Goal: Task Accomplishment & Management: Manage account settings

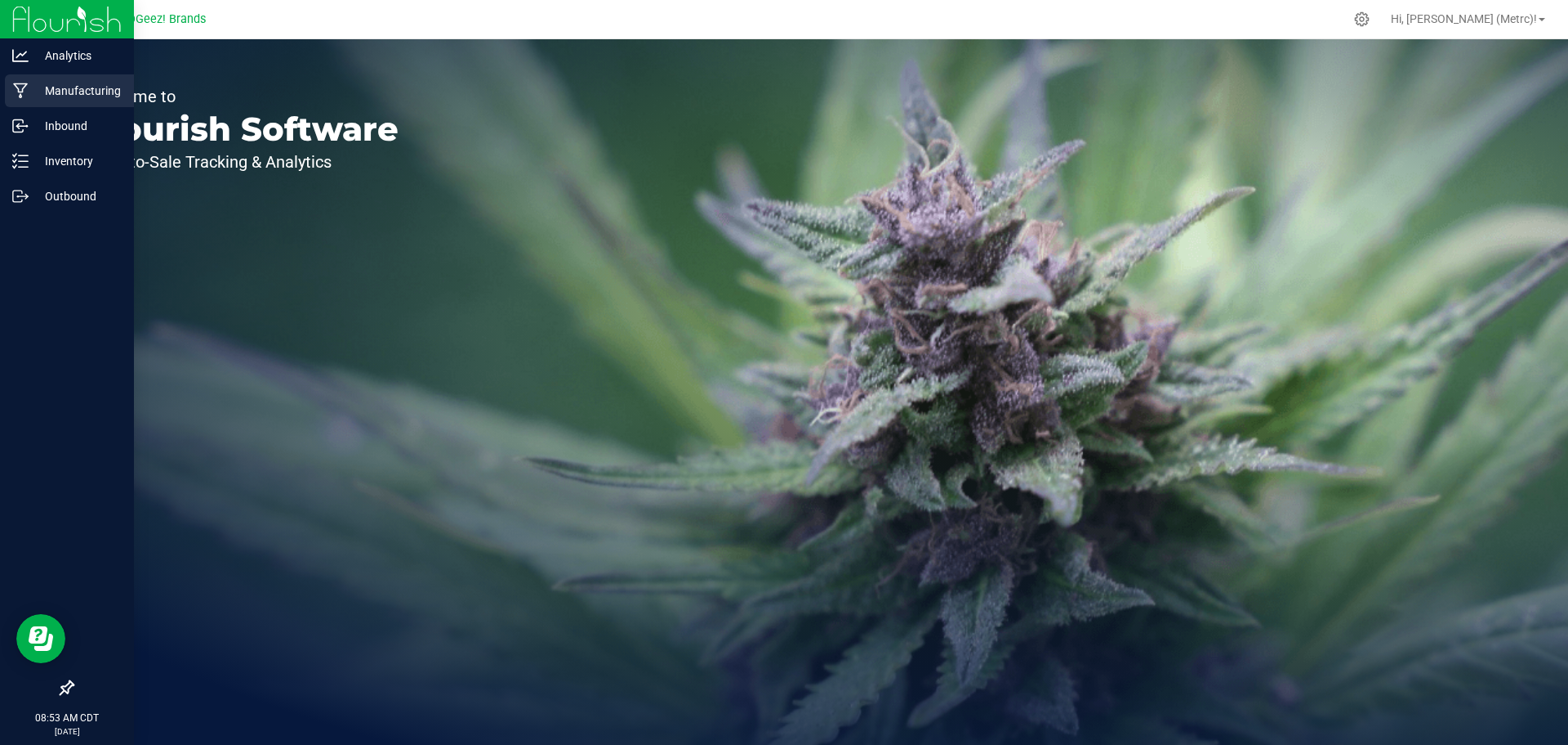
click at [57, 95] on p "Manufacturing" at bounding box center [78, 90] width 98 height 19
click at [33, 88] on p "Manufacturing" at bounding box center [78, 90] width 98 height 19
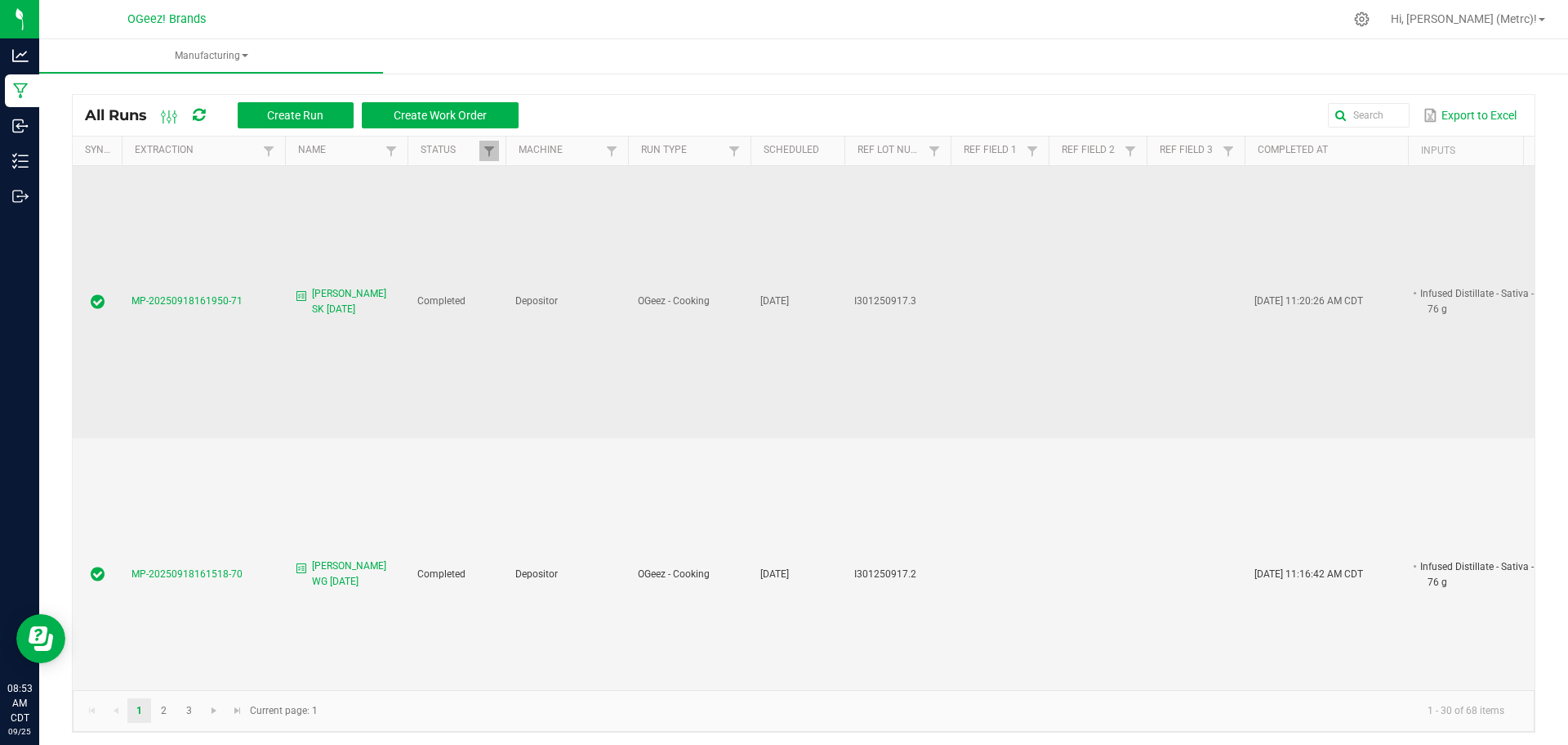
click at [181, 295] on span "MP-20250918161950-71" at bounding box center [187, 301] width 111 height 12
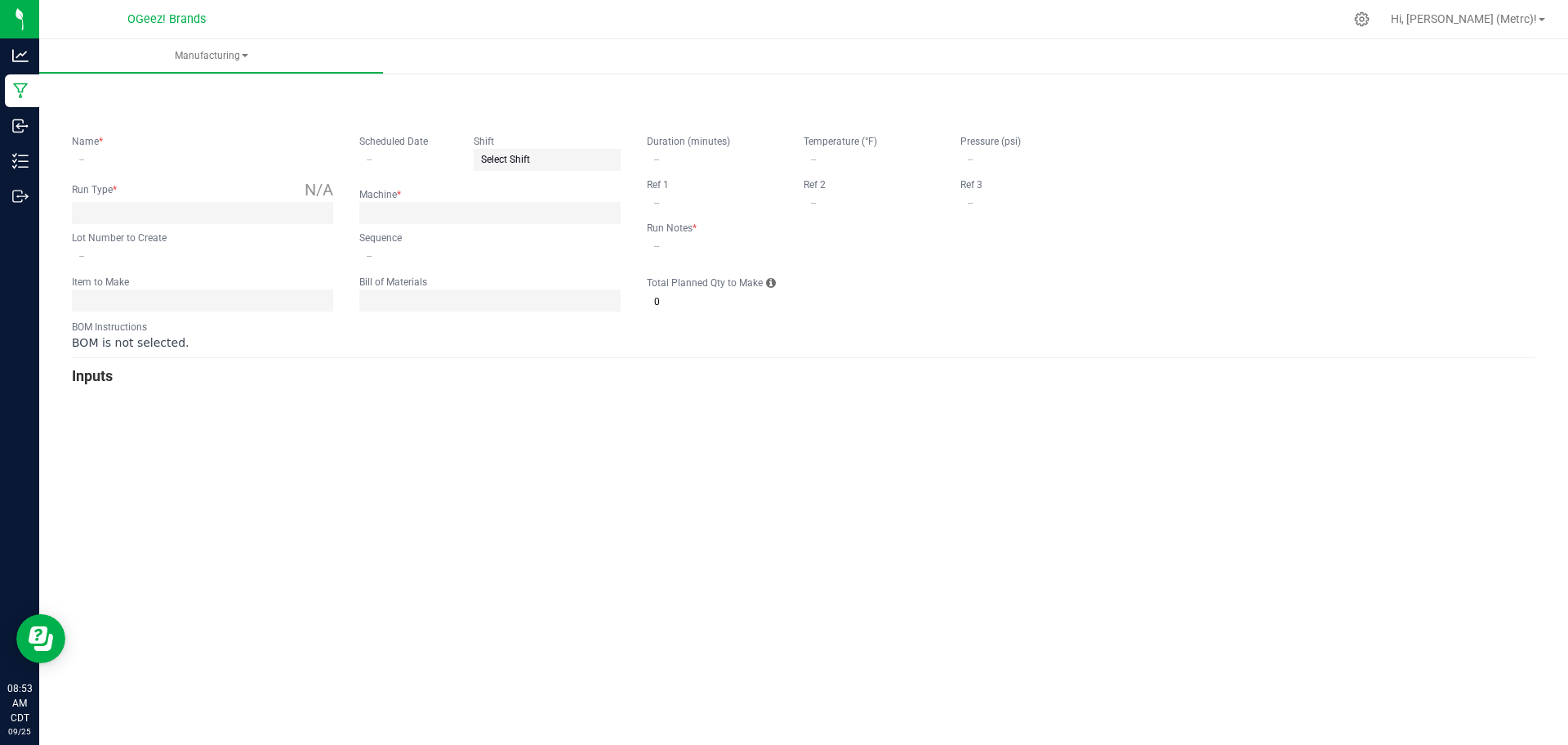
type input "Cook SF SK 9.17.25"
type input "09/17/2025"
type input "I301250917.3"
type input "0"
type input "none"
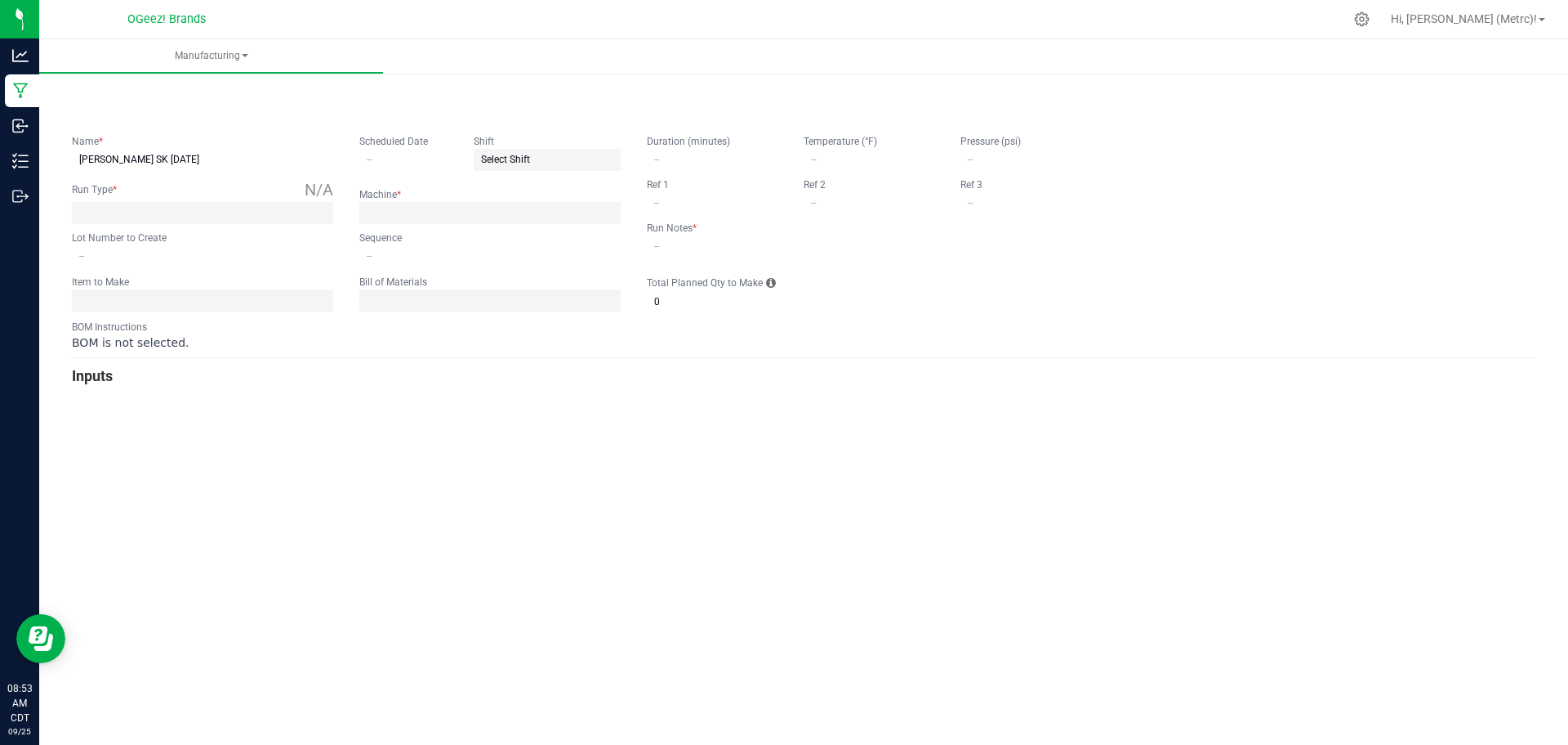
type input "4"
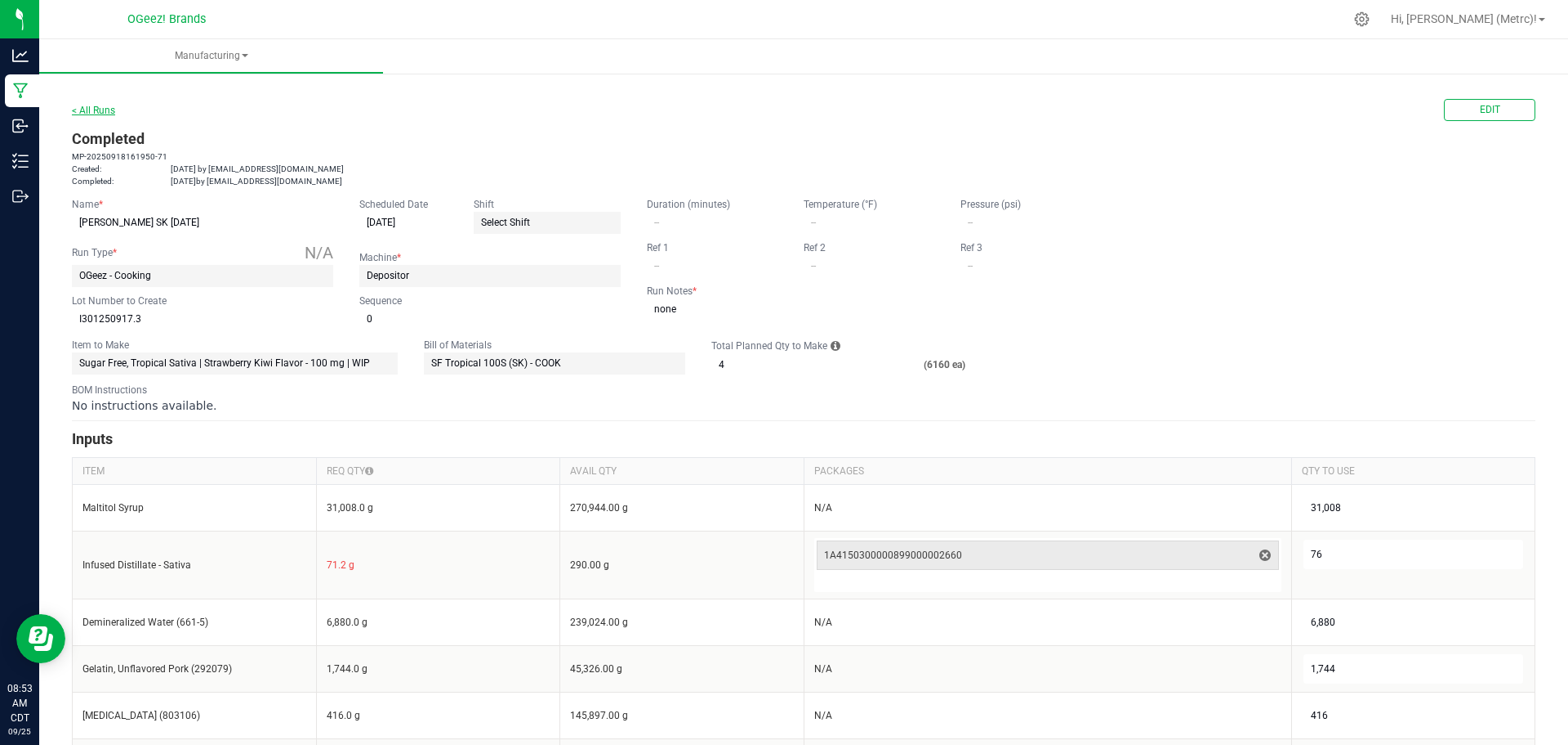
click at [90, 116] on link "< All Runs" at bounding box center [93, 111] width 43 height 12
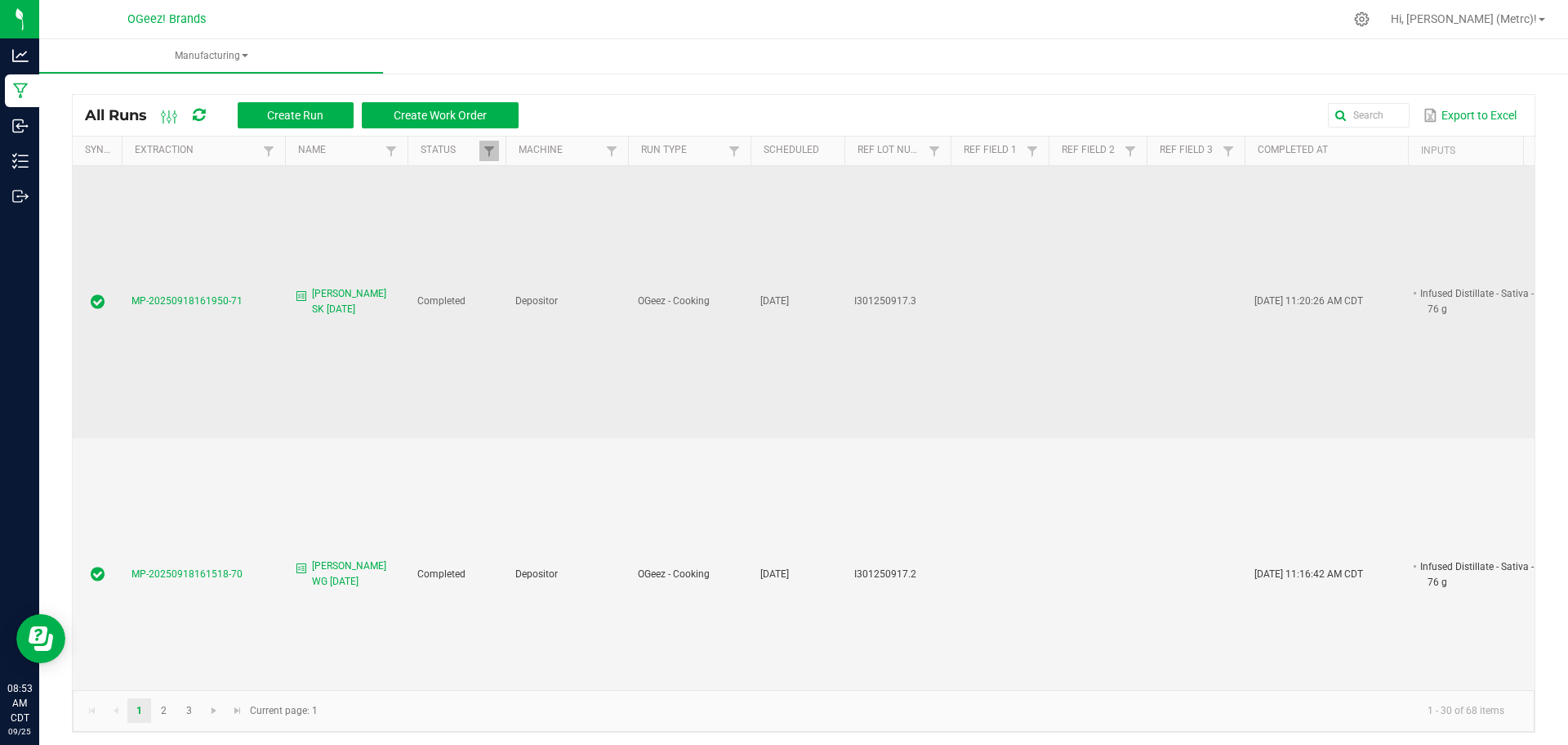
drag, startPoint x: 208, startPoint y: 290, endPoint x: 797, endPoint y: 333, distance: 590.6
click at [797, 333] on td "Sep 17, 2025" at bounding box center [797, 301] width 94 height 272
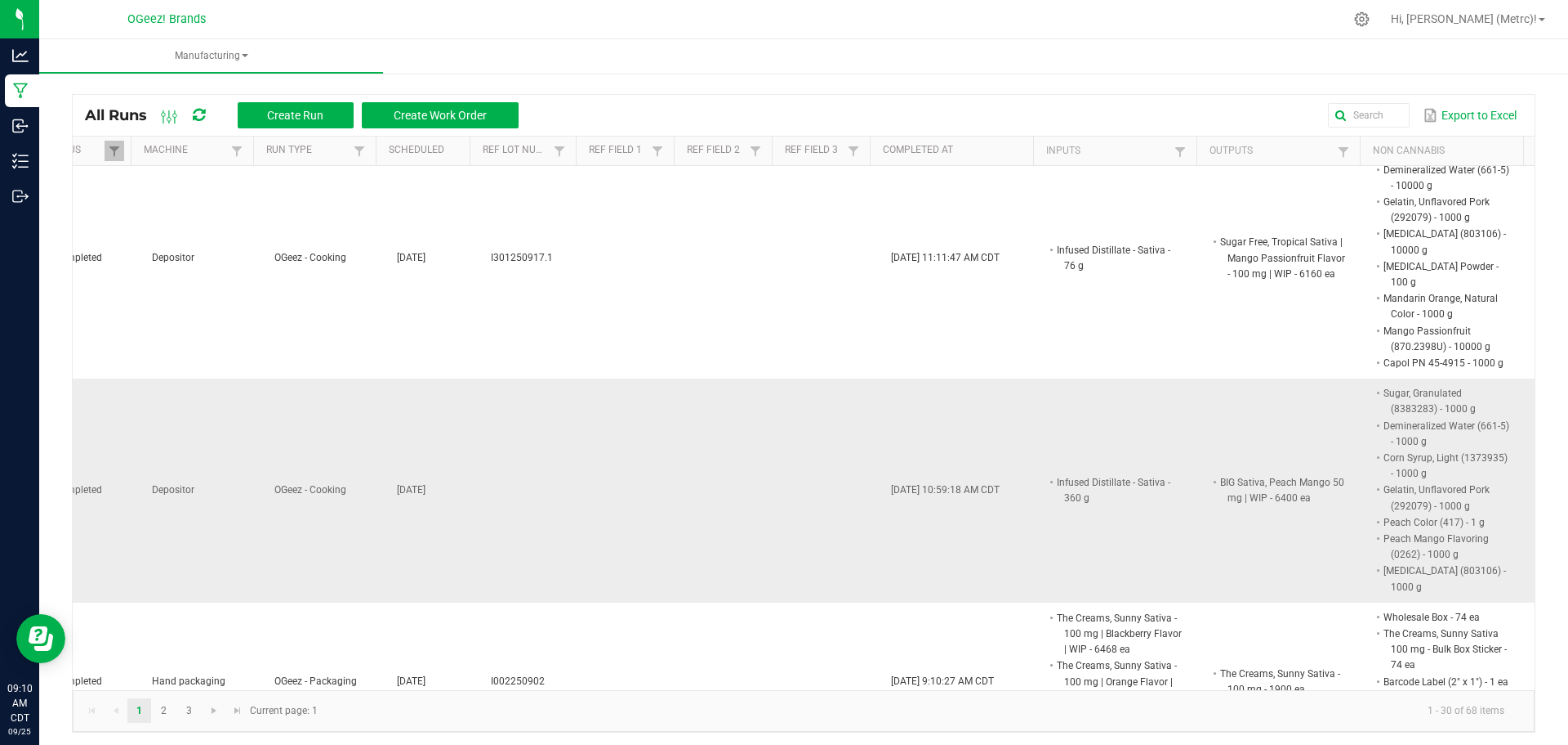
drag, startPoint x: 448, startPoint y: 538, endPoint x: 820, endPoint y: 428, distance: 387.9
click at [819, 434] on td at bounding box center [832, 490] width 98 height 224
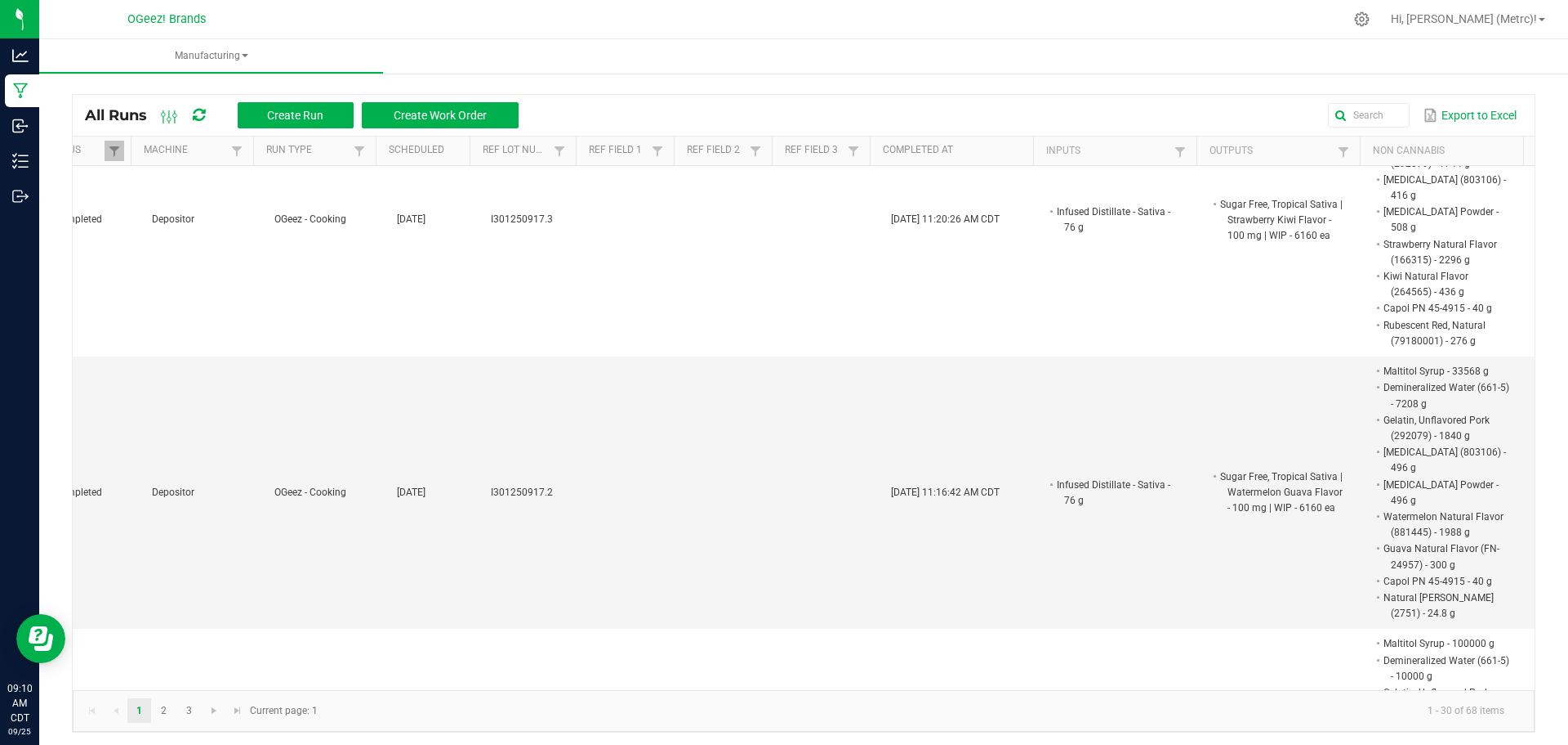
scroll to position [0, 388]
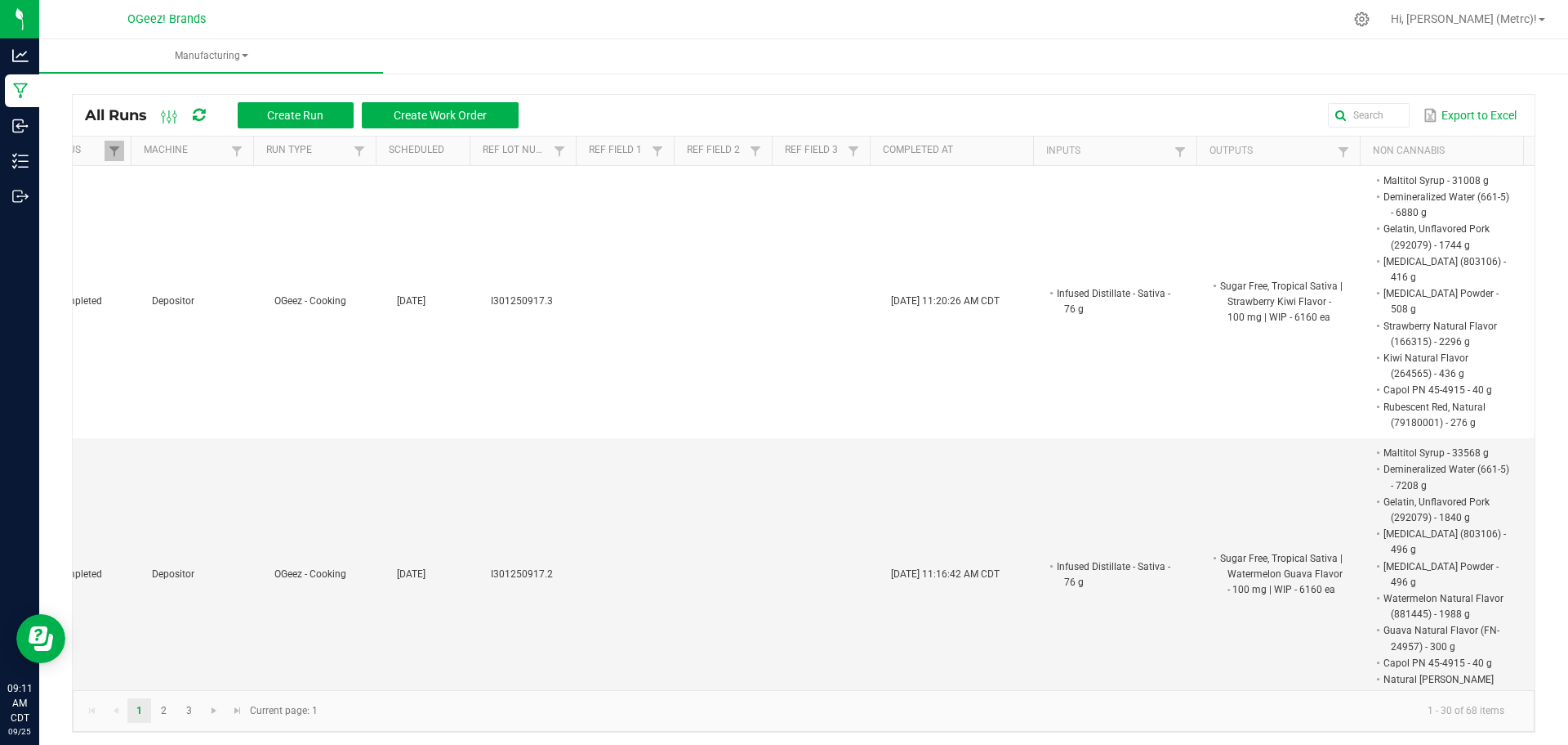
click at [795, 55] on ul "Manufacturing" at bounding box center [823, 57] width 1568 height 36
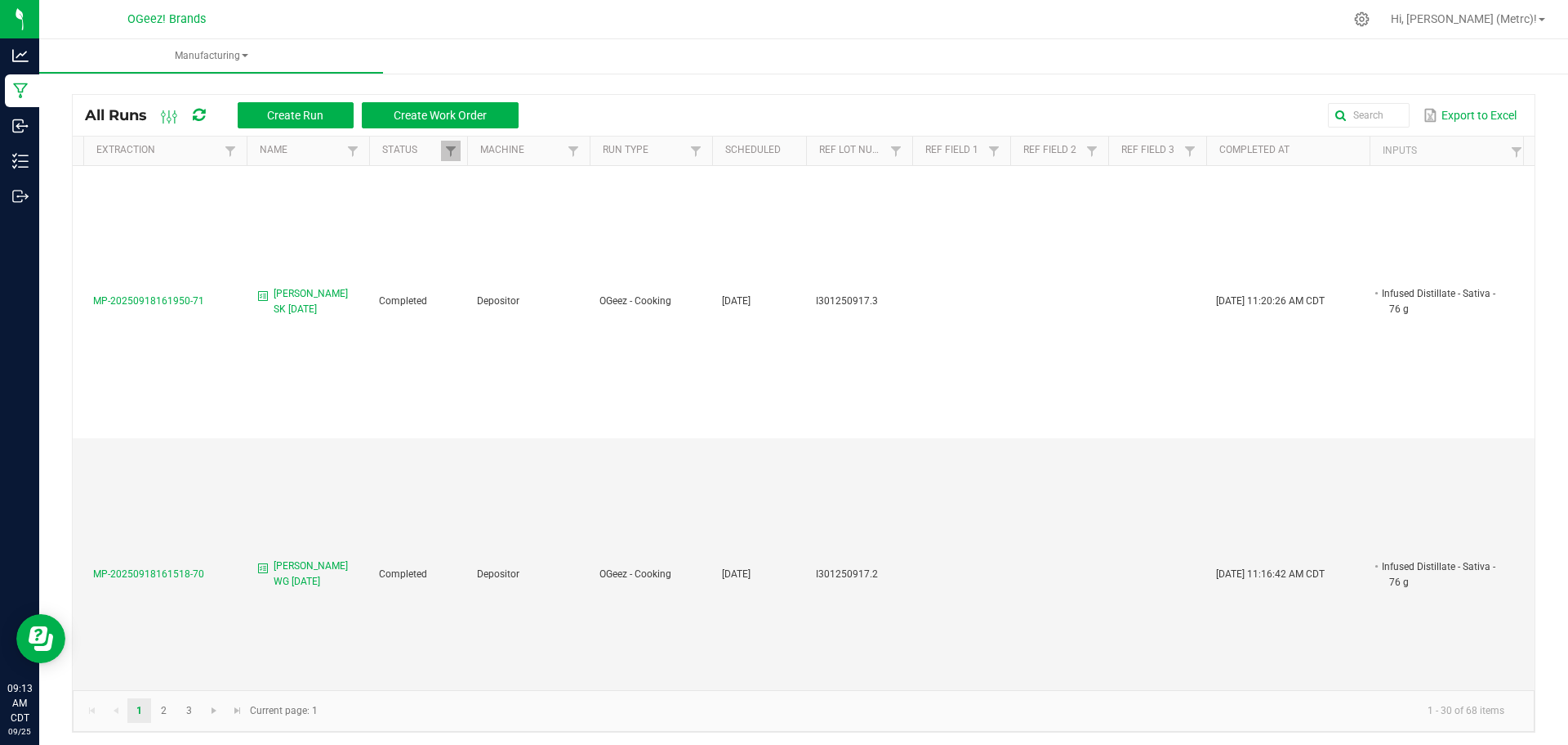
scroll to position [0, 0]
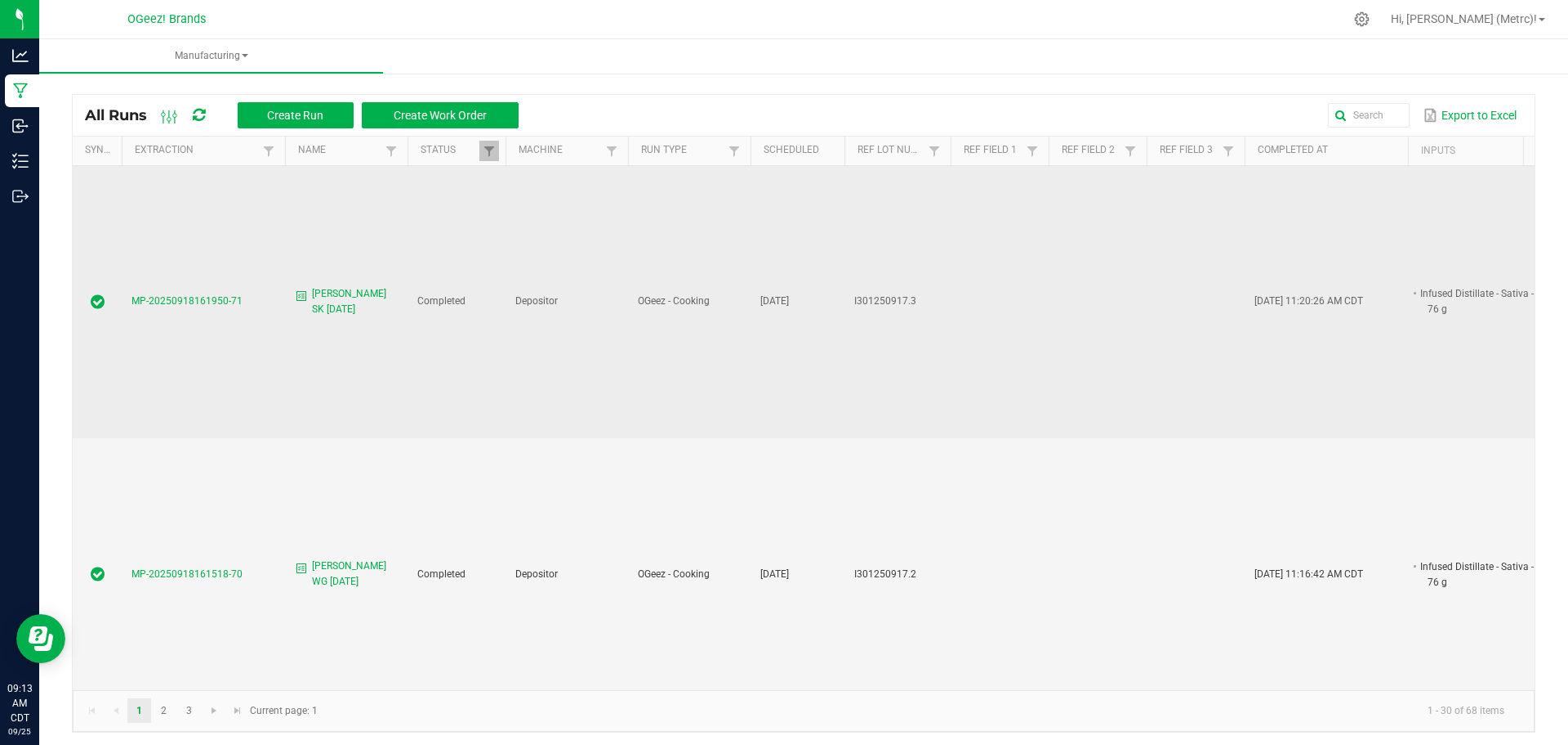
click at [210, 295] on span "MP-20250918161950-71" at bounding box center [187, 301] width 111 height 12
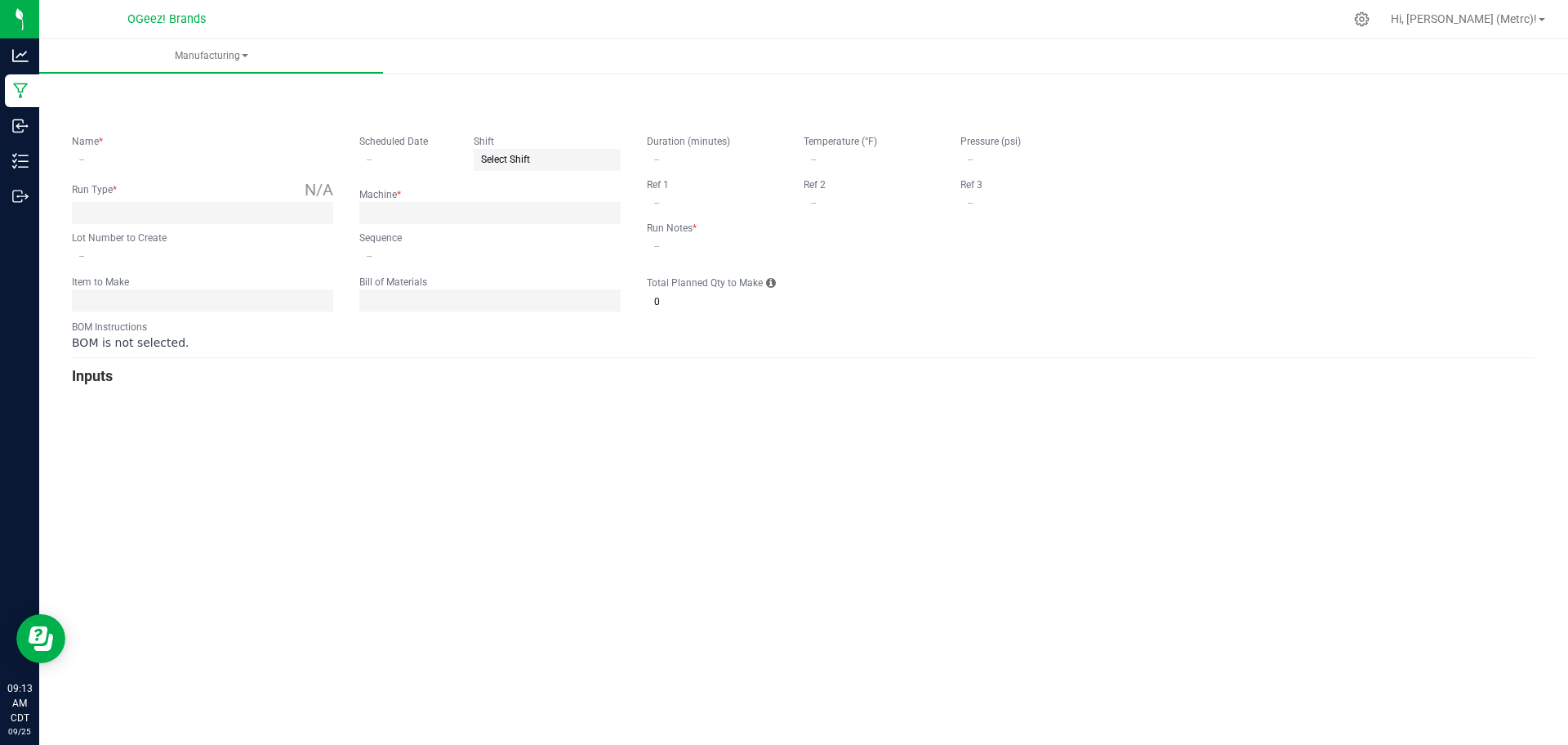
type input "Cook SF SK 9.17.25"
type input "09/17/2025"
type input "I301250917.3"
type input "0"
type input "none"
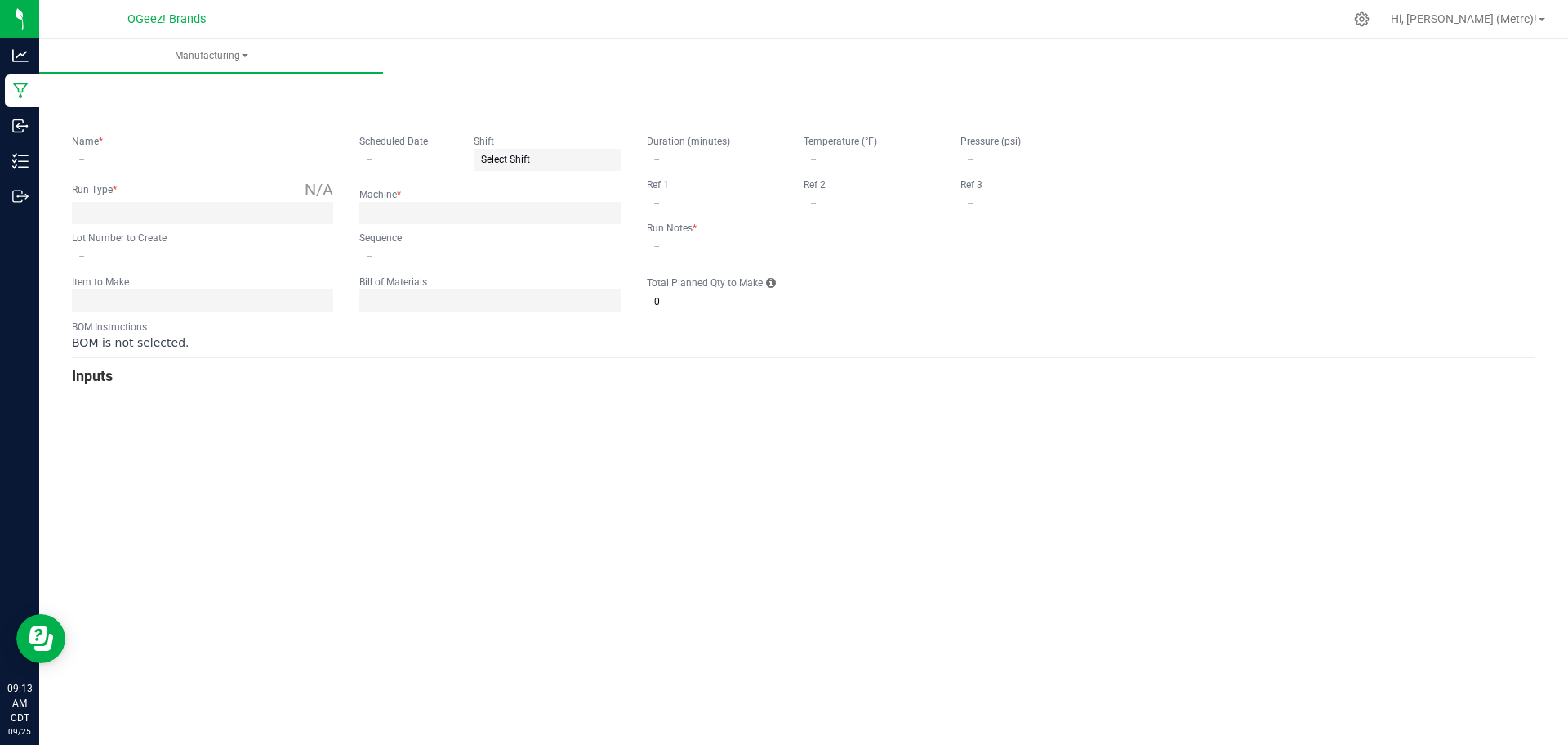
type input "4"
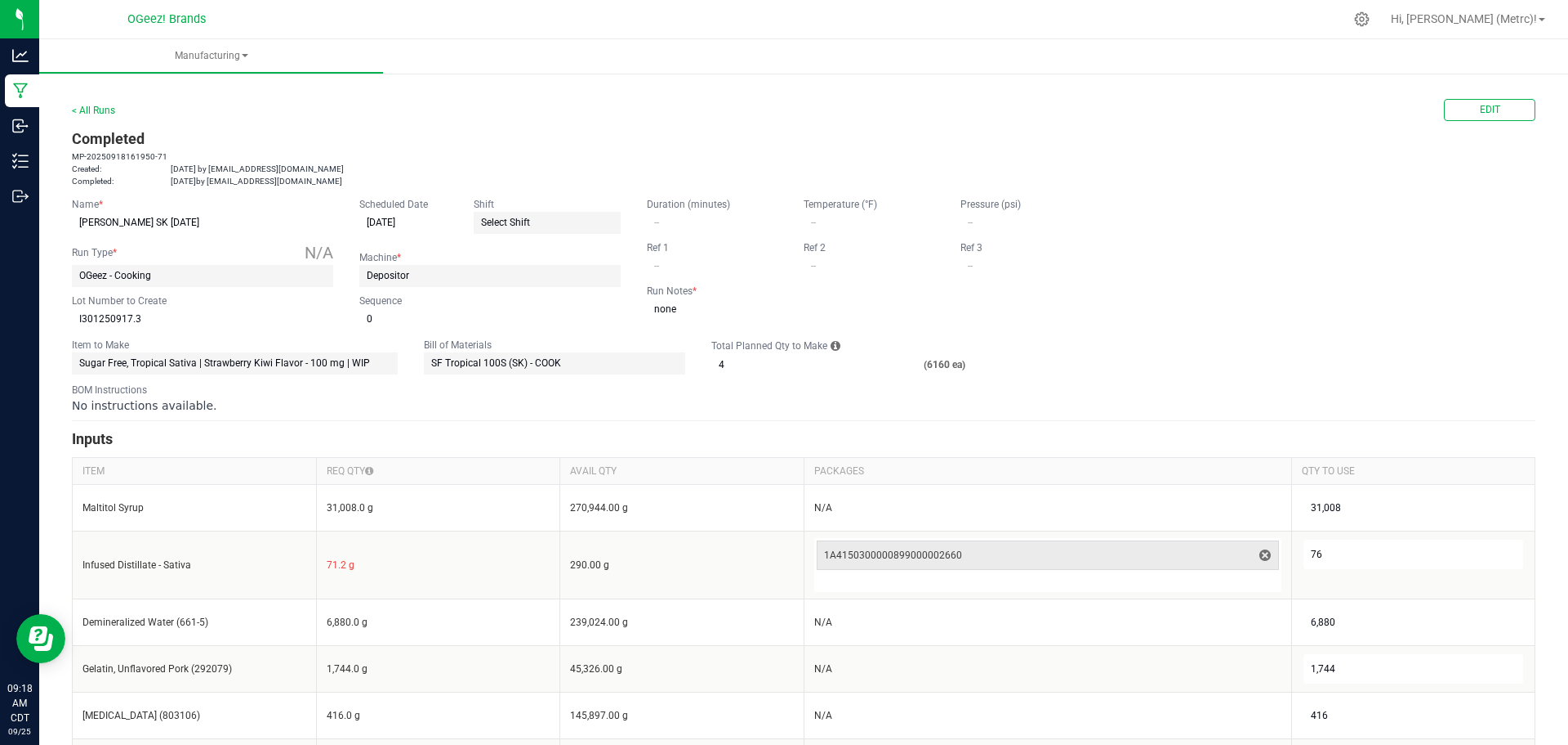
click at [104, 103] on div "< All Runs" at bounding box center [93, 110] width 43 height 14
click at [99, 107] on link "< All Runs" at bounding box center [93, 111] width 43 height 12
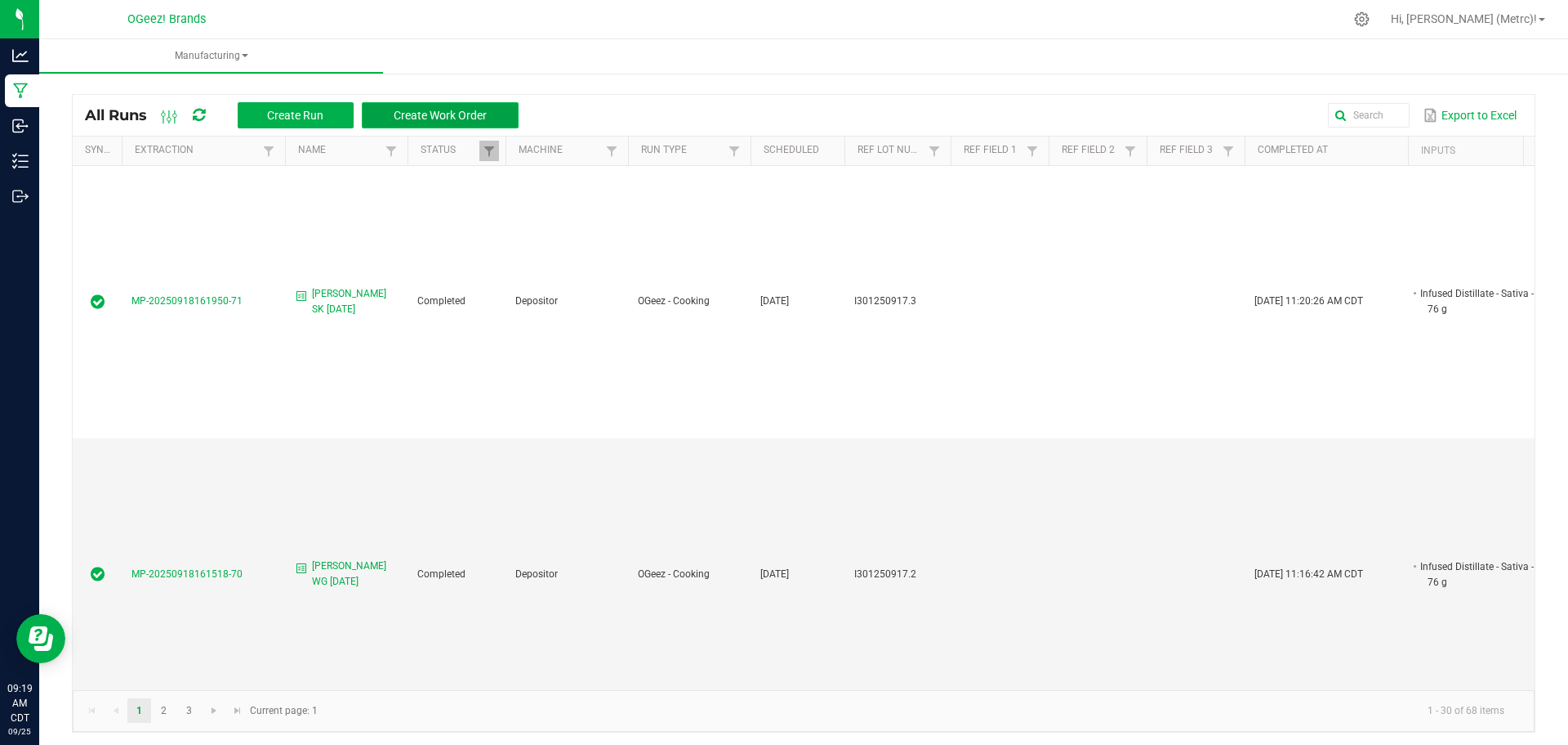
click at [446, 111] on span "Create Work Order" at bounding box center [440, 116] width 93 height 13
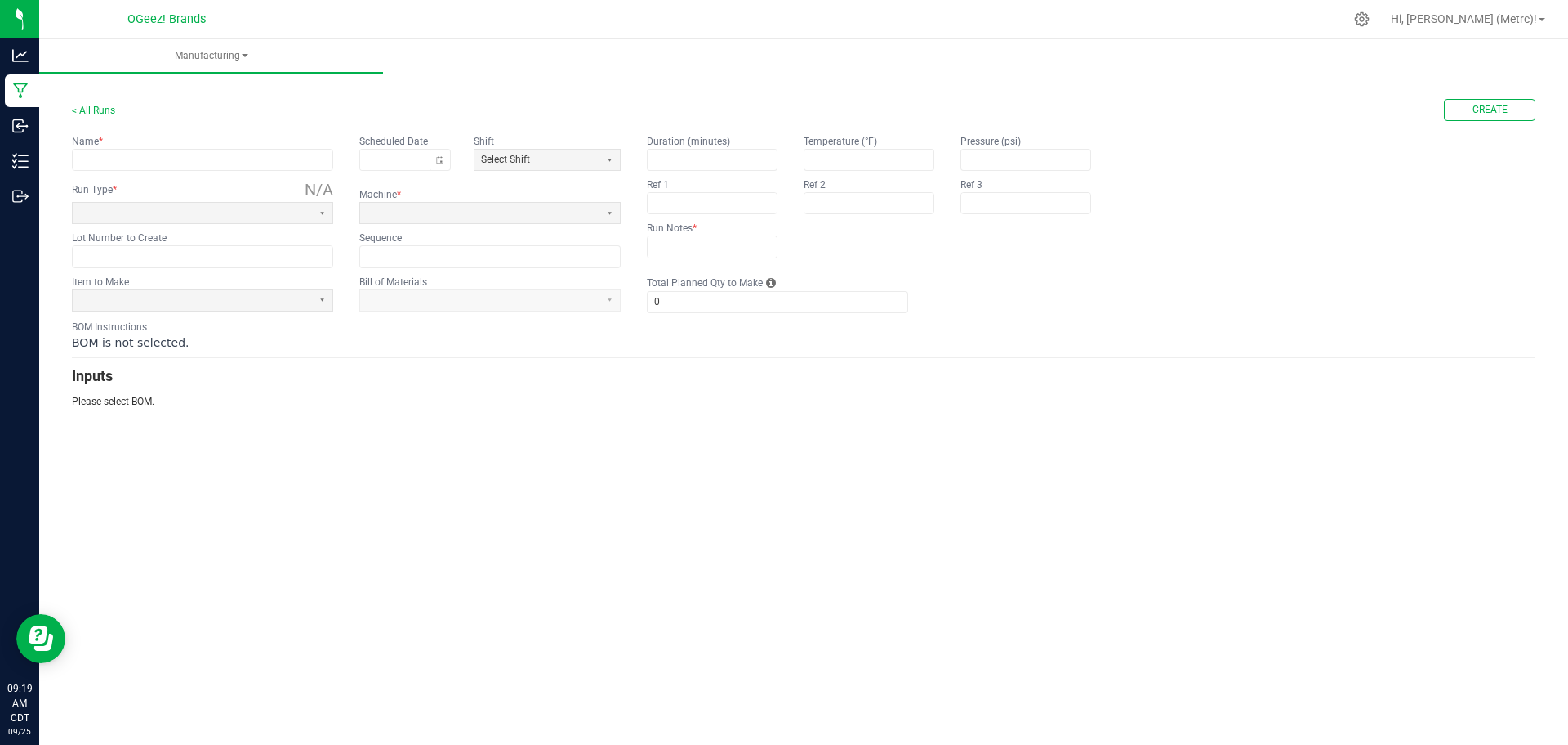
click at [168, 172] on fieldset "Name * Scheduled Date Shift Select Shift Run Type * N/A Machine * Lot Number to…" at bounding box center [346, 200] width 549 height 133
click at [165, 166] on input "text" at bounding box center [203, 159] width 260 height 20
click at [251, 155] on input "text" at bounding box center [203, 159] width 260 height 20
click at [248, 290] on form "< All Runs Create Name * Scheduled Date Shift Select Shift Run Type * N/A Machi…" at bounding box center [804, 254] width 1464 height 310
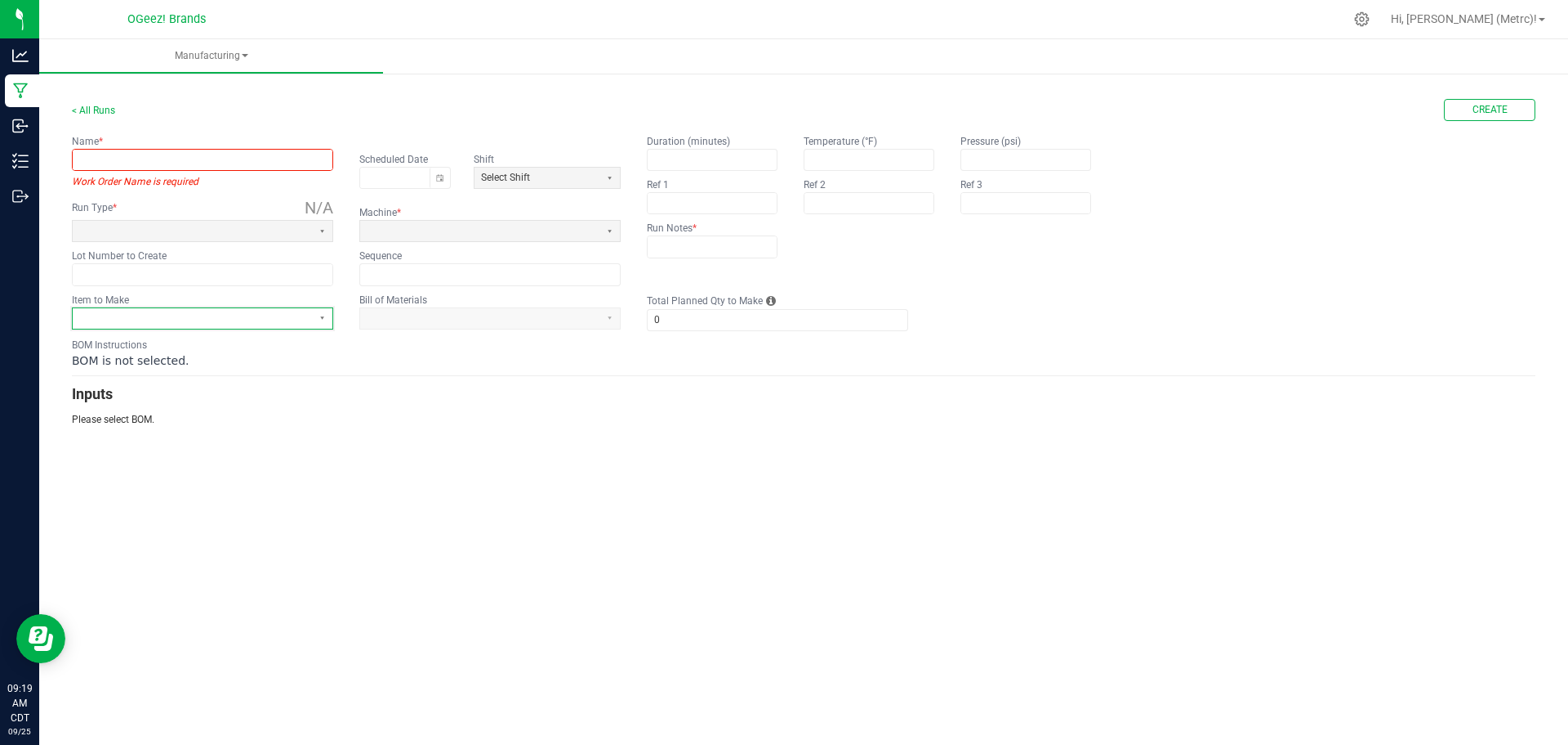
click at [257, 319] on span at bounding box center [191, 319] width 226 height 13
click at [254, 352] on input "Filter" at bounding box center [213, 349] width 225 height 20
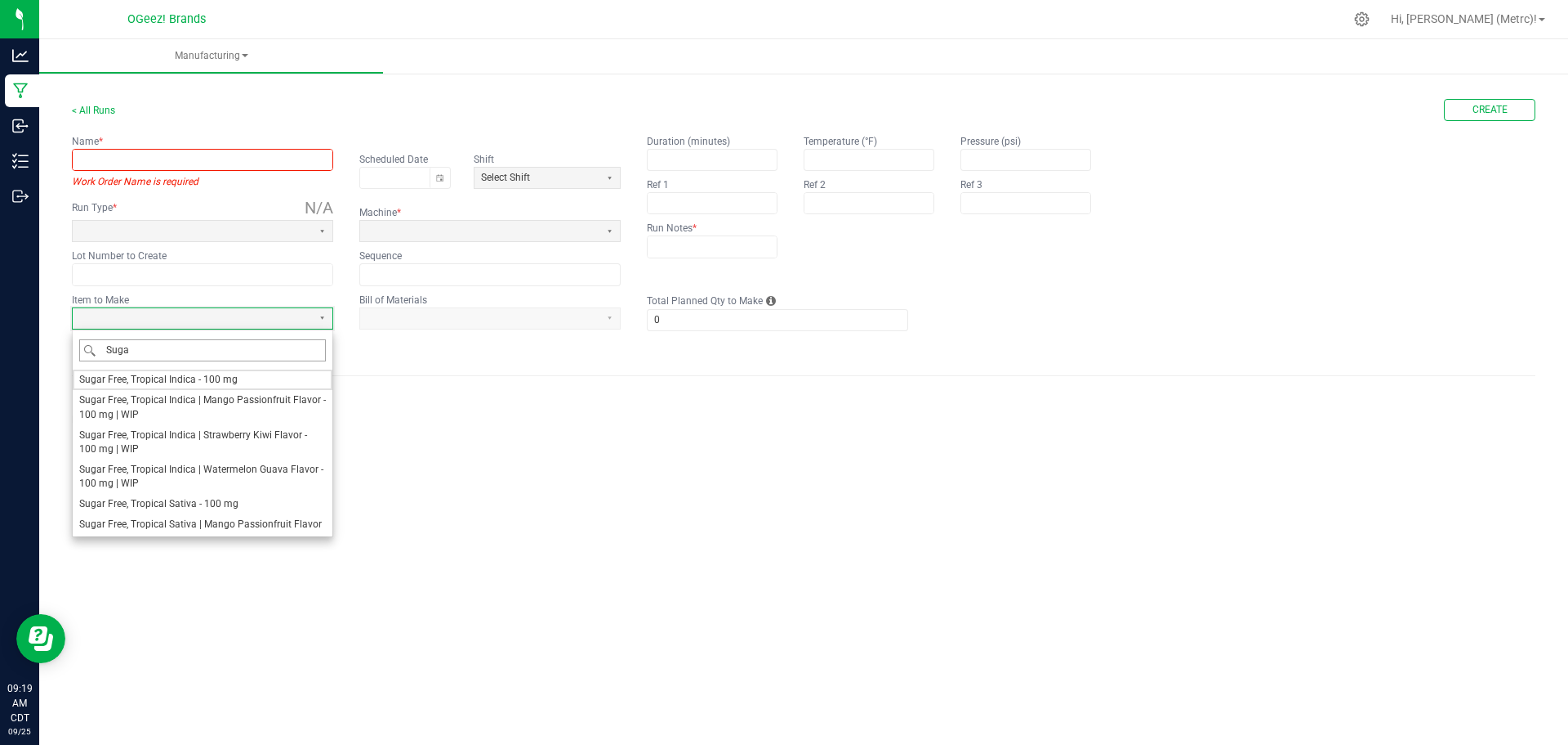
type input "Sugar"
click at [271, 400] on span "Sugar Free, Tropical Indica | Mango Passionfruit Flavor - 100 mg | WIP" at bounding box center [202, 406] width 246 height 28
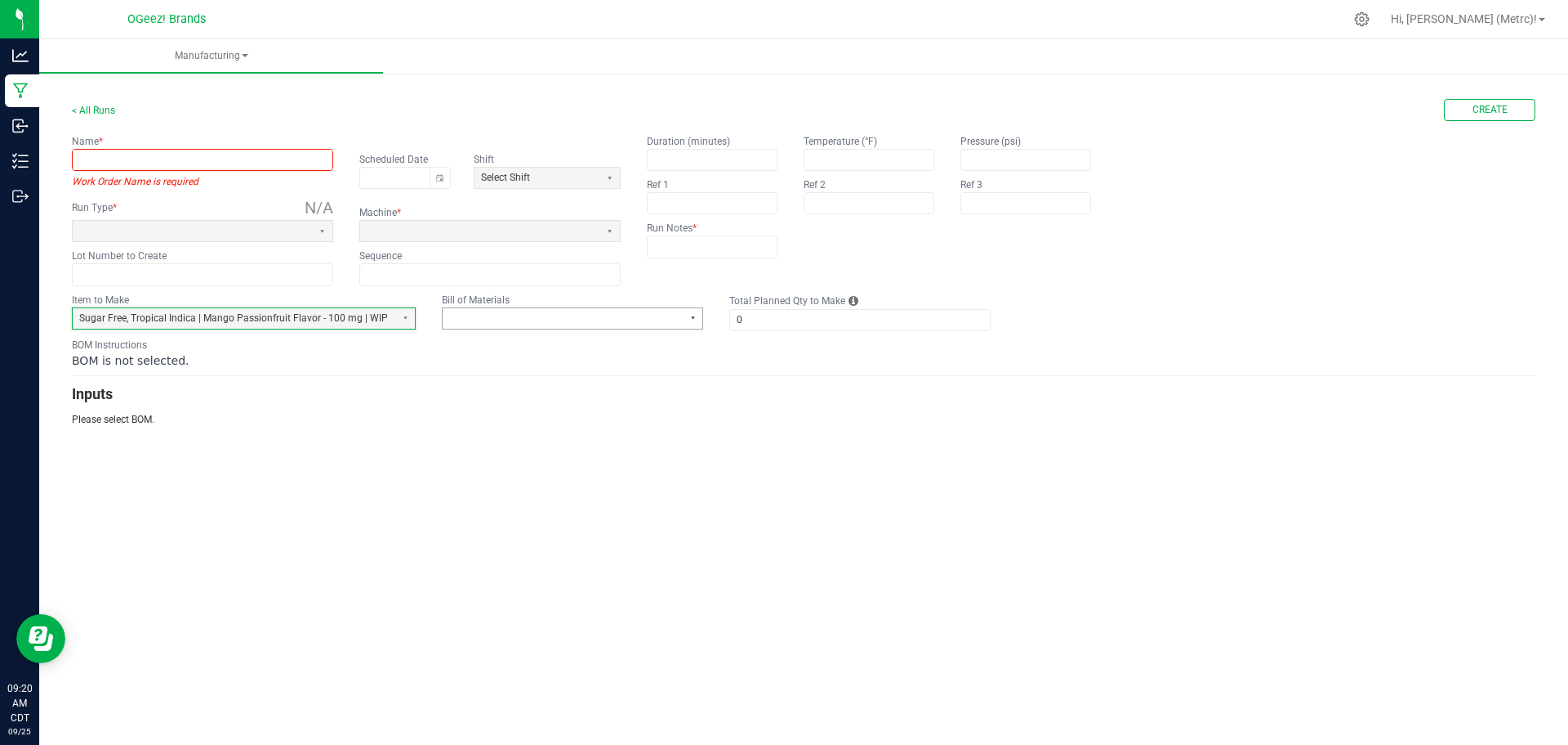
click at [686, 314] on button "Select" at bounding box center [692, 318] width 20 height 20
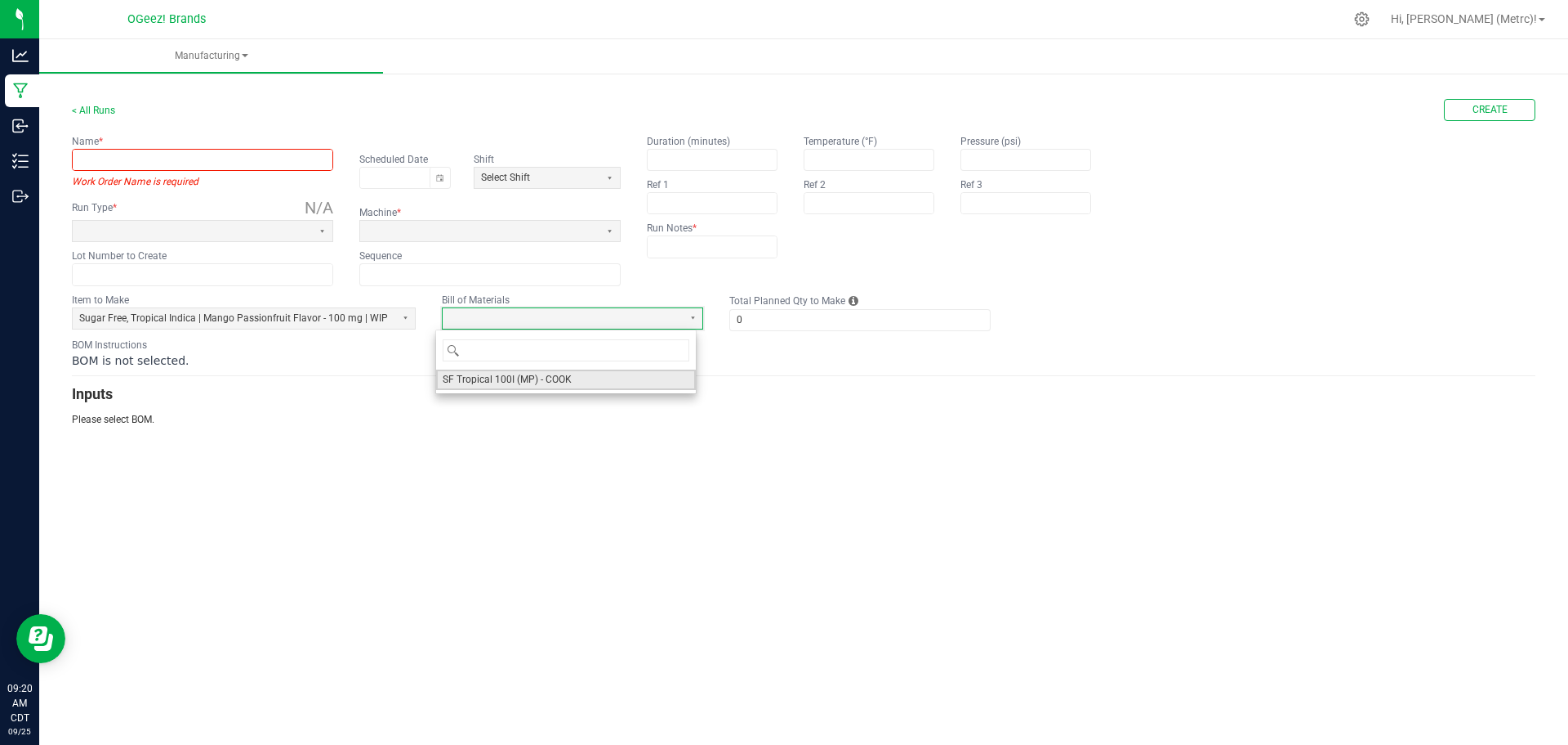
click at [626, 377] on li "SF Tropical 100I (MP) - COOK" at bounding box center [566, 379] width 260 height 20
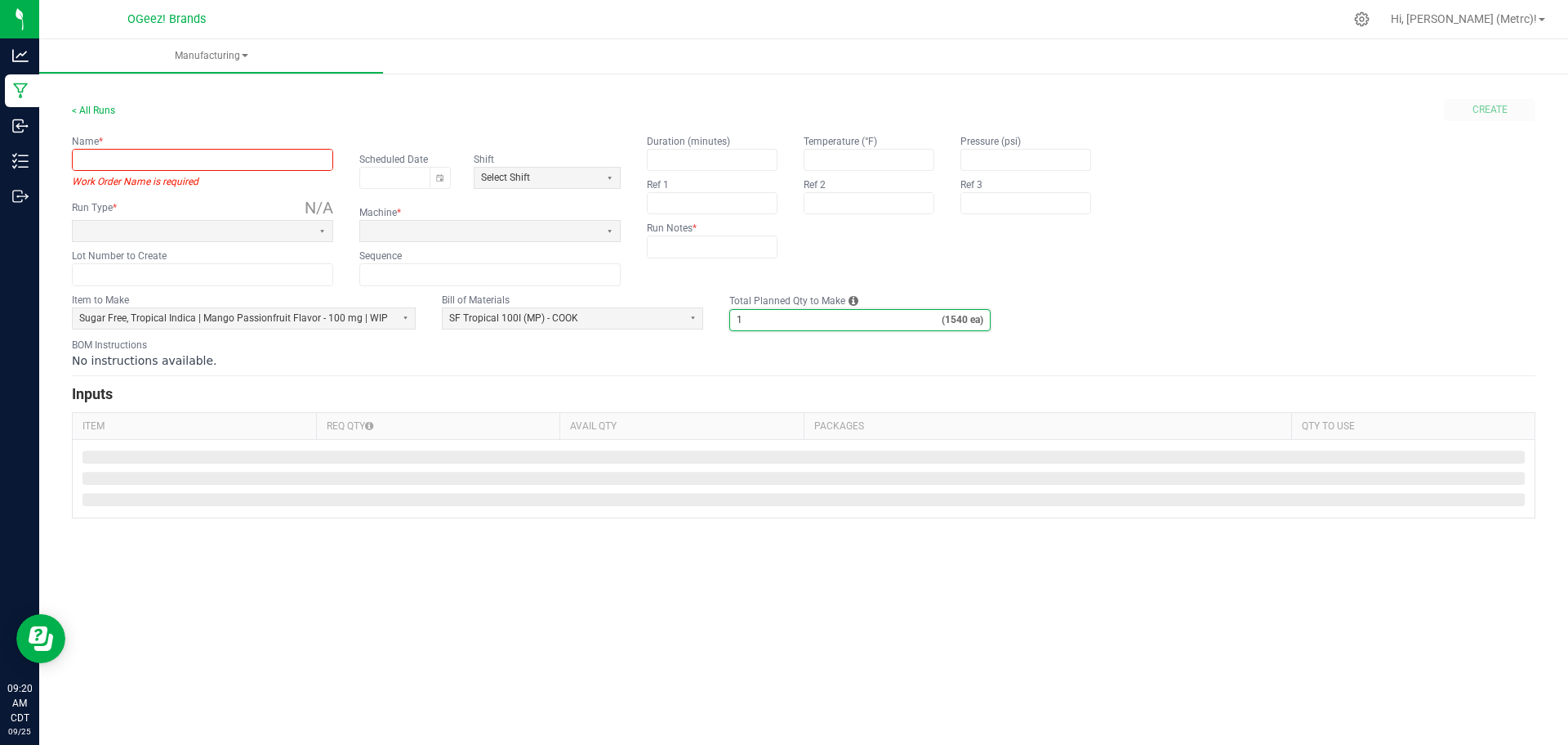
click at [755, 322] on input "1" at bounding box center [836, 320] width 212 height 20
type input "2"
click at [1126, 331] on form "< All Runs Create Name * Work Order Name is required Scheduled Date Shift Selec…" at bounding box center [804, 309] width 1464 height 420
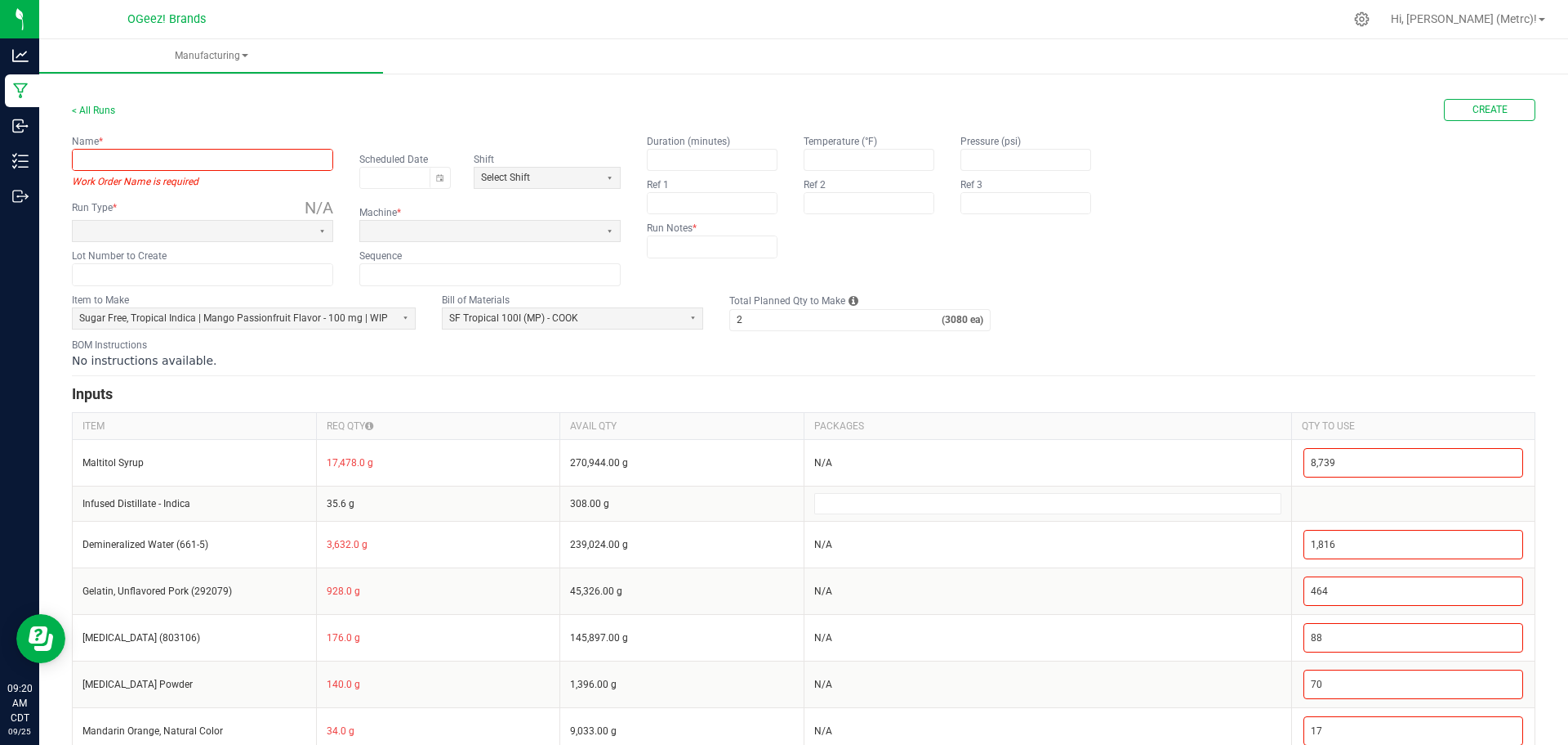
click at [188, 157] on input "text" at bounding box center [203, 159] width 260 height 20
click at [214, 163] on input "text" at bounding box center [203, 159] width 260 height 20
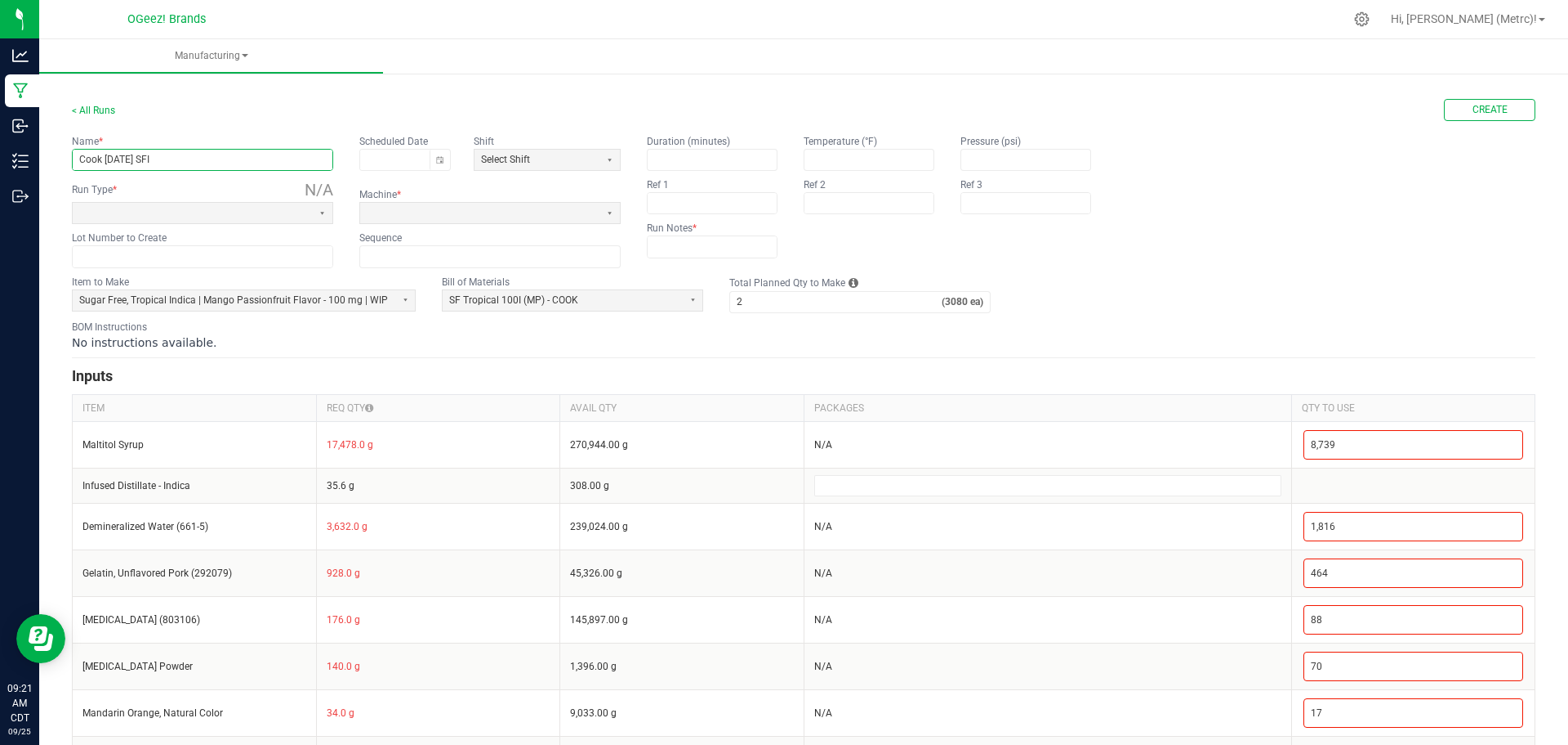
drag, startPoint x: 185, startPoint y: 165, endPoint x: 43, endPoint y: 137, distance: 144.7
click at [44, 139] on div "< All Runs Create Name * Cook 9.22.25 SFI Scheduled Date Shift Select Shift Run…" at bounding box center [804, 457] width 1530 height 777
click at [311, 167] on input "Cook 9.22.25 SFI" at bounding box center [203, 159] width 260 height 20
type input "Cook 9.22.25 SFI MP"
click at [267, 203] on span at bounding box center [192, 213] width 240 height 20
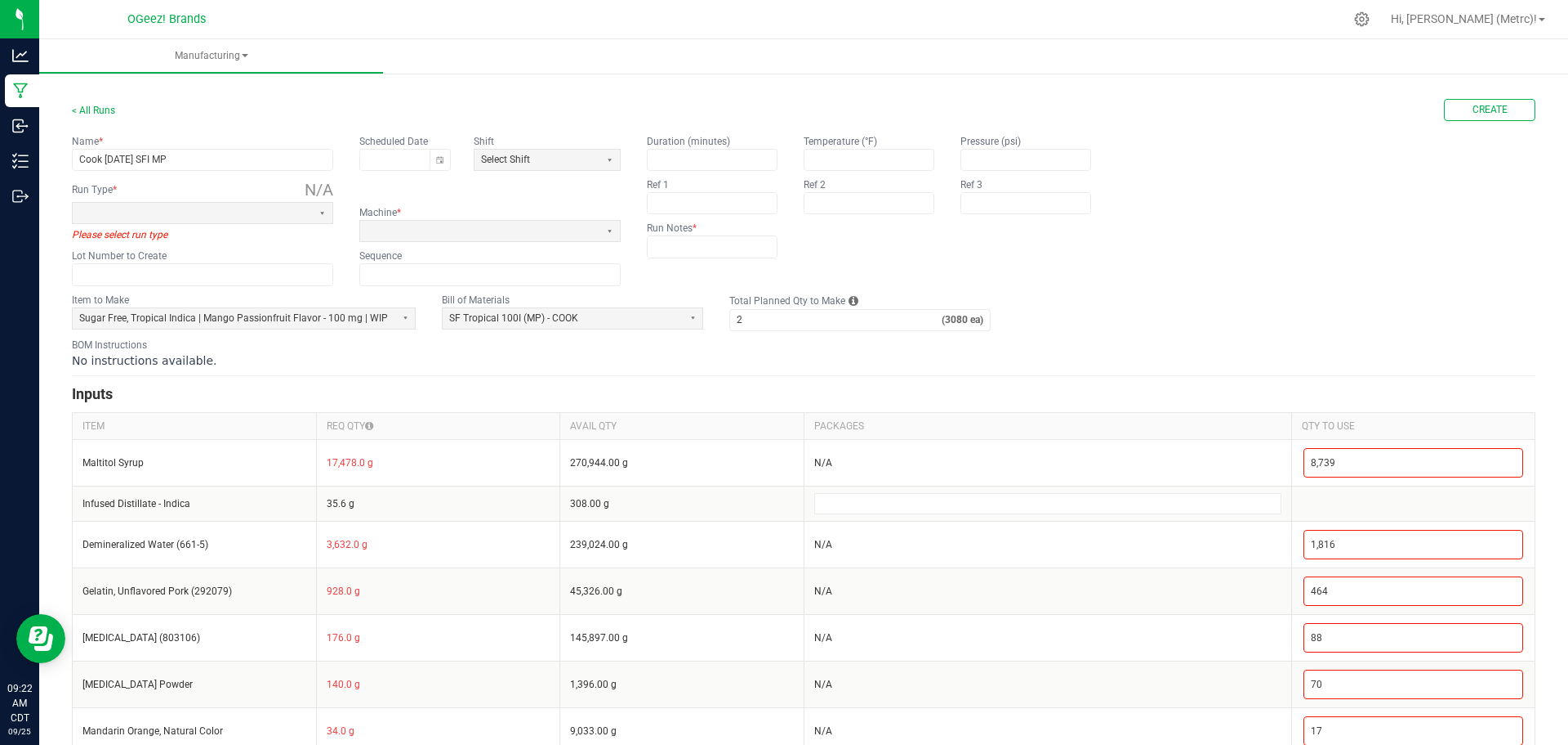
click at [1048, 75] on div "< All Runs Create Name * Cook 9.22.25 SFI MP Scheduled Date Shift Select Shift …" at bounding box center [804, 466] width 1530 height 794
click at [152, 276] on input "text" at bounding box center [203, 273] width 260 height 20
drag, startPoint x: 174, startPoint y: 270, endPoint x: 41, endPoint y: 260, distance: 133.4
click at [41, 260] on div "< All Runs Create Name * Cook 9.22.25 SFI MP Scheduled Date Shift Select Shift …" at bounding box center [804, 466] width 1530 height 794
click at [219, 270] on input "I300250922." at bounding box center [203, 273] width 260 height 20
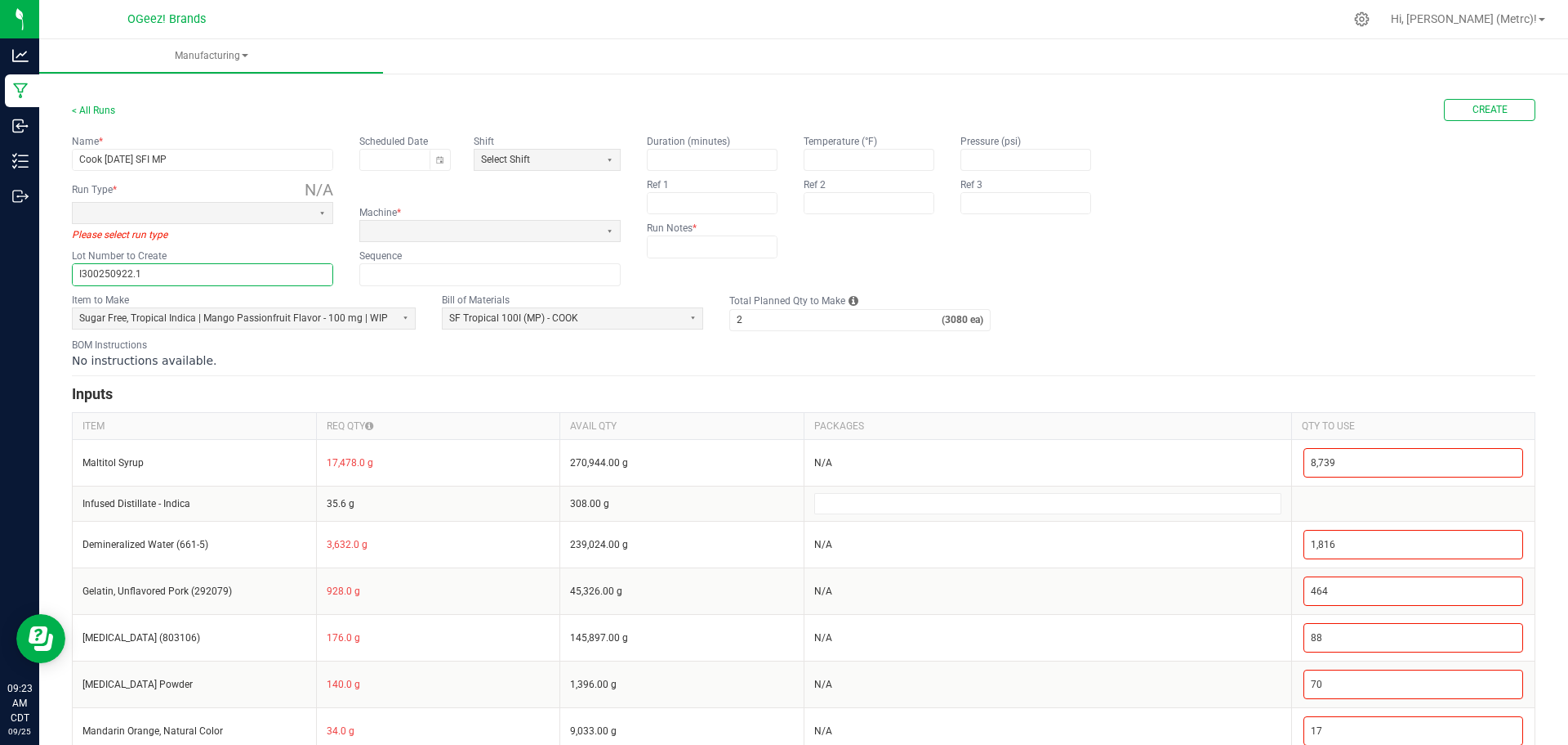
type input "I300250922.1"
click at [444, 159] on button "Toggle calendar" at bounding box center [440, 159] width 20 height 20
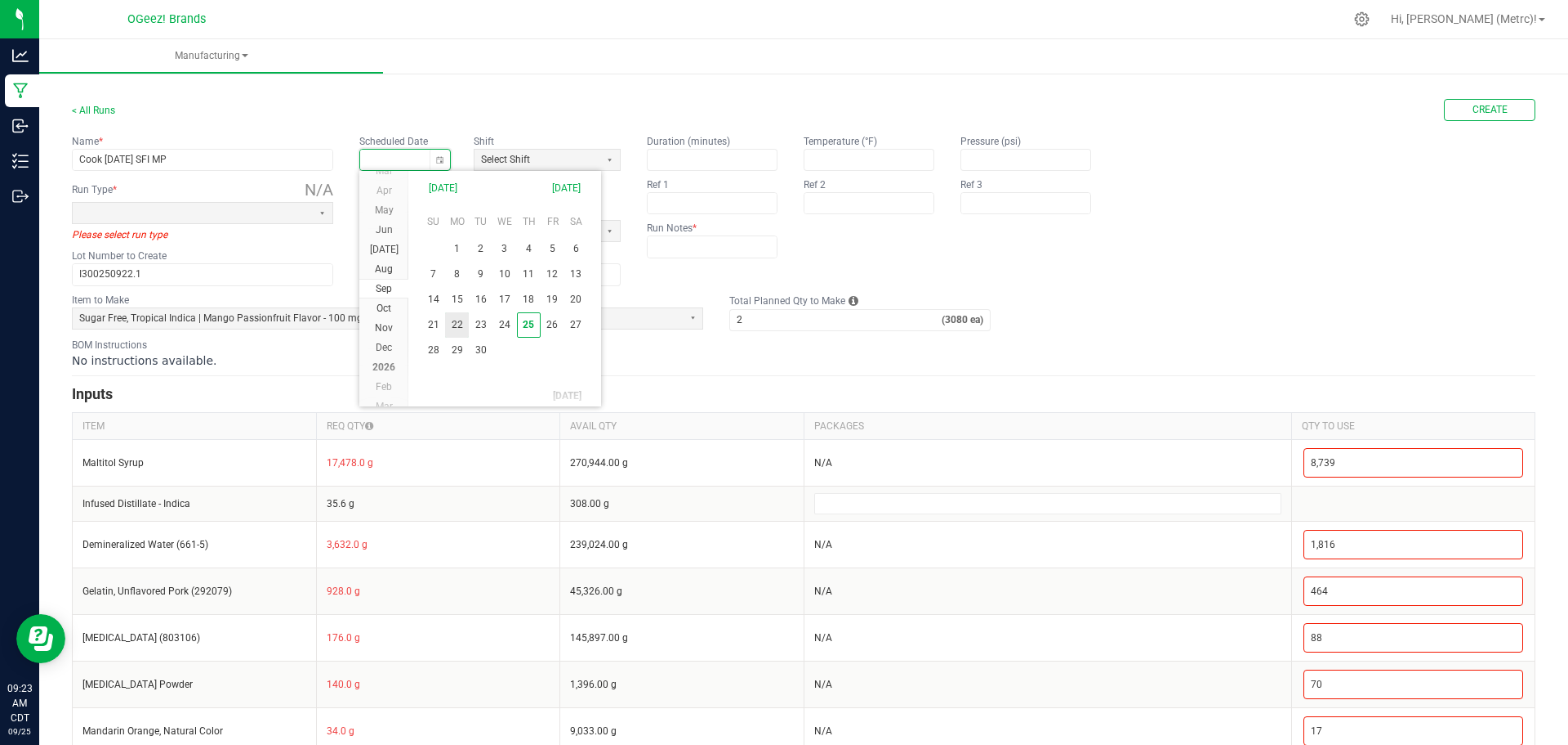
click at [463, 323] on span "22" at bounding box center [457, 324] width 24 height 25
type input "09/22/2025"
click at [555, 167] on span "Select Shift" at bounding box center [537, 159] width 125 height 20
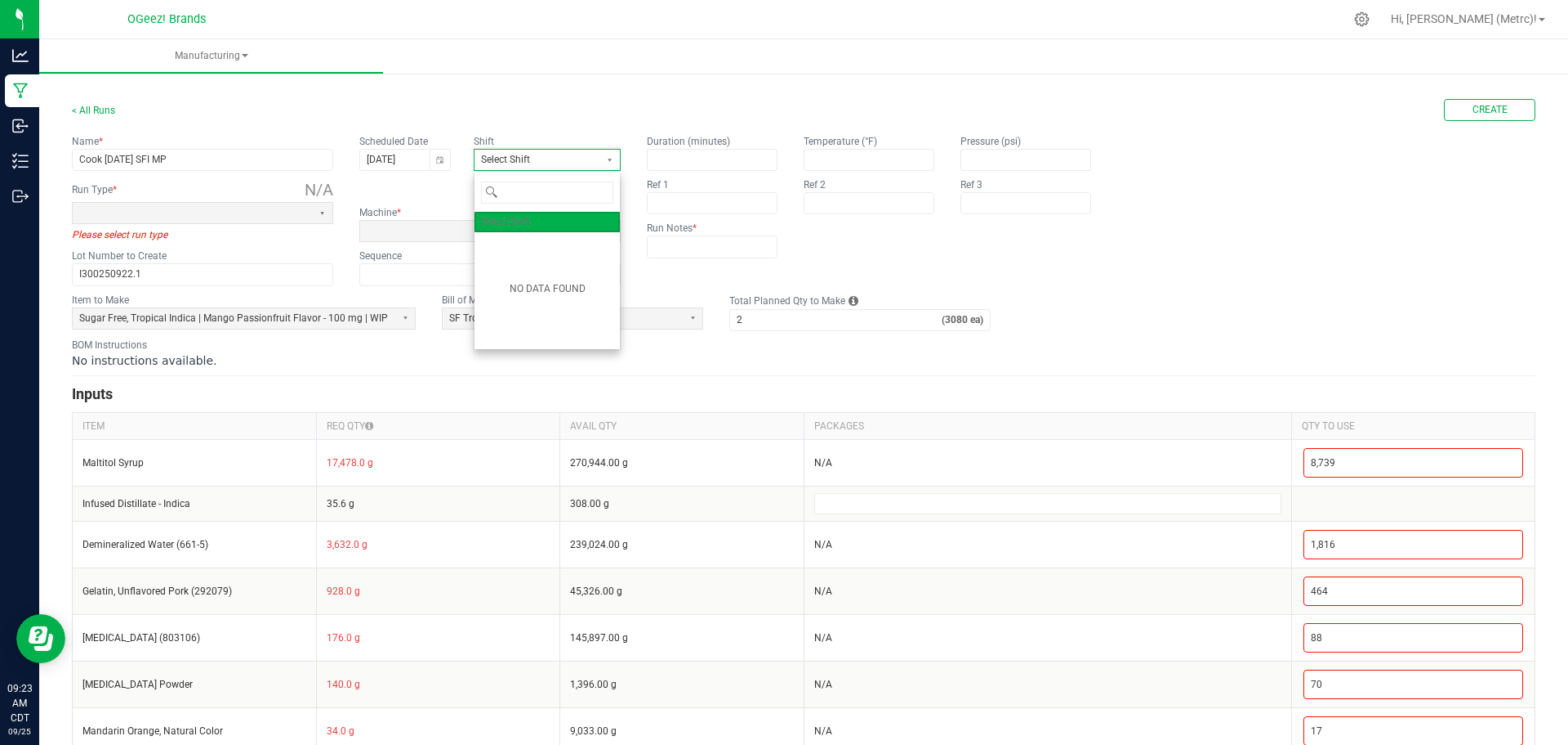
click at [539, 158] on span "Select Shift" at bounding box center [537, 160] width 112 height 13
click at [266, 208] on span at bounding box center [191, 213] width 226 height 13
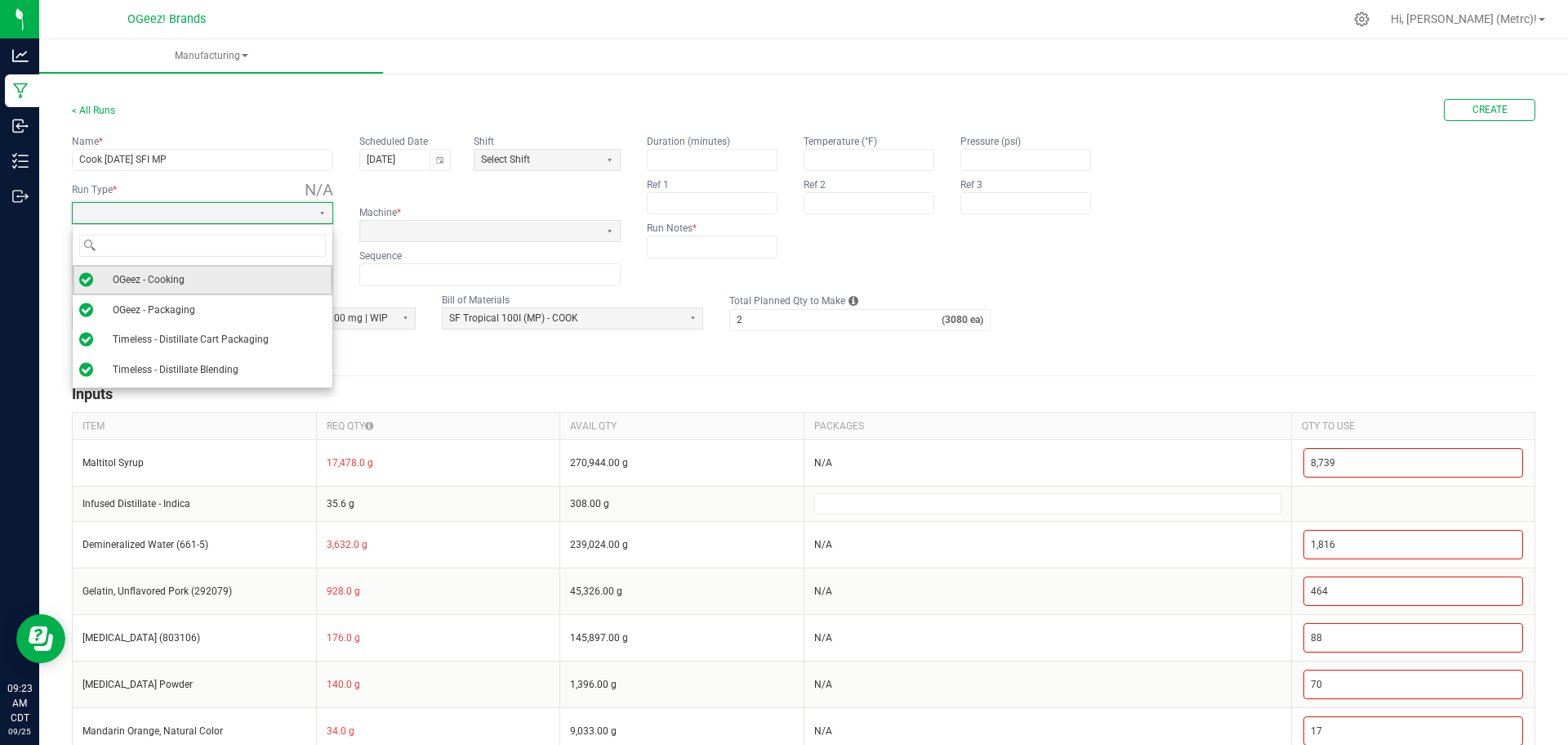
click at [225, 280] on li "OGeez - Cooking" at bounding box center [203, 279] width 260 height 30
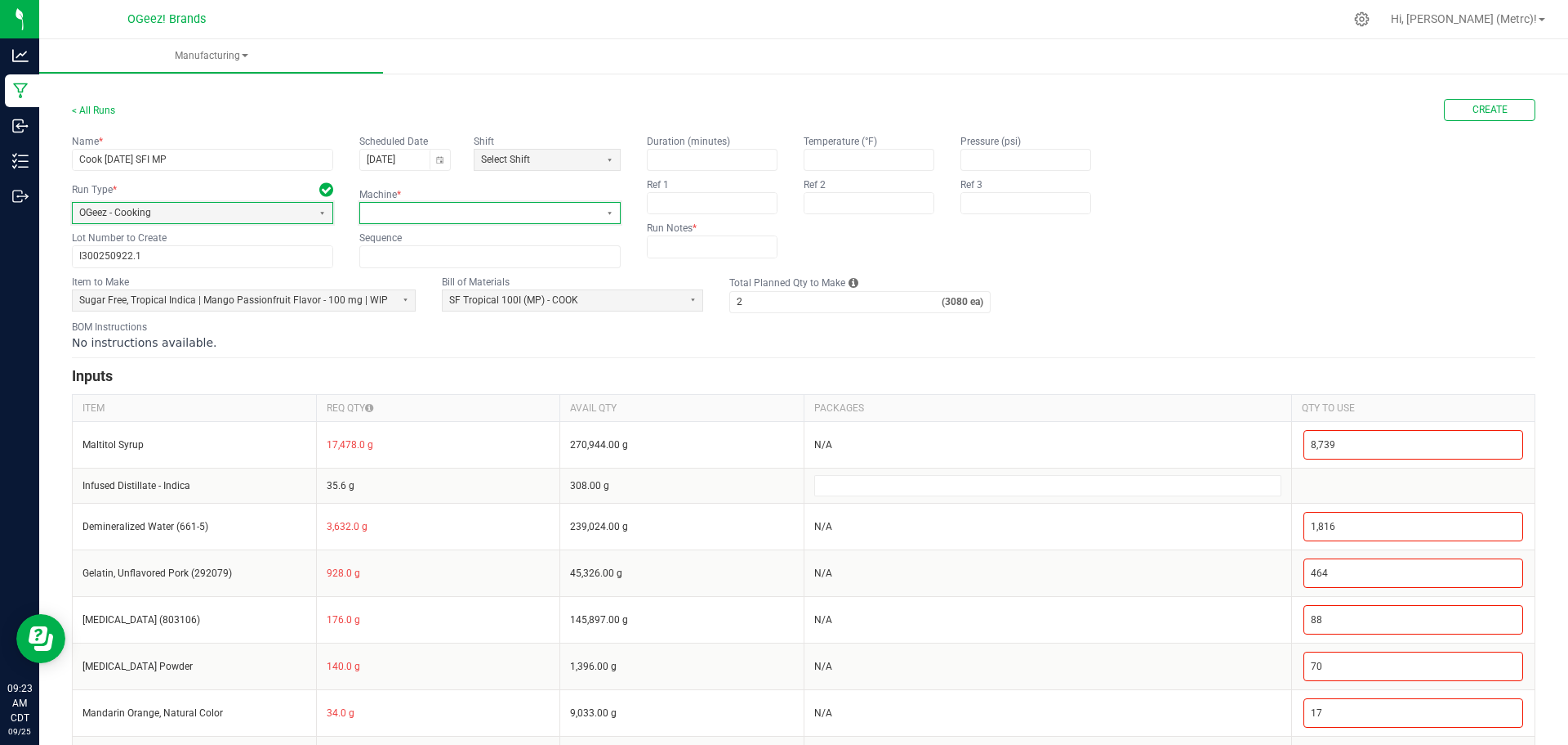
click at [472, 214] on span at bounding box center [479, 213] width 226 height 13
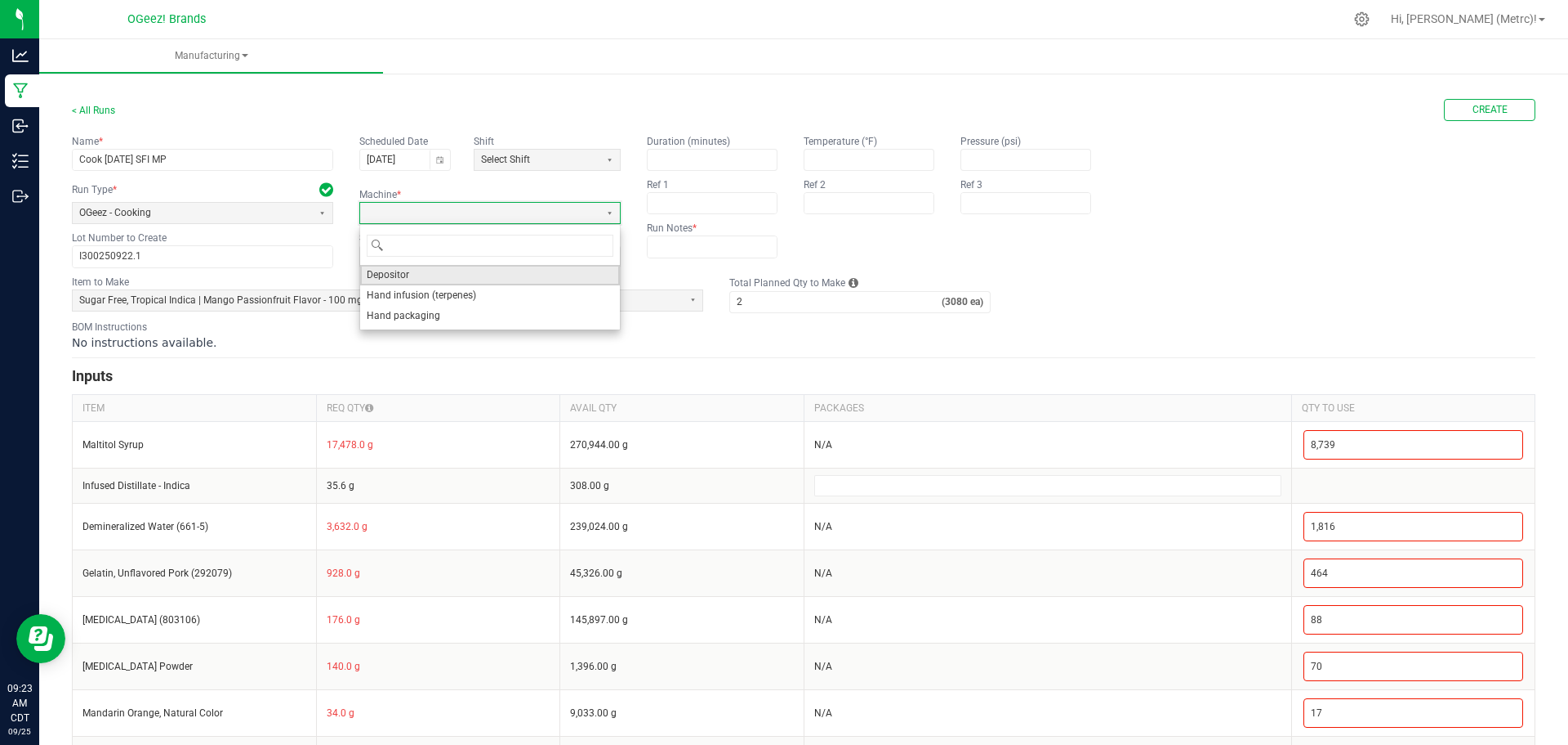
click at [460, 276] on li "Depositor" at bounding box center [490, 274] width 260 height 20
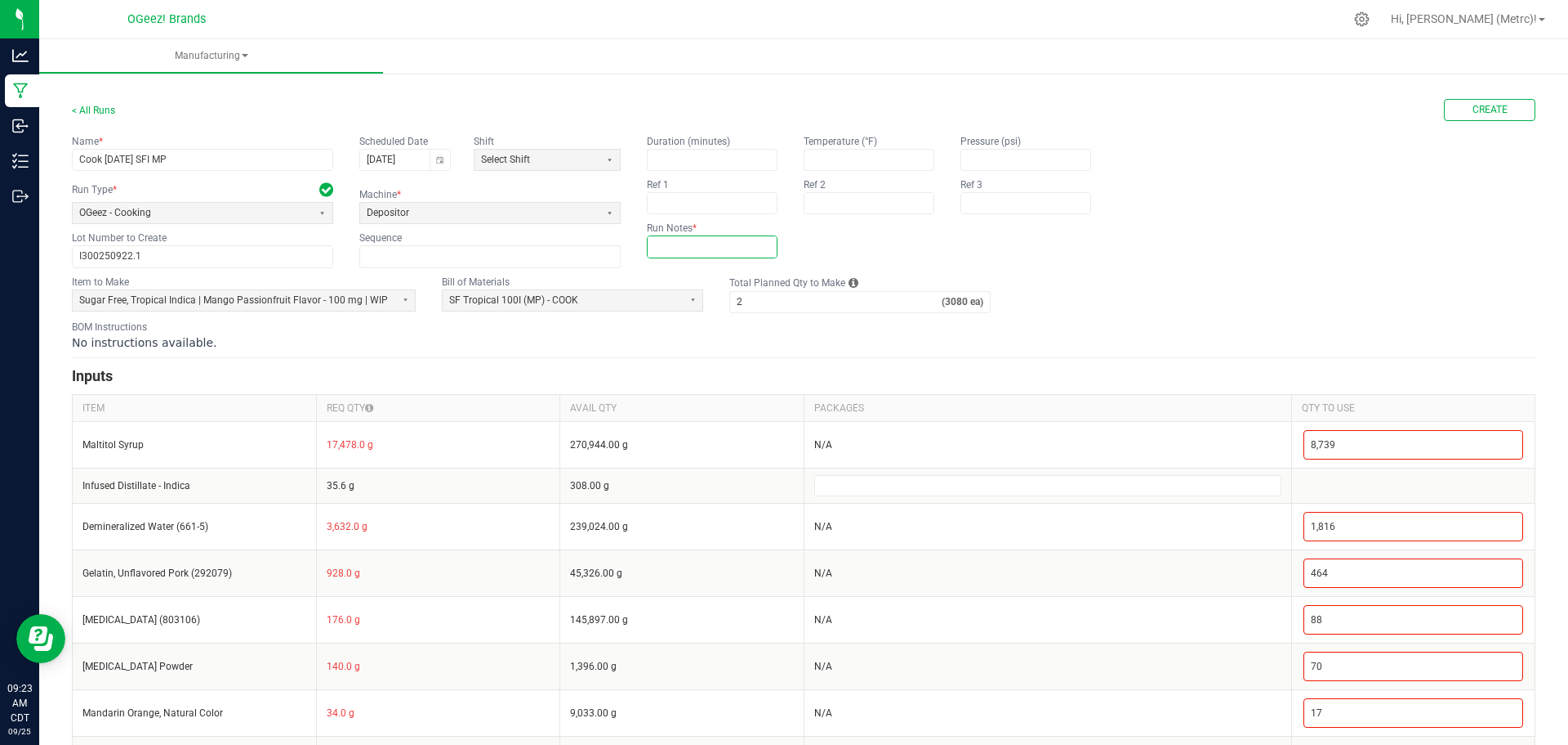
click at [684, 247] on input "text" at bounding box center [712, 245] width 129 height 20
type input "None"
click at [732, 322] on div "BOM Instructions No instructions available." at bounding box center [804, 335] width 1464 height 31
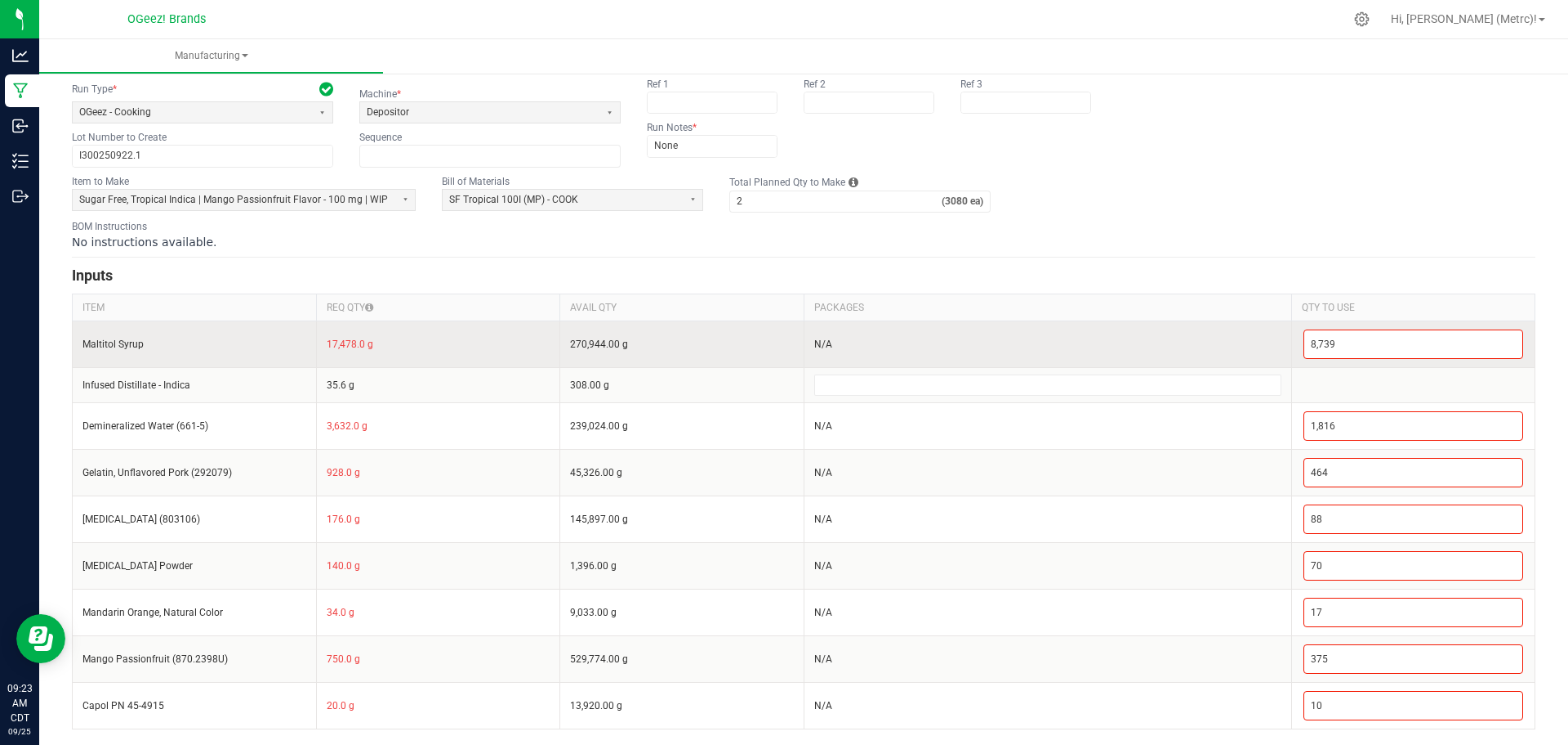
scroll to position [101, 0]
click at [1438, 341] on input "8739" at bounding box center [1414, 343] width 219 height 28
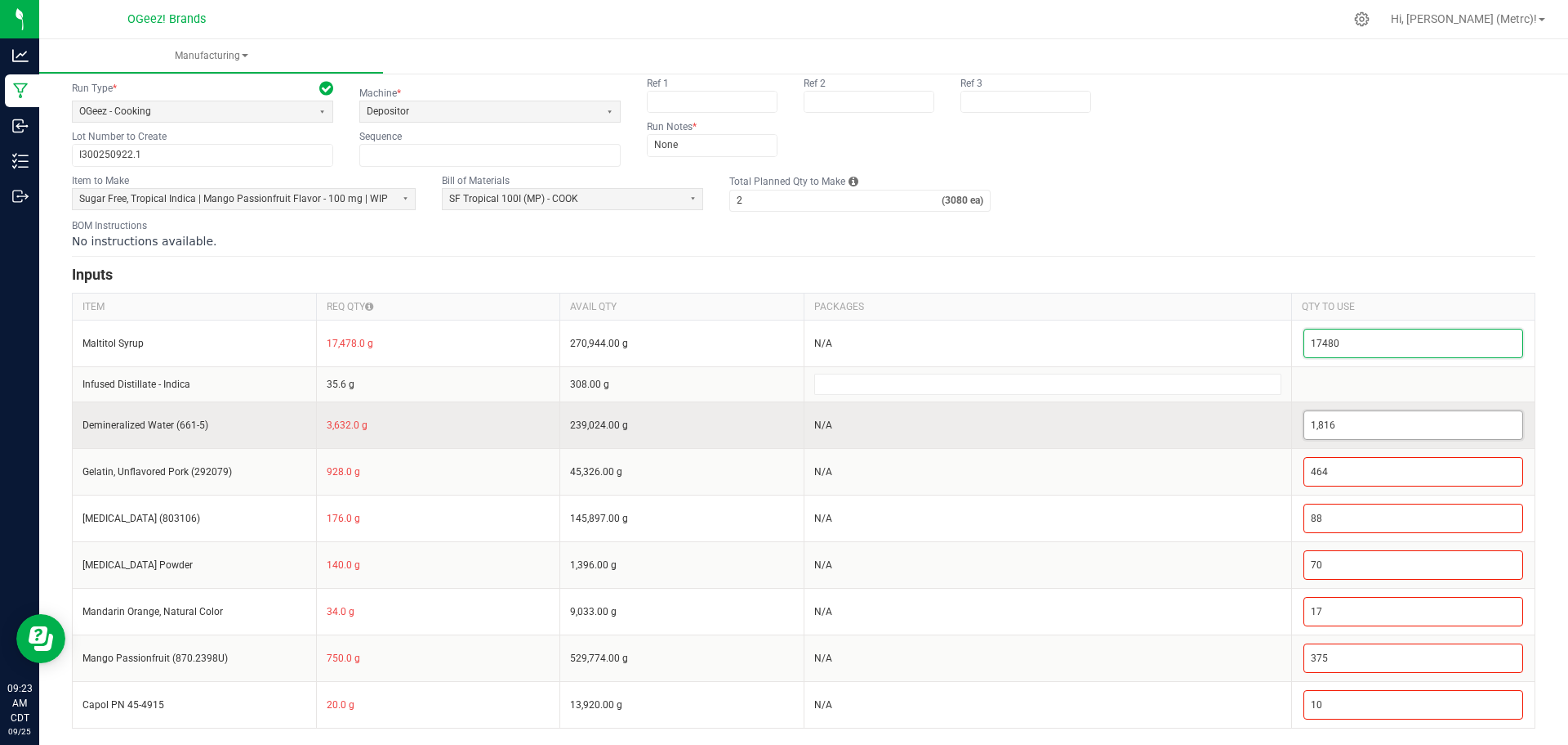
type input "17,480"
click at [1411, 419] on input "1816" at bounding box center [1414, 424] width 219 height 28
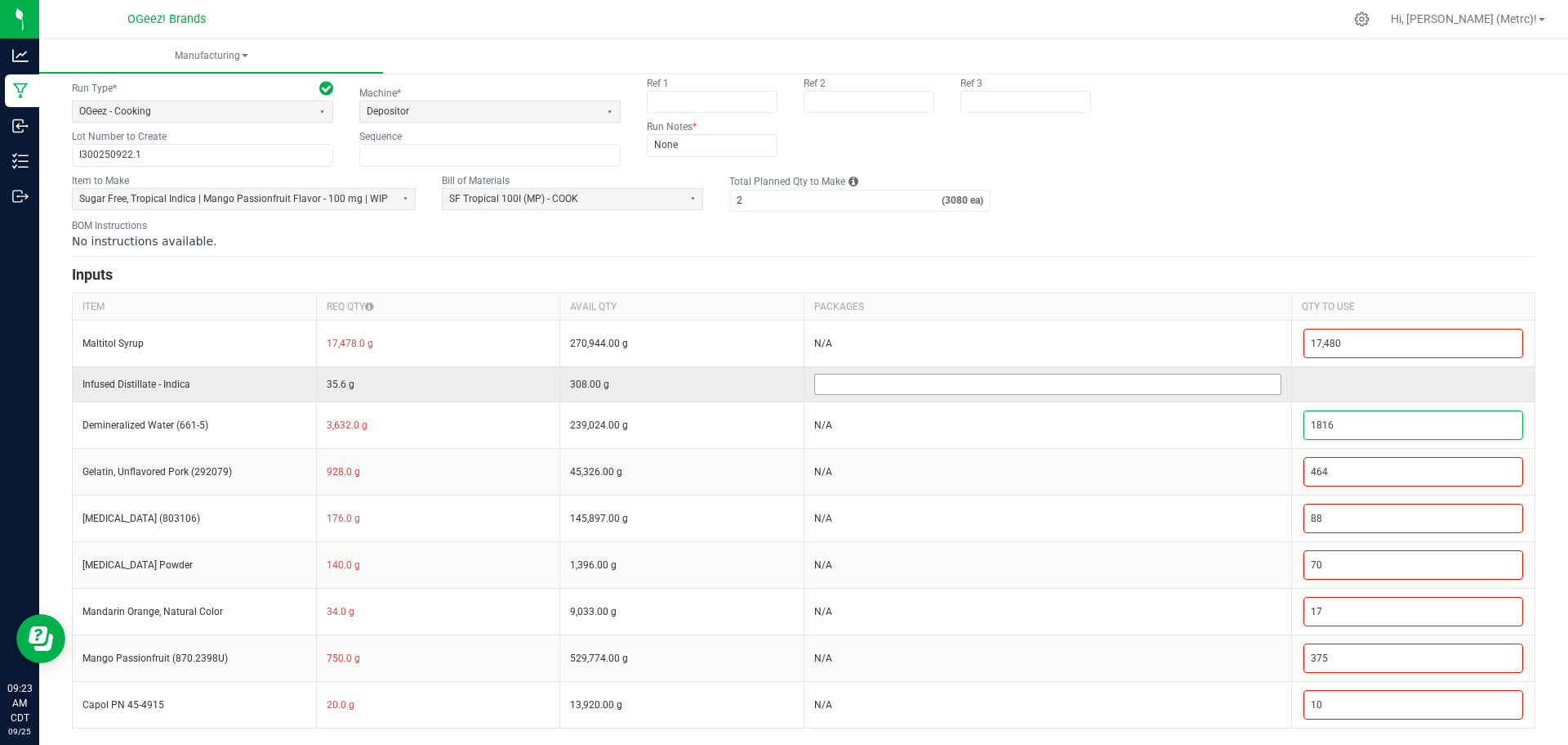
type input "1,816"
click at [994, 380] on input at bounding box center [1048, 384] width 466 height 19
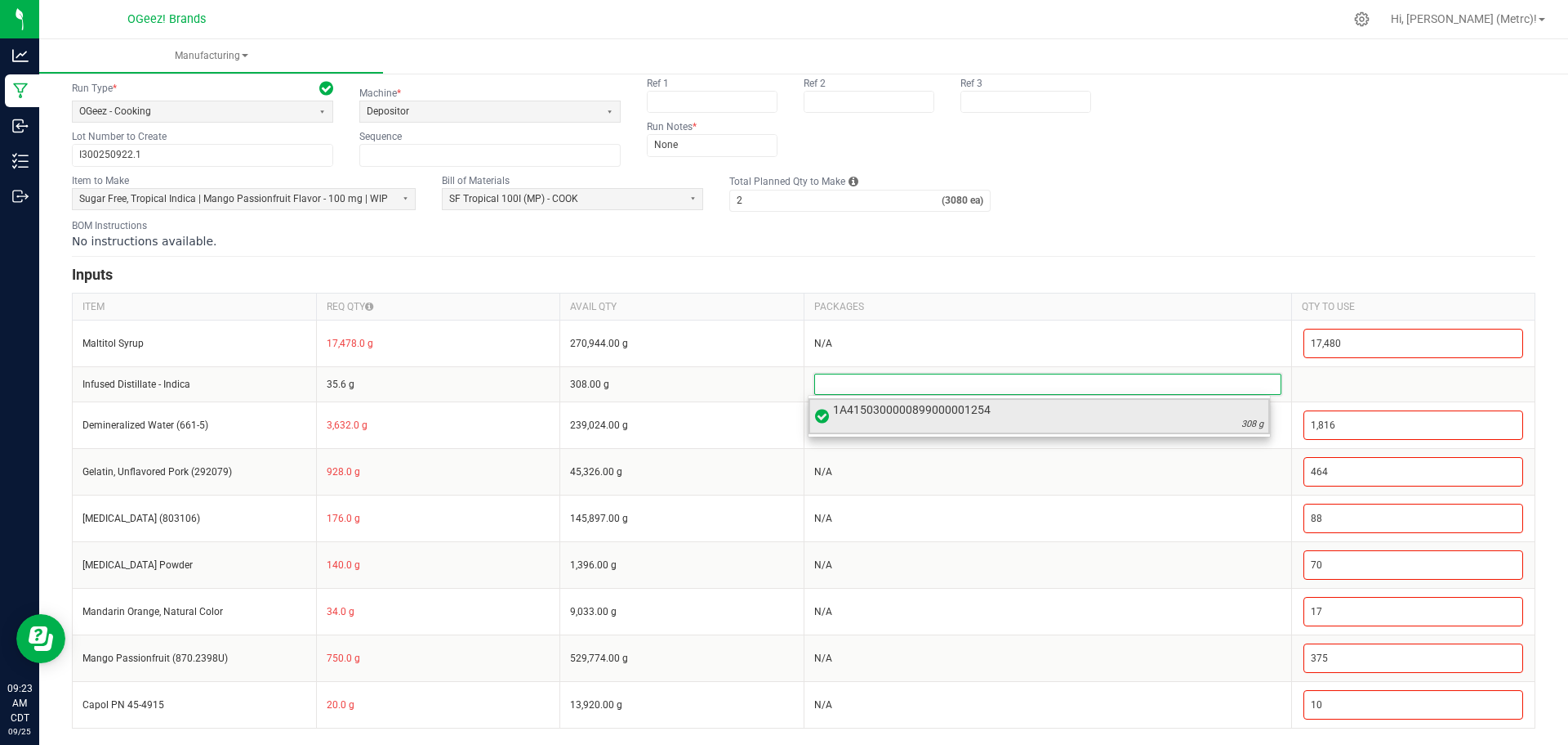
click at [943, 415] on span "1A4150300000899000001254" at bounding box center [1049, 409] width 431 height 16
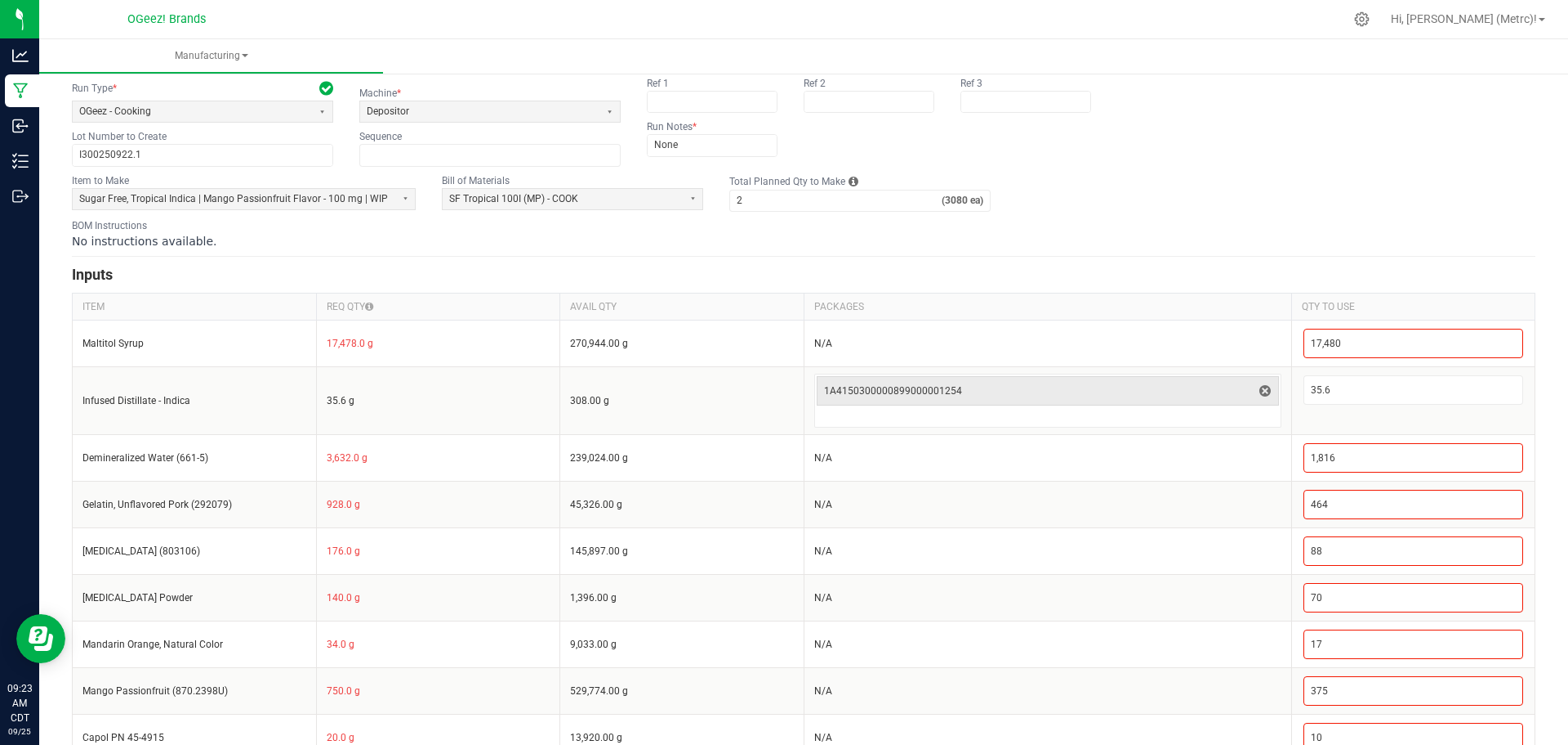
click at [1132, 240] on div "No instructions available." at bounding box center [804, 241] width 1464 height 16
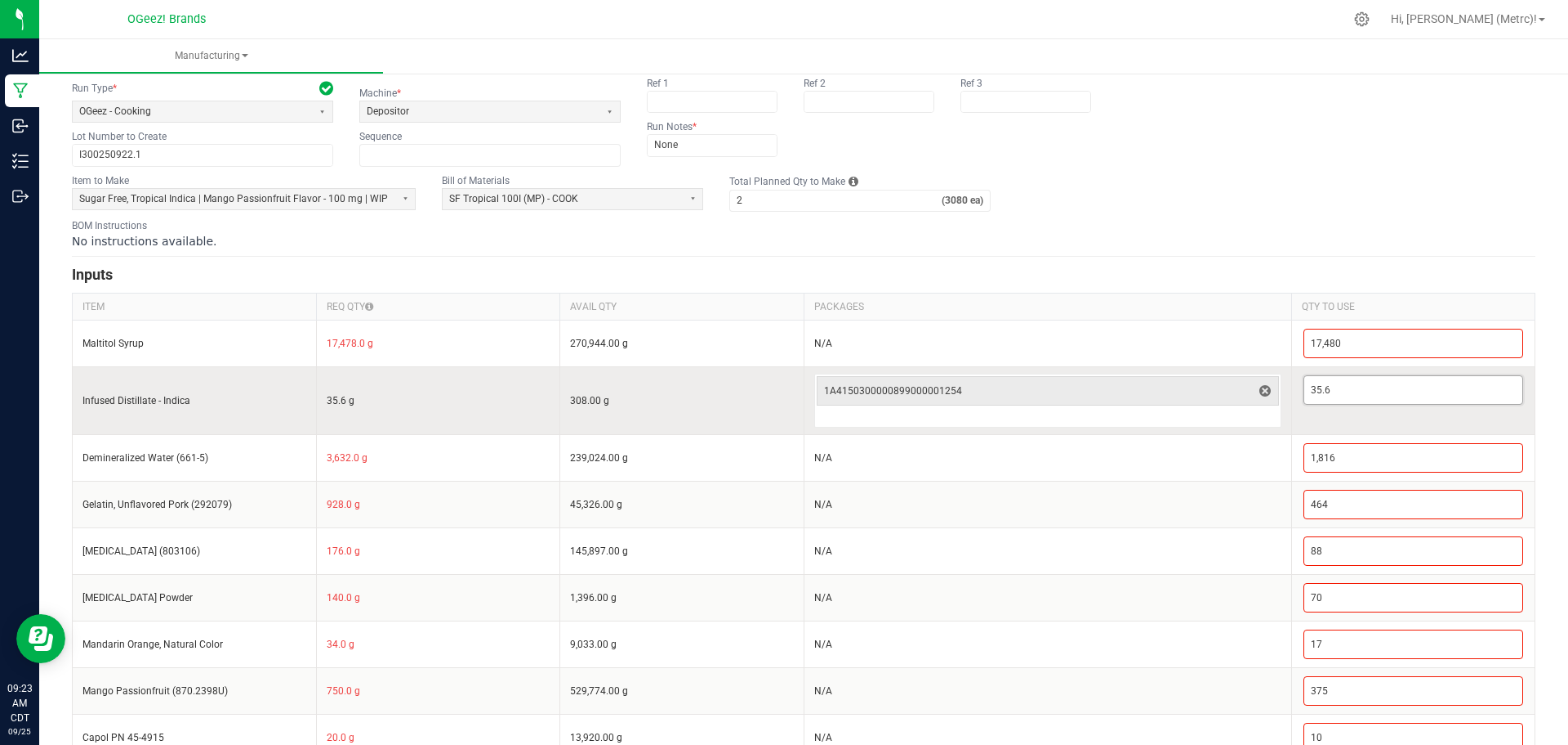
click at [1359, 393] on input "35.6" at bounding box center [1414, 390] width 219 height 28
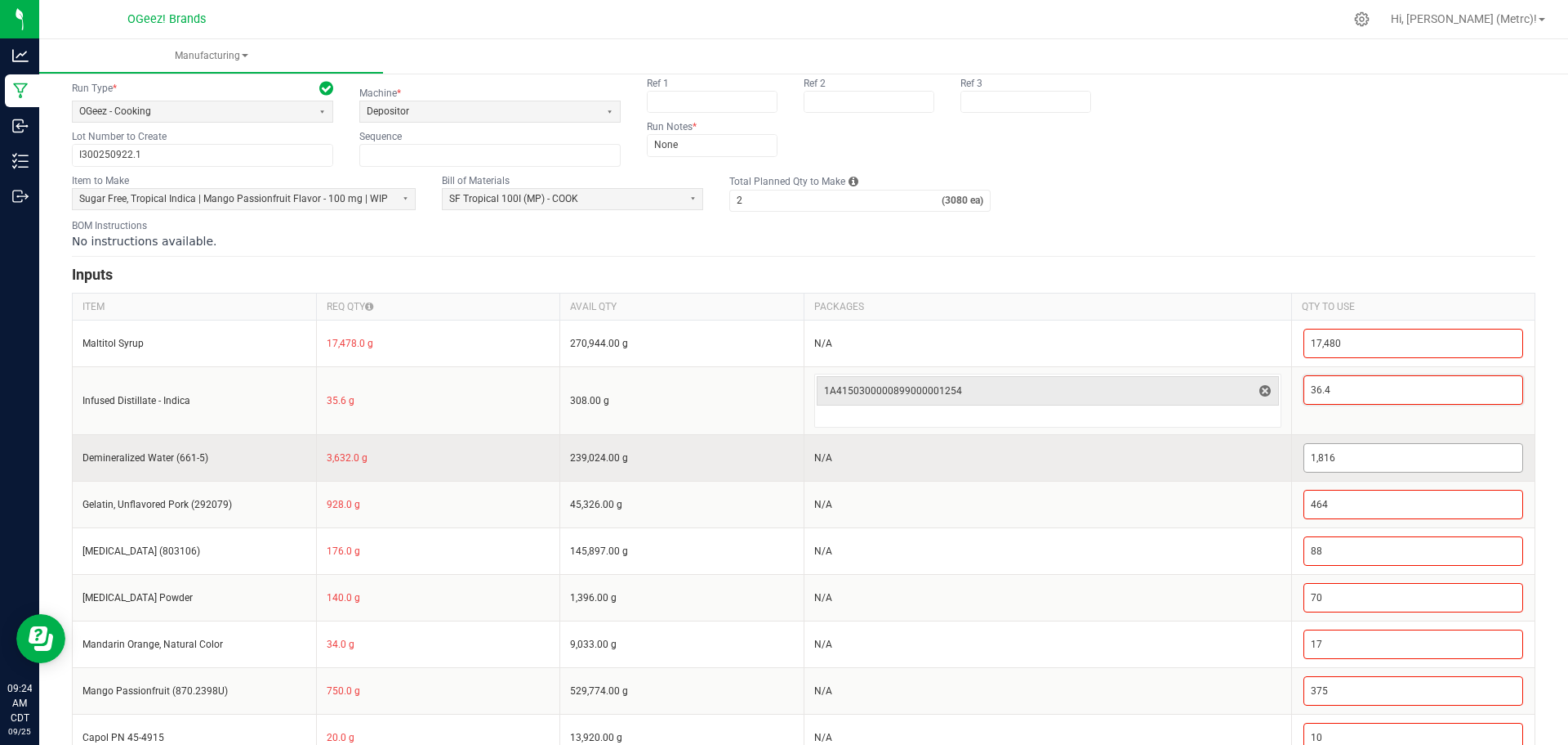
type input "36.4"
click at [1420, 457] on input "1816" at bounding box center [1414, 457] width 219 height 28
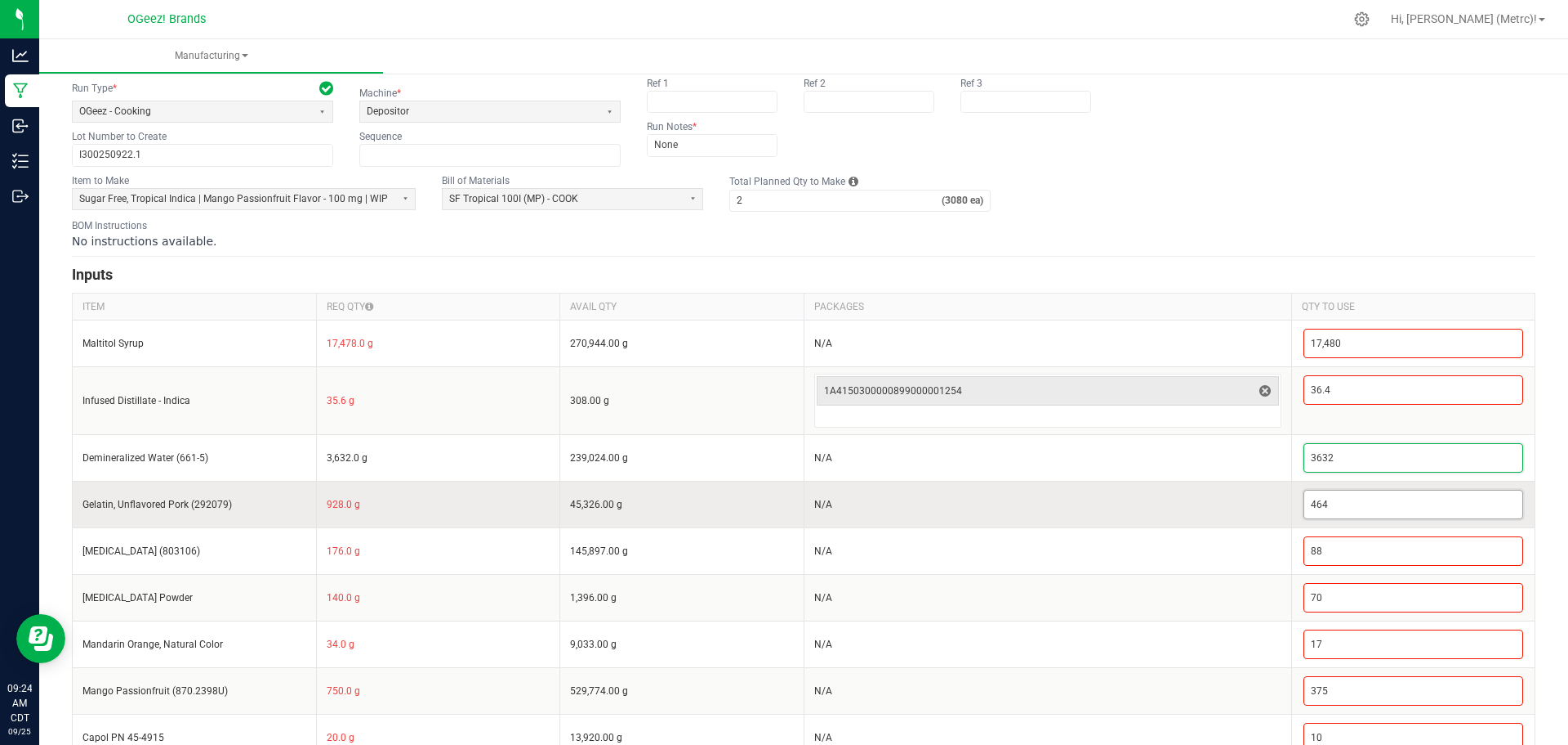
type input "3,632"
click at [1432, 511] on input "464" at bounding box center [1414, 504] width 219 height 28
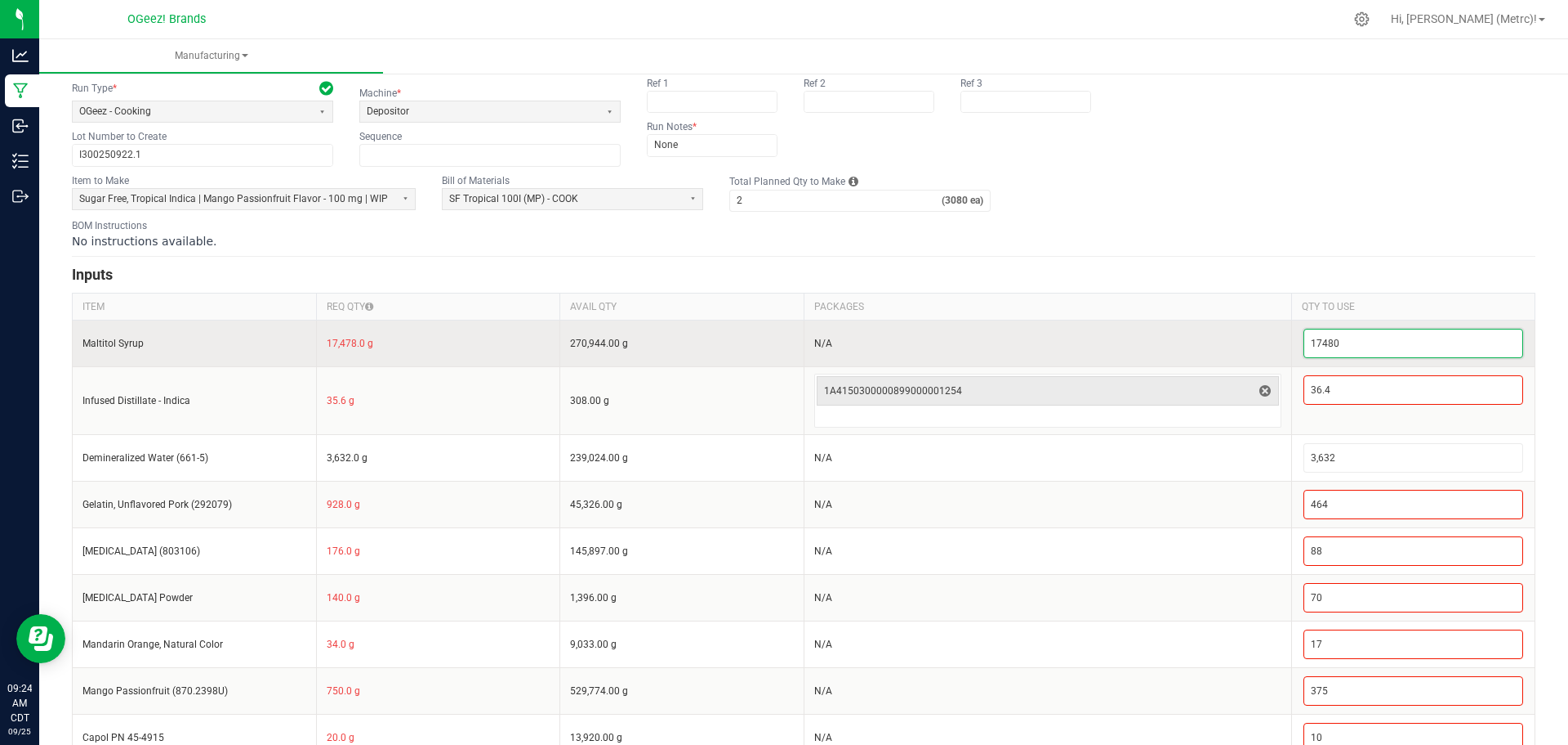
click at [1390, 341] on input "17480" at bounding box center [1414, 343] width 219 height 28
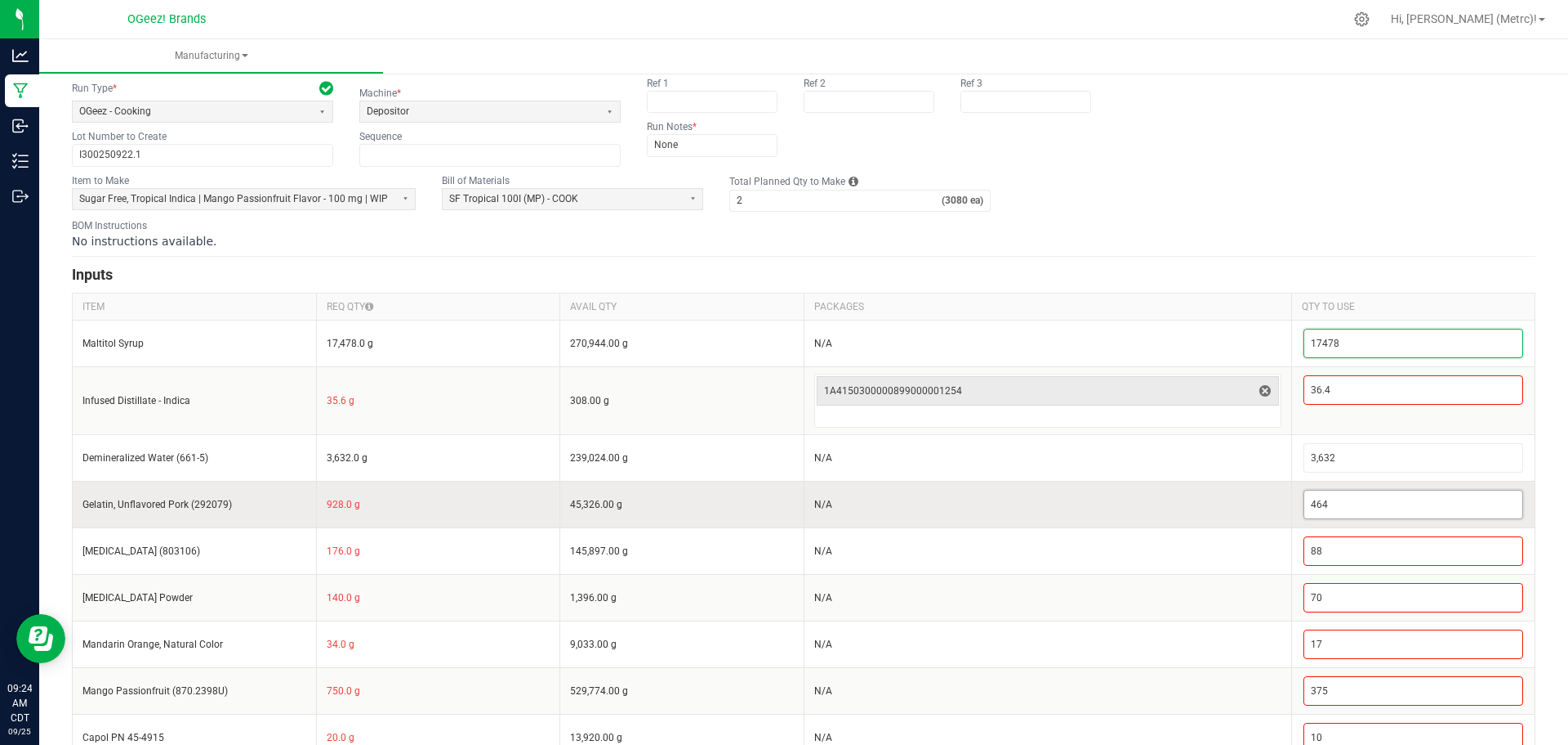
type input "17,478"
click at [1416, 509] on input "464" at bounding box center [1414, 504] width 219 height 28
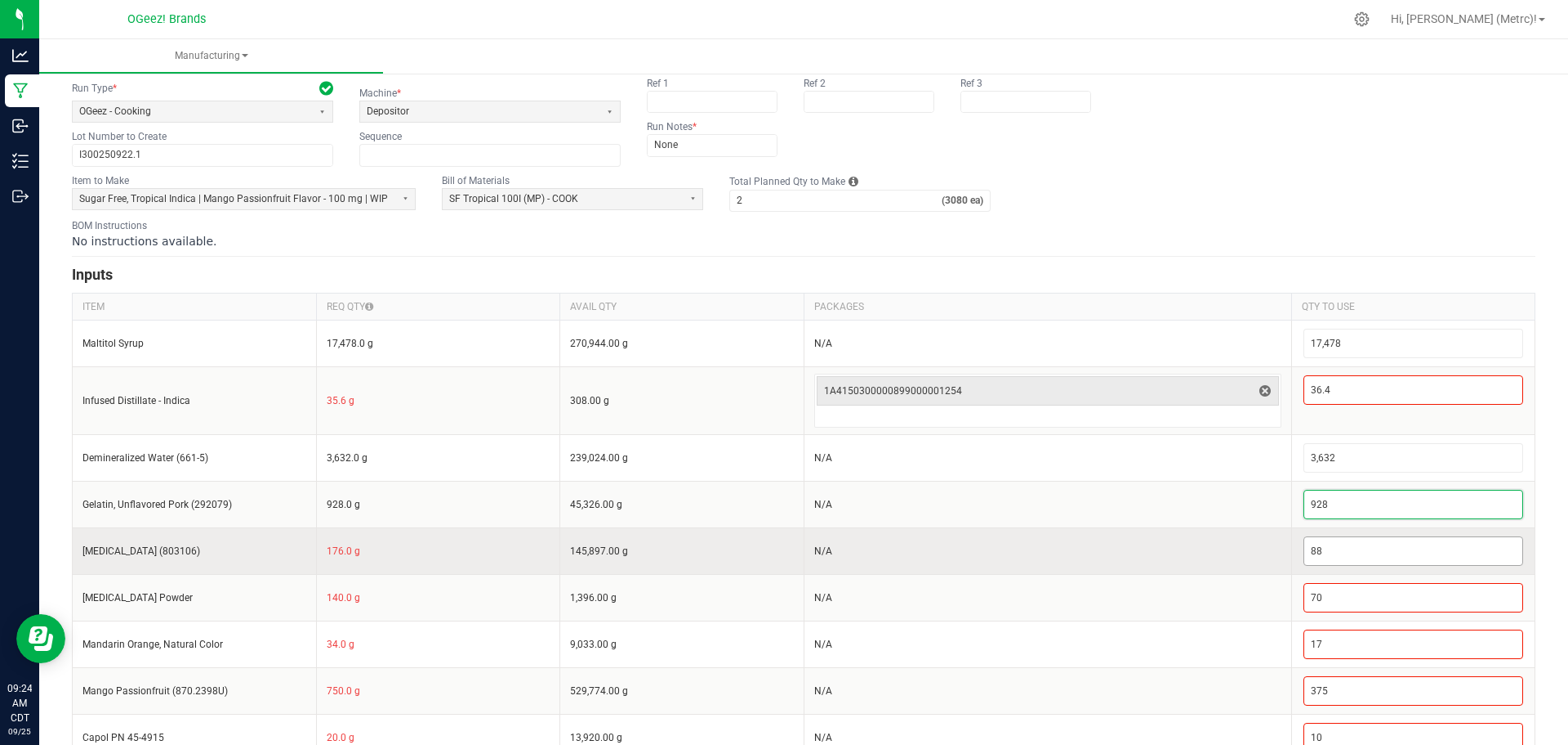
type input "928"
click at [1390, 561] on input "88" at bounding box center [1414, 551] width 219 height 28
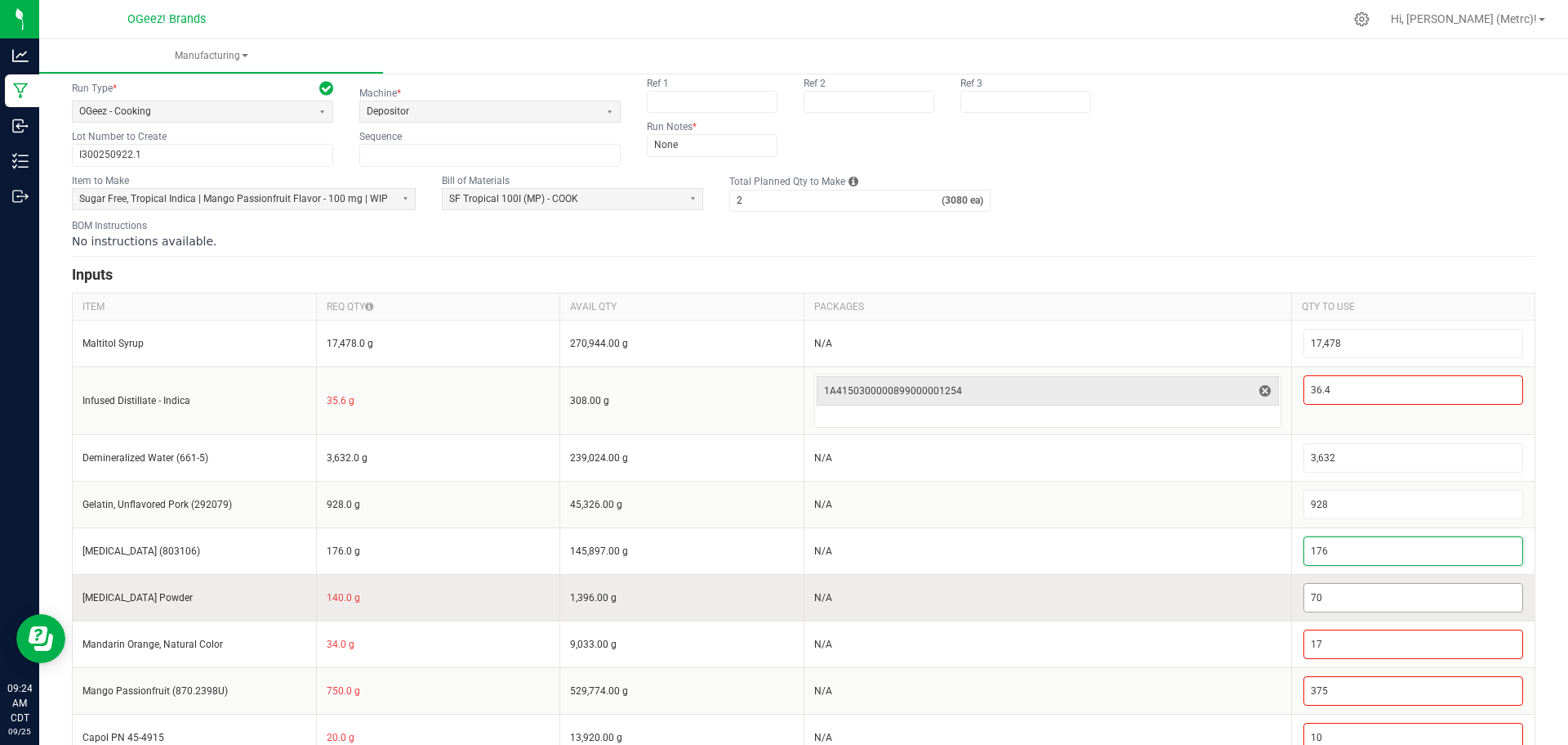
scroll to position [134, 0]
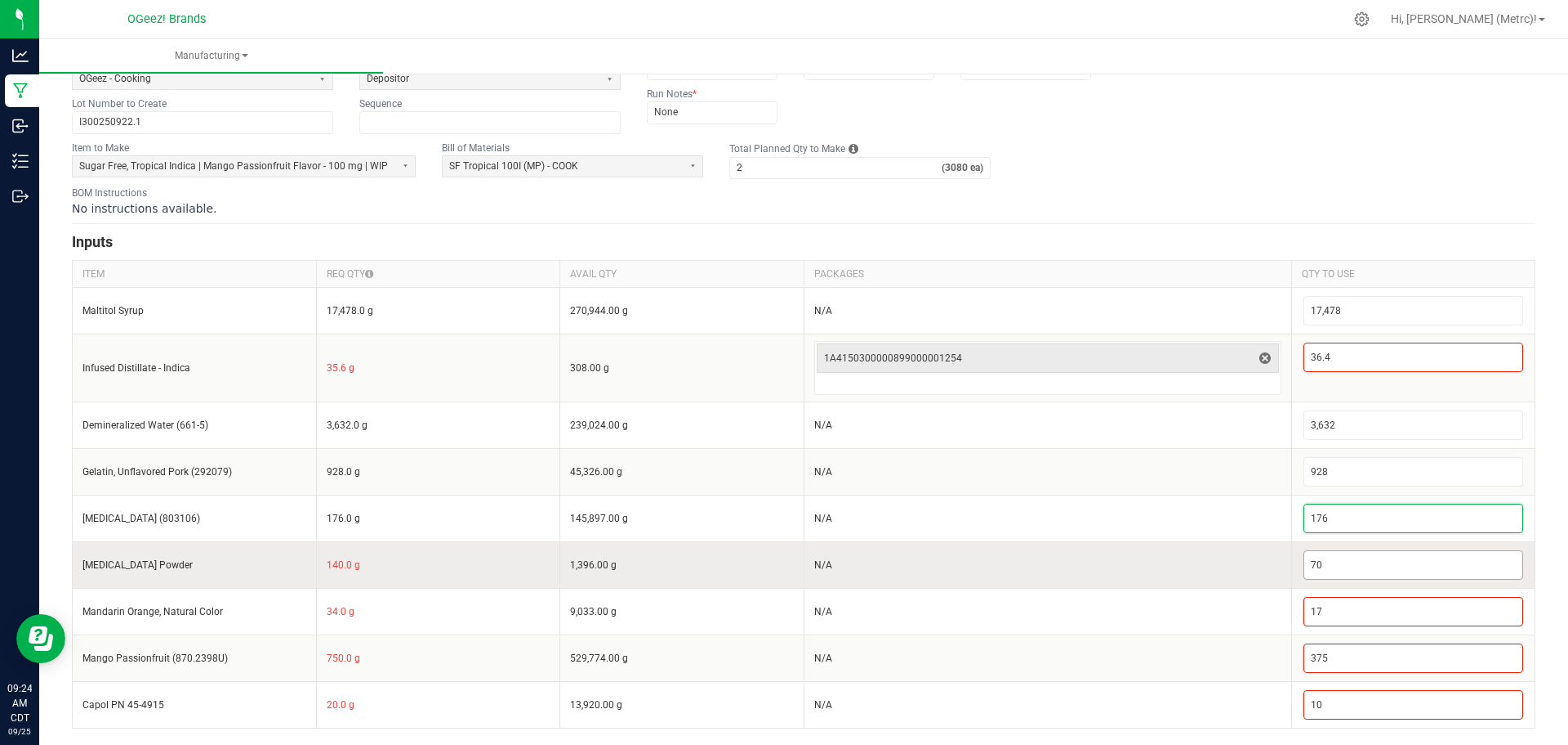
type input "176"
click at [1360, 569] on input "70" at bounding box center [1414, 564] width 219 height 28
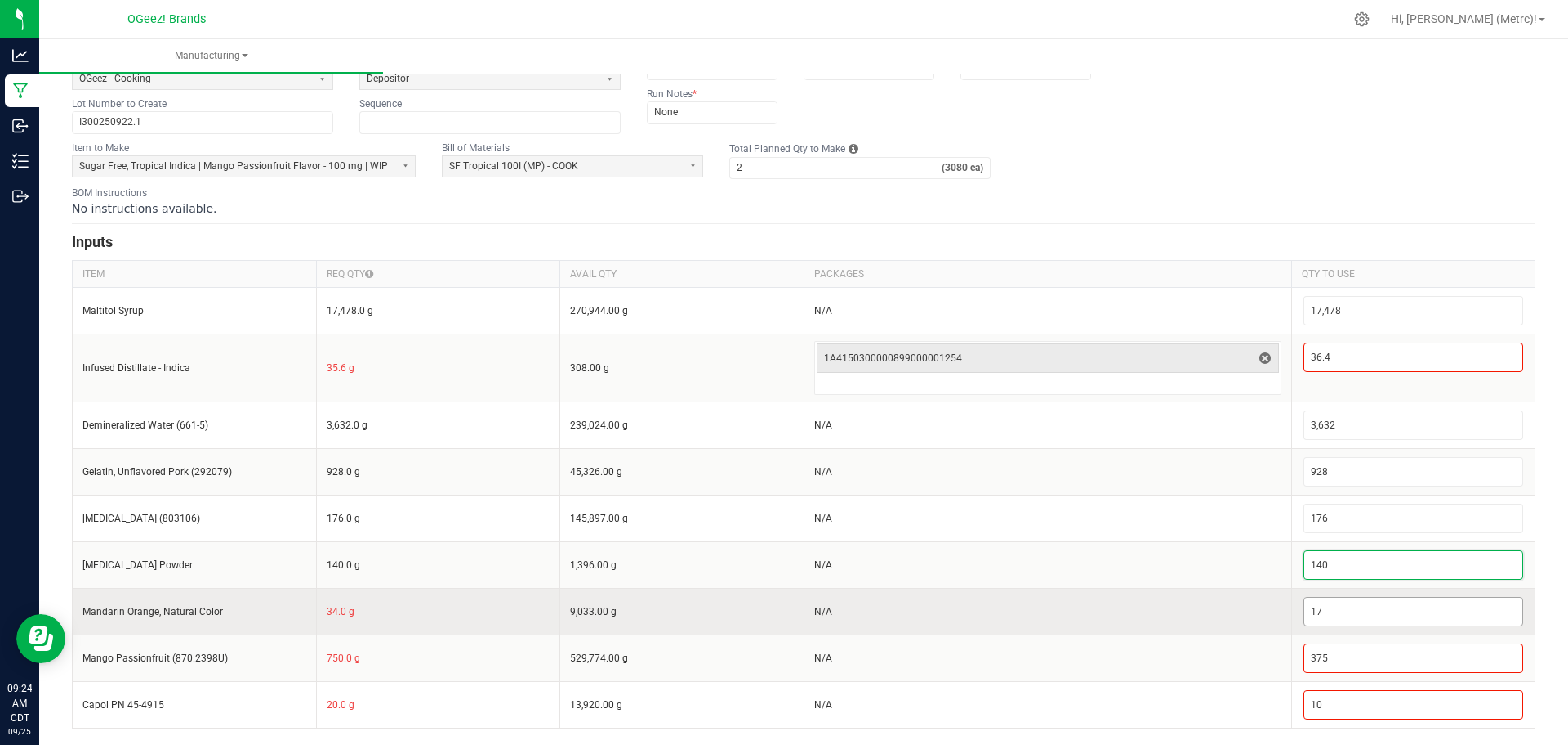
type input "140"
click at [1329, 604] on input "17" at bounding box center [1414, 611] width 219 height 28
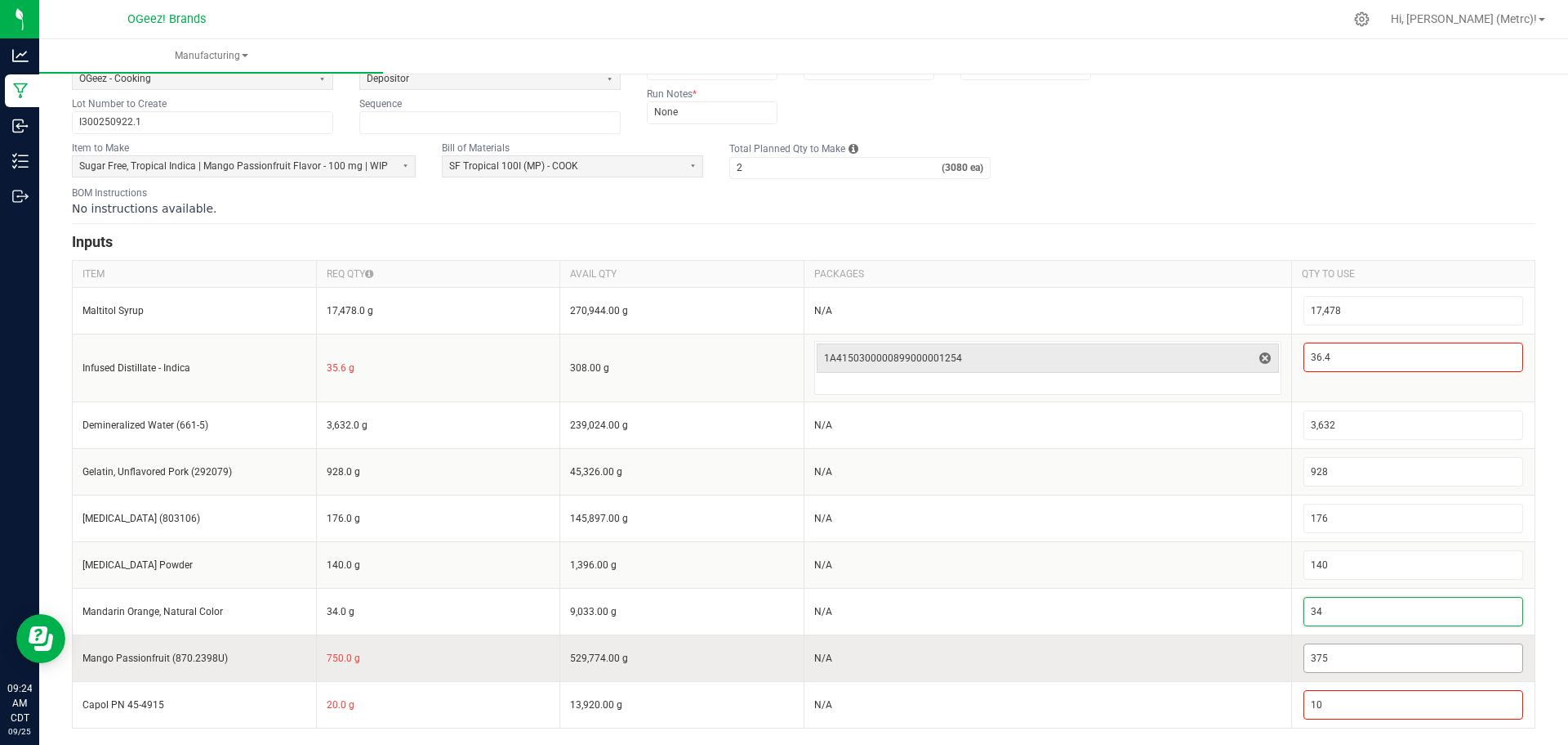
type input "34"
click at [1335, 655] on input "375" at bounding box center [1414, 657] width 219 height 28
type input "2"
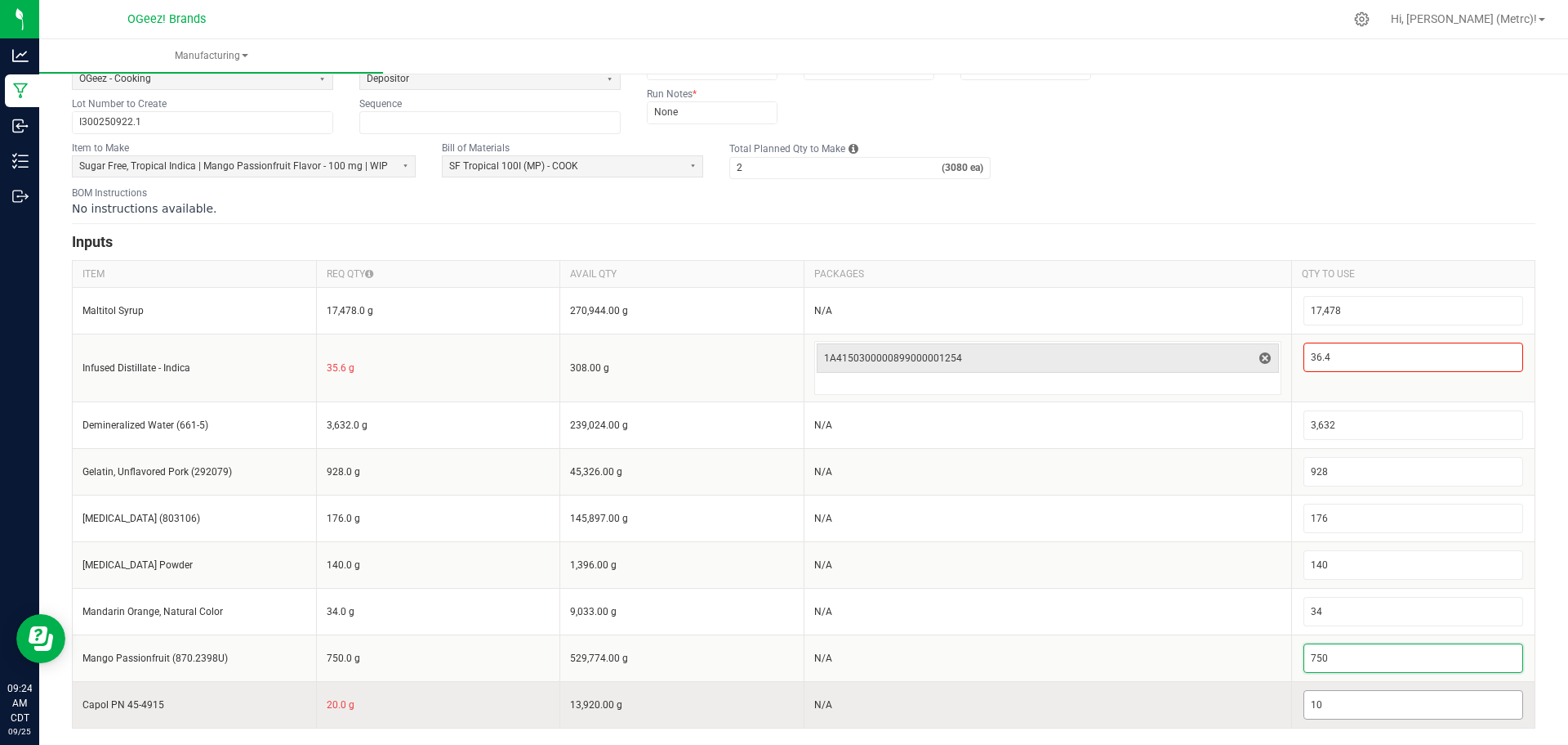
type input "750"
click at [1385, 706] on input "10" at bounding box center [1414, 705] width 219 height 28
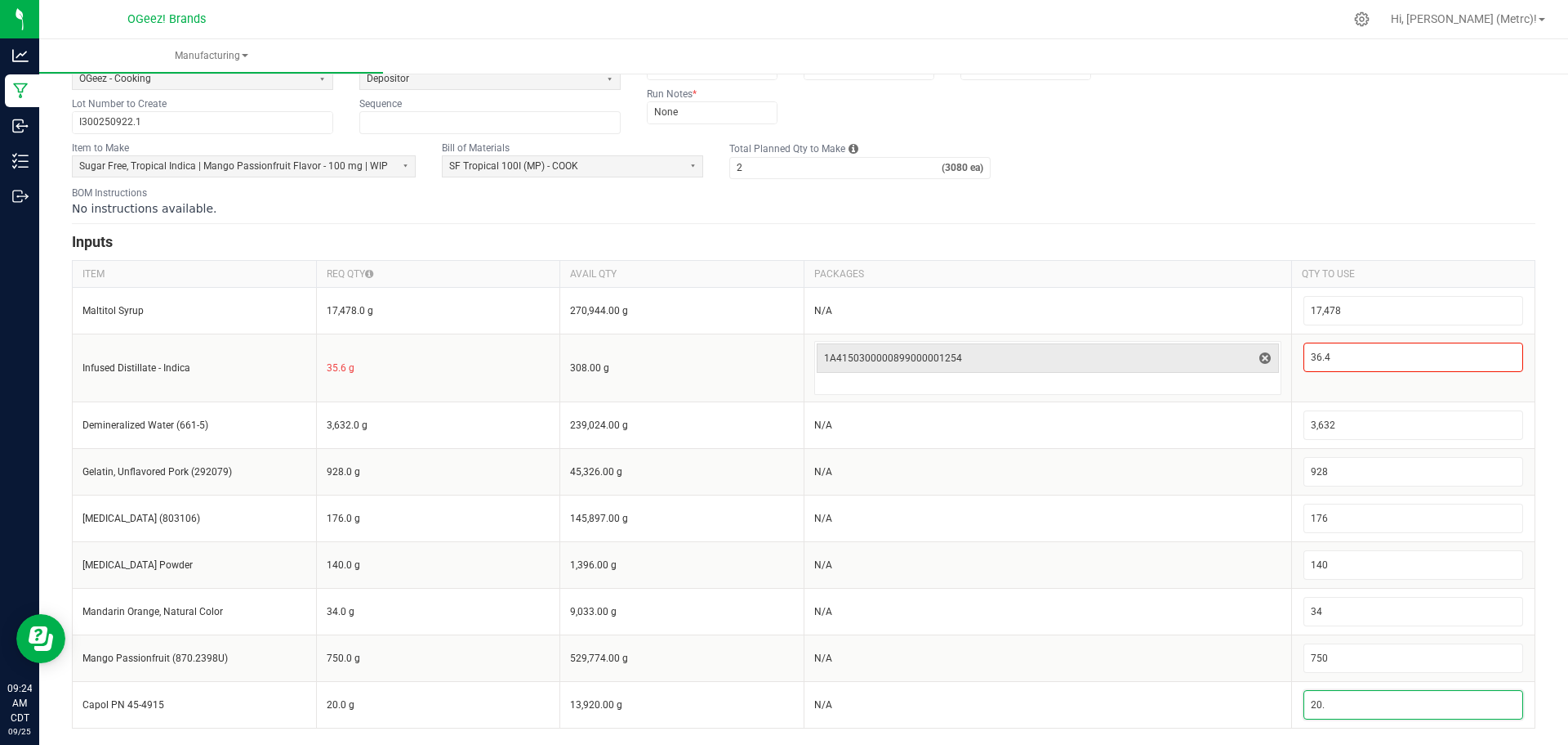
type input "20"
click at [1541, 669] on div "< All Runs Create Name * Cook 9.22.25 SFI MP Scheduled Date 09/22/2025 Shift Se…" at bounding box center [804, 340] width 1530 height 809
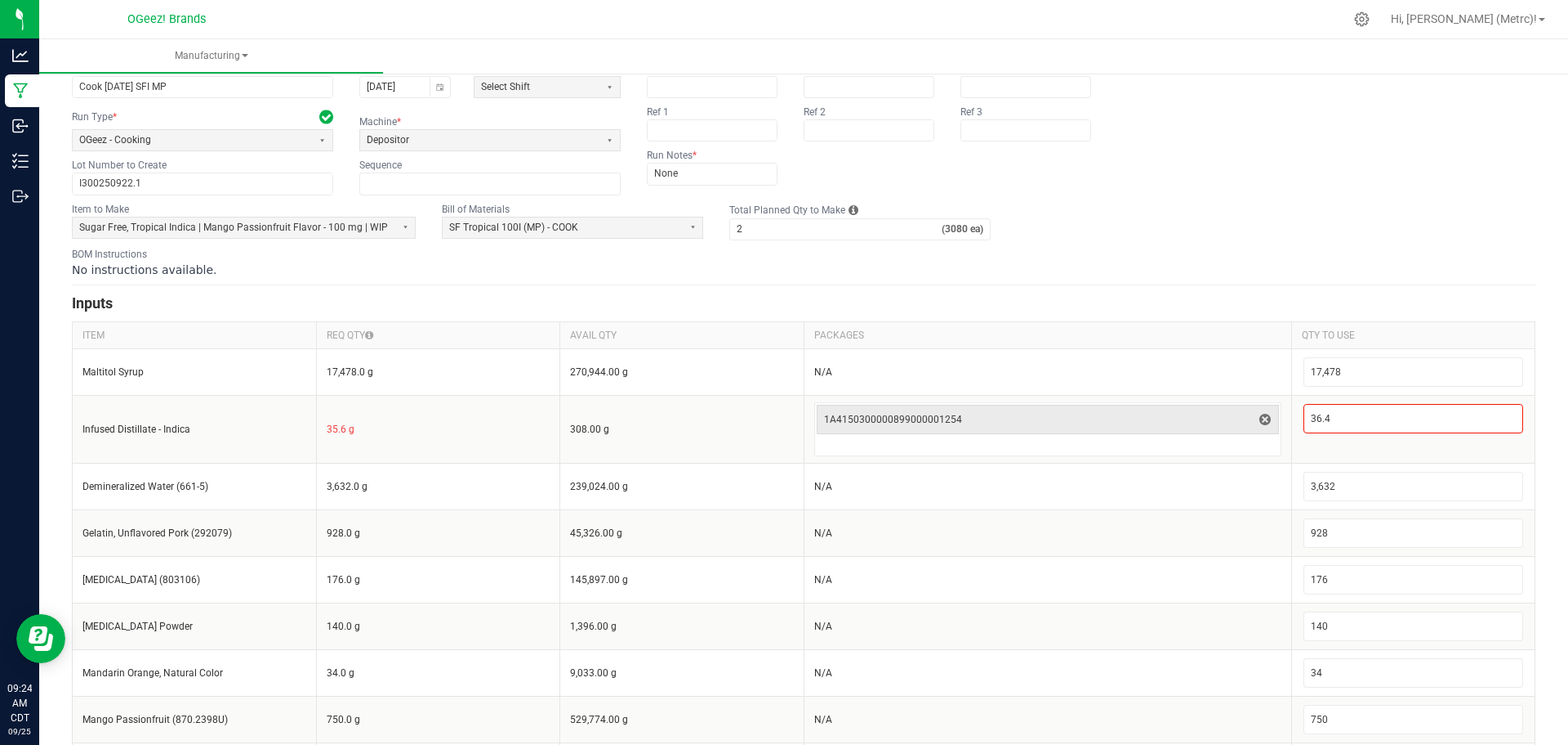
scroll to position [0, 0]
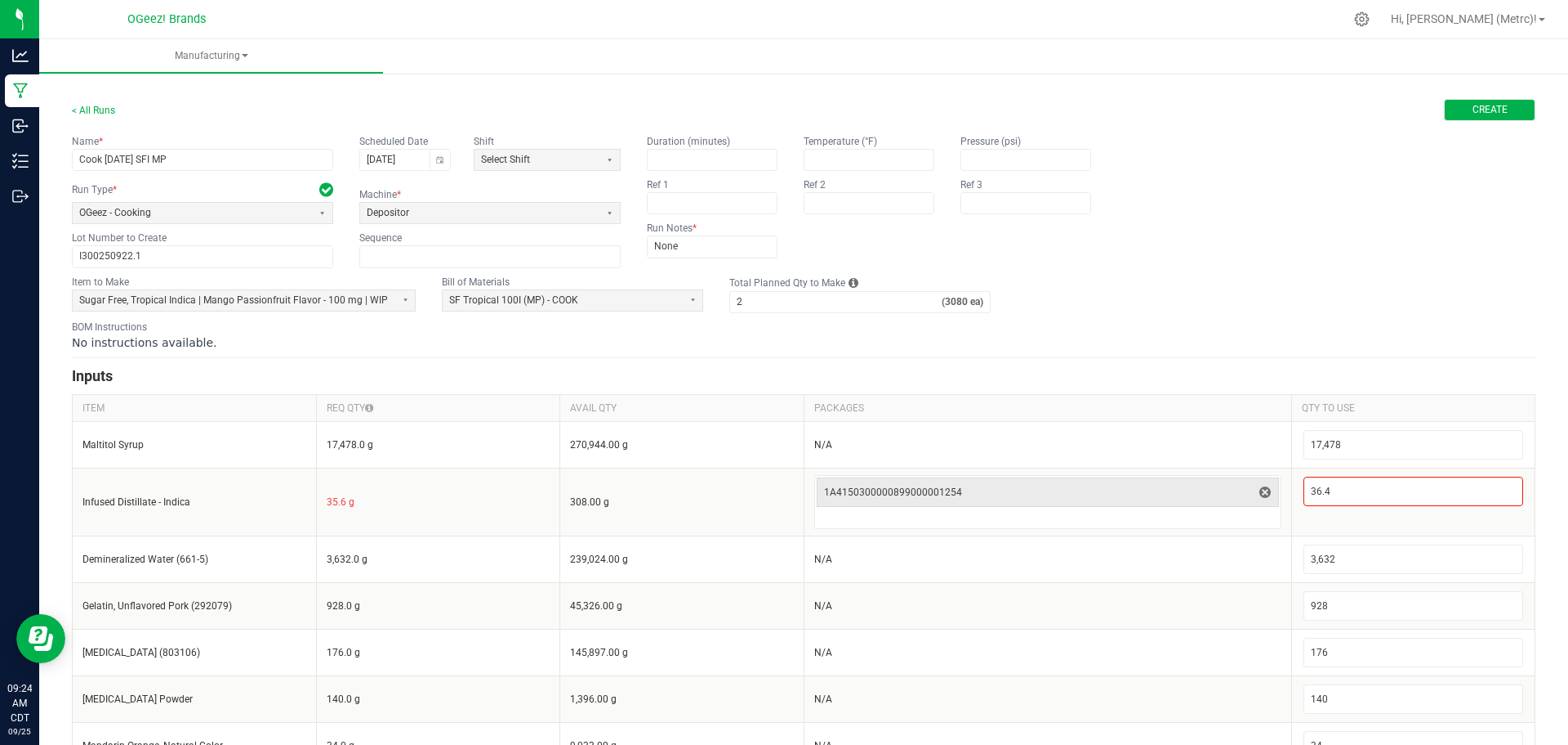
click at [1456, 114] on button "Create" at bounding box center [1489, 110] width 91 height 22
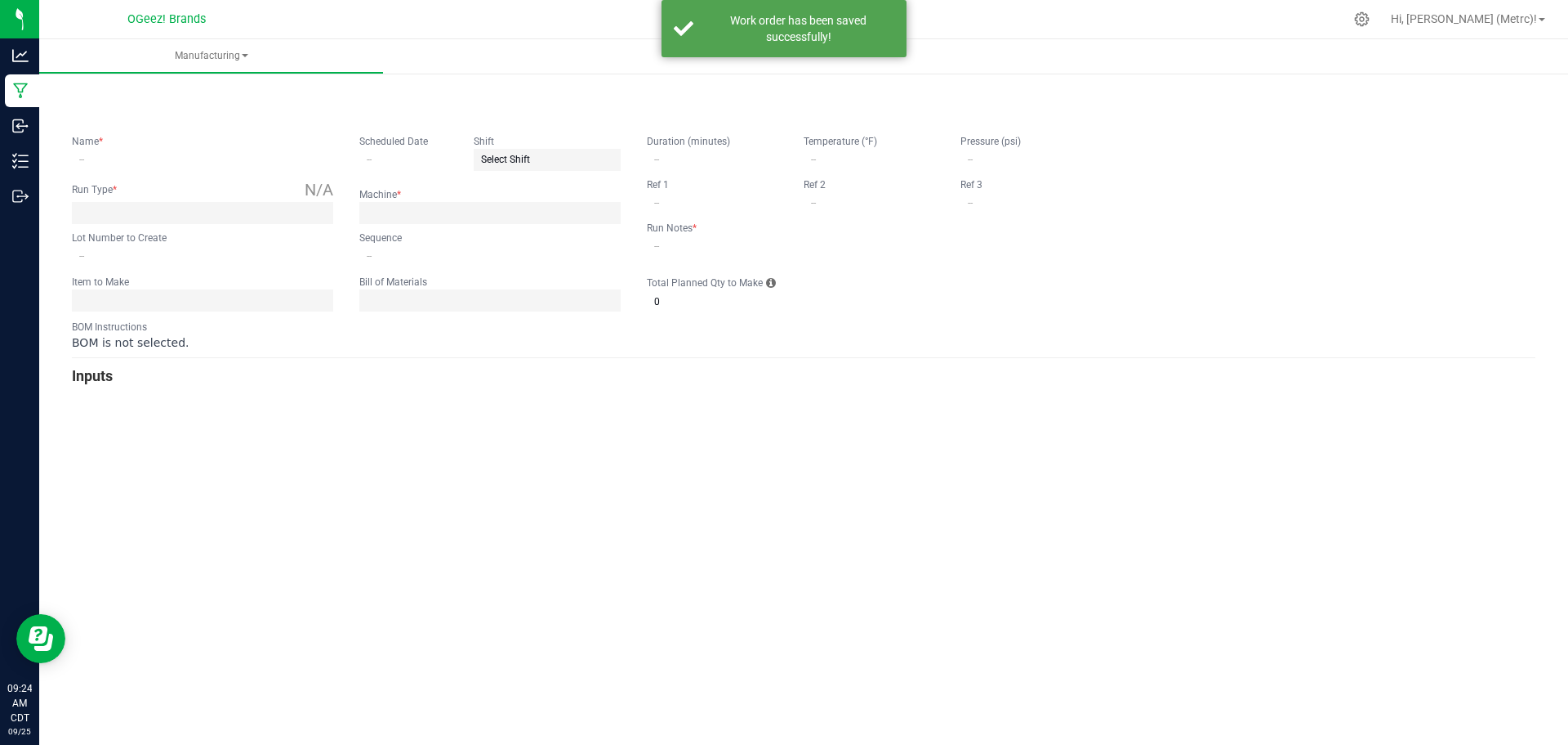
type input "Cook 9.22.25 SFI MP"
type input "09/22/2025"
type input "I300250922.1"
type input "0"
type input "None"
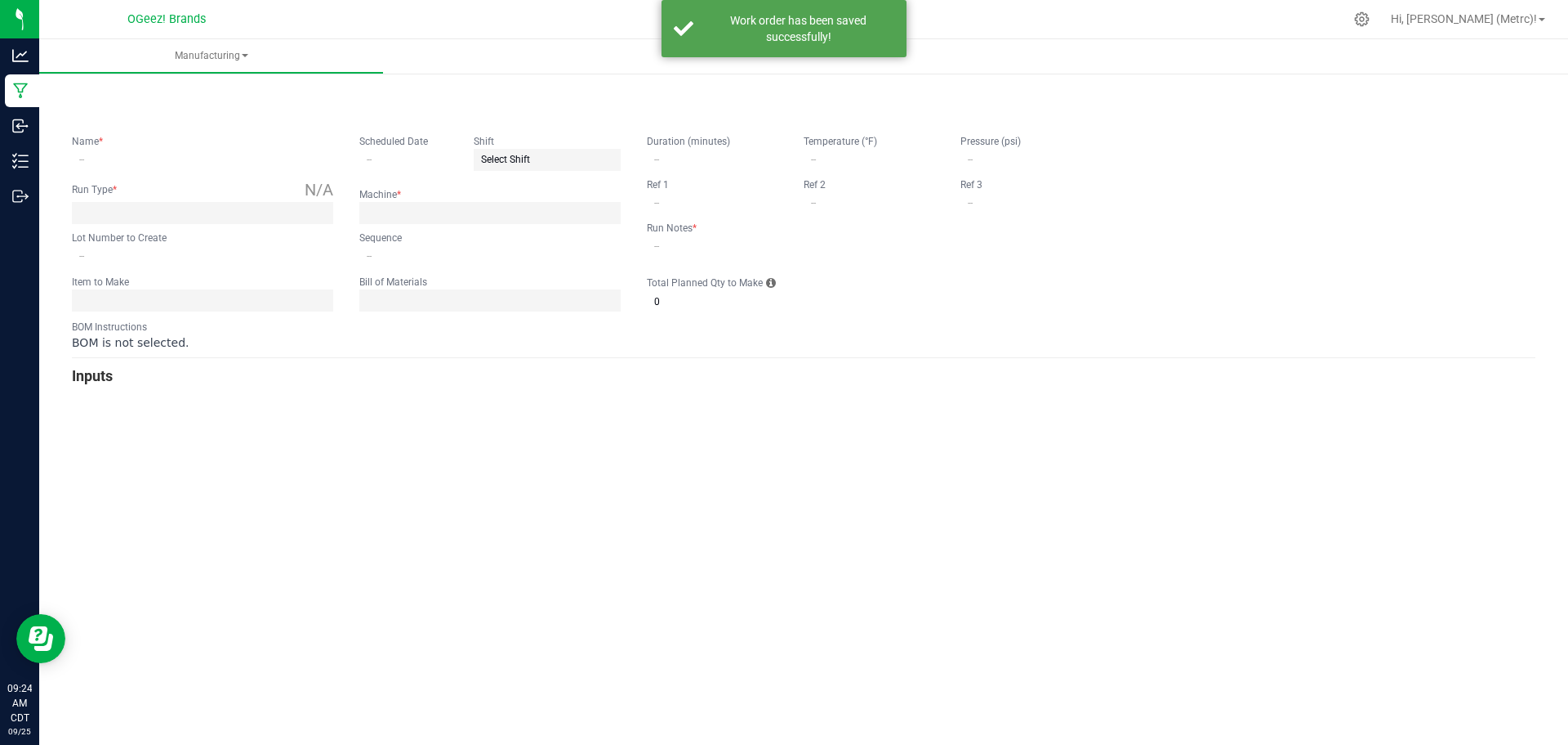
type input "2"
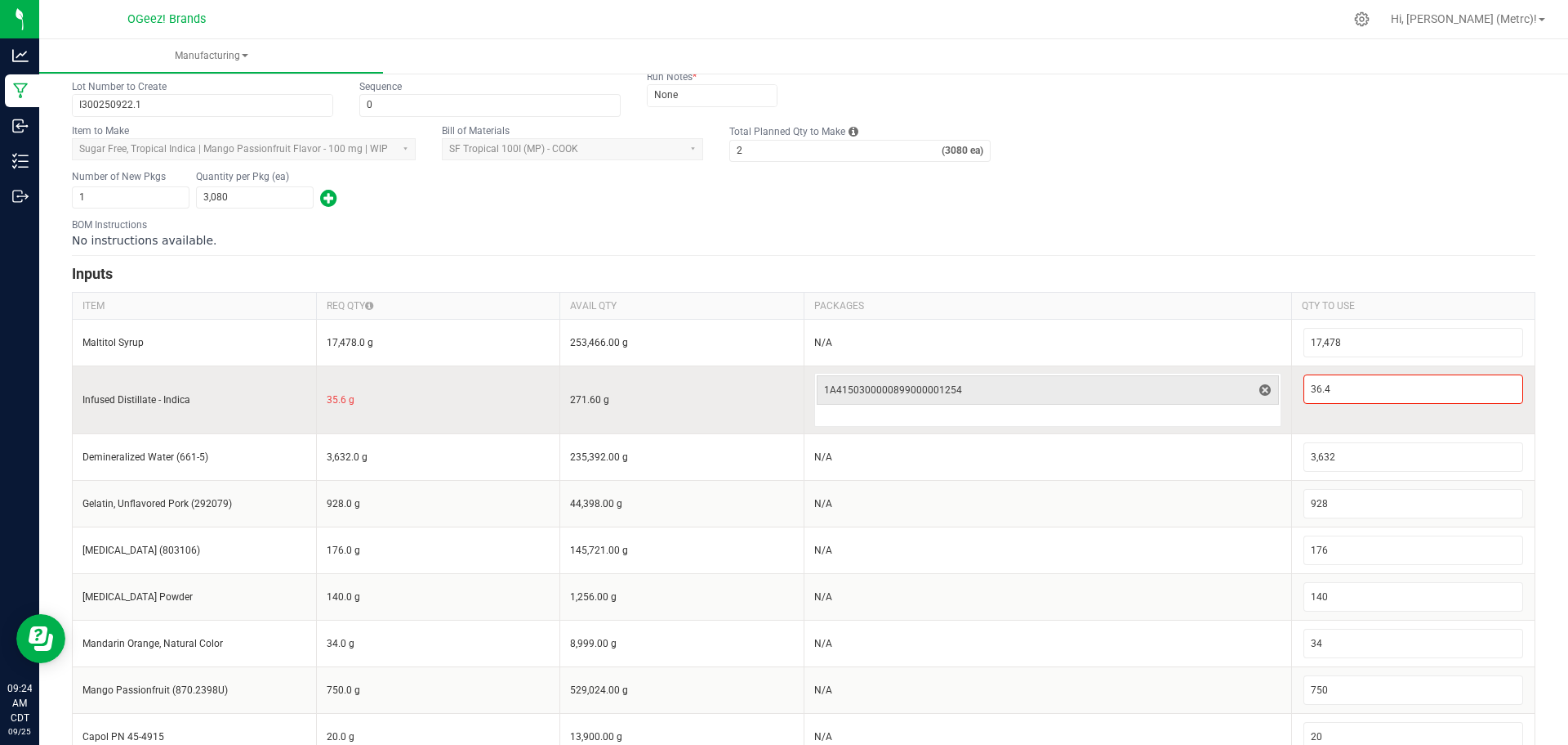
scroll to position [234, 0]
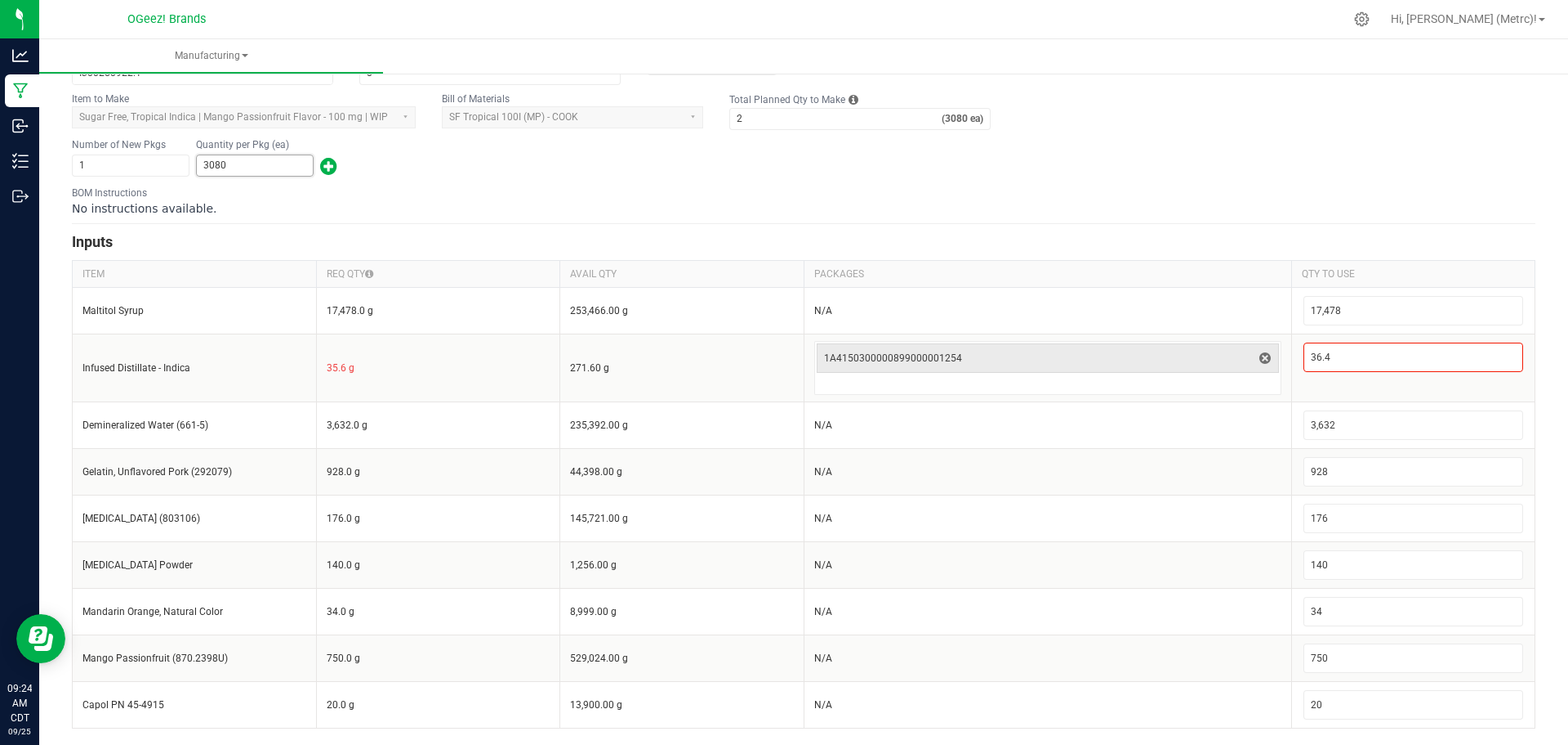
click at [269, 163] on input "3080" at bounding box center [255, 165] width 116 height 20
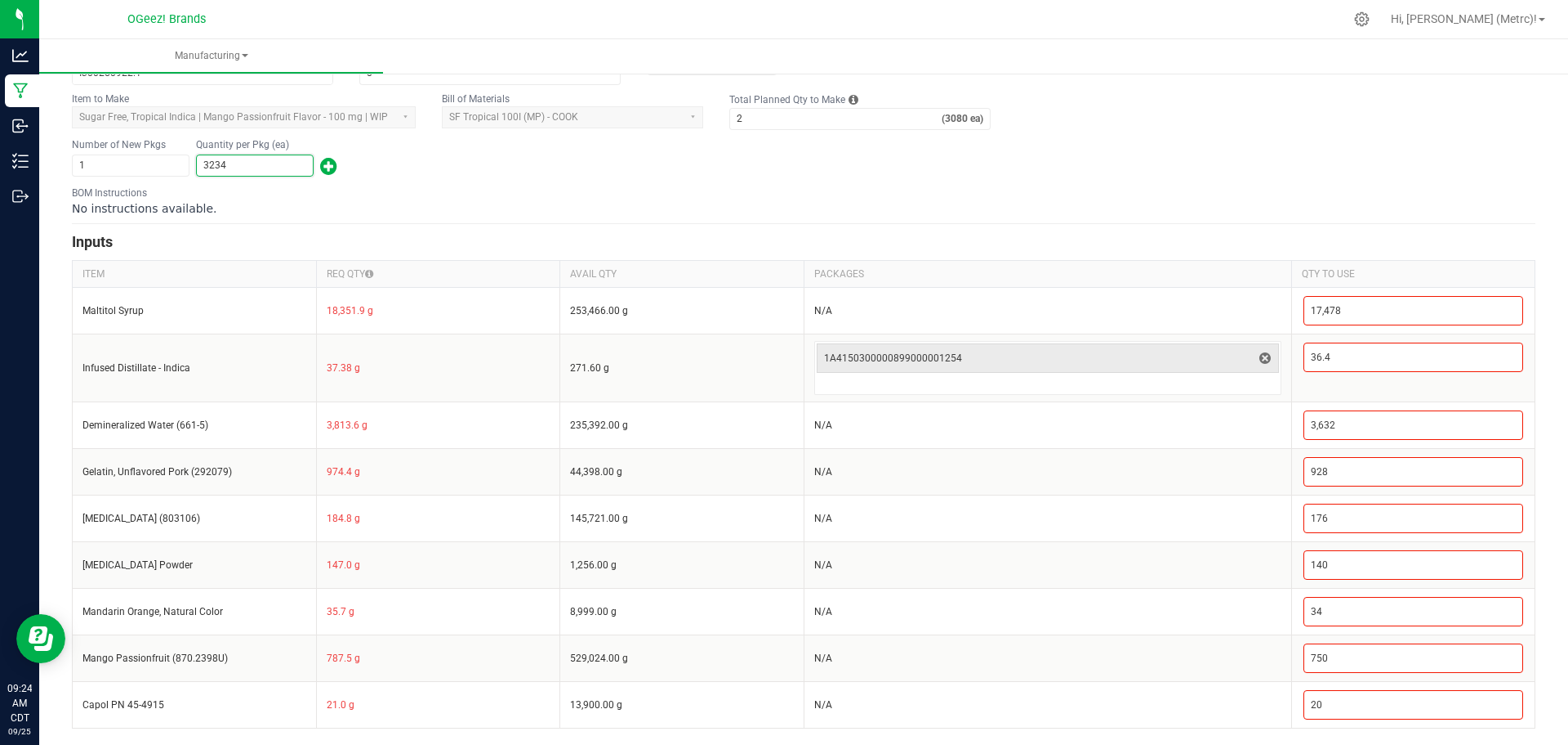
type input "3,234"
click at [529, 176] on div "Number of New Pkgs 1 Quantity per Pkg (ea) 3,234" at bounding box center [804, 158] width 1464 height 42
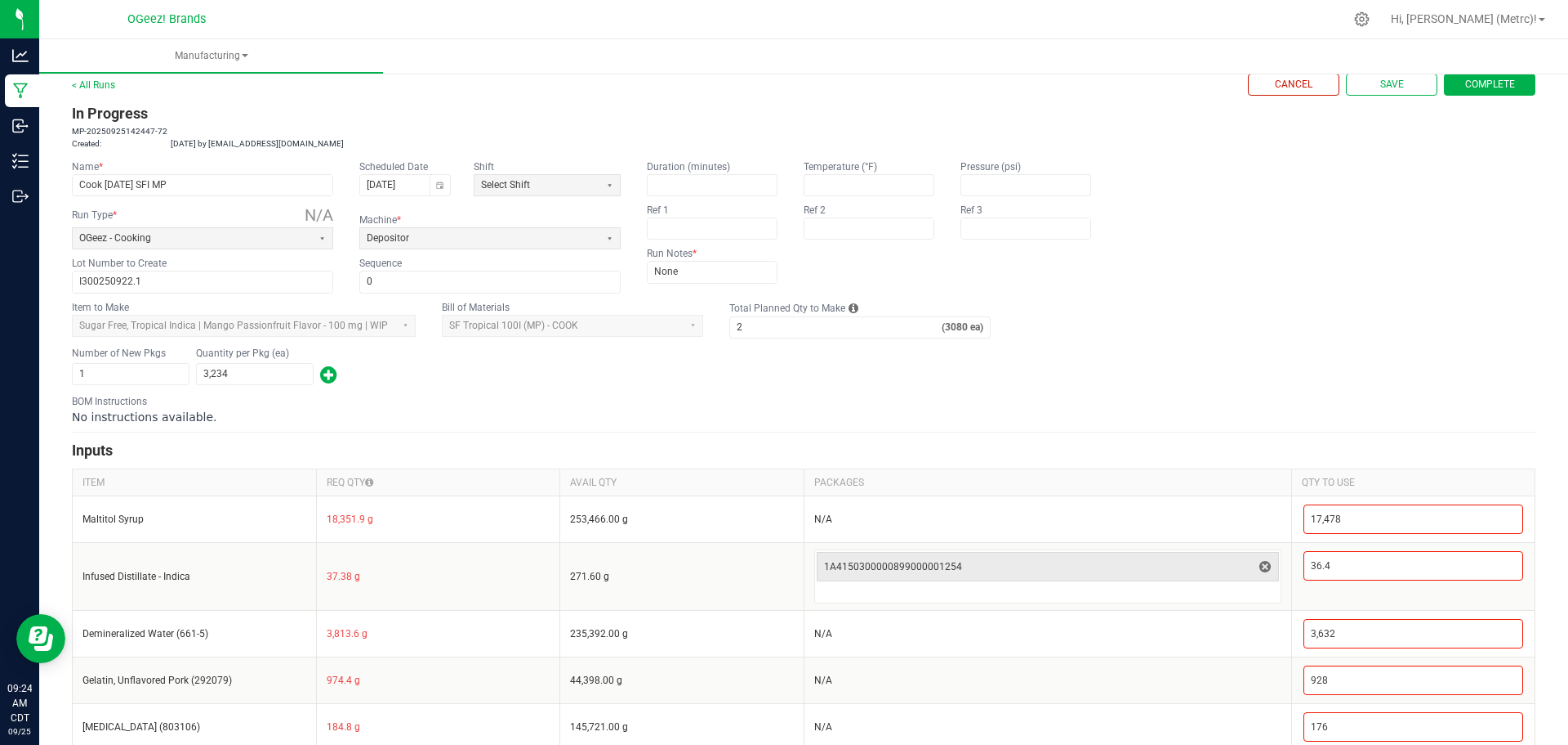
scroll to position [0, 0]
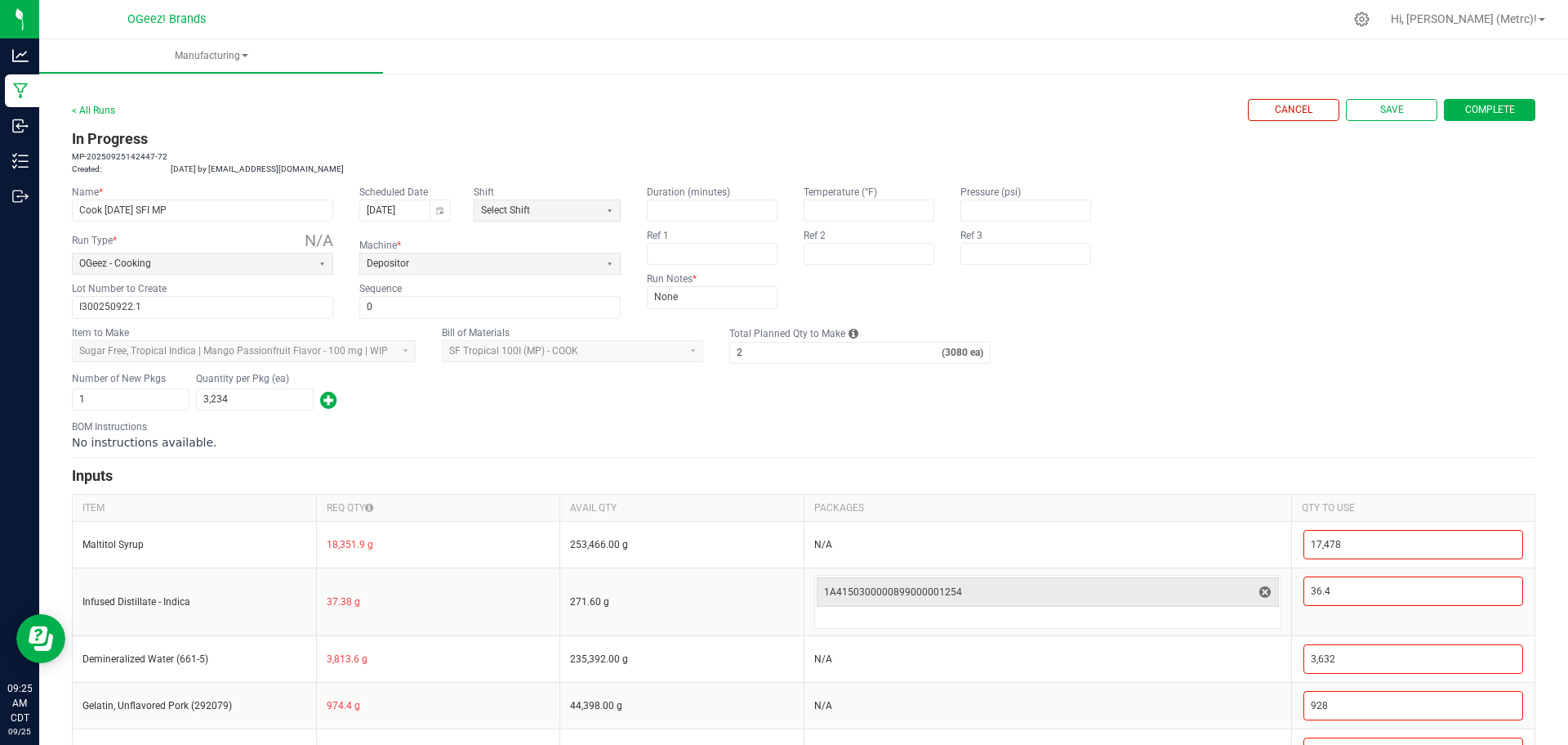
click at [1470, 109] on span "Complete" at bounding box center [1490, 110] width 50 height 13
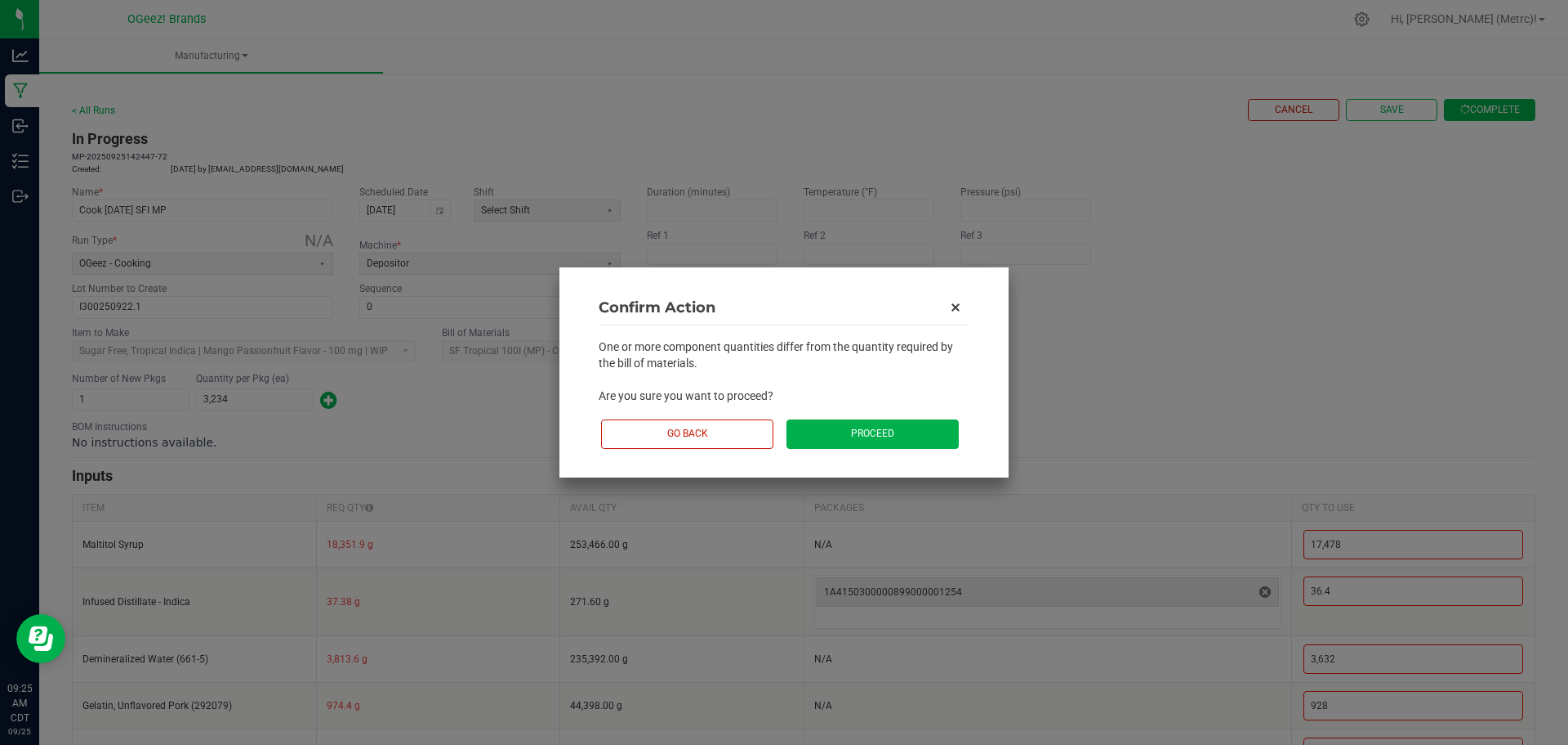
click at [893, 436] on button "Proceed" at bounding box center [873, 434] width 172 height 29
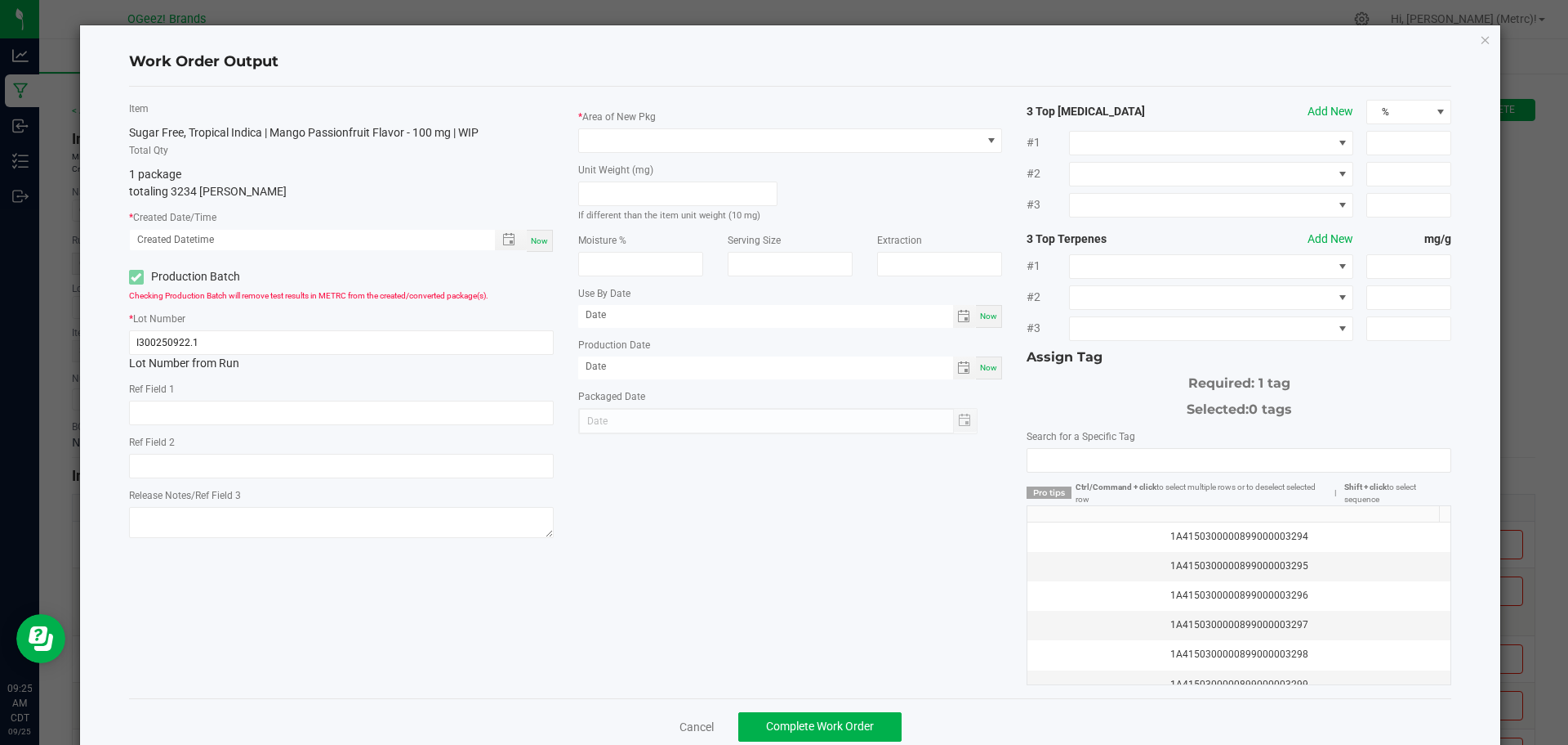
click at [542, 236] on span "Now" at bounding box center [540, 240] width 17 height 9
type input "09/25/2025 9:25 AM"
type input "[DATE]"
click at [681, 140] on span at bounding box center [780, 141] width 403 height 23
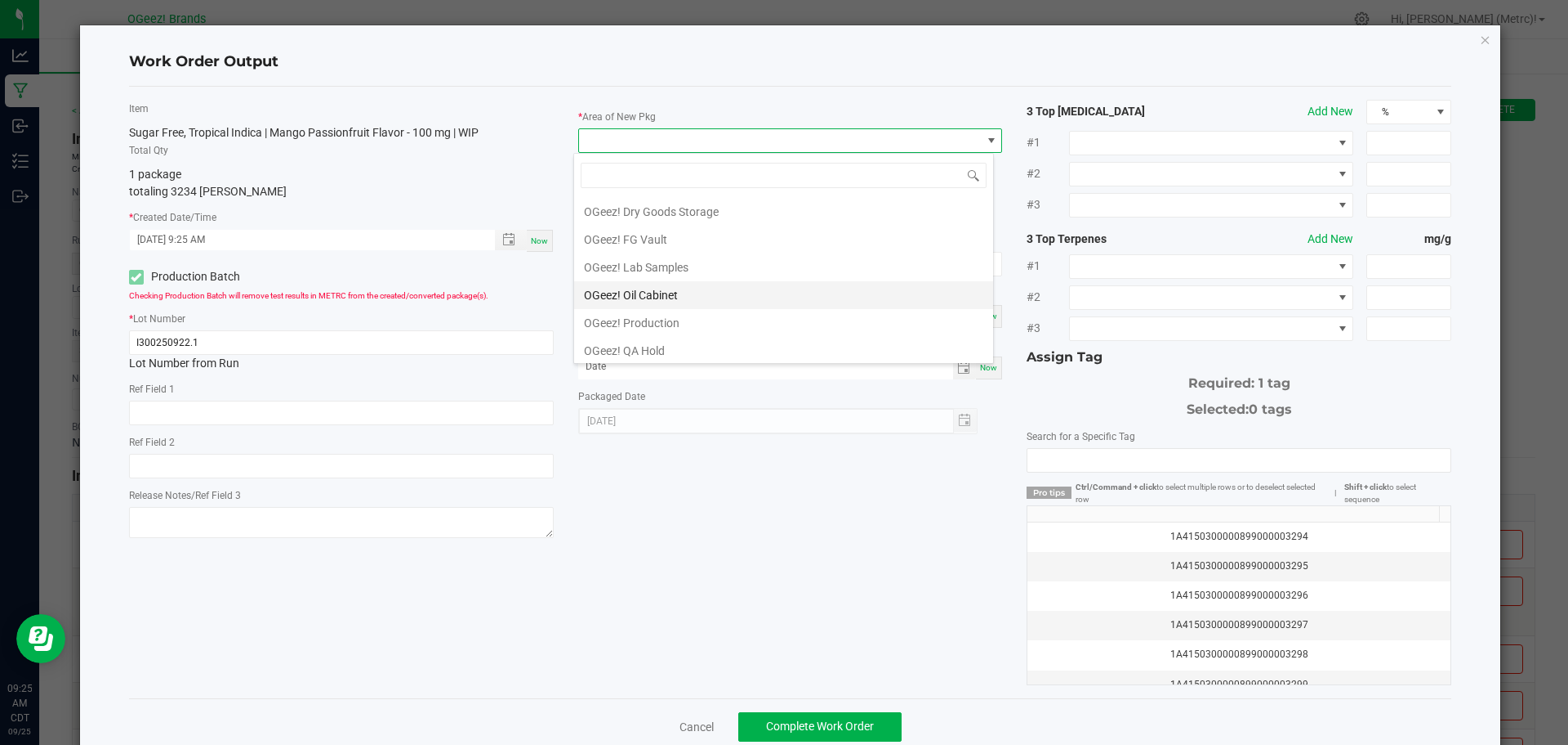
scroll to position [164, 0]
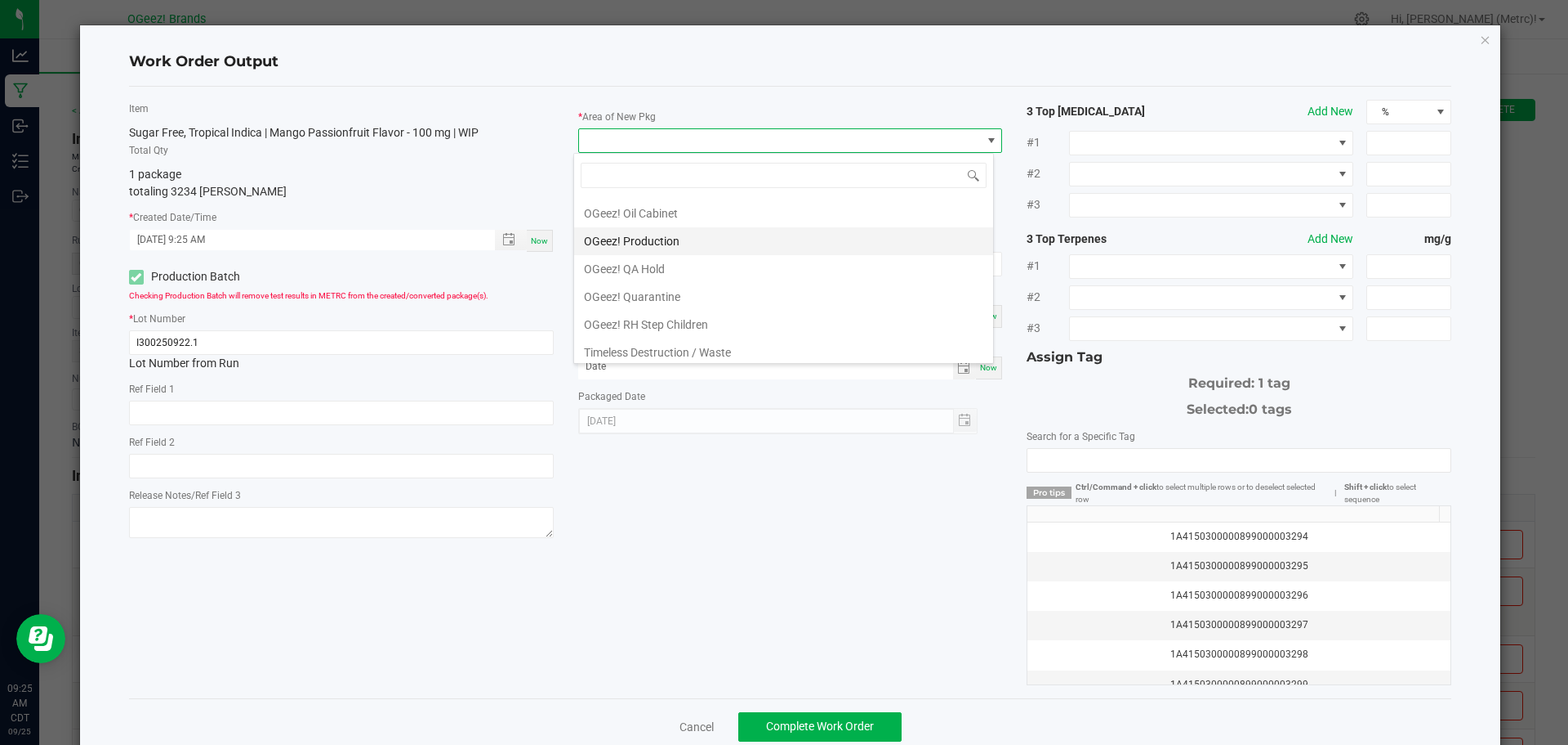
click at [678, 234] on li "OGeez! Production" at bounding box center [784, 241] width 419 height 28
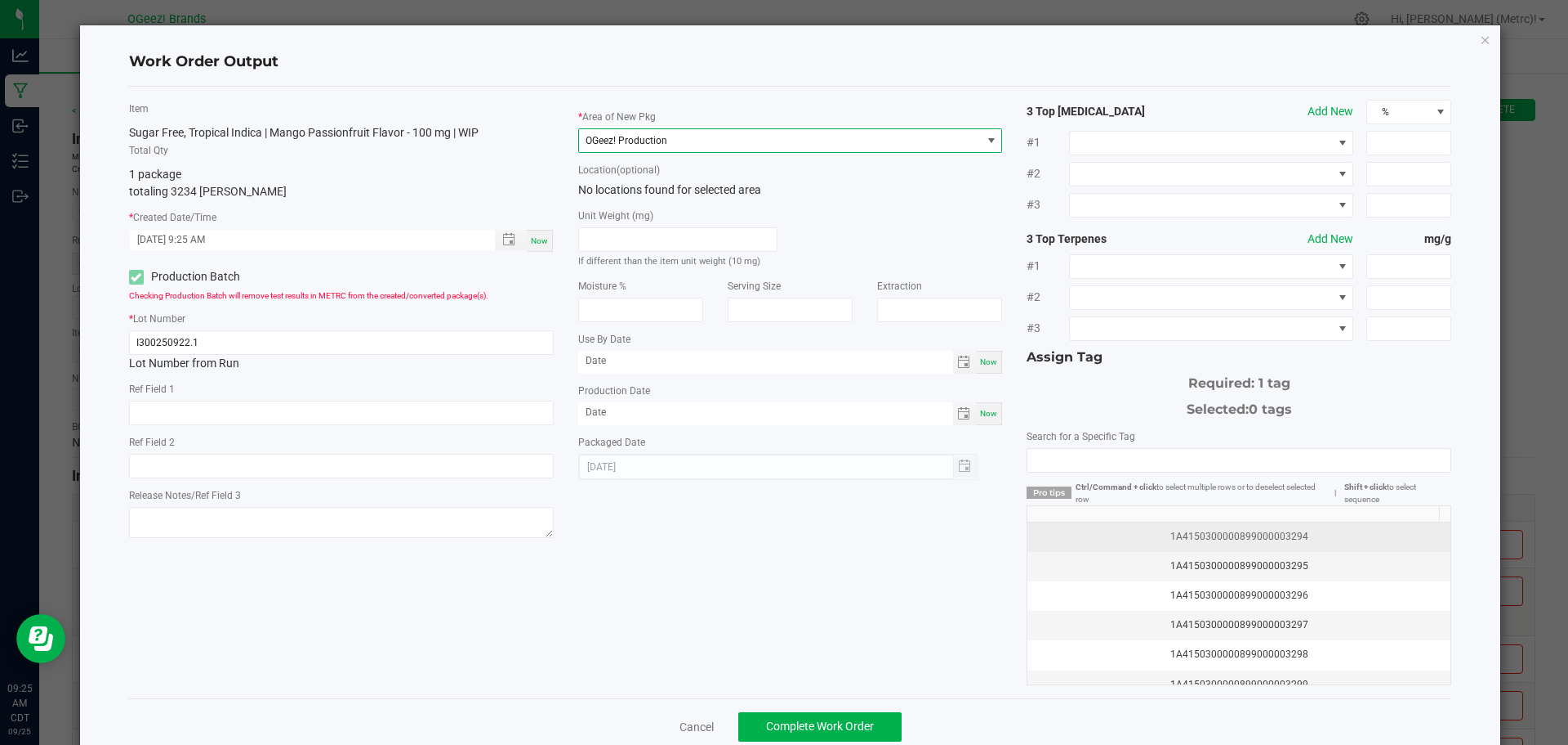
click at [1267, 541] on div "1A4150300000899000003294" at bounding box center [1238, 536] width 403 height 15
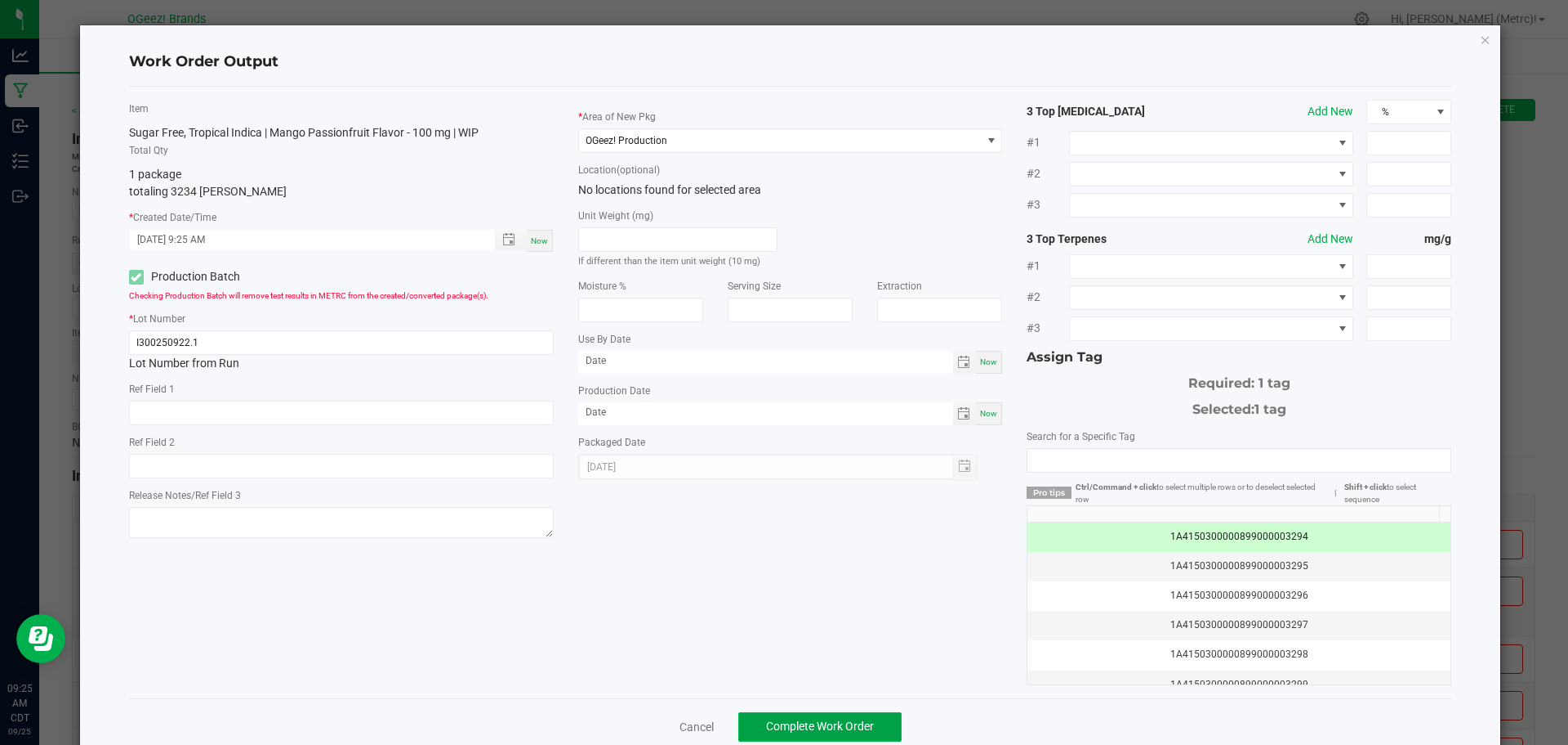
click at [803, 714] on button "Complete Work Order" at bounding box center [821, 727] width 164 height 30
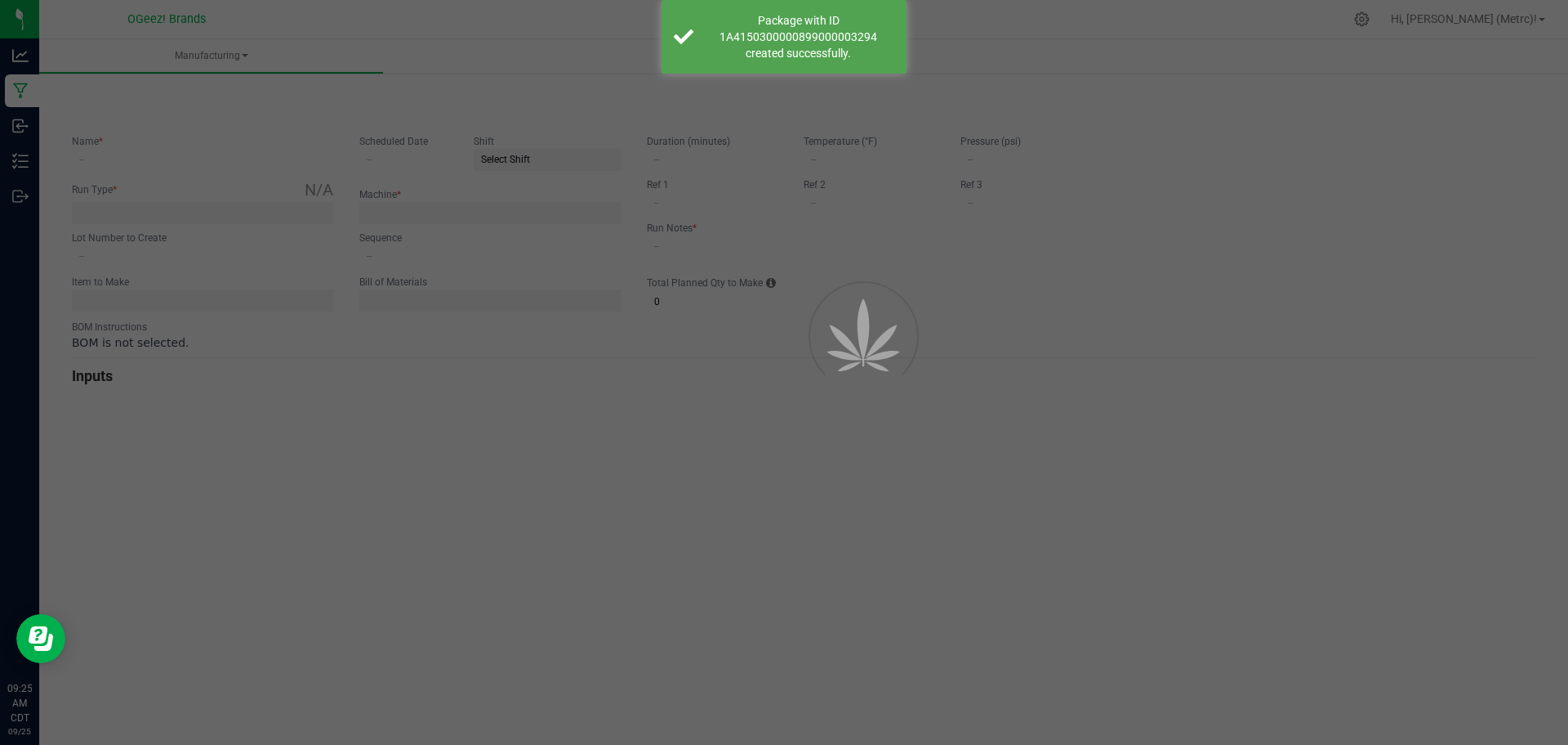
type input "Cook 9.22.25 SFI MP"
type input "09/22/2025"
type input "I300250922.1"
type input "0"
type input "None"
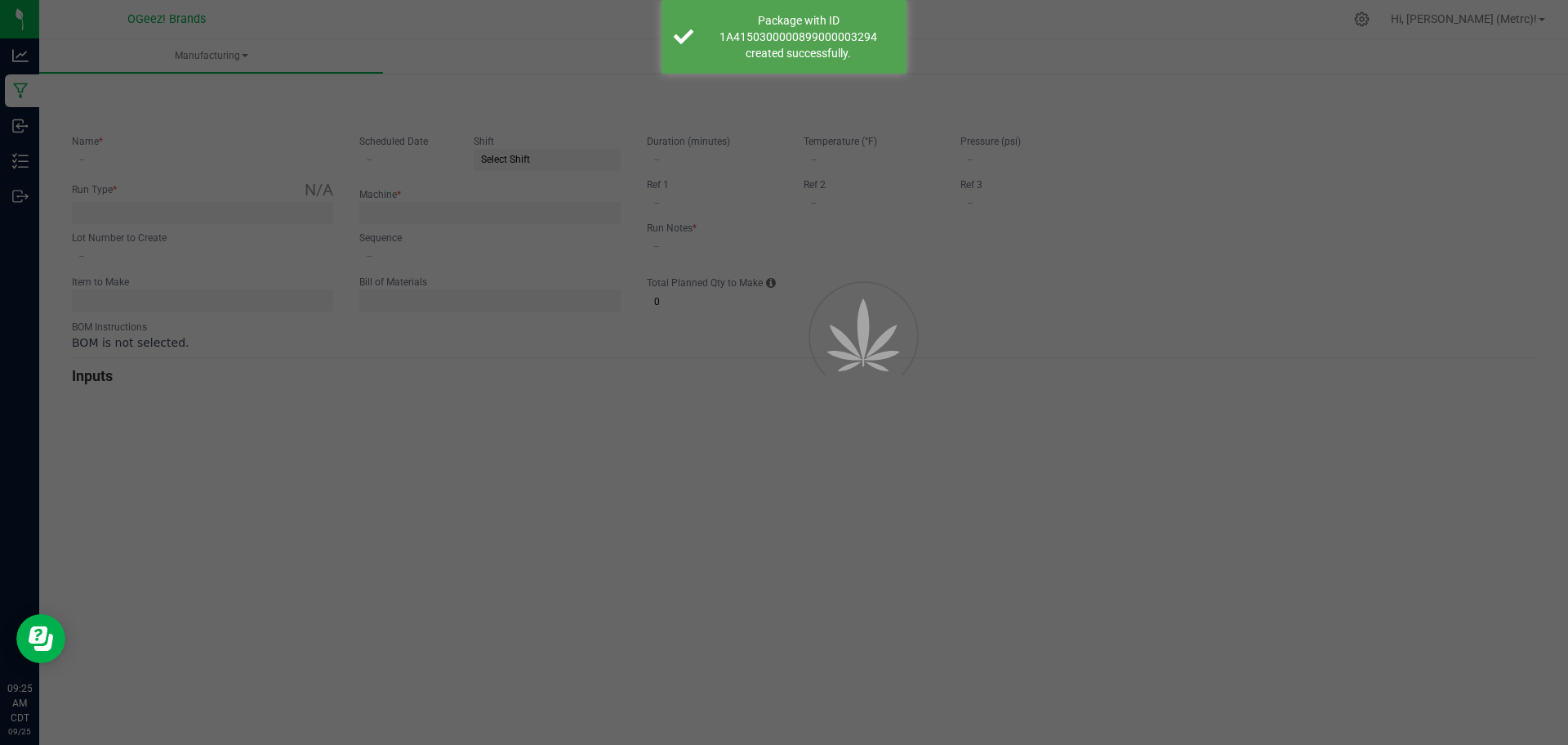
type input "2"
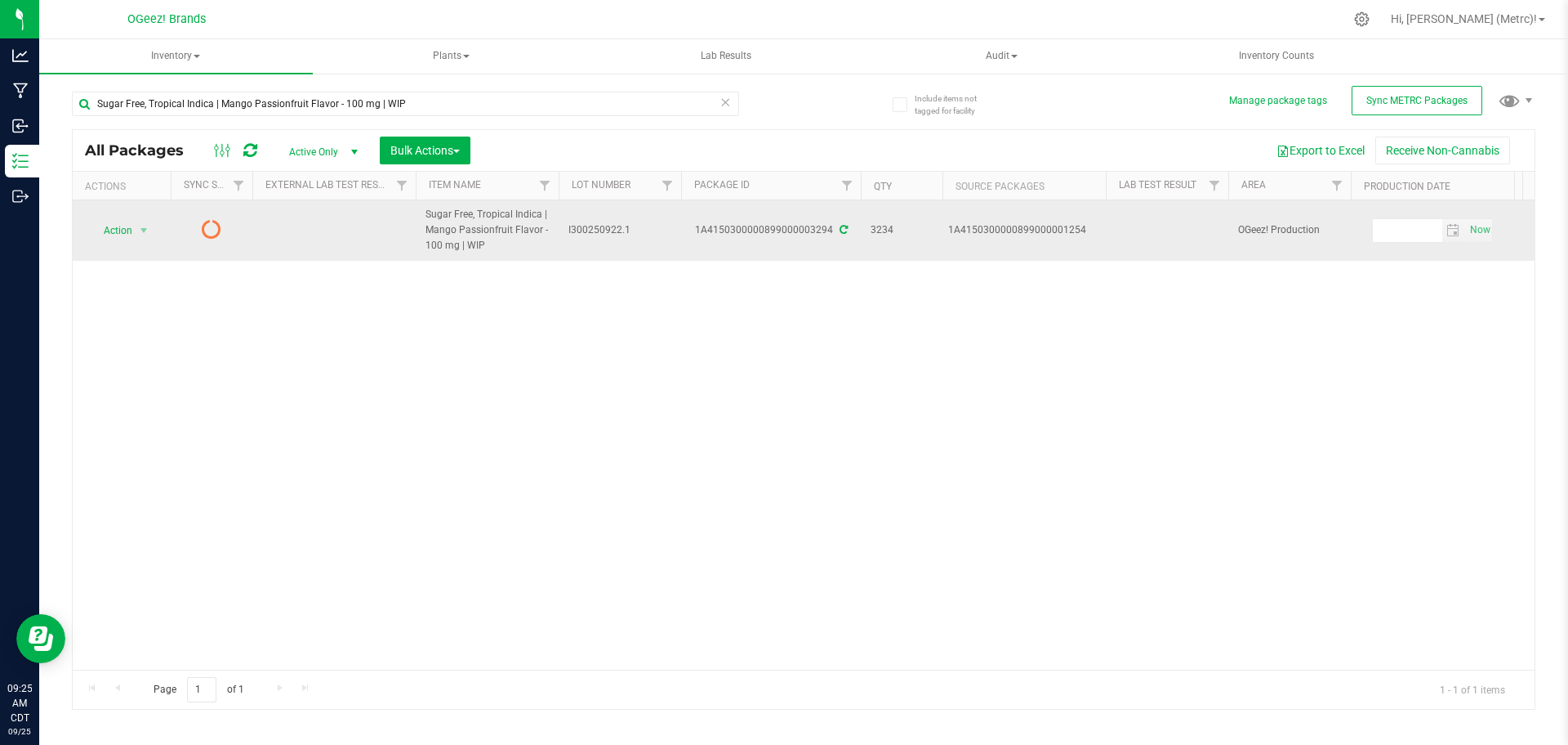
click at [840, 233] on icon at bounding box center [844, 230] width 8 height 10
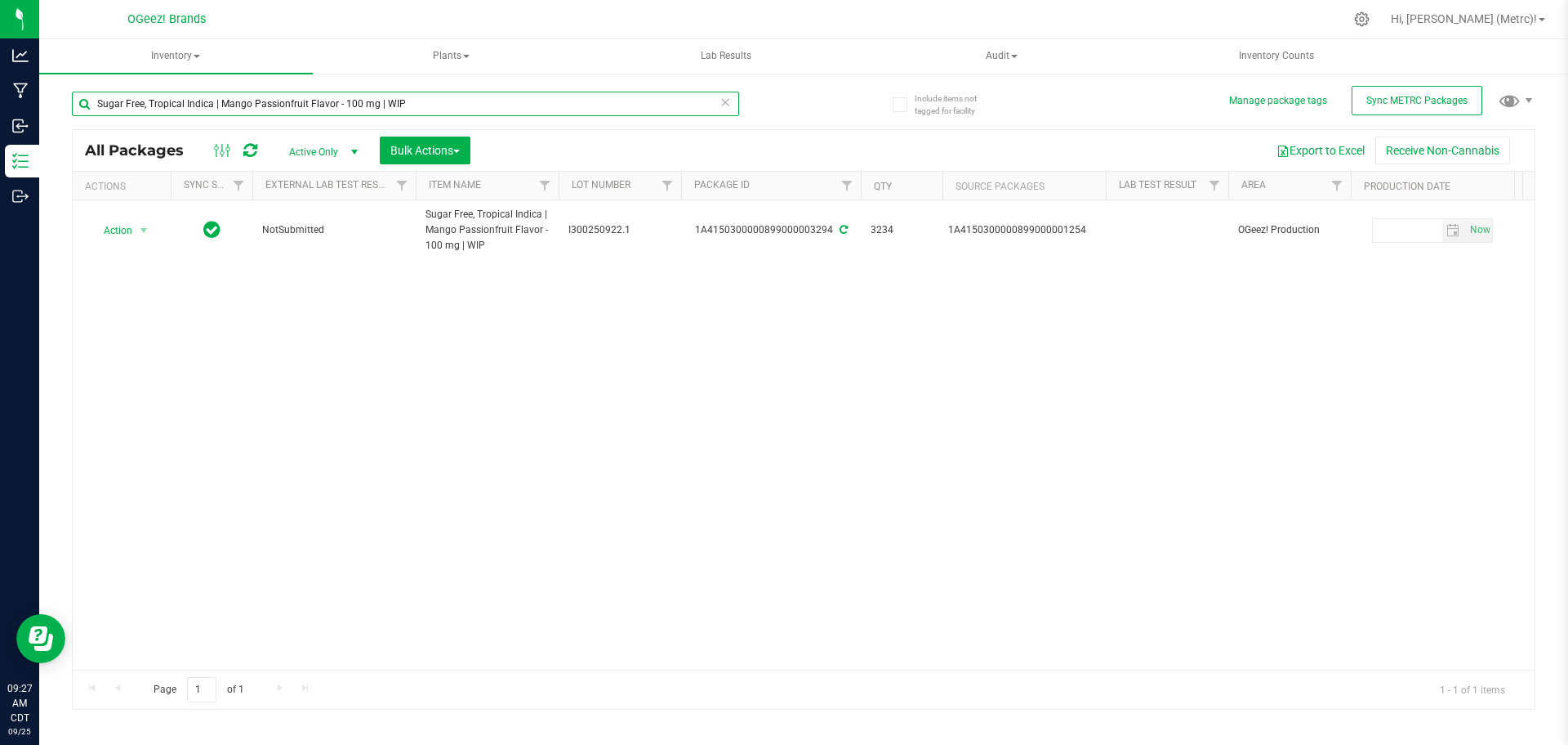
drag, startPoint x: 419, startPoint y: 96, endPoint x: 219, endPoint y: 100, distance: 200.0
click at [219, 100] on input "Sugar Free, Tropical Indica | Mango Passionfruit Flavor - 100 mg | WIP" at bounding box center [406, 103] width 668 height 24
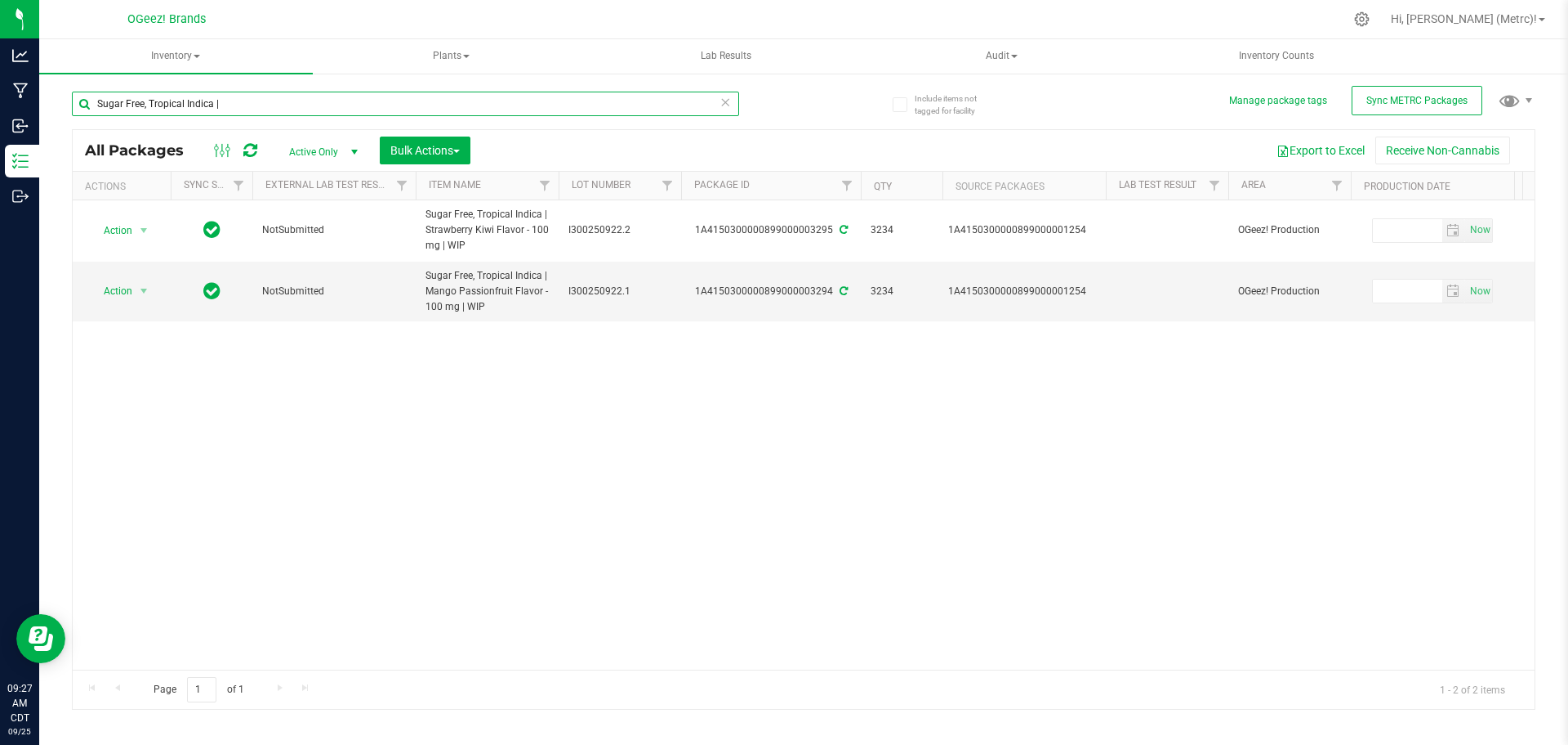
type input "Sugar Free, Tropical Indica |"
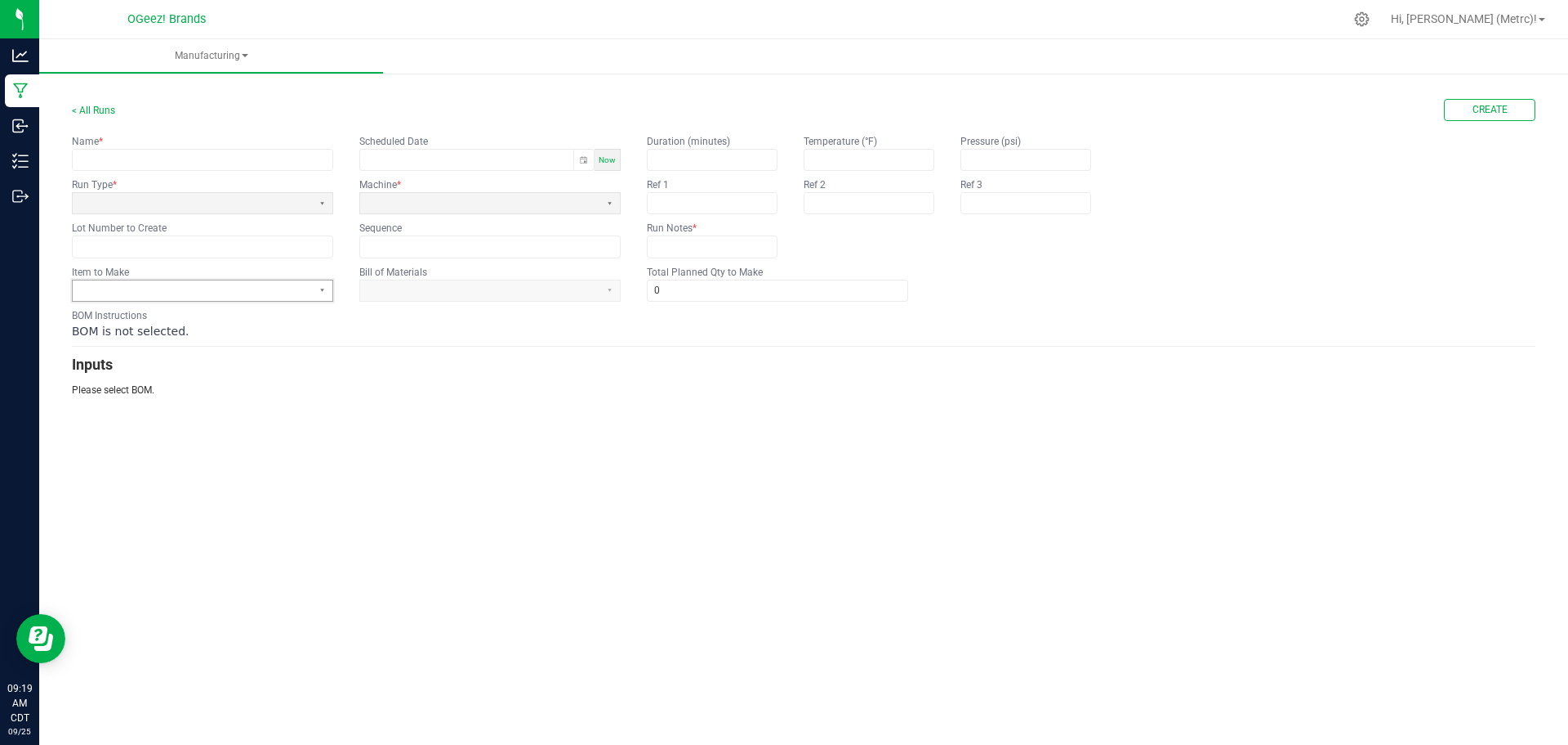
click at [272, 295] on span at bounding box center [191, 291] width 226 height 13
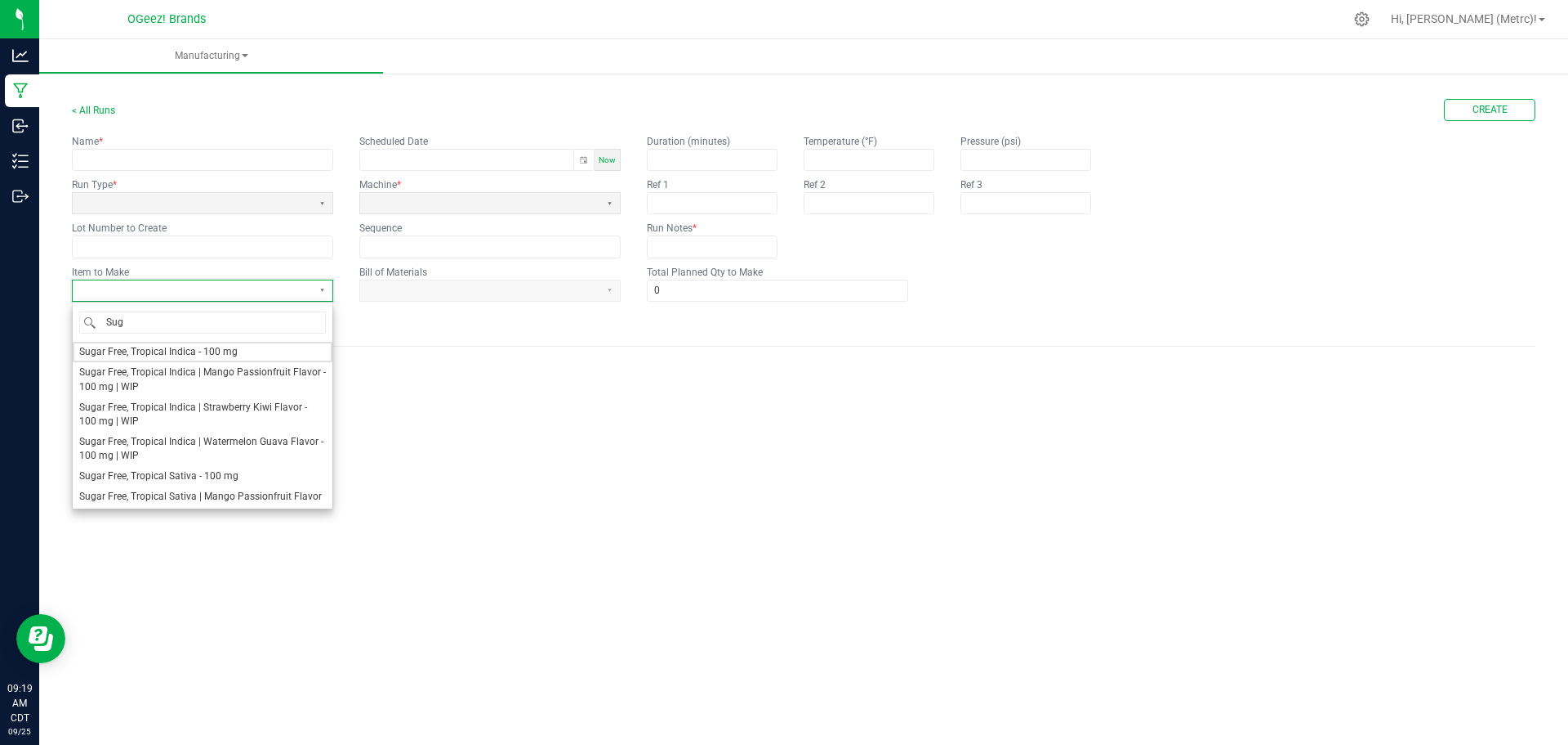
type input "Suga"
click at [290, 450] on span "Sugar Free, Tropical Indica | Watermelon Guava Flavor - 100 mg | WIP" at bounding box center [202, 449] width 246 height 28
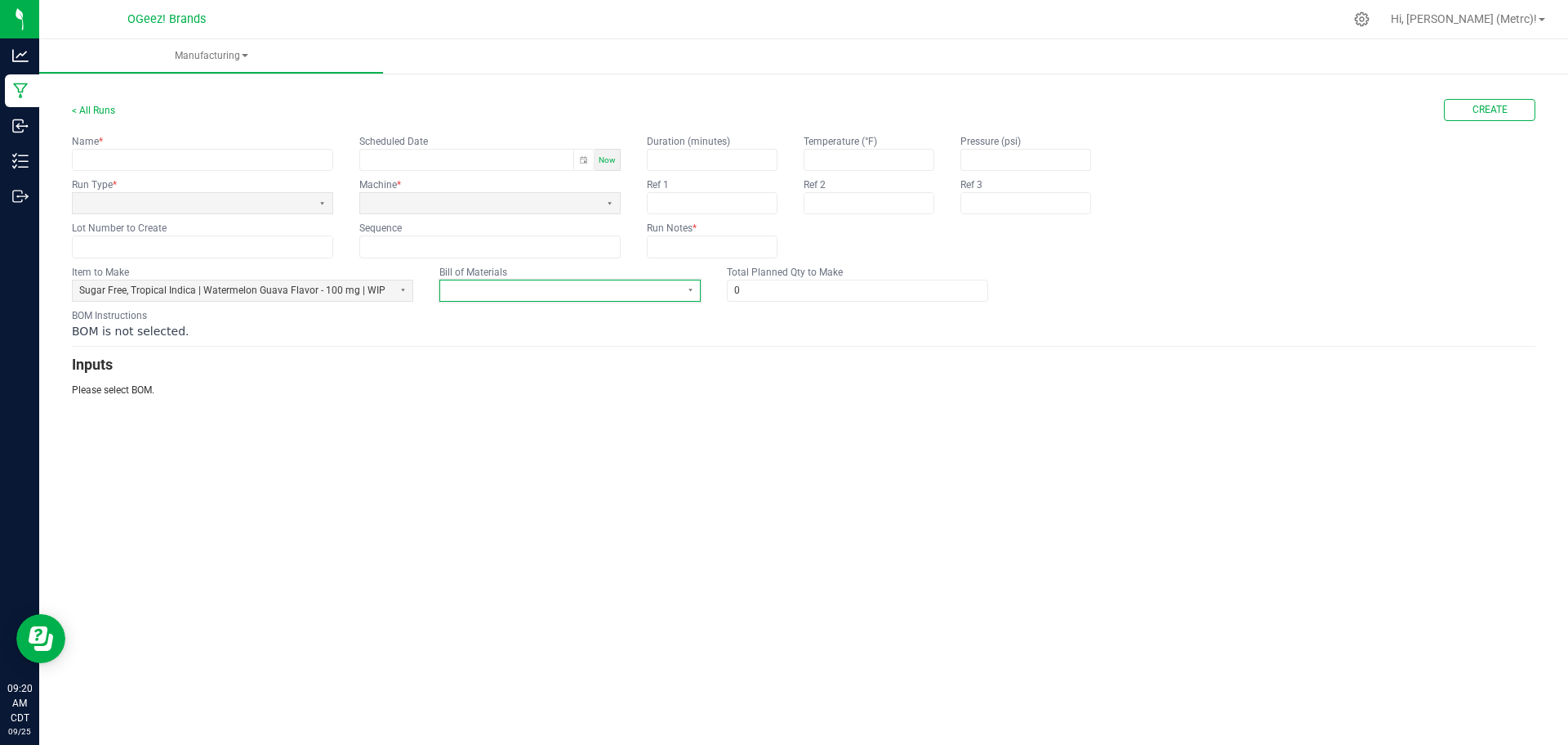
click at [578, 292] on span at bounding box center [559, 291] width 226 height 13
click at [567, 351] on span "SF Tropical 100I (WG) - COOK" at bounding box center [504, 351] width 130 height 13
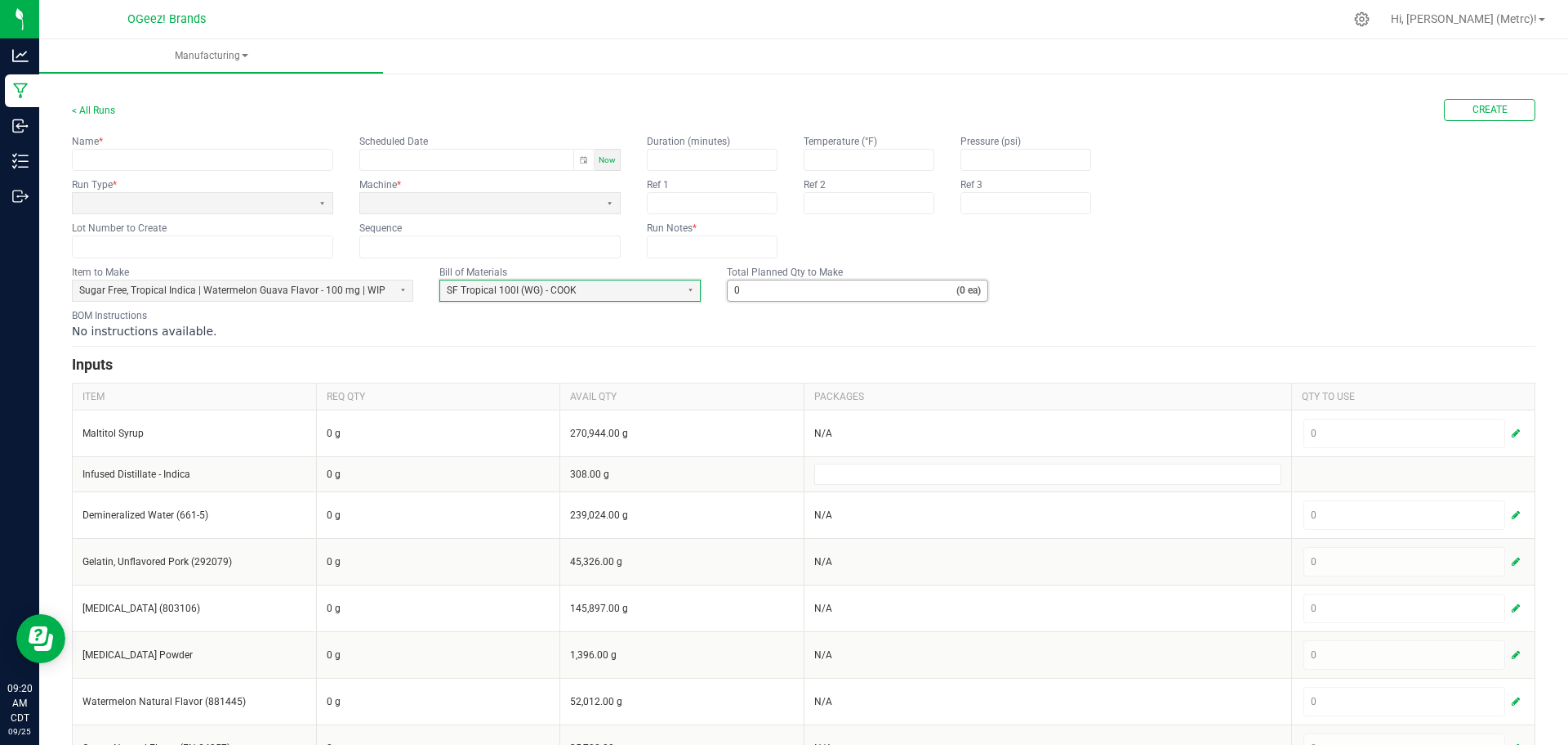
click at [780, 282] on input "0" at bounding box center [843, 290] width 229 height 20
type input "2"
click at [832, 322] on div "No instructions available." at bounding box center [804, 330] width 1464 height 16
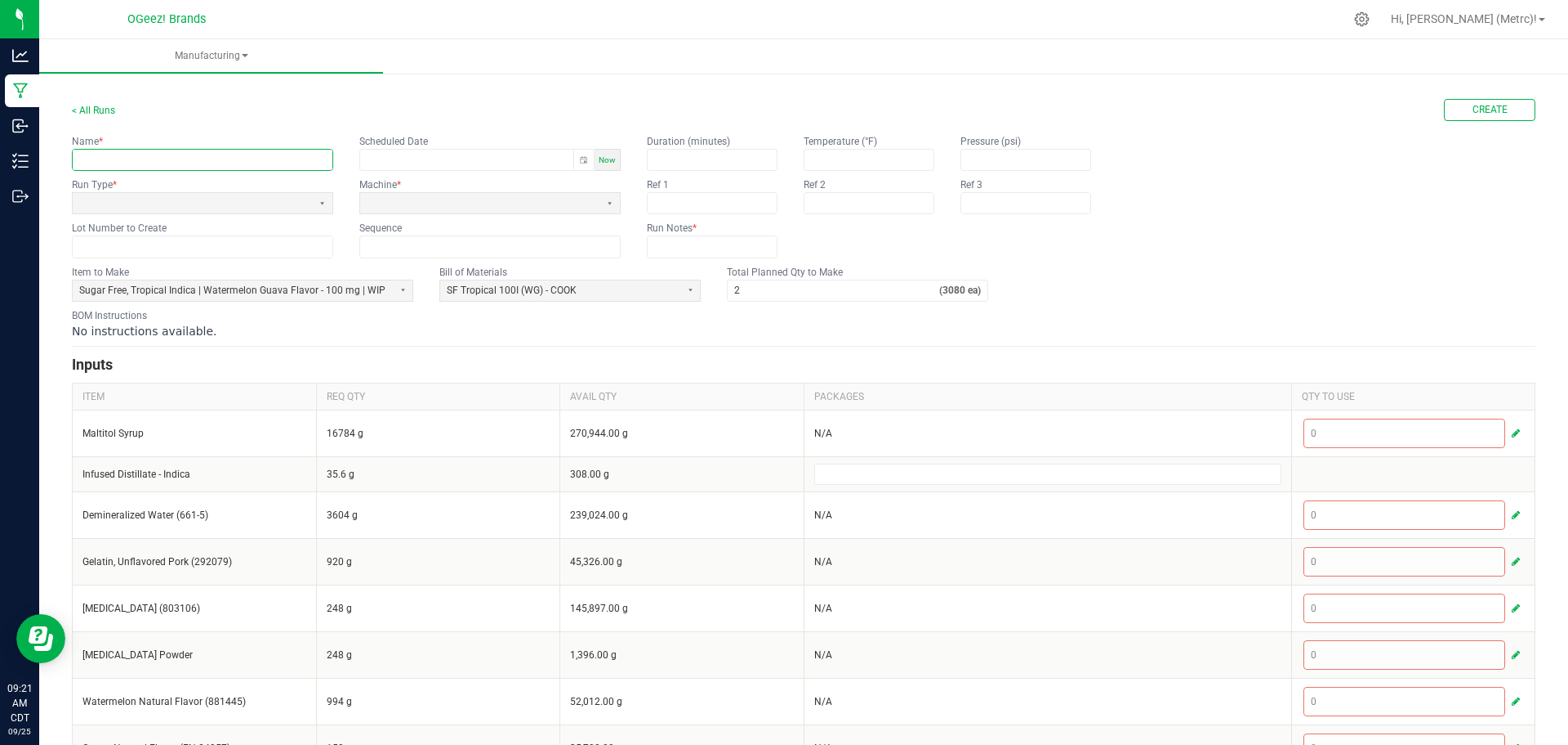
click at [167, 164] on input "text" at bounding box center [203, 159] width 260 height 20
paste input "Cook 9.22.25 SFI"
type input "Cook [DATE] SFI WG"
click at [203, 247] on input "text" at bounding box center [203, 245] width 260 height 20
paste input "I300250922."
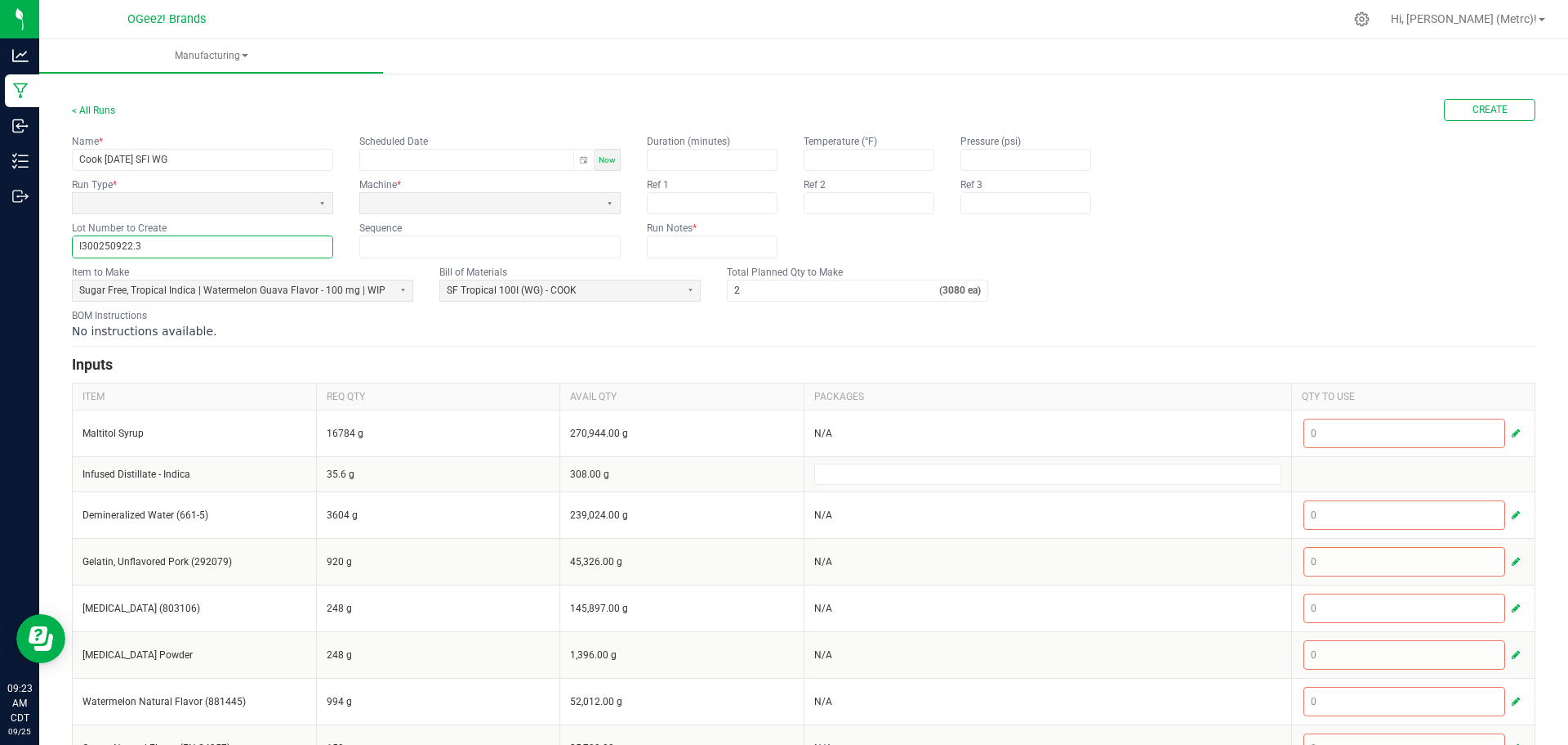
type input "I300250922.3"
click at [256, 203] on span at bounding box center [191, 203] width 226 height 13
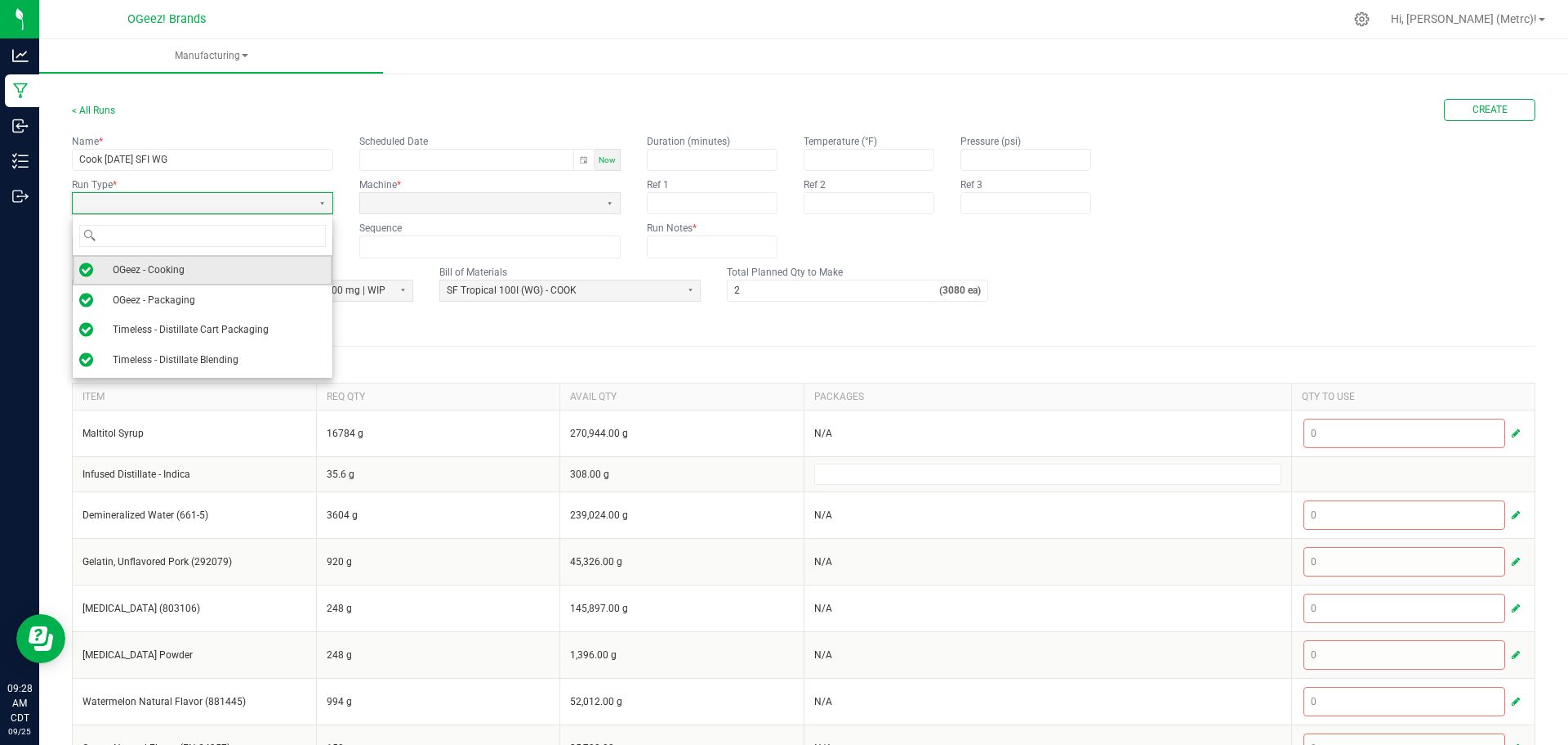
click at [192, 275] on li "OGeez - Cooking" at bounding box center [203, 270] width 260 height 30
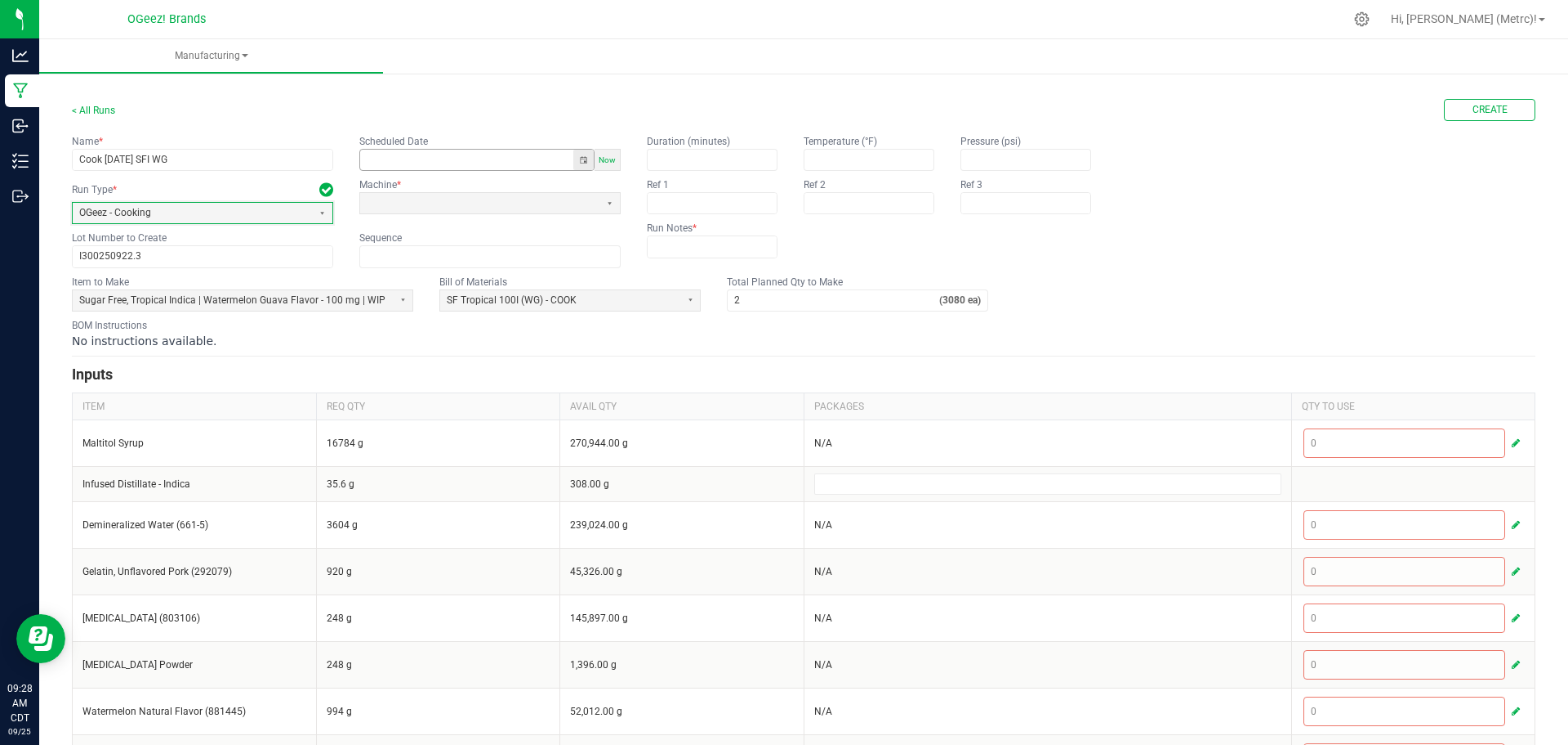
click at [584, 158] on button "Toggle popup" at bounding box center [583, 159] width 20 height 20
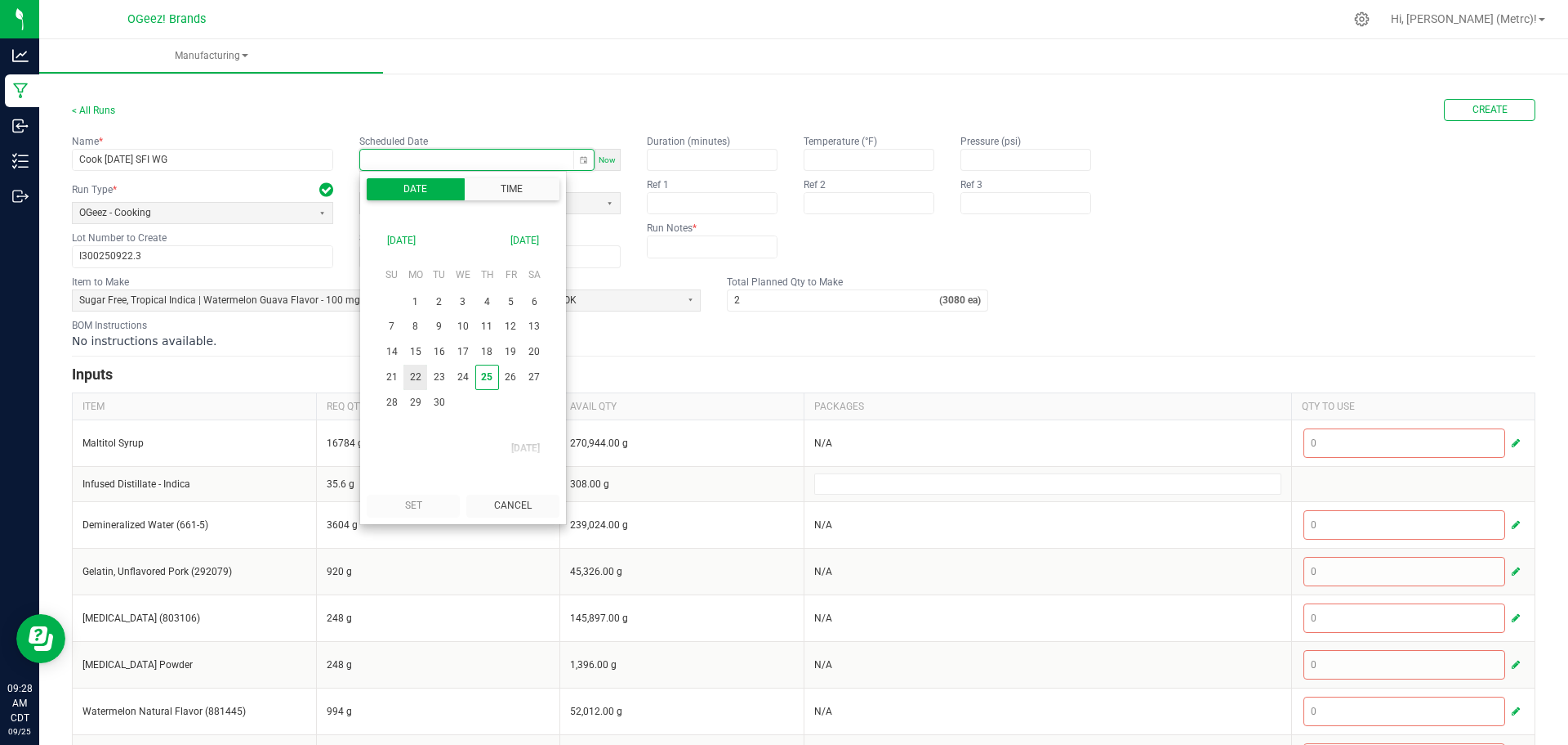
click at [418, 383] on span "22" at bounding box center [415, 377] width 24 height 25
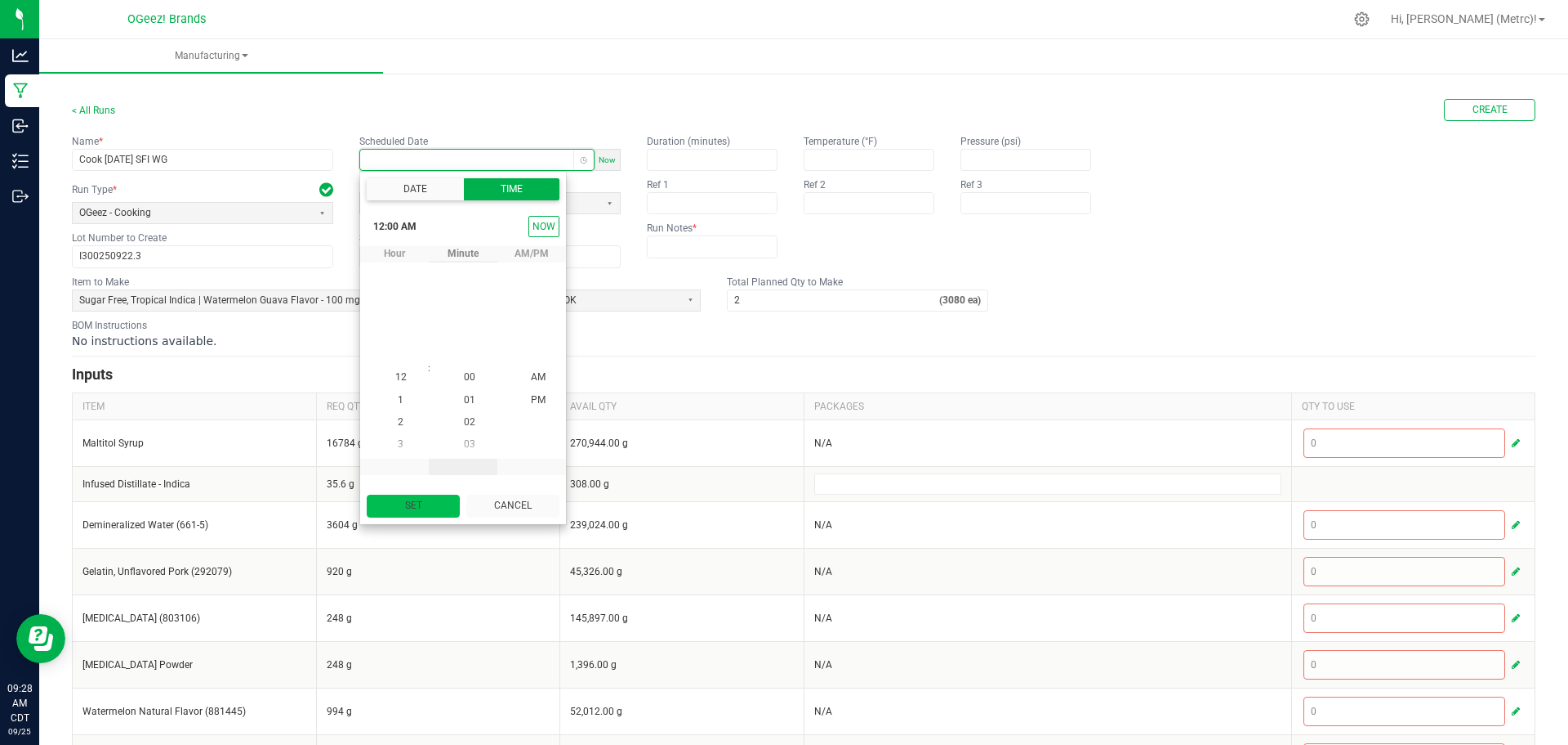
click at [421, 504] on button "Set" at bounding box center [413, 505] width 93 height 22
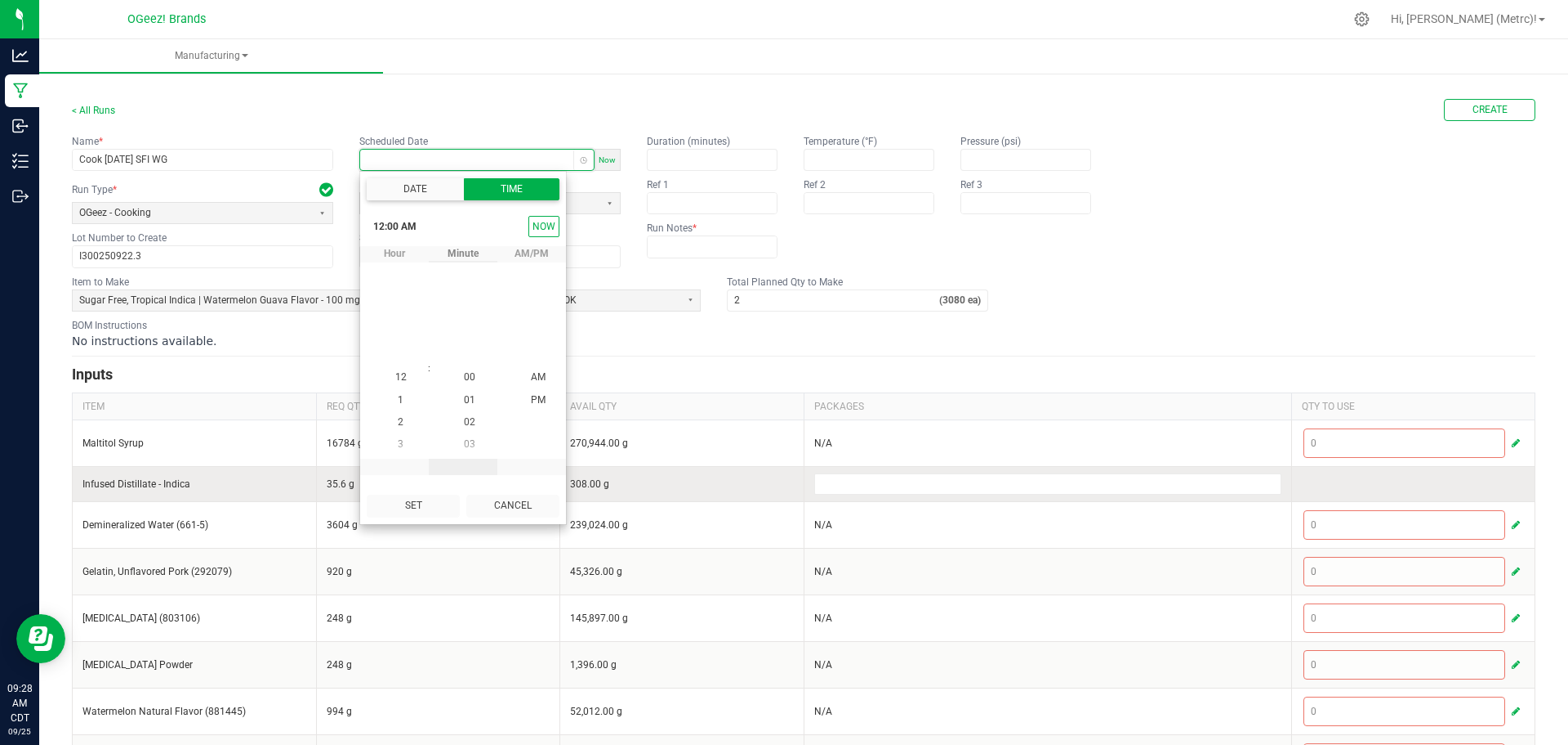
type input "09/22/2025 12:00 AM"
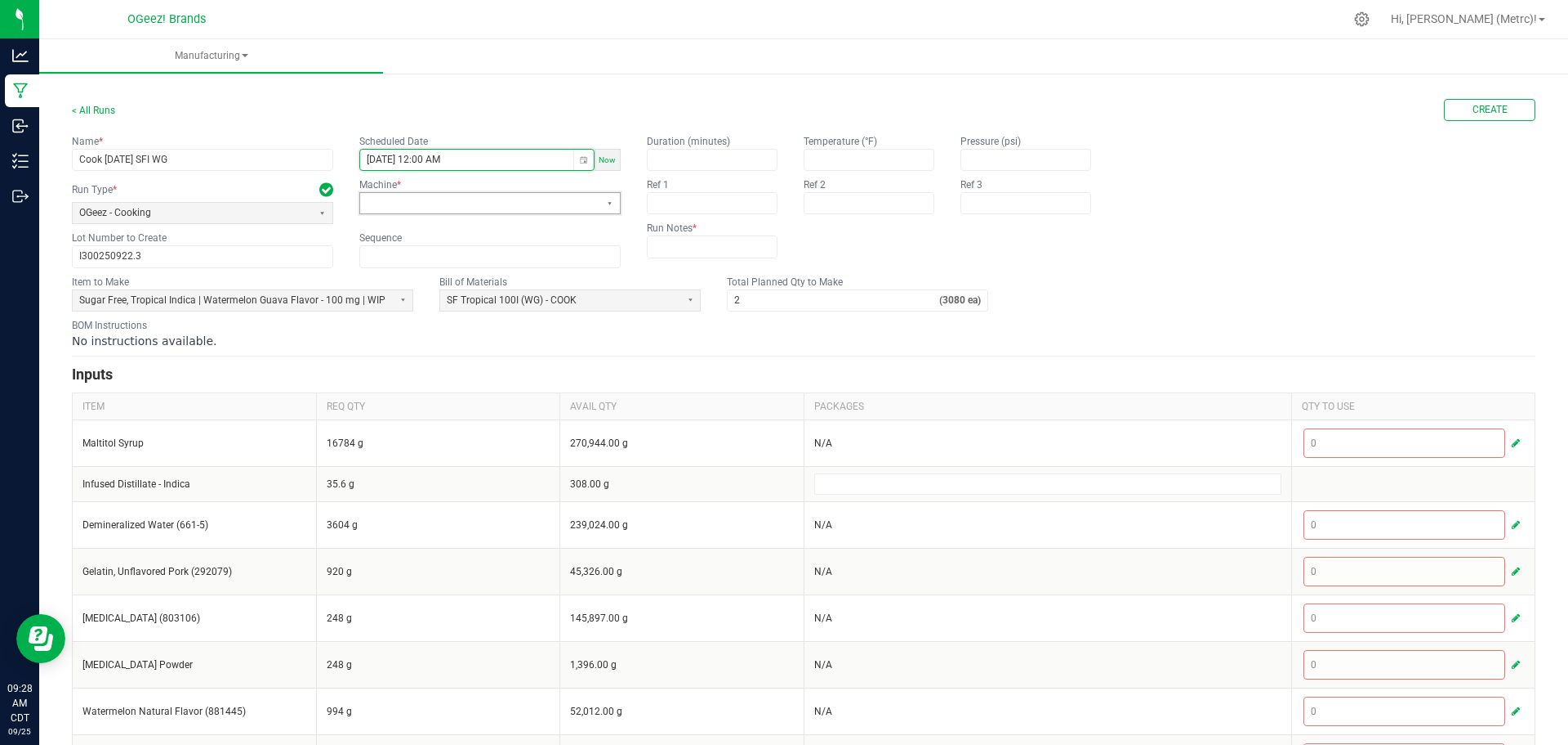
click at [572, 201] on span at bounding box center [479, 203] width 226 height 13
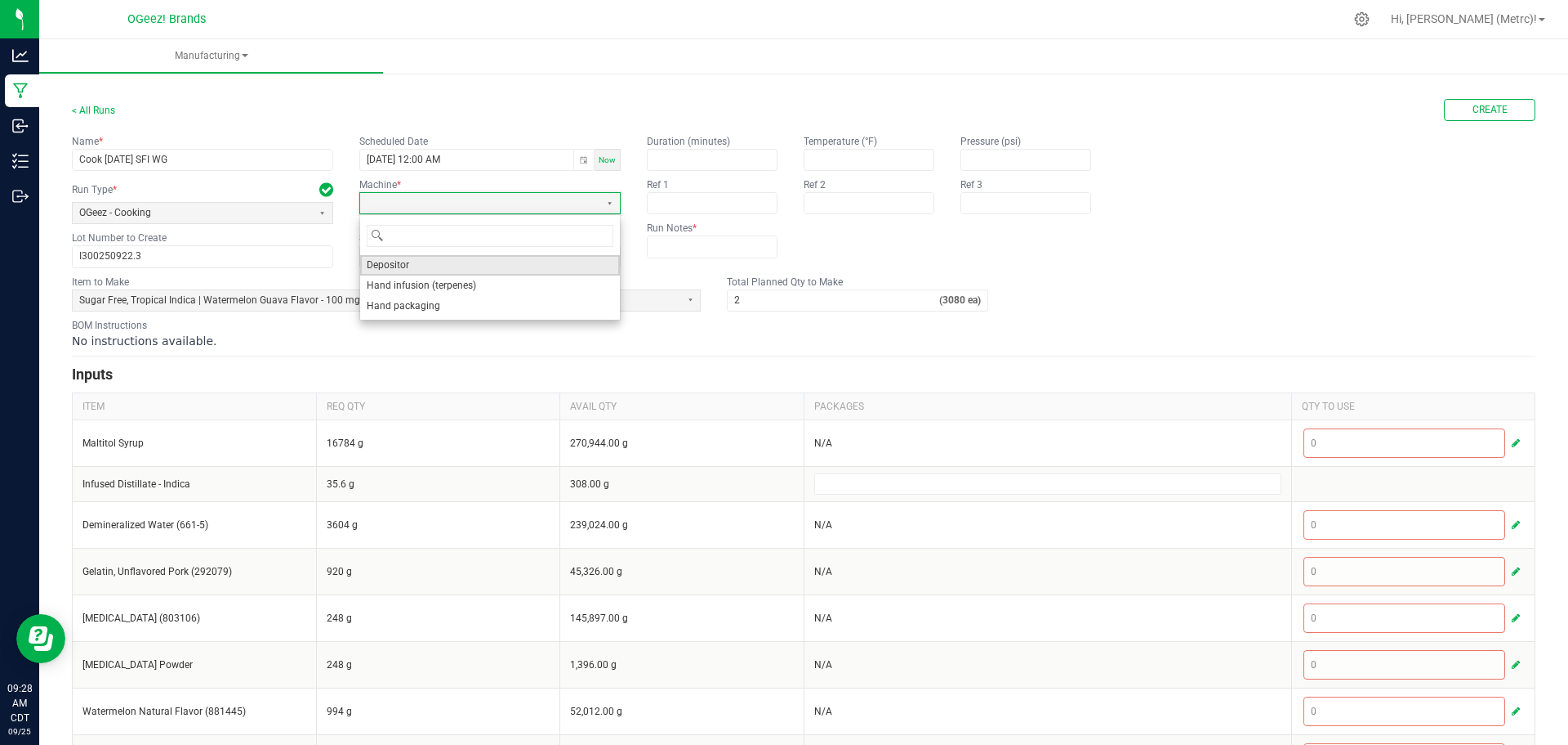
click at [436, 268] on li "Depositor" at bounding box center [490, 265] width 260 height 20
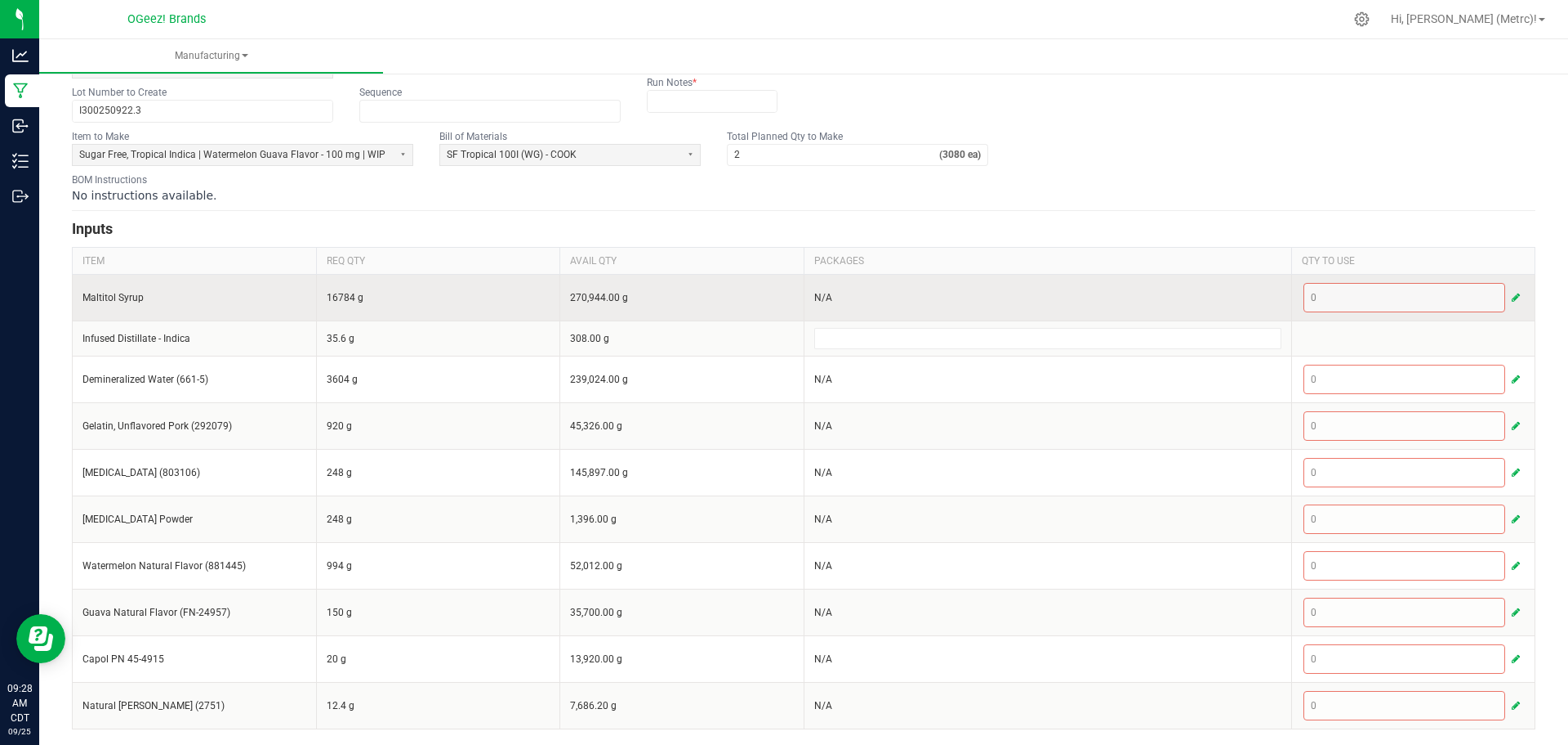
scroll to position [146, 0]
click at [1508, 303] on button "button" at bounding box center [1515, 296] width 14 height 19
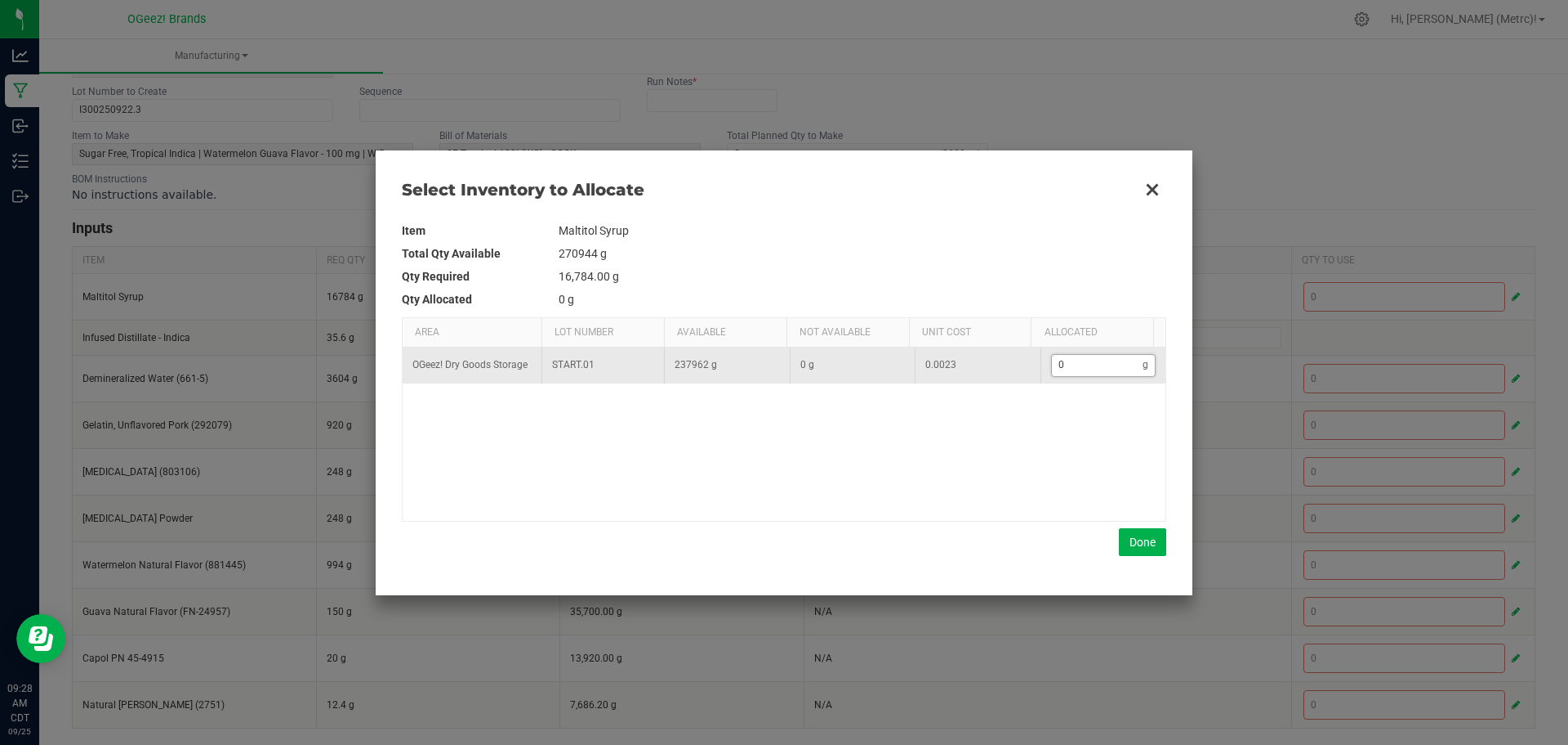
click at [1076, 374] on input "0" at bounding box center [1098, 365] width 91 height 20
type input "1"
type input "16"
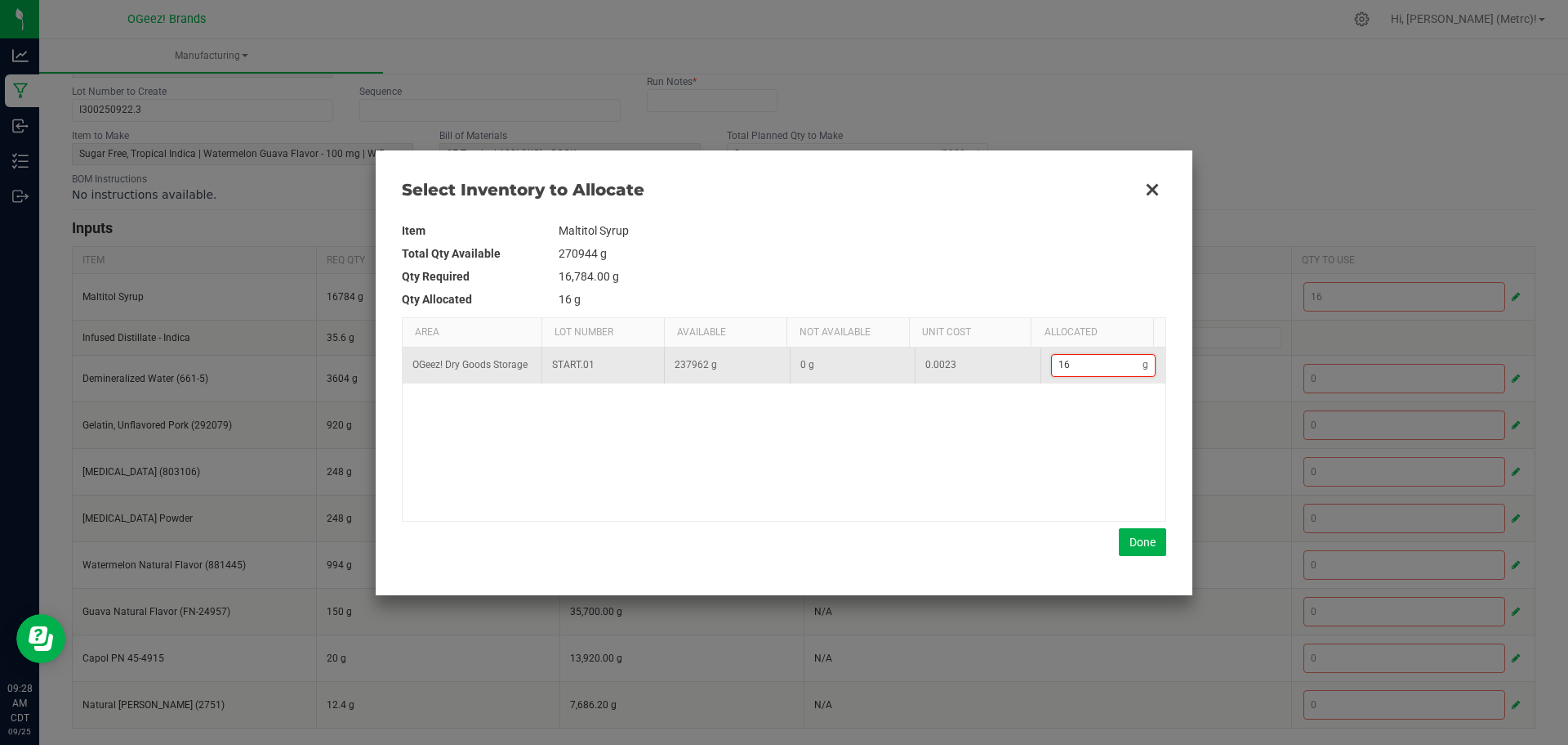
type input "167"
type input "1,678"
type input "1678"
type input "16,784"
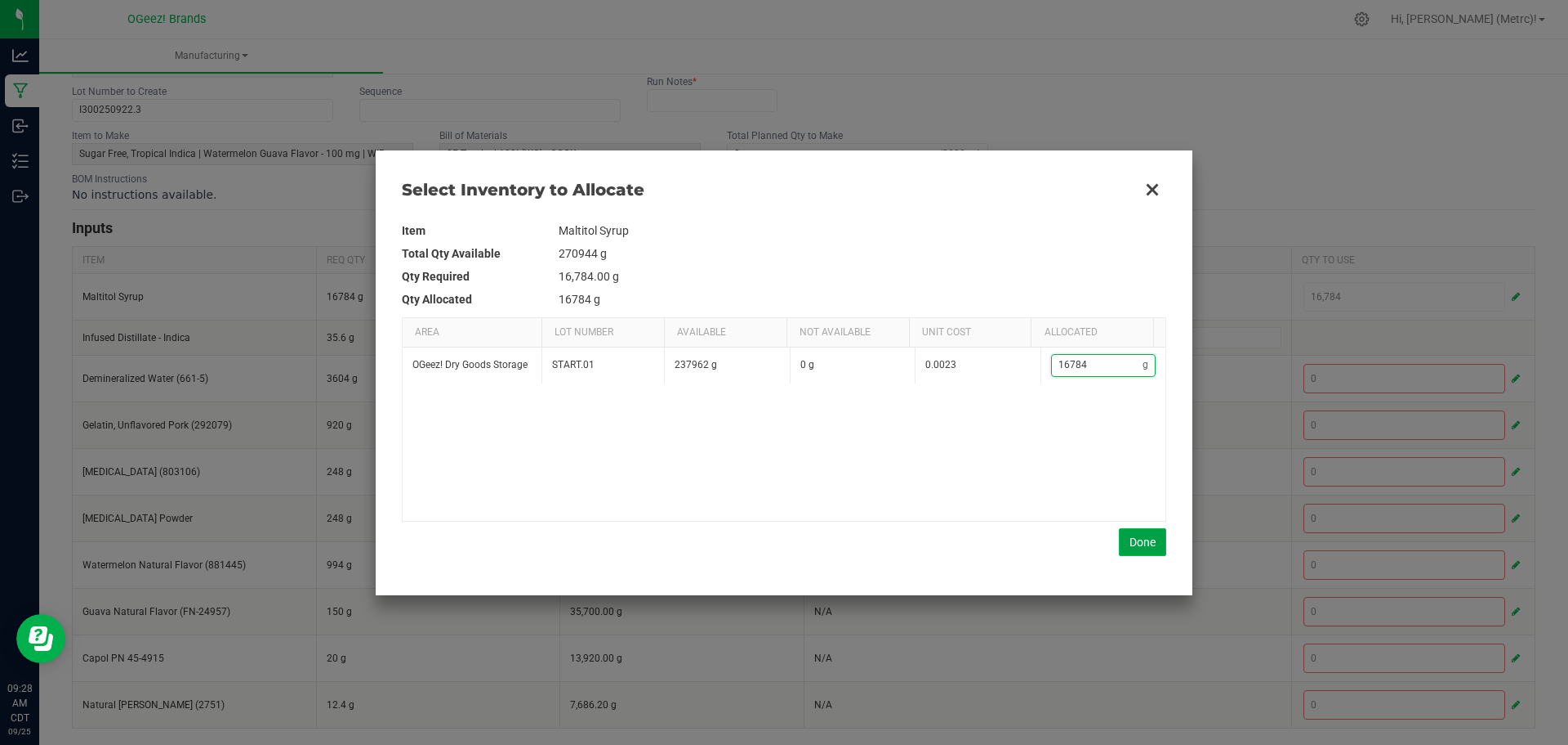
type input "16,784"
click at [1151, 543] on button "Done" at bounding box center [1142, 542] width 47 height 28
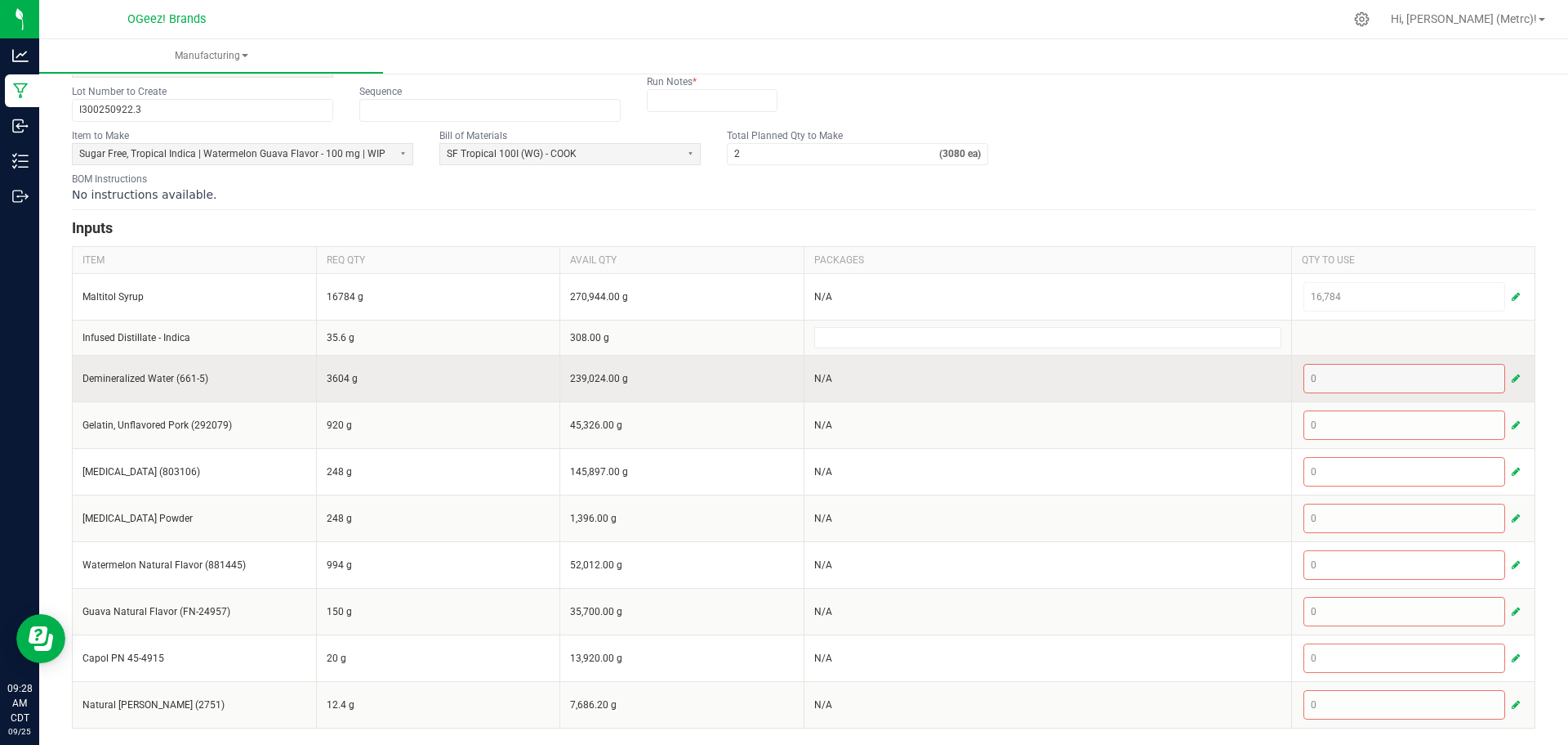
click at [1512, 384] on span "button" at bounding box center [1516, 378] width 8 height 13
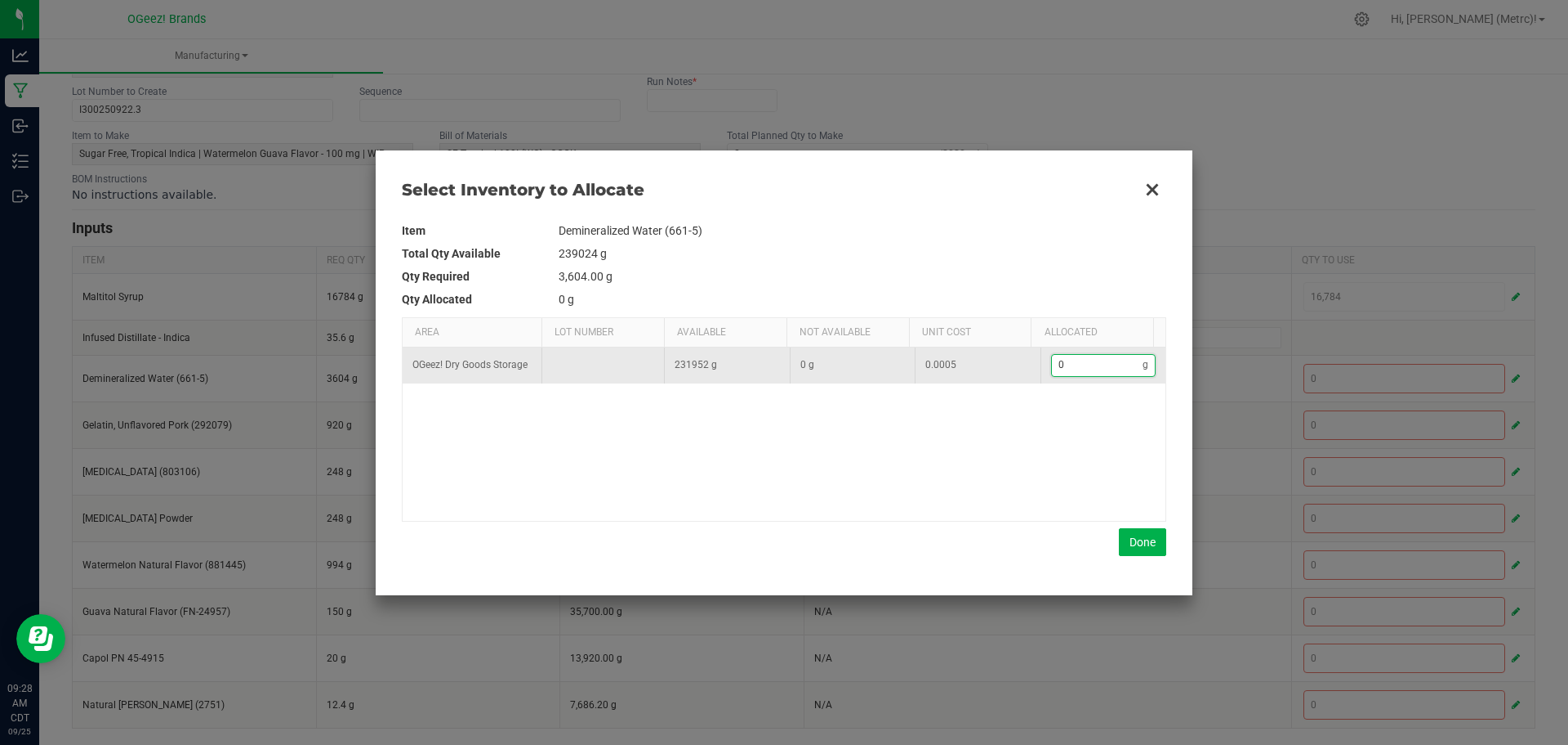
click at [1070, 360] on input "0" at bounding box center [1098, 365] width 91 height 20
type input "3"
type input "36"
type input "36."
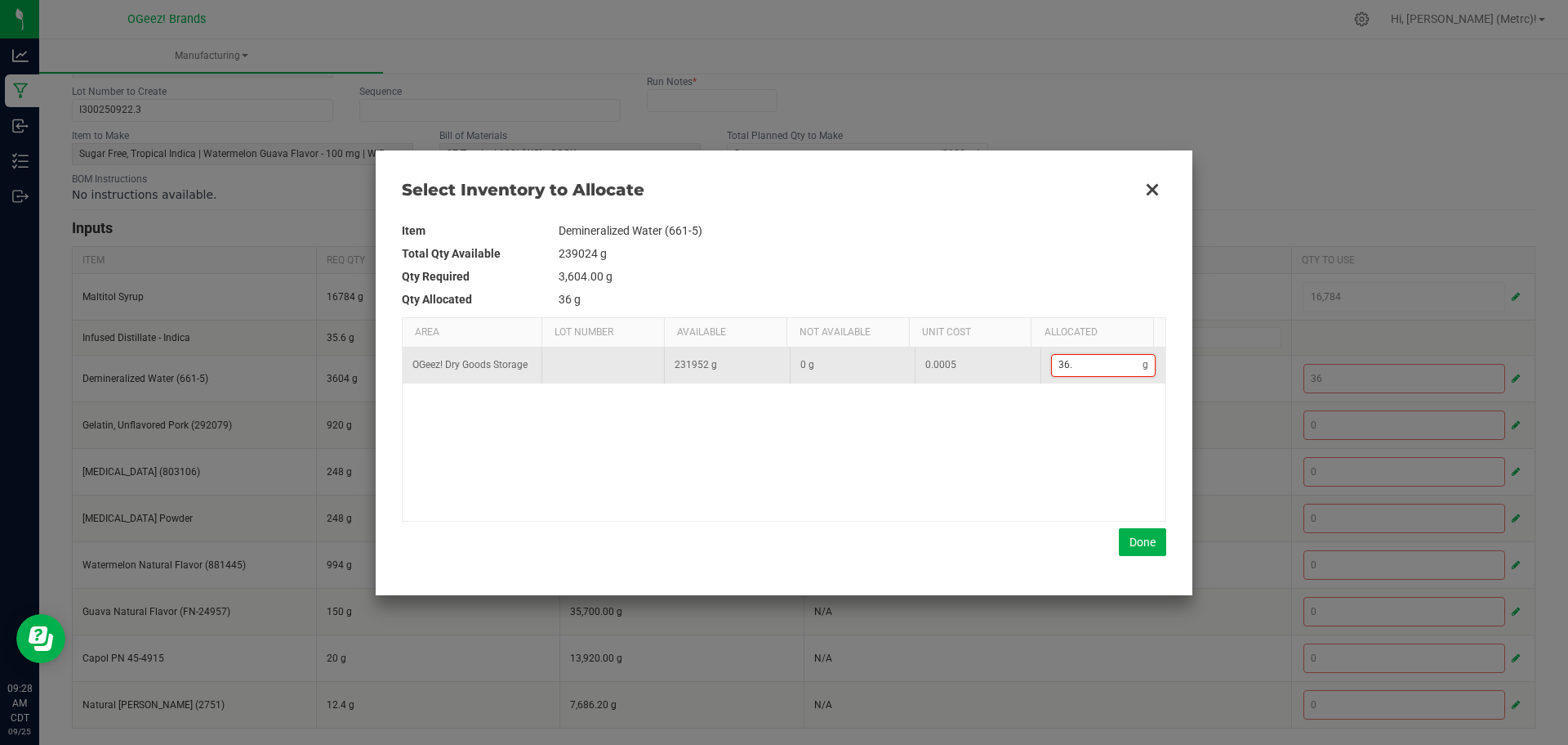
type input "36.4"
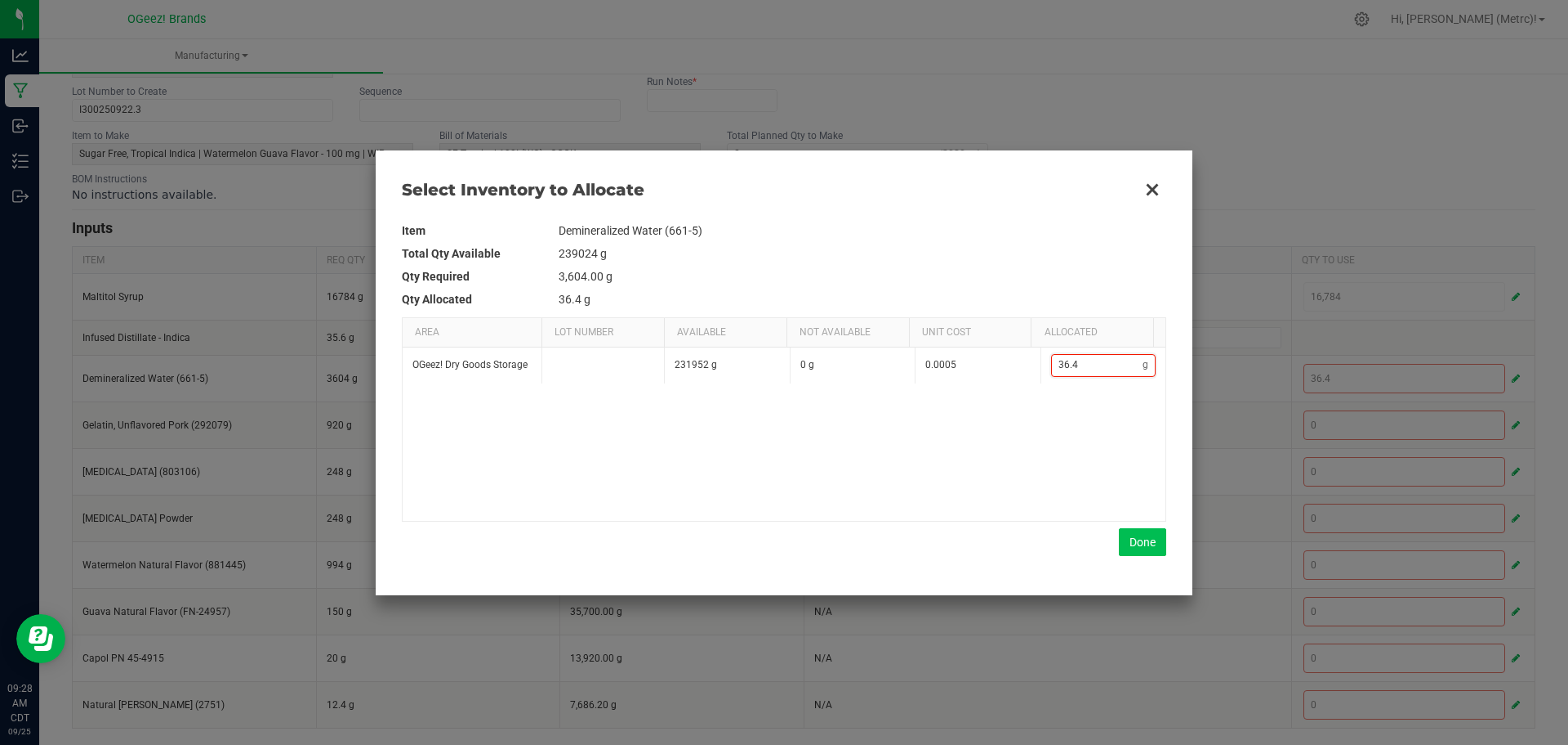
type input "36.4"
click at [1131, 537] on button "Done" at bounding box center [1142, 542] width 47 height 28
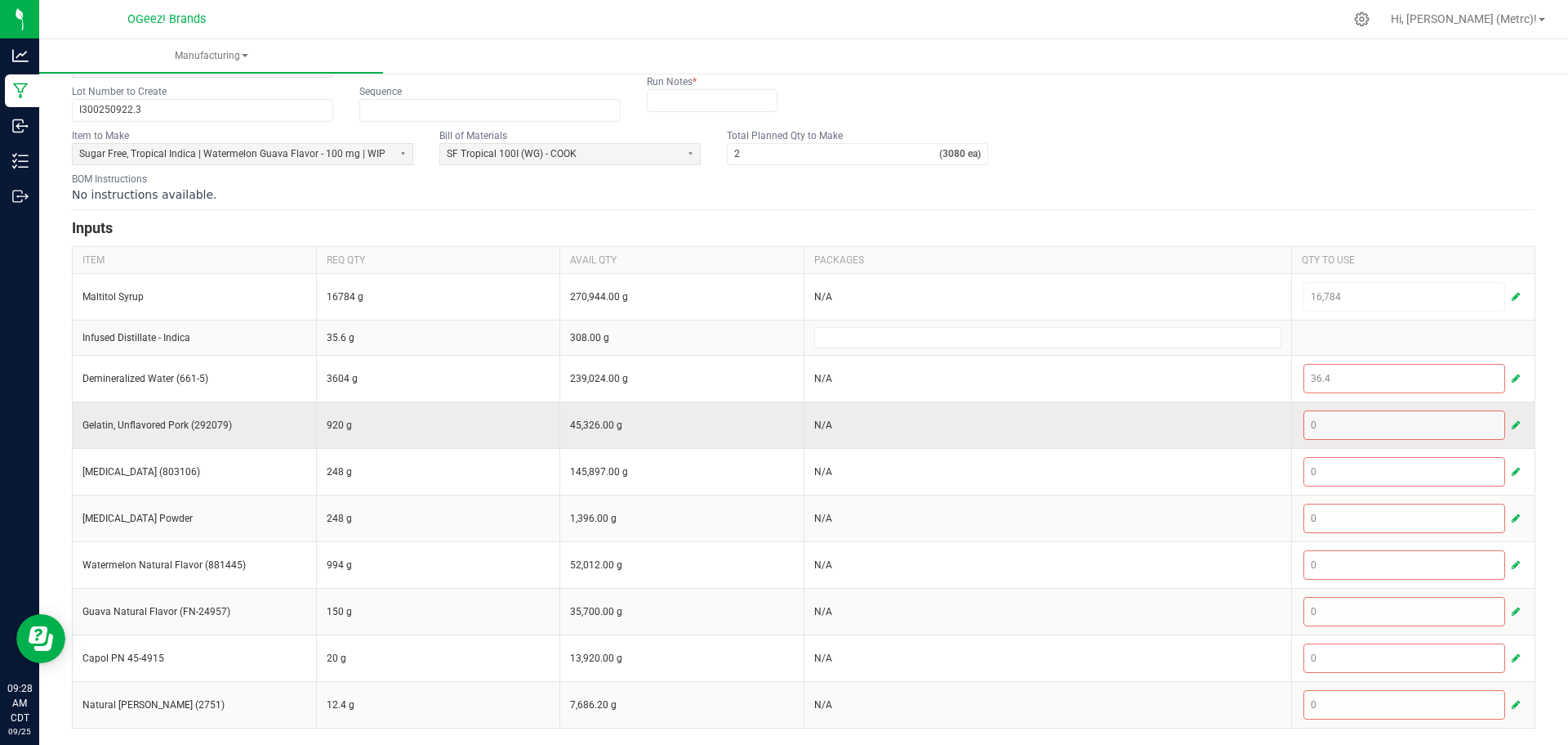
click at [1512, 421] on span "button" at bounding box center [1516, 425] width 8 height 13
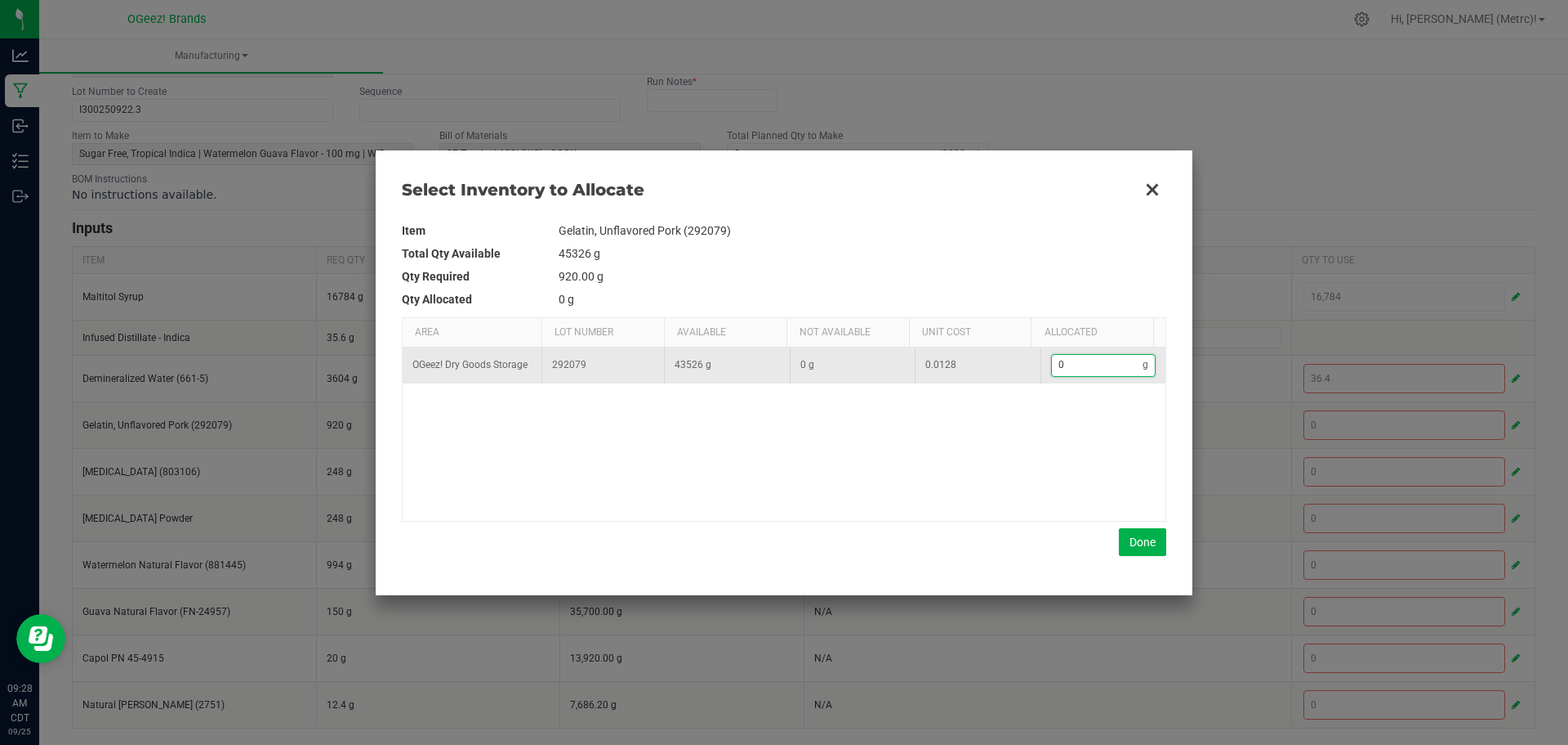
click at [1096, 372] on input "0" at bounding box center [1098, 365] width 91 height 20
type input "9"
type input "92"
type input "920"
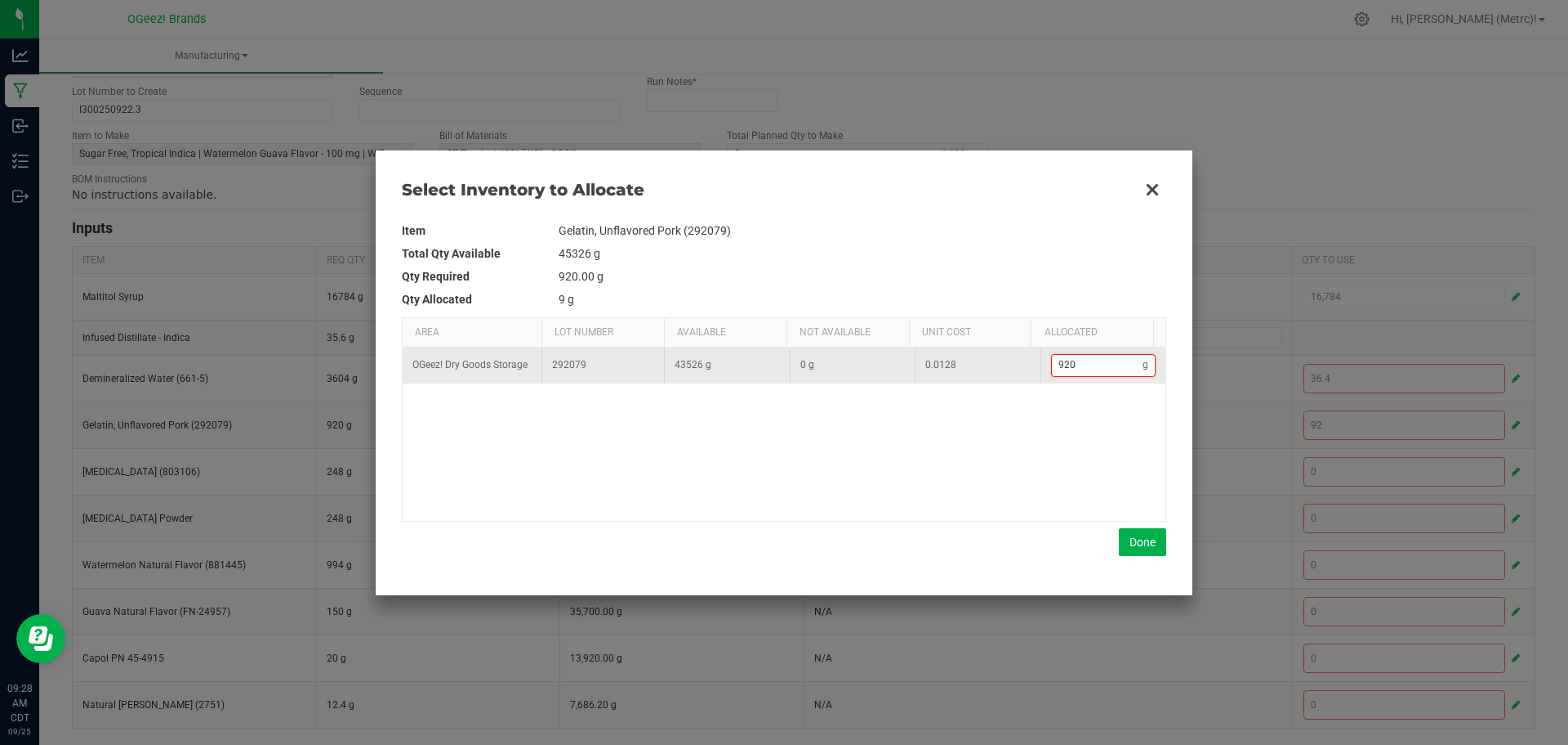
type input "920"
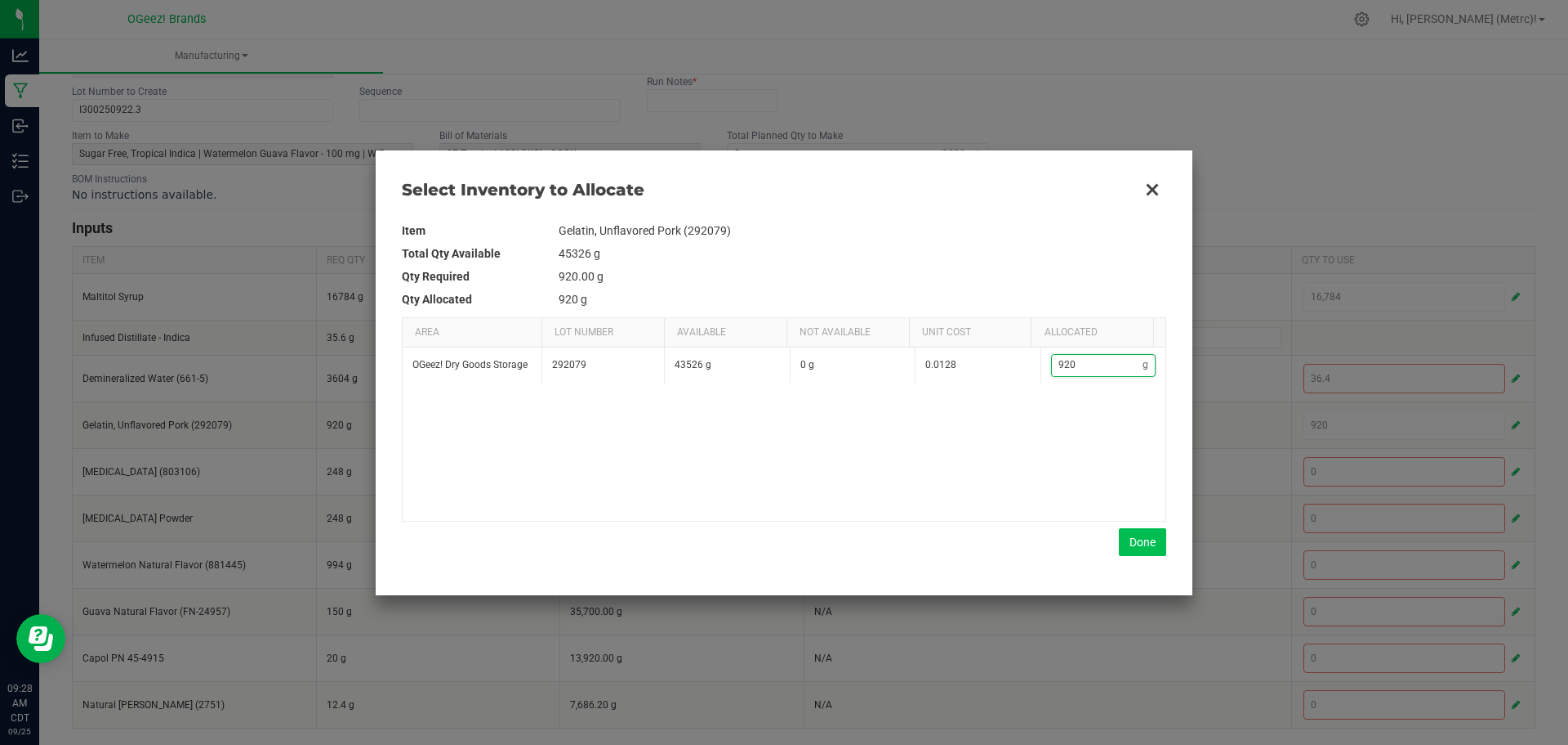
type input "920"
click at [1128, 541] on button "Done" at bounding box center [1142, 542] width 47 height 28
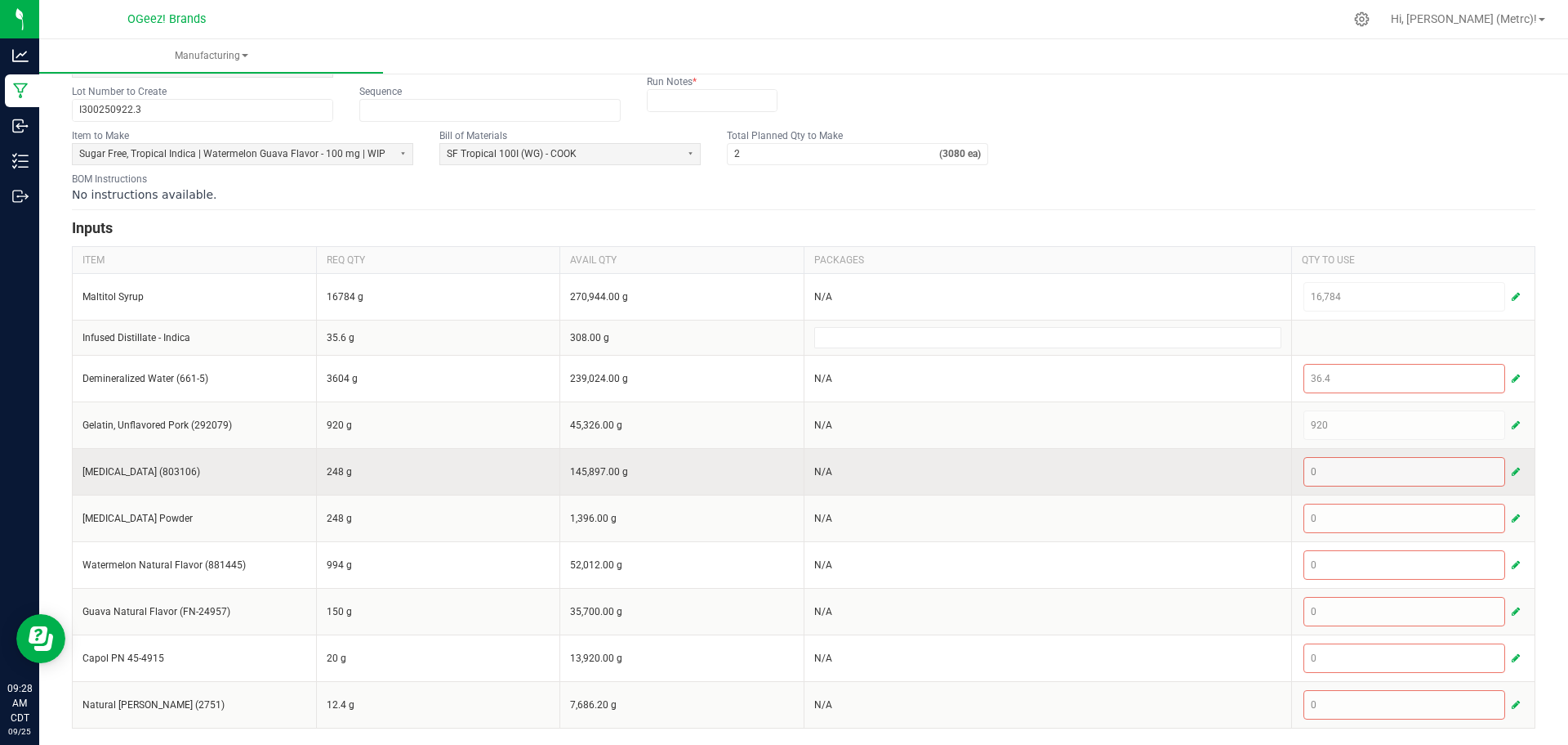
click at [1512, 475] on span "button" at bounding box center [1516, 472] width 8 height 13
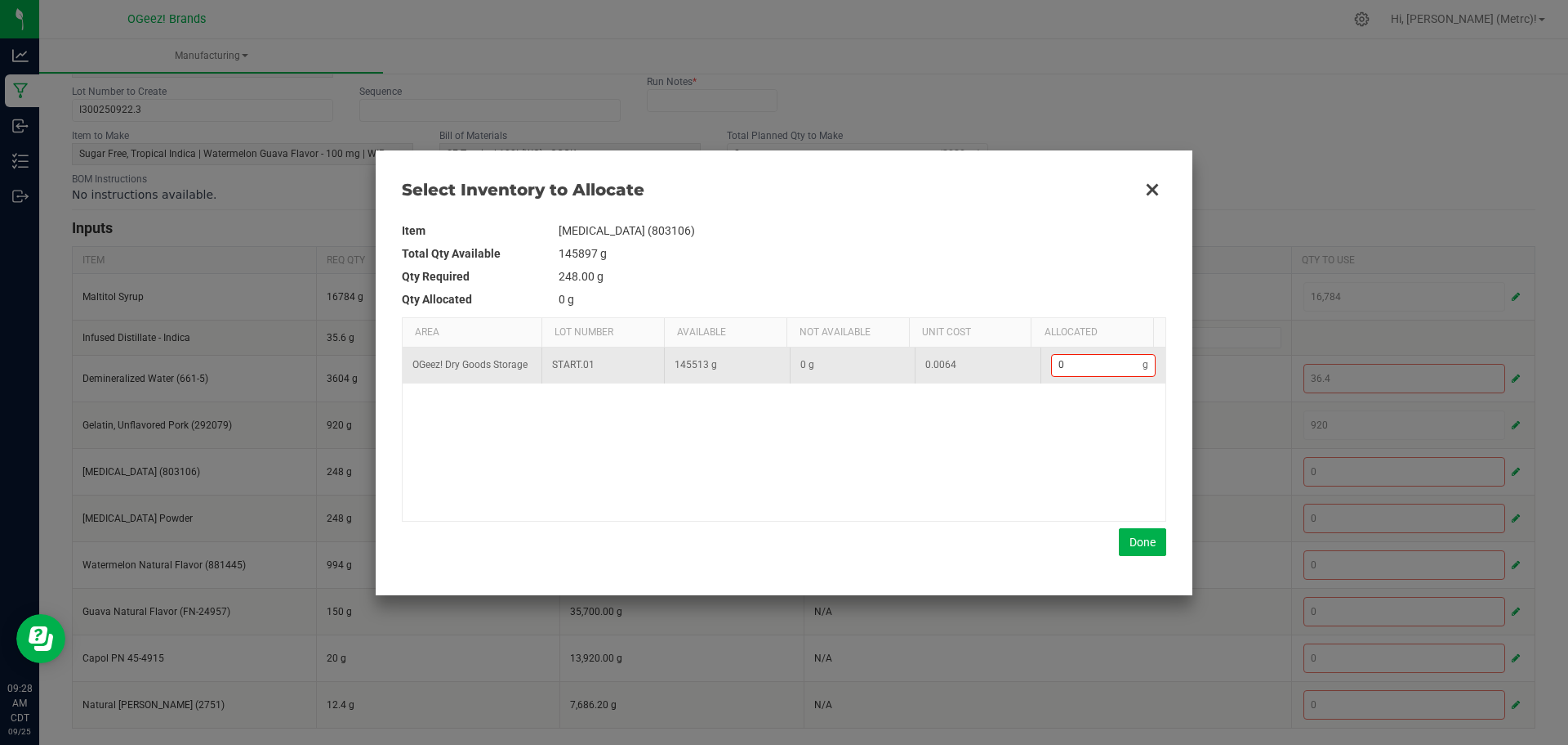
click at [1102, 353] on td "0 g" at bounding box center [1103, 365] width 126 height 36
click at [1105, 361] on input "0" at bounding box center [1098, 365] width 91 height 20
type input "2"
type input "24"
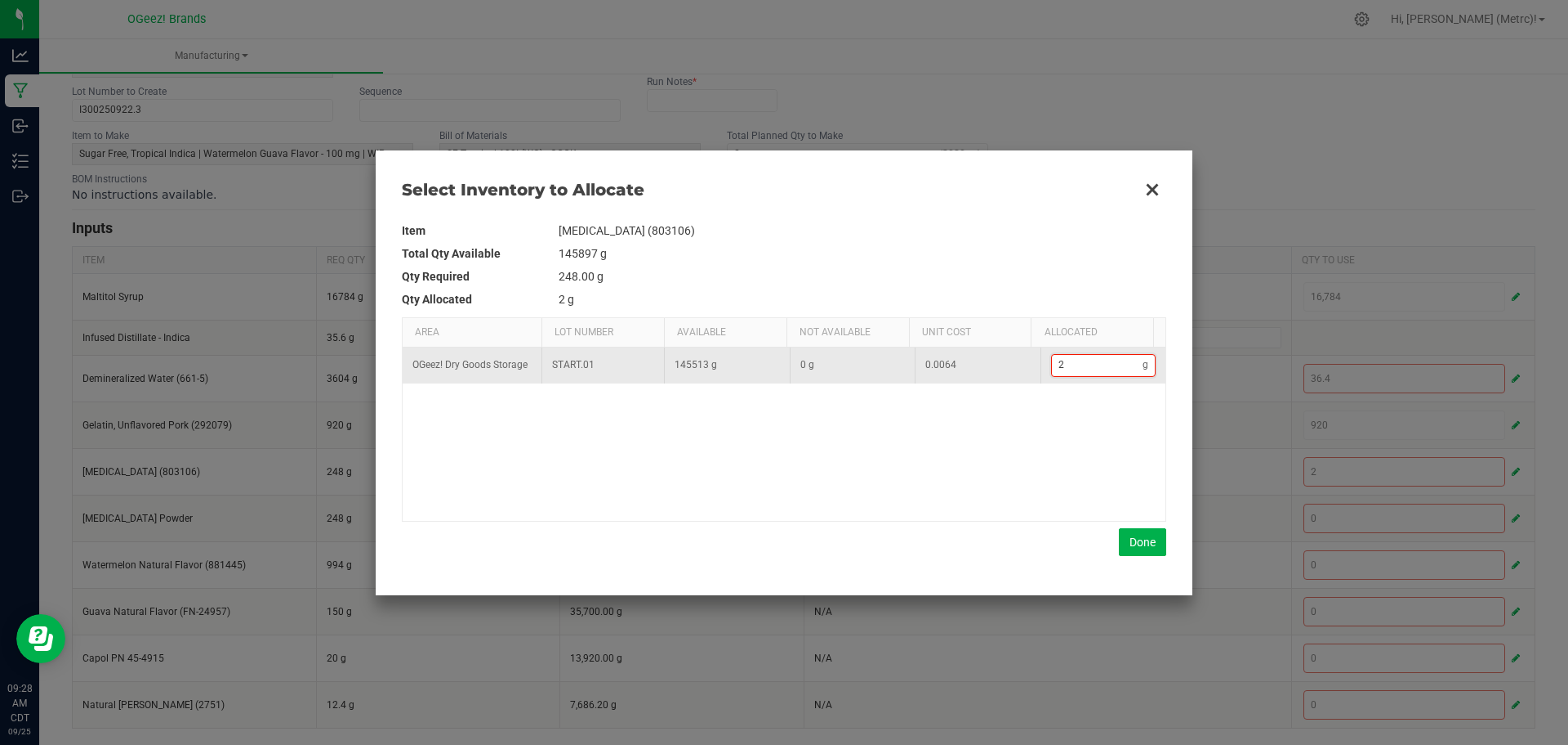
type input "24"
type input "248"
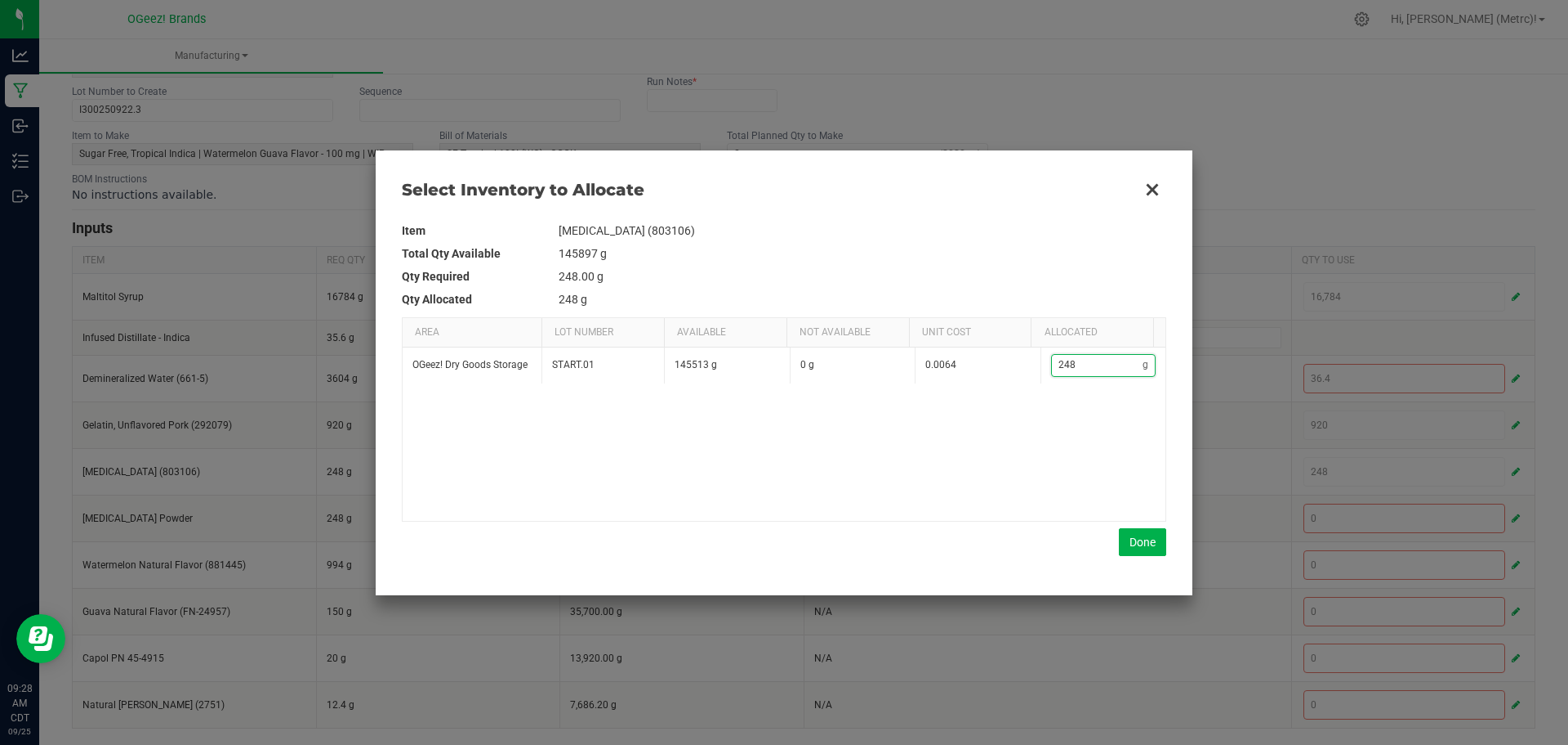
type input "248"
click at [1144, 526] on div "Item Citric Acid (803106) Total Qty Available 145897 g Qty Required 248.00 g Qt…" at bounding box center [784, 388] width 765 height 337
click at [1129, 539] on button "Done" at bounding box center [1142, 542] width 47 height 28
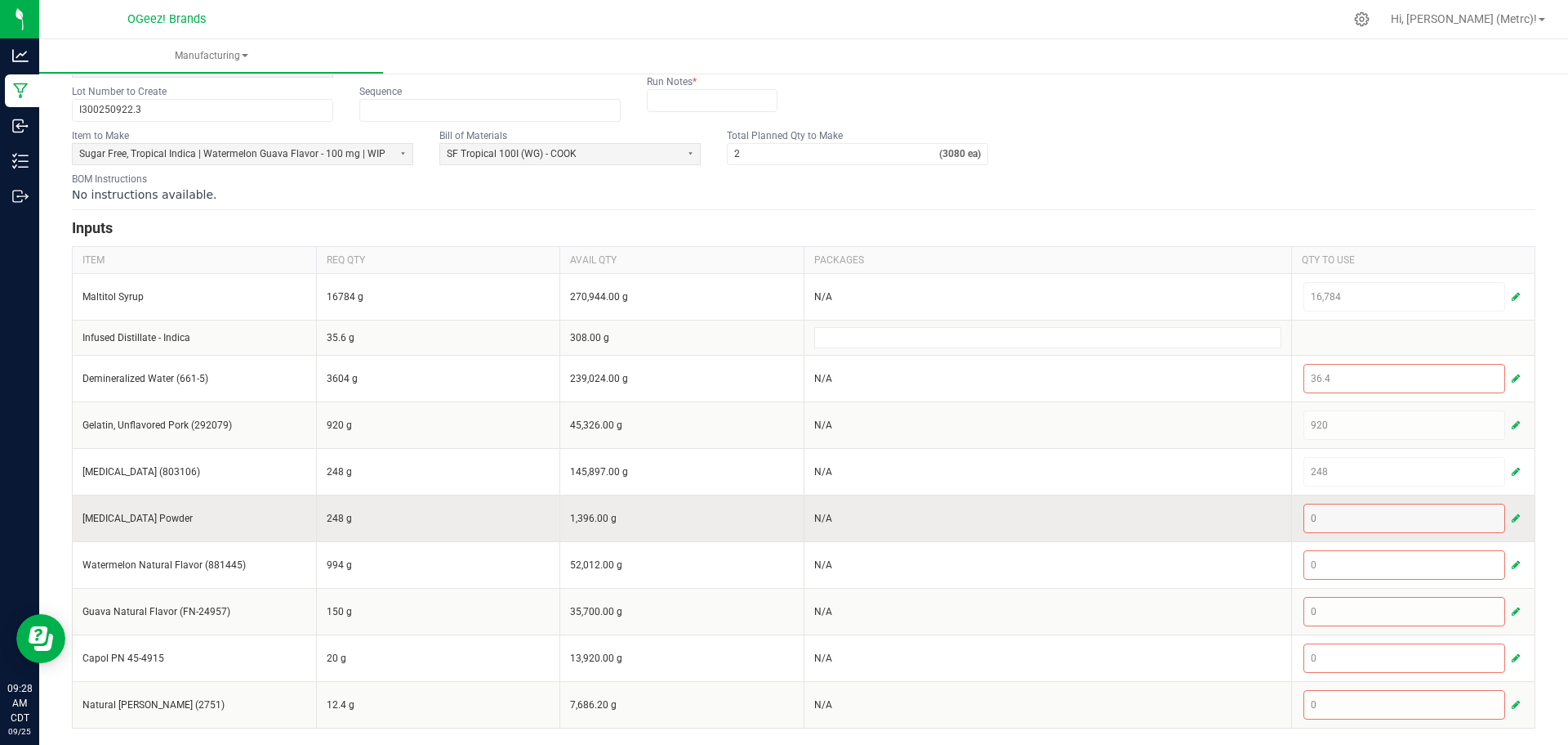
click at [1509, 520] on button "button" at bounding box center [1515, 518] width 14 height 19
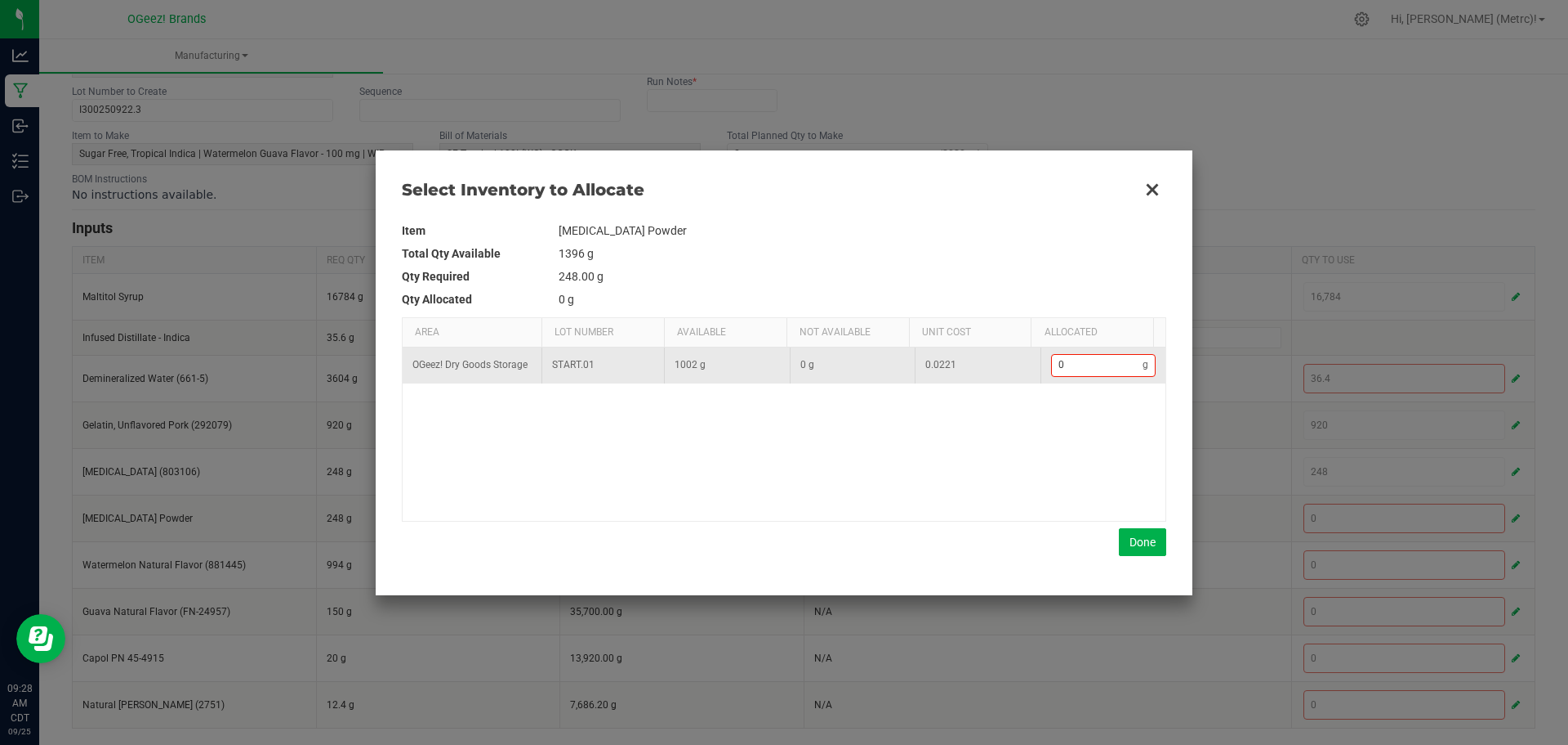
click at [1092, 376] on td "0 g" at bounding box center [1103, 365] width 126 height 36
click at [1077, 370] on input "0" at bounding box center [1098, 365] width 91 height 20
type input "2"
type input "24"
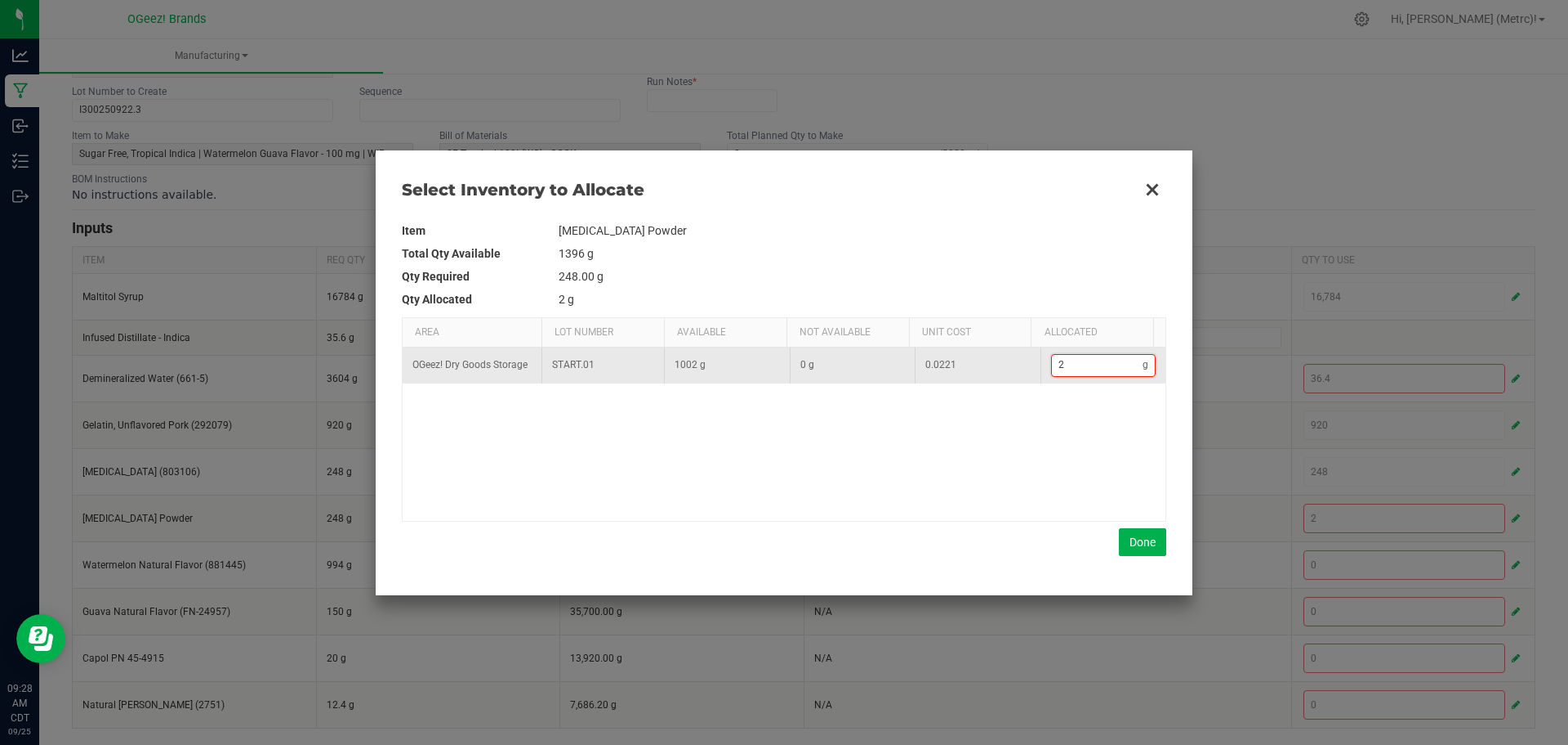
type input "24"
type input "248"
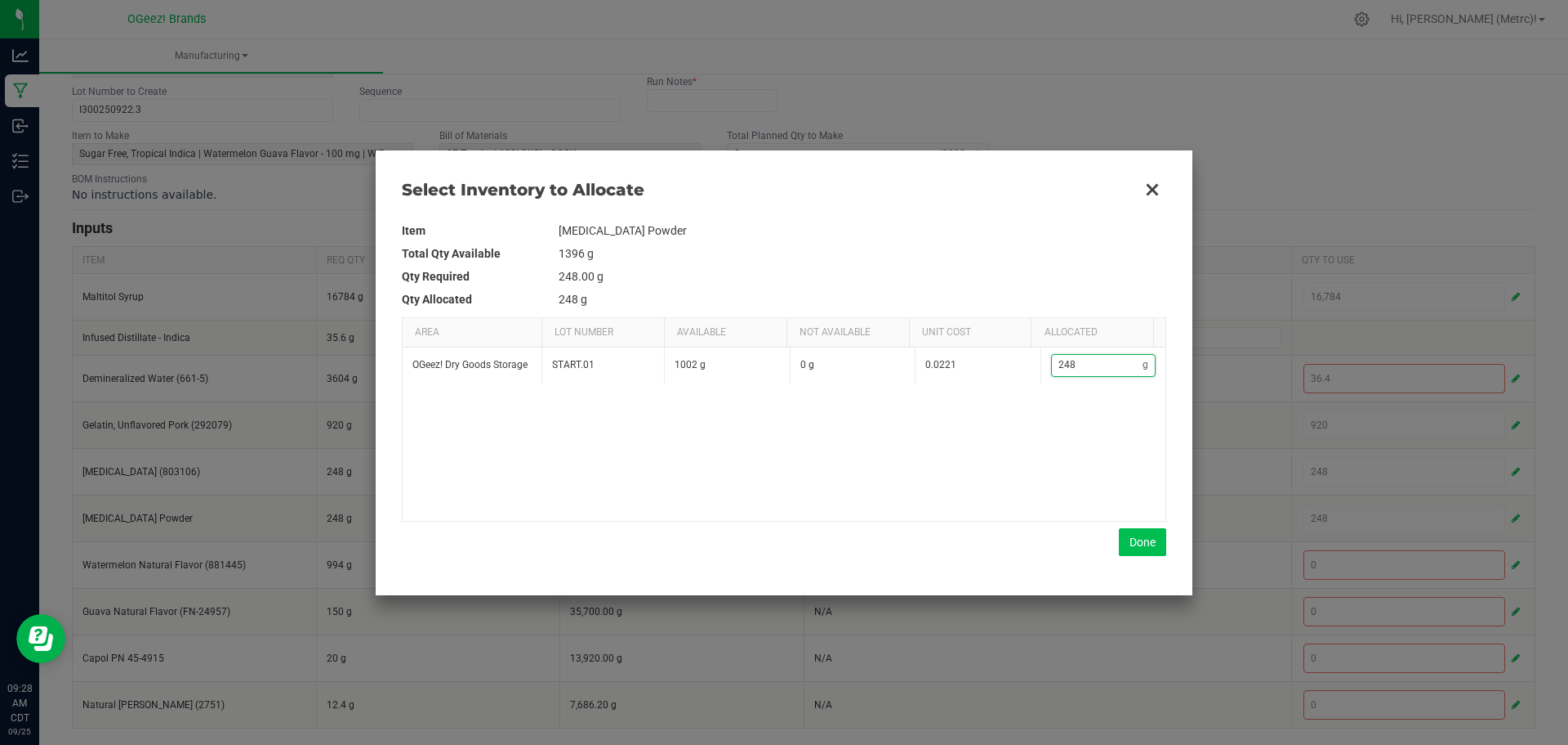
type input "248"
drag, startPoint x: 1145, startPoint y: 535, endPoint x: 1144, endPoint y: 545, distance: 10.0
click at [1143, 535] on button "Done" at bounding box center [1142, 542] width 47 height 28
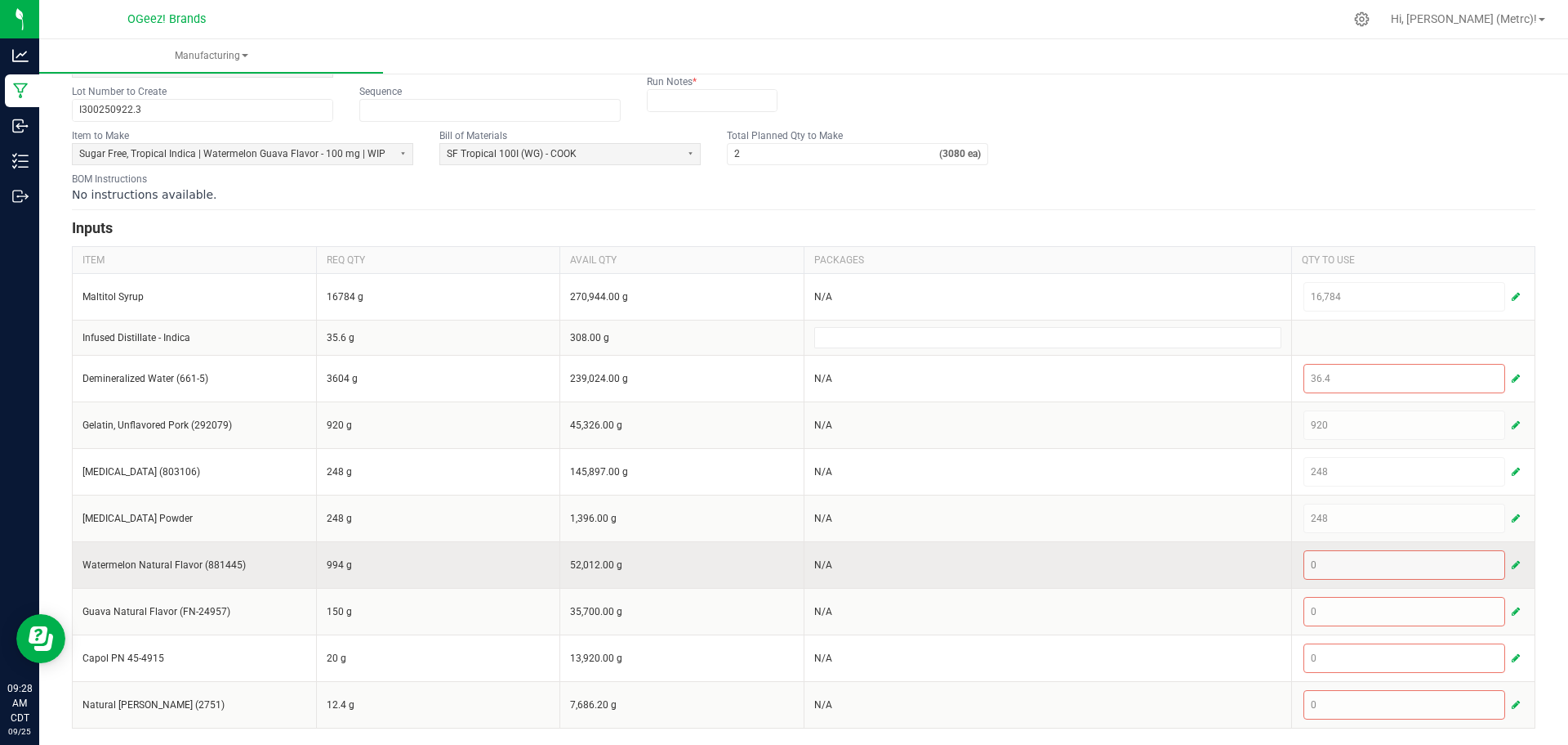
click at [1508, 556] on button "button" at bounding box center [1515, 565] width 14 height 19
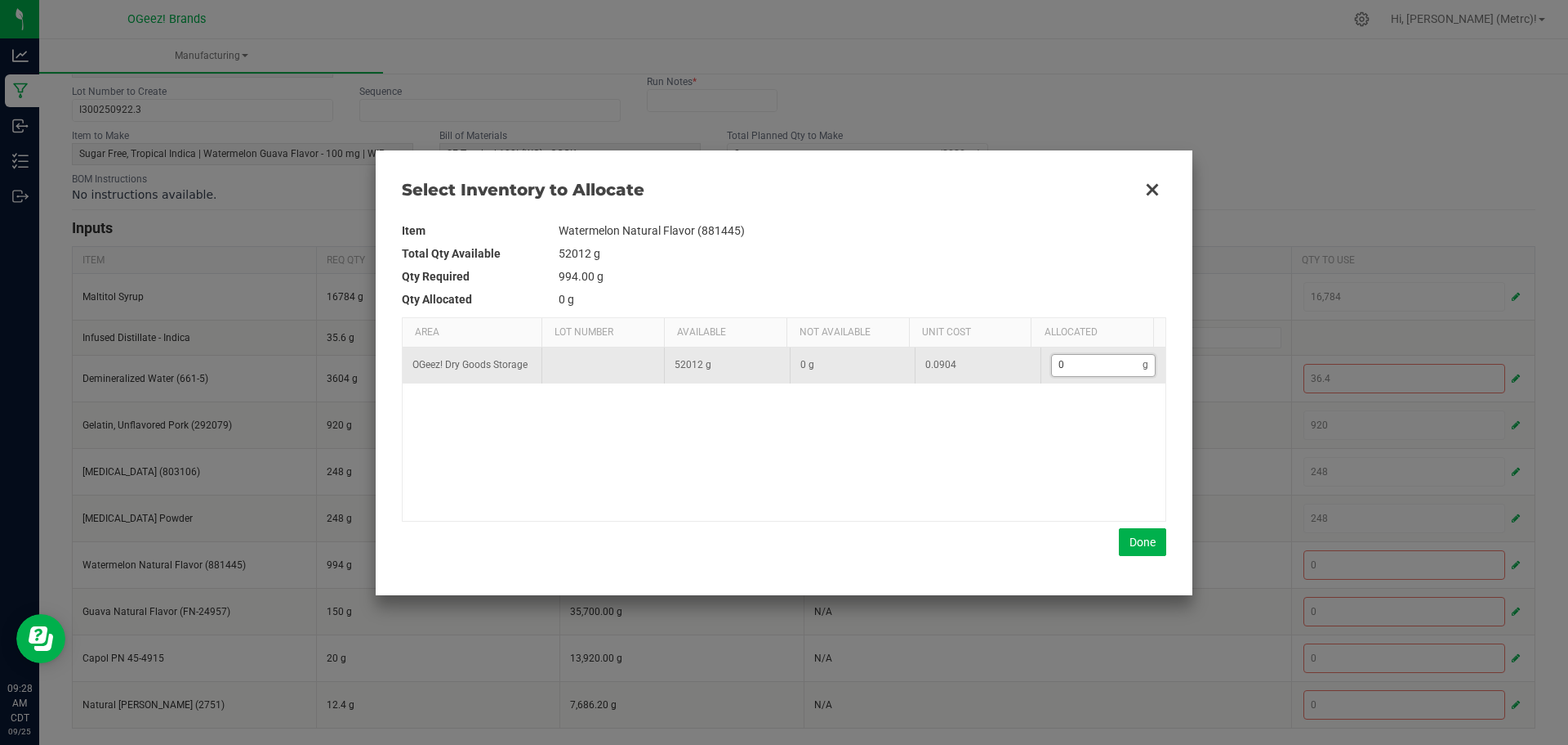
click at [1079, 372] on input "0" at bounding box center [1098, 365] width 91 height 20
type input "9"
type input "99"
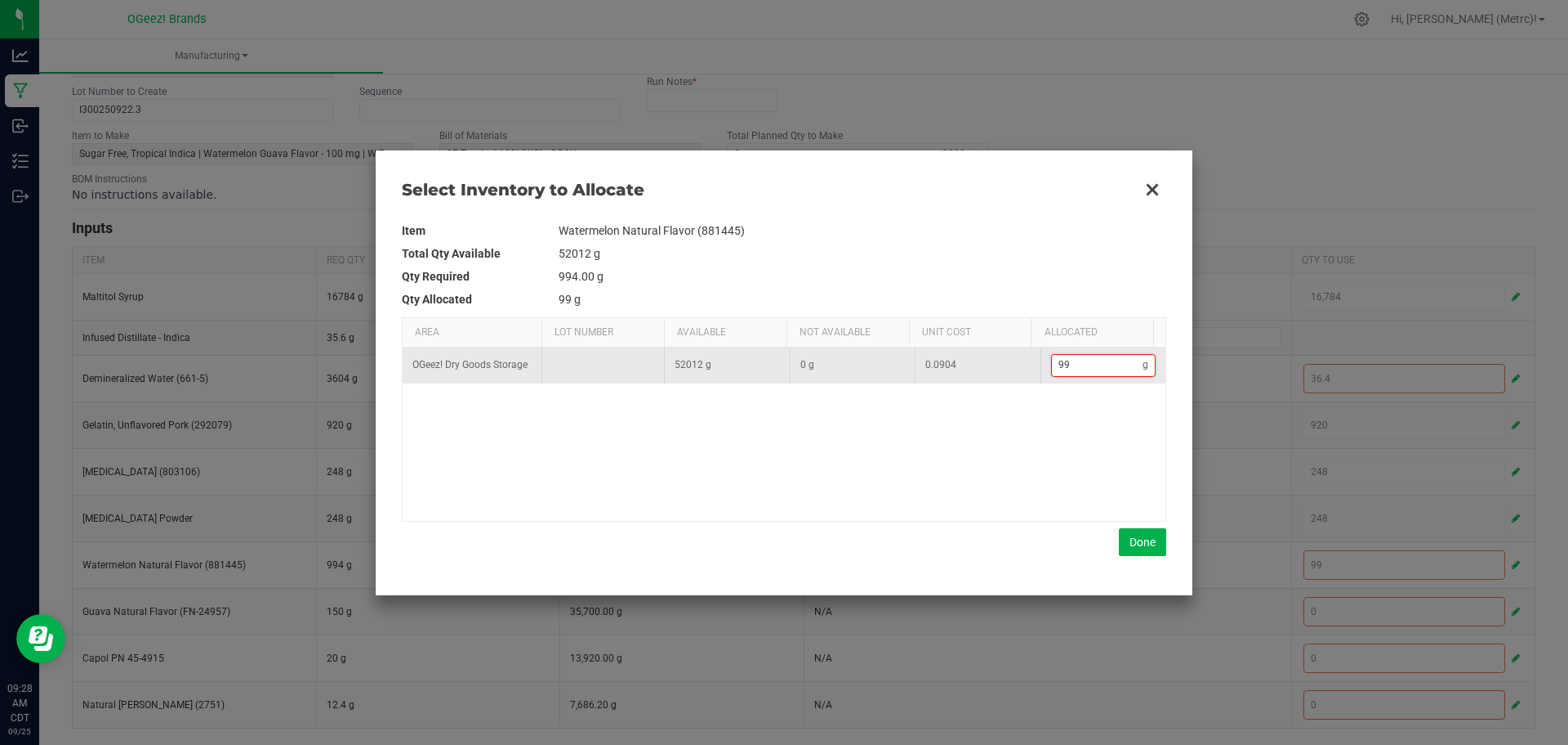
type input "994"
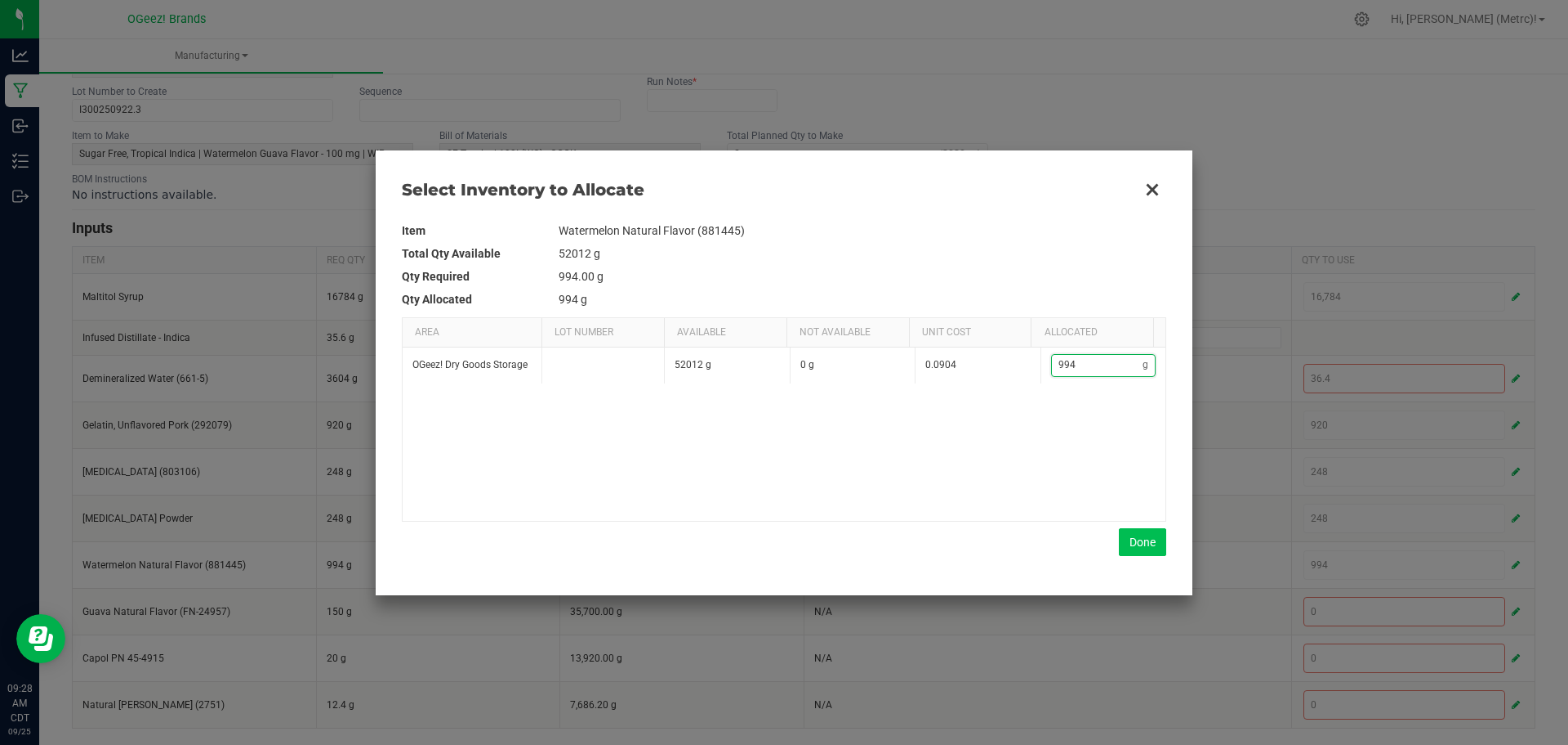
type input "994"
click at [1153, 551] on button "Done" at bounding box center [1142, 542] width 47 height 28
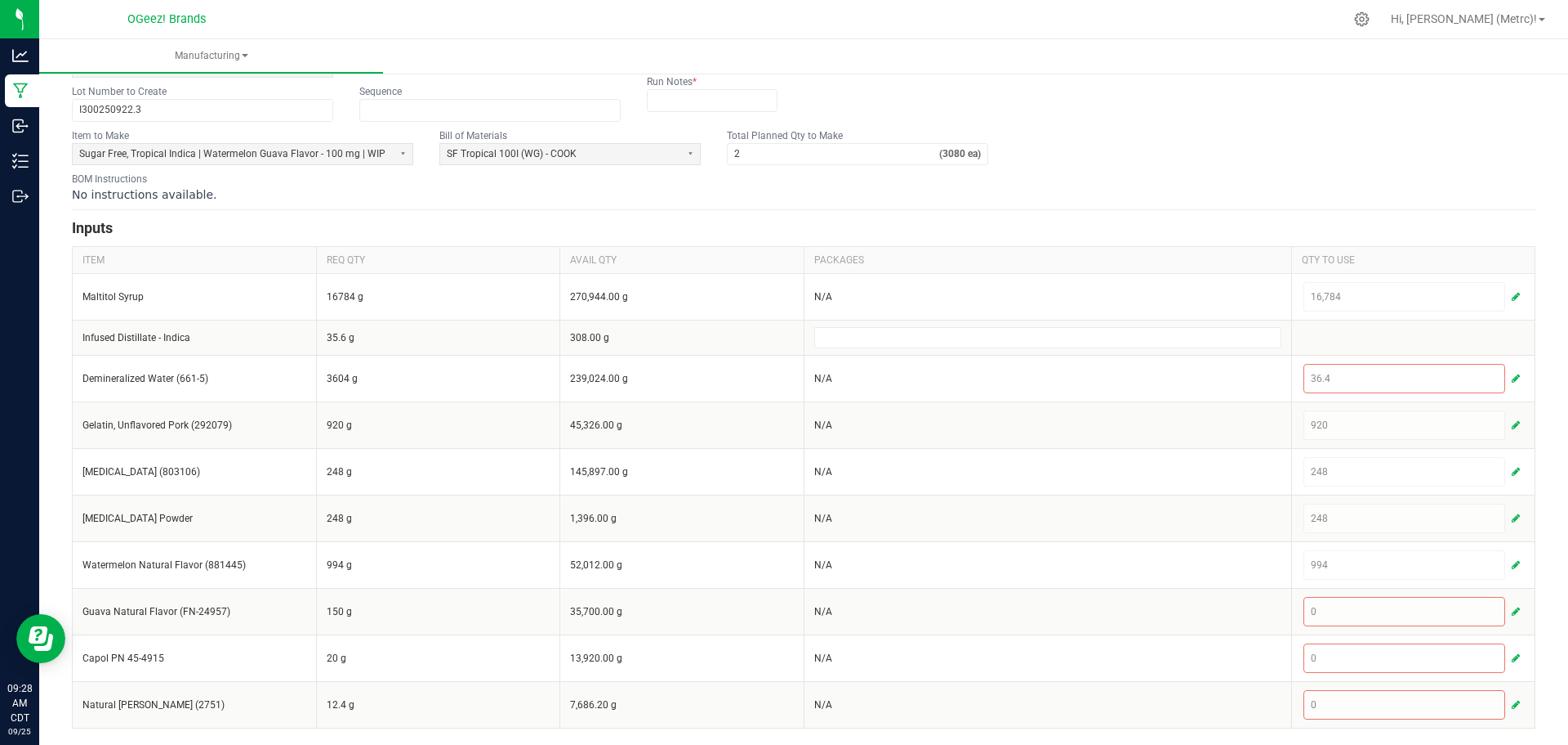
click at [1546, 587] on div "< All Runs Create Name * Cook 9.22.25 SFI WG Scheduled Date 09/22/2025 12:00 AM…" at bounding box center [804, 333] width 1530 height 821
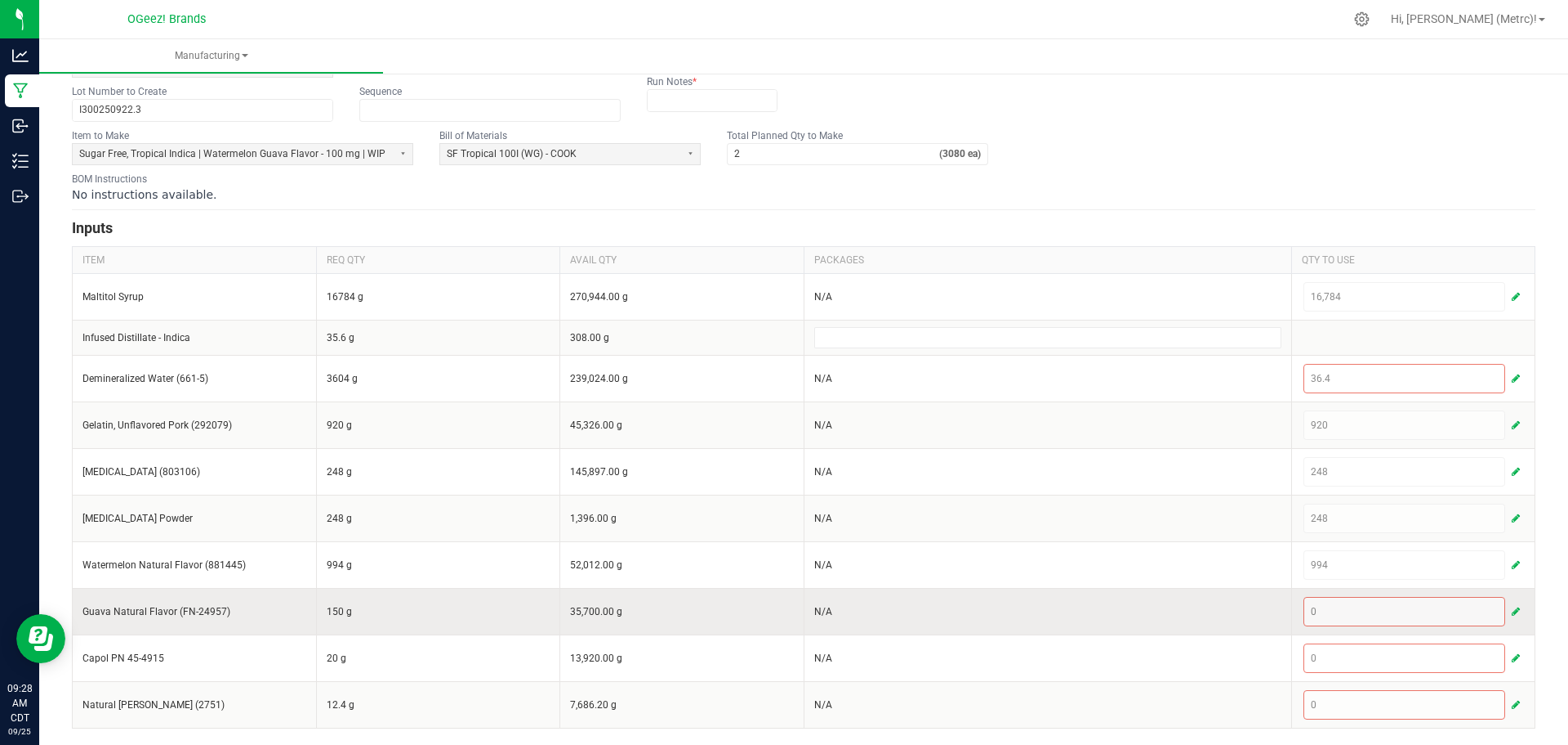
click at [1512, 609] on span "button" at bounding box center [1516, 611] width 8 height 13
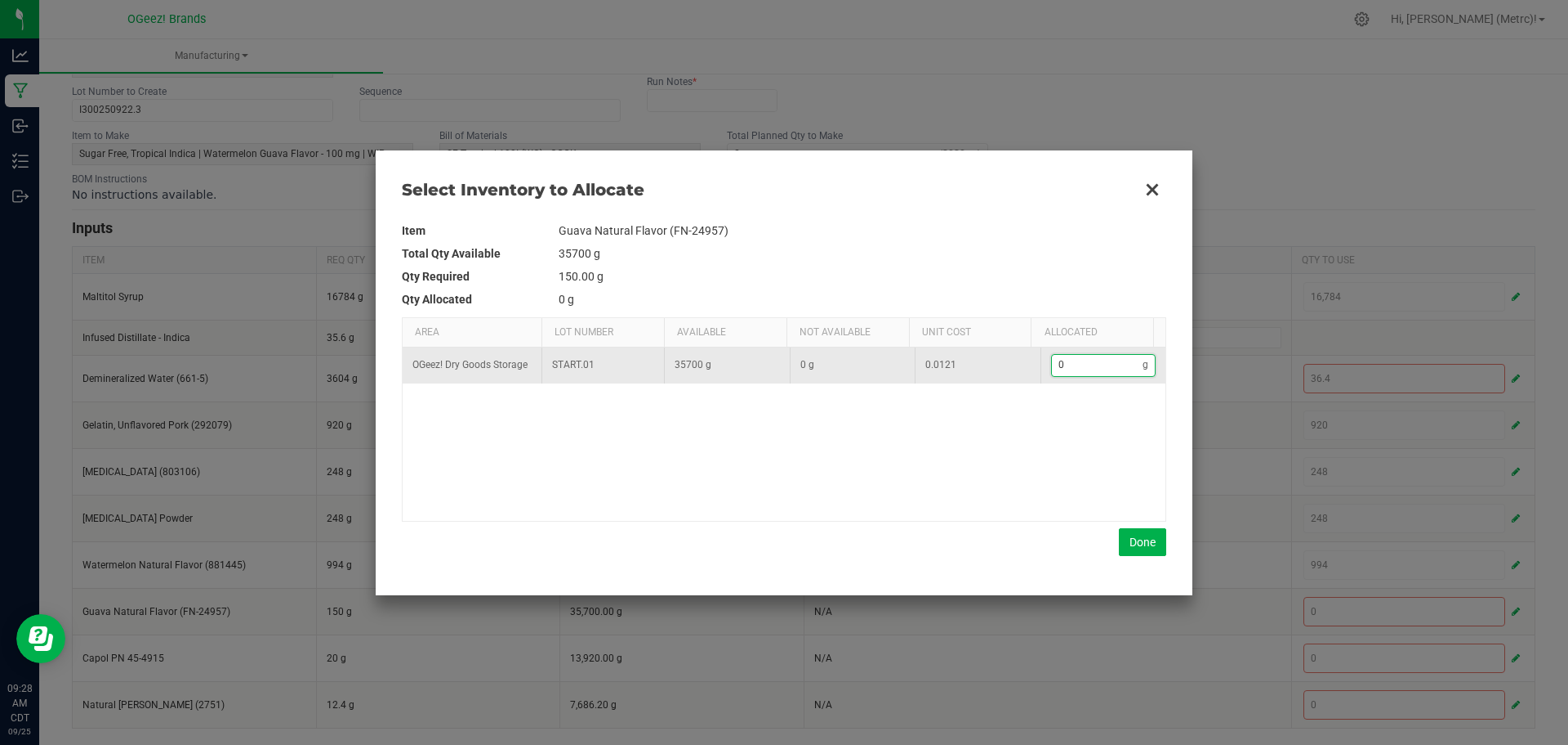
type input "1"
type input "15"
type input "150"
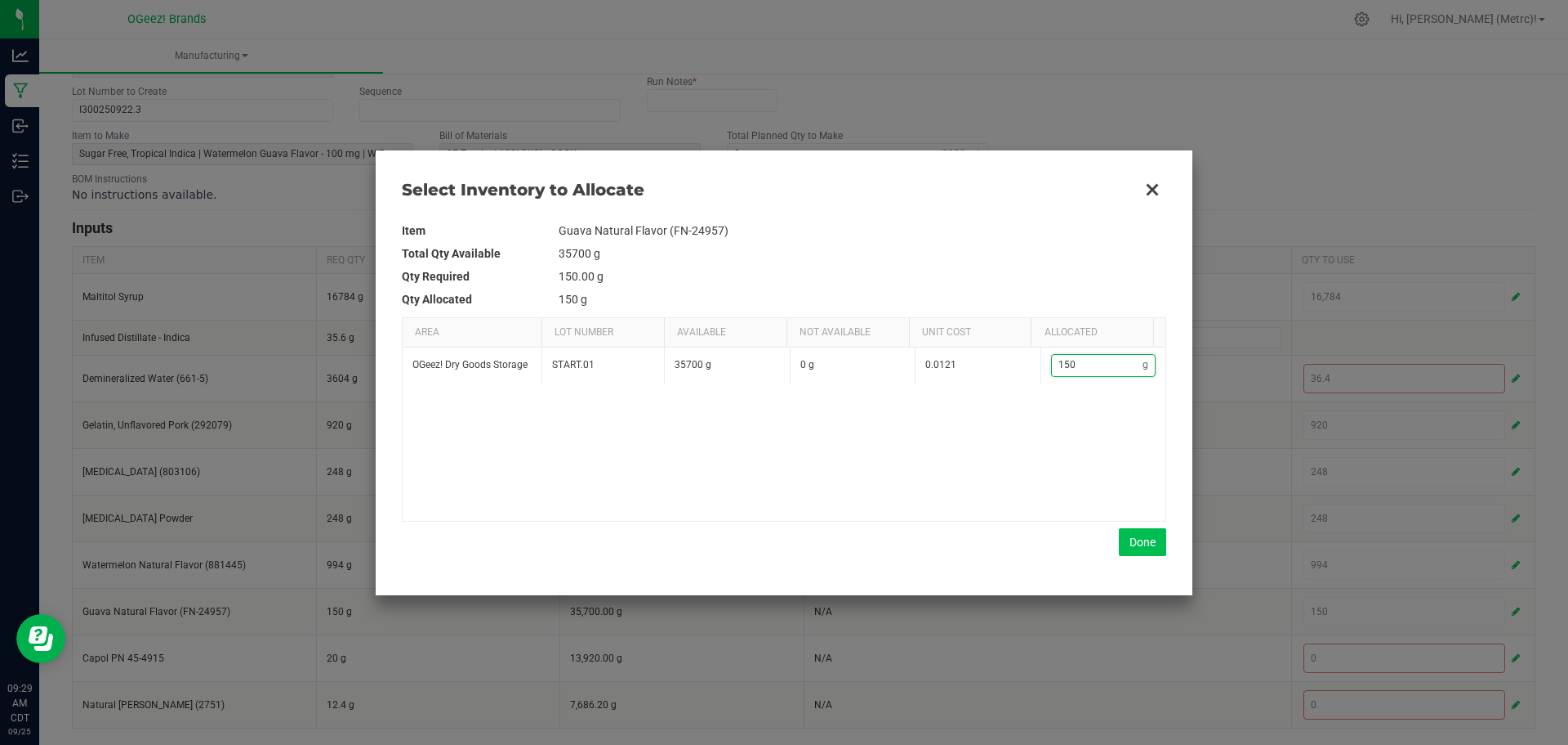
type input "150"
click at [1142, 548] on button "Done" at bounding box center [1142, 542] width 47 height 28
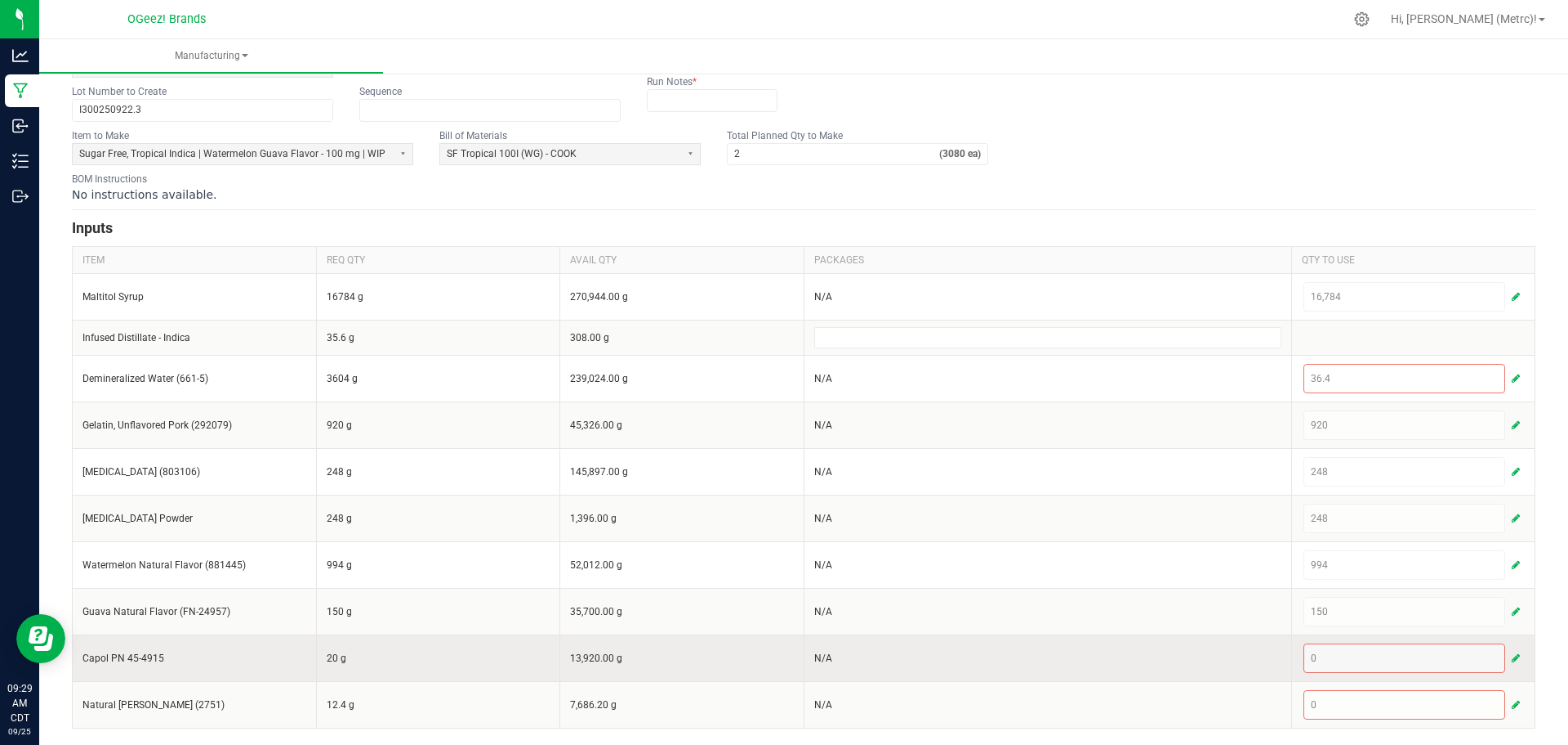
click at [1512, 660] on span "button" at bounding box center [1516, 658] width 8 height 13
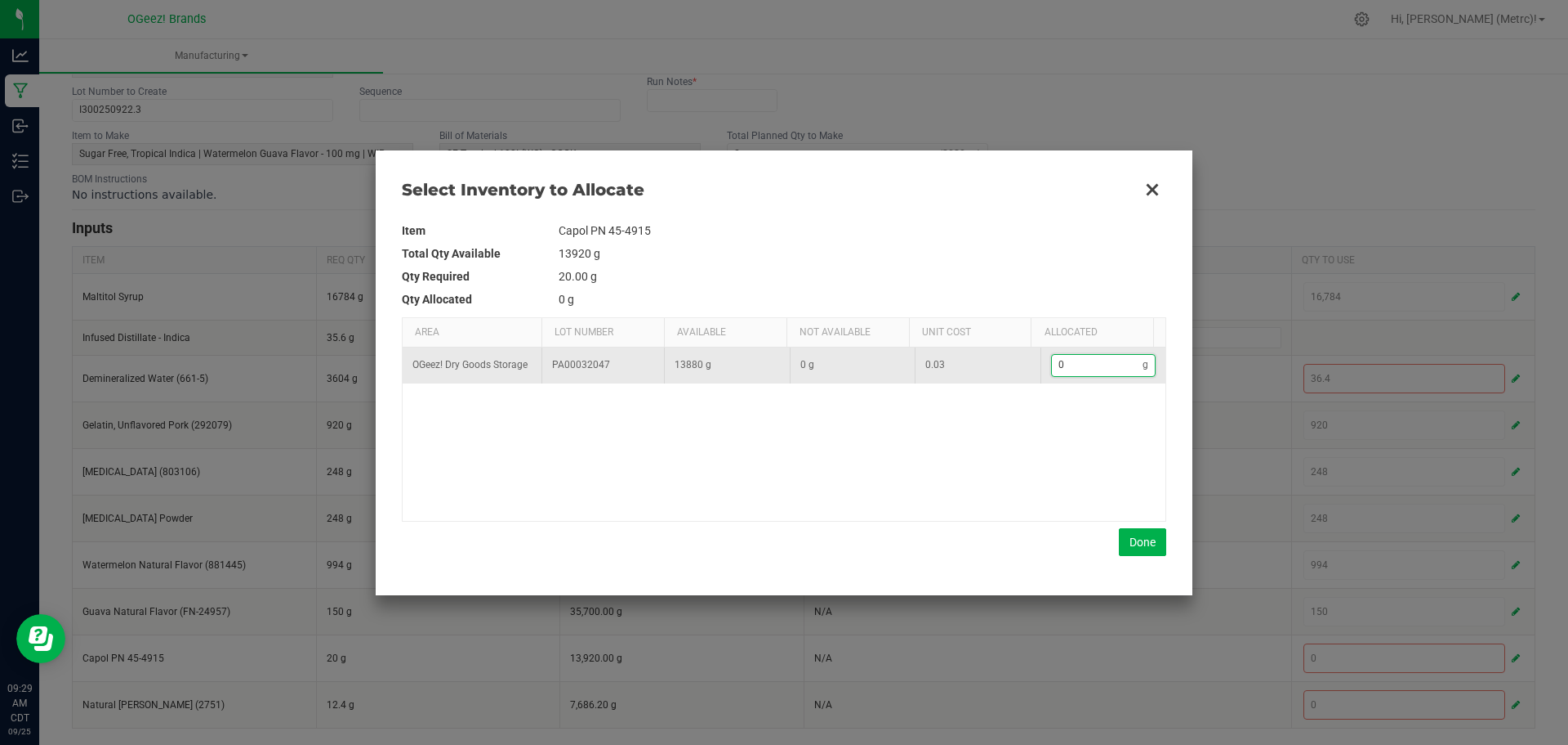
click at [1088, 362] on input "0" at bounding box center [1098, 365] width 91 height 20
type input "2"
type input "20"
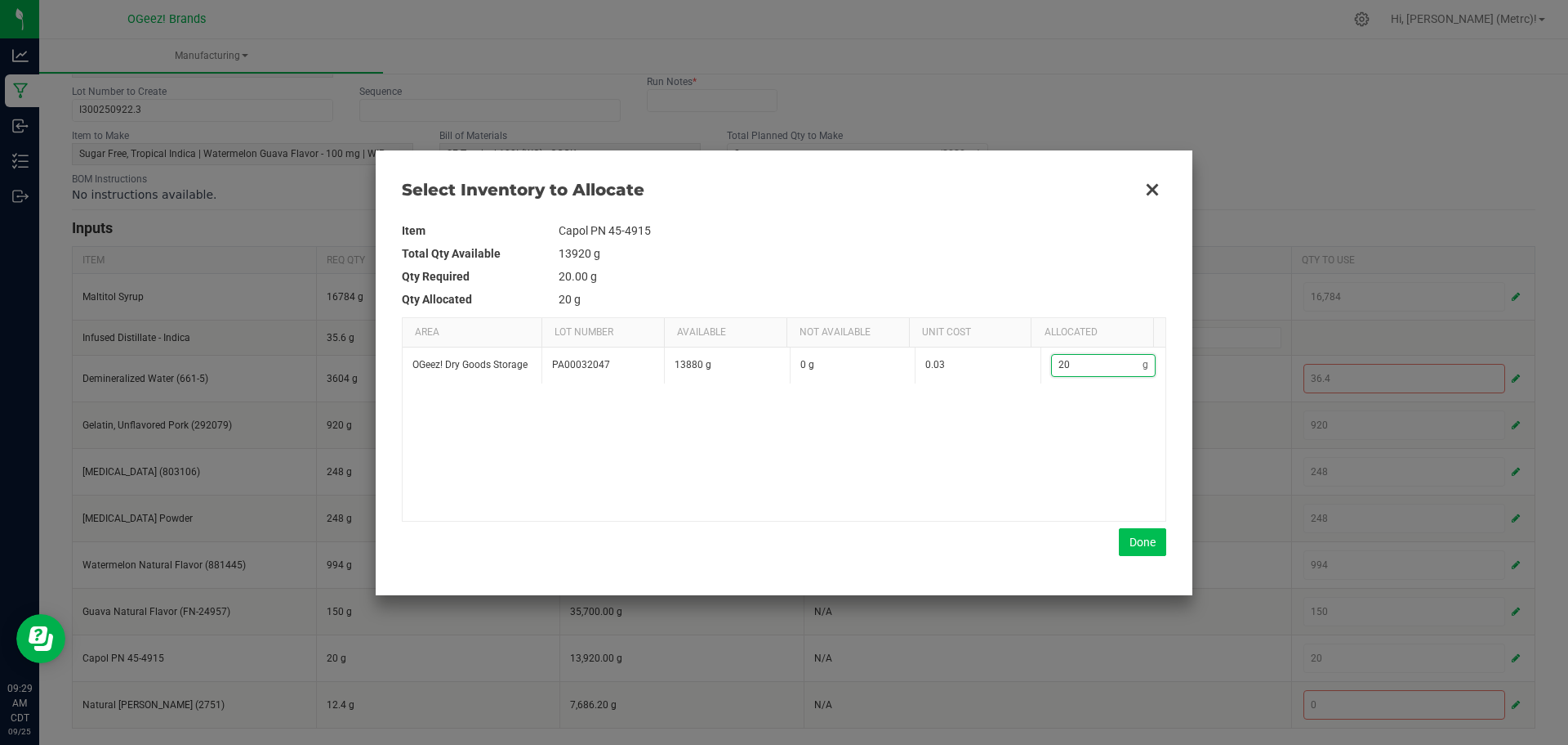
type input "20"
click at [1156, 543] on button "Done" at bounding box center [1142, 542] width 47 height 28
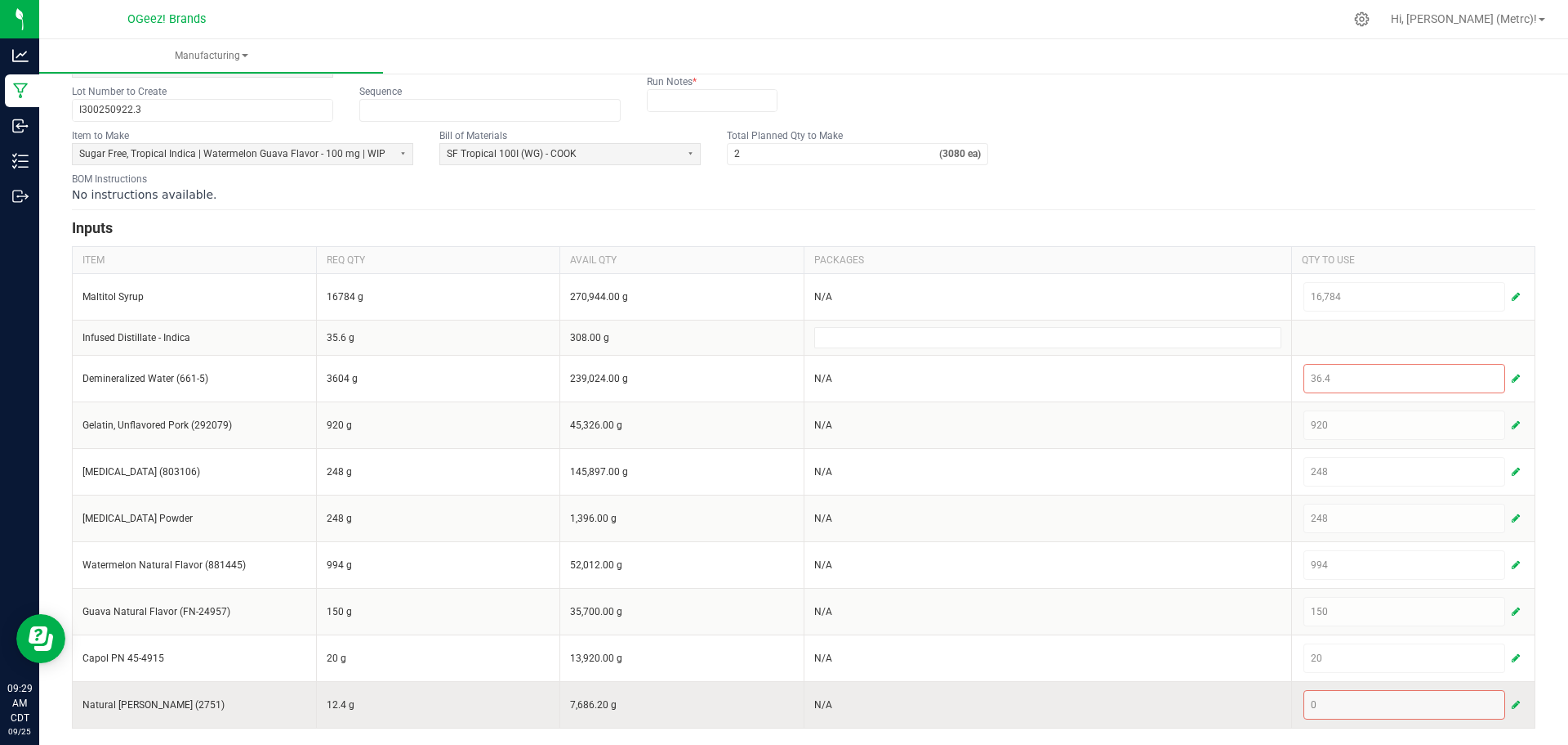
click at [1508, 706] on button "button" at bounding box center [1515, 705] width 14 height 19
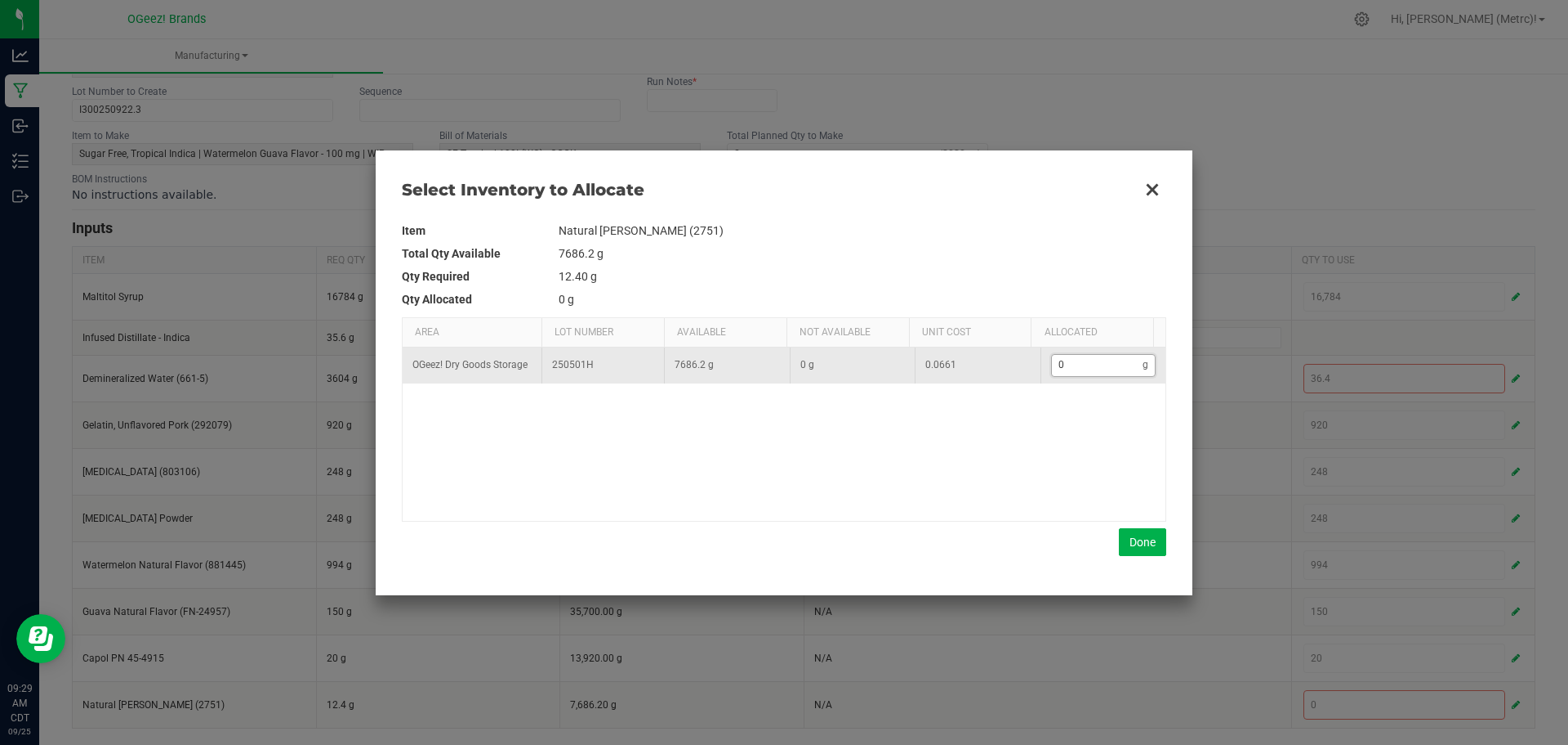
click at [1094, 366] on input "0" at bounding box center [1098, 365] width 91 height 20
type input "1"
type input "12"
type input "12."
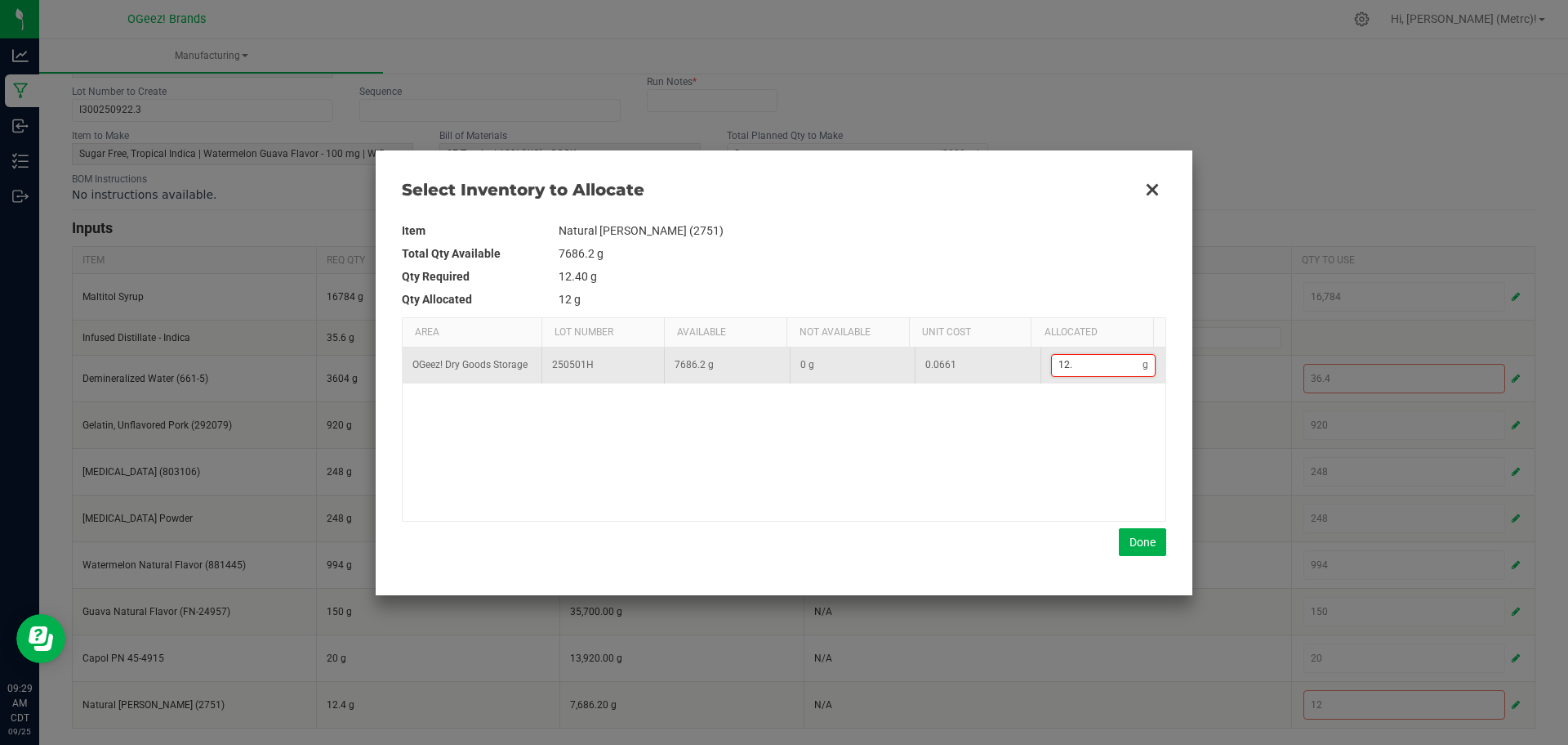
type input "12.4"
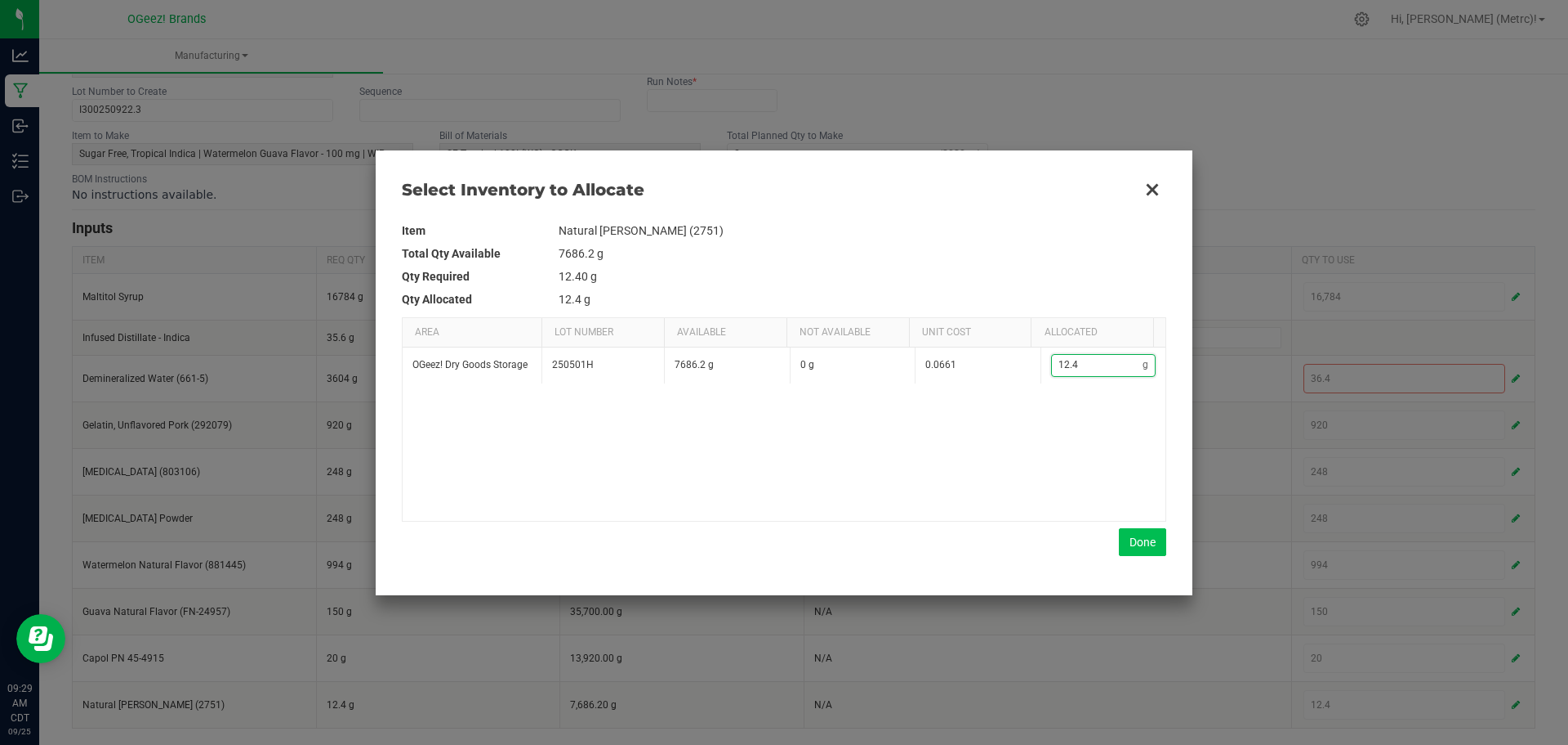
type input "12.4"
click at [1143, 540] on button "Done" at bounding box center [1142, 542] width 47 height 28
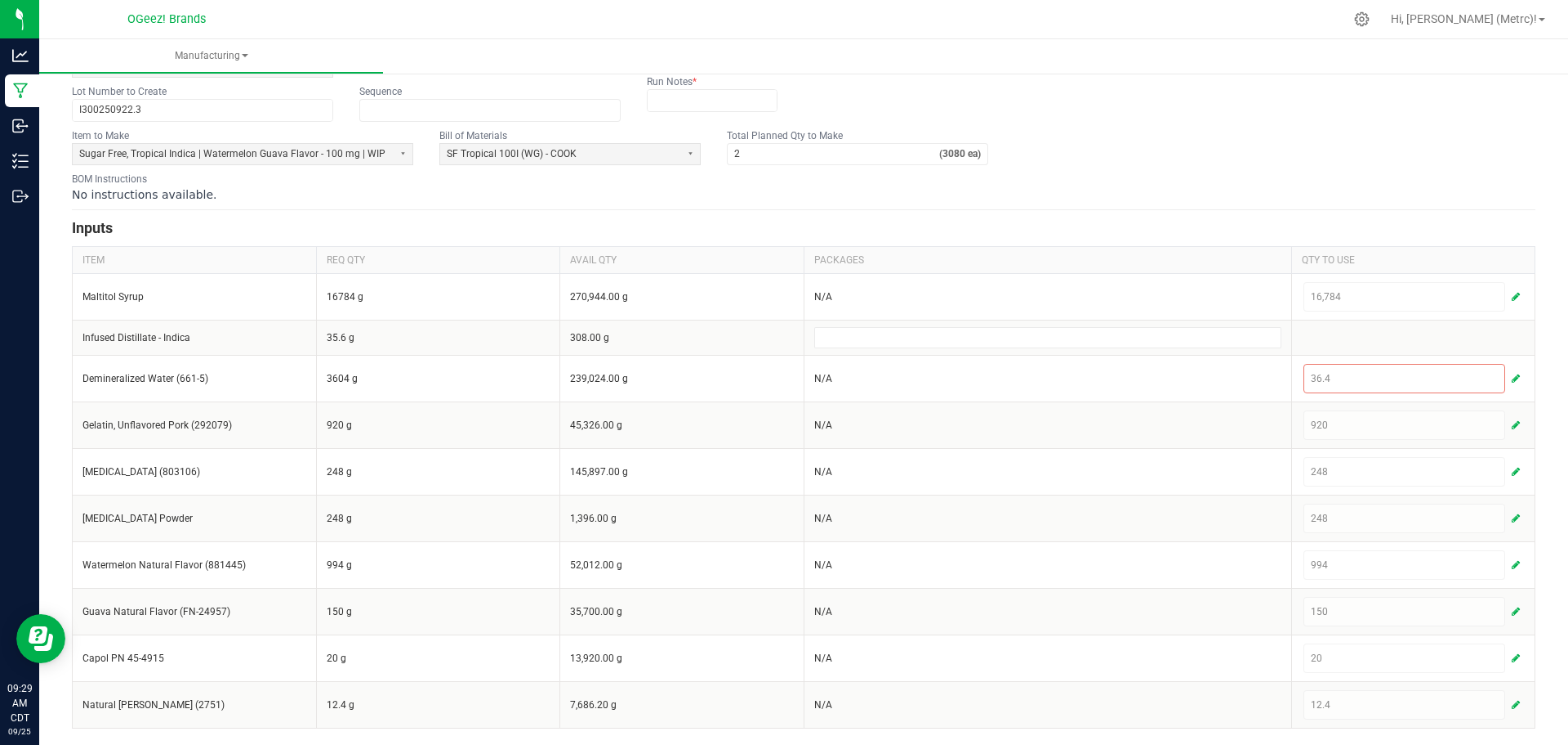
click at [1277, 76] on div "Name * Cook 9.22.25 SFI WG Scheduled Date 09/22/2025 12:00 AM Now Run Type * OG…" at bounding box center [804, 54] width 1464 height 133
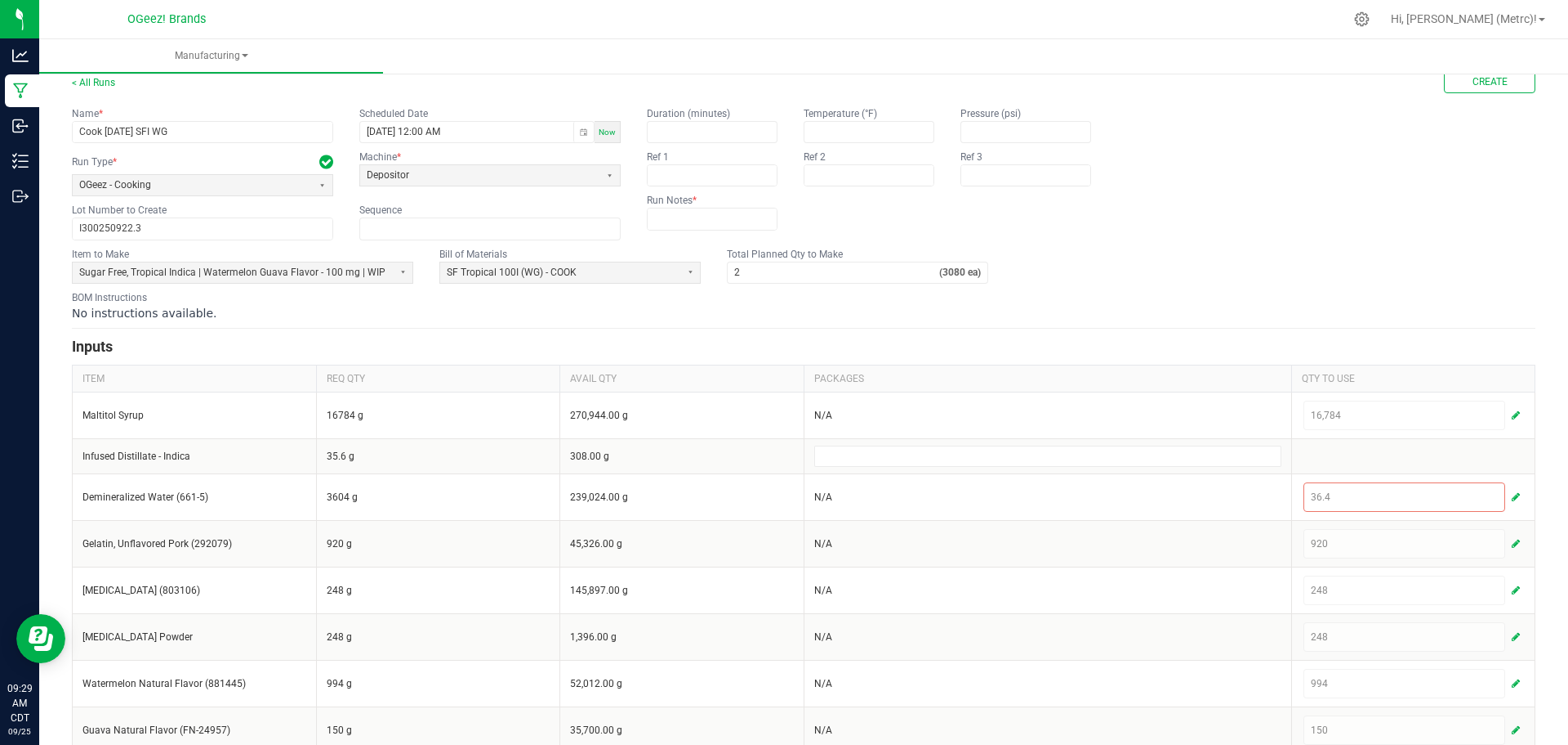
scroll to position [0, 0]
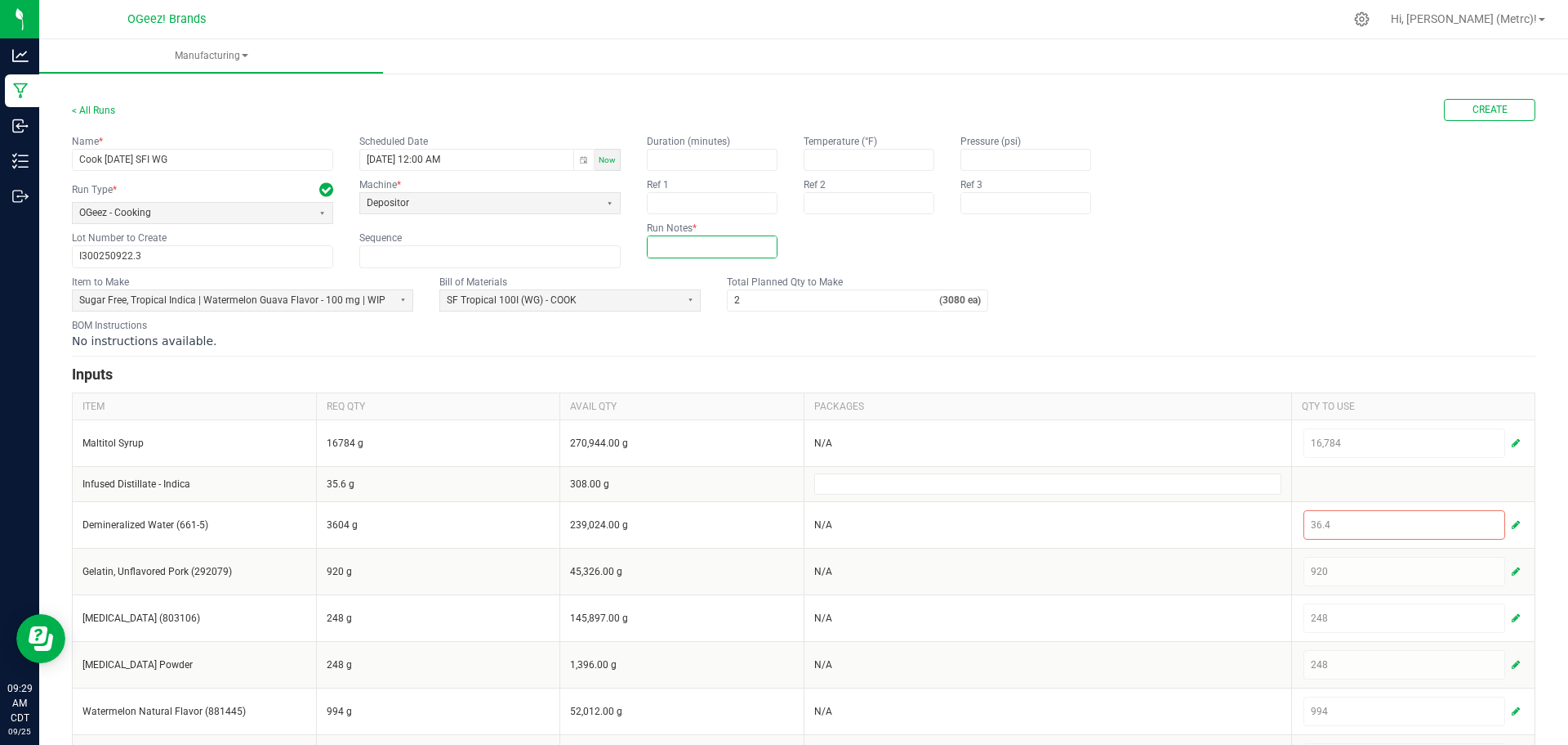
click at [725, 253] on input "text" at bounding box center [712, 245] width 129 height 20
type input "NOne"
click at [989, 225] on fieldset "Duration (minutes) Temperature (°F) Pressure (psi) Ref 1 Ref 2 Ref 3 Run Notes …" at bounding box center [882, 195] width 470 height 123
click at [1505, 117] on button "Create" at bounding box center [1489, 110] width 91 height 22
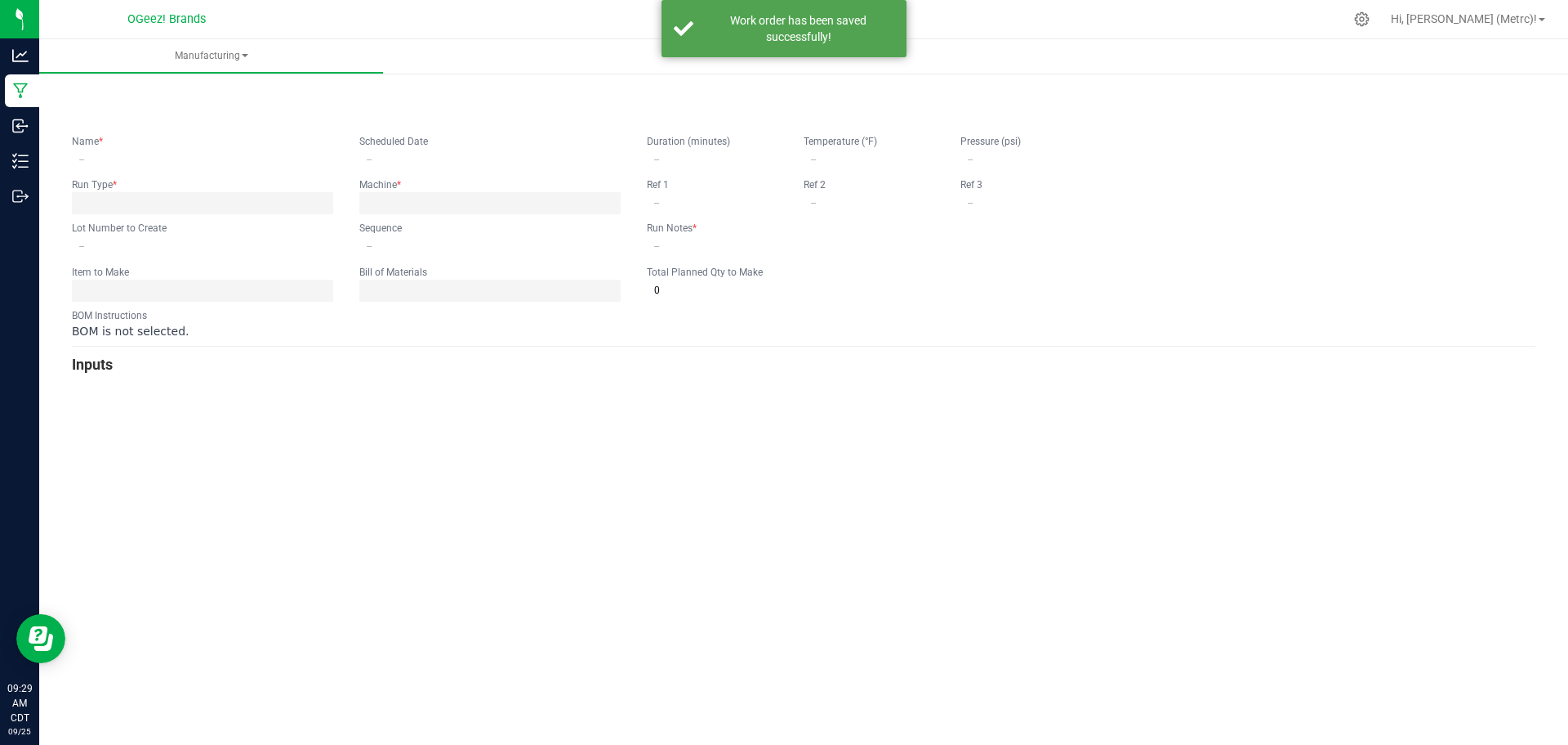
type input "Cook 9.22.25 SFI WG"
type input "09/22/2025 12:00 AM"
type input "I300250922.3"
type input "0"
type input "NOne"
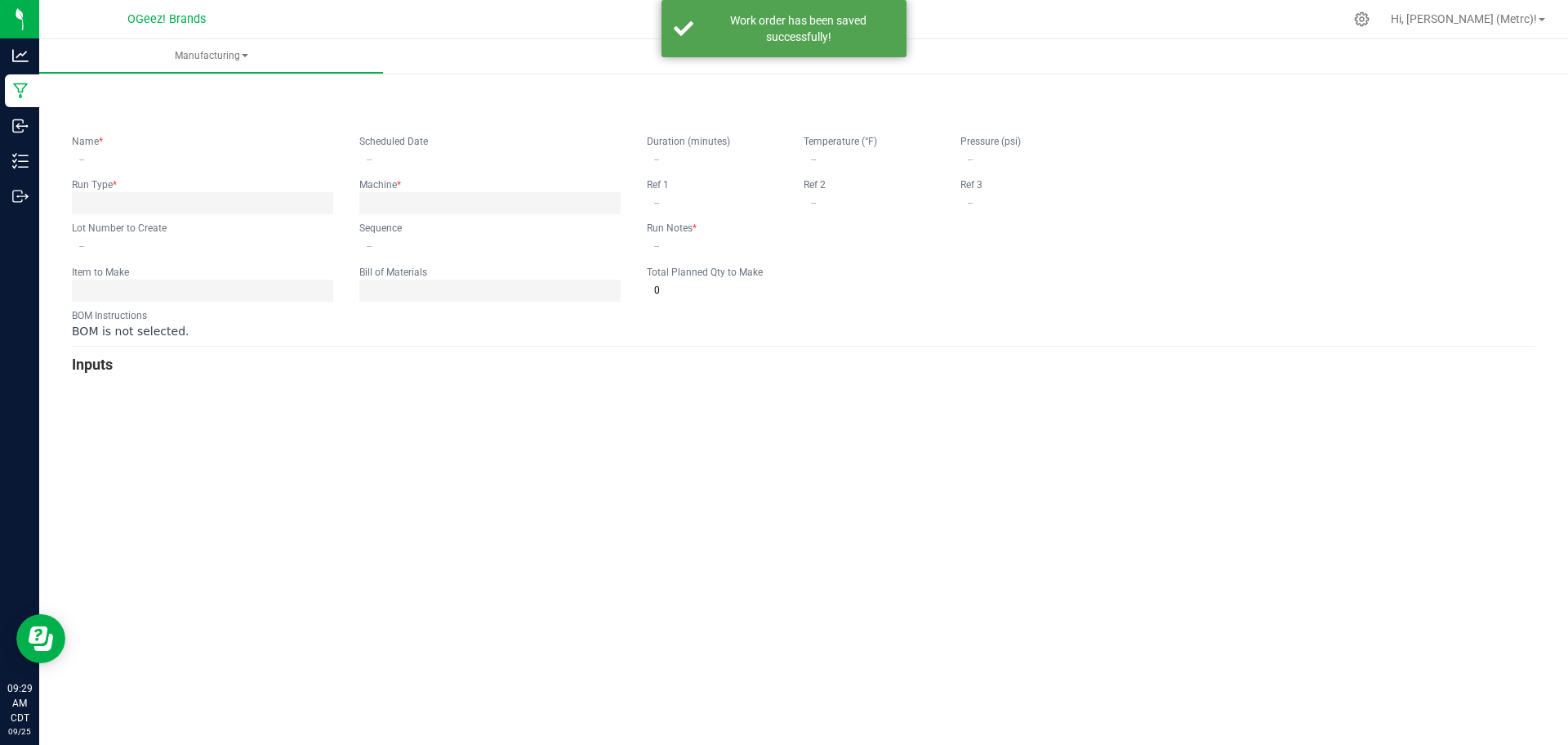
type input "2"
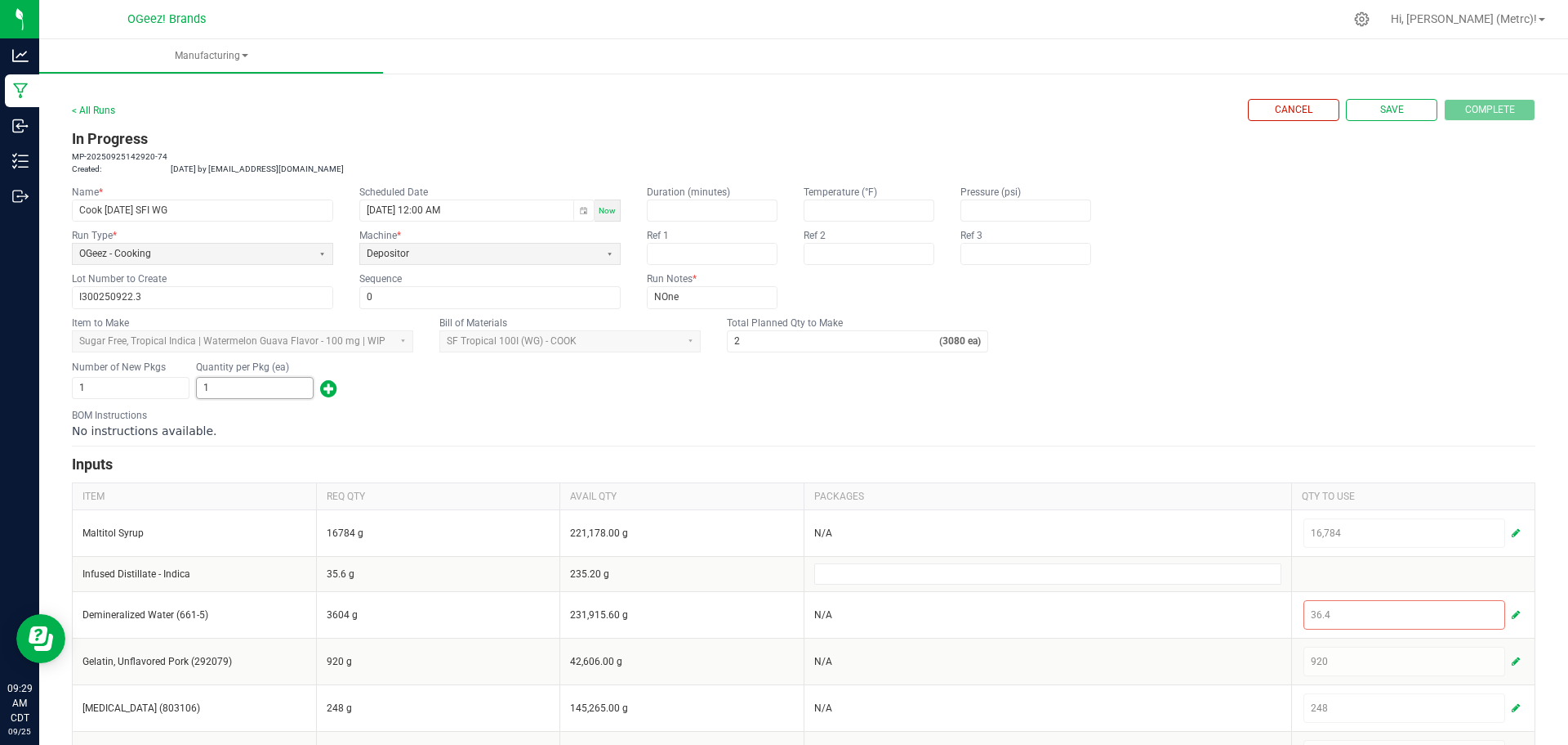
click at [240, 383] on input "1" at bounding box center [255, 387] width 116 height 20
type input "3,234"
click at [462, 404] on form "< All Runs Cancel Save Complete In Progress MP-20250925142920-74 Created: Sep 2…" at bounding box center [804, 531] width 1464 height 865
click at [1479, 113] on div "Cancel Save Complete" at bounding box center [1392, 110] width 288 height 22
click at [838, 403] on form "< All Runs Cancel Save Complete In Progress MP-20250925142920-74 Created: Sep 2…" at bounding box center [804, 531] width 1464 height 865
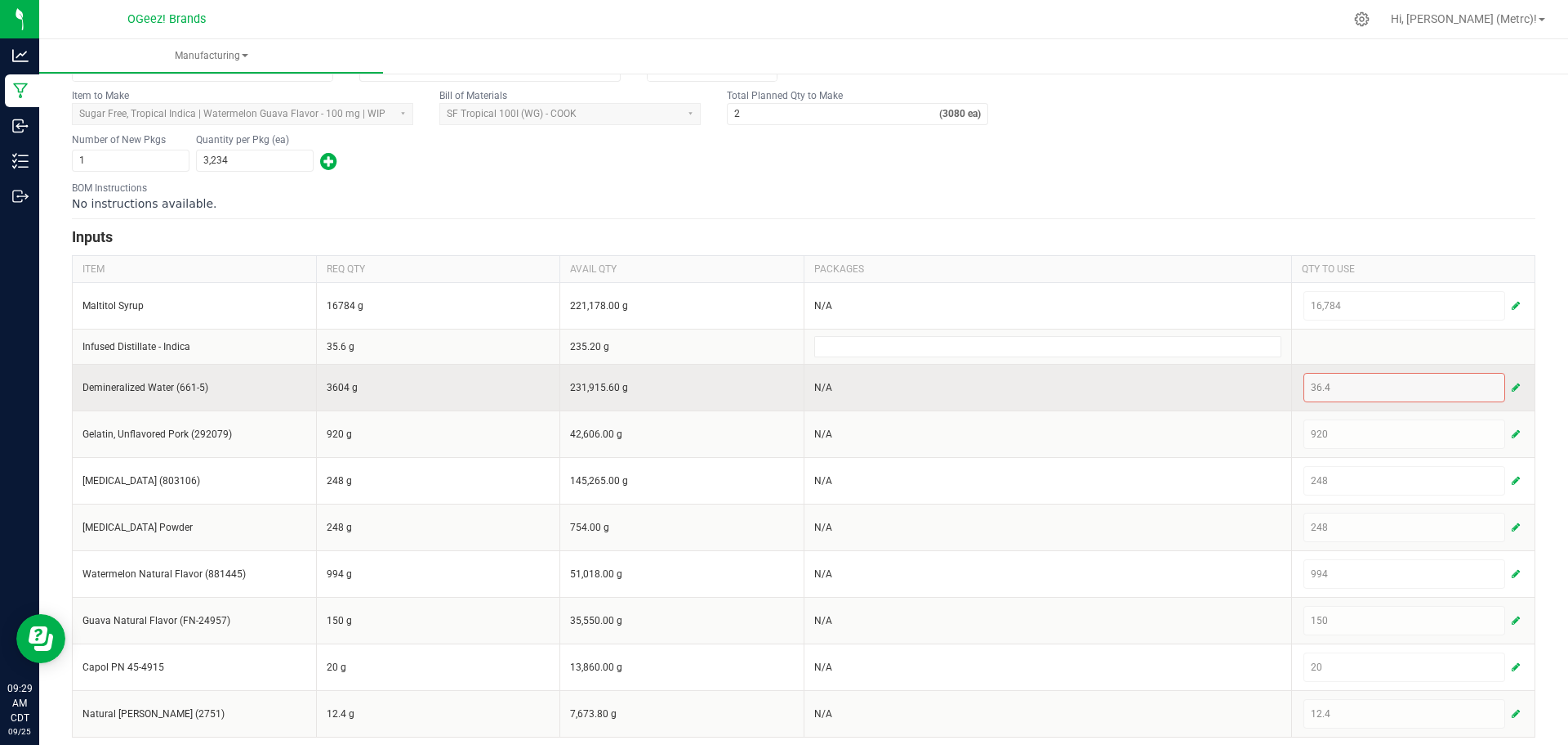
scroll to position [236, 0]
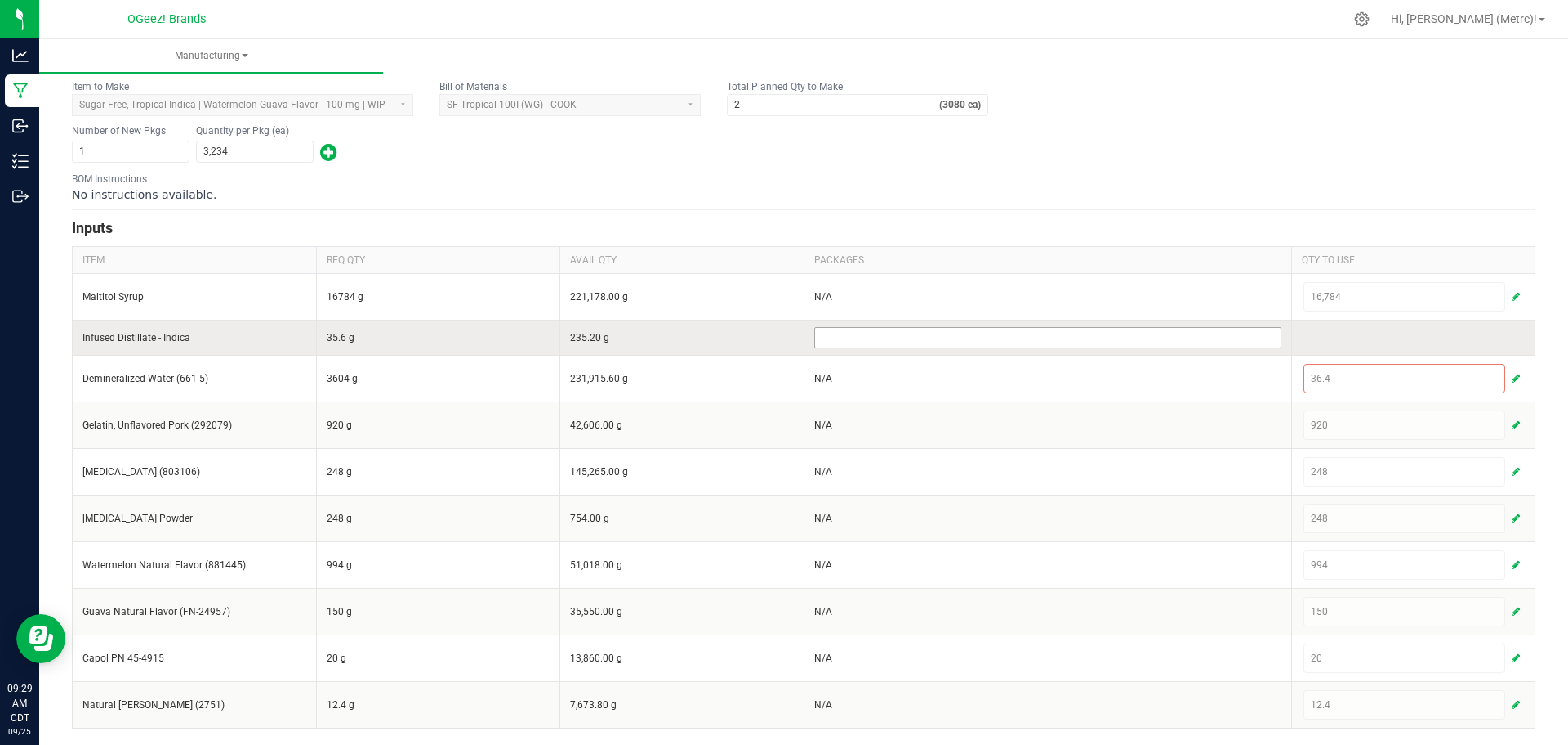
click at [977, 332] on input at bounding box center [1048, 338] width 466 height 19
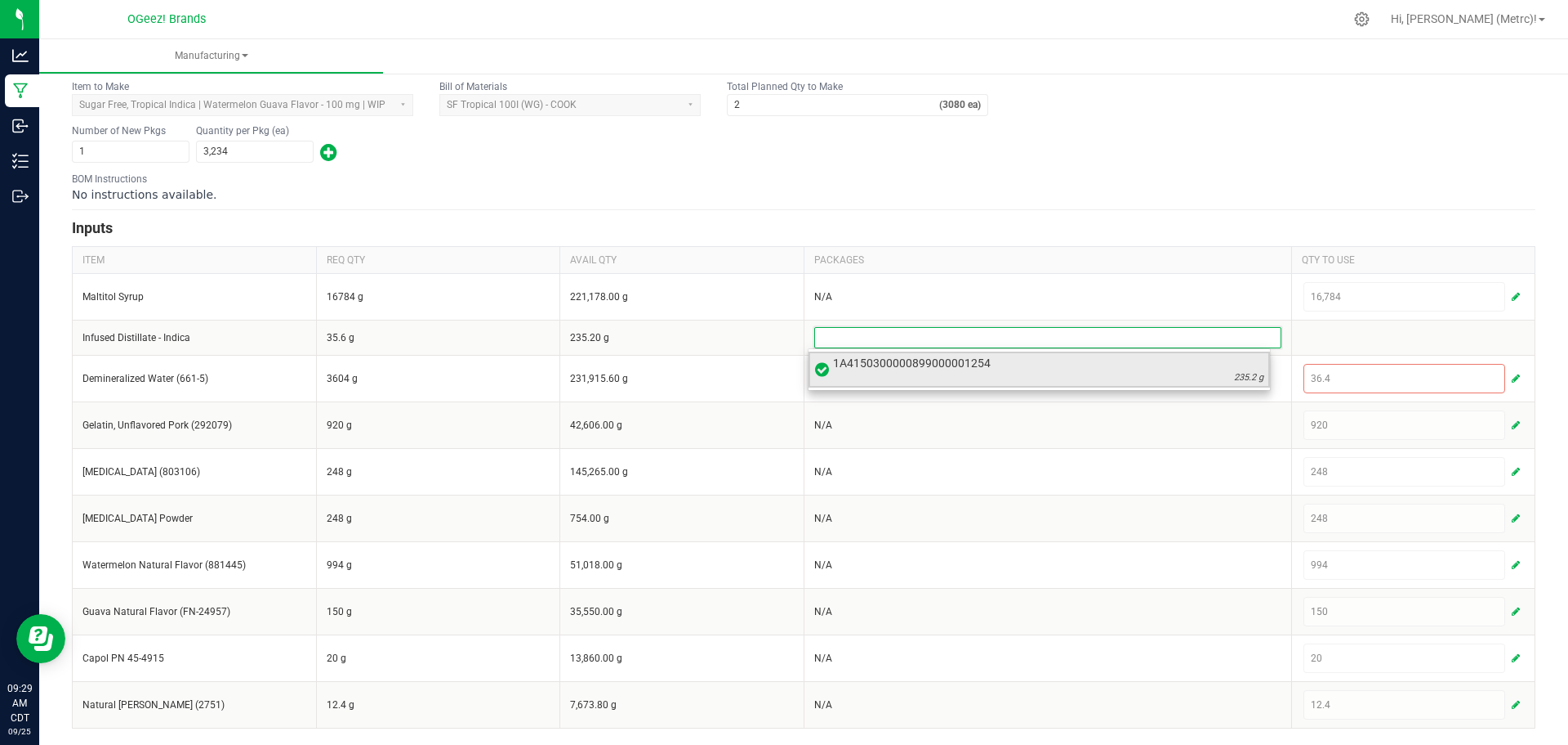
click at [974, 372] on div "235.2 g" at bounding box center [1049, 378] width 431 height 13
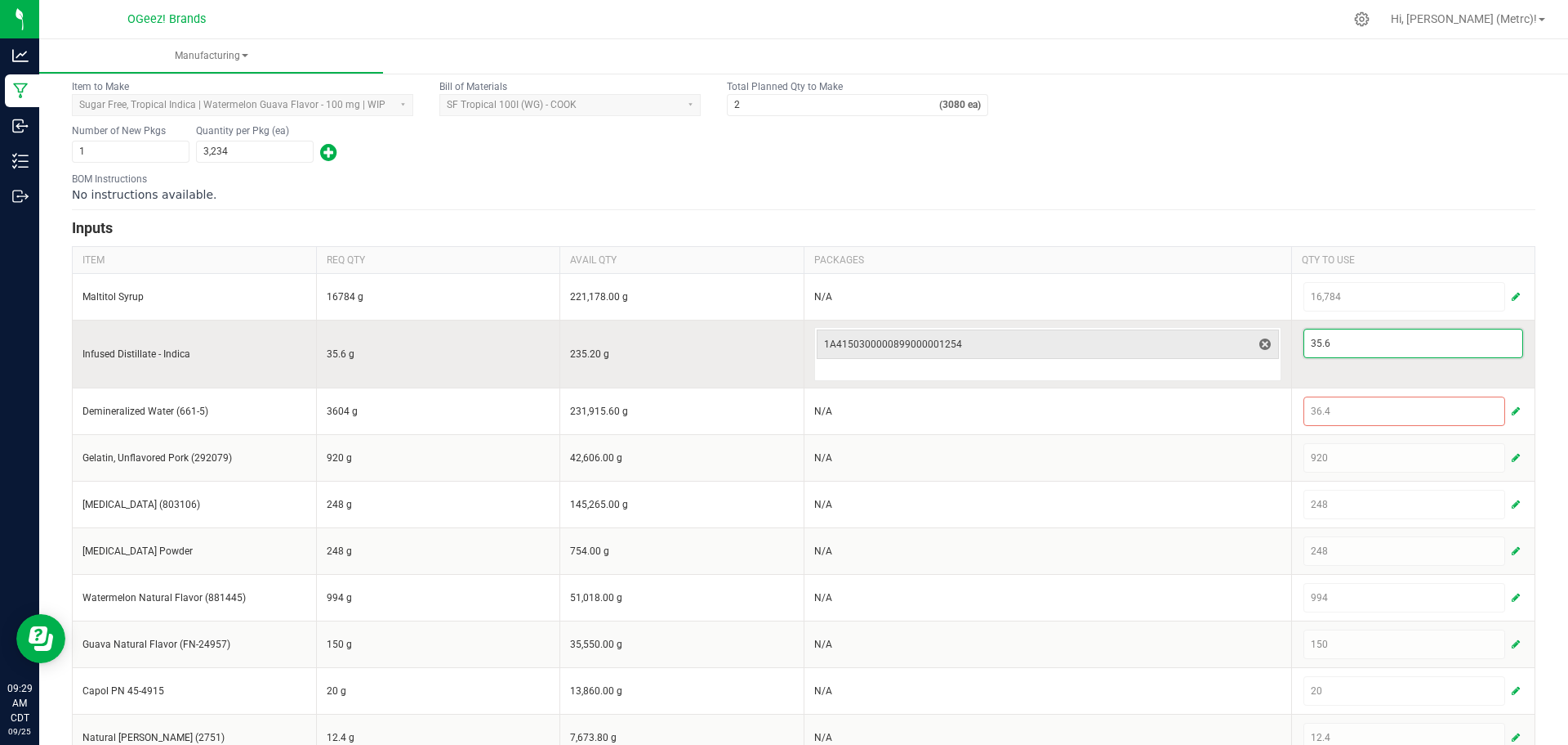
click at [1348, 345] on input "35.6" at bounding box center [1414, 343] width 219 height 28
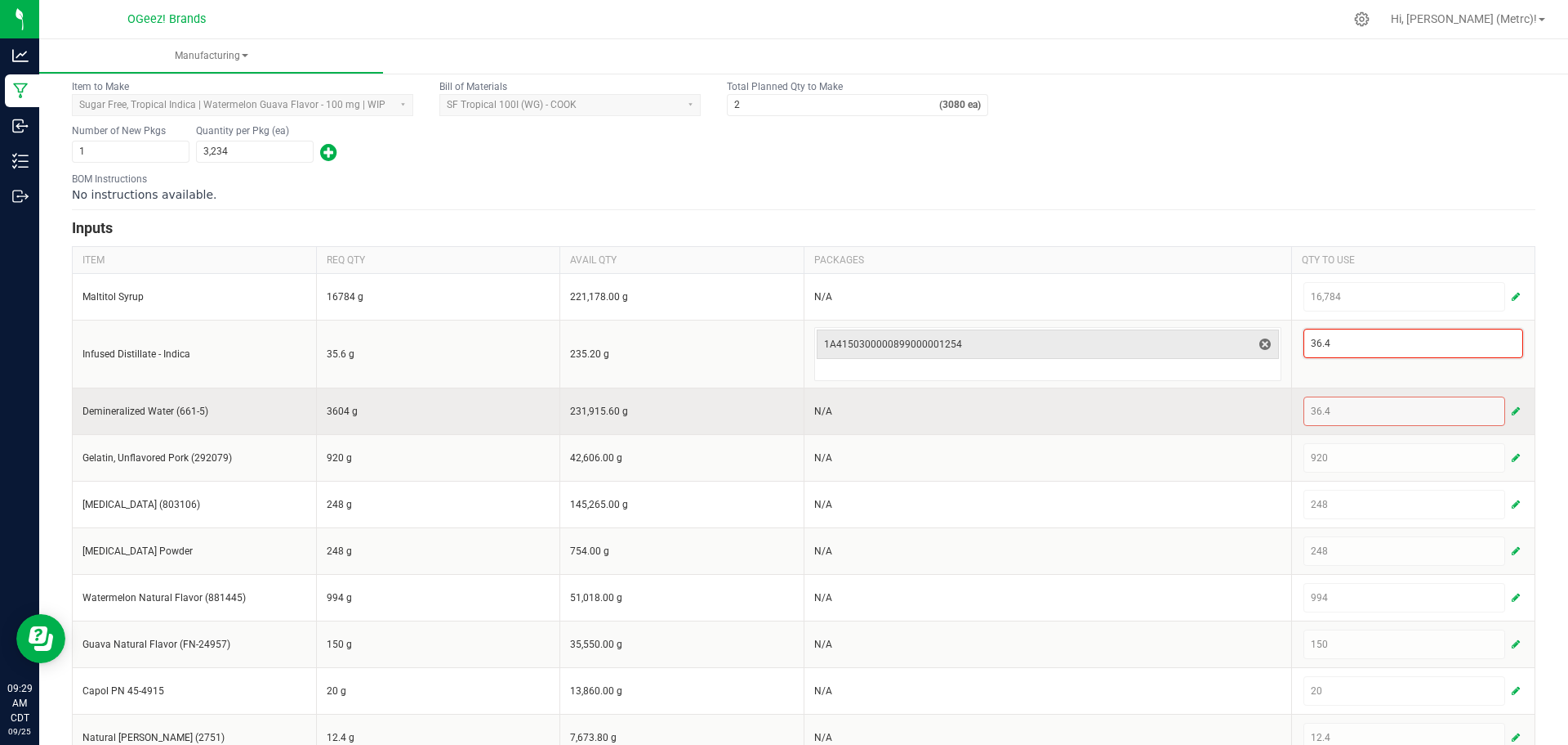
type input "36.4"
click at [1508, 409] on button "button" at bounding box center [1515, 411] width 14 height 19
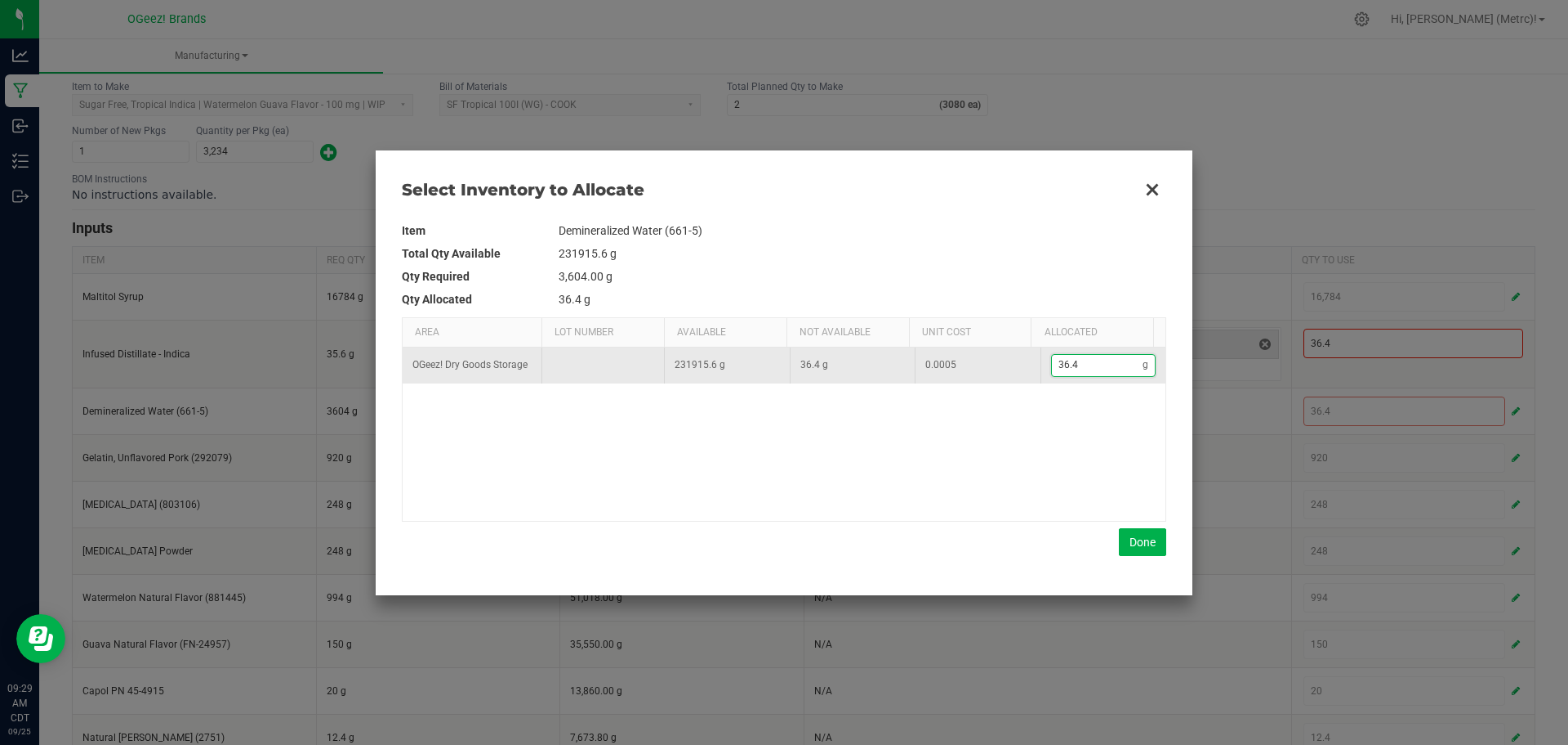
click at [1089, 367] on input "36.4" at bounding box center [1098, 365] width 91 height 20
type input "3"
type input "36"
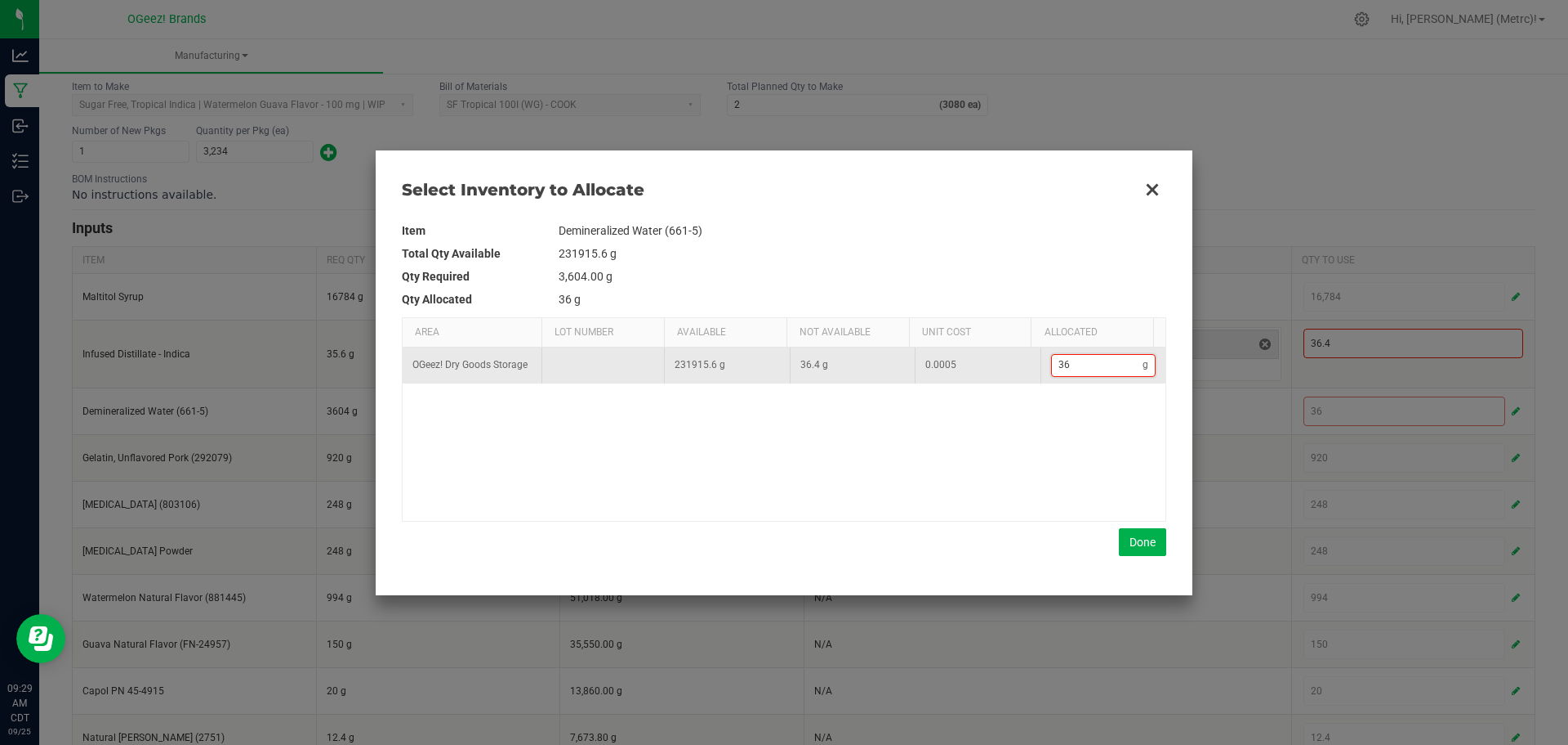
type input "360"
type input "3,604"
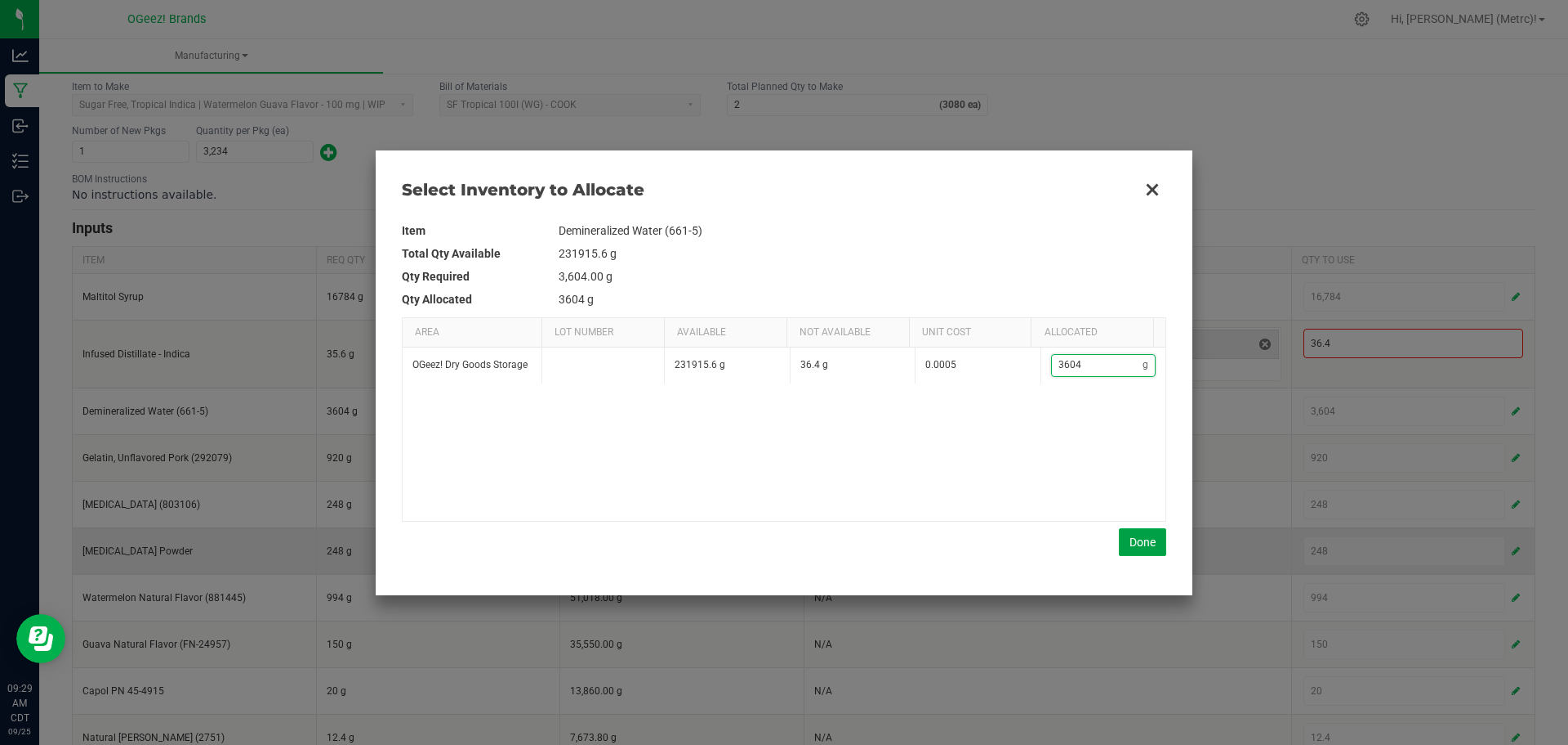
type input "3,604"
click at [1136, 535] on button "Done" at bounding box center [1142, 542] width 47 height 28
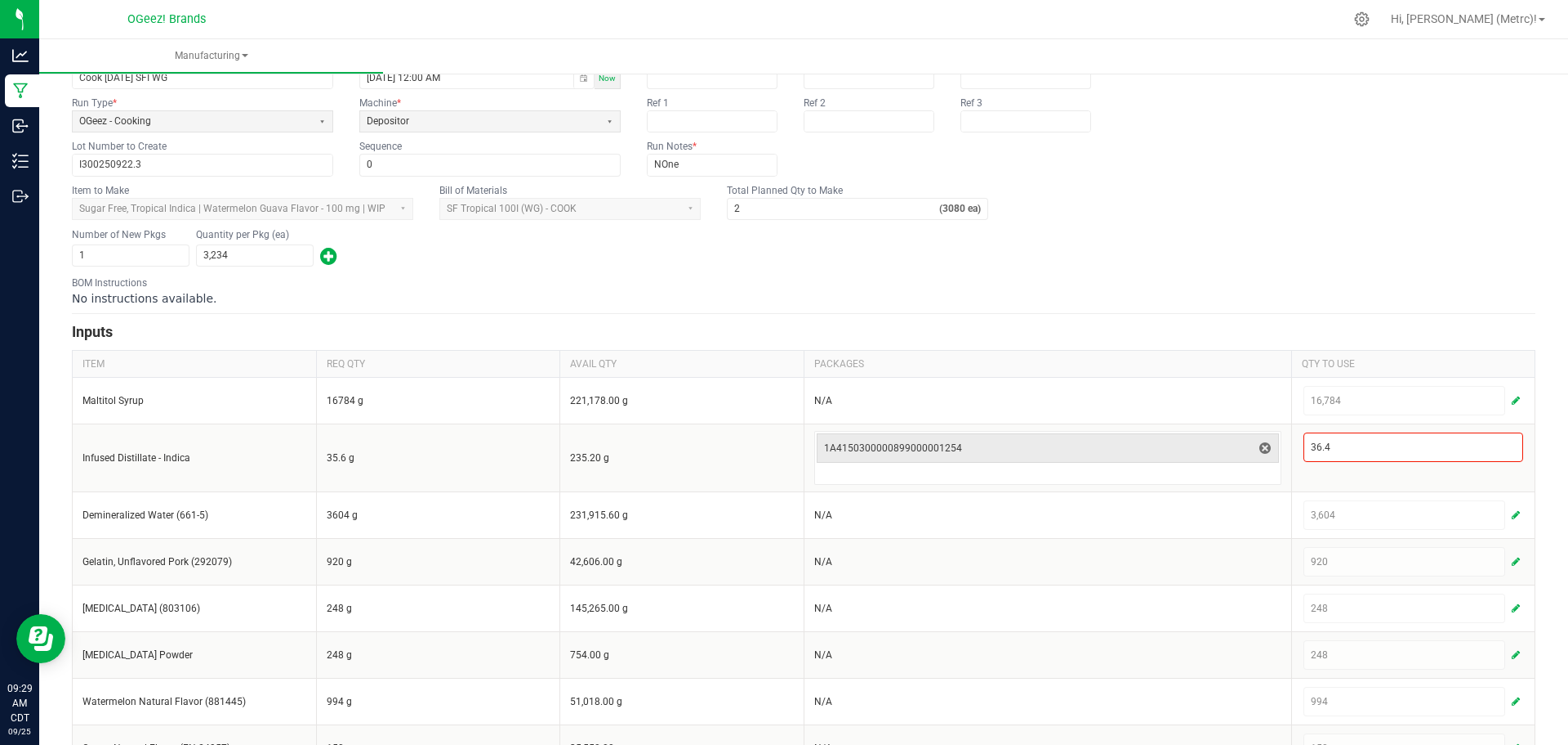
scroll to position [0, 0]
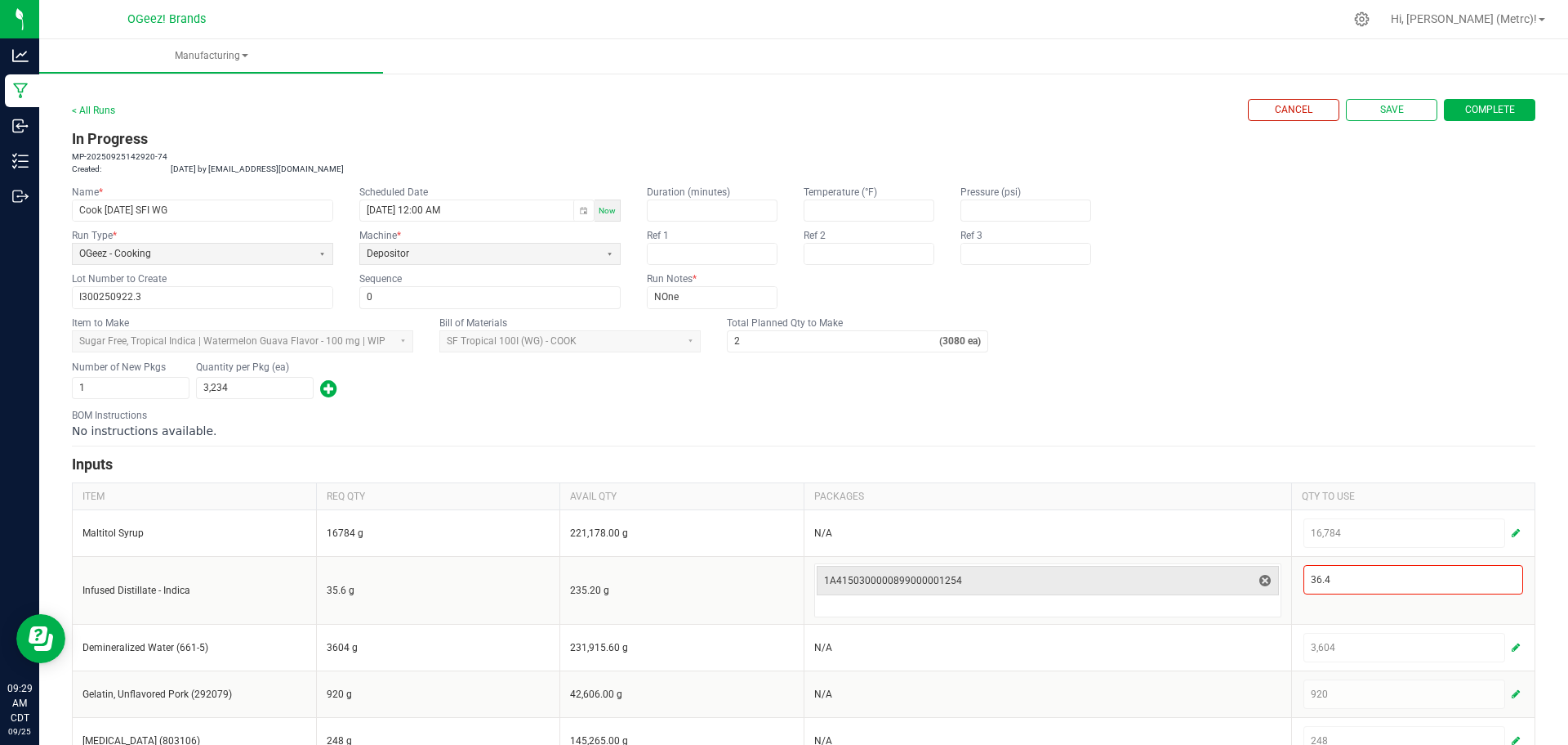
click at [1466, 107] on span "Complete" at bounding box center [1490, 110] width 50 height 13
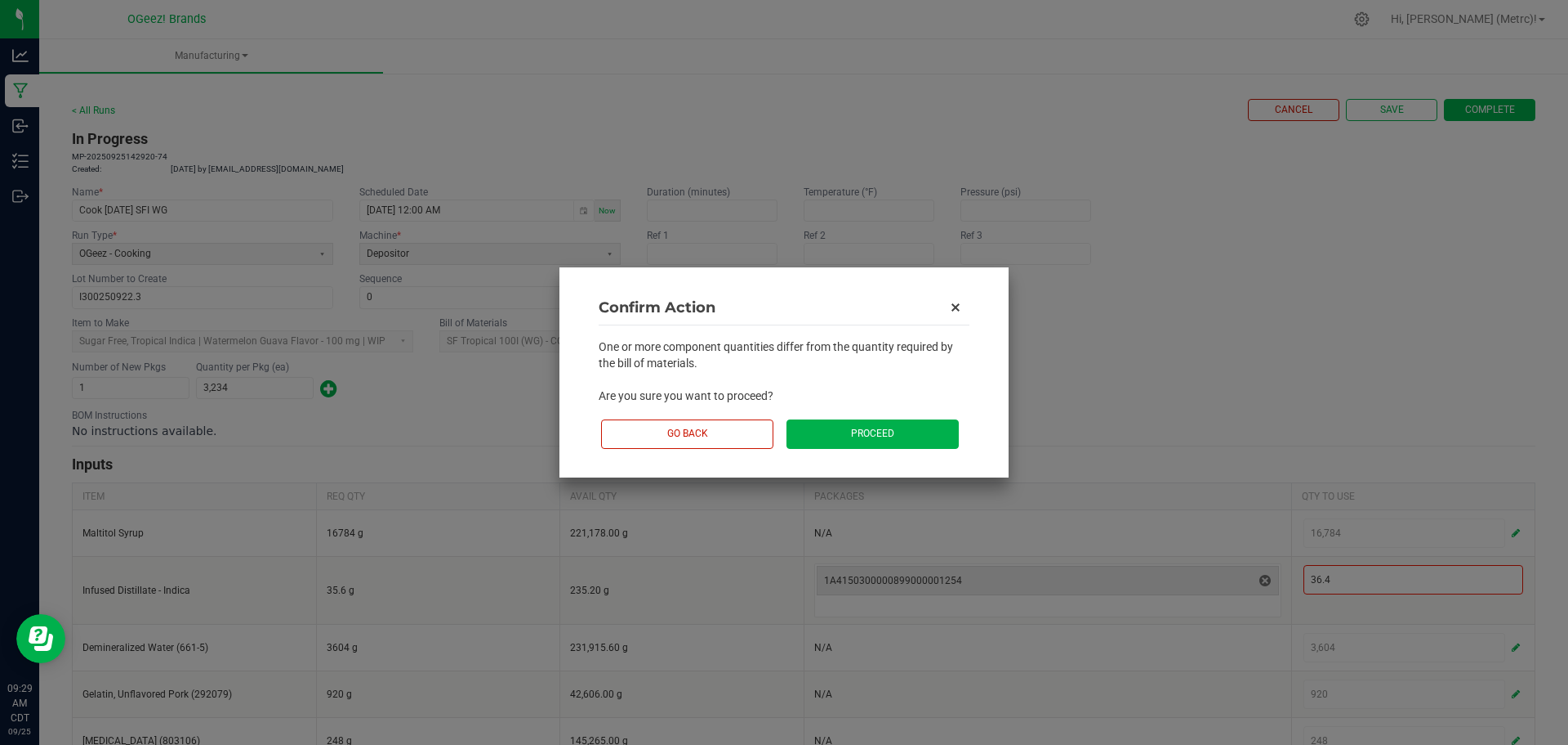
click at [876, 439] on button "Proceed" at bounding box center [873, 434] width 172 height 29
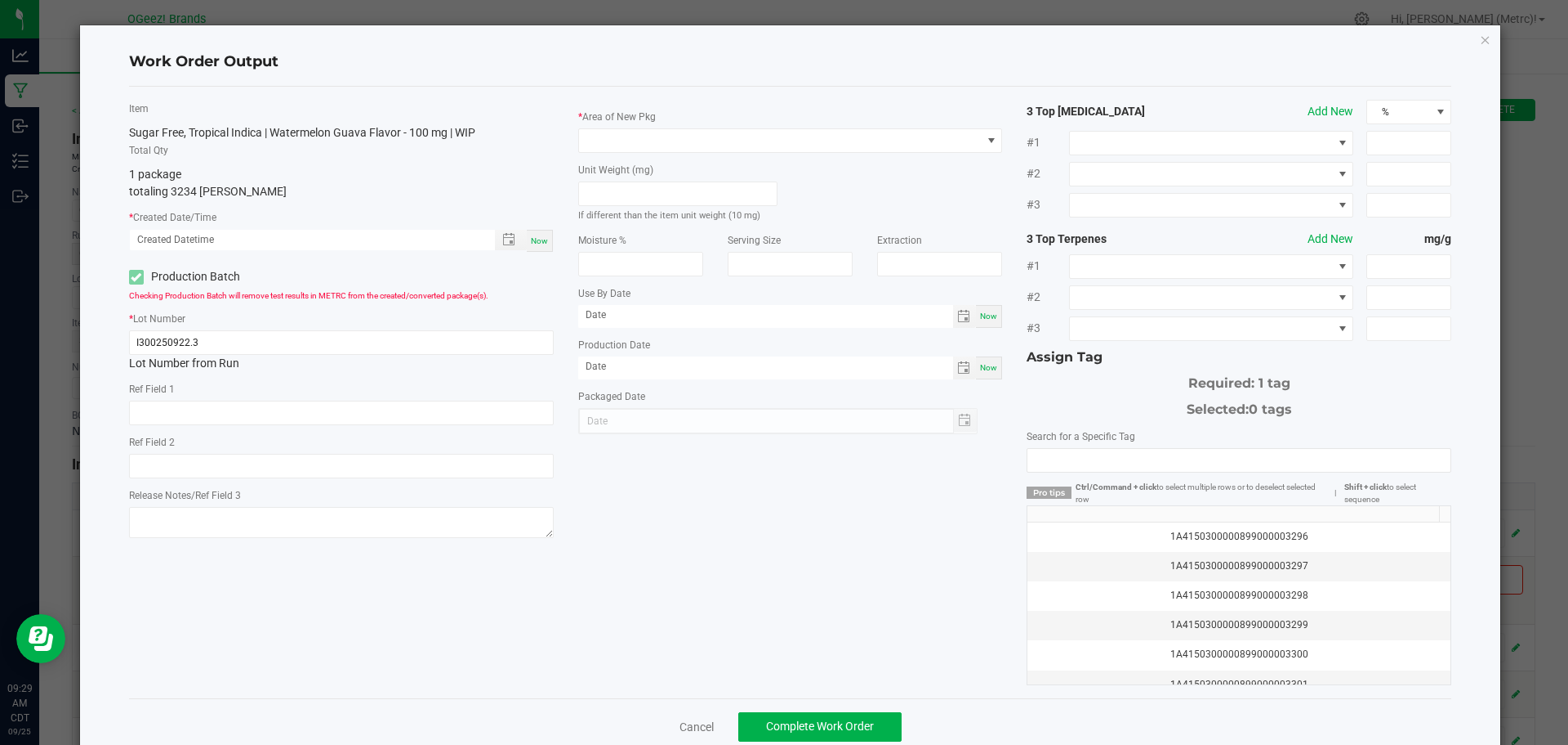
click at [536, 236] on span "Now" at bounding box center [540, 240] width 17 height 9
type input "09/25/2025 9:29 AM"
type input "[DATE]"
click at [701, 141] on span at bounding box center [780, 141] width 403 height 23
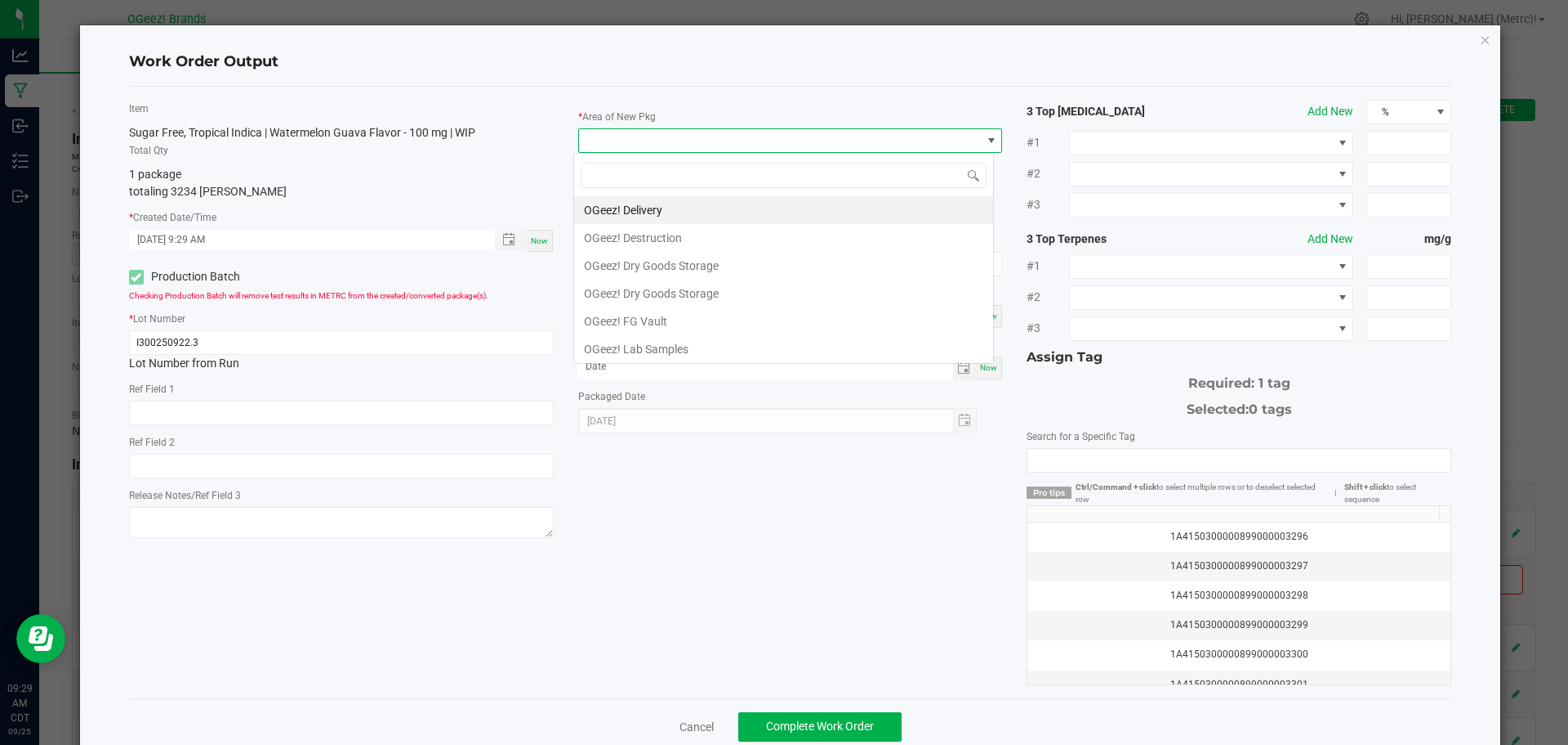
scroll to position [24, 421]
click at [694, 201] on li "OGeez! Delivery" at bounding box center [784, 210] width 419 height 28
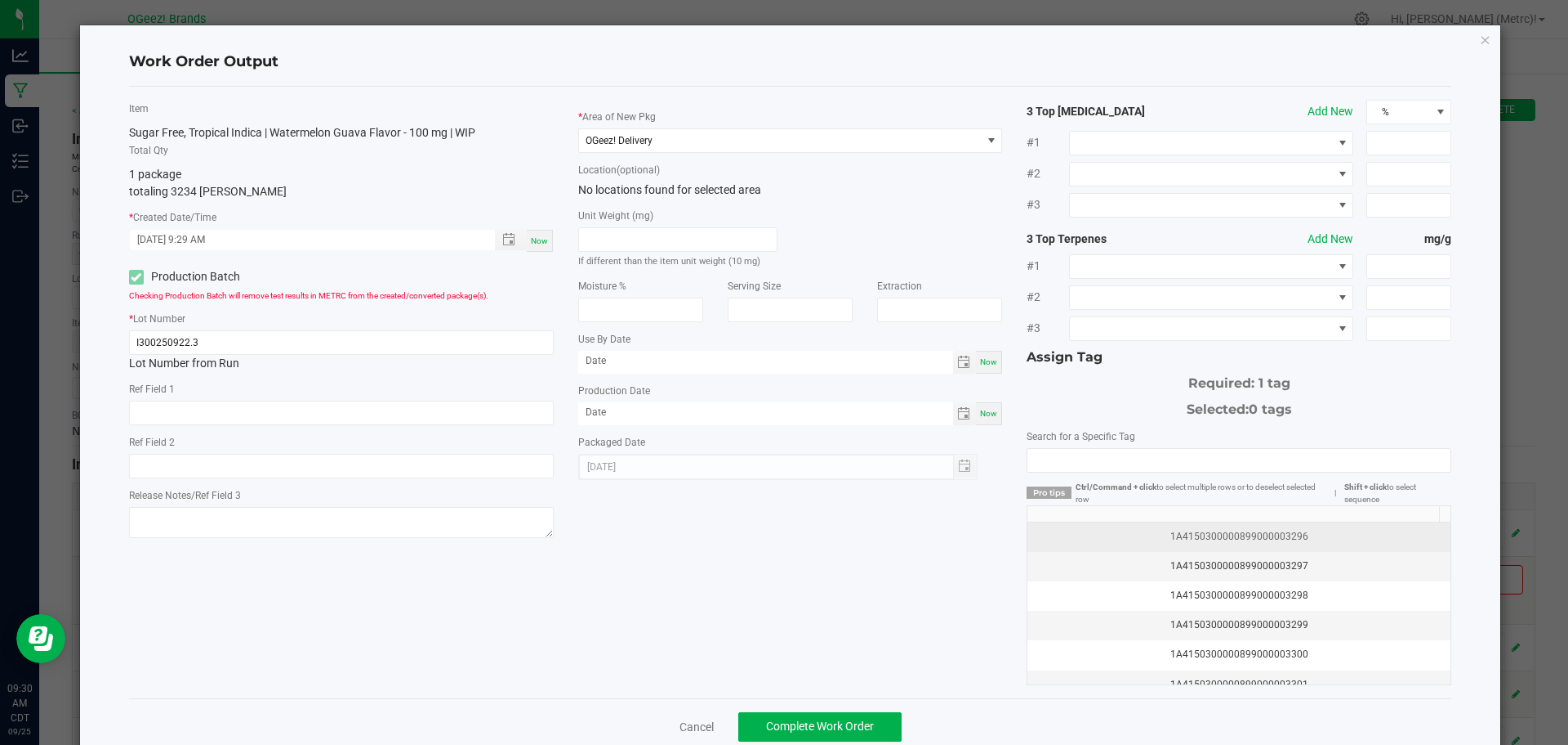
click at [1296, 545] on td "1A4150300000899000003296" at bounding box center [1239, 537] width 423 height 30
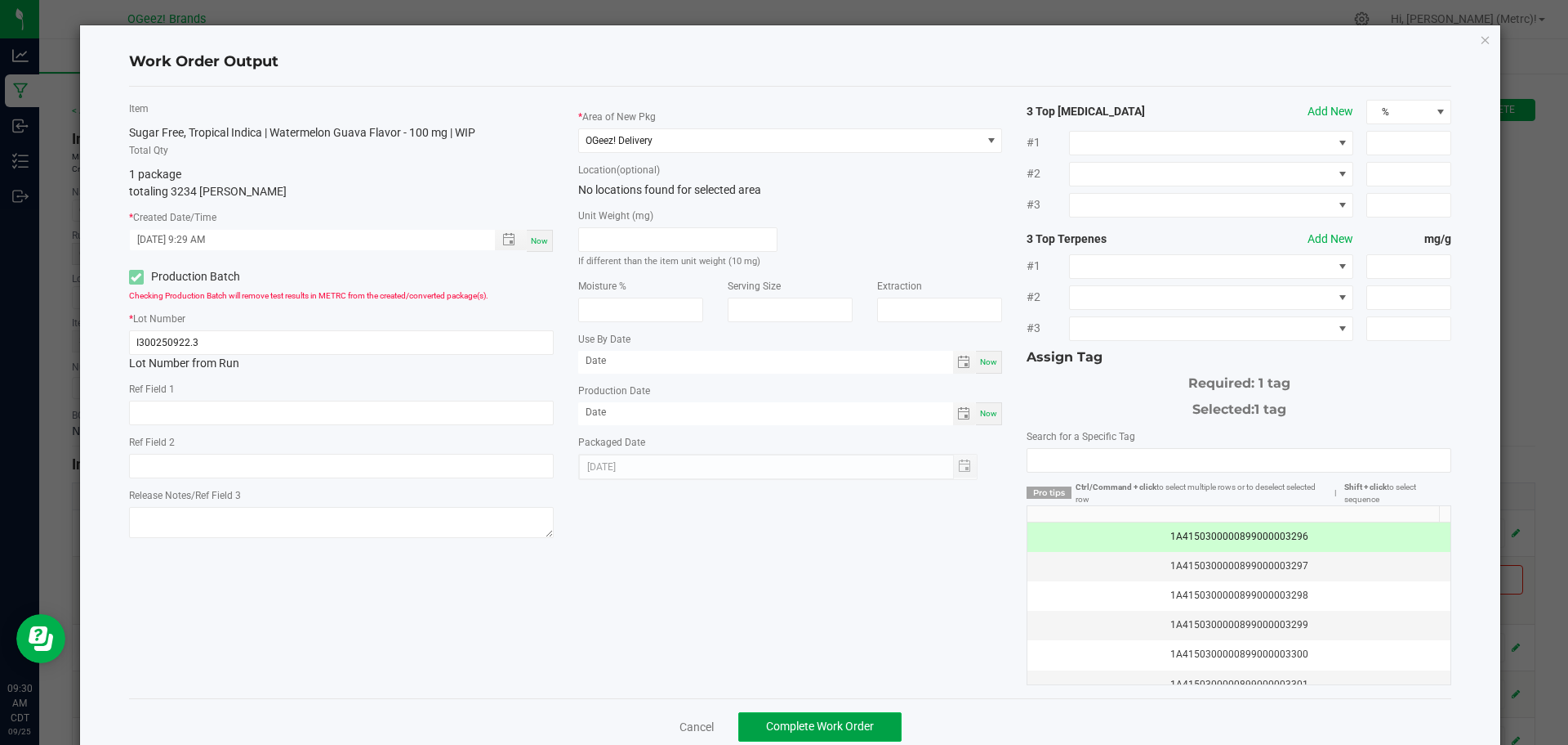
click at [870, 715] on button "Complete Work Order" at bounding box center [821, 727] width 164 height 30
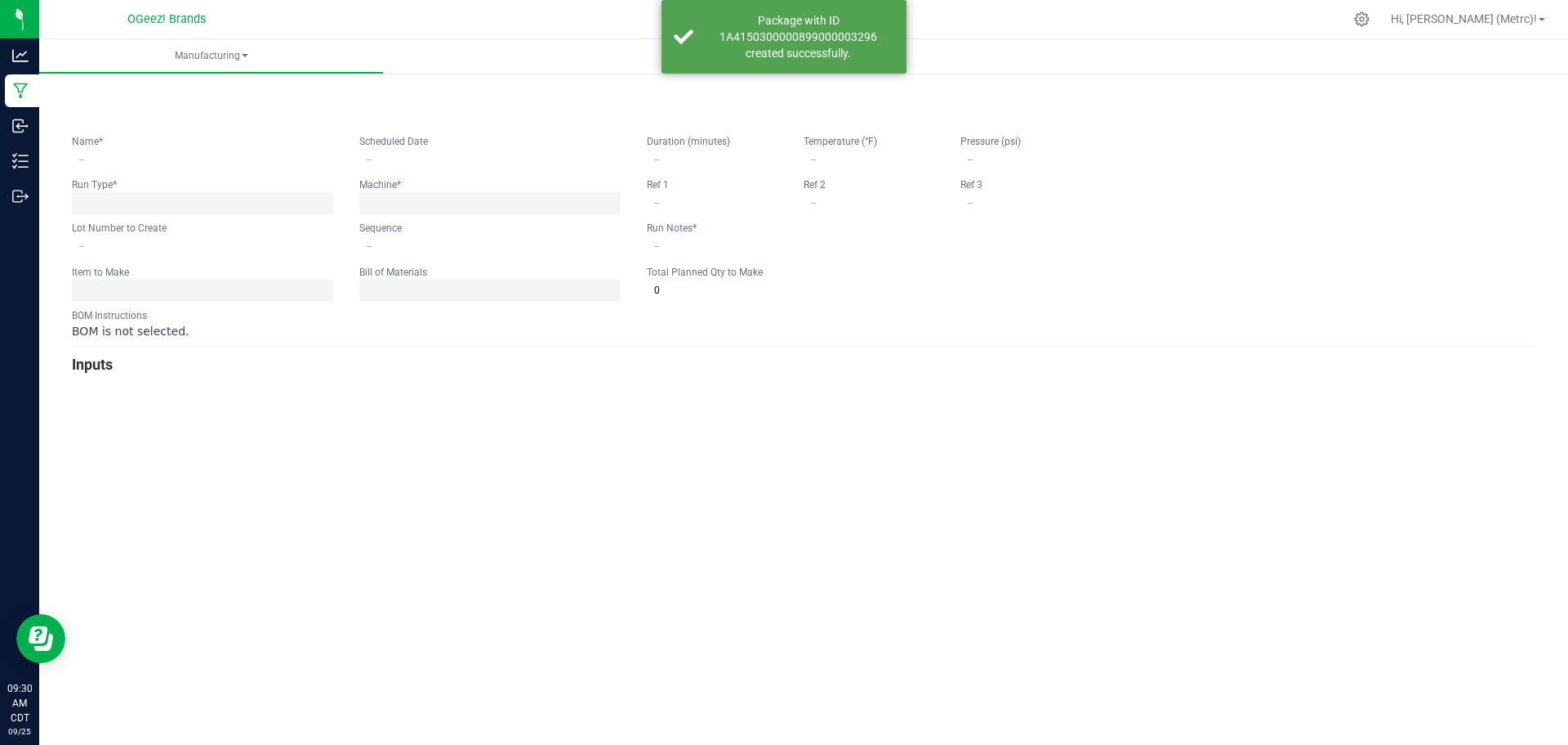
type input "Cook 9.22.25 SFI WG"
type input "09/22/2025 12:00 AM"
type input "I300250922.3"
type input "0"
type input "NOne"
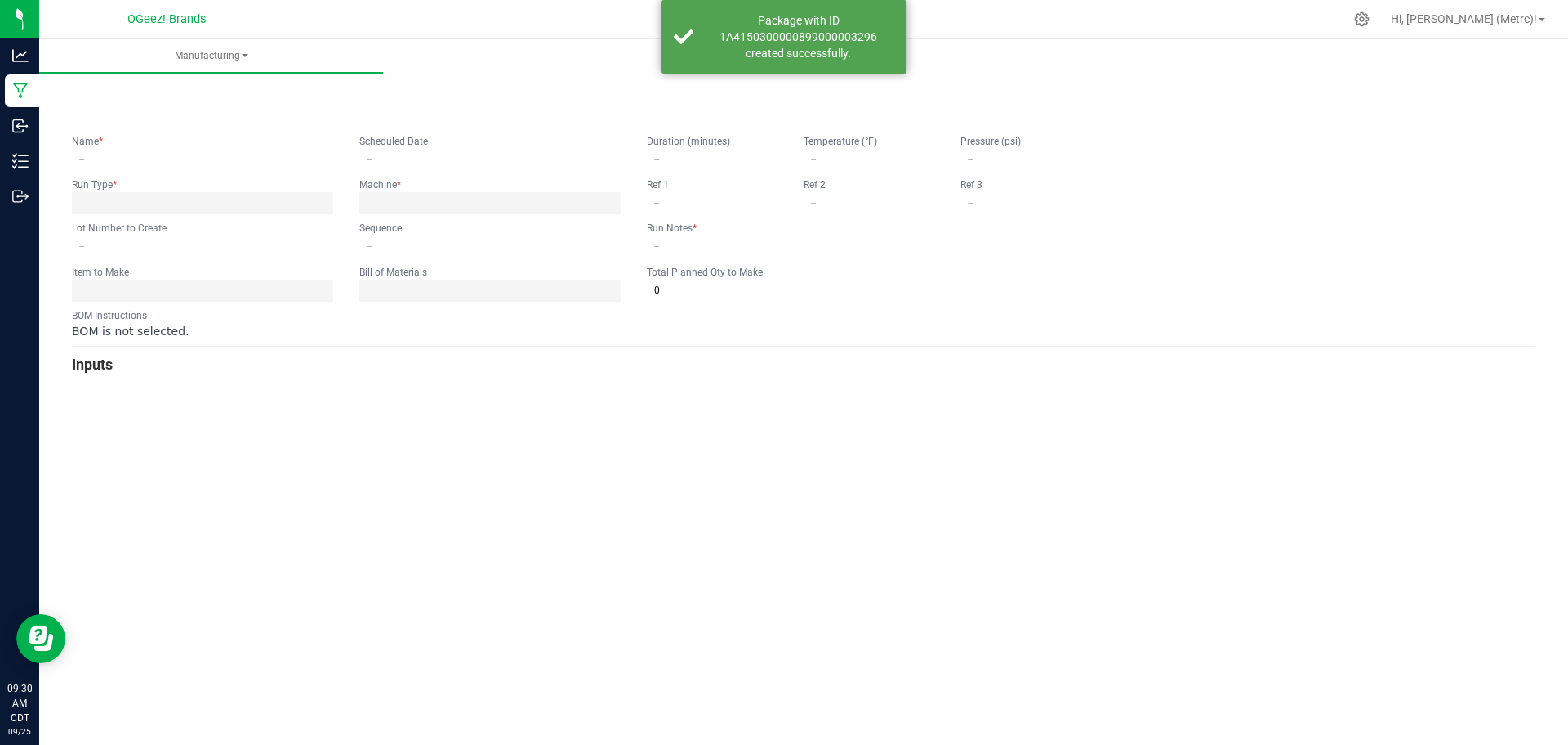
type input "2"
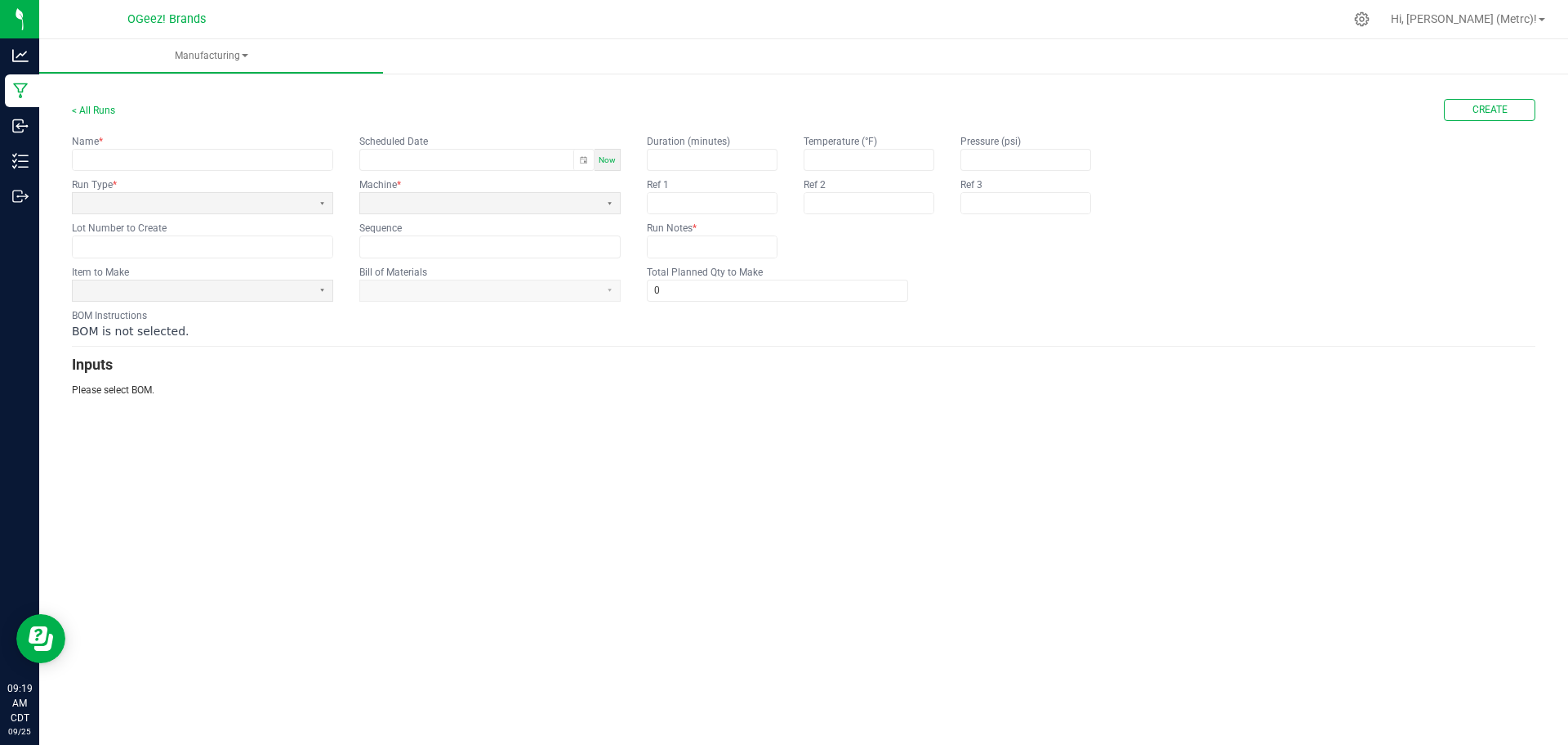
click at [295, 301] on form "< All Runs Create Name * Scheduled Date Now Run Type * Machine * Lot Number to …" at bounding box center [804, 248] width 1464 height 298
click at [287, 290] on span at bounding box center [191, 291] width 226 height 13
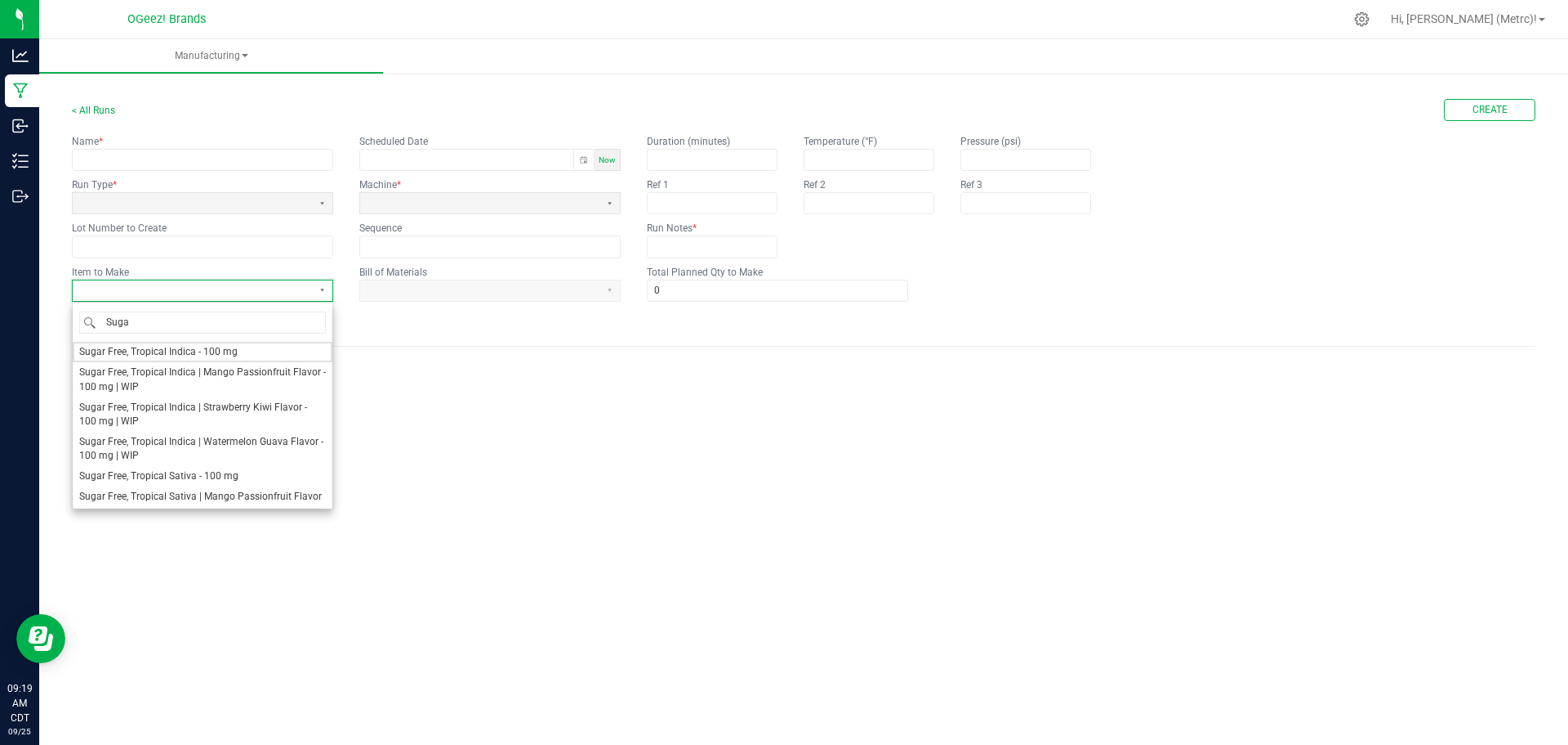
type input "Sugar"
click at [273, 413] on span "Sugar Free, Tropical Indica | Strawberry Kiwi Flavor - 100 mg | WIP" at bounding box center [202, 414] width 246 height 28
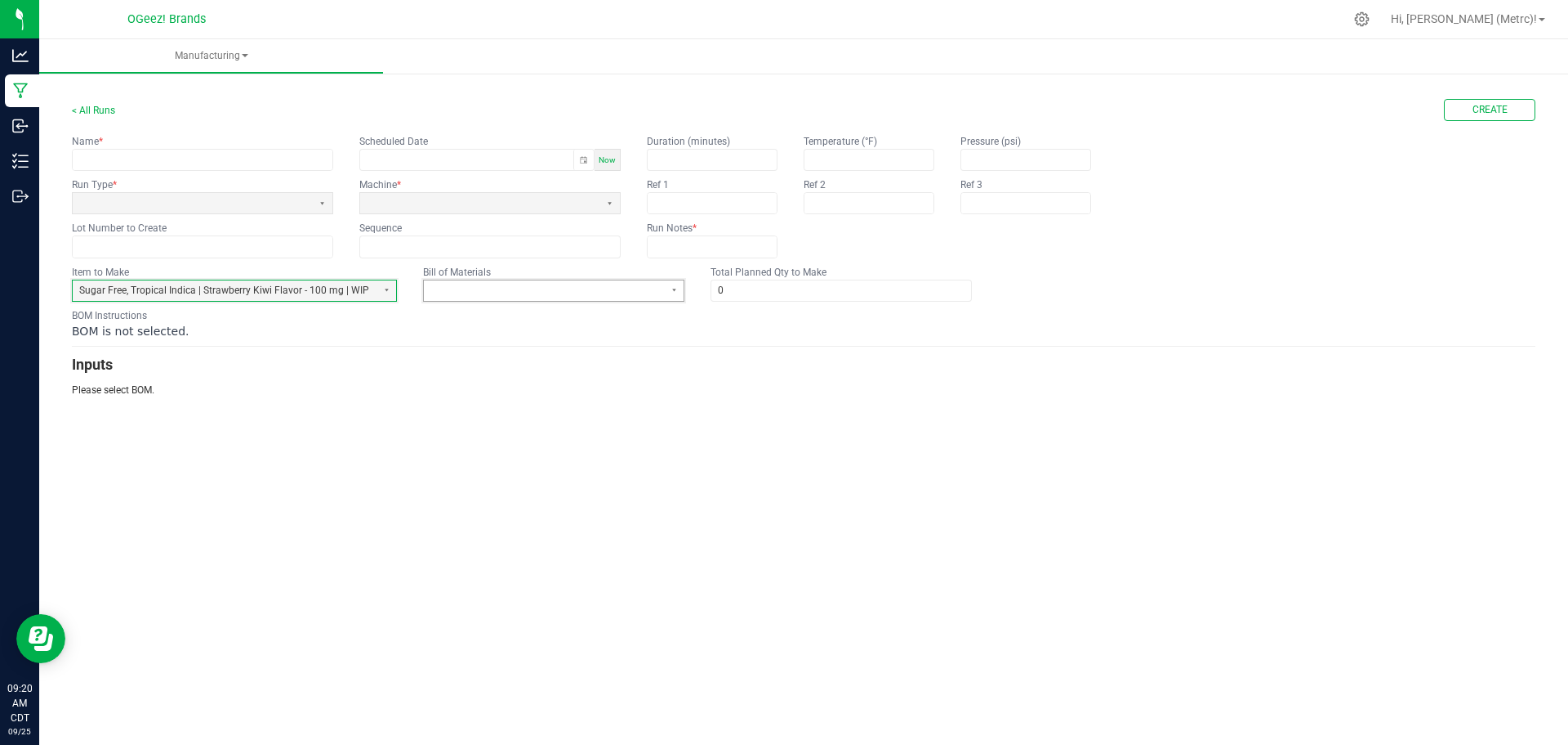
click at [558, 297] on span at bounding box center [544, 290] width 240 height 20
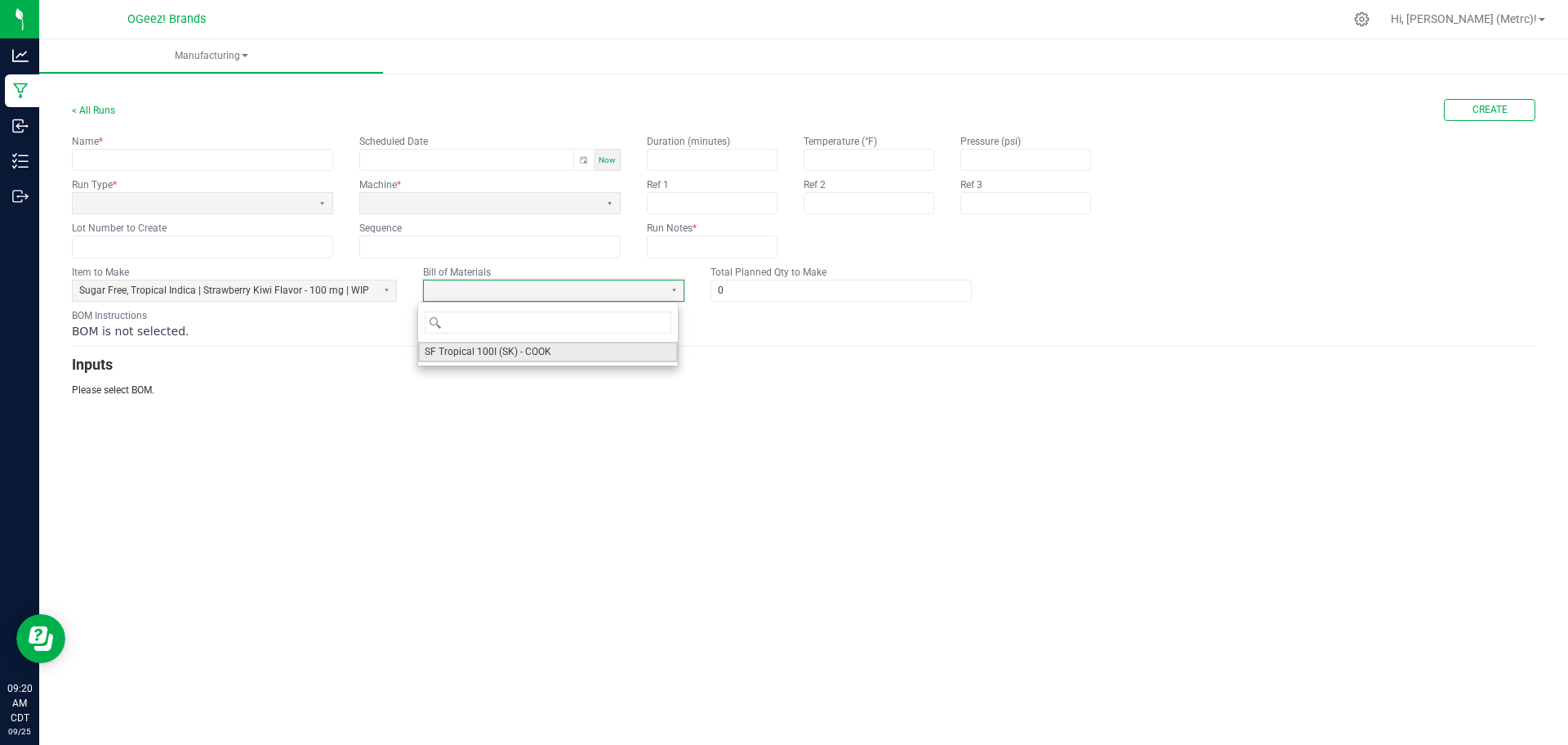
click at [561, 355] on li "SF Tropical 100I (SK) - COOK" at bounding box center [548, 351] width 260 height 20
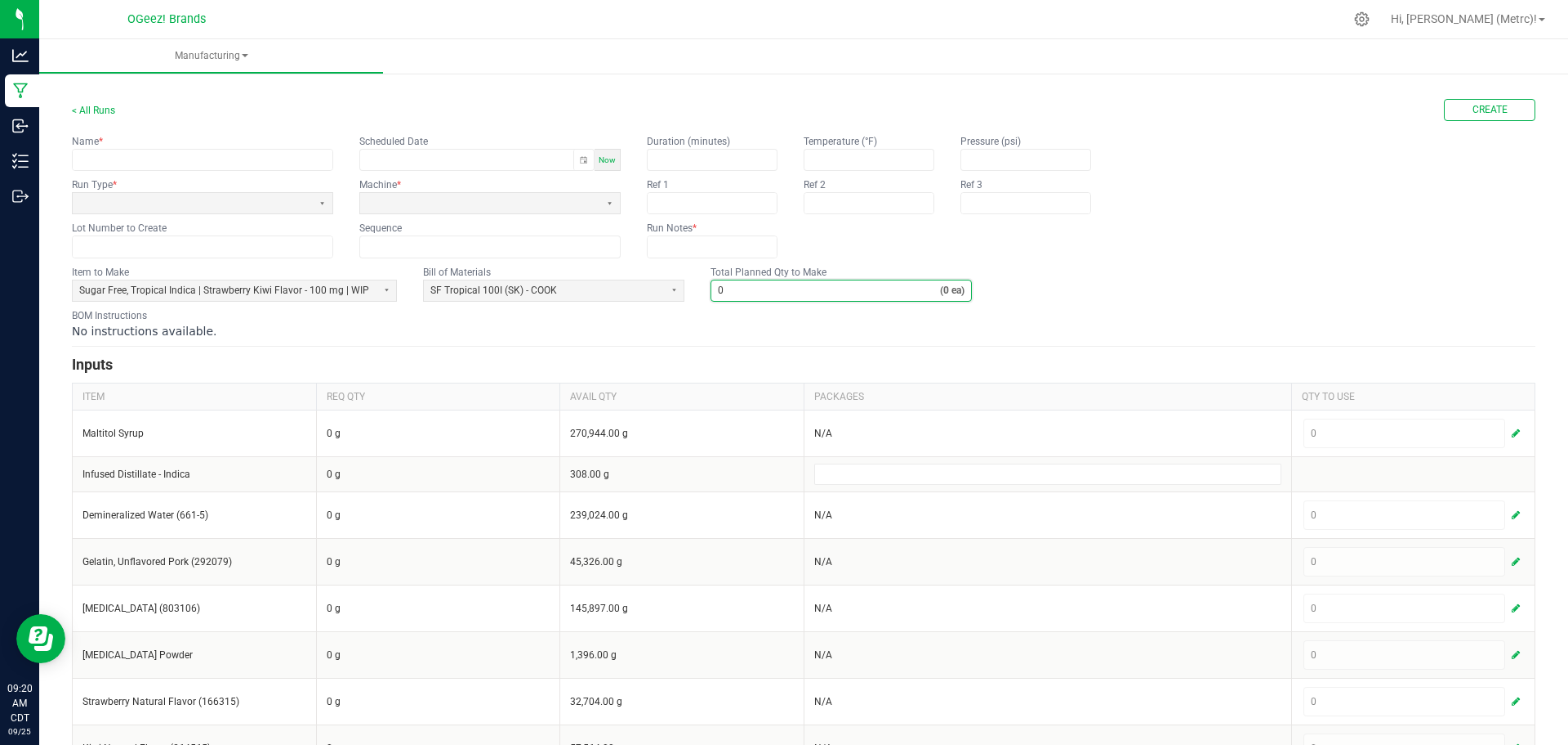
click at [810, 298] on input "0" at bounding box center [826, 290] width 229 height 20
type input "2"
click at [867, 367] on h3 "Inputs" at bounding box center [804, 365] width 1464 height 23
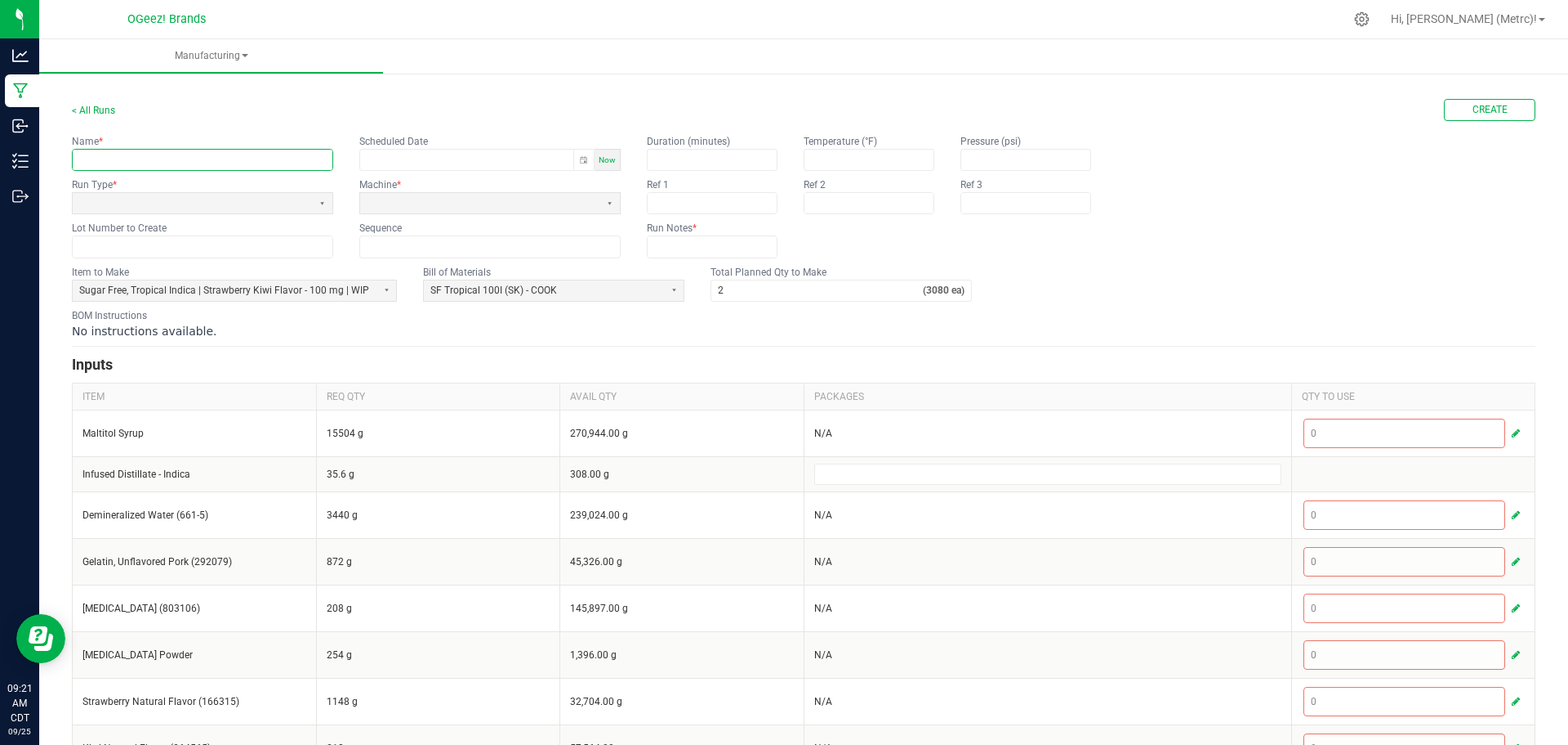
click at [183, 149] on input "text" at bounding box center [203, 159] width 260 height 20
paste input "Cook 9.22.25 SFI"
type input "Cook [DATE] SFI SK"
click at [127, 255] on input "text" at bounding box center [203, 245] width 260 height 20
paste input "I300250922."
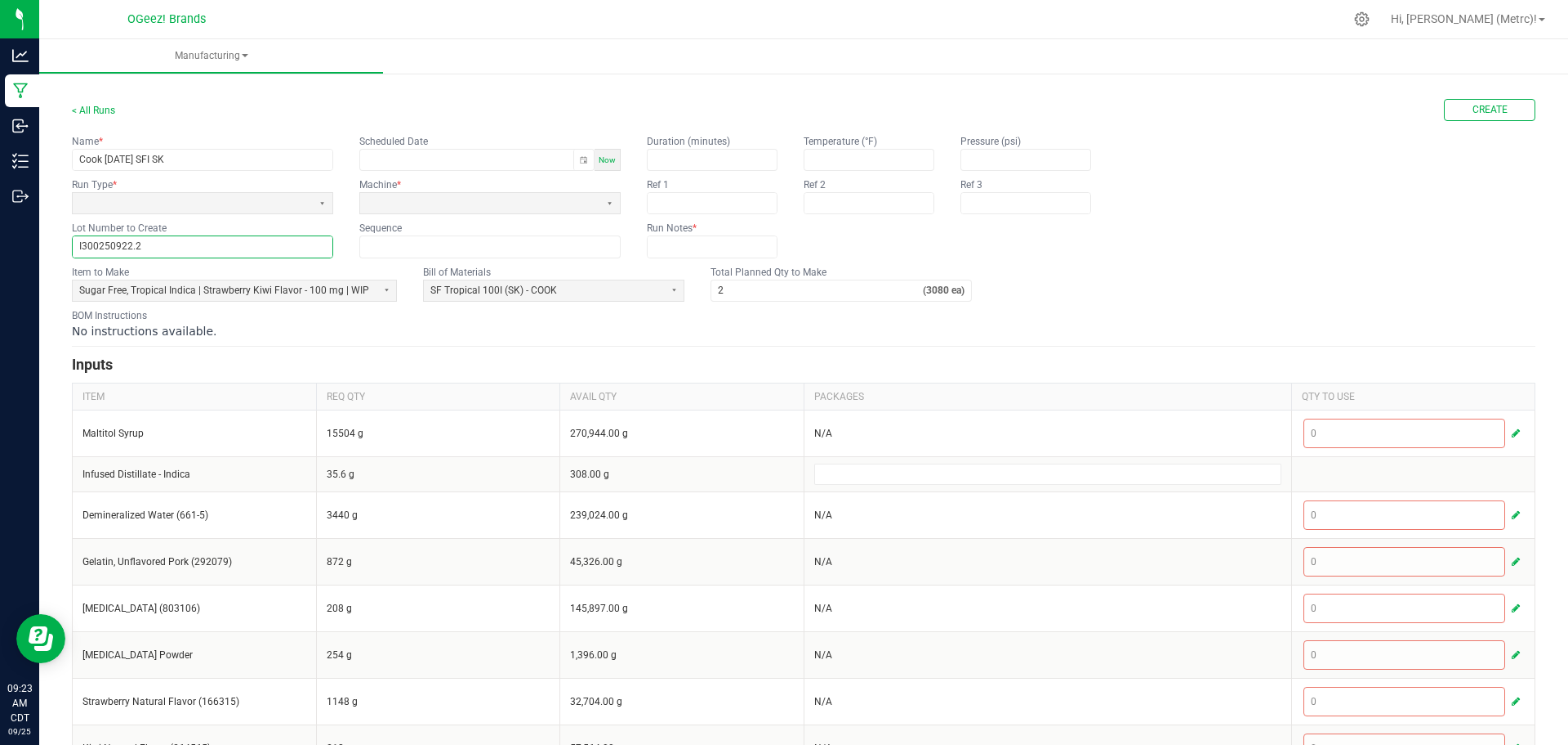
type input "I300250922.2"
click at [273, 209] on span at bounding box center [191, 203] width 226 height 13
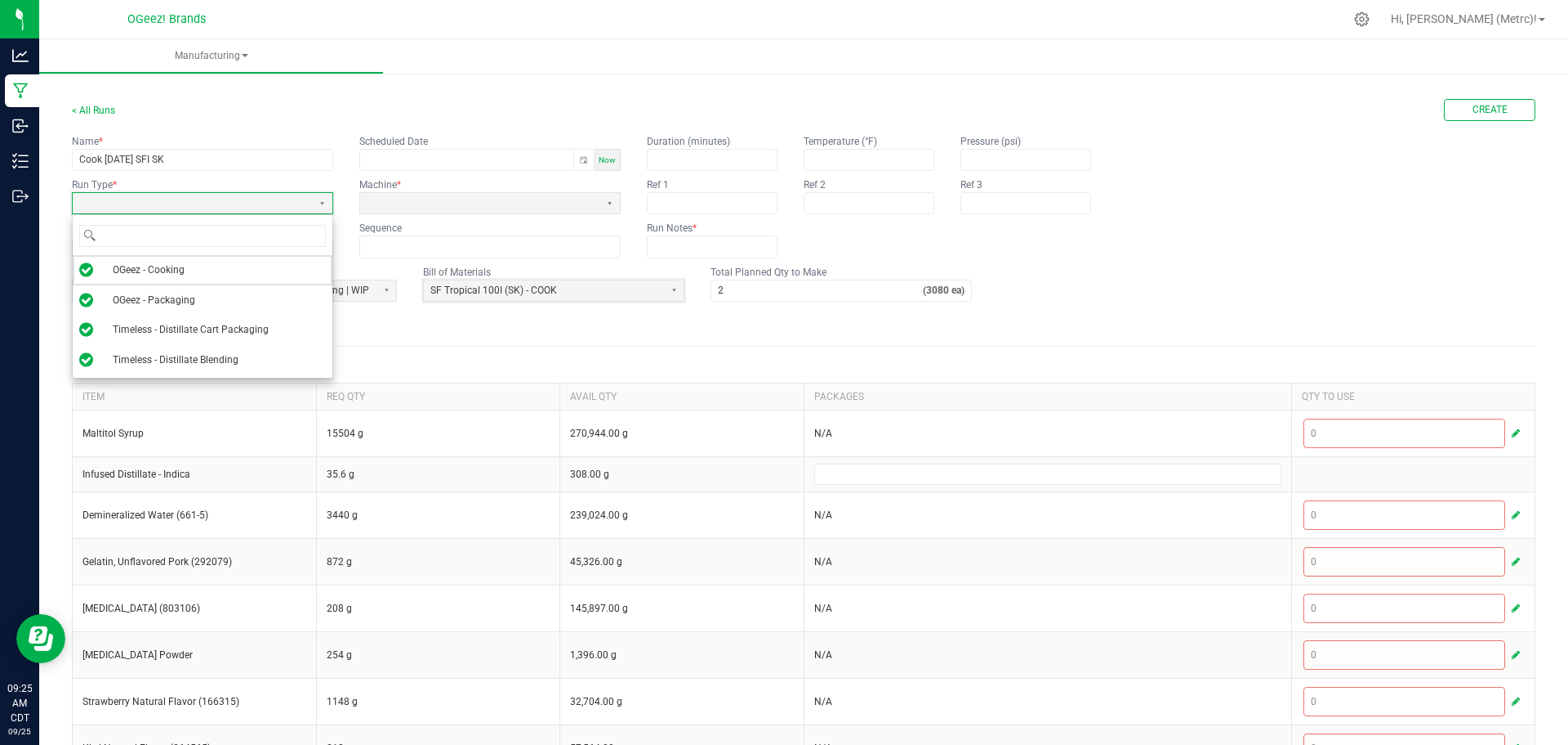
click at [490, 284] on kendo-formfield "Bill of Materials SF Tropical 100I (SK) - COOK" at bounding box center [554, 283] width 262 height 37
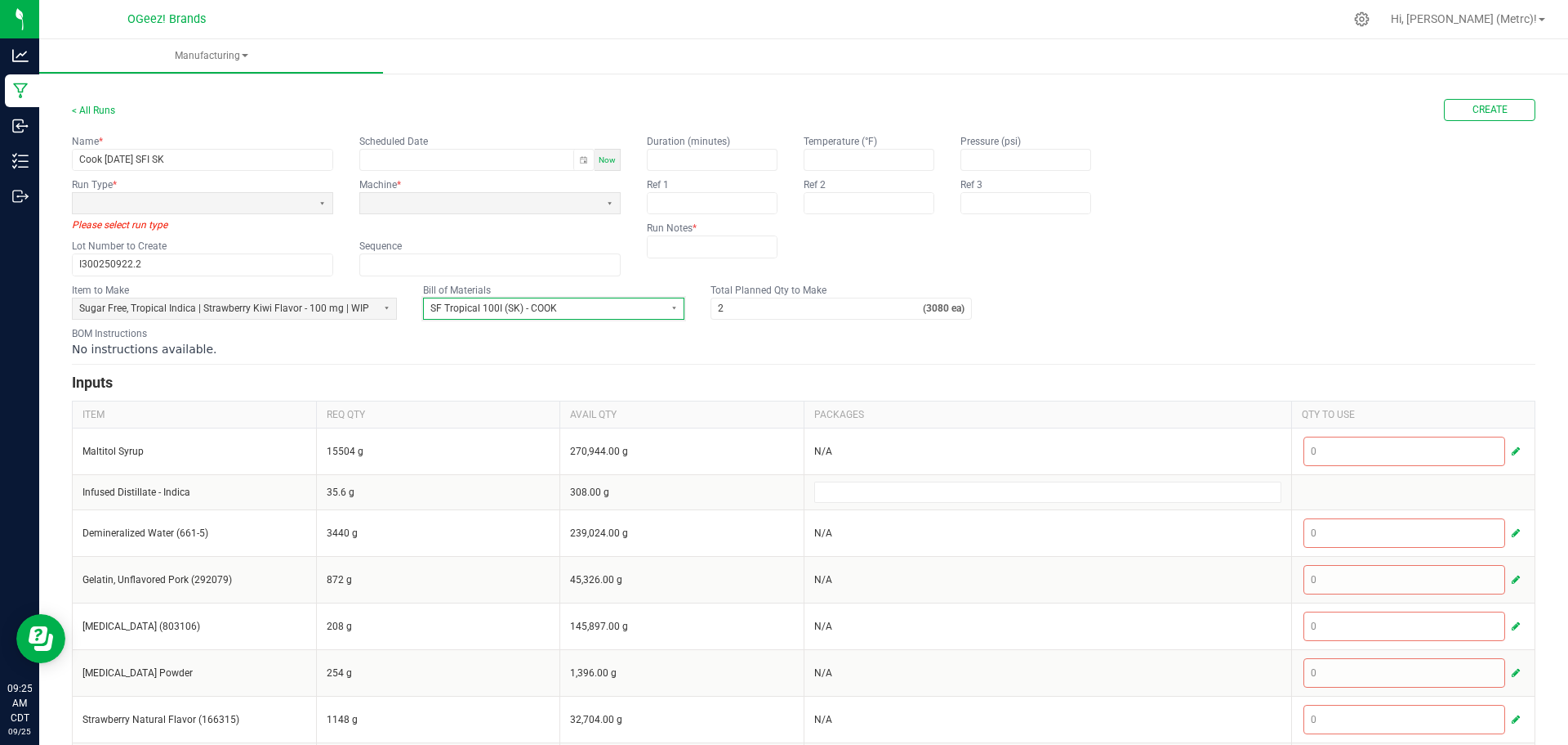
click at [502, 300] on span "SF Tropical 100I (SK) - COOK" at bounding box center [544, 308] width 240 height 20
click at [504, 372] on span "SF Tropical 100I (SK) - COOK" at bounding box center [489, 370] width 127 height 13
click at [235, 204] on span at bounding box center [191, 203] width 226 height 13
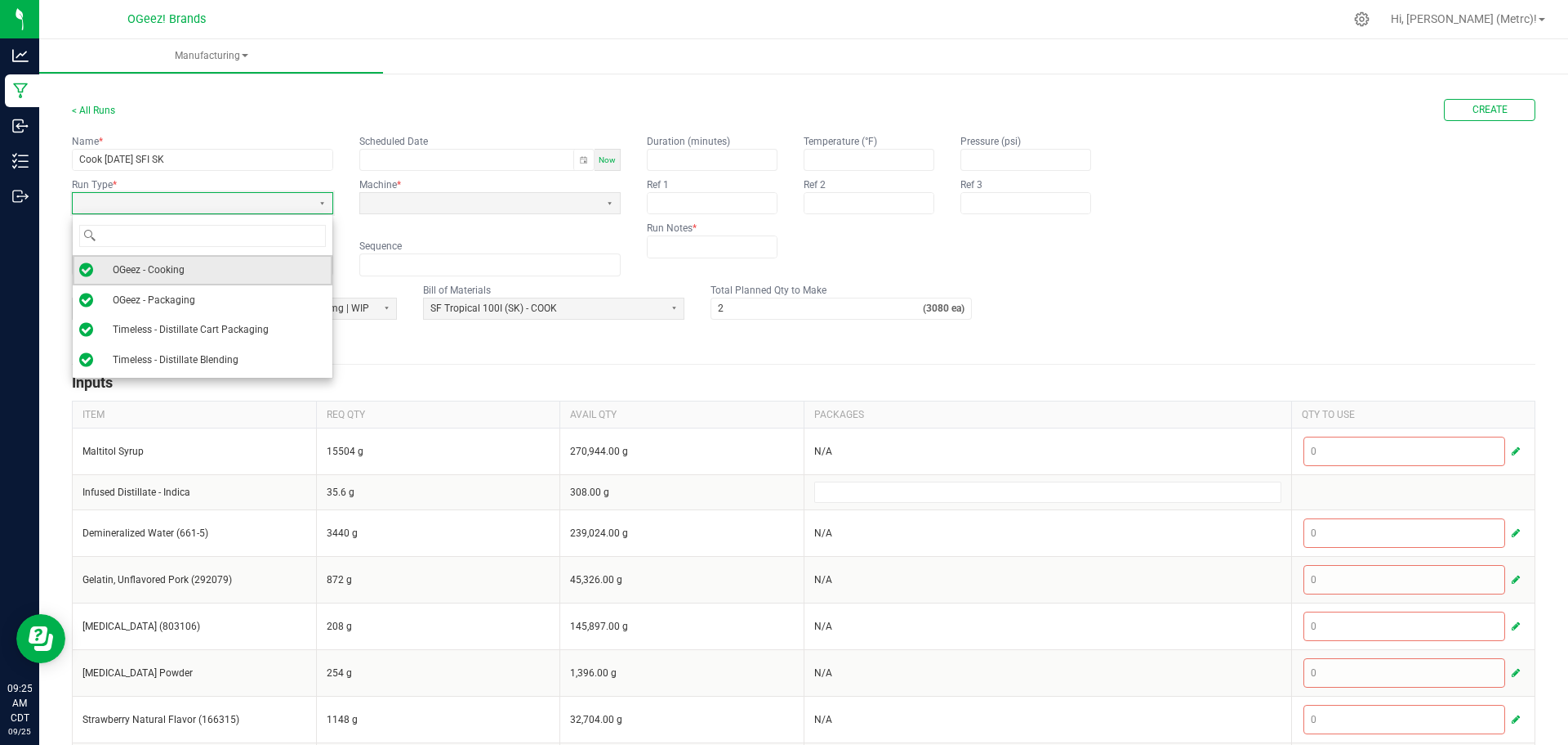
click at [215, 269] on li "OGeez - Cooking" at bounding box center [203, 270] width 260 height 30
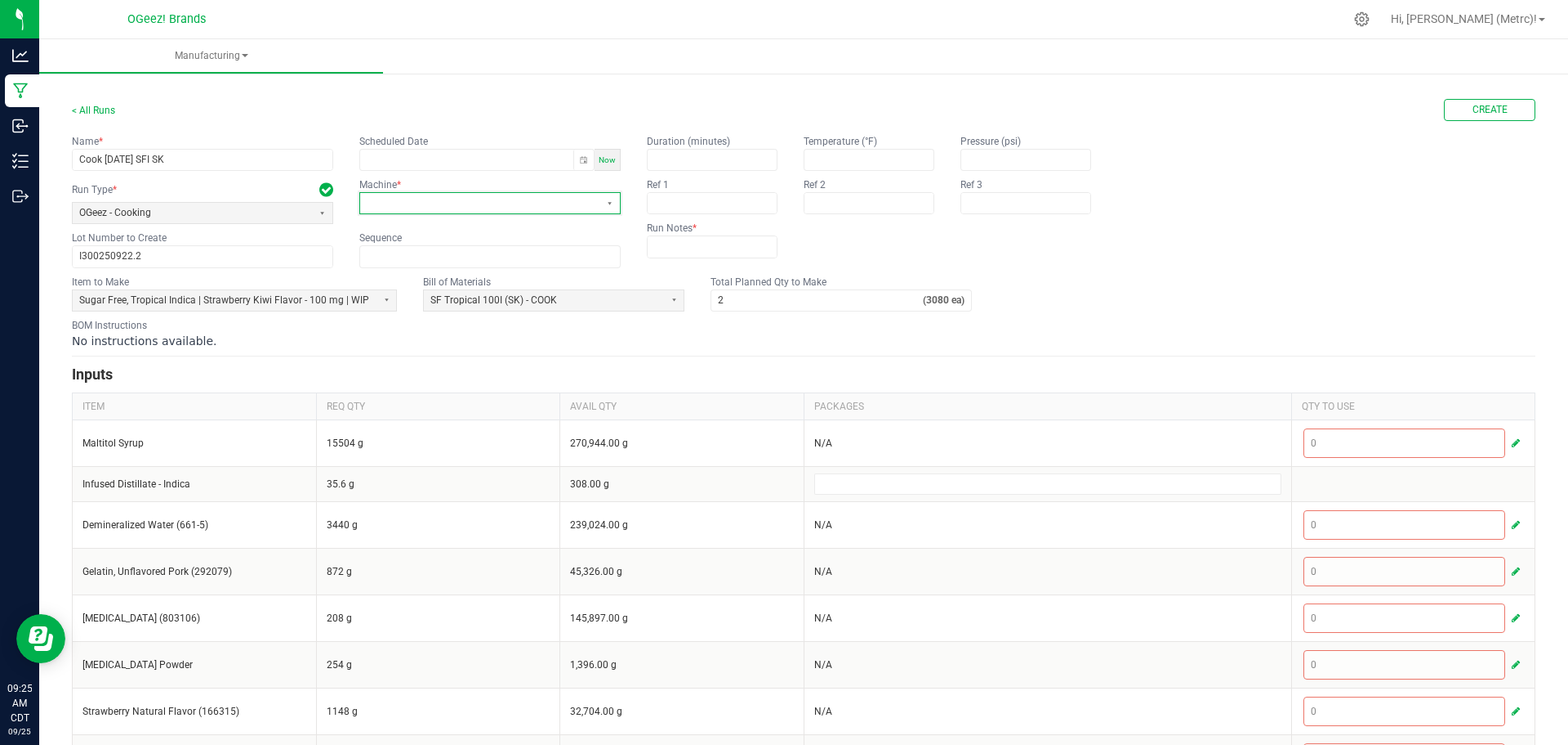
click at [370, 214] on kendo-dropdownlist at bounding box center [491, 203] width 262 height 22
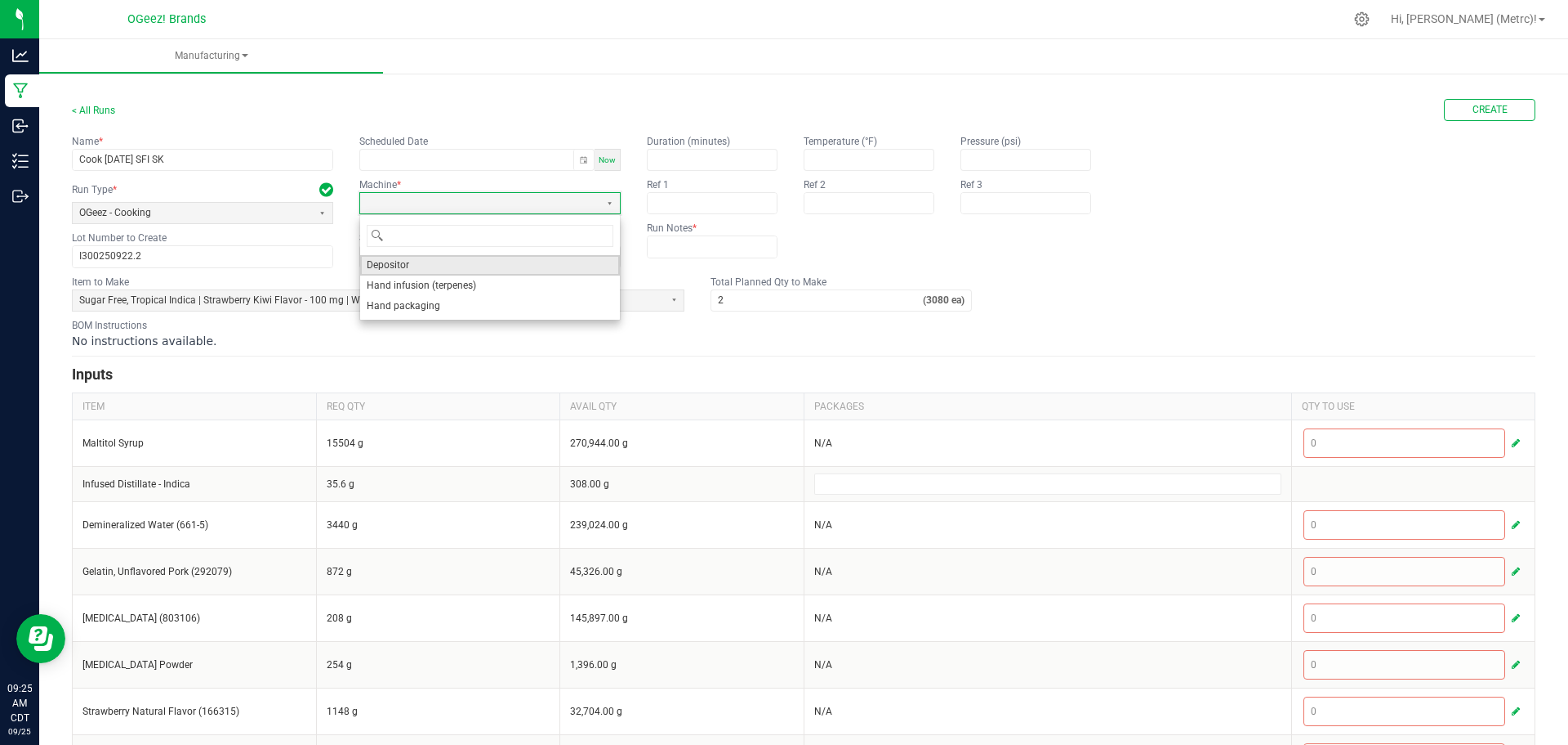
click at [428, 264] on li "Depositor" at bounding box center [490, 265] width 260 height 20
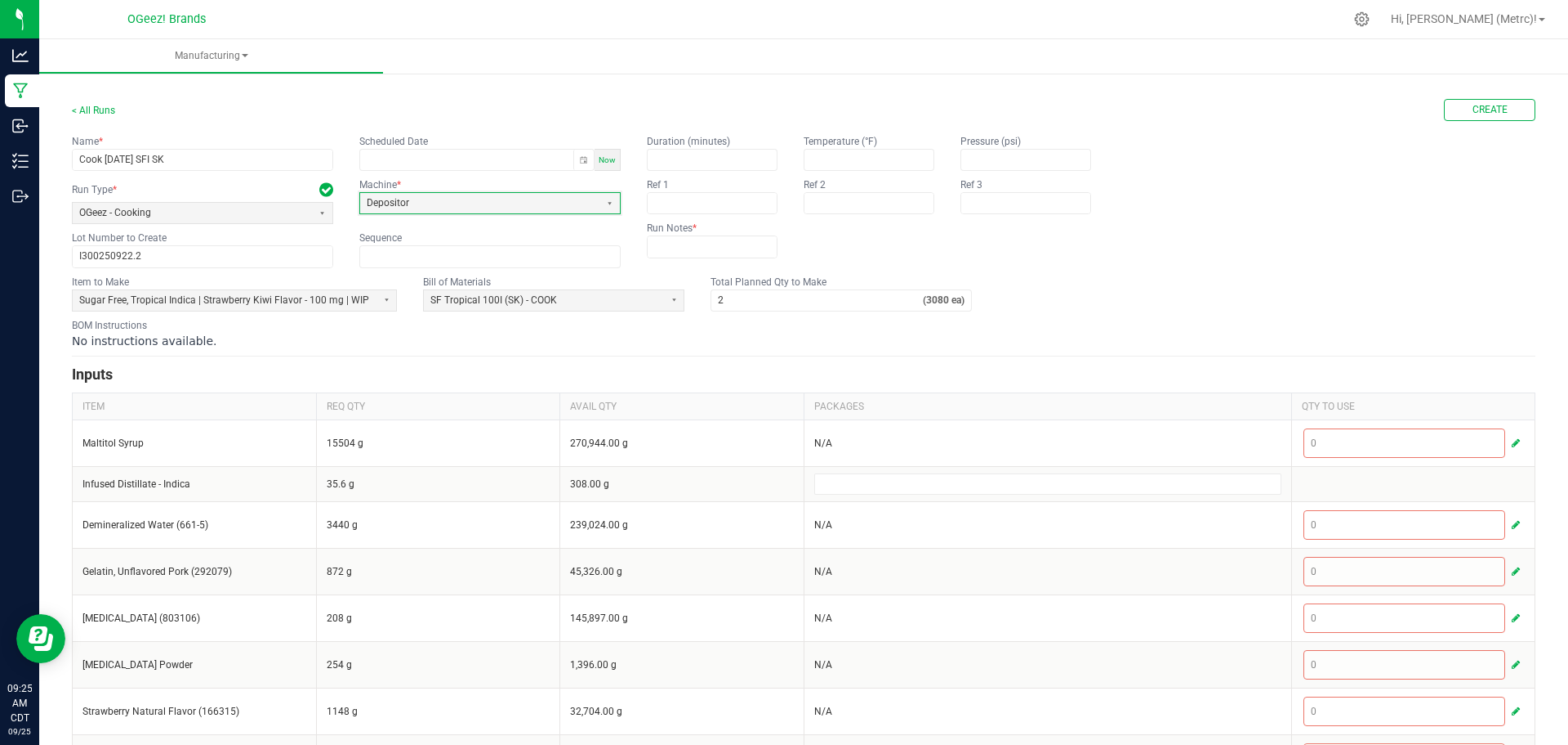
click at [425, 333] on div "No instructions available." at bounding box center [804, 341] width 1464 height 16
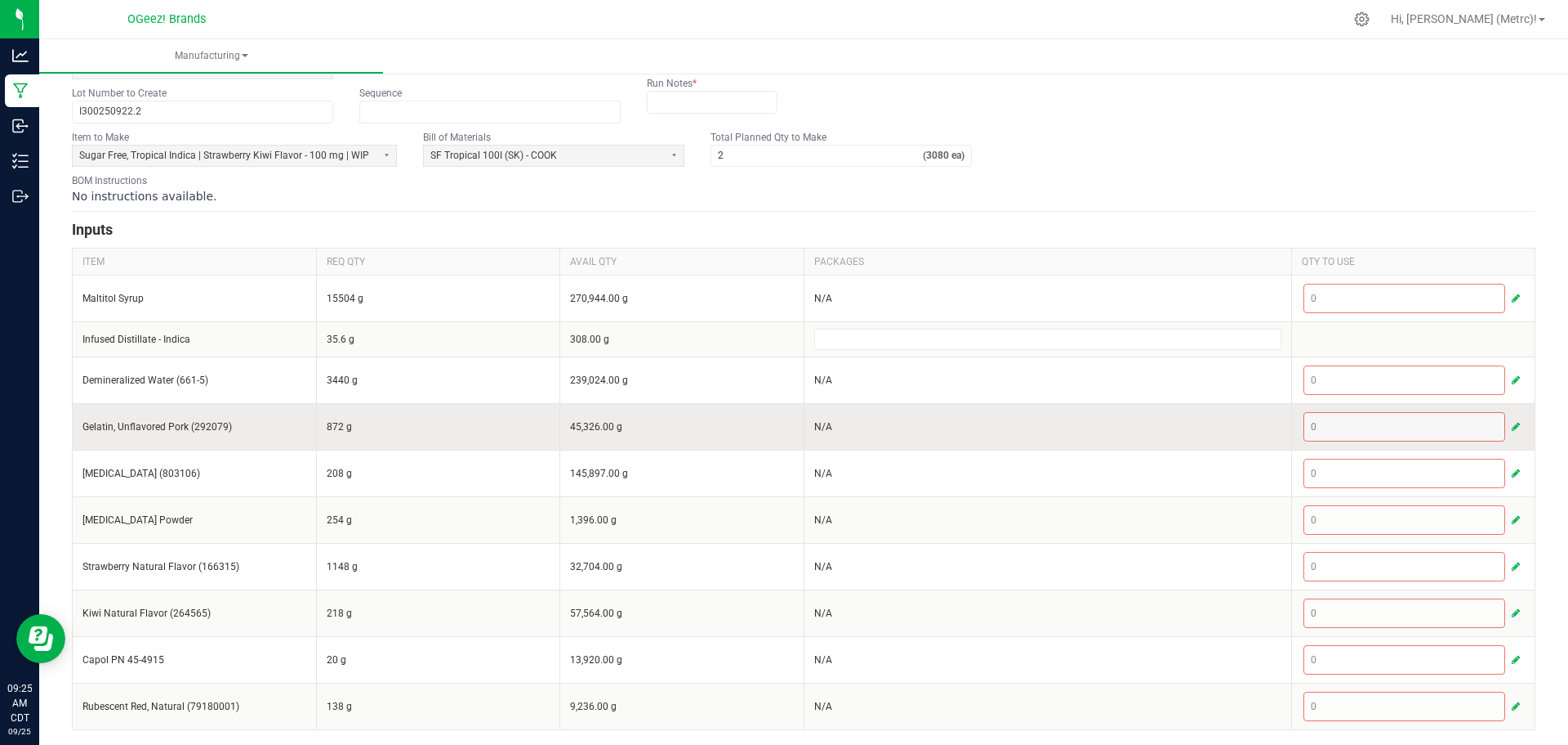
scroll to position [146, 0]
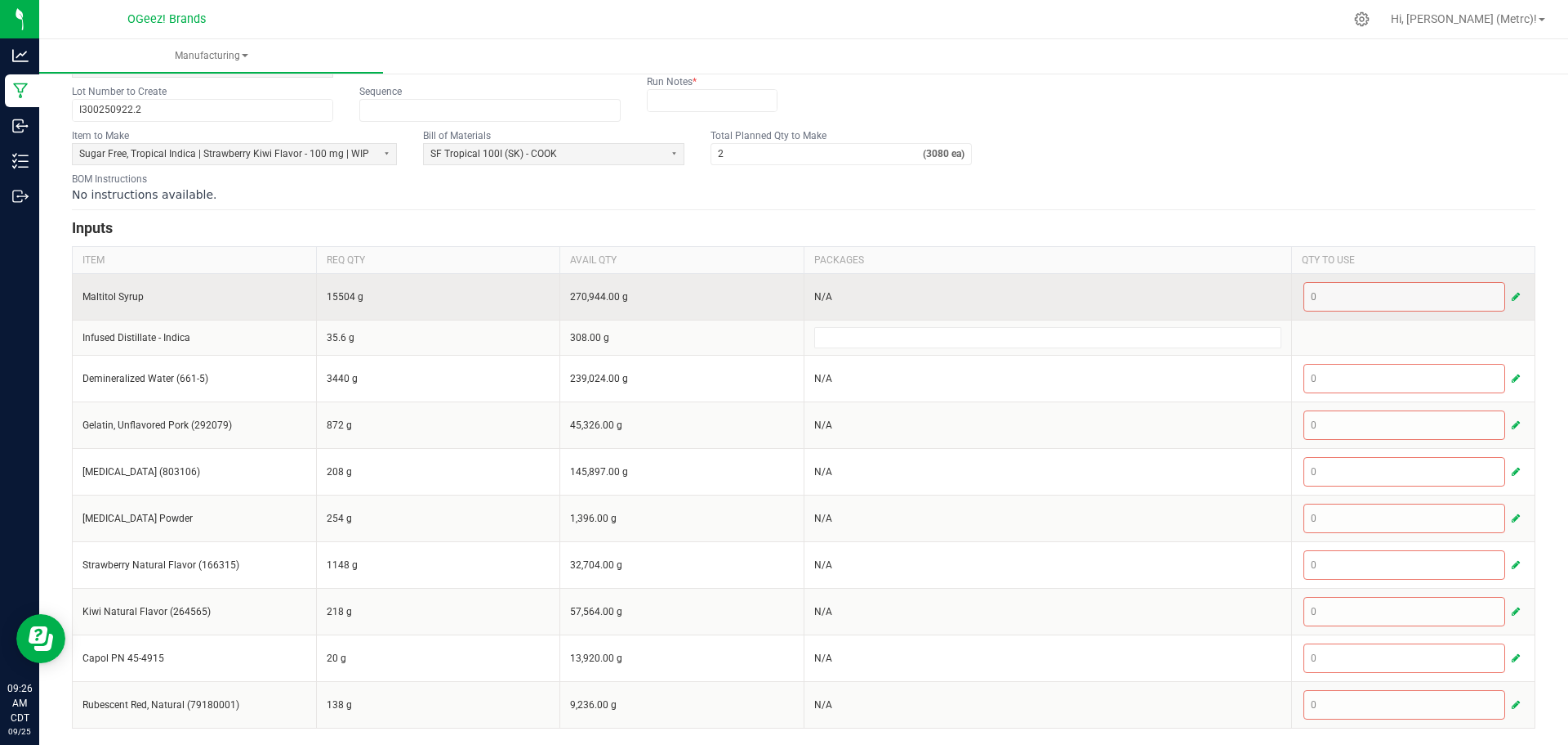
click at [1405, 300] on div "0" at bounding box center [1413, 296] width 220 height 30
click at [1382, 292] on div "0" at bounding box center [1413, 296] width 220 height 30
click at [1512, 295] on span "button" at bounding box center [1516, 296] width 8 height 13
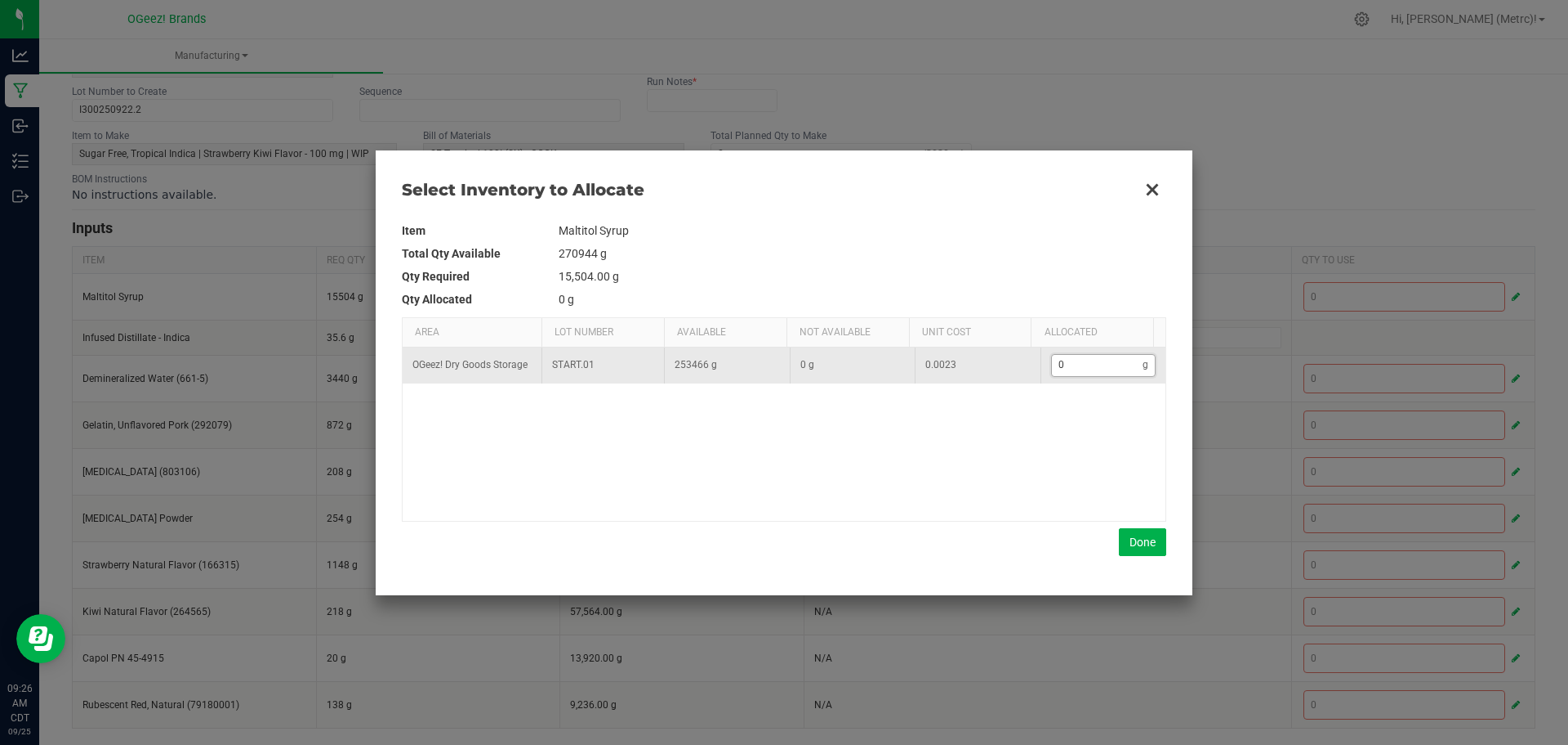
click at [1065, 366] on input "0" at bounding box center [1098, 365] width 91 height 20
type input "1"
type input "15"
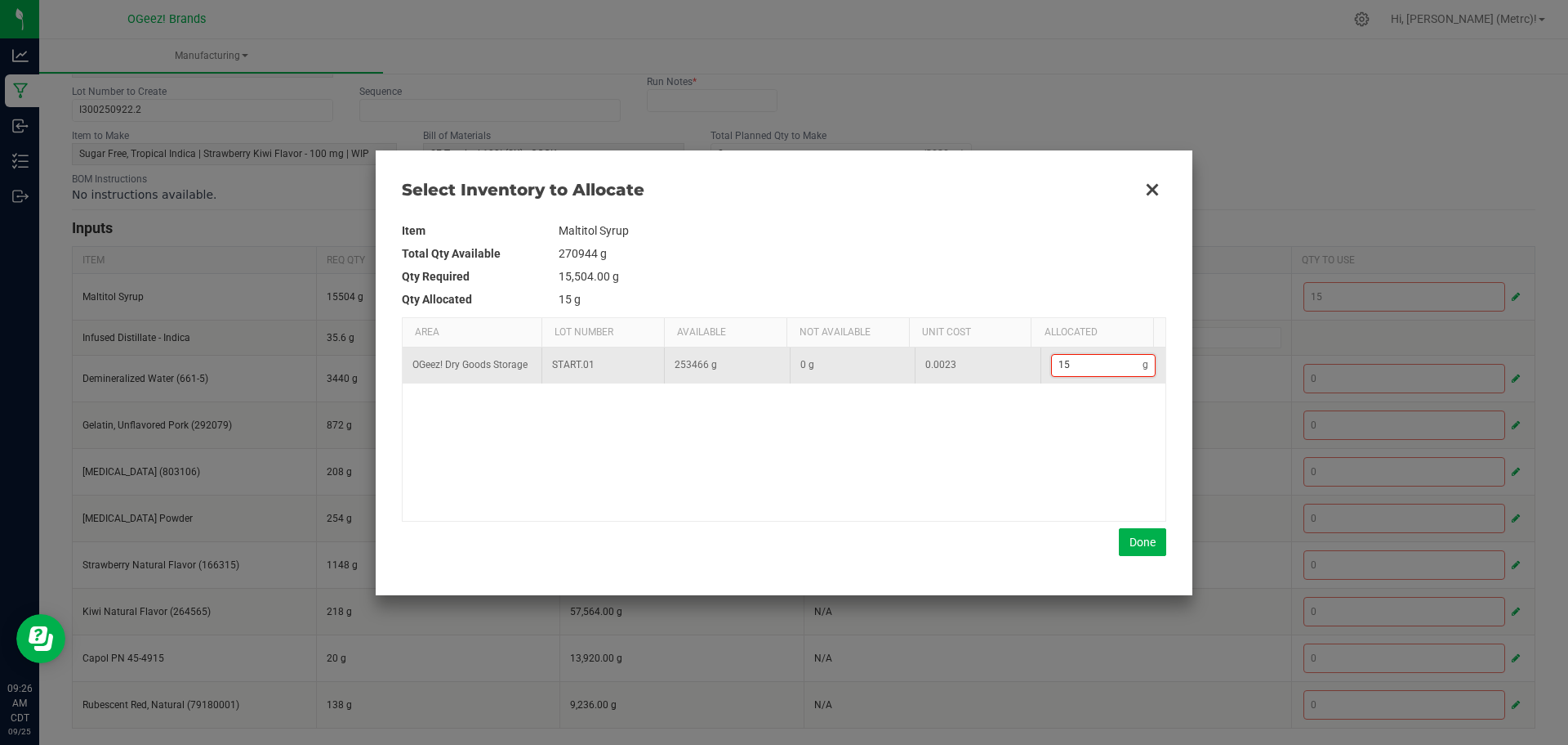
type input "155"
type input "1,550"
type input "1550"
type input "15,504"
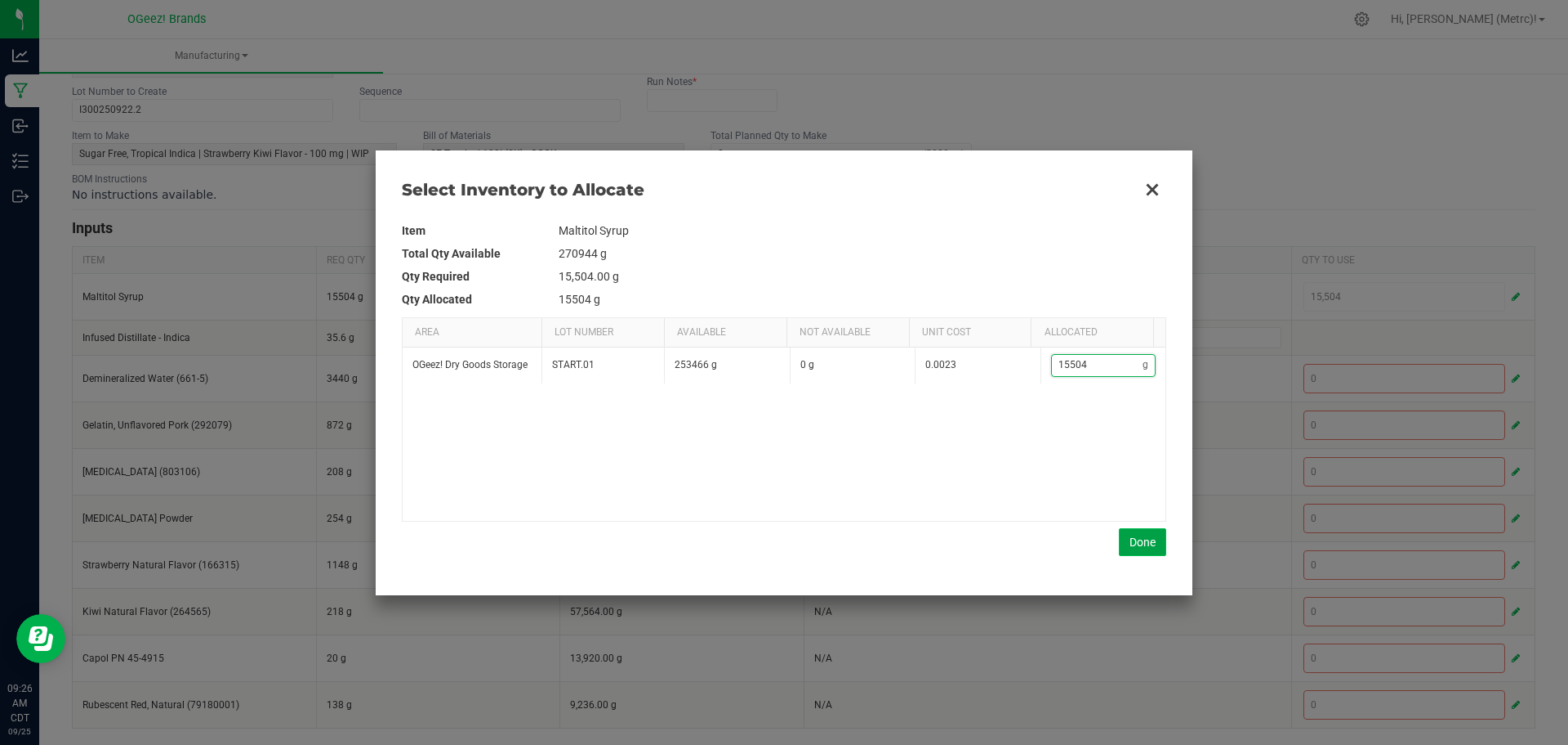
type input "15,504"
click at [1140, 534] on button "Done" at bounding box center [1142, 542] width 47 height 28
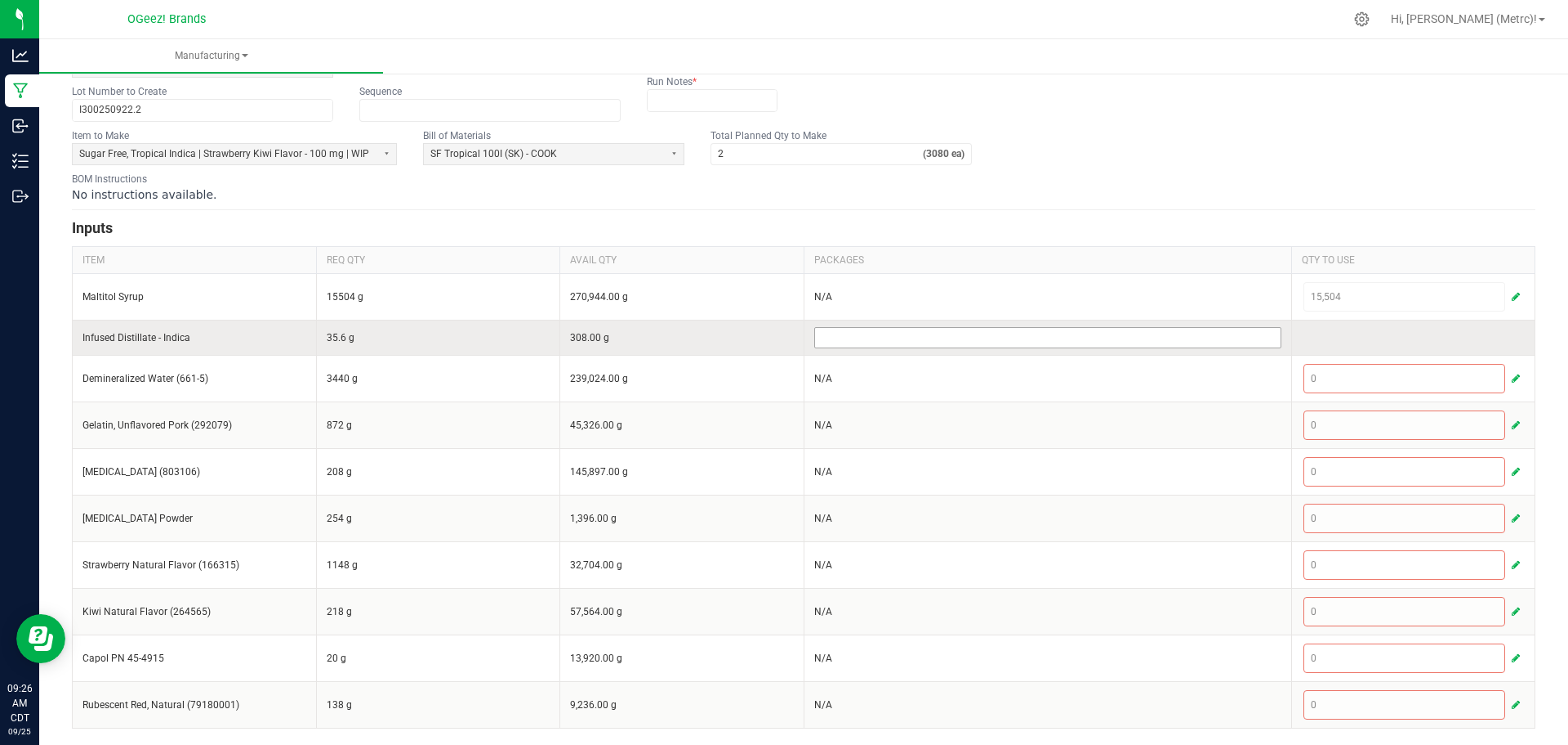
click at [1051, 337] on input at bounding box center [1048, 338] width 466 height 19
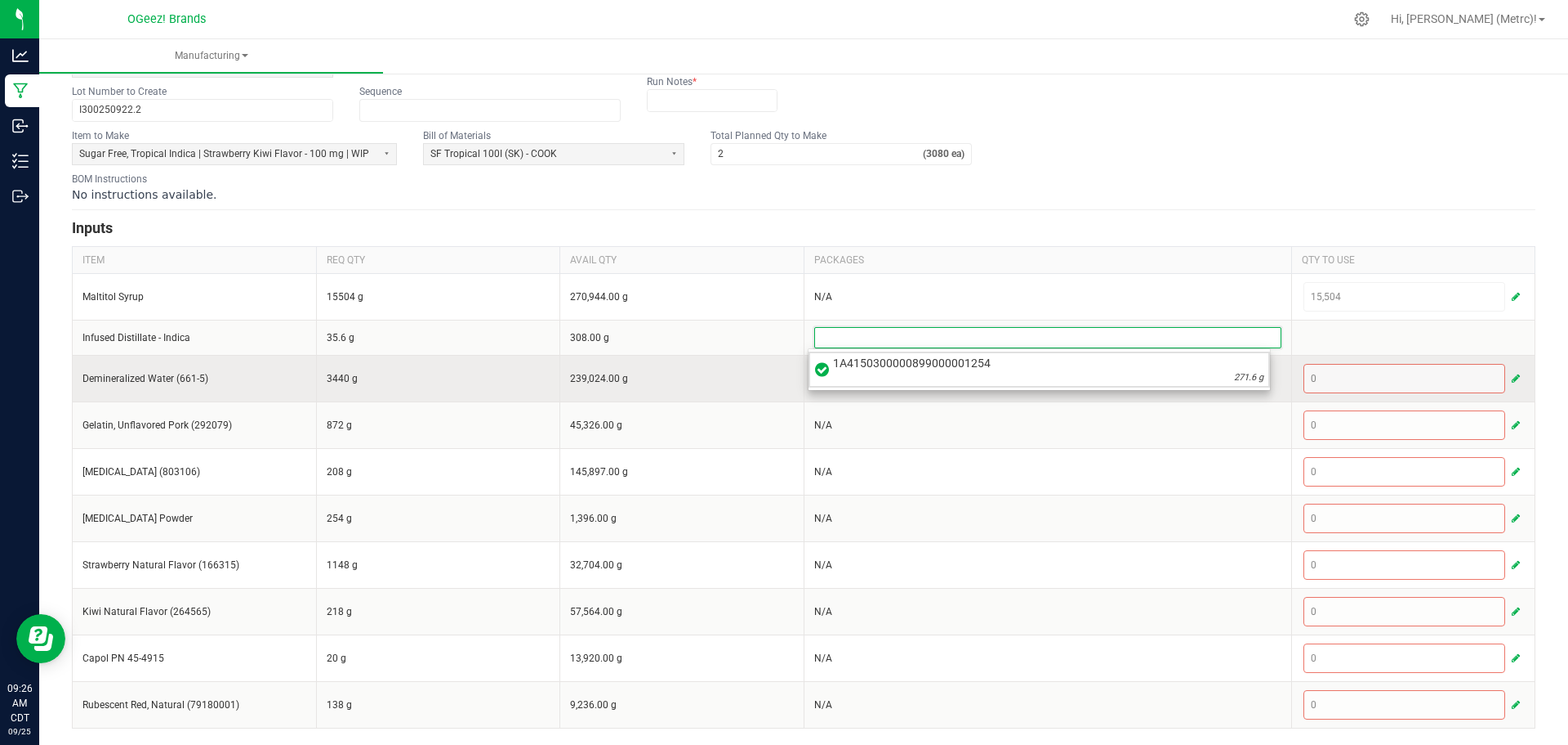
click at [1028, 366] on span "1A4150300000899000001254" at bounding box center [1049, 363] width 431 height 16
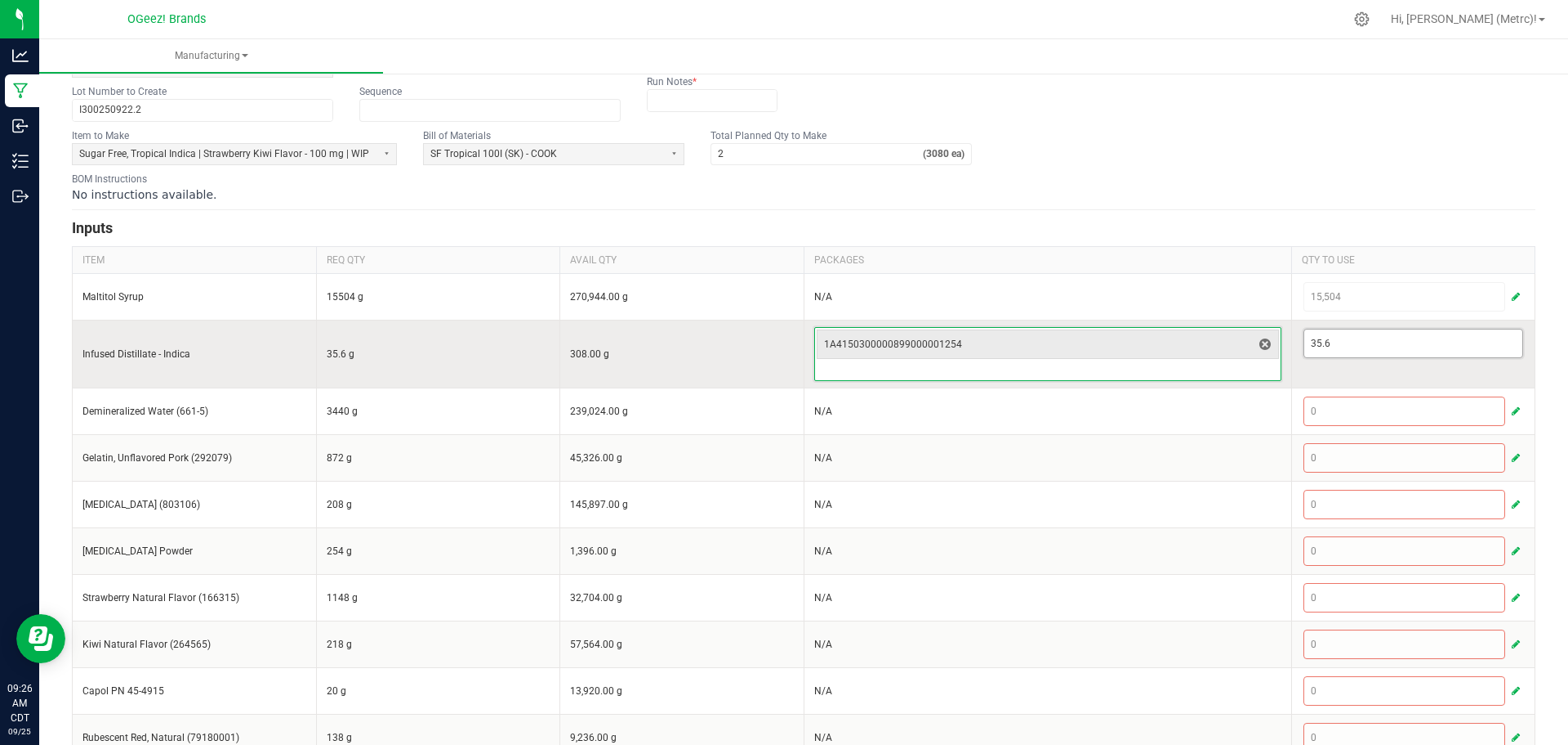
click at [1450, 340] on input "35.6" at bounding box center [1414, 343] width 219 height 28
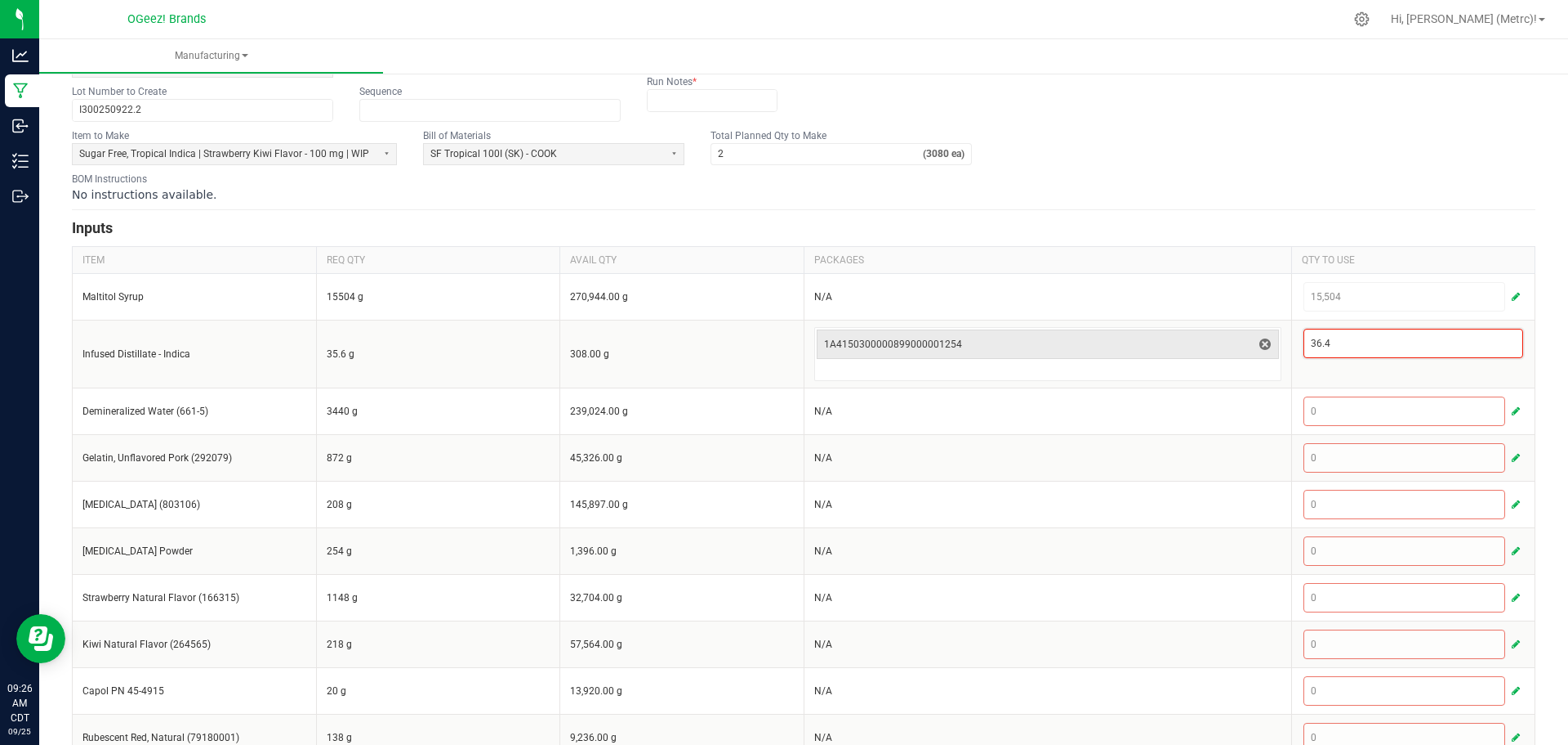
type input "36.4"
click at [1531, 383] on div "< All Runs Create Name * Cook 9.22.25 SFI SK Scheduled Date Now Run Type * OGee…" at bounding box center [804, 349] width 1530 height 854
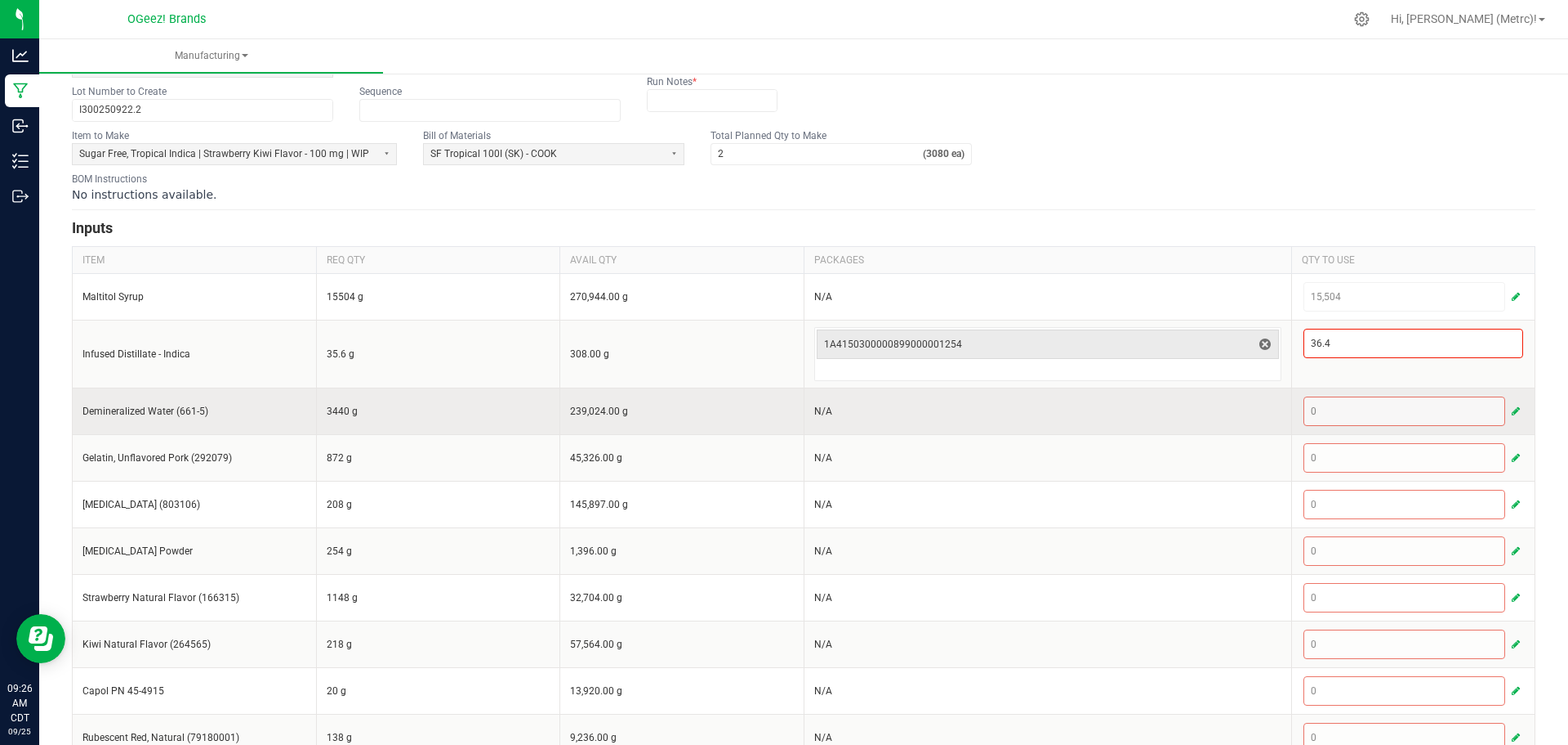
click at [1508, 404] on button "button" at bounding box center [1515, 411] width 14 height 19
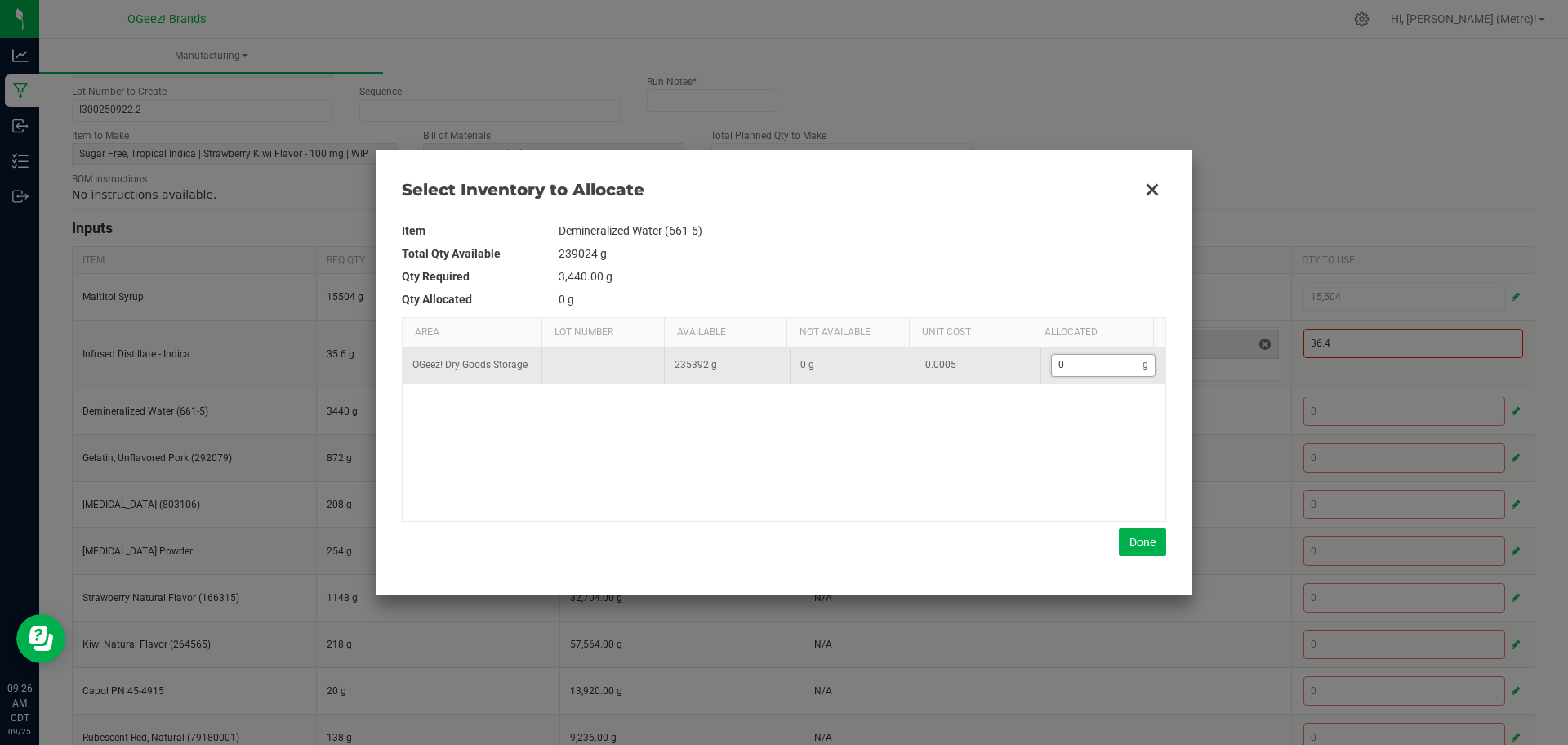
click at [1093, 363] on input "0" at bounding box center [1098, 365] width 91 height 20
type input "3"
type input "34"
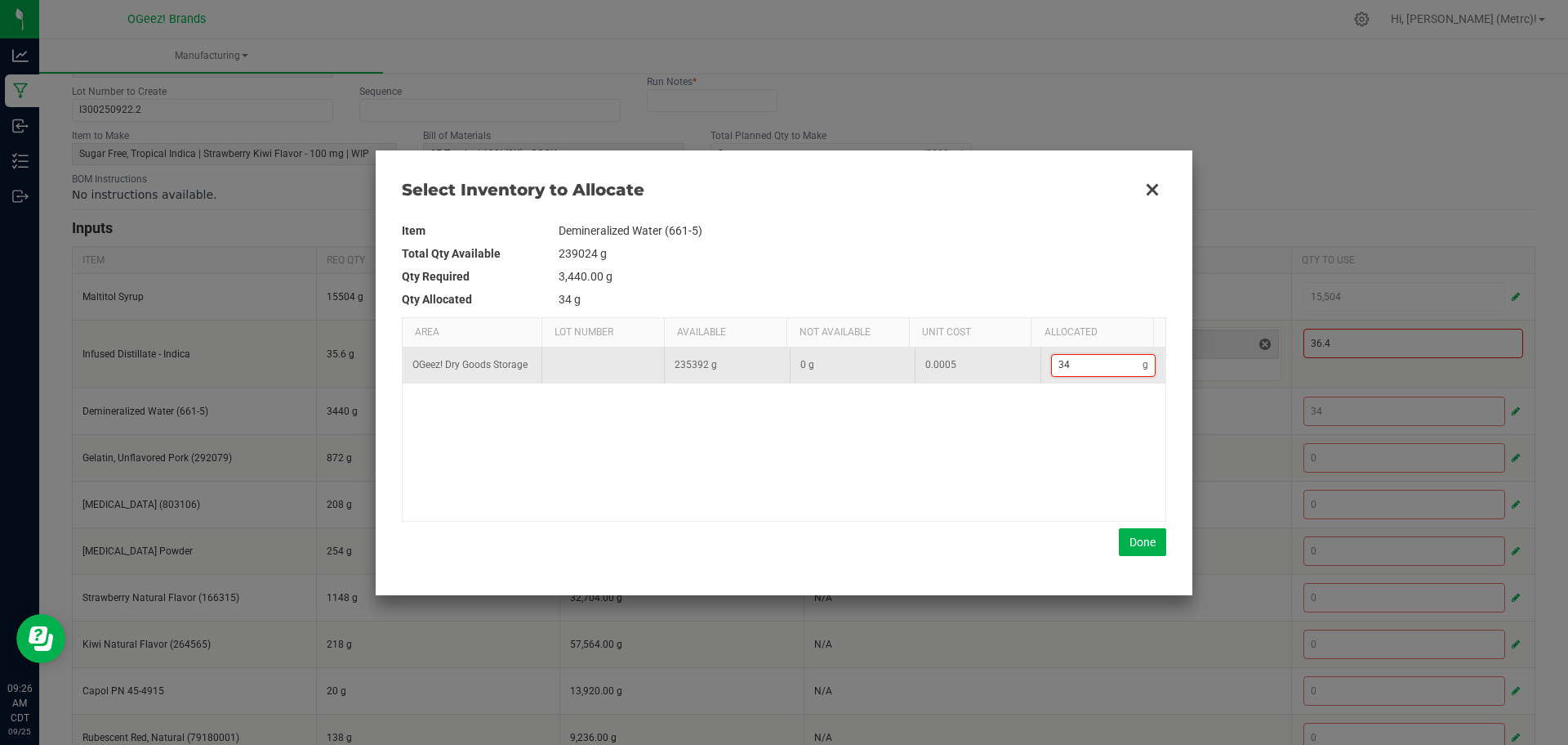
type input "344"
type input "3,440"
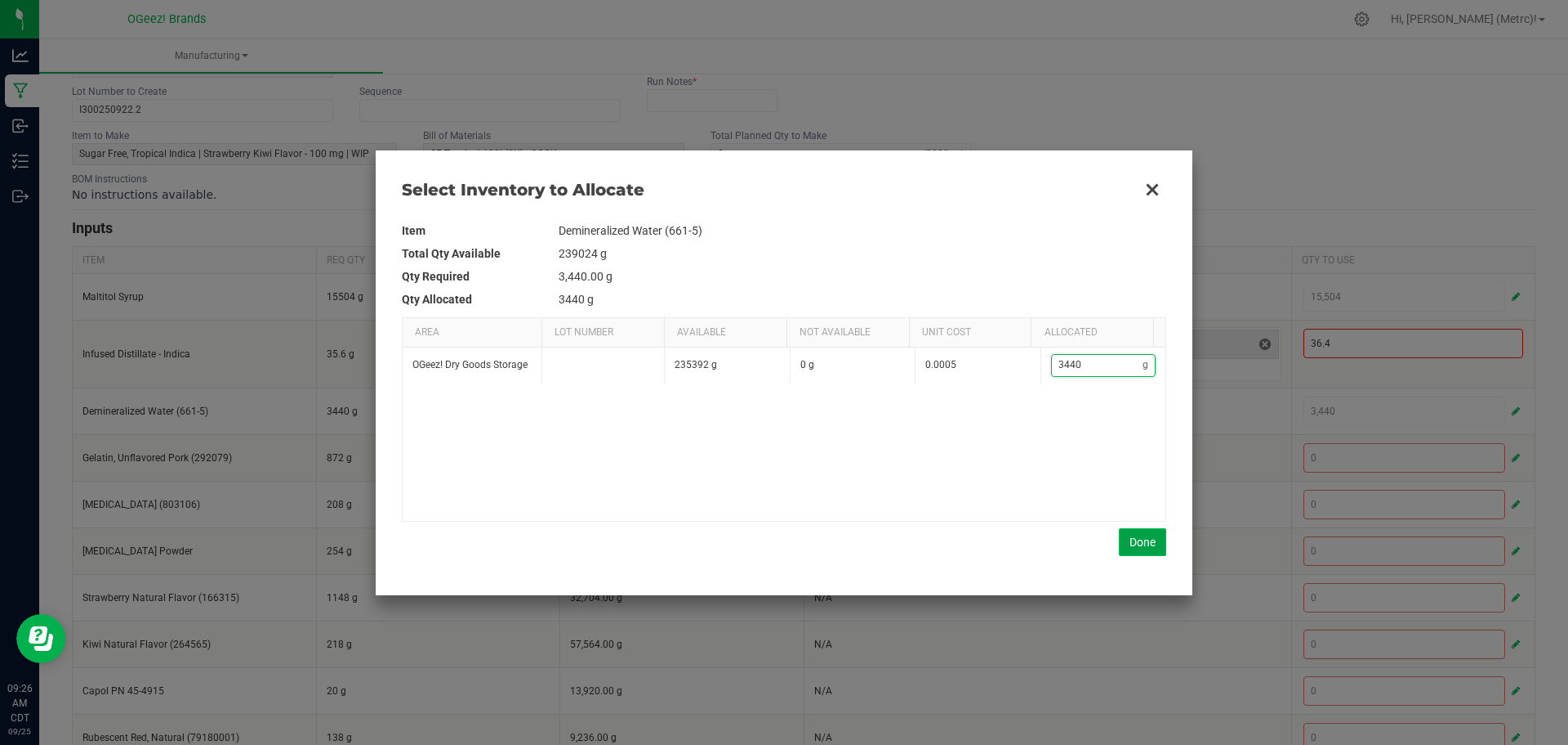
type input "3,440"
click at [1130, 543] on button "Done" at bounding box center [1142, 542] width 47 height 28
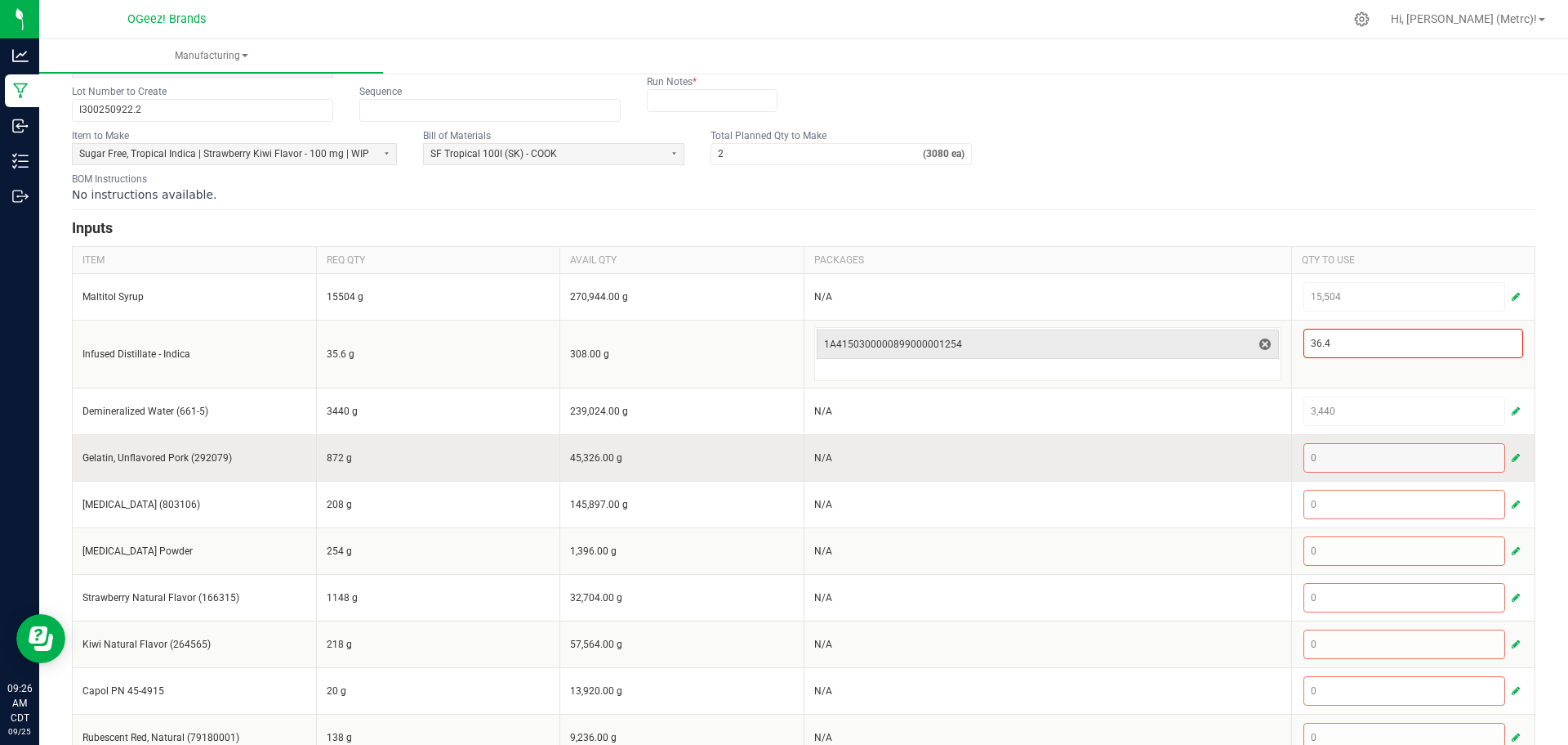
click at [1512, 463] on span "button" at bounding box center [1516, 458] width 8 height 13
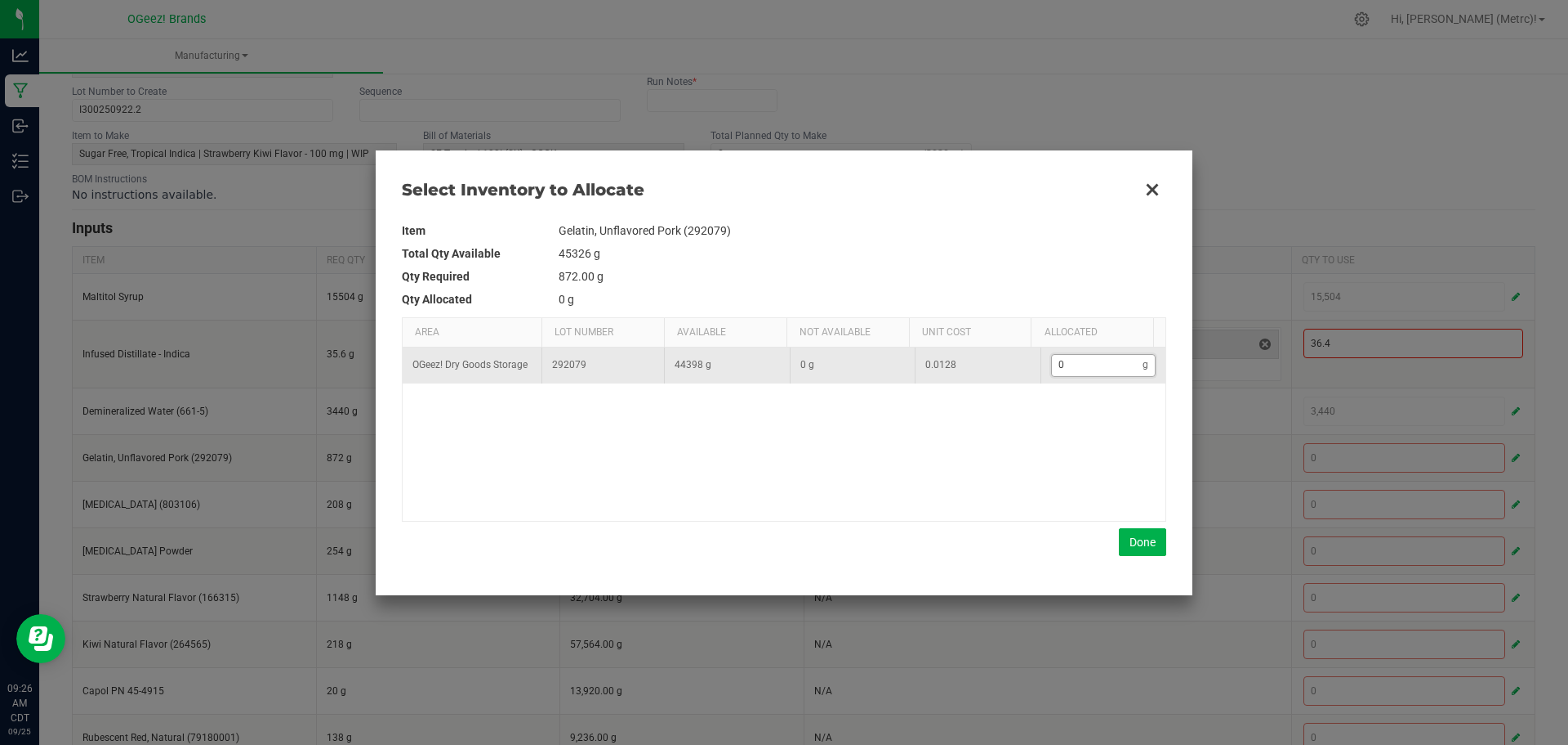
click at [1061, 365] on input "0" at bounding box center [1098, 365] width 91 height 20
type input "8"
type input "87"
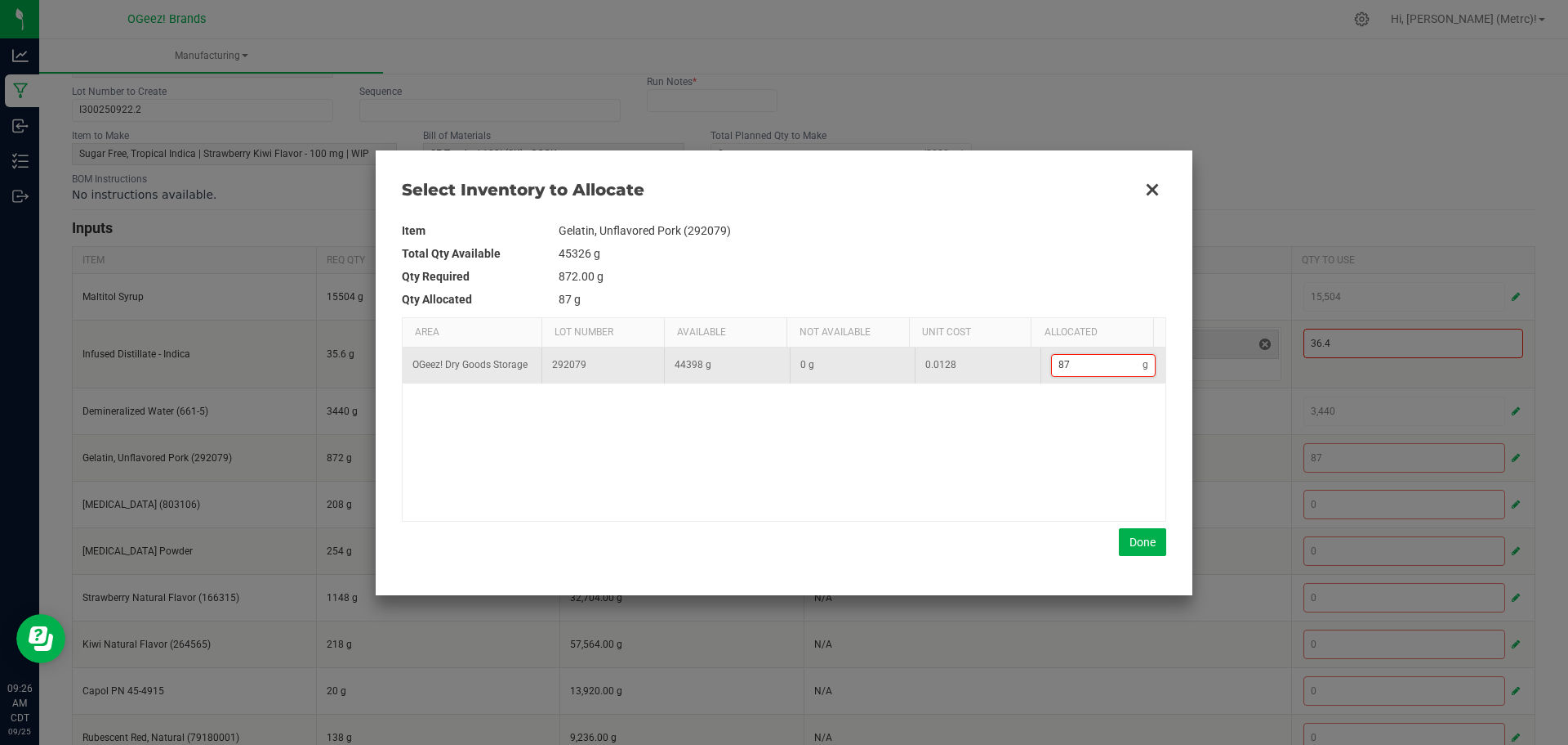
type input "872"
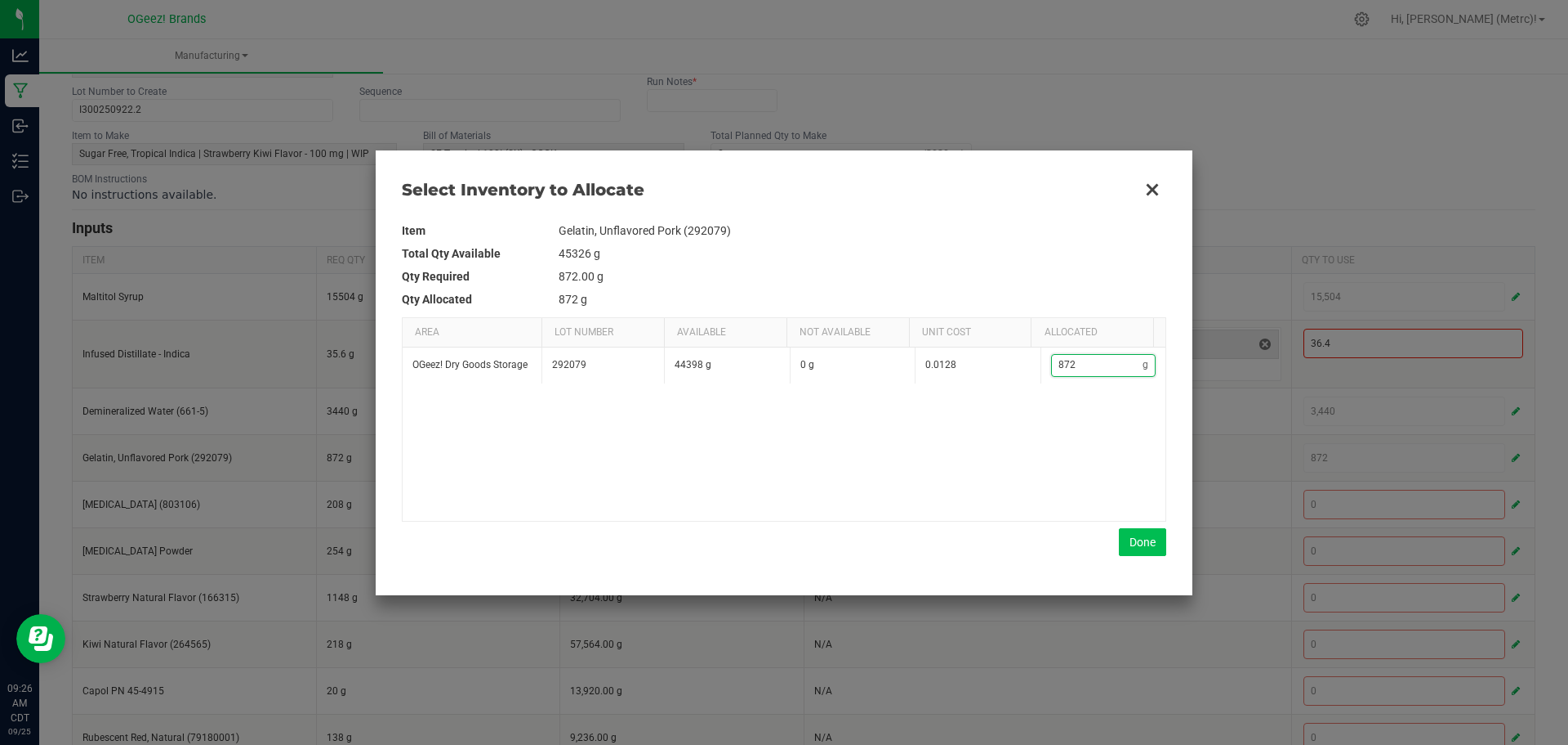
type input "872"
click at [1125, 547] on button "Done" at bounding box center [1142, 542] width 47 height 28
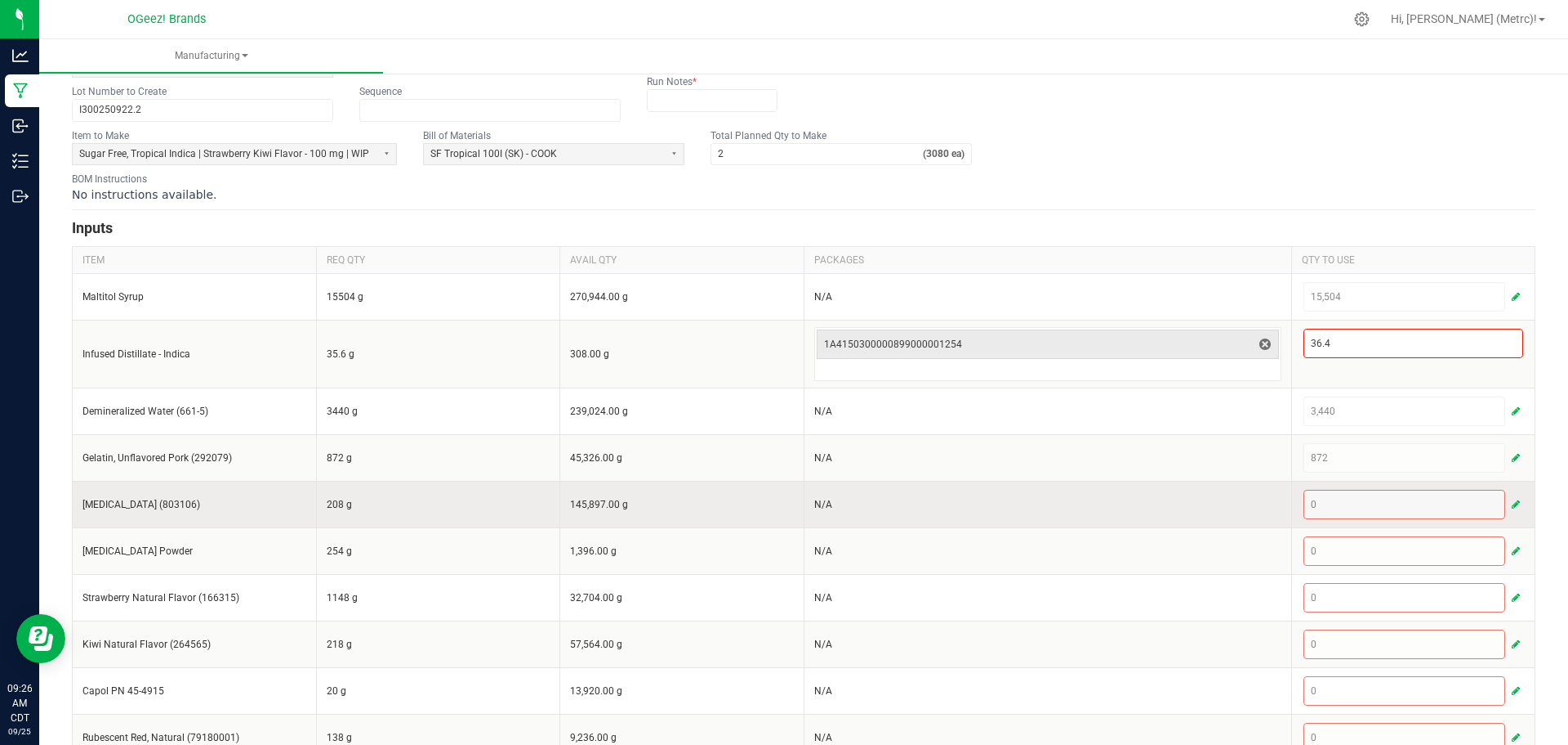
click at [1519, 501] on td "0" at bounding box center [1414, 503] width 244 height 46
click at [1512, 501] on span "button" at bounding box center [1516, 504] width 8 height 13
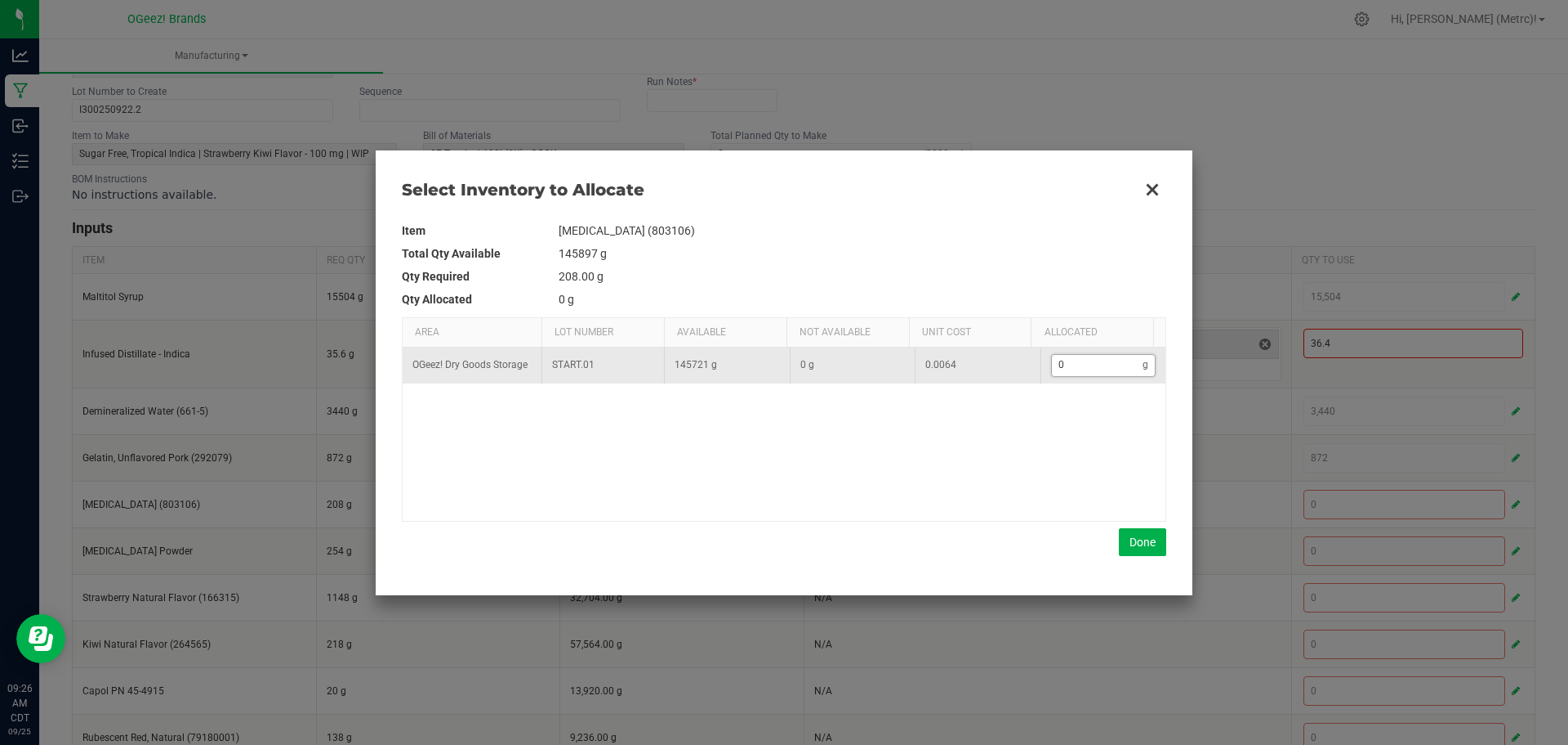
click at [1070, 362] on input "0" at bounding box center [1098, 365] width 91 height 20
type input "2"
type input "20"
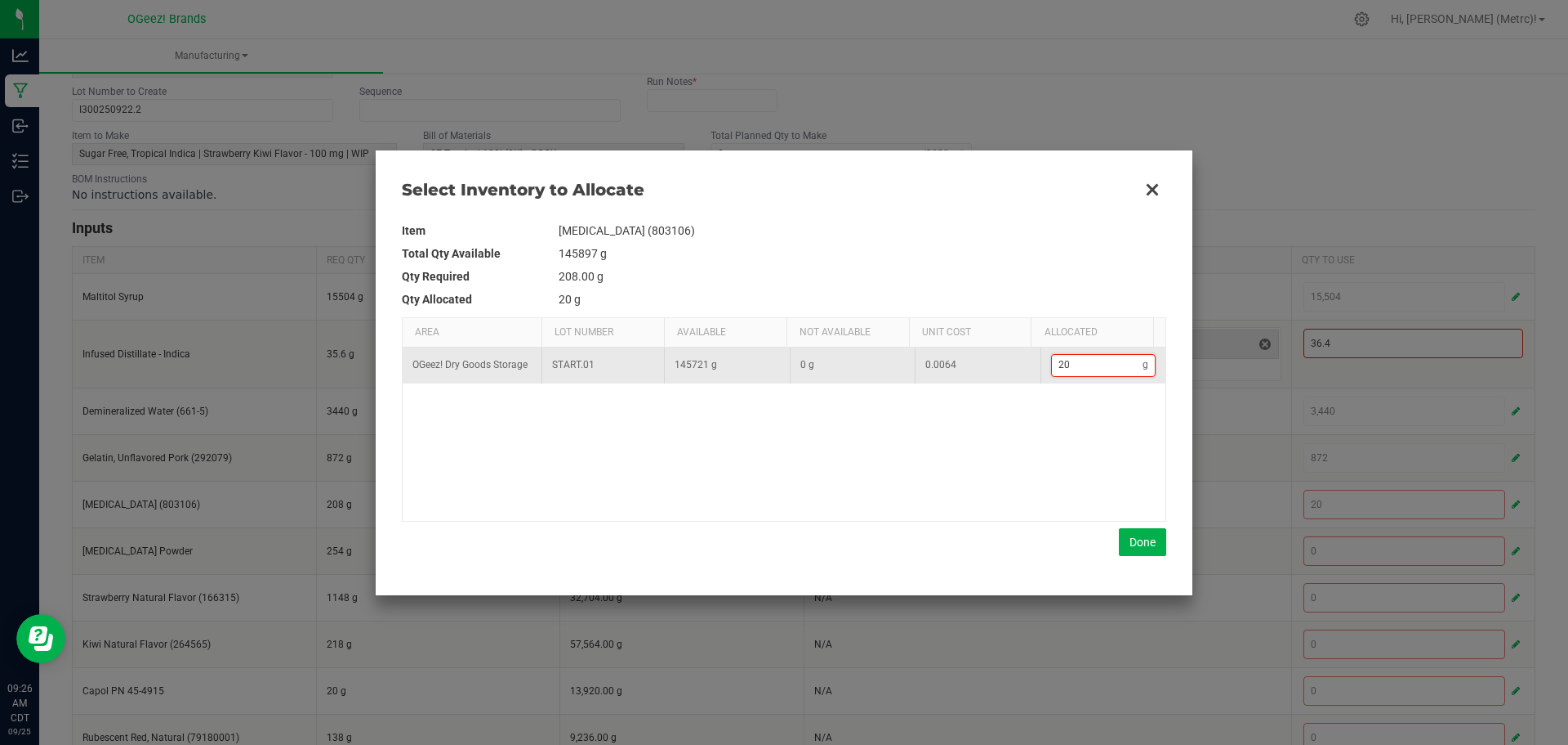
type input "208"
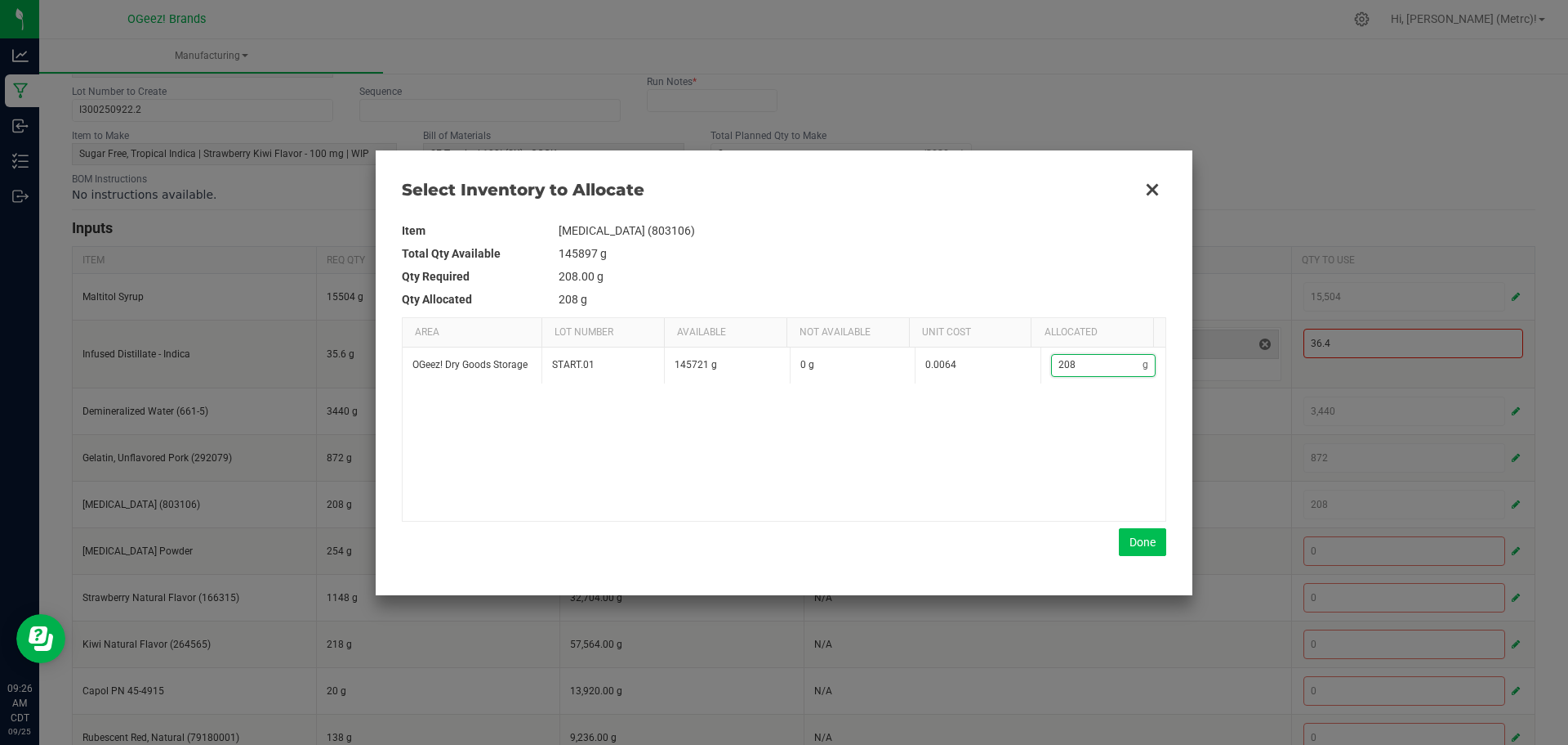
type input "208"
click at [1133, 542] on button "Done" at bounding box center [1142, 542] width 47 height 28
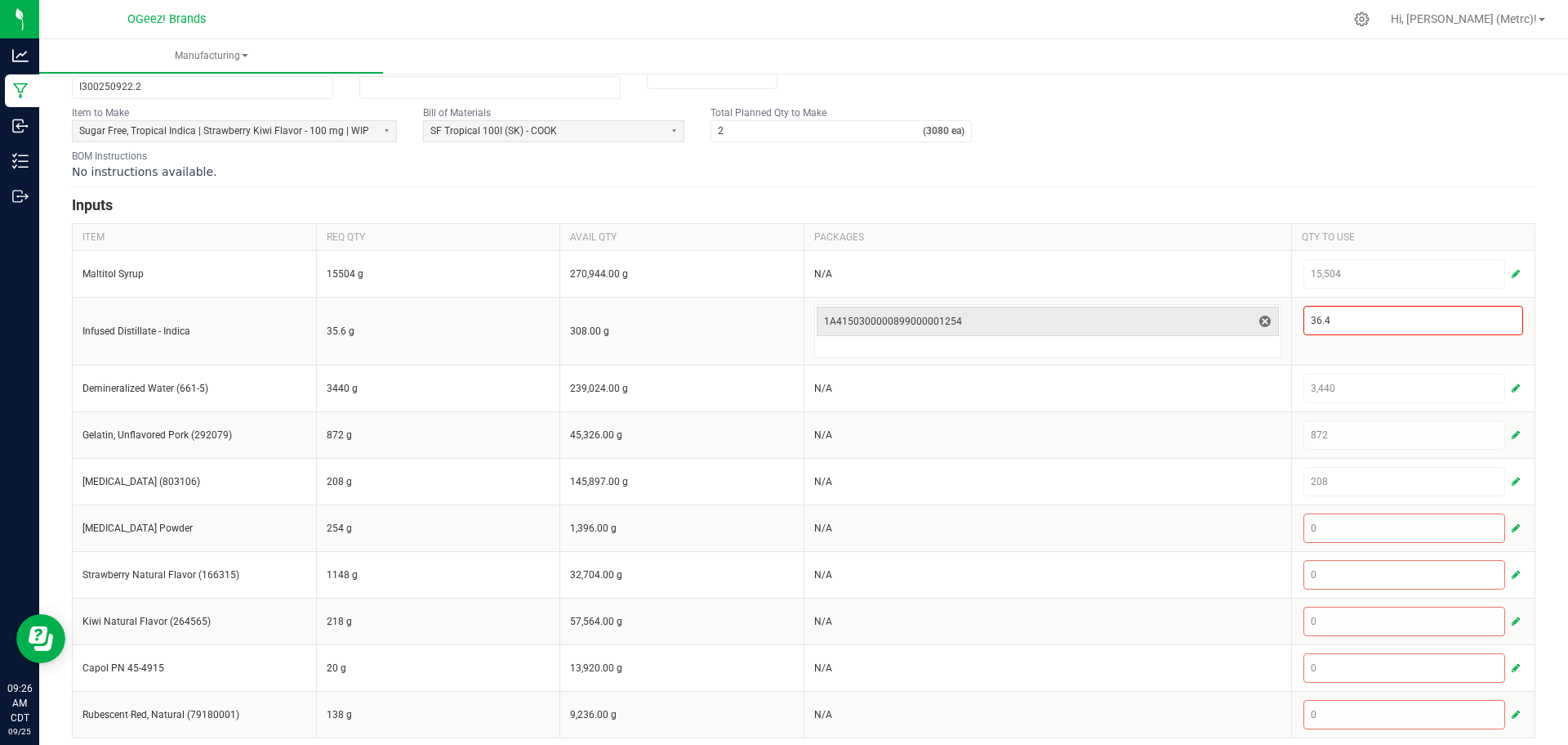
scroll to position [179, 0]
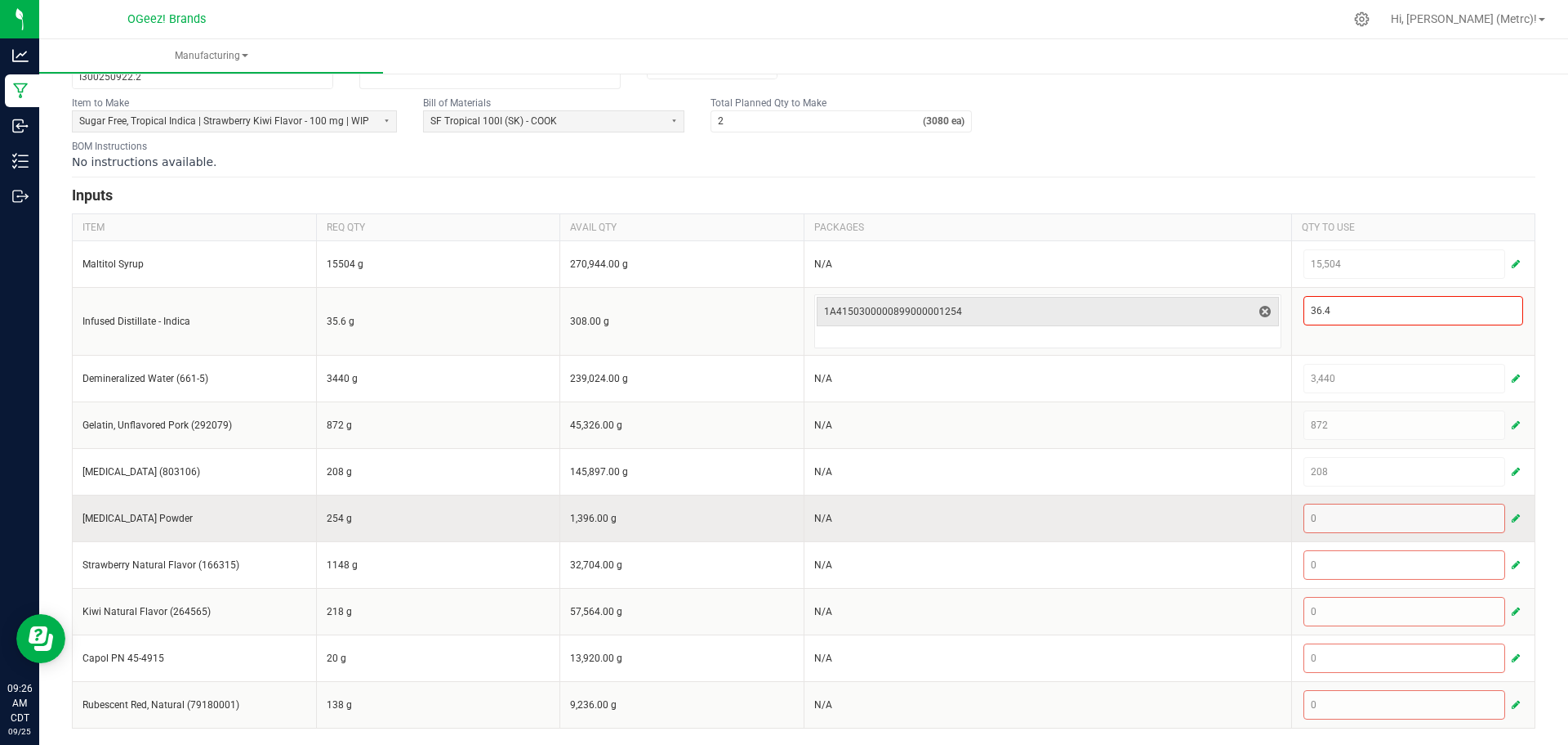
click at [1508, 509] on button "button" at bounding box center [1515, 518] width 14 height 19
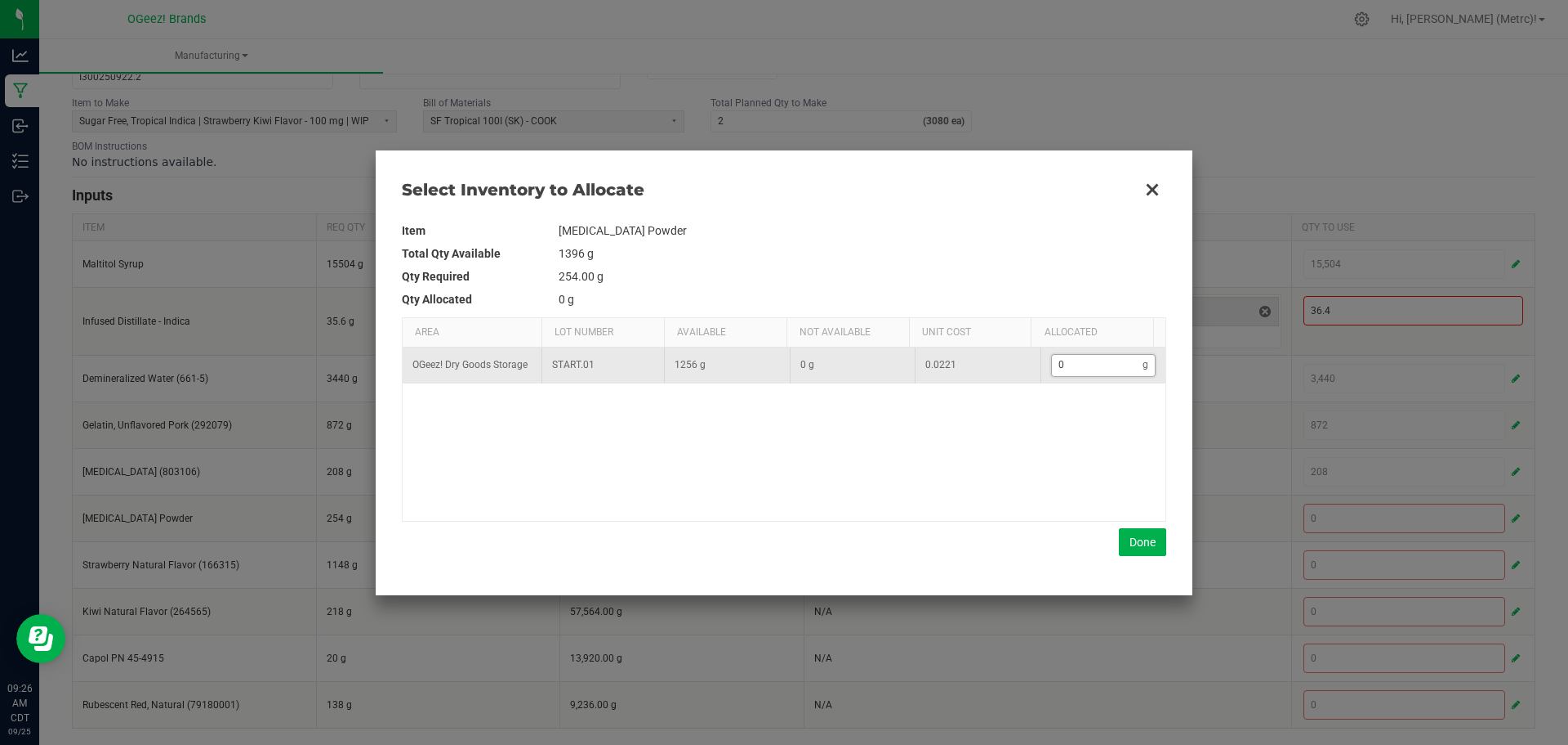
click at [1077, 357] on input "0" at bounding box center [1098, 365] width 91 height 20
type input "2"
type input "25"
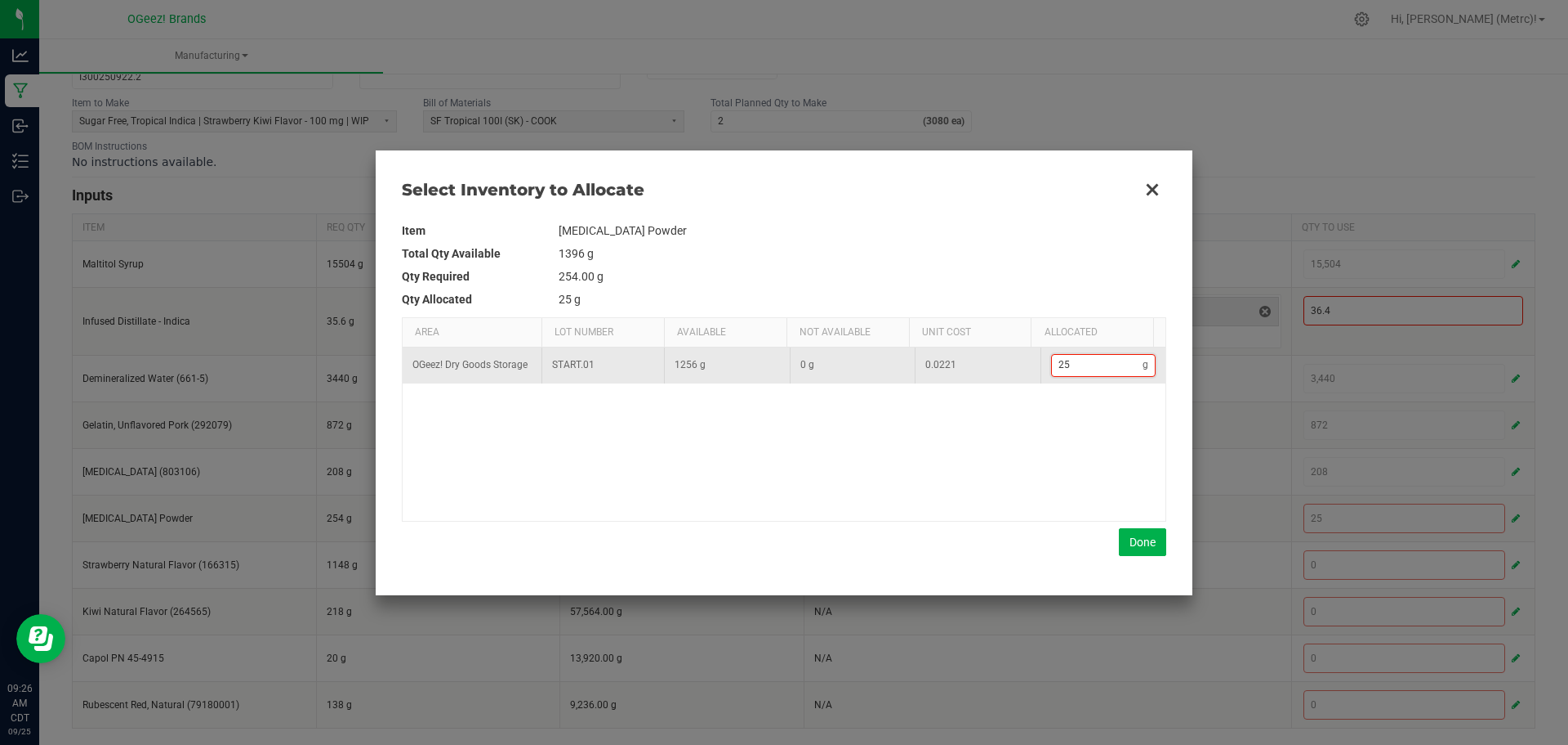
type input "254"
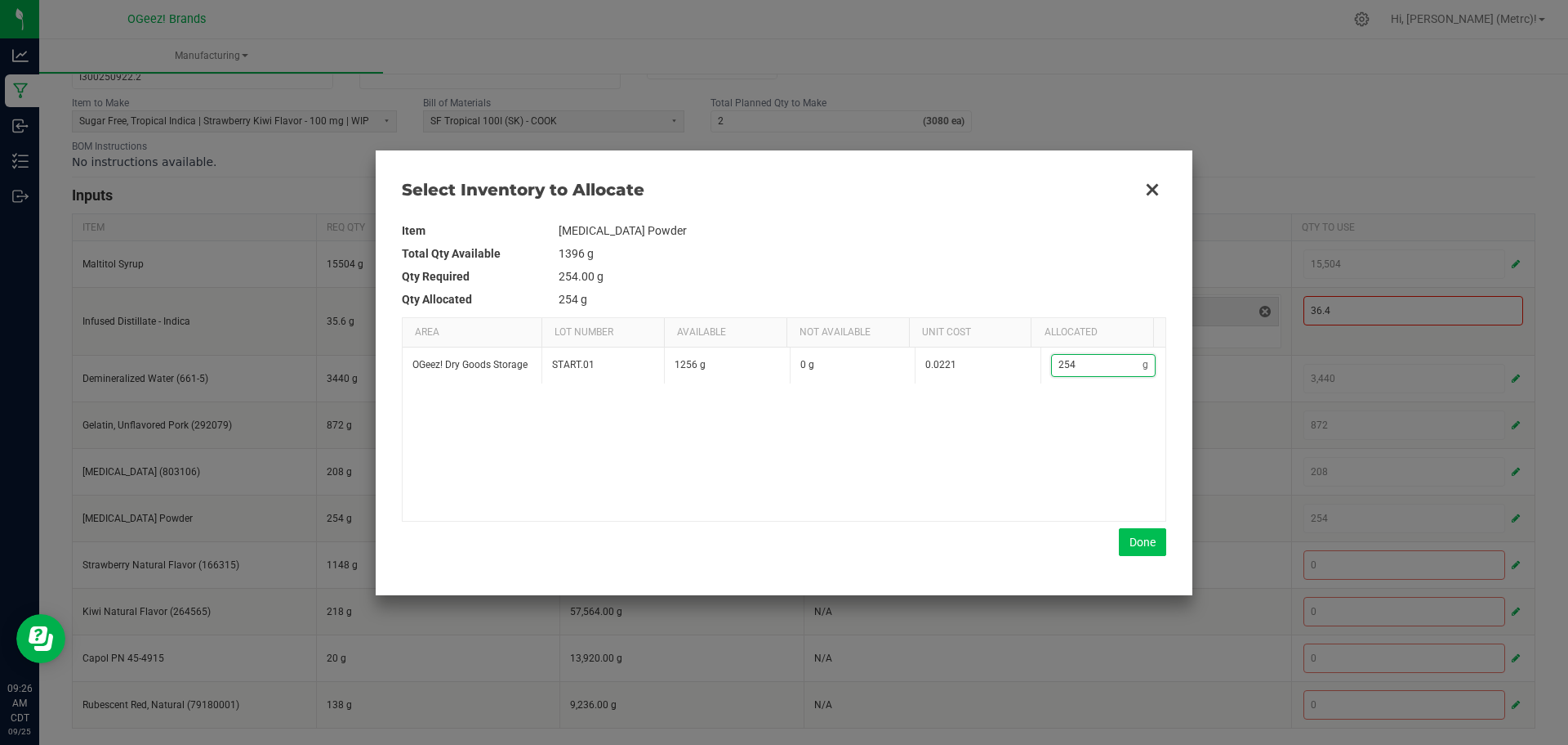
type input "254"
click at [1144, 539] on button "Done" at bounding box center [1142, 542] width 47 height 28
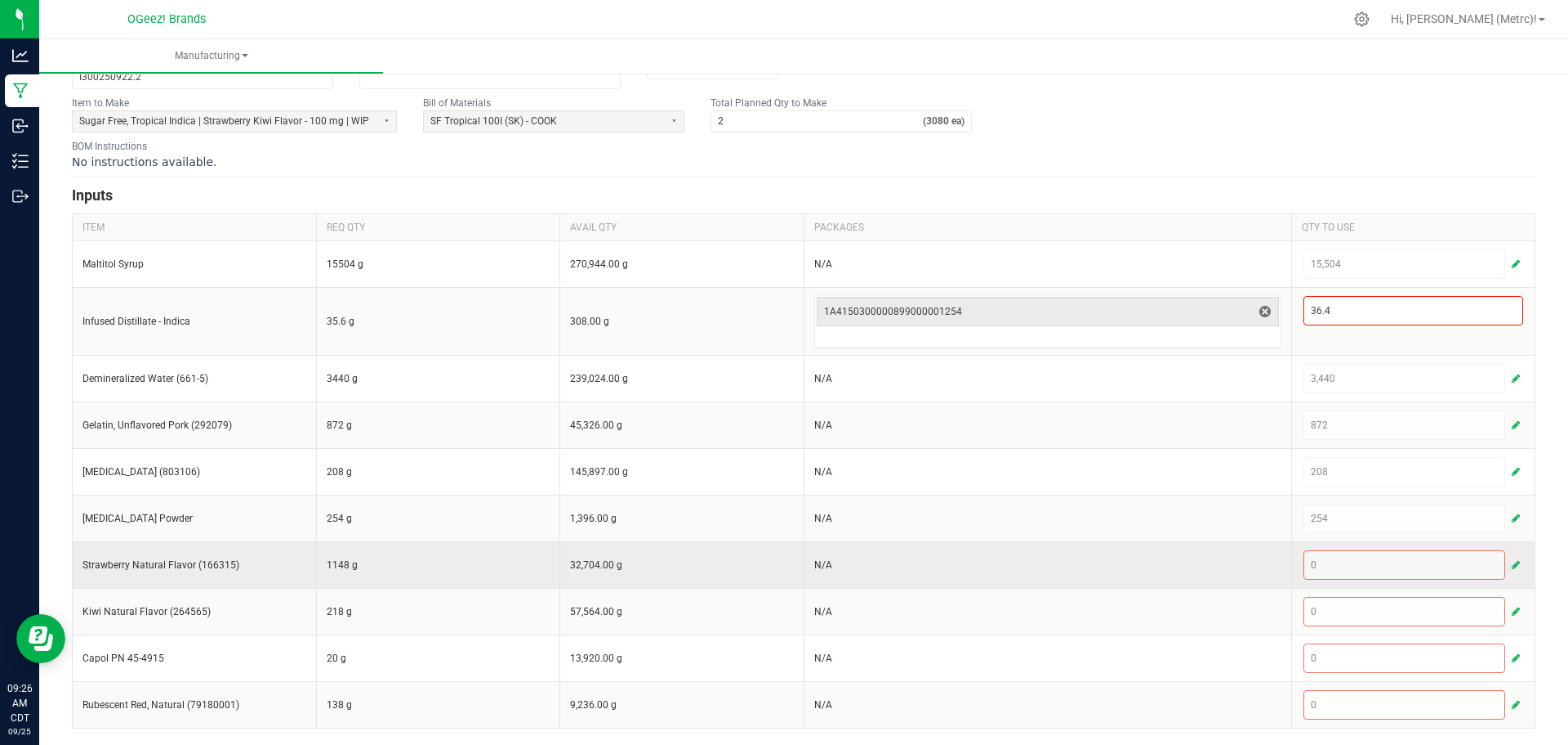
click at [1508, 555] on button "button" at bounding box center [1515, 565] width 14 height 19
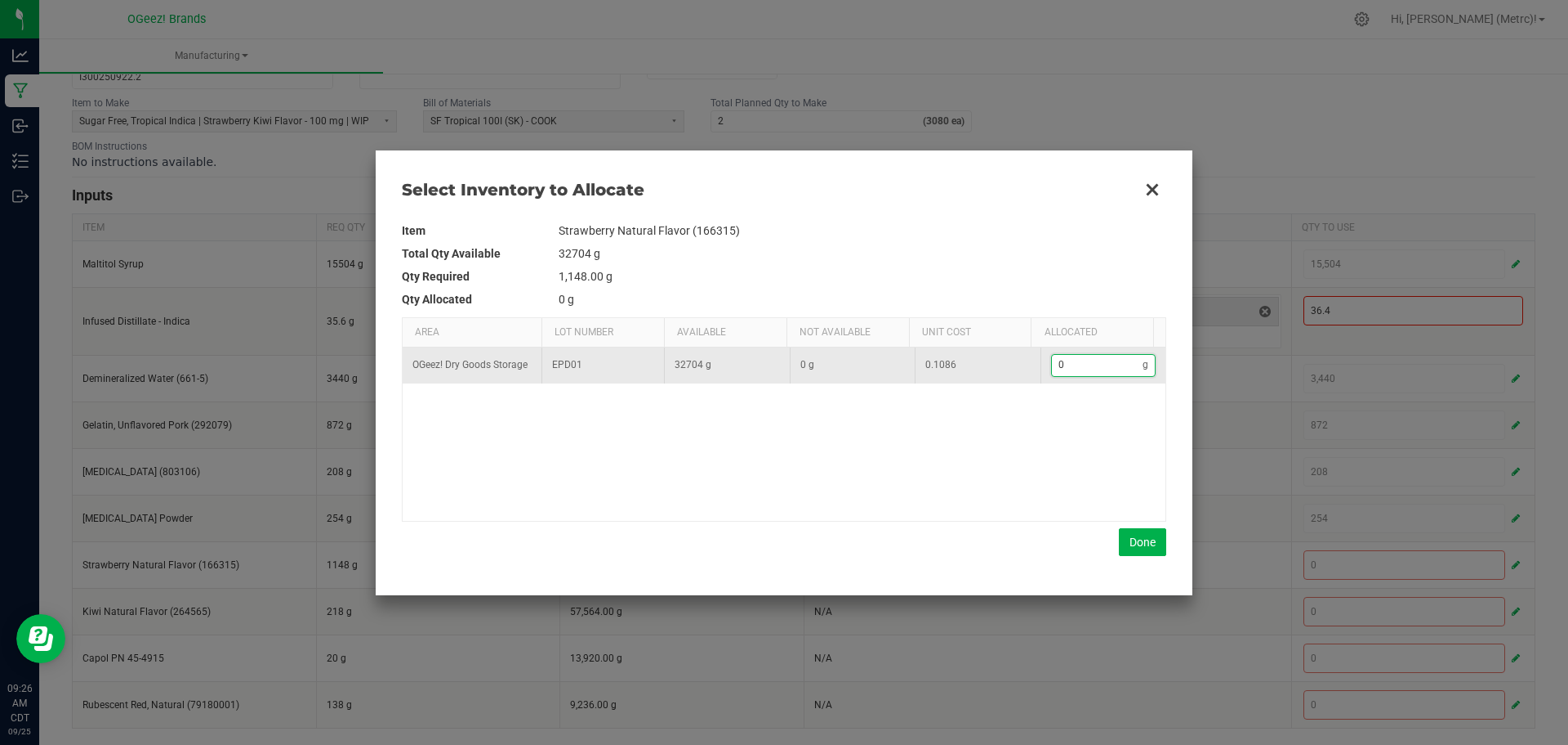
type input "1"
type input "11"
type input "114"
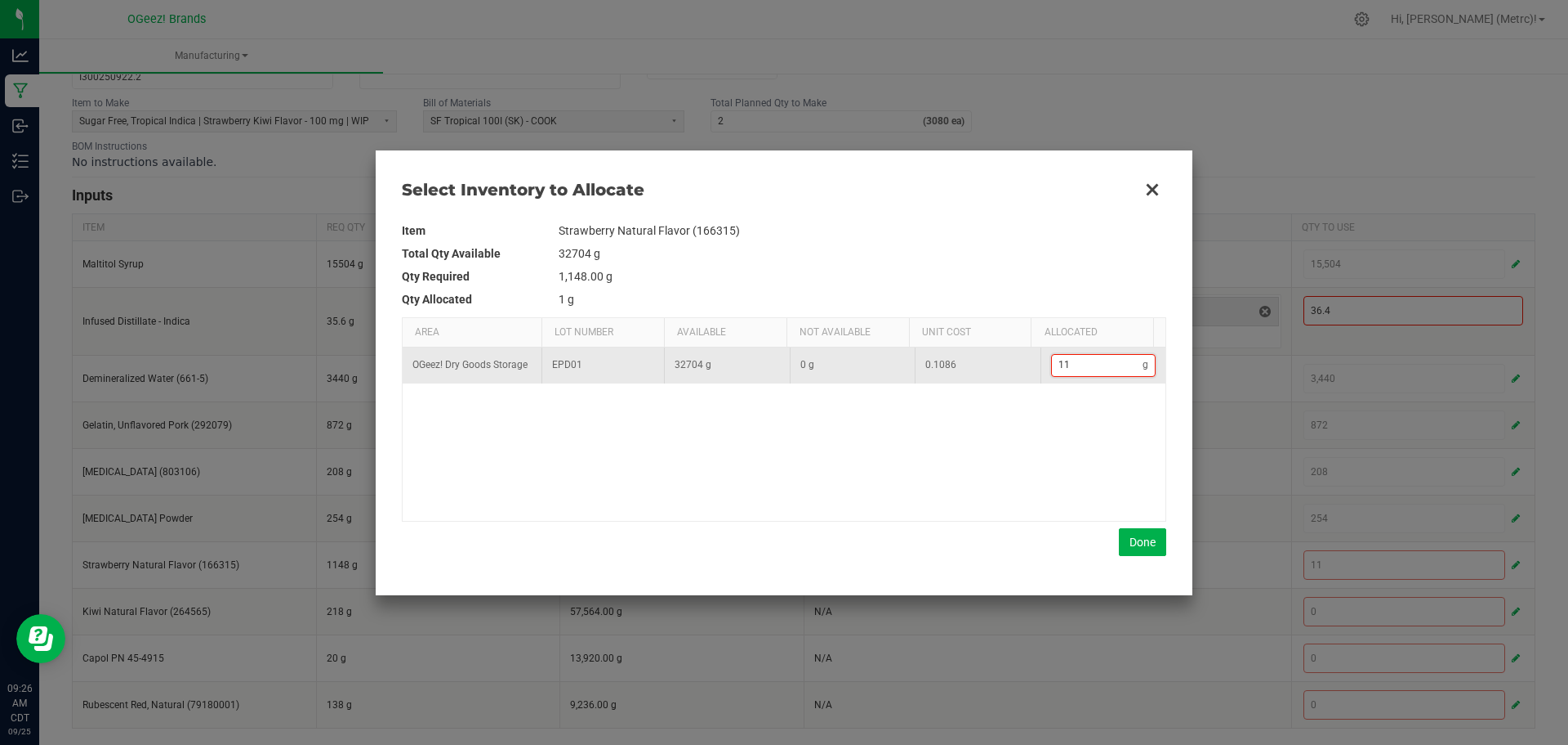
type input "114"
type input "1,148"
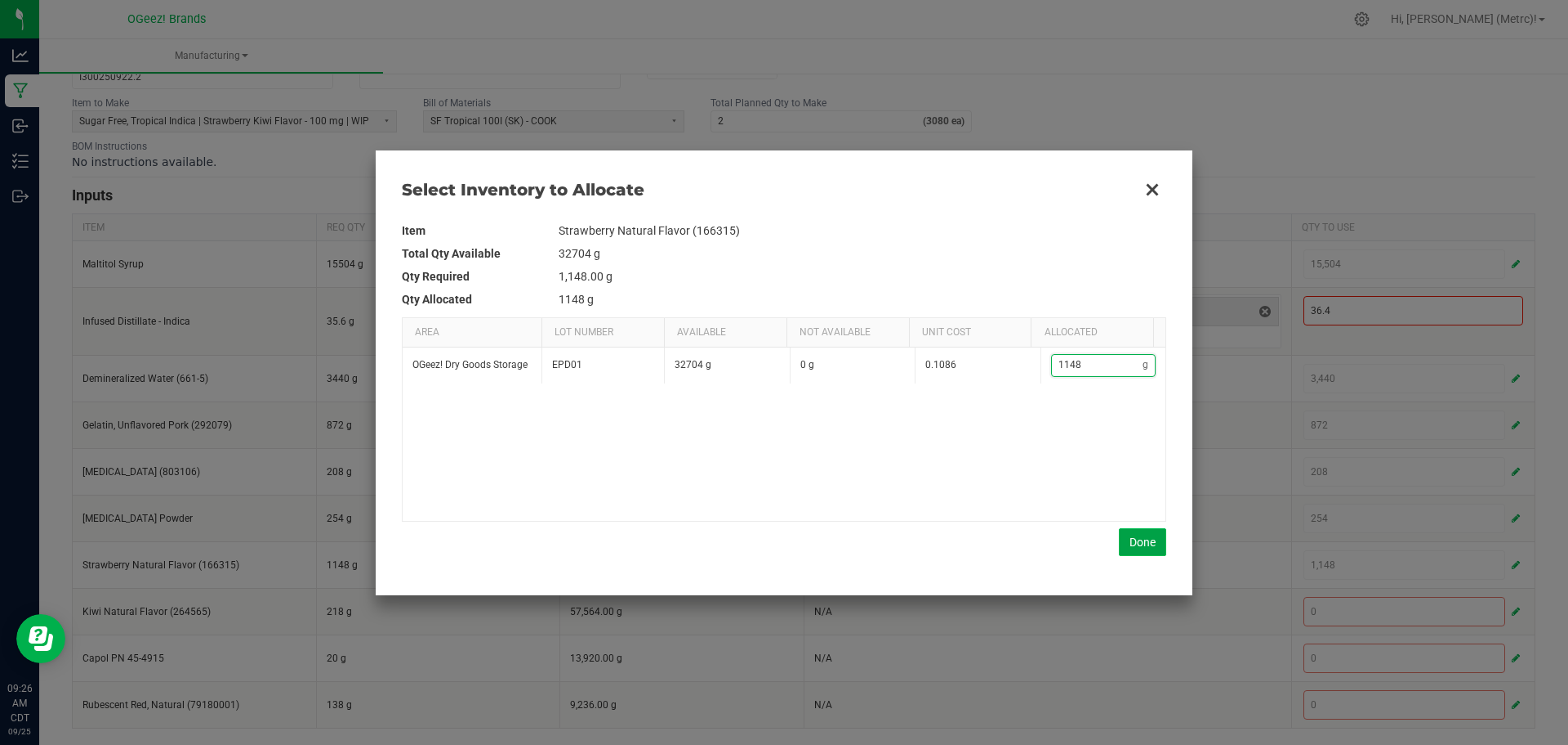
type input "1,148"
click at [1136, 540] on button "Done" at bounding box center [1142, 542] width 47 height 28
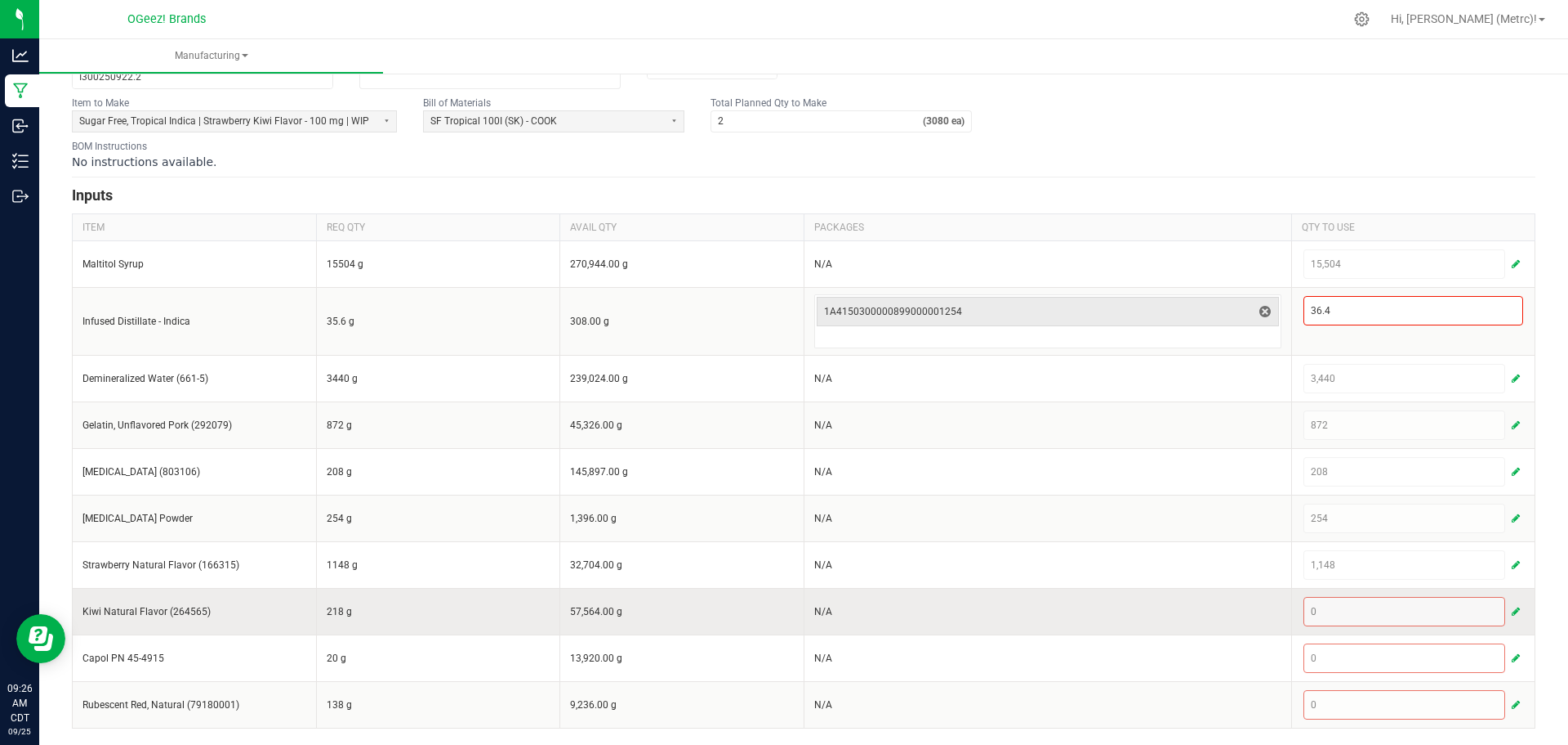
click at [1512, 609] on span "button" at bounding box center [1516, 611] width 8 height 13
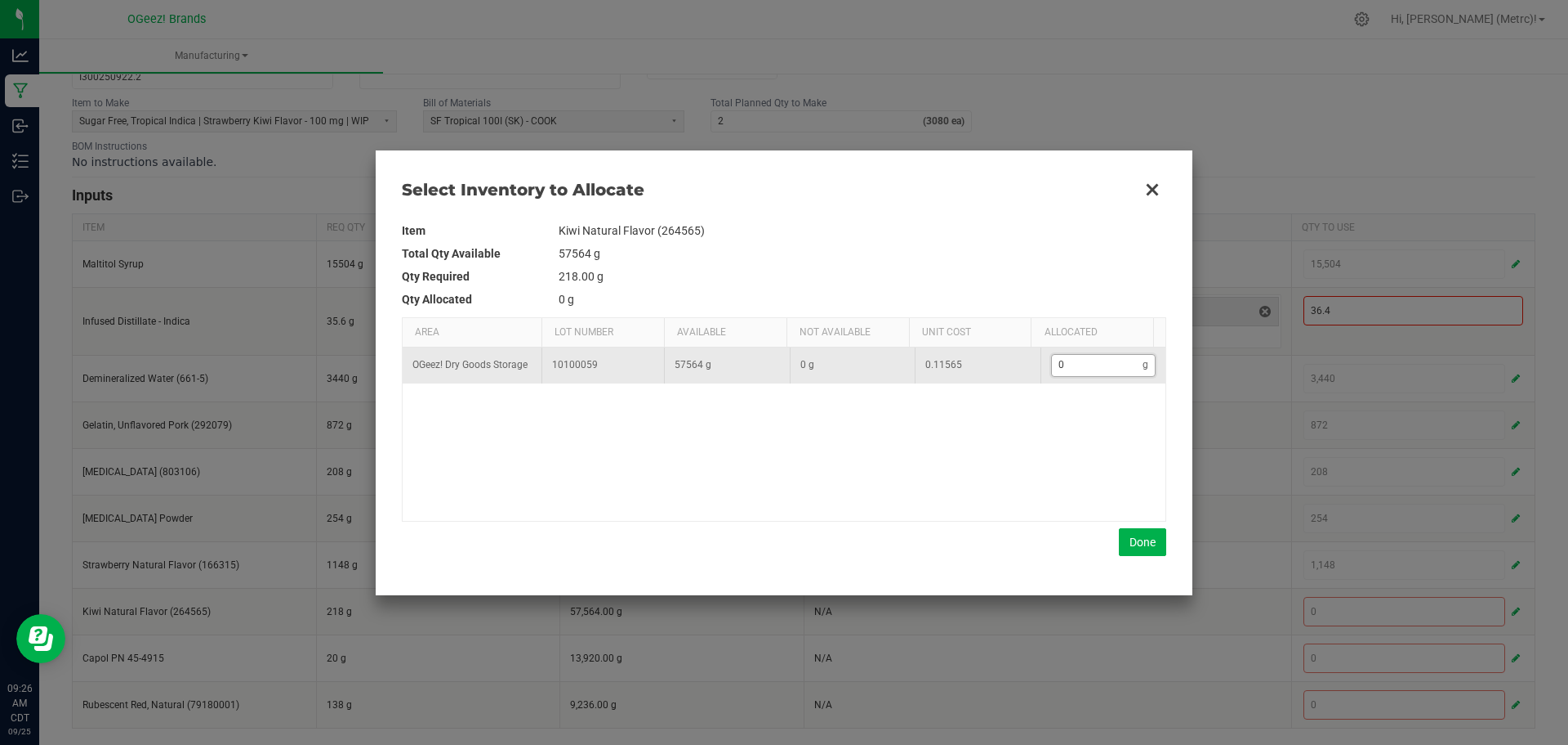
click at [1055, 370] on input "0" at bounding box center [1098, 365] width 91 height 20
type input "2"
type input "21"
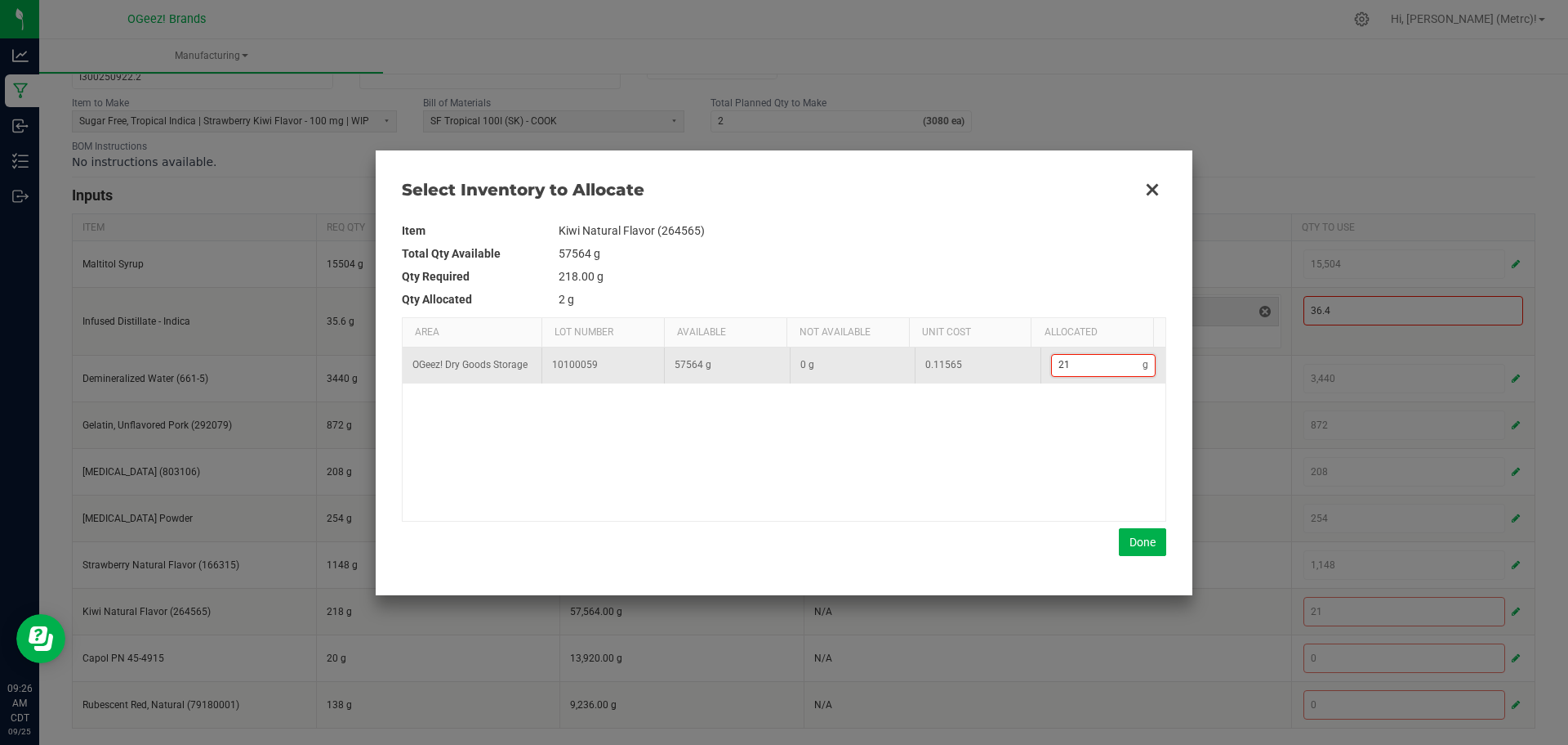
type input "218"
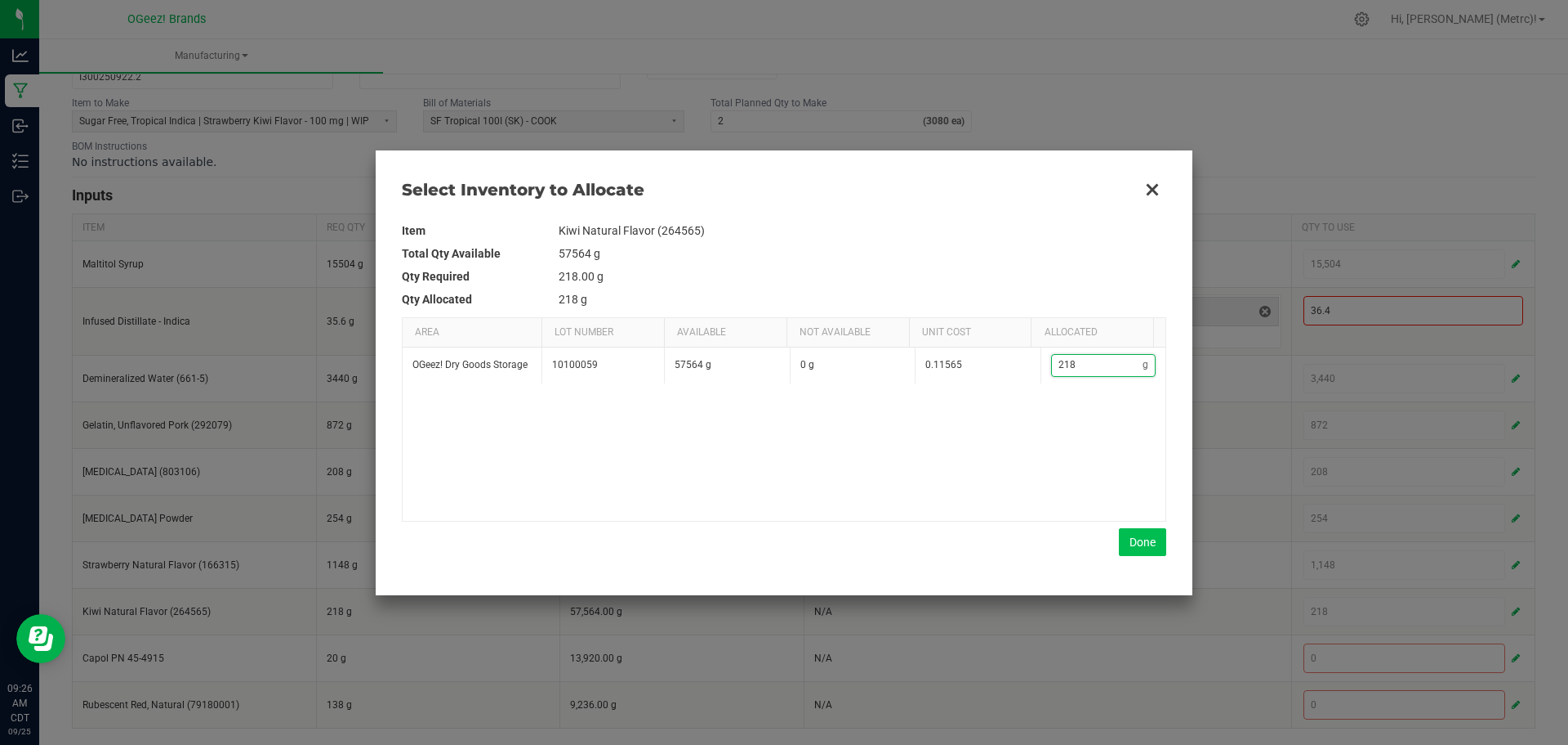
type input "218"
click at [1146, 548] on button "Done" at bounding box center [1142, 542] width 47 height 28
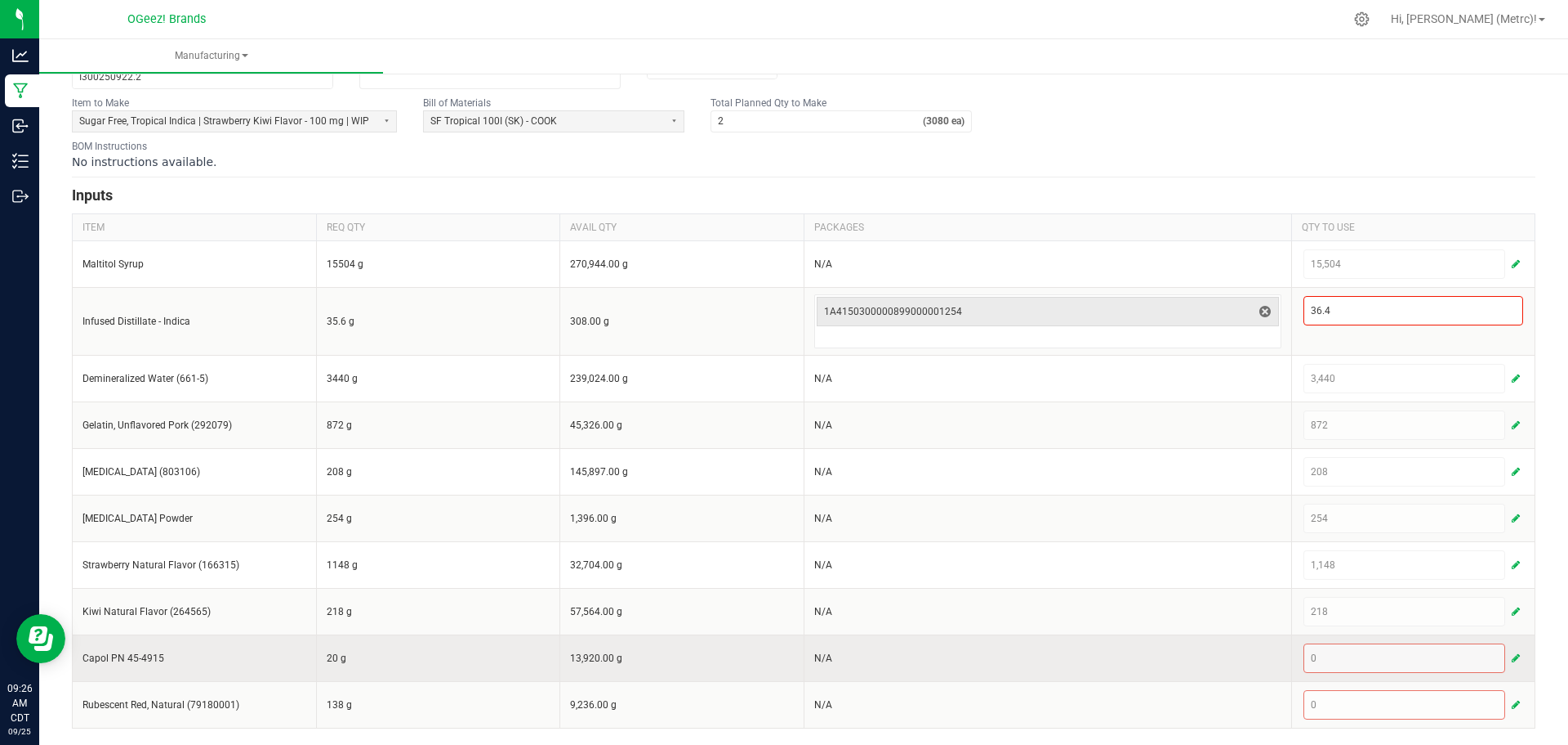
click at [1512, 664] on span "button" at bounding box center [1516, 658] width 8 height 13
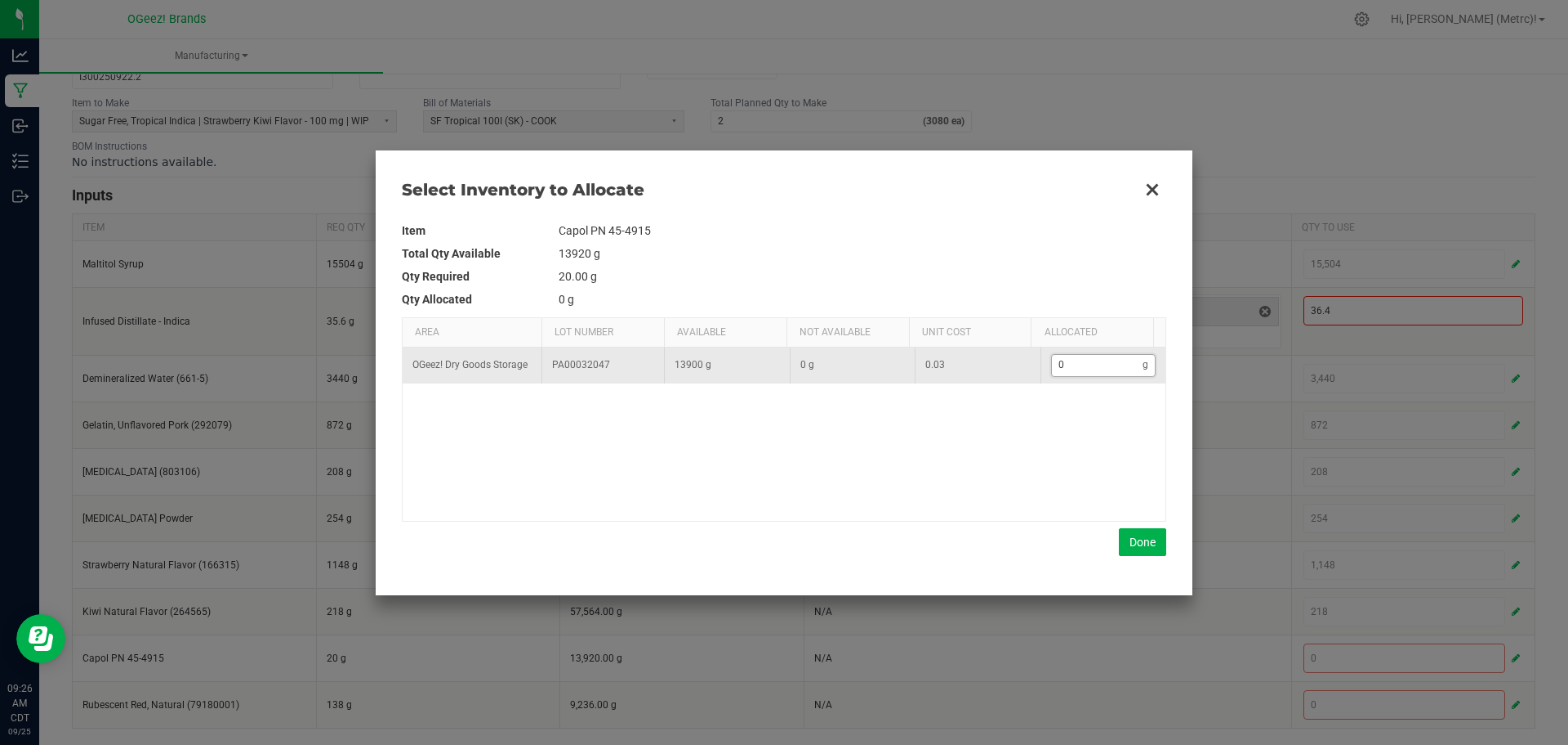
click at [1057, 361] on input "0" at bounding box center [1098, 365] width 91 height 20
type input "2"
type input "20"
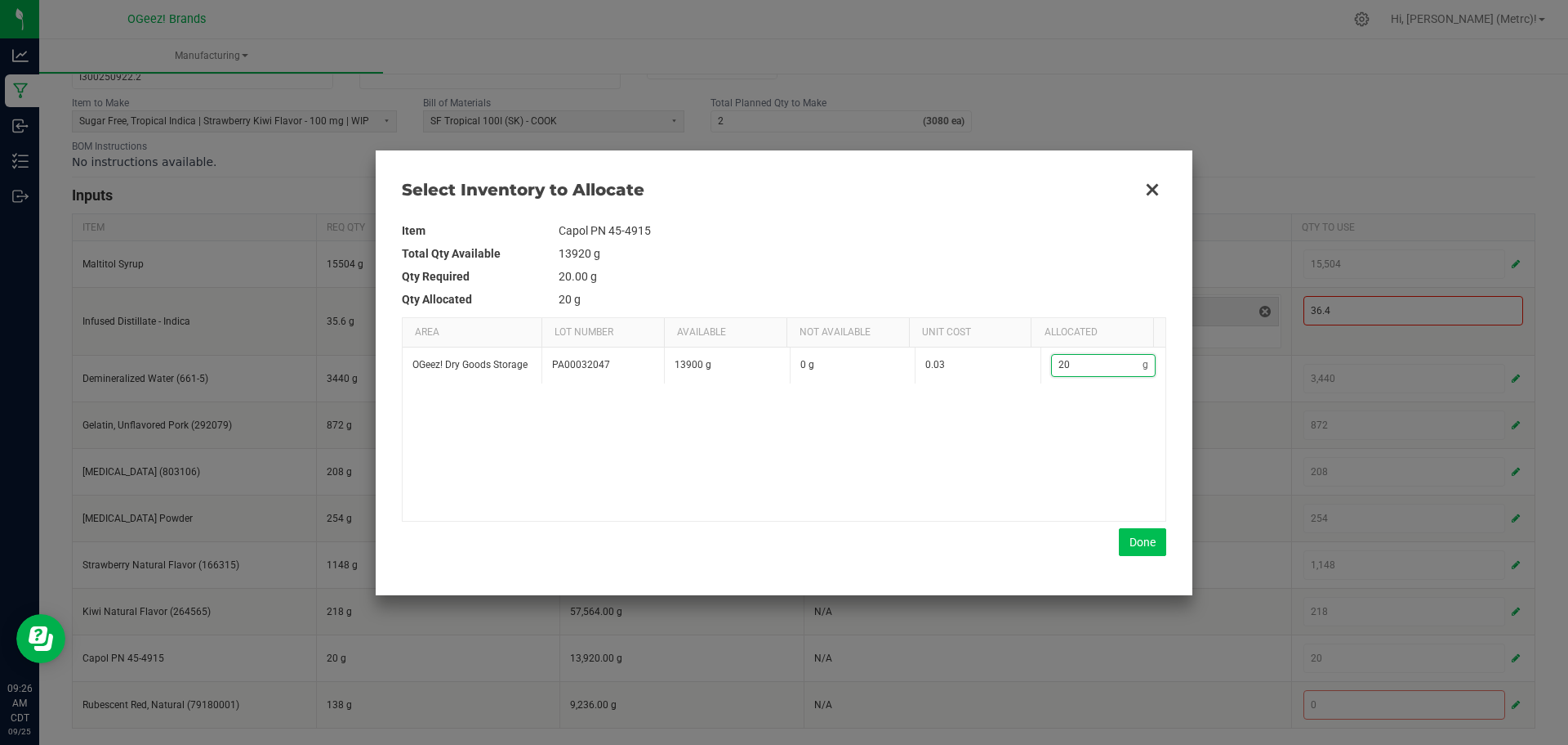
type input "20"
click at [1139, 543] on button "Done" at bounding box center [1142, 542] width 47 height 28
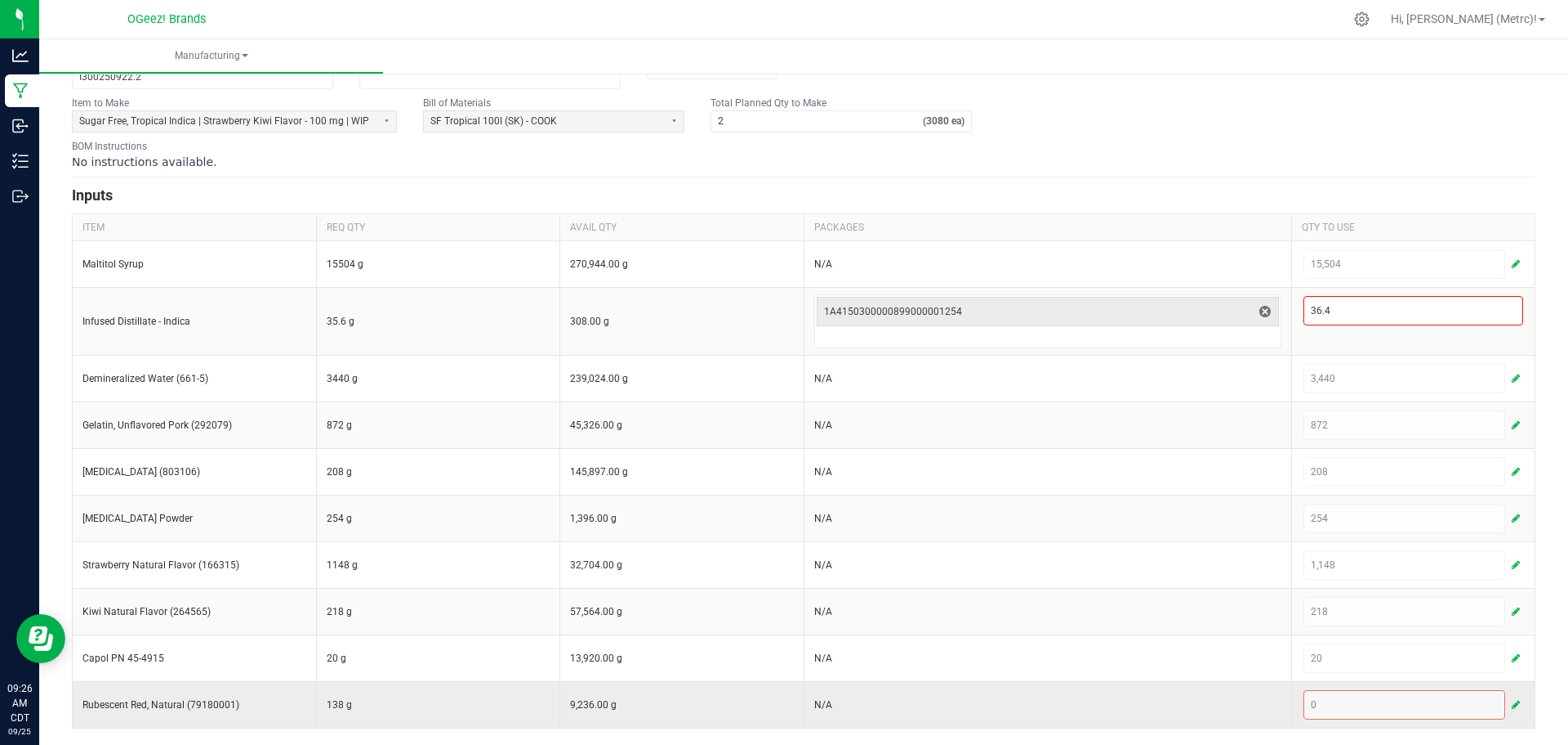
click at [1512, 699] on span "button" at bounding box center [1516, 705] width 8 height 13
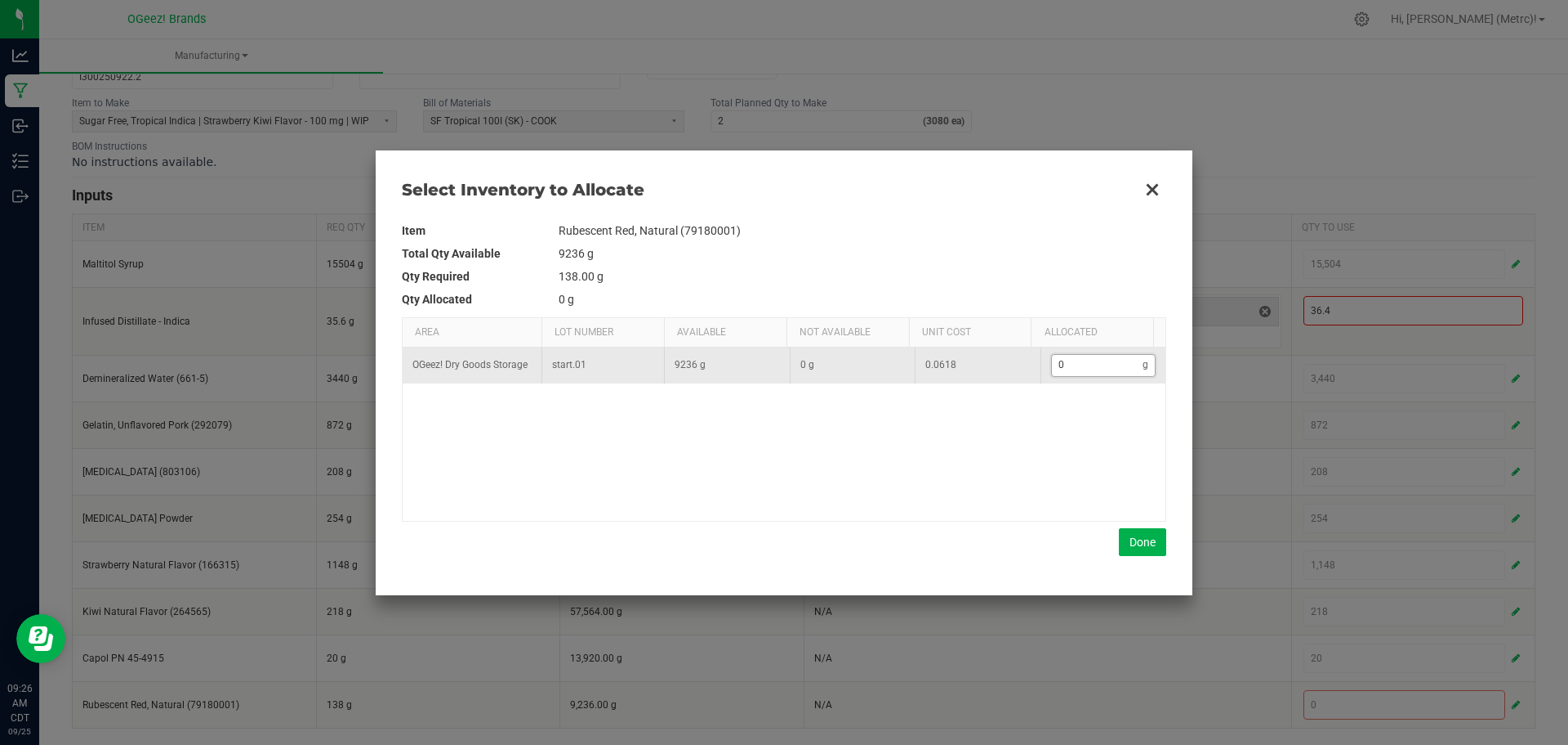
click at [1064, 366] on input "0" at bounding box center [1098, 365] width 91 height 20
type input "1"
type input "13"
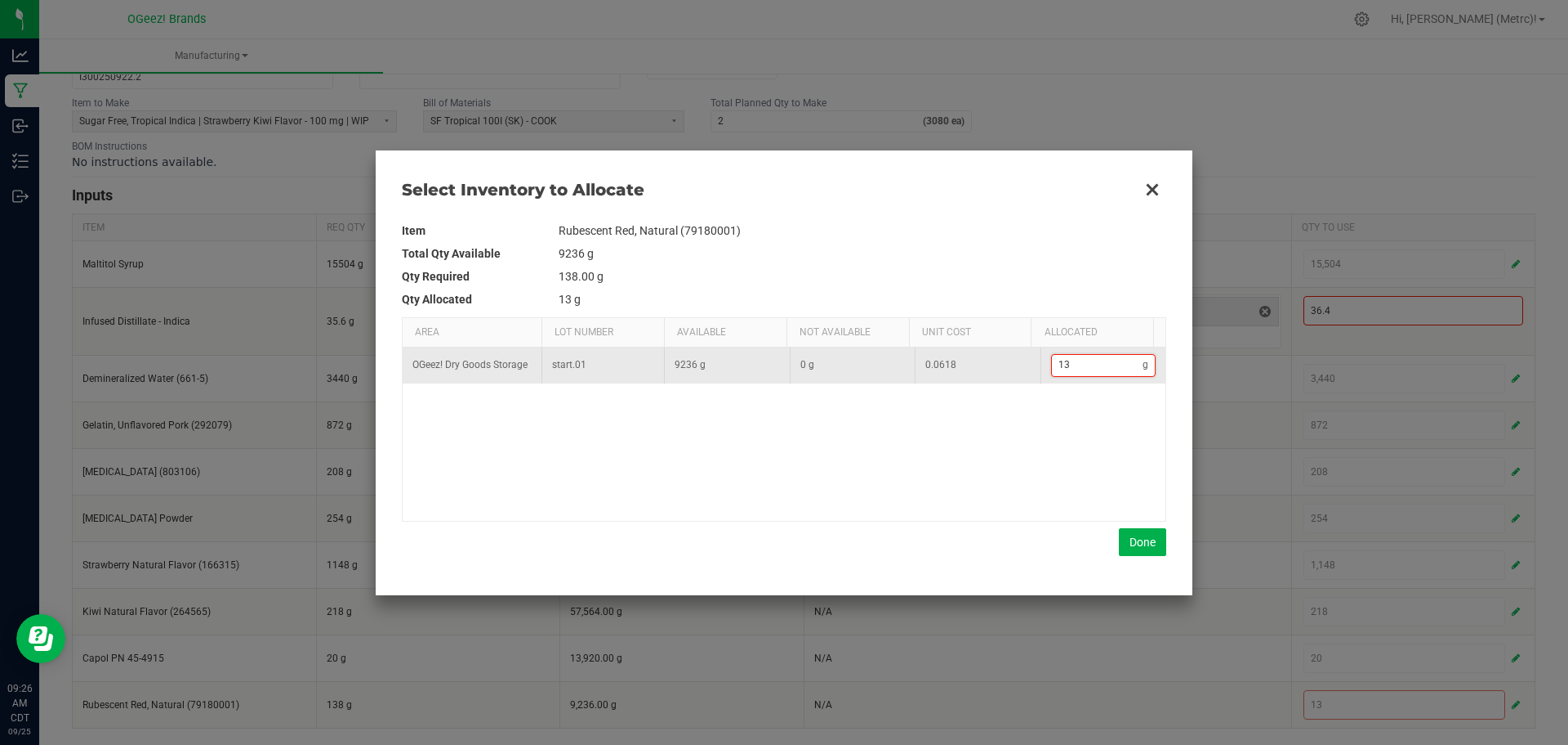
type input "138"
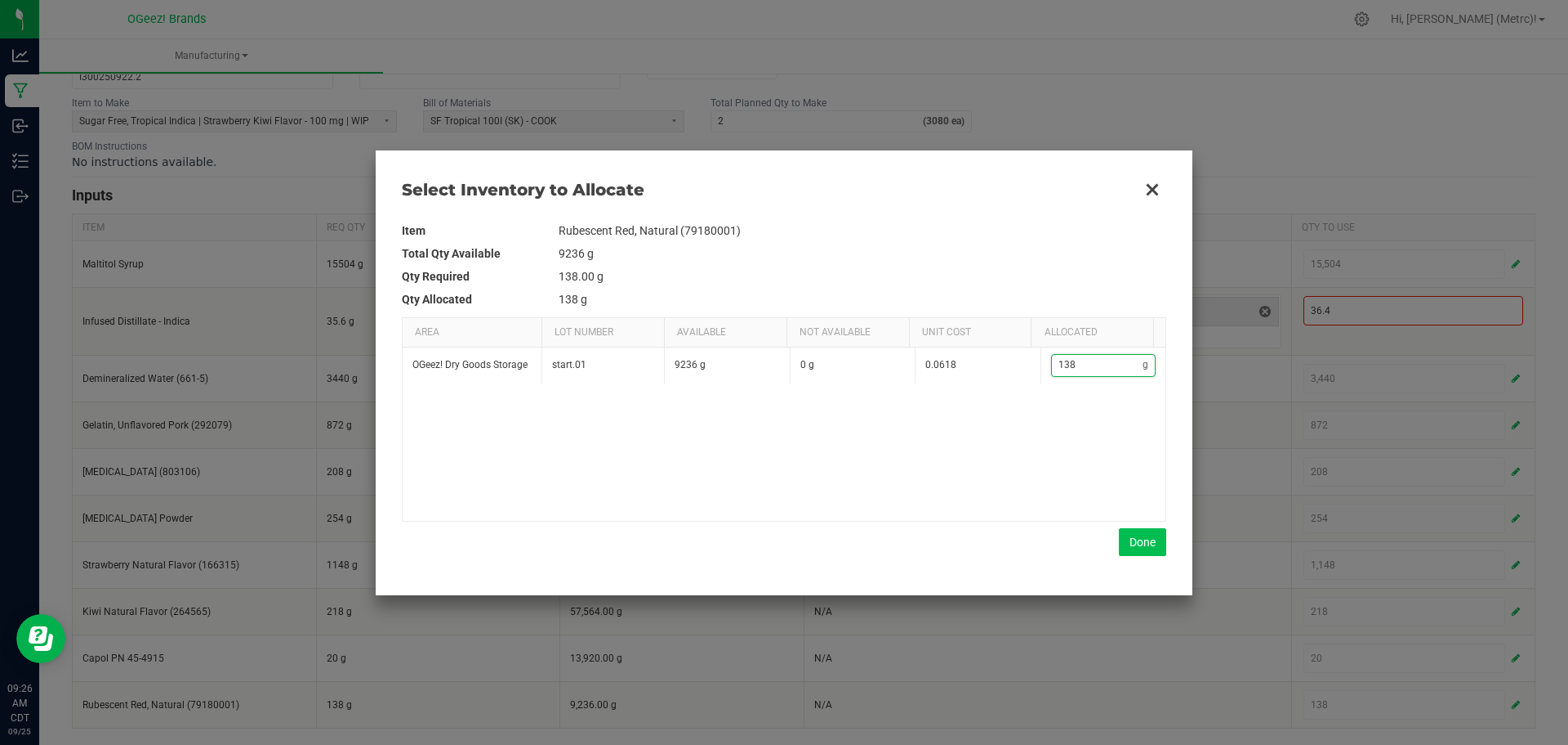
type input "138"
click at [1134, 547] on button "Done" at bounding box center [1142, 542] width 47 height 28
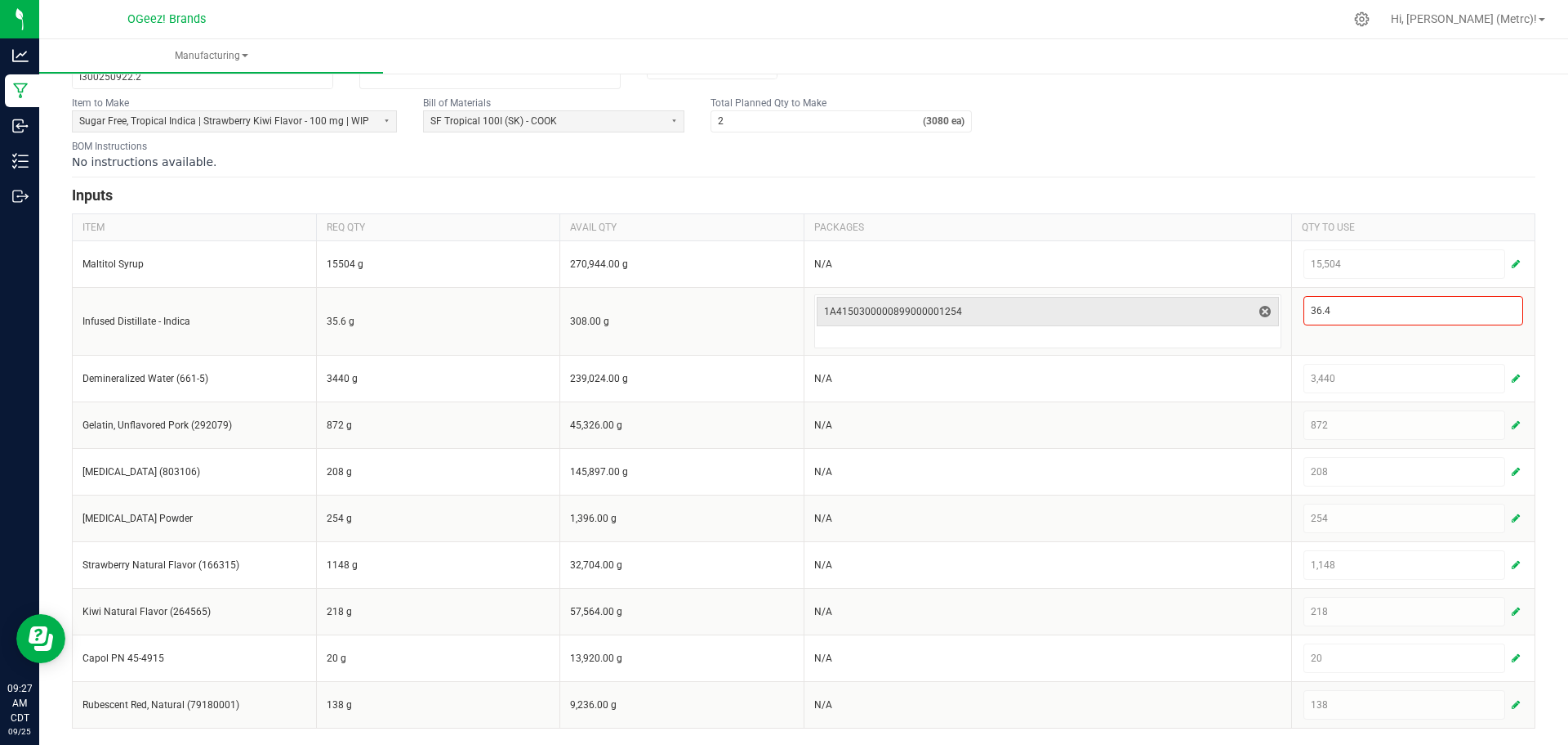
click at [1553, 501] on div "< All Runs Create Name * Cook 9.22.25 SFI SK Scheduled Date Now Run Type * OGee…" at bounding box center [804, 317] width 1530 height 854
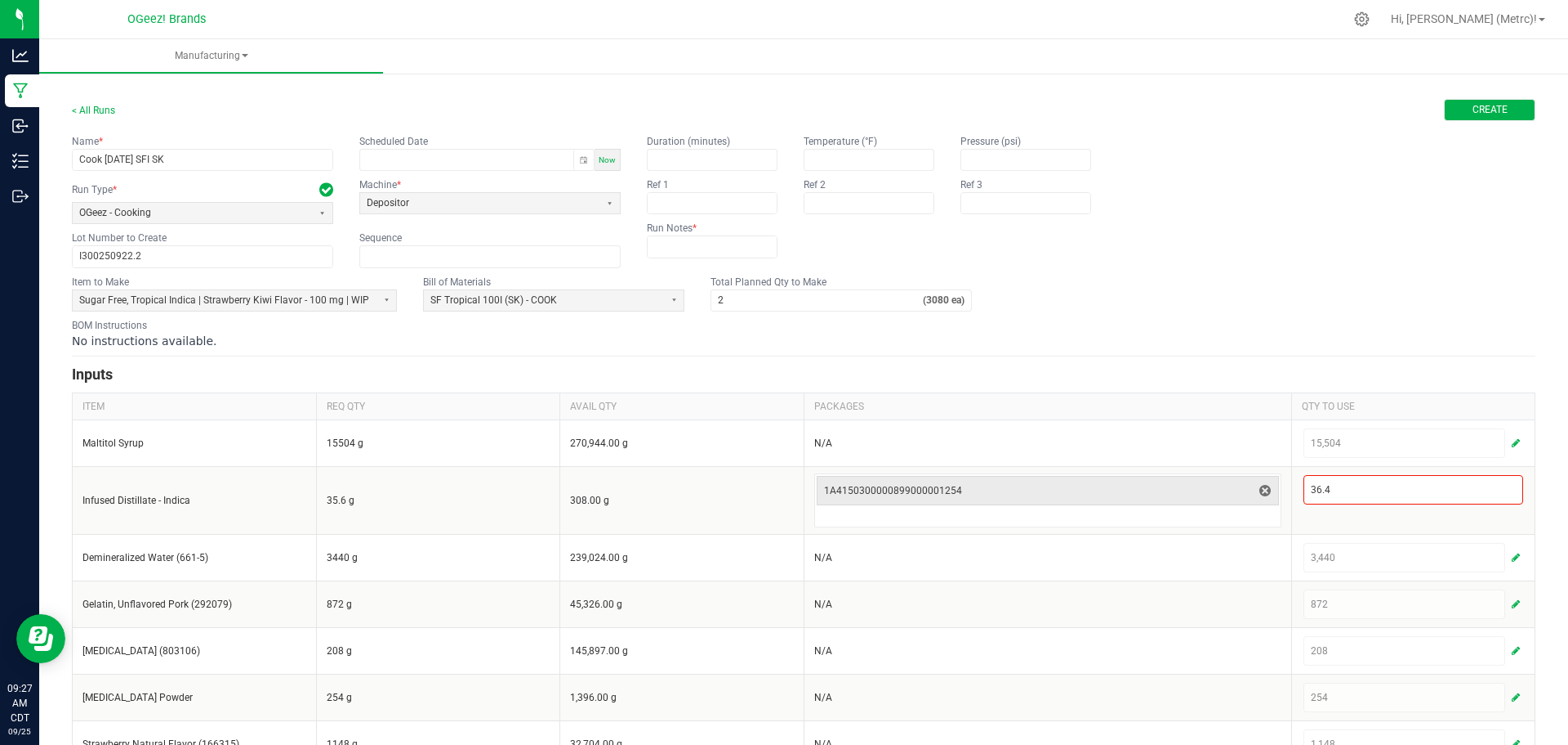
click at [1492, 100] on button "Create" at bounding box center [1489, 110] width 91 height 22
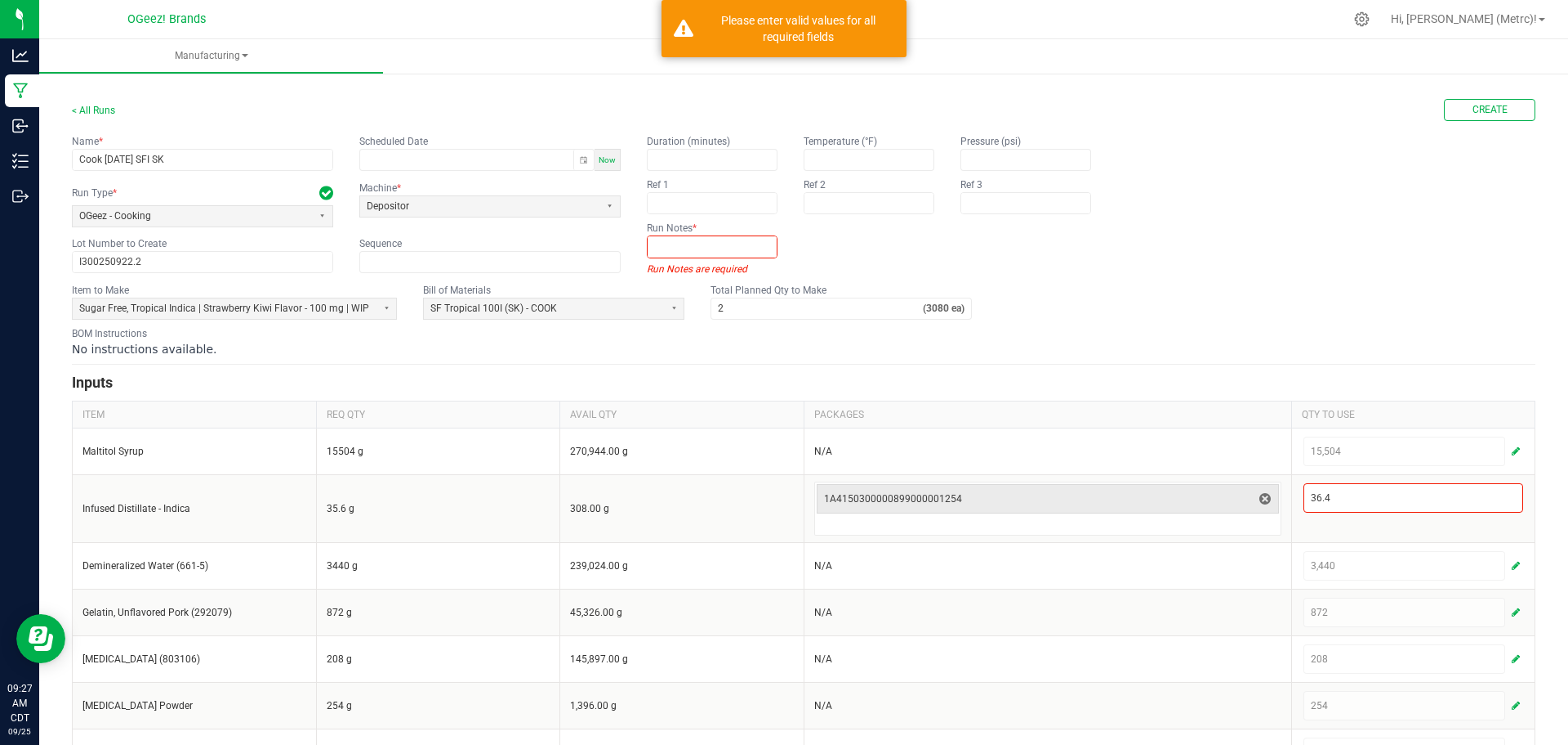
click at [743, 244] on input "text" at bounding box center [712, 245] width 129 height 20
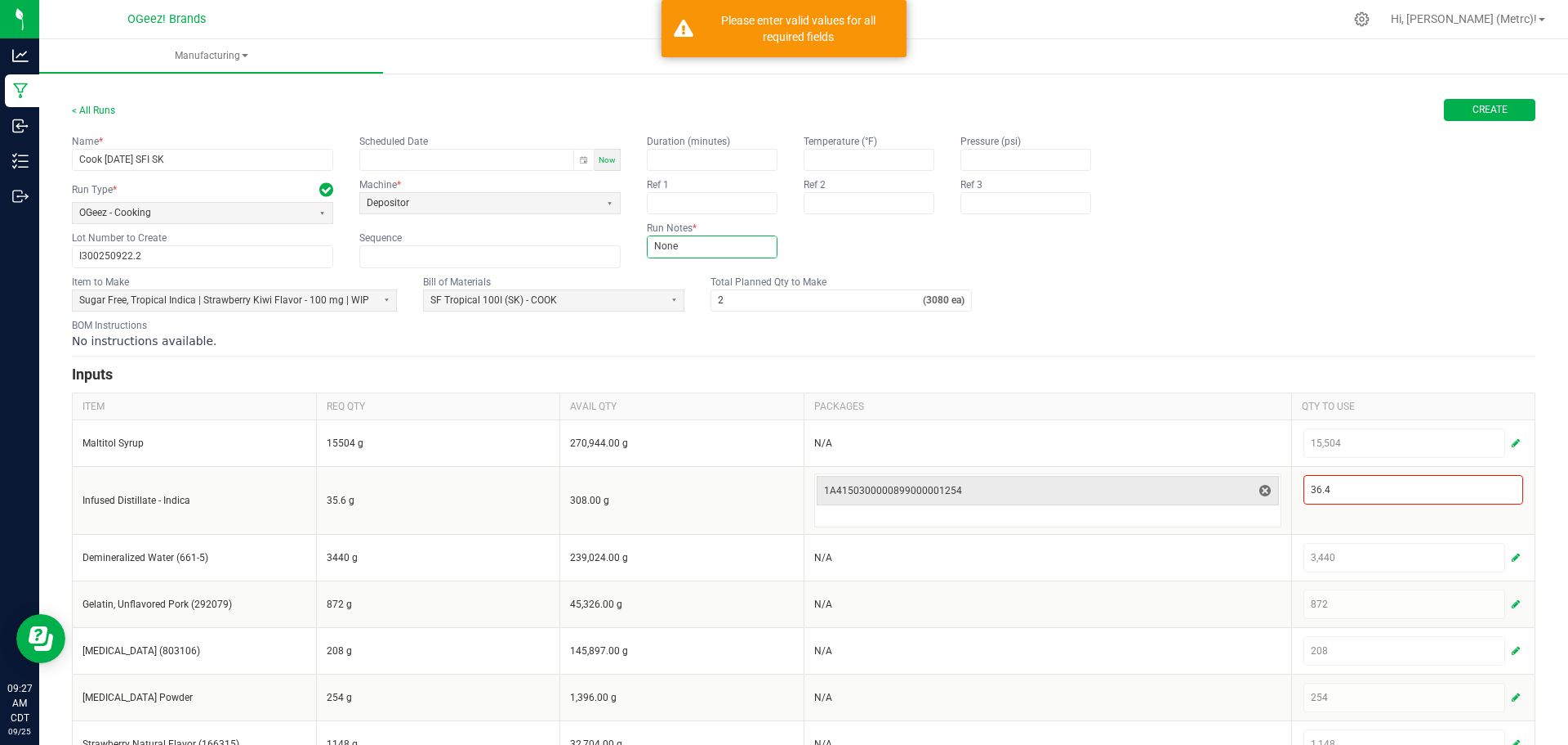
type input "None"
click at [1473, 111] on span "Create" at bounding box center [1490, 110] width 36 height 13
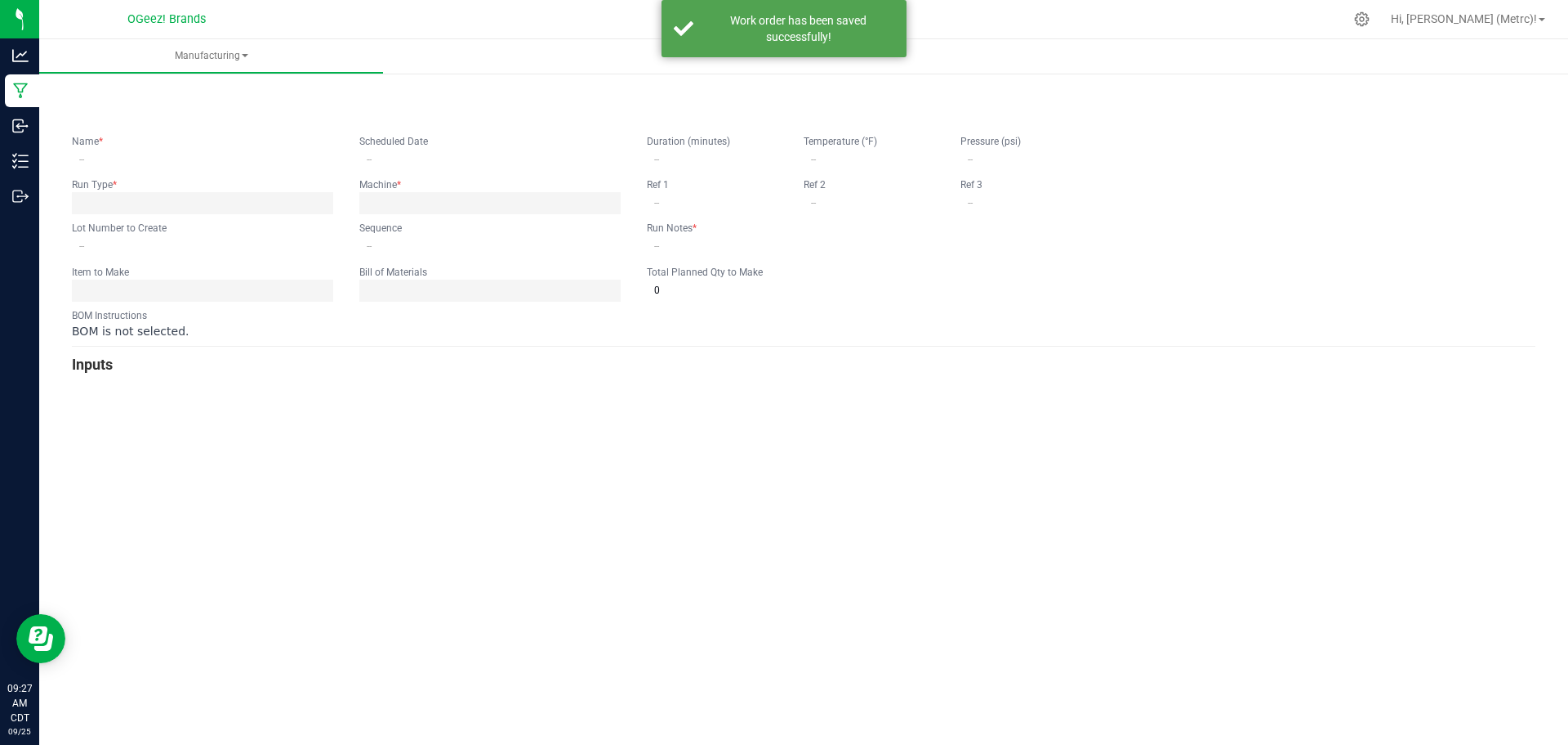
type input "Cook 9.22.25 SFI SK"
type input "I300250922.2"
type input "0"
type input "None"
type input "2"
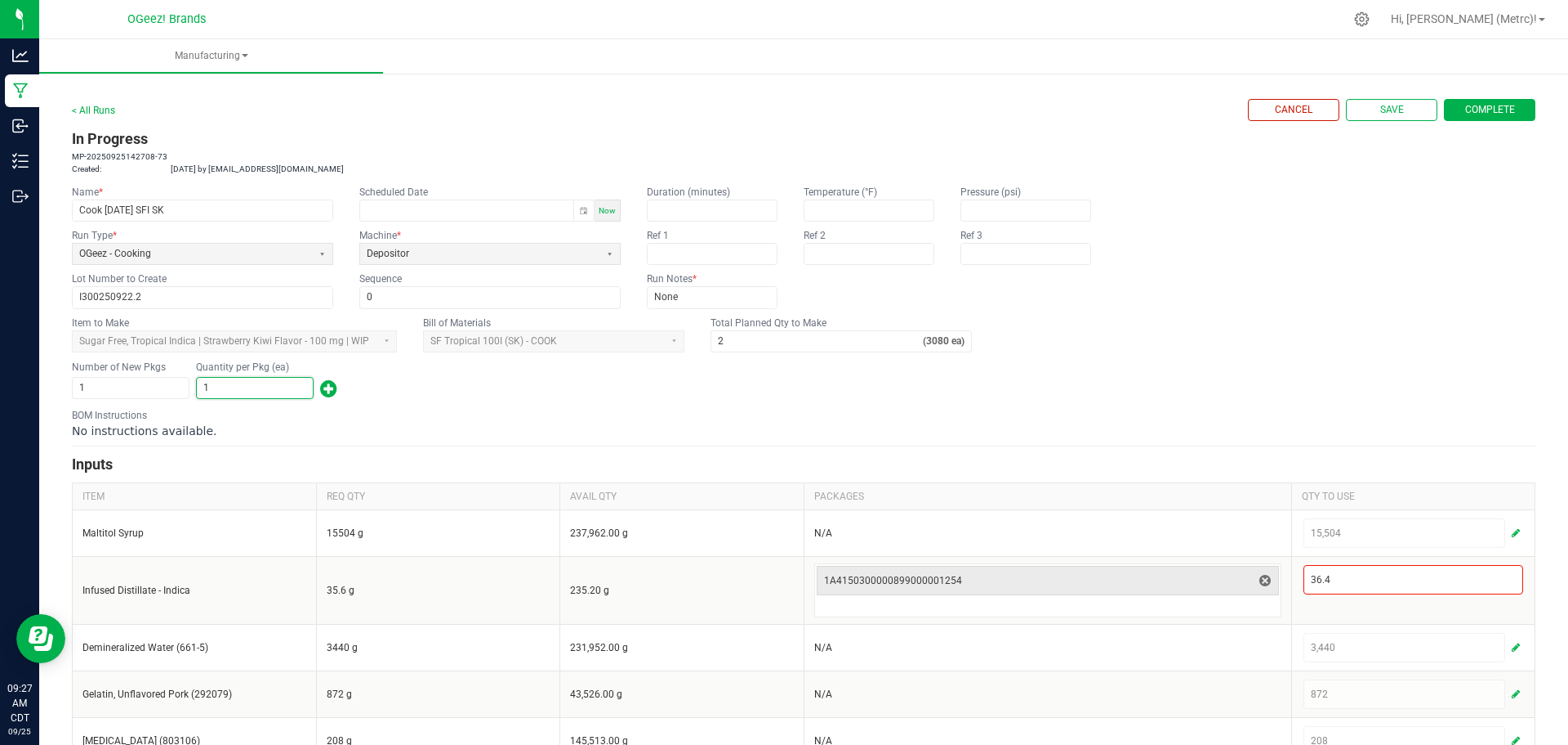
click at [246, 383] on input "1" at bounding box center [255, 387] width 116 height 20
type input "3,234"
click at [772, 425] on div "No instructions available." at bounding box center [804, 430] width 1464 height 16
click at [1466, 108] on span "Complete" at bounding box center [1490, 110] width 50 height 13
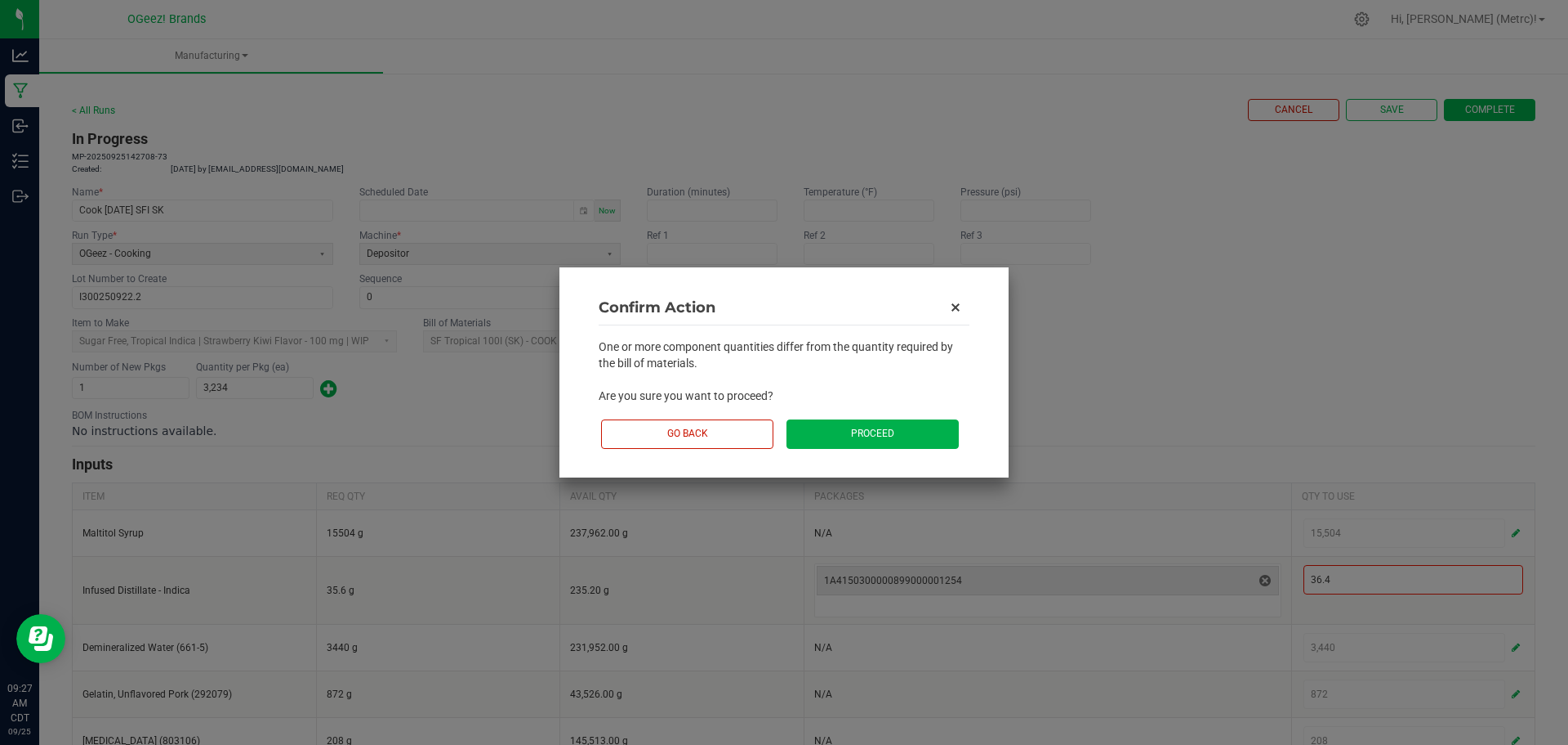
click at [850, 433] on button "Proceed" at bounding box center [873, 434] width 172 height 29
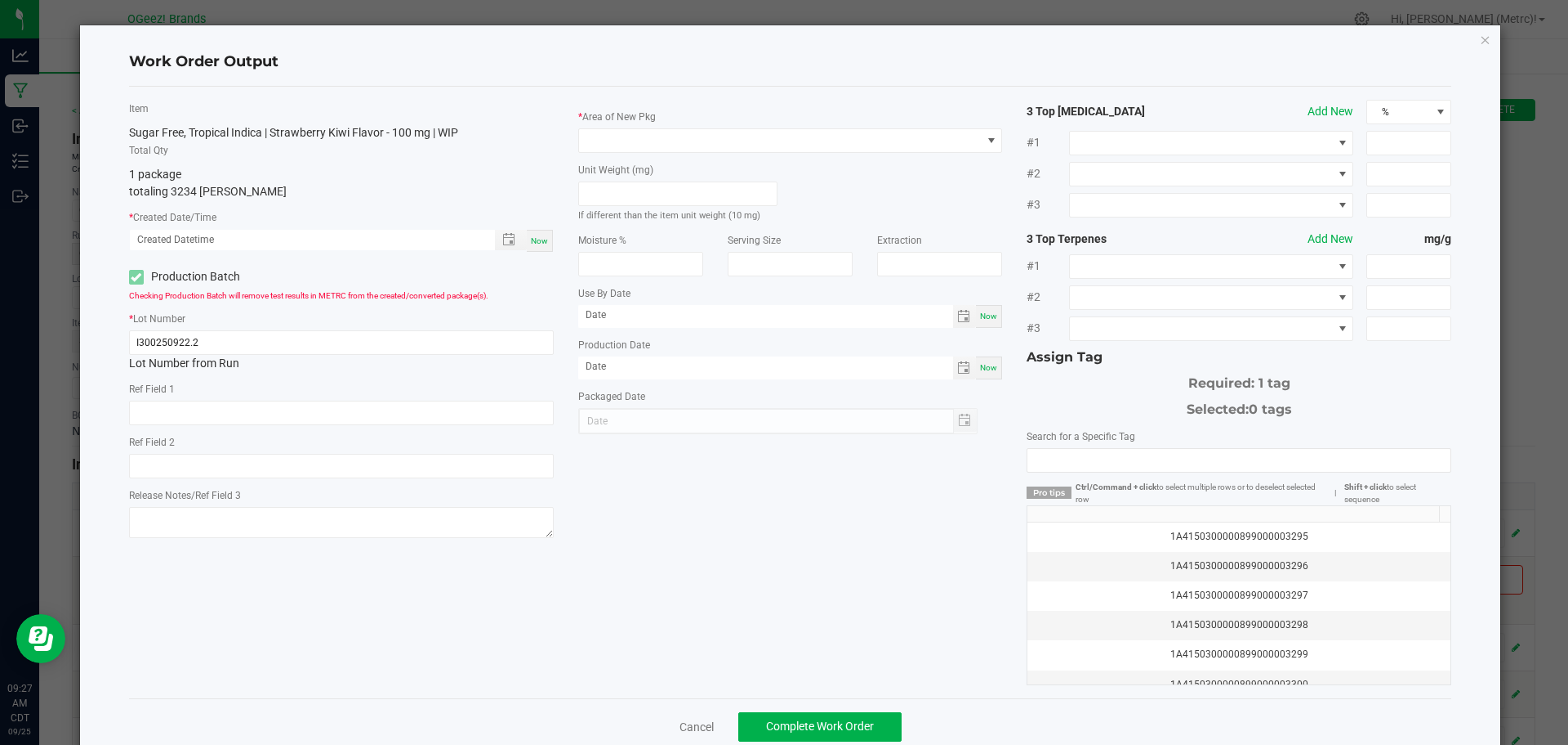
click at [534, 238] on span "Now" at bounding box center [540, 240] width 17 height 9
type input "09/25/2025 9:27 AM"
type input "[DATE]"
click at [686, 145] on span at bounding box center [780, 141] width 403 height 23
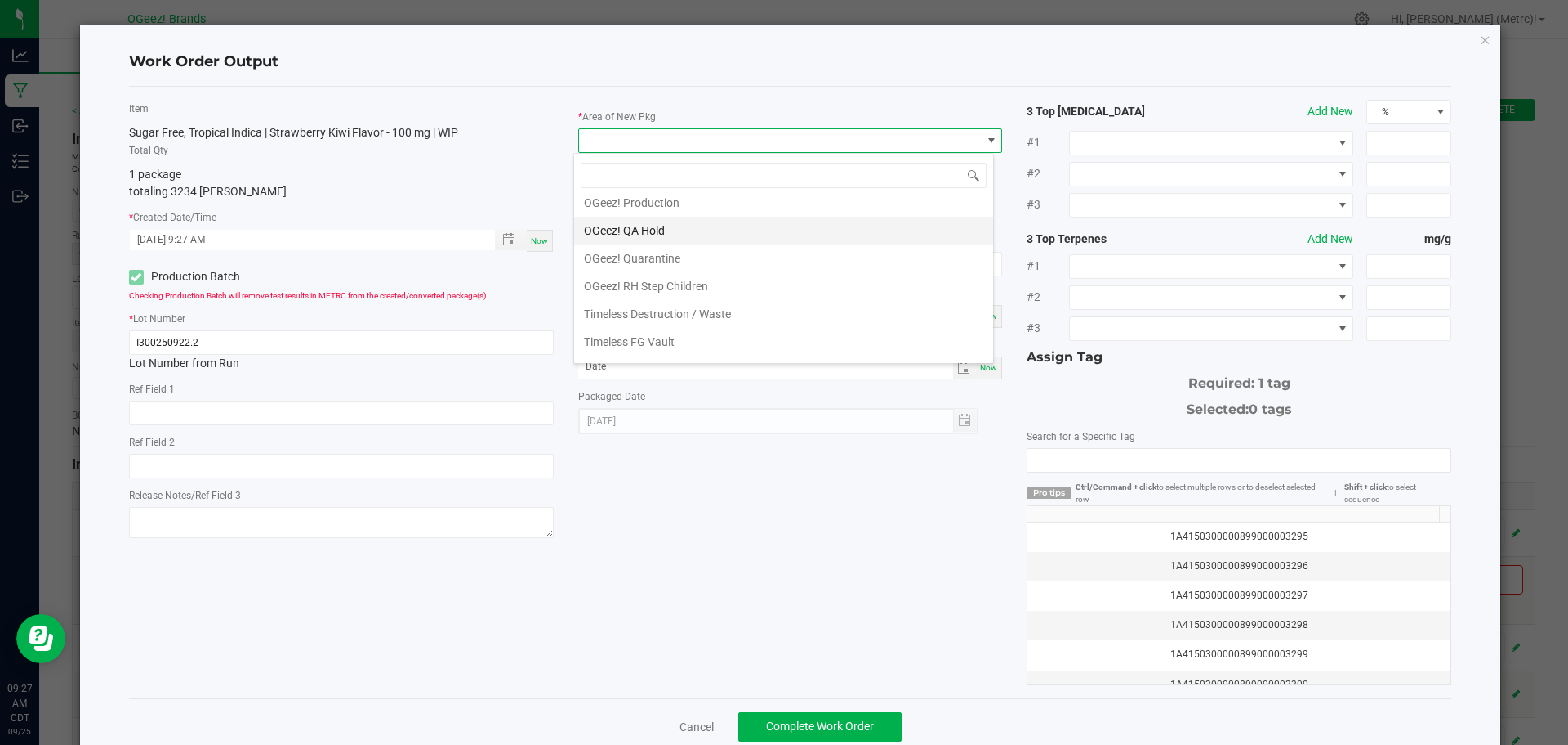
scroll to position [164, 0]
click at [682, 248] on li "OGeez! Production" at bounding box center [784, 241] width 419 height 28
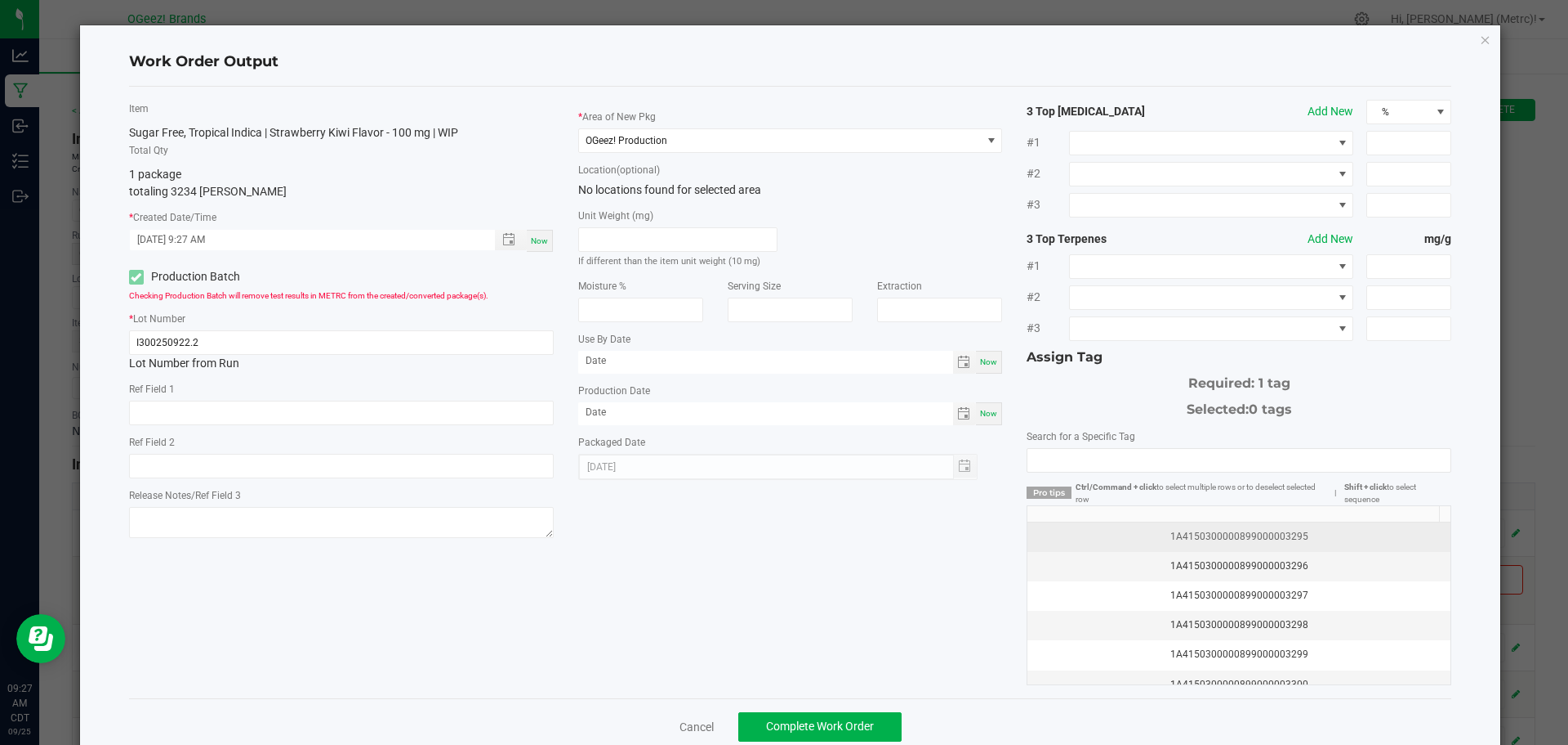
click at [1200, 533] on div "1A4150300000899000003295" at bounding box center [1238, 536] width 403 height 15
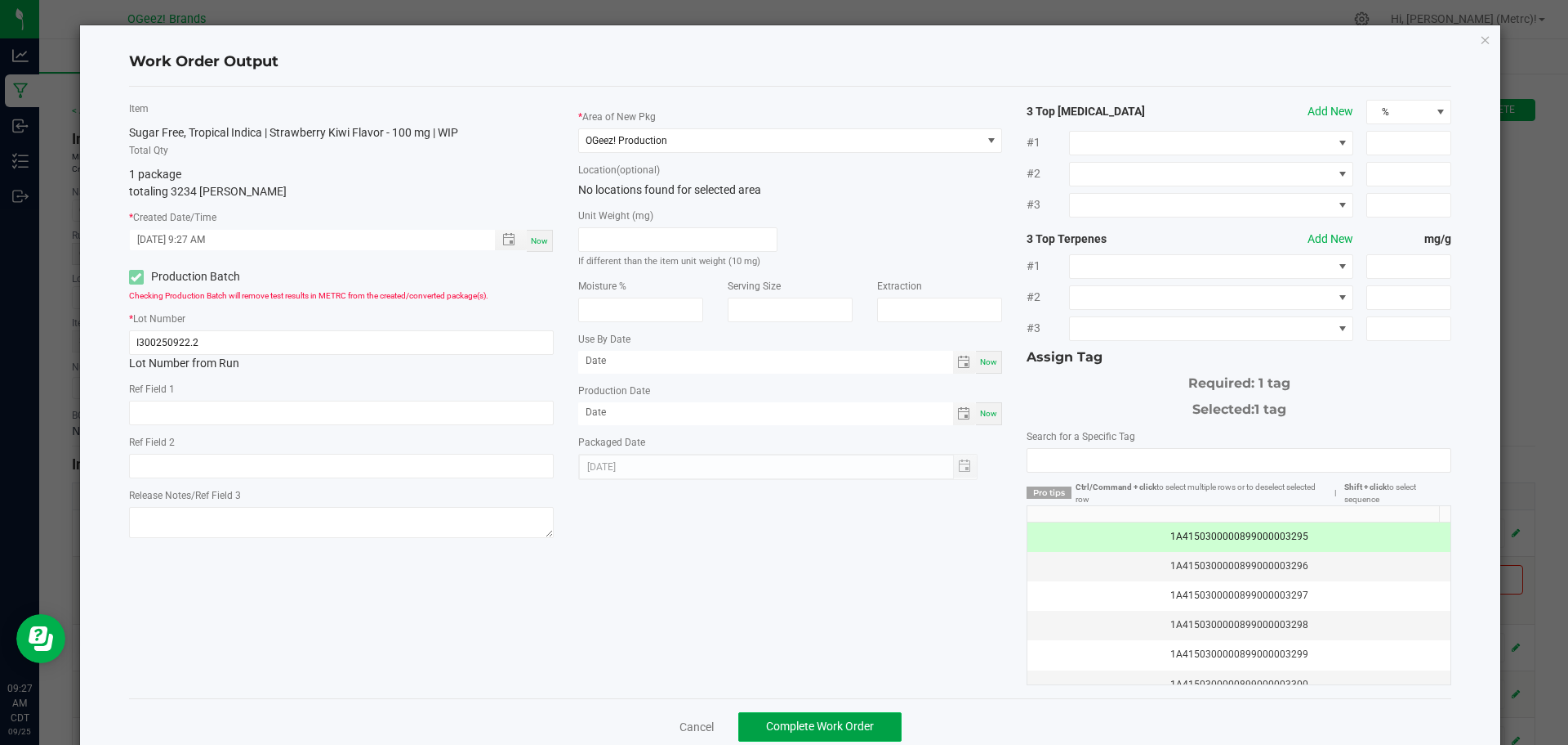
click at [798, 729] on span "Complete Work Order" at bounding box center [821, 726] width 108 height 13
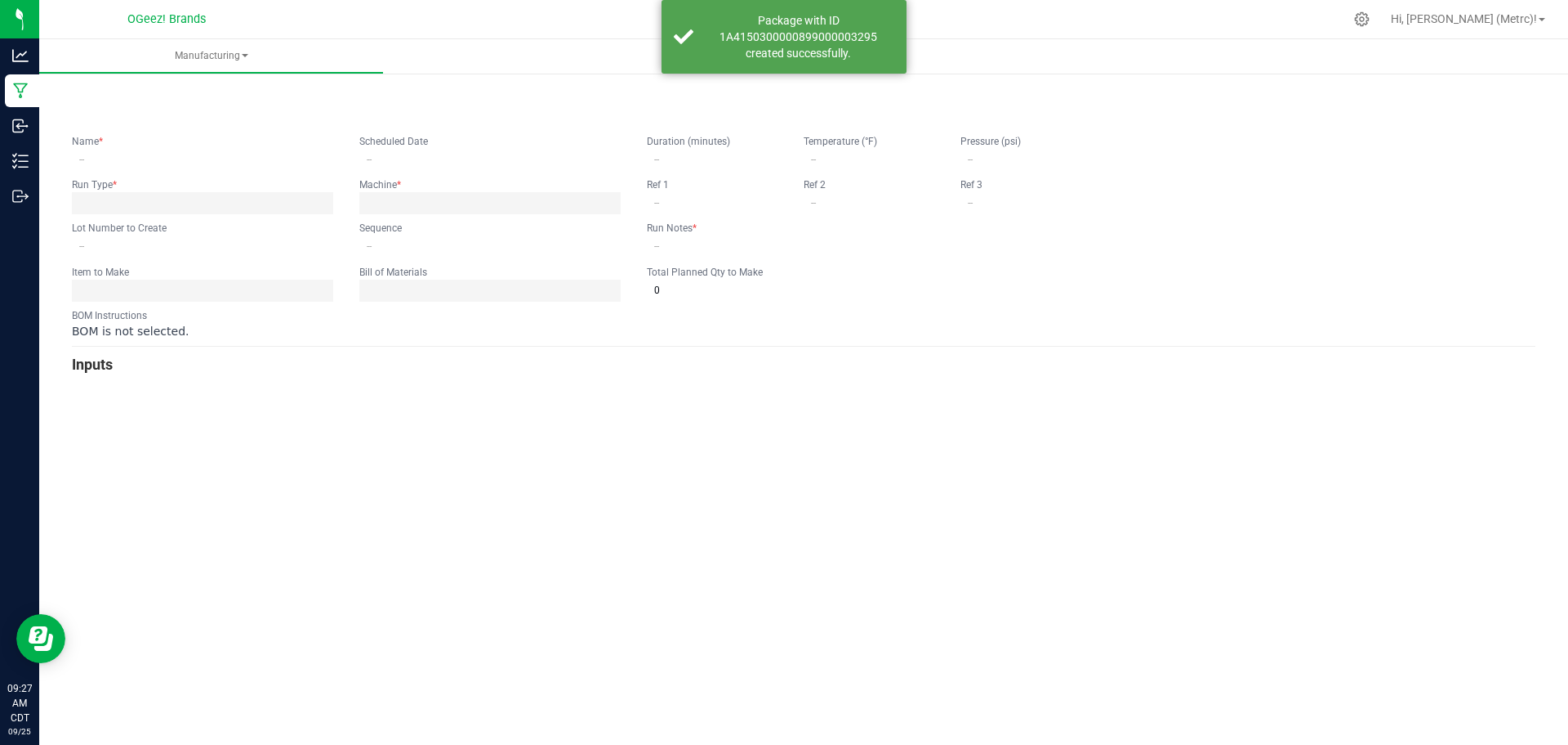
type input "Cook 9.22.25 SFI SK"
type input "I300250922.2"
type input "0"
type input "None"
type input "2"
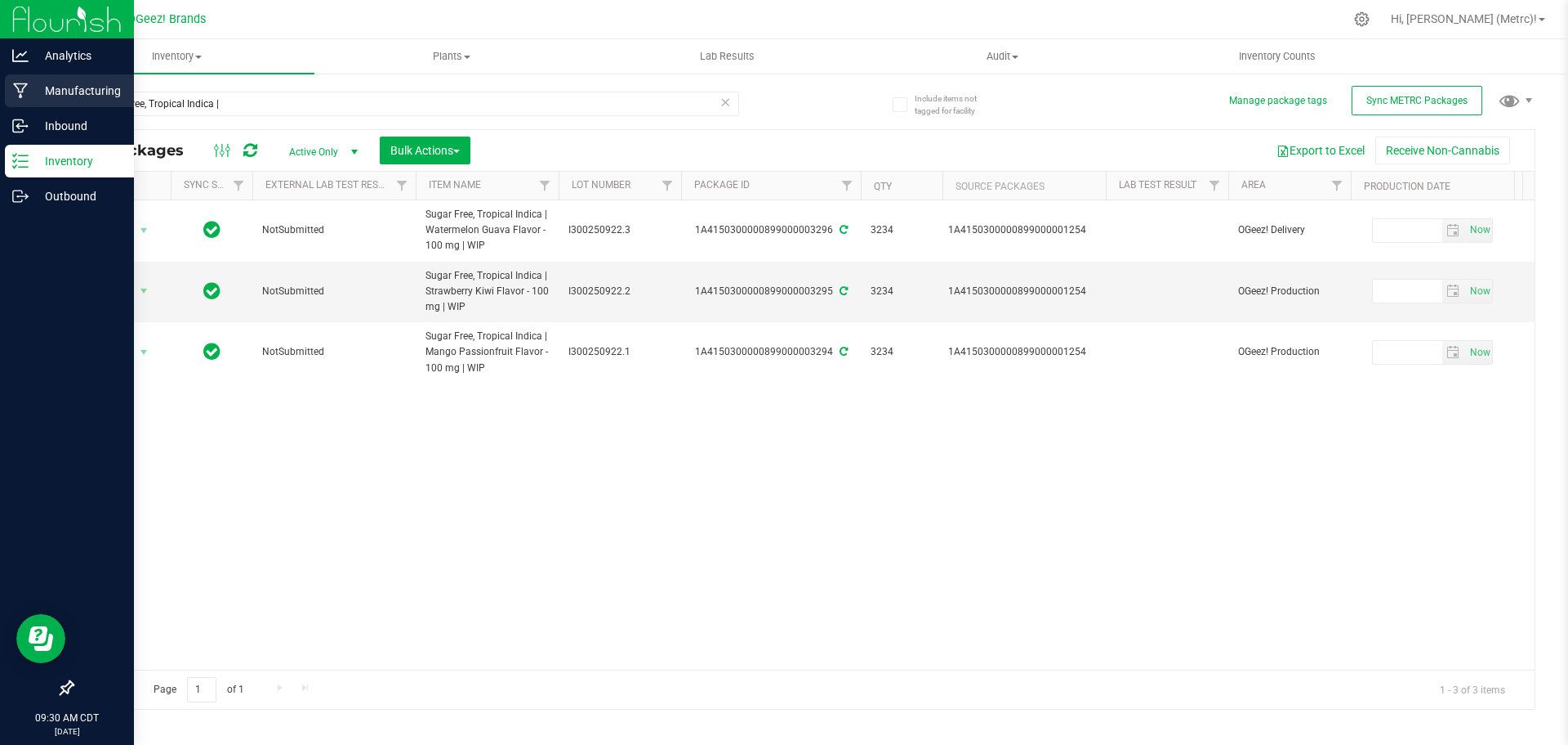
click at [44, 89] on p "Manufacturing" at bounding box center [78, 90] width 98 height 19
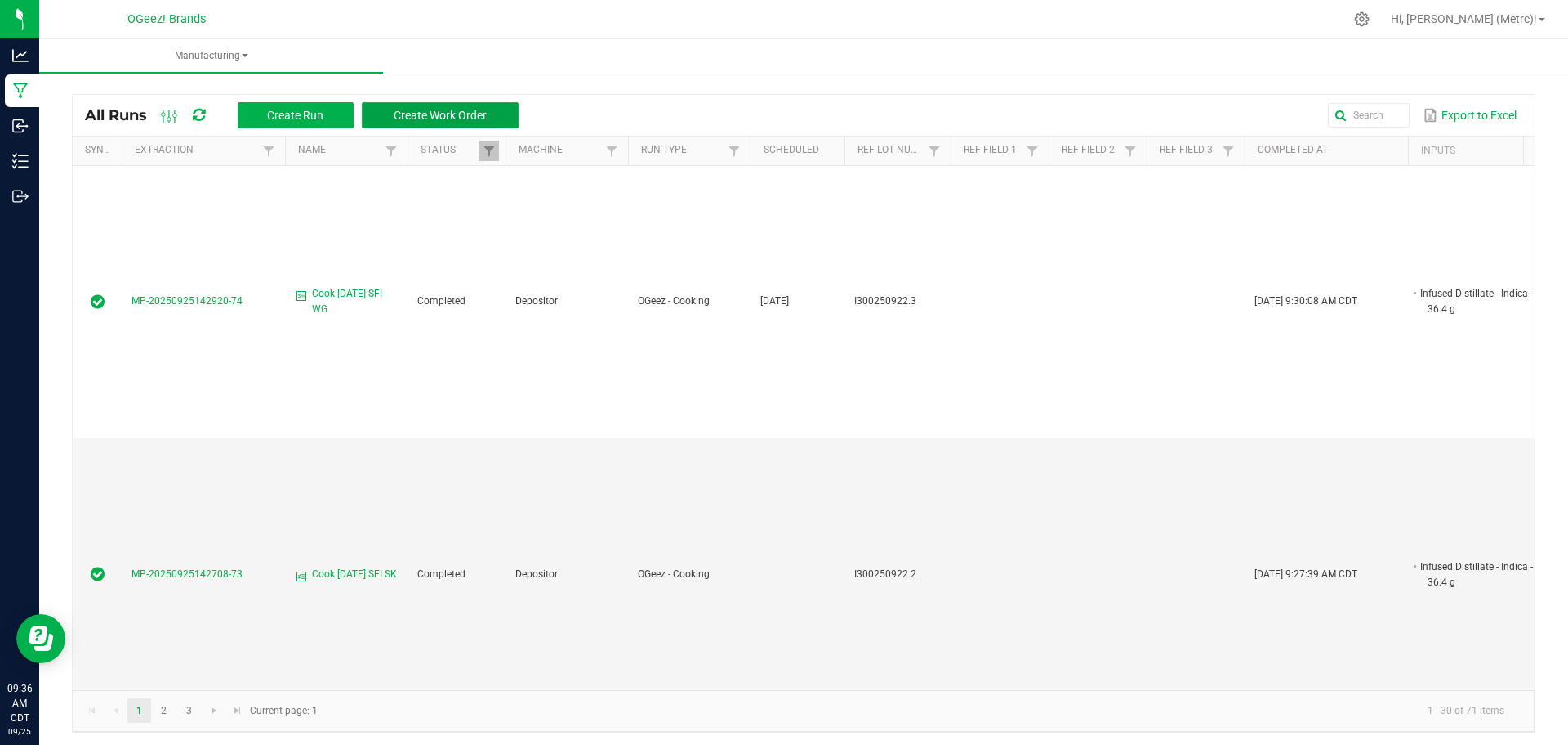
click at [469, 104] on button "Create Work Order" at bounding box center [440, 115] width 157 height 26
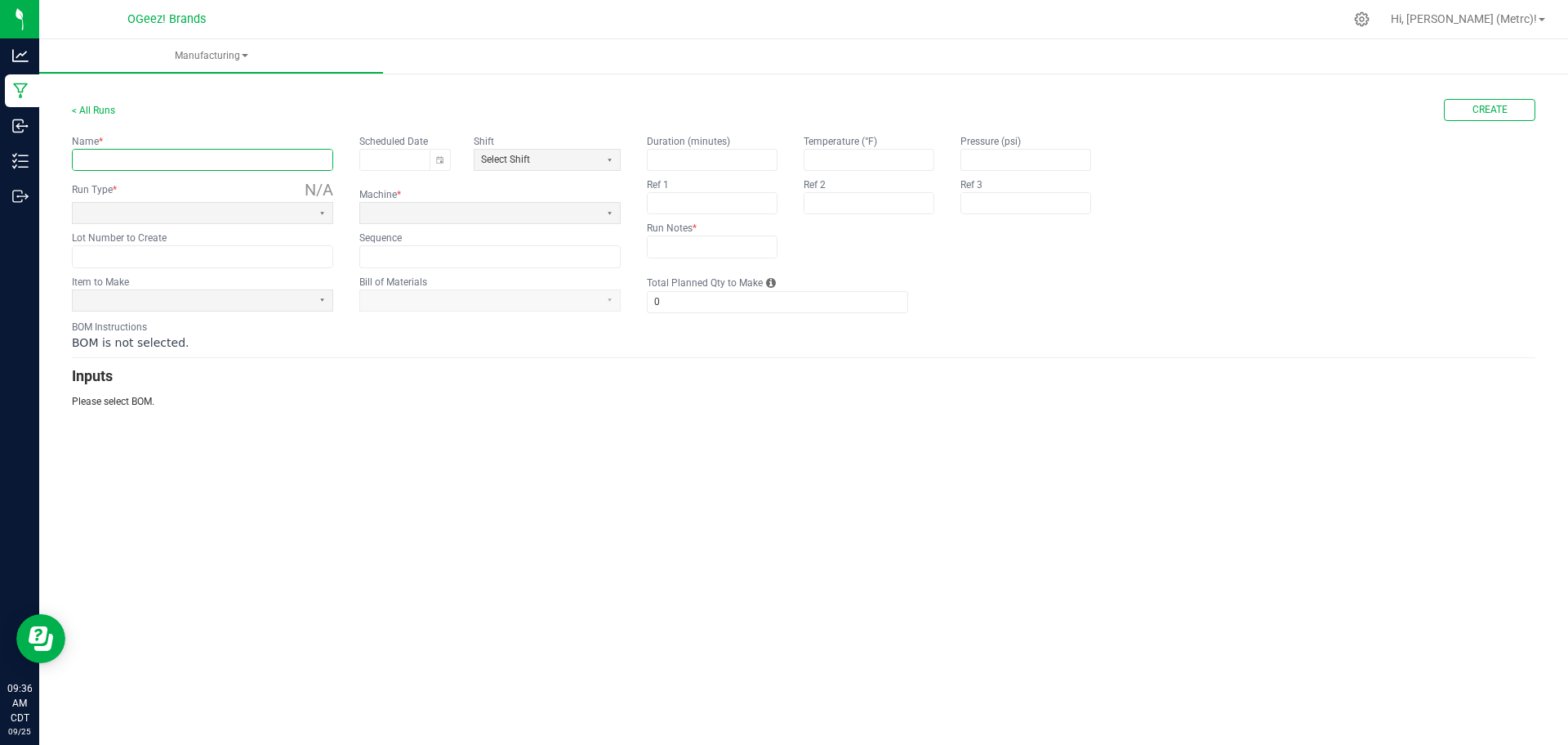
click at [192, 161] on input "text" at bounding box center [203, 159] width 260 height 20
click at [443, 154] on button "Toggle calendar" at bounding box center [440, 159] width 20 height 20
type input "Cook Vegan [DATE]"
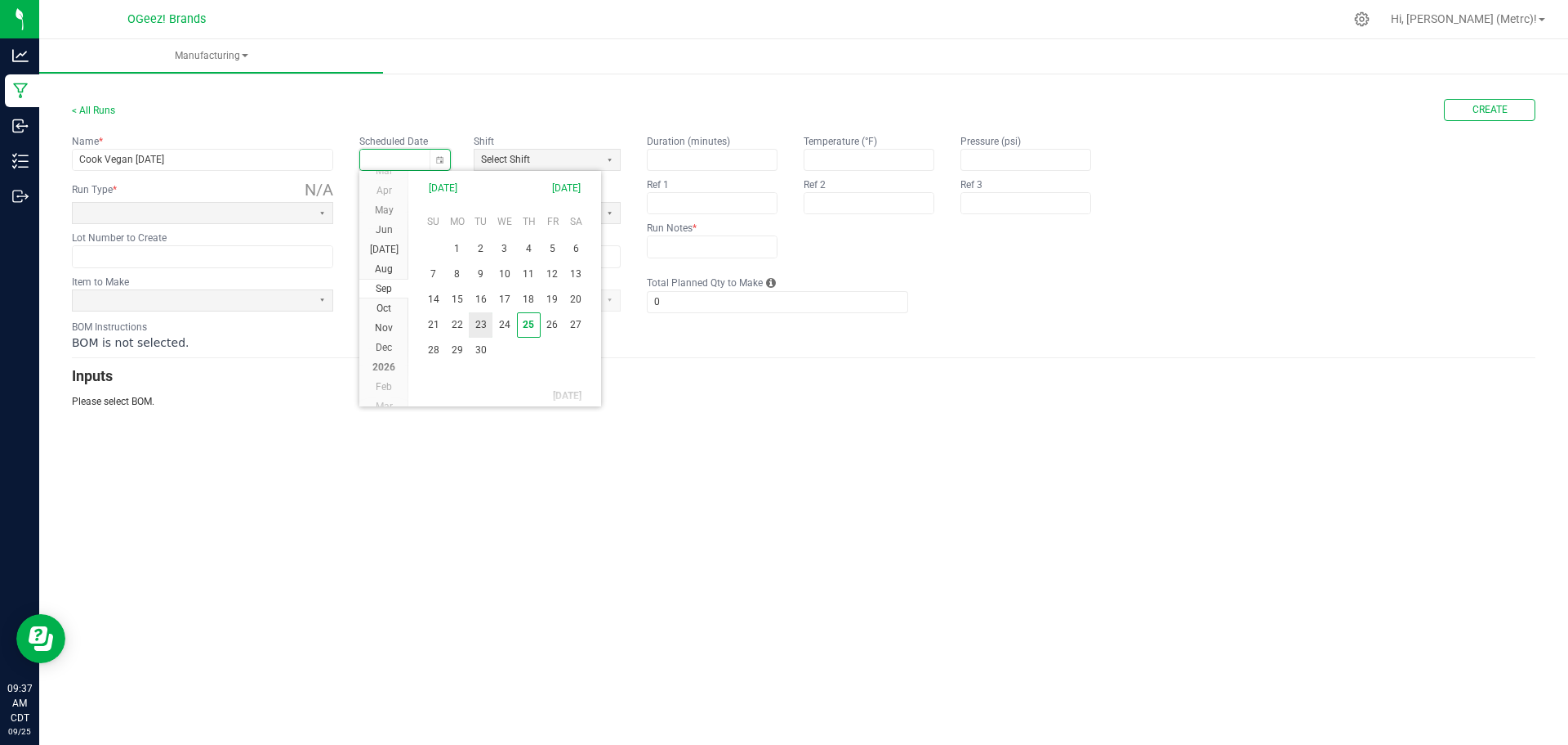
click at [485, 332] on span "23" at bounding box center [480, 324] width 24 height 25
type input "[DATE]"
click at [213, 213] on span at bounding box center [191, 213] width 226 height 13
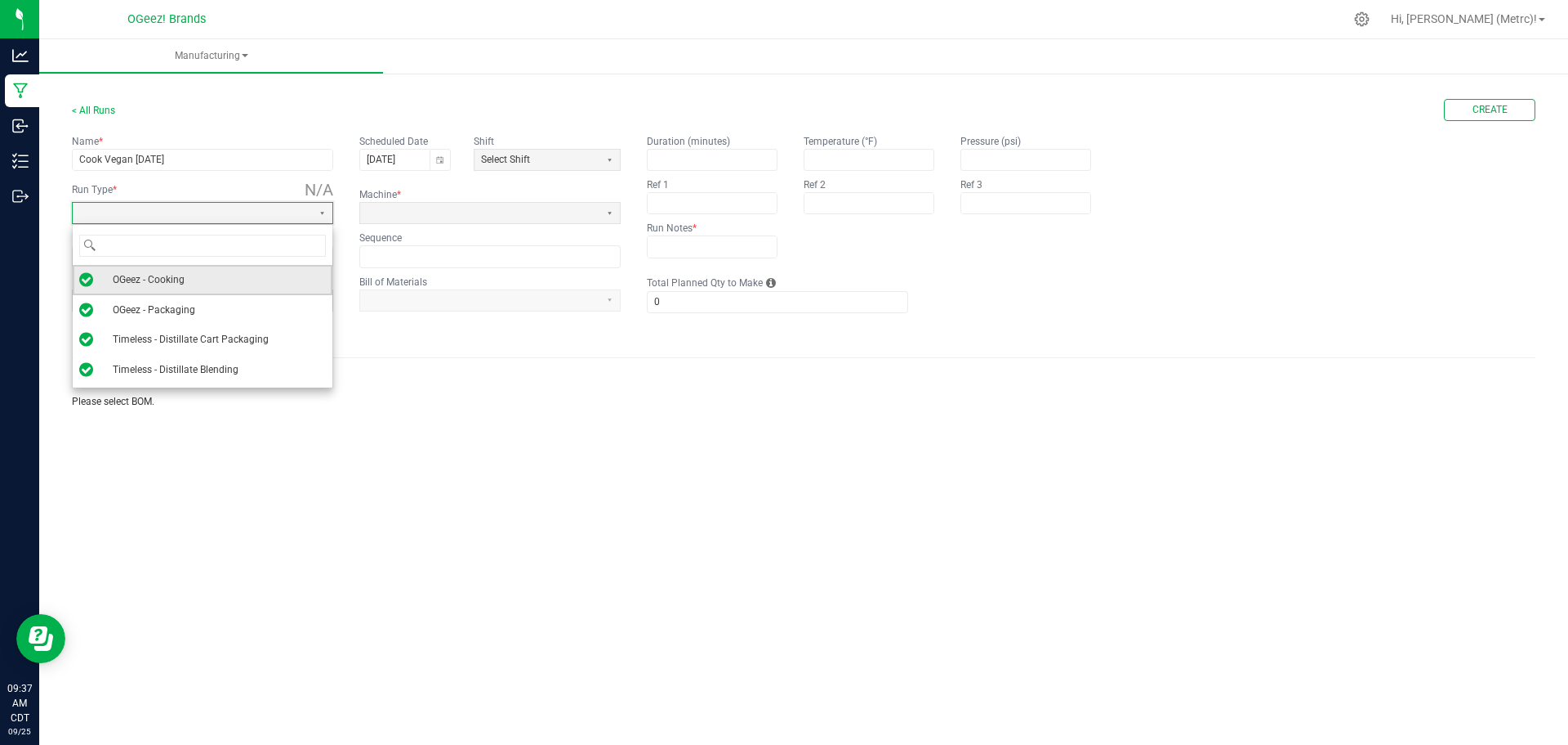
click at [234, 279] on li "OGeez - Cooking" at bounding box center [203, 279] width 260 height 30
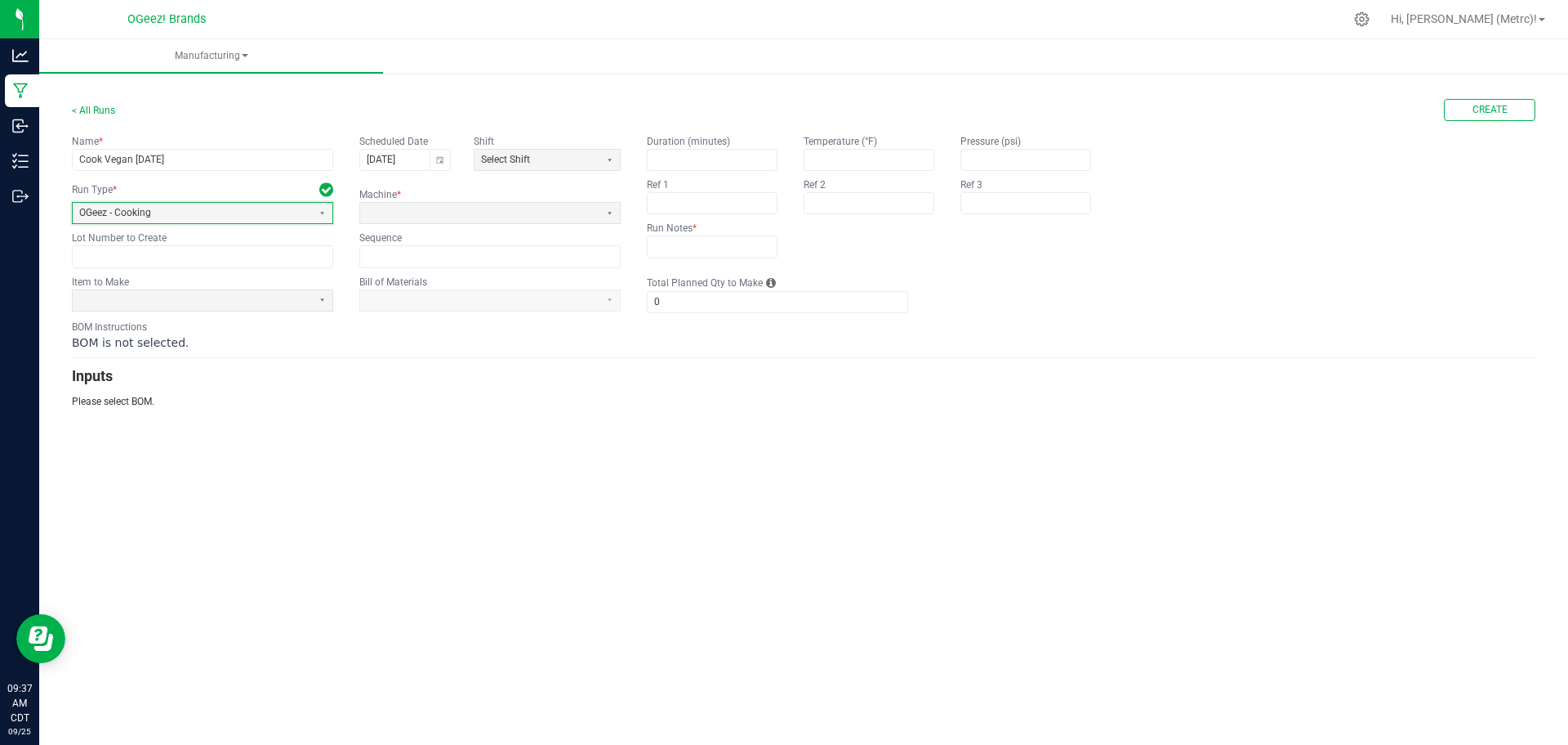
click at [419, 225] on fieldset "Name * Cook Vegan [DATE] Scheduled Date [DATE] Shift Select Shift Run Type * OG…" at bounding box center [346, 200] width 549 height 133
click at [422, 218] on span at bounding box center [479, 213] width 226 height 13
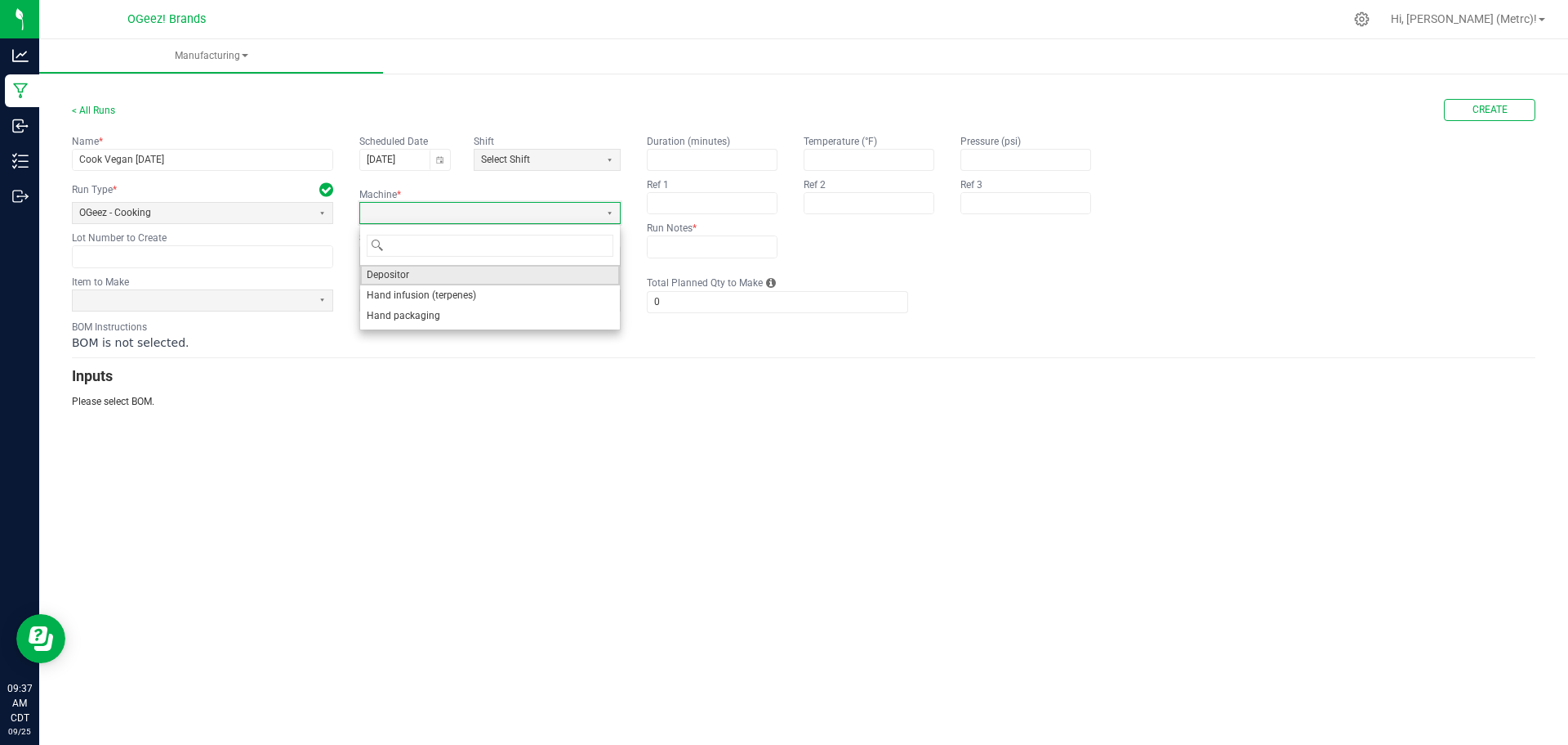
click at [419, 281] on li "Depositor" at bounding box center [490, 274] width 260 height 20
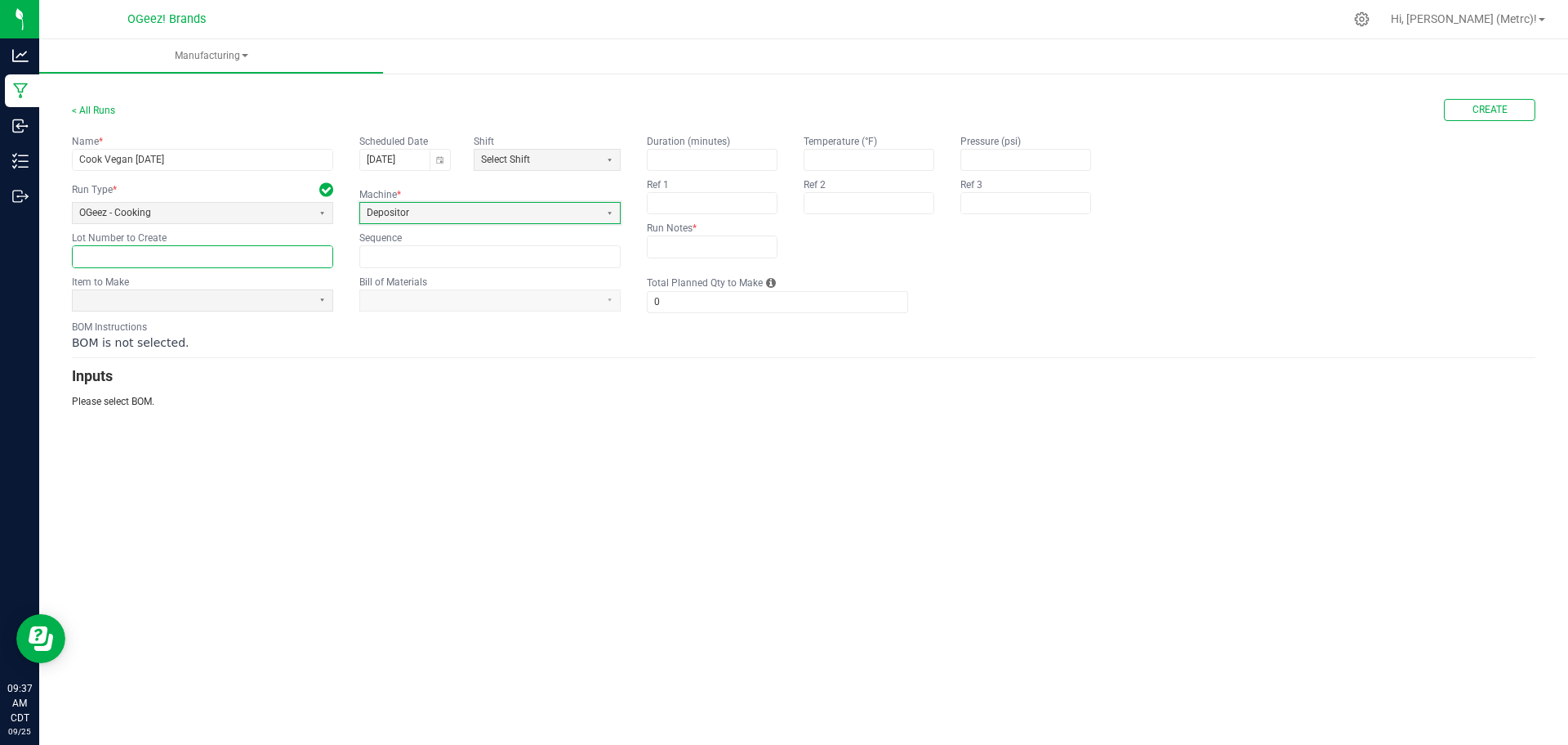
click at [230, 258] on input "text" at bounding box center [203, 256] width 260 height 20
type input "I155250923"
click at [300, 300] on span at bounding box center [191, 300] width 226 height 13
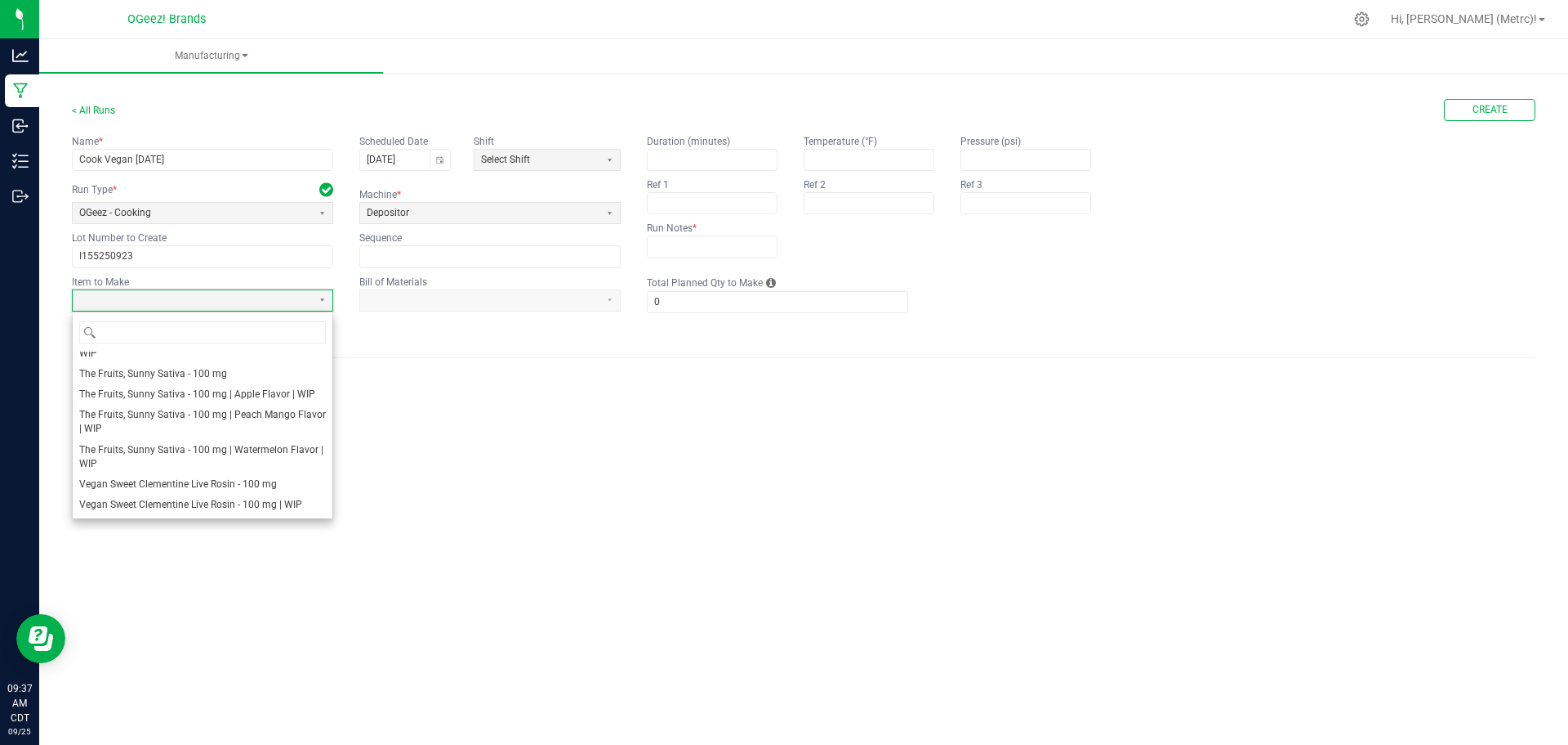
scroll to position [1008, 0]
click at [278, 501] on span "Vegan Sweet Clementine Live Rosin - 100 mg | WIP" at bounding box center [190, 504] width 223 height 13
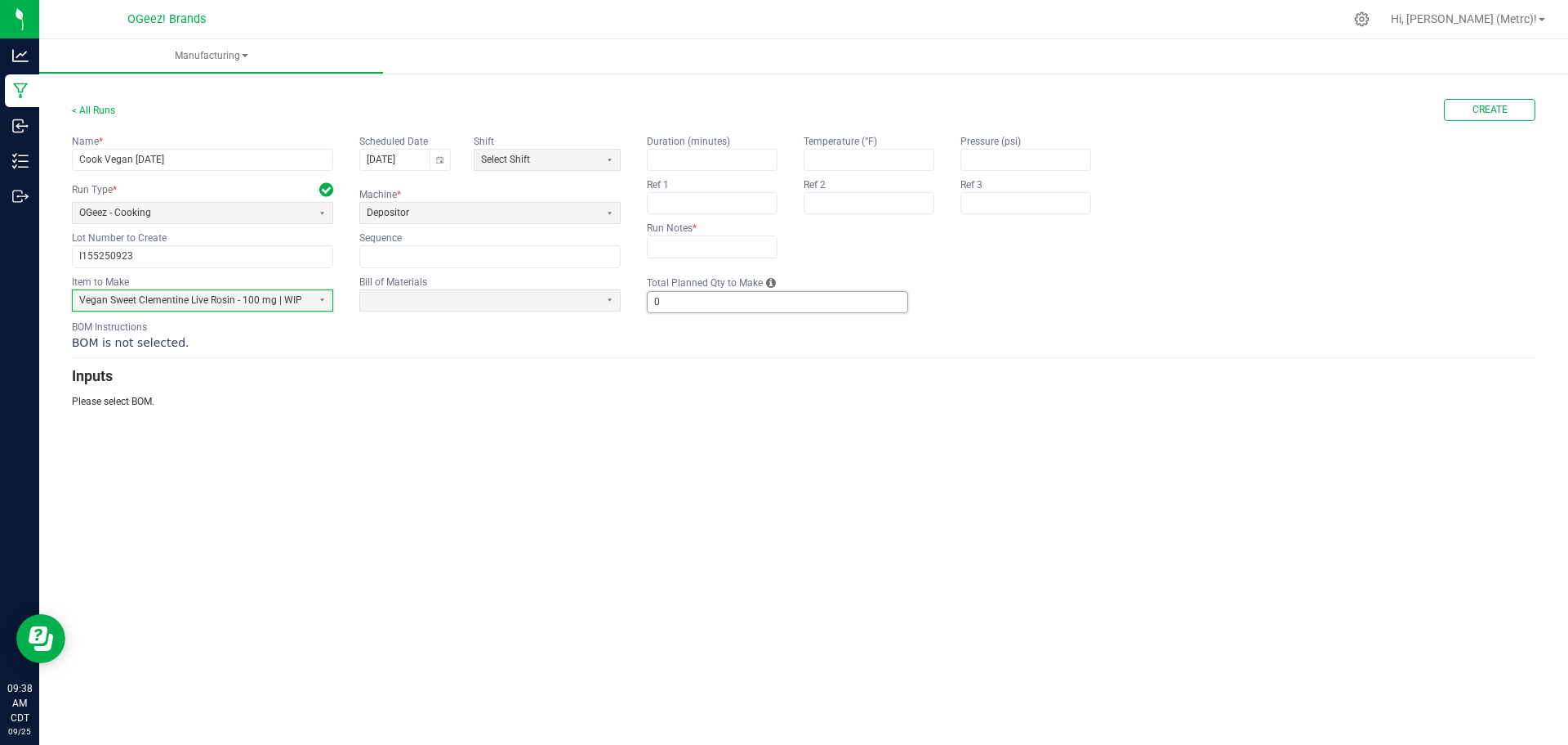
click at [670, 291] on kendo-numerictextbox "0" at bounding box center [778, 301] width 262 height 22
type input "2"
click at [588, 305] on span at bounding box center [479, 300] width 226 height 13
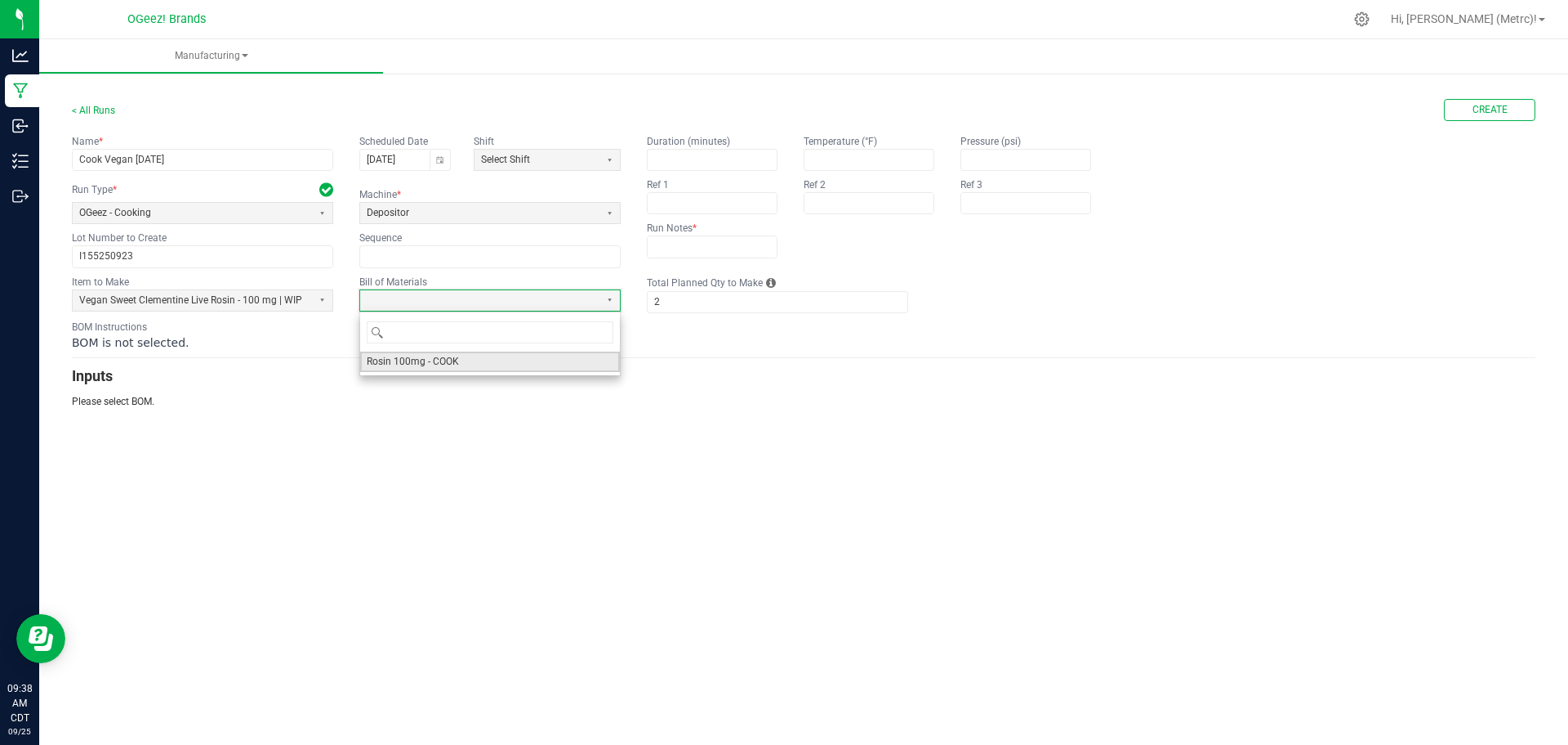
click at [496, 360] on li "Rosin 100mg - COOK" at bounding box center [490, 361] width 260 height 20
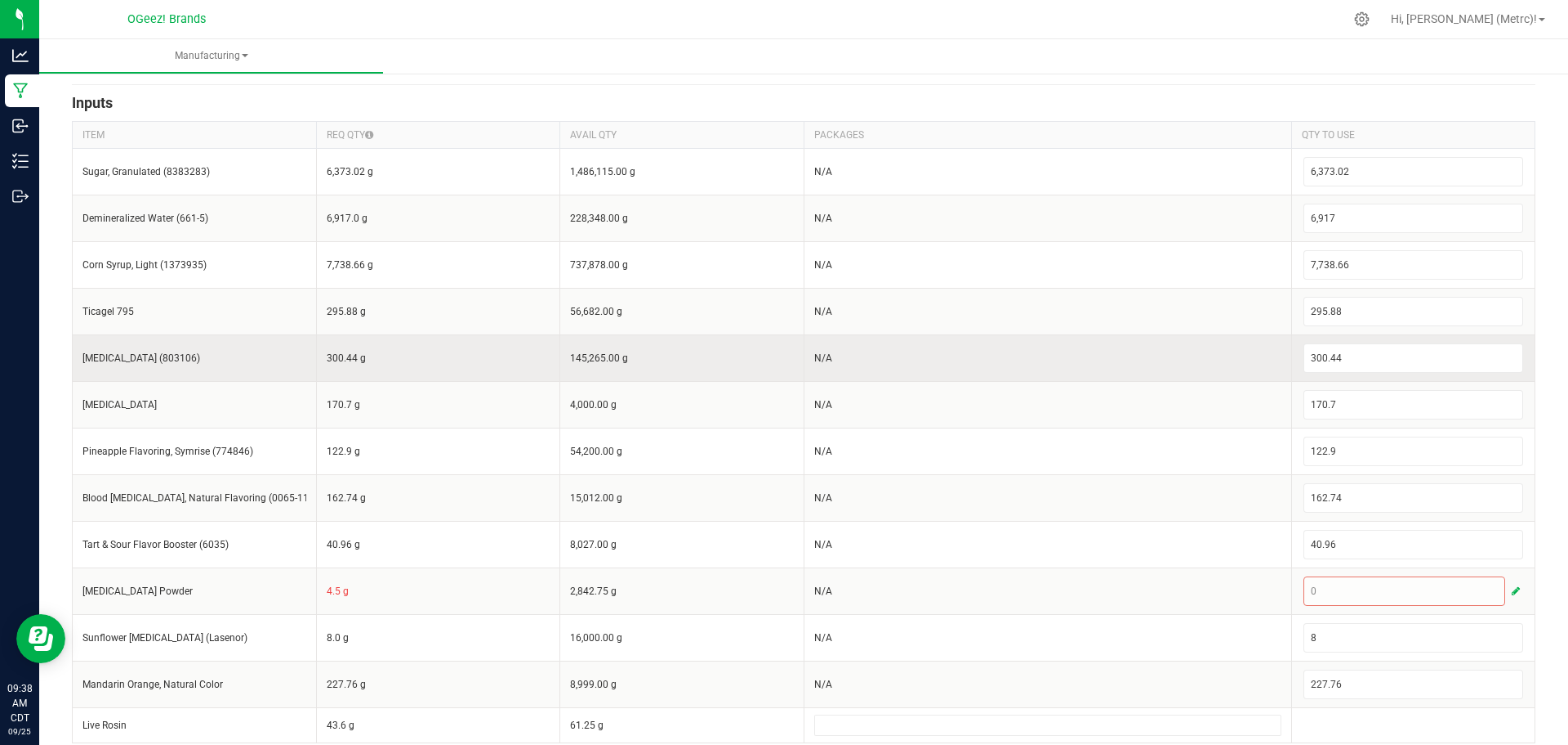
scroll to position [288, 0]
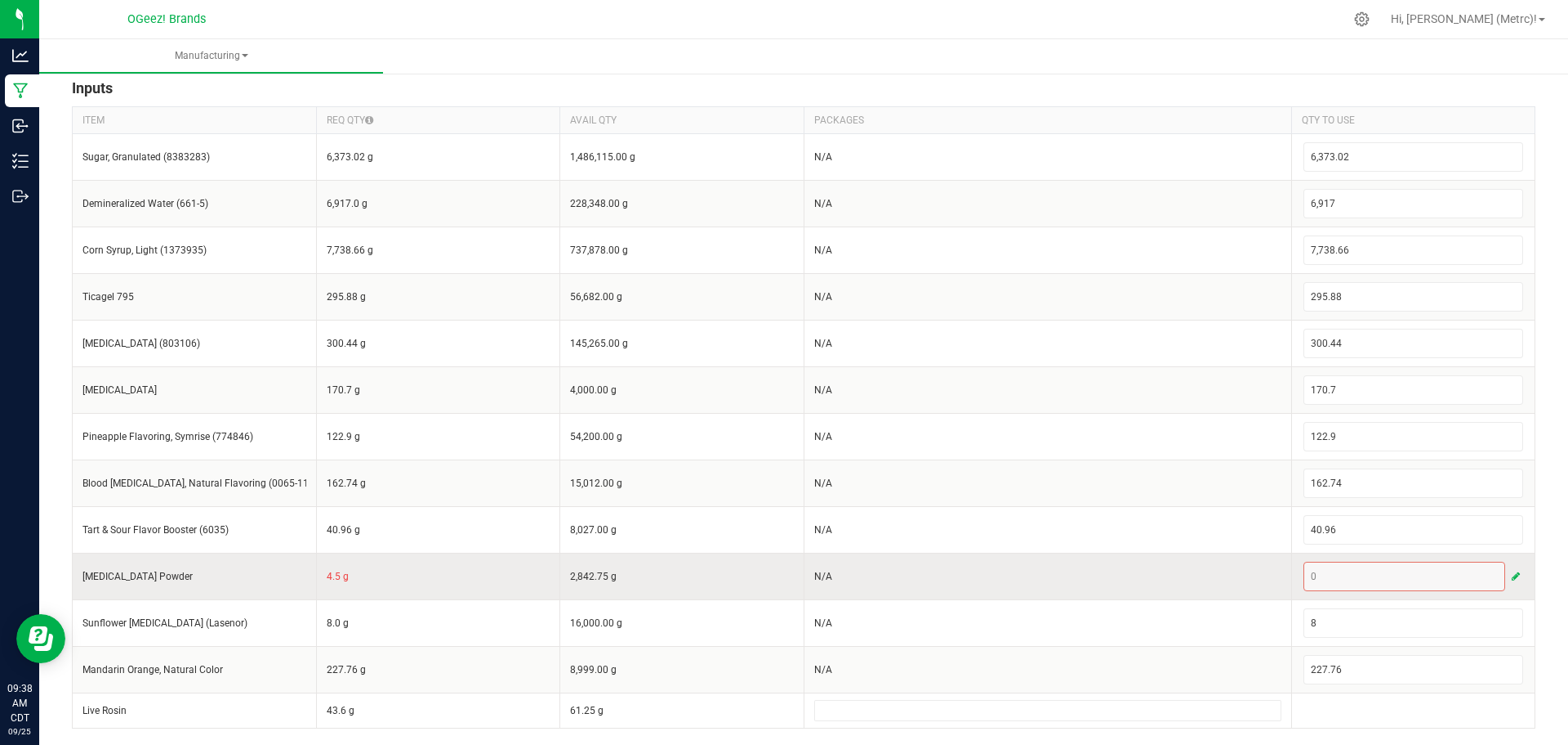
click at [1512, 576] on span "button" at bounding box center [1516, 577] width 8 height 13
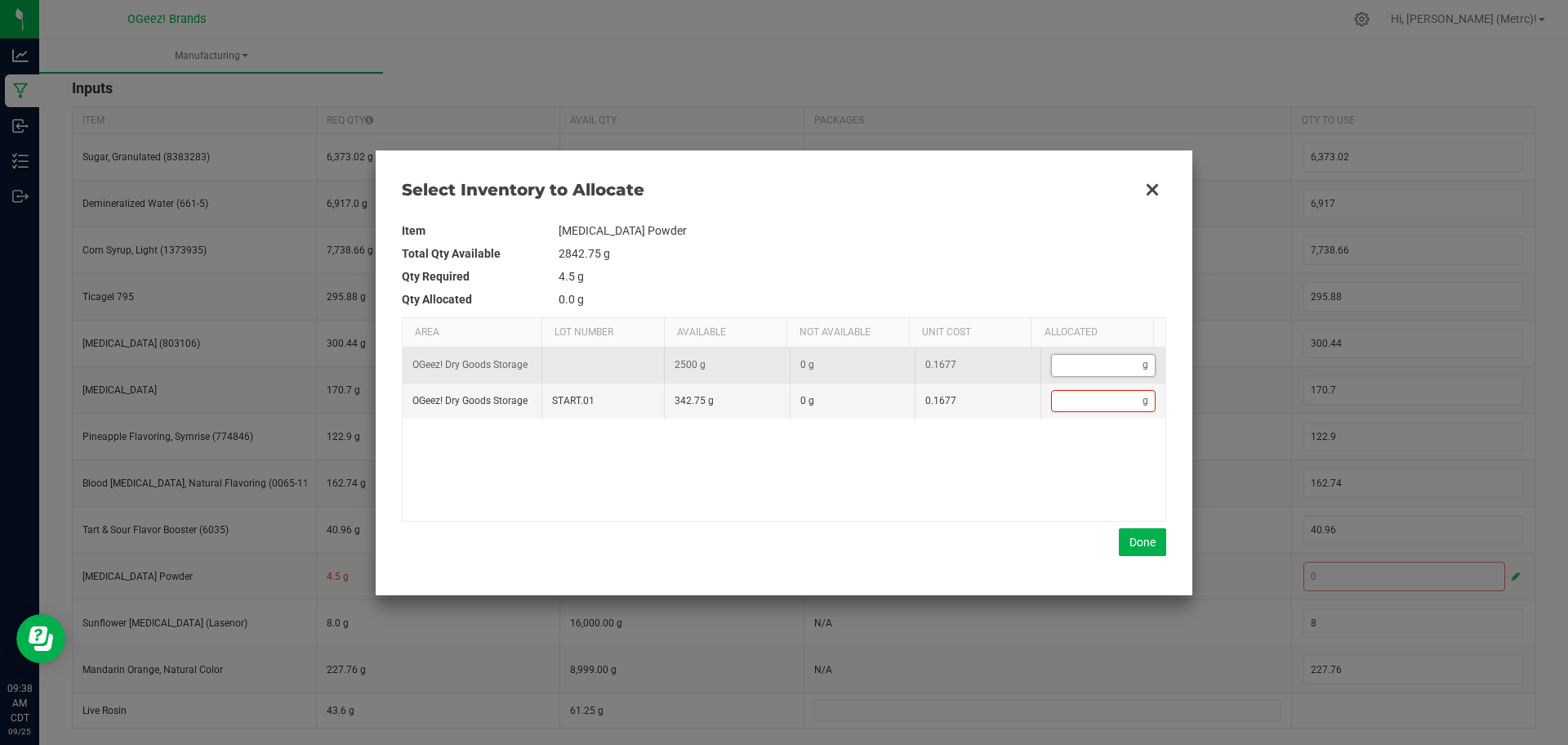
click at [1091, 371] on input "Data table" at bounding box center [1098, 365] width 91 height 20
type input "4"
type input "4."
type input "4.5"
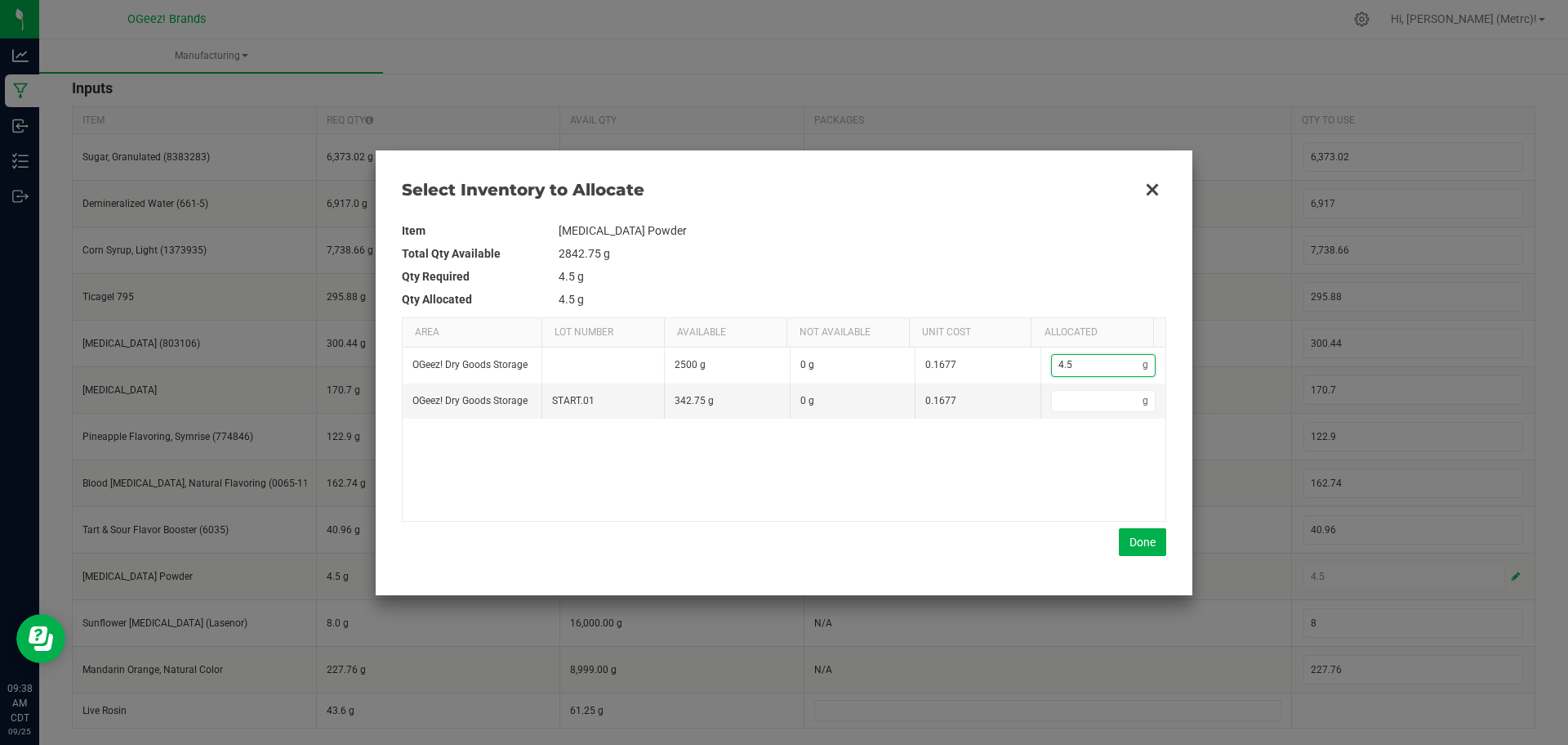
type input "4.5"
click at [1119, 561] on div "Item Ascorbic Acid Powder Total Qty Available 2842.75 g Qty Required 4.5 g Qty …" at bounding box center [784, 387] width 765 height 363
click at [1161, 553] on button "Done" at bounding box center [1142, 542] width 47 height 28
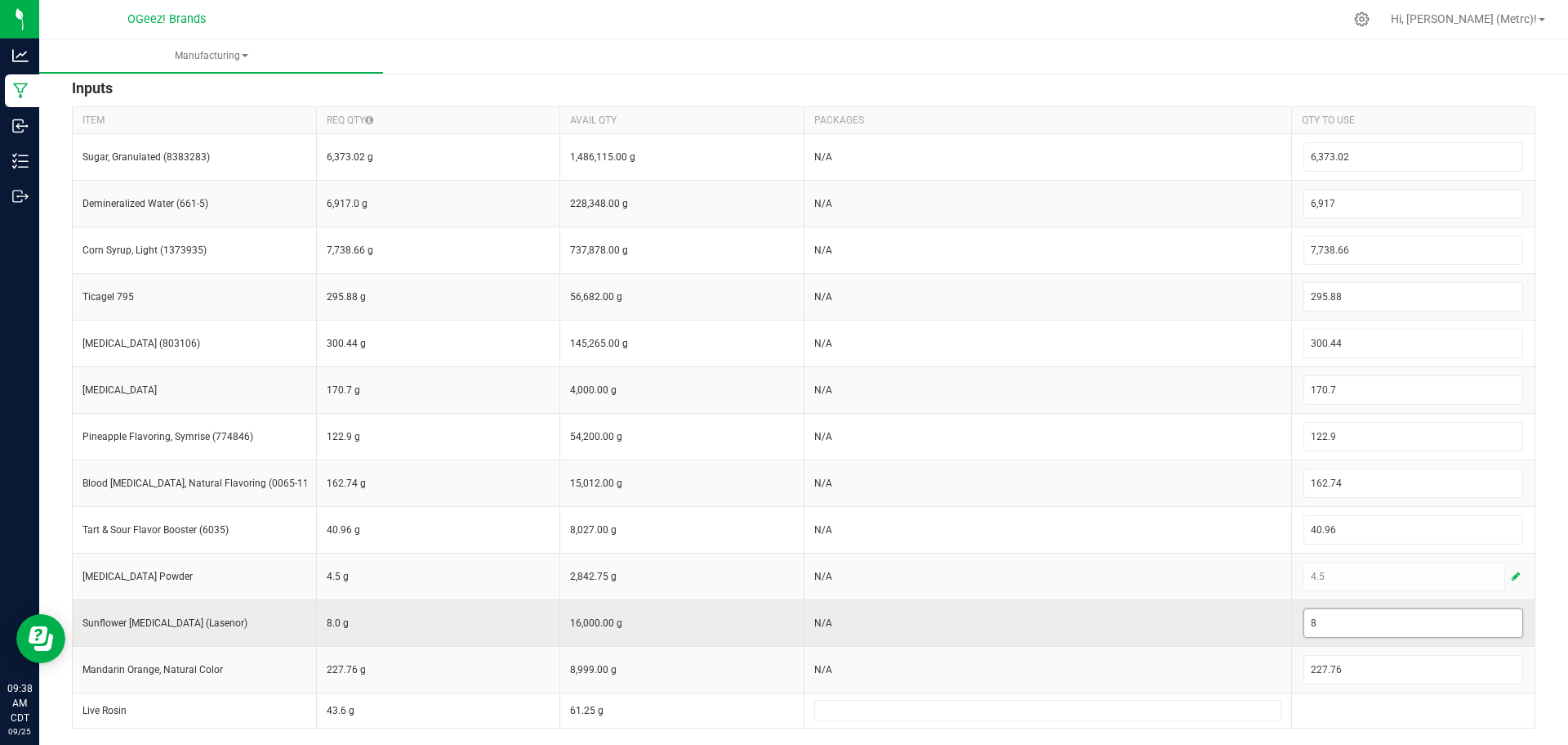
click at [1492, 626] on input "8" at bounding box center [1414, 623] width 219 height 28
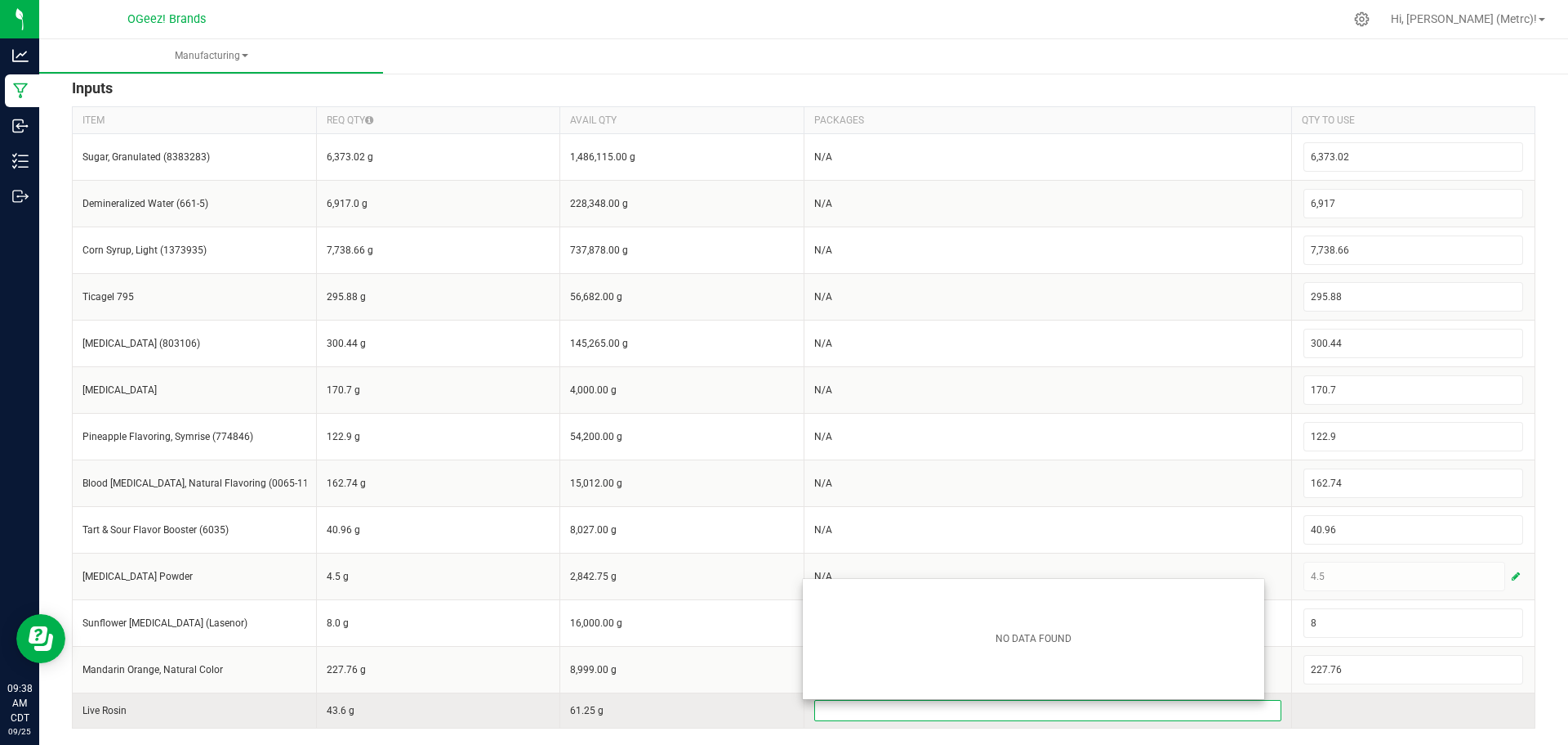
click at [1088, 712] on input at bounding box center [1048, 710] width 466 height 19
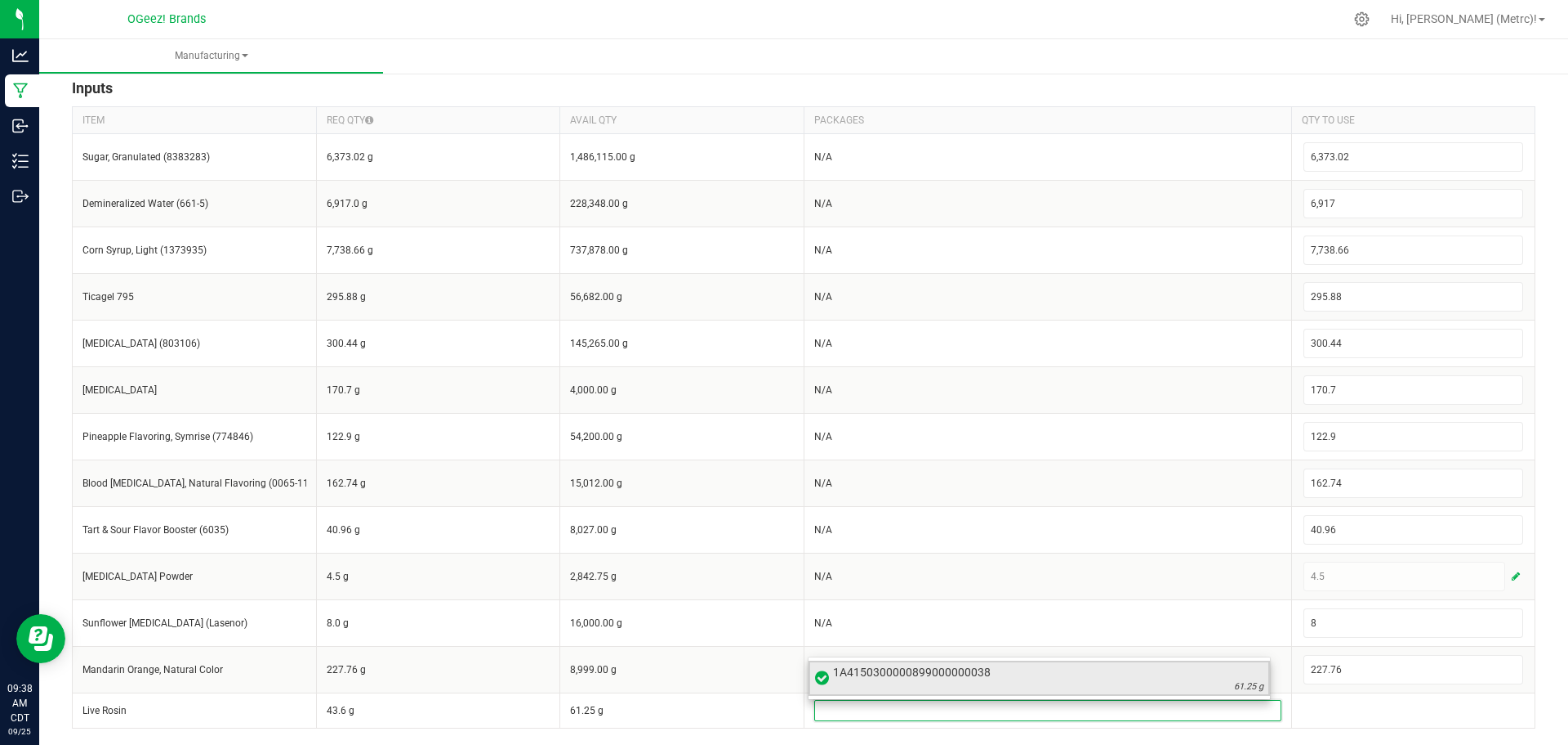
click at [981, 673] on span "1A4150300000899000000038" at bounding box center [1049, 672] width 431 height 16
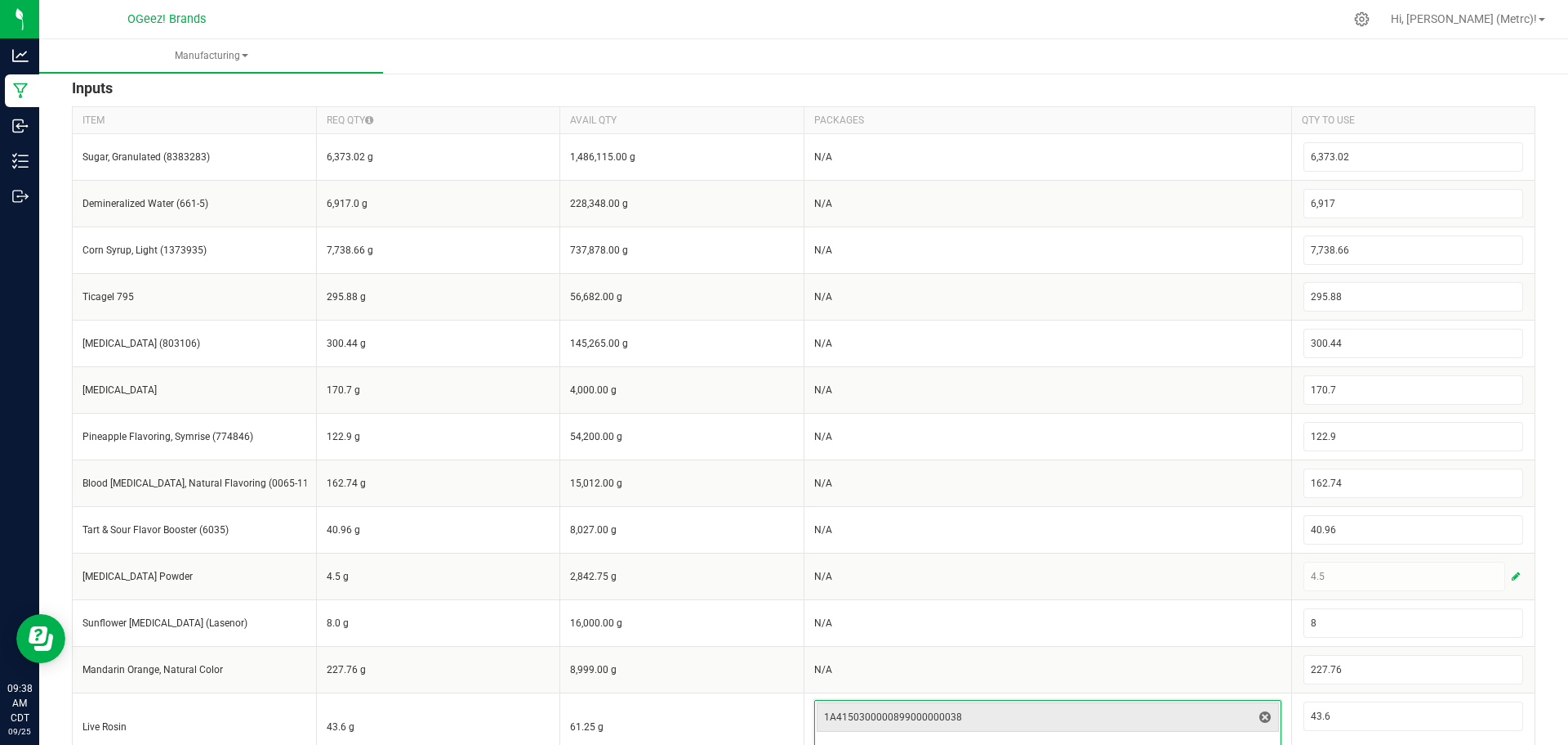
scroll to position [321, 0]
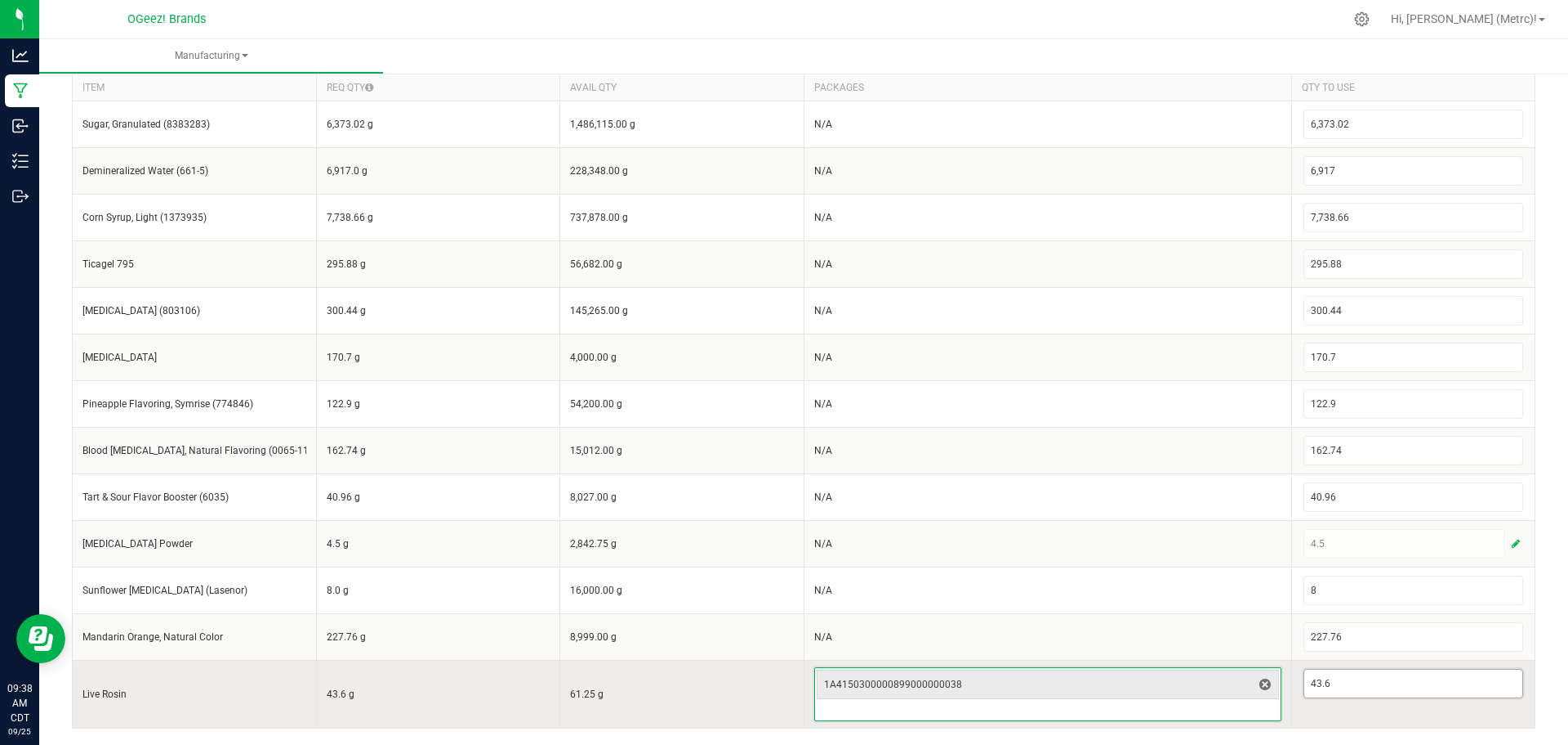
click at [1382, 685] on input "43.6" at bounding box center [1414, 682] width 219 height 28
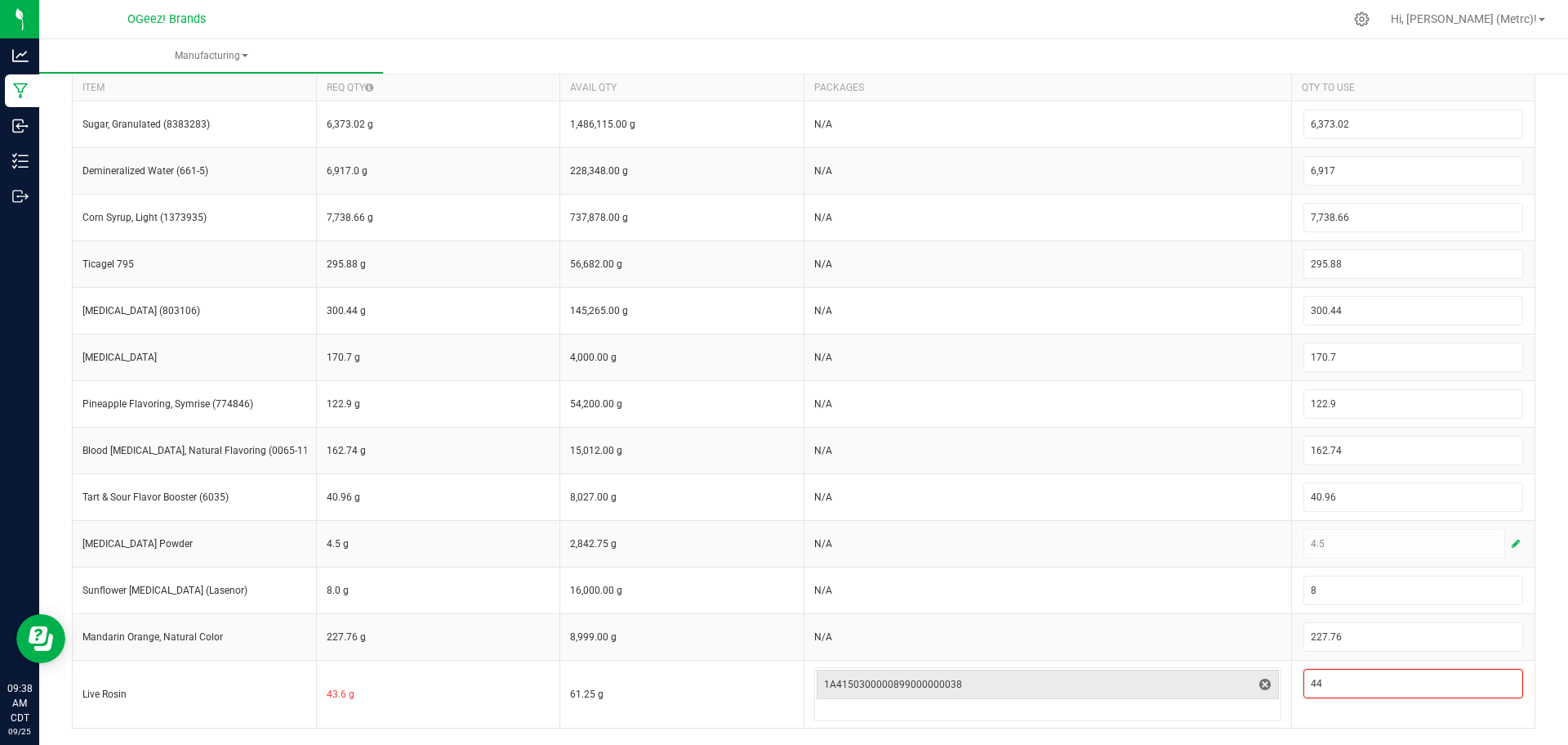
type input "44"
click at [1549, 678] on div "< All Runs Create Name * Cook Vegan 9.23.25 Scheduled Date 09/23/2025 Shift Sel…" at bounding box center [804, 246] width 1530 height 995
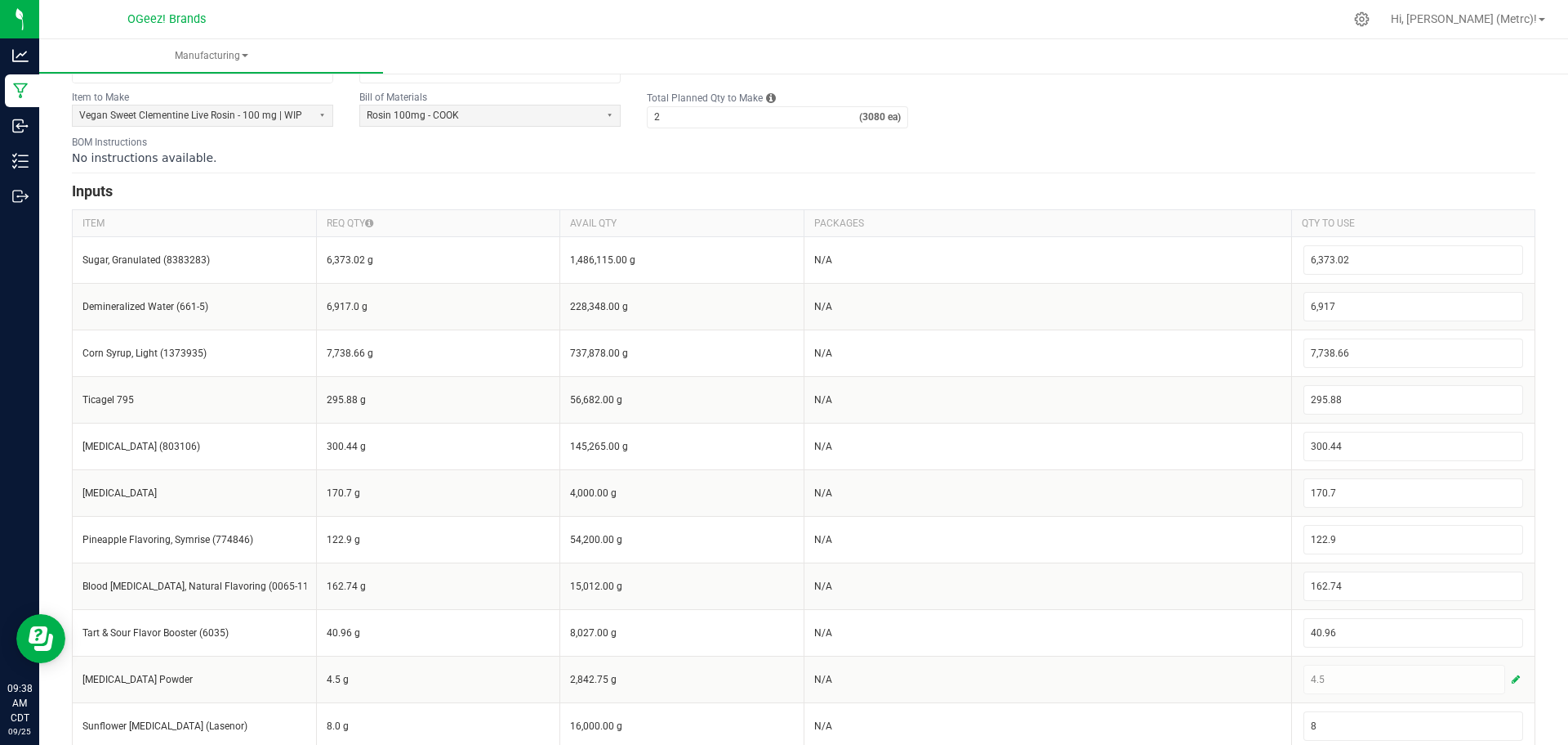
scroll to position [0, 0]
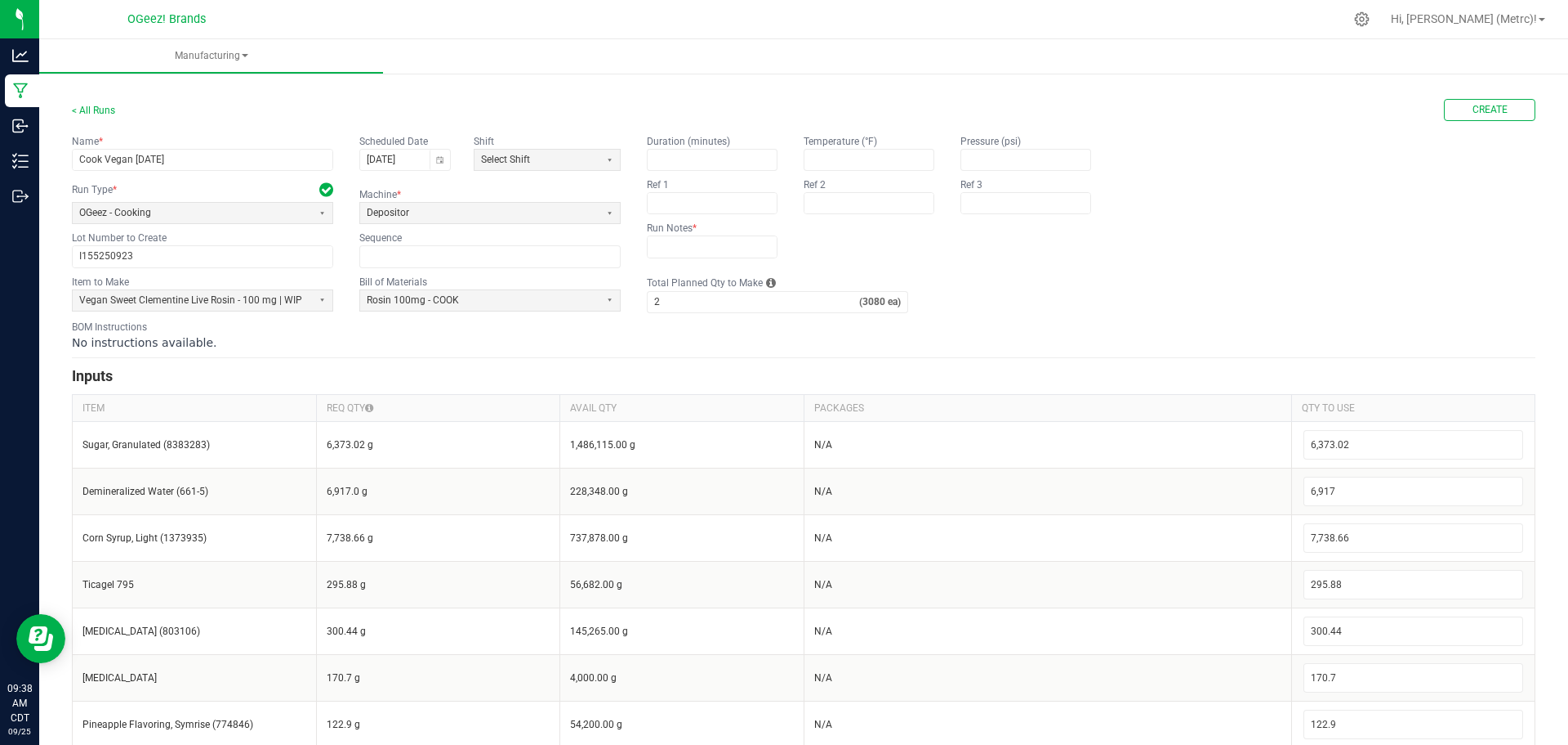
click at [739, 355] on form "< All Runs Create Name * Cook Vegan 9.23.25 Scheduled Date 09/23/2025 Shift Sel…" at bounding box center [804, 574] width 1464 height 950
click at [708, 233] on app-input-label "Run Notes *" at bounding box center [713, 227] width 131 height 14
click at [694, 246] on input "text" at bounding box center [712, 245] width 129 height 20
type input "None"
click at [685, 304] on input "2" at bounding box center [753, 301] width 212 height 20
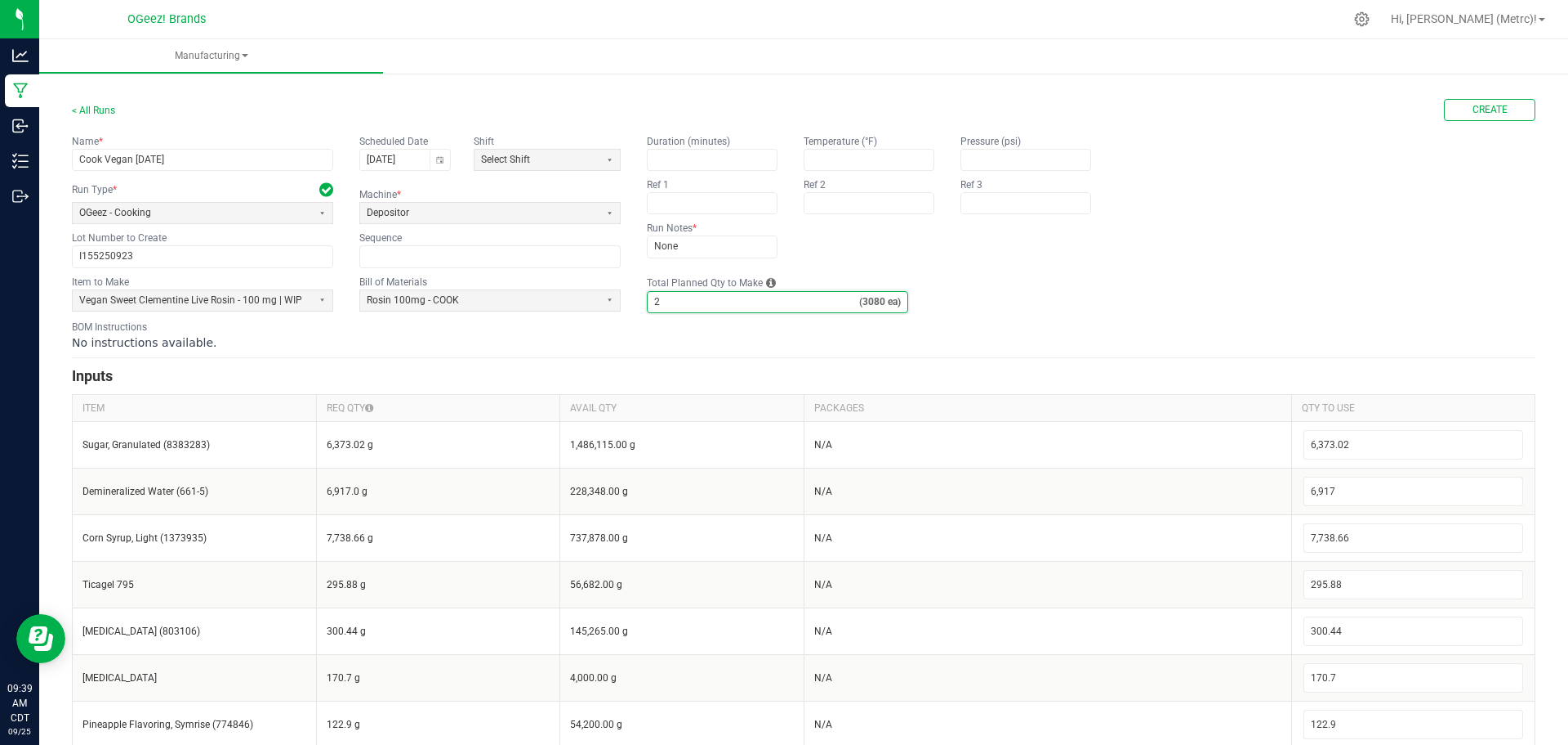
click at [1232, 300] on fieldset "Item to Make Vegan Sweet Clementine Live Rosin - 100 mg | WIP Bill of Materials…" at bounding box center [804, 294] width 1464 height 39
click at [1492, 111] on span "Create" at bounding box center [1490, 110] width 36 height 13
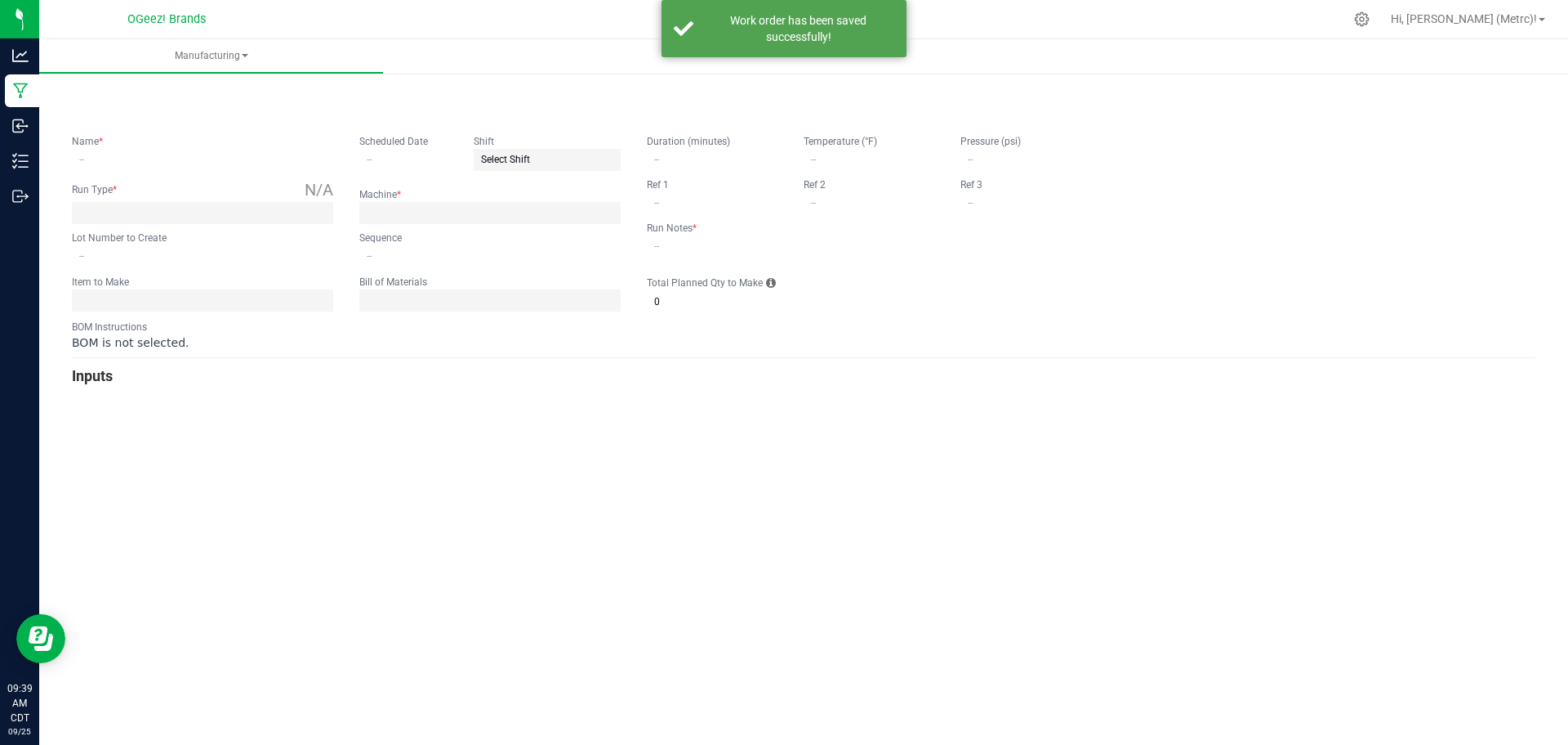
type input "Cook Vegan 9.23.25"
type input "09/23/2025"
type input "I155250923"
type input "0"
type input "None"
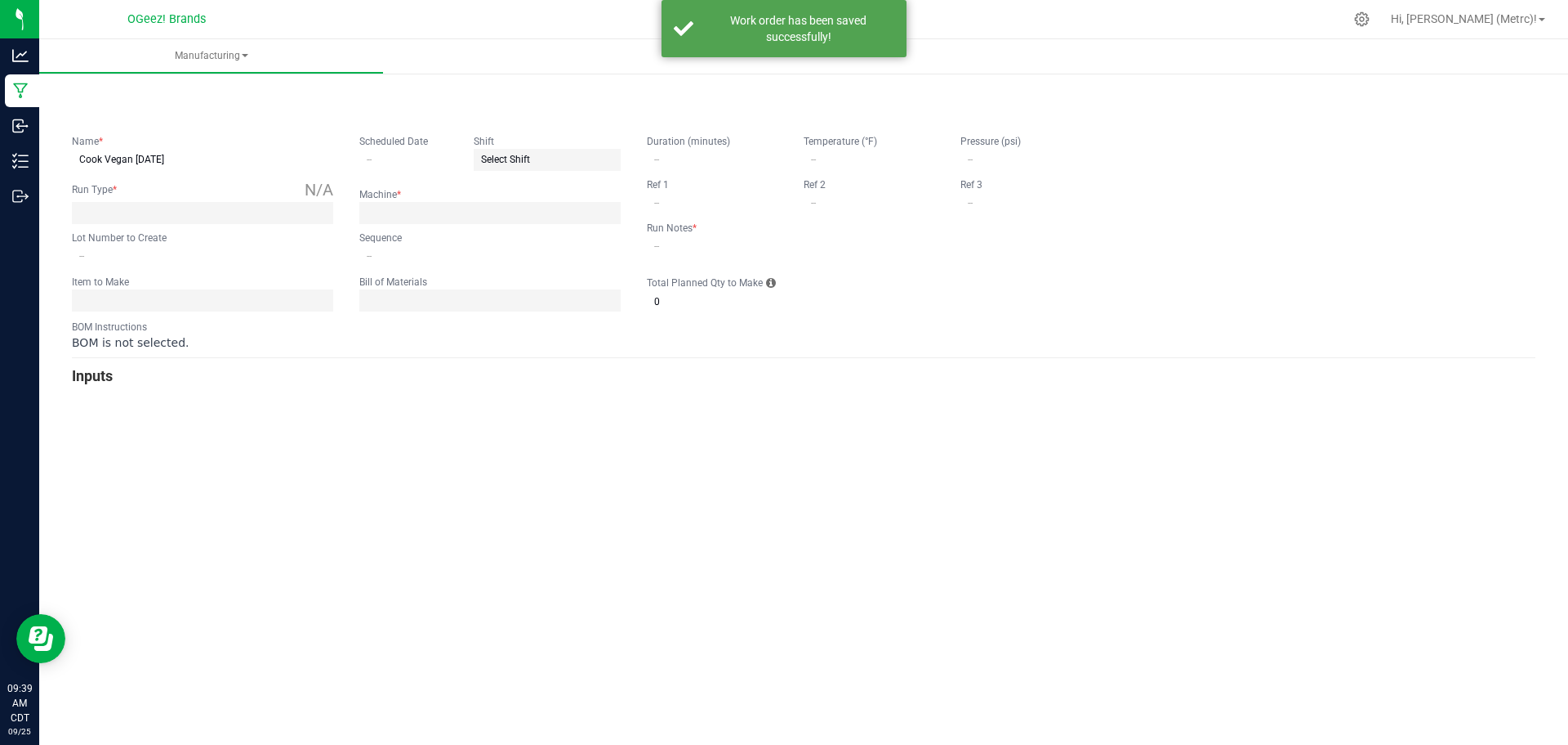
type input "2"
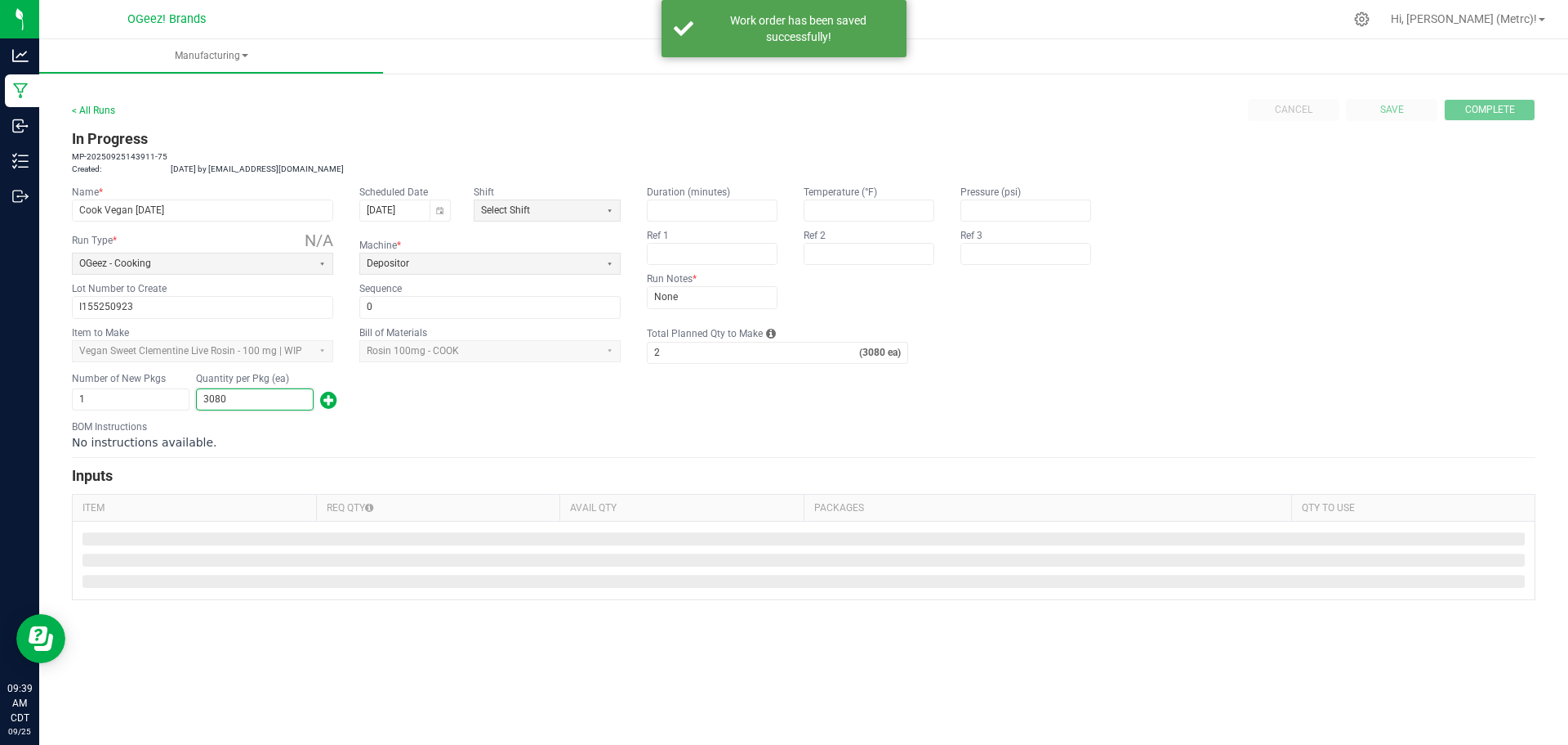
click at [266, 393] on input "3080" at bounding box center [255, 398] width 116 height 20
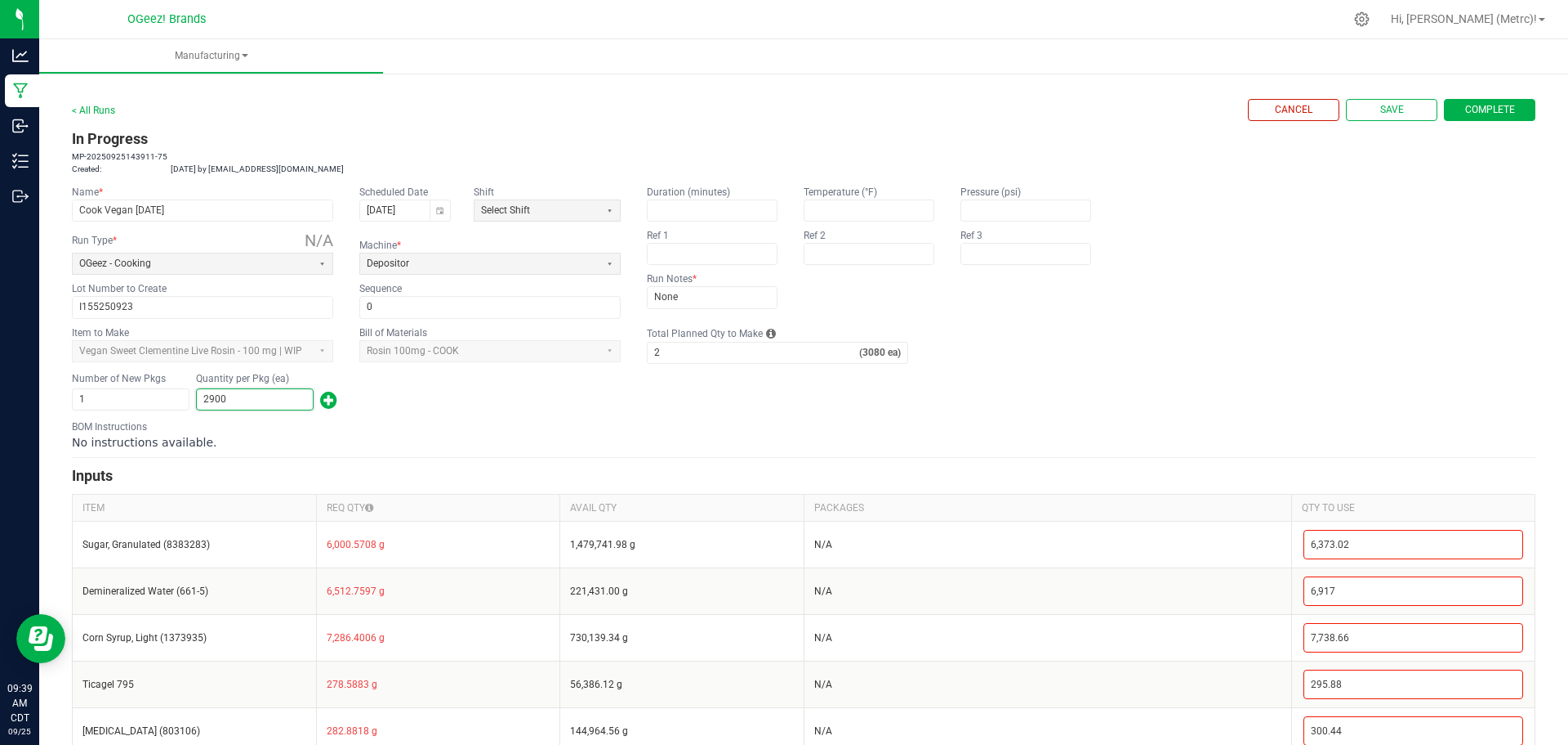
type input "2,900"
click at [605, 439] on div "No instructions available." at bounding box center [804, 442] width 1464 height 16
click at [1225, 224] on div "Name * Cook Vegan 9.23.25 Scheduled Date 09/23/2025 Shift Select Shift Run Type…" at bounding box center [804, 251] width 1464 height 133
click at [1505, 116] on button "Complete" at bounding box center [1489, 110] width 91 height 22
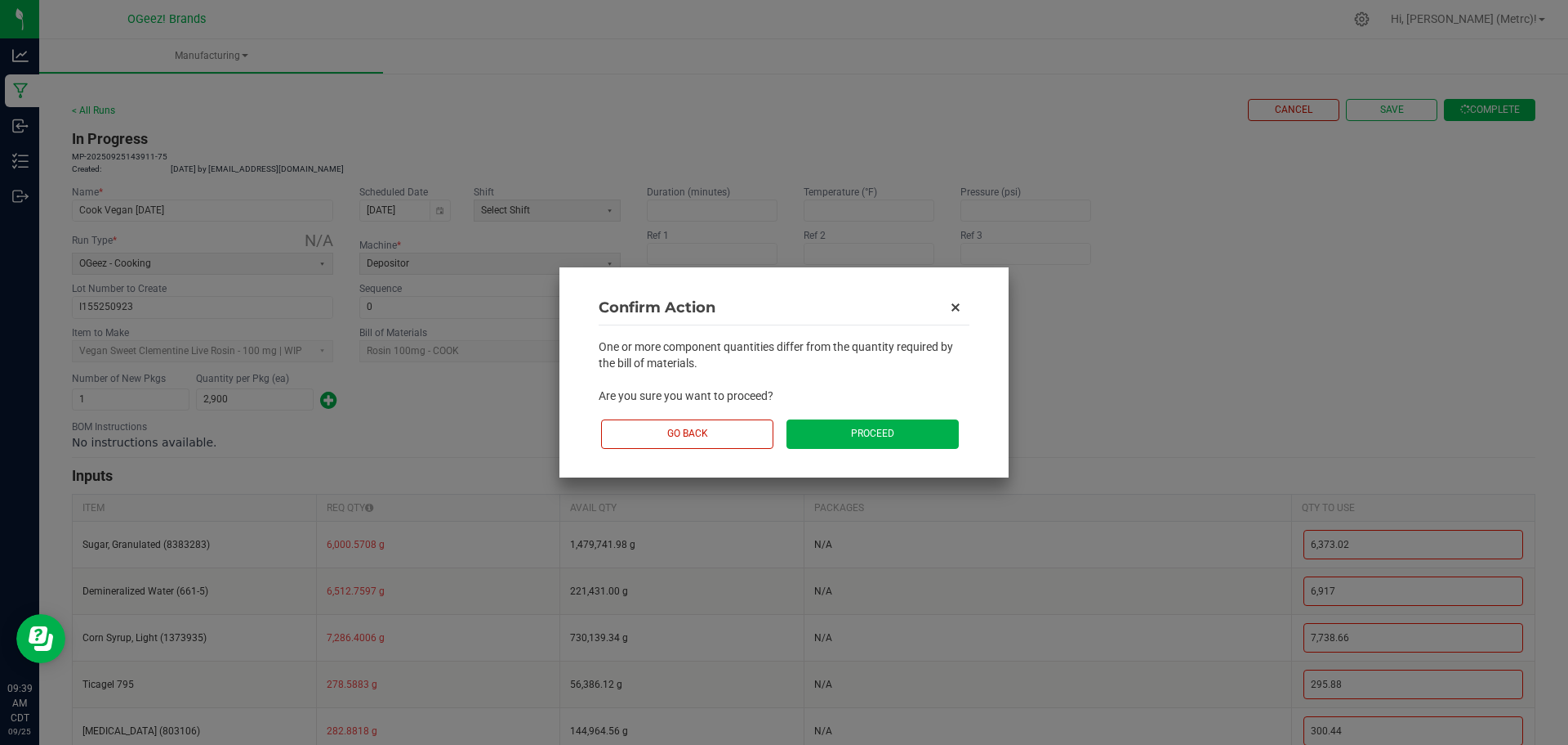
click at [851, 439] on button "Proceed" at bounding box center [873, 434] width 172 height 29
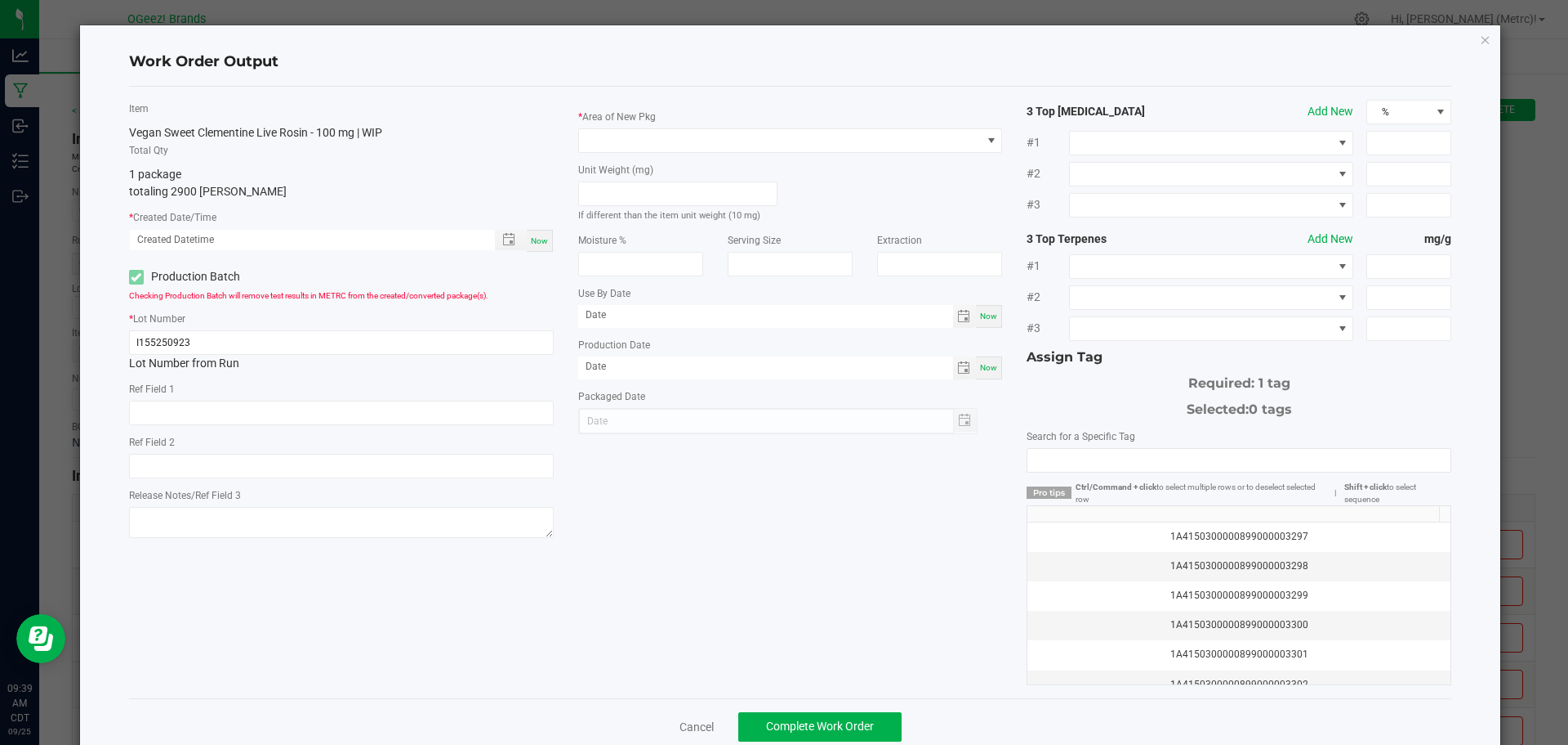
click at [534, 244] on span "Now" at bounding box center [540, 240] width 17 height 9
type input "09/25/2025 9:39 AM"
type input "[DATE]"
click at [610, 132] on span at bounding box center [780, 141] width 403 height 23
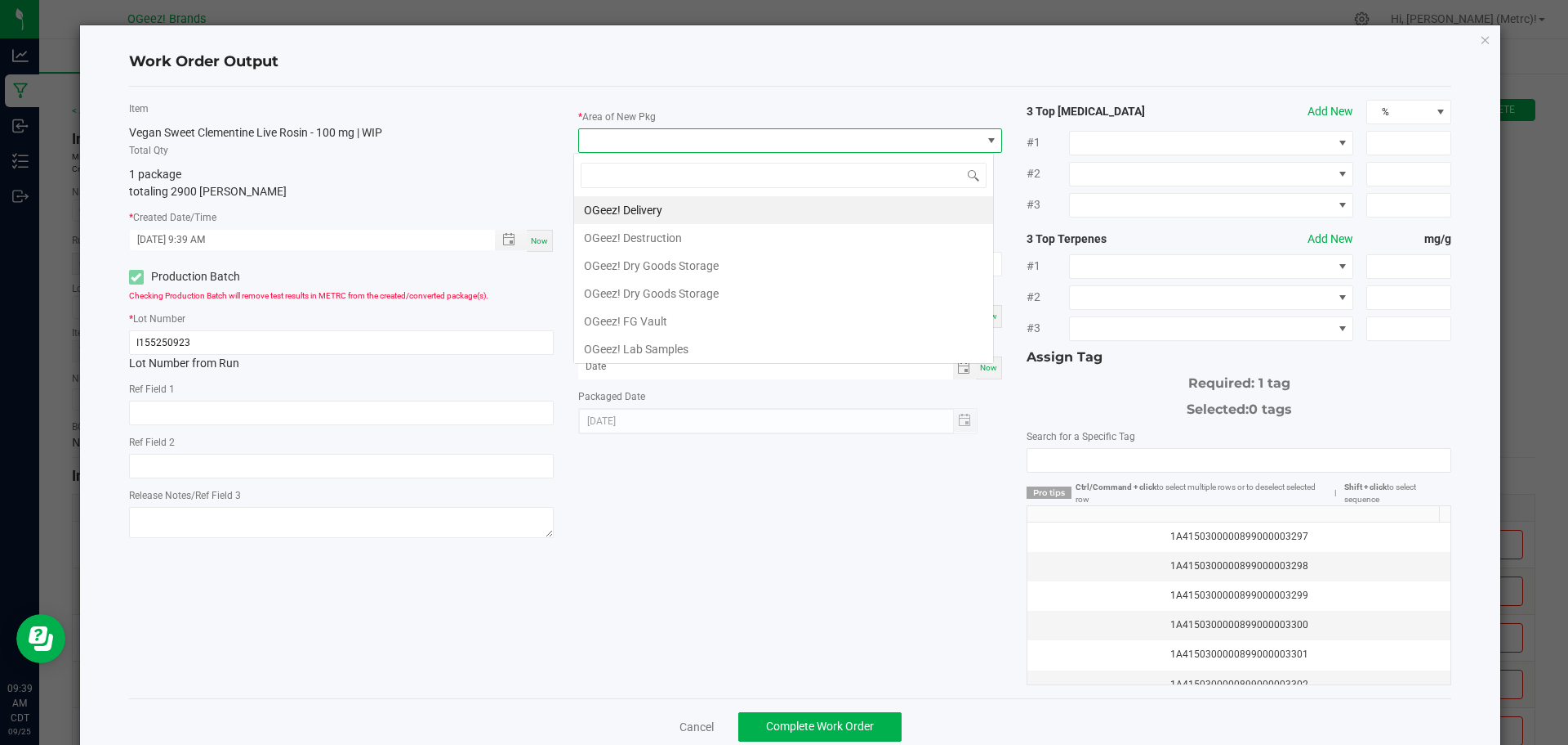
scroll to position [24, 421]
click at [625, 203] on li "OGeez! Delivery" at bounding box center [784, 210] width 419 height 28
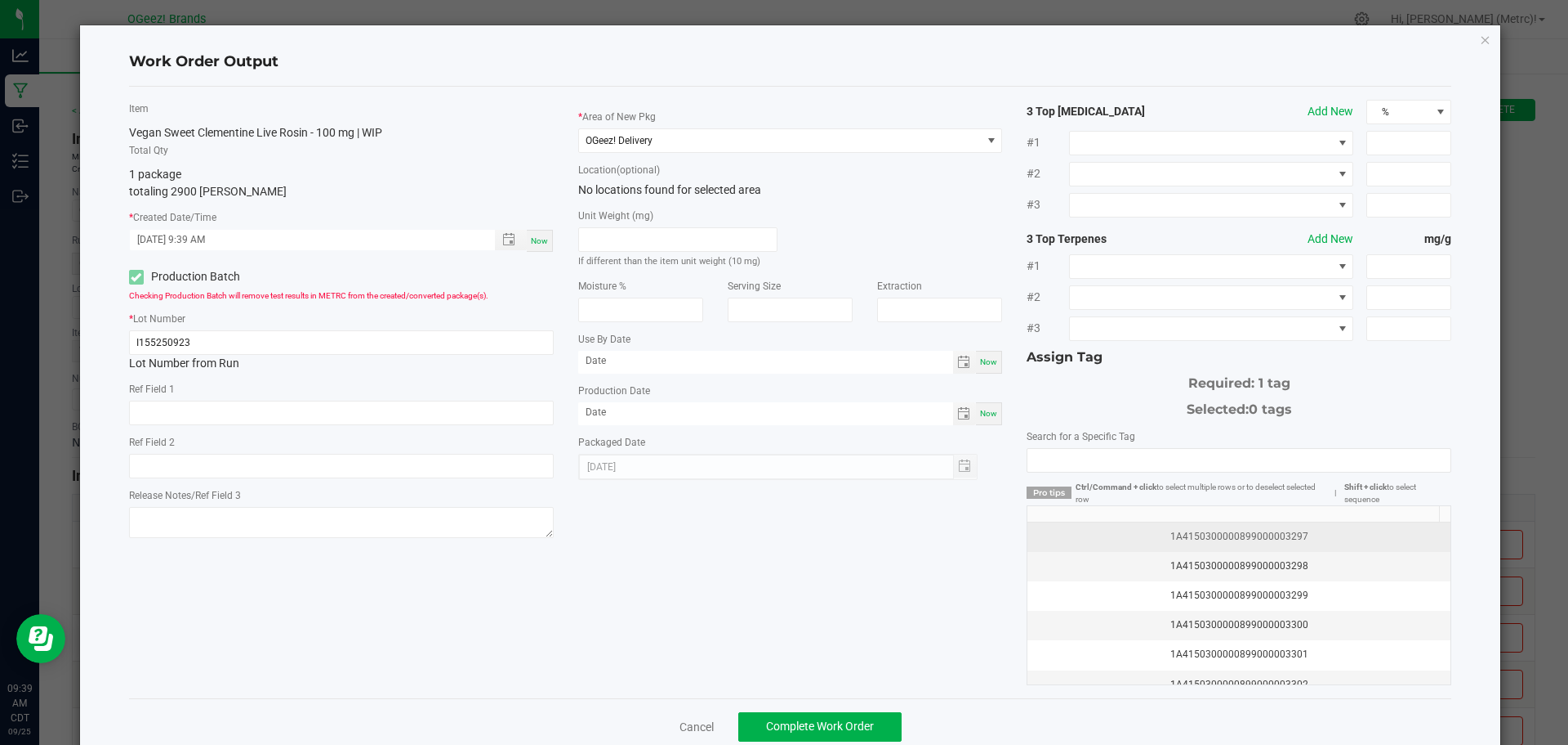
click at [1237, 532] on div "1A4150300000899000003297" at bounding box center [1238, 536] width 403 height 15
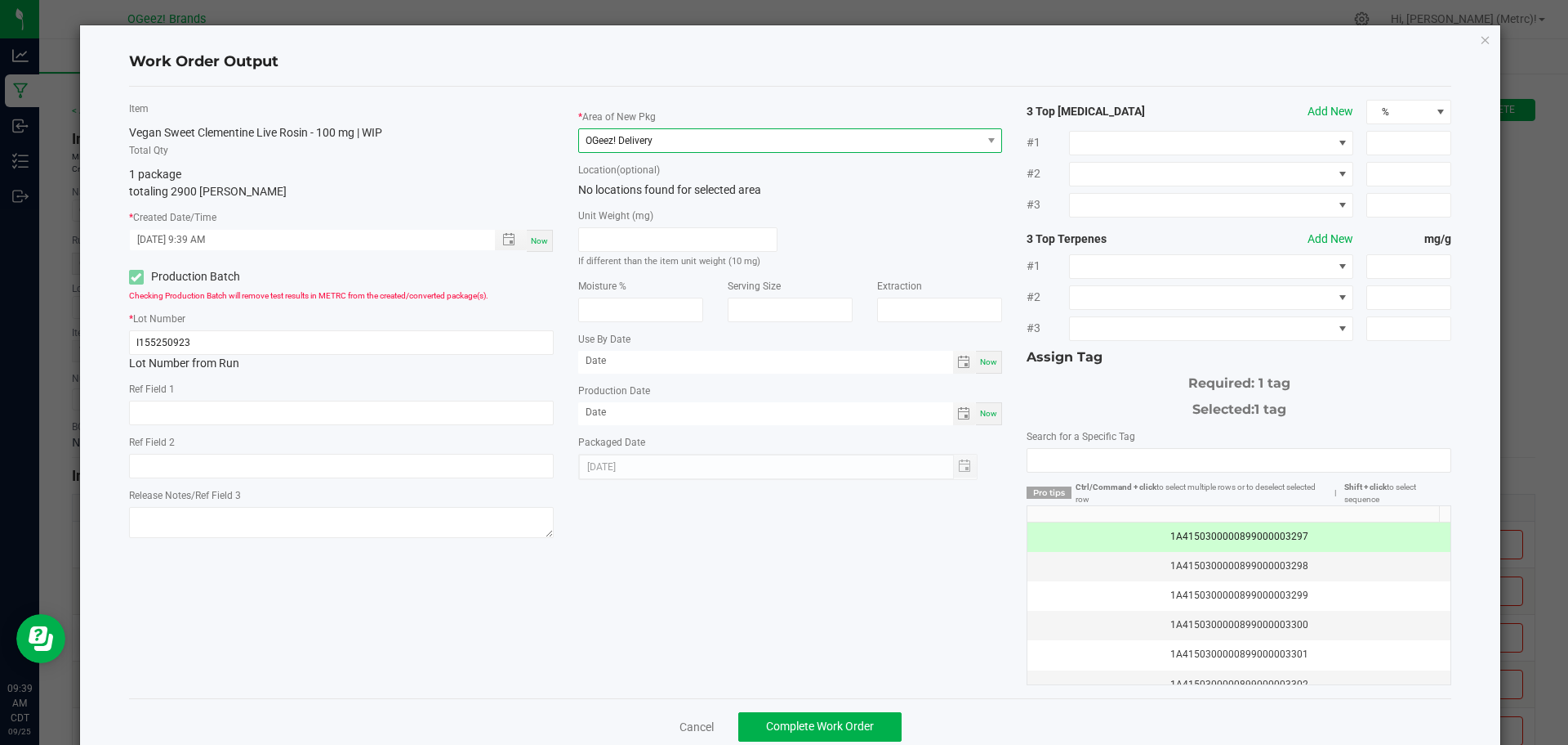
click at [715, 135] on span "OGeez! Delivery" at bounding box center [780, 141] width 403 height 23
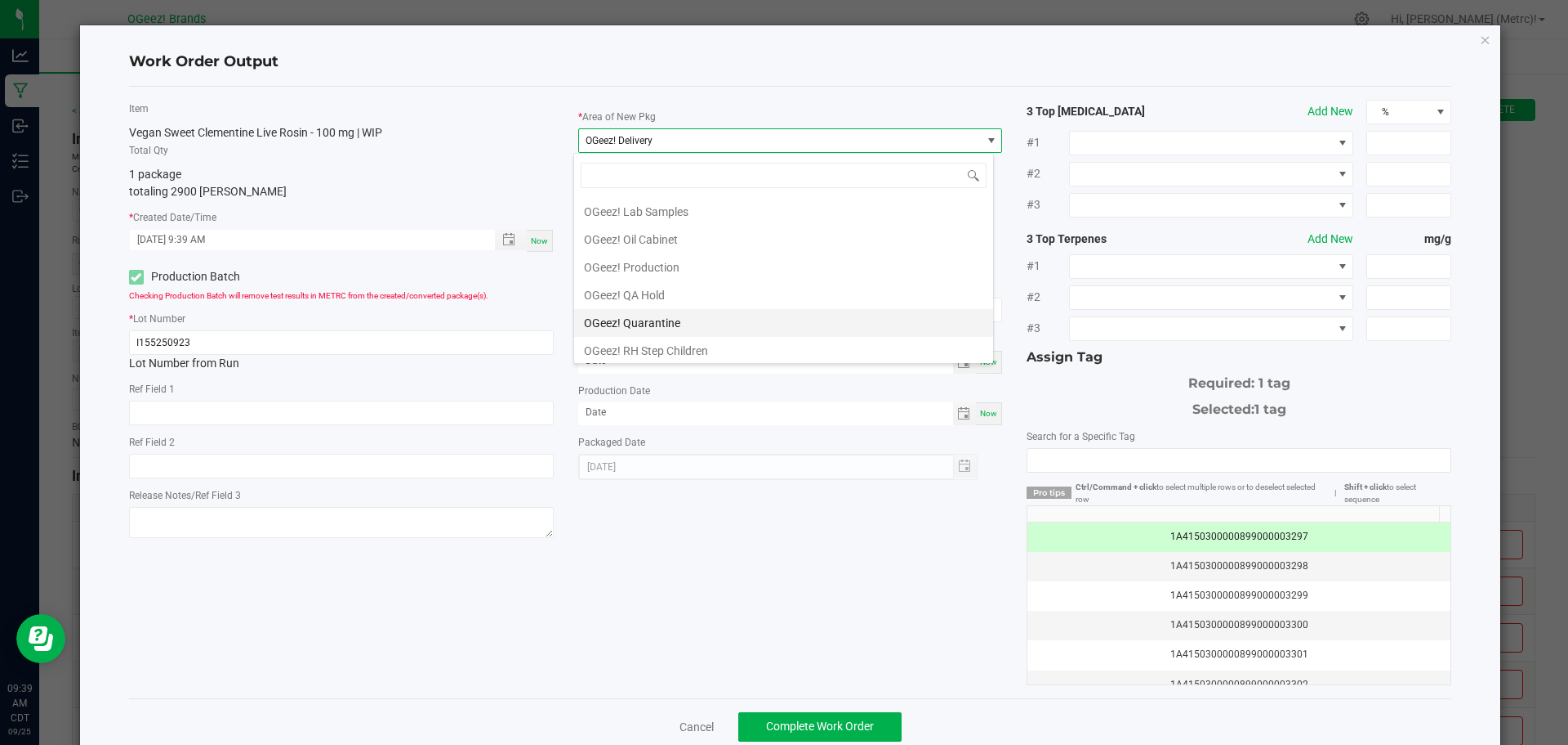
scroll to position [164, 0]
click at [719, 248] on li "OGeez! Production" at bounding box center [784, 241] width 419 height 28
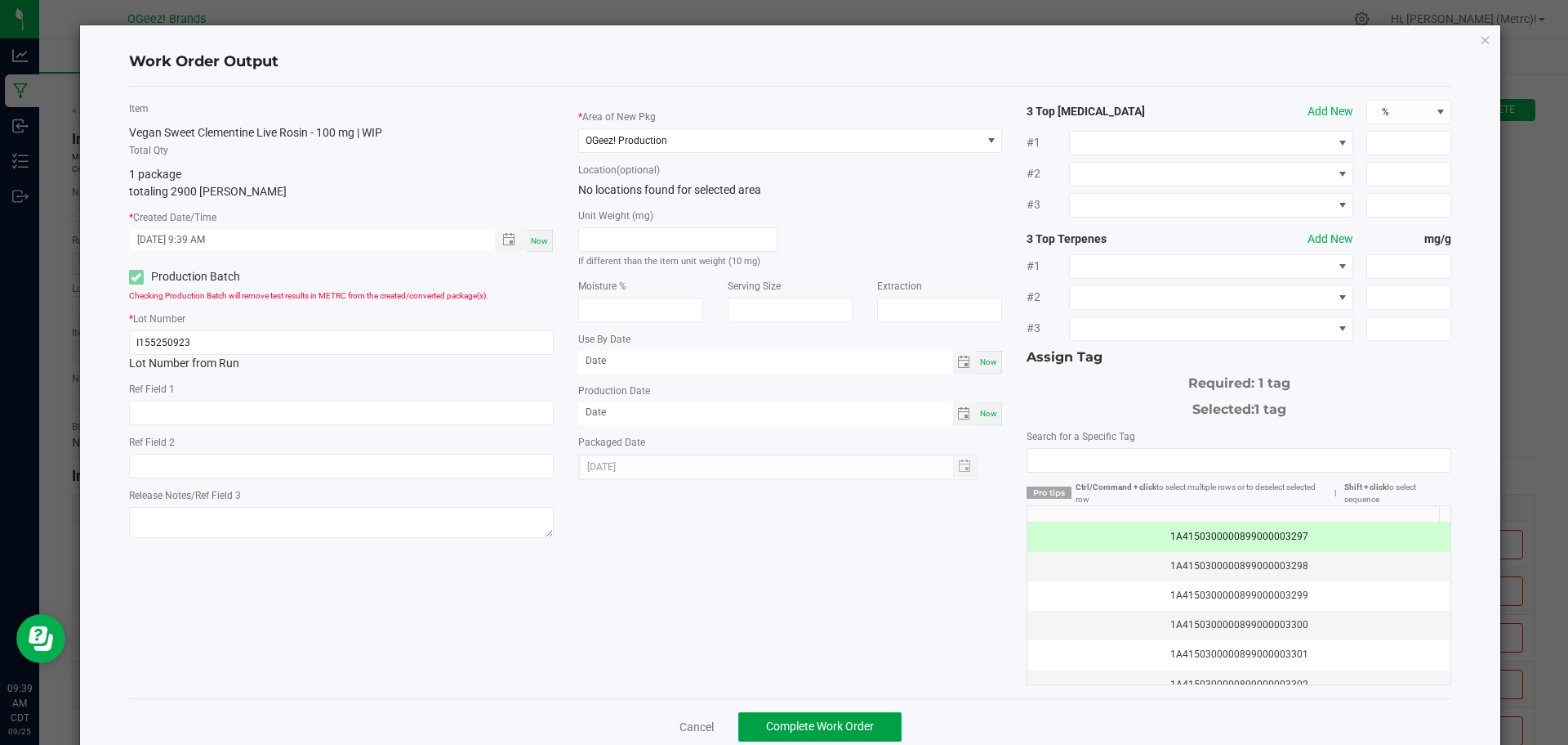
click at [818, 724] on span "Complete Work Order" at bounding box center [821, 726] width 108 height 13
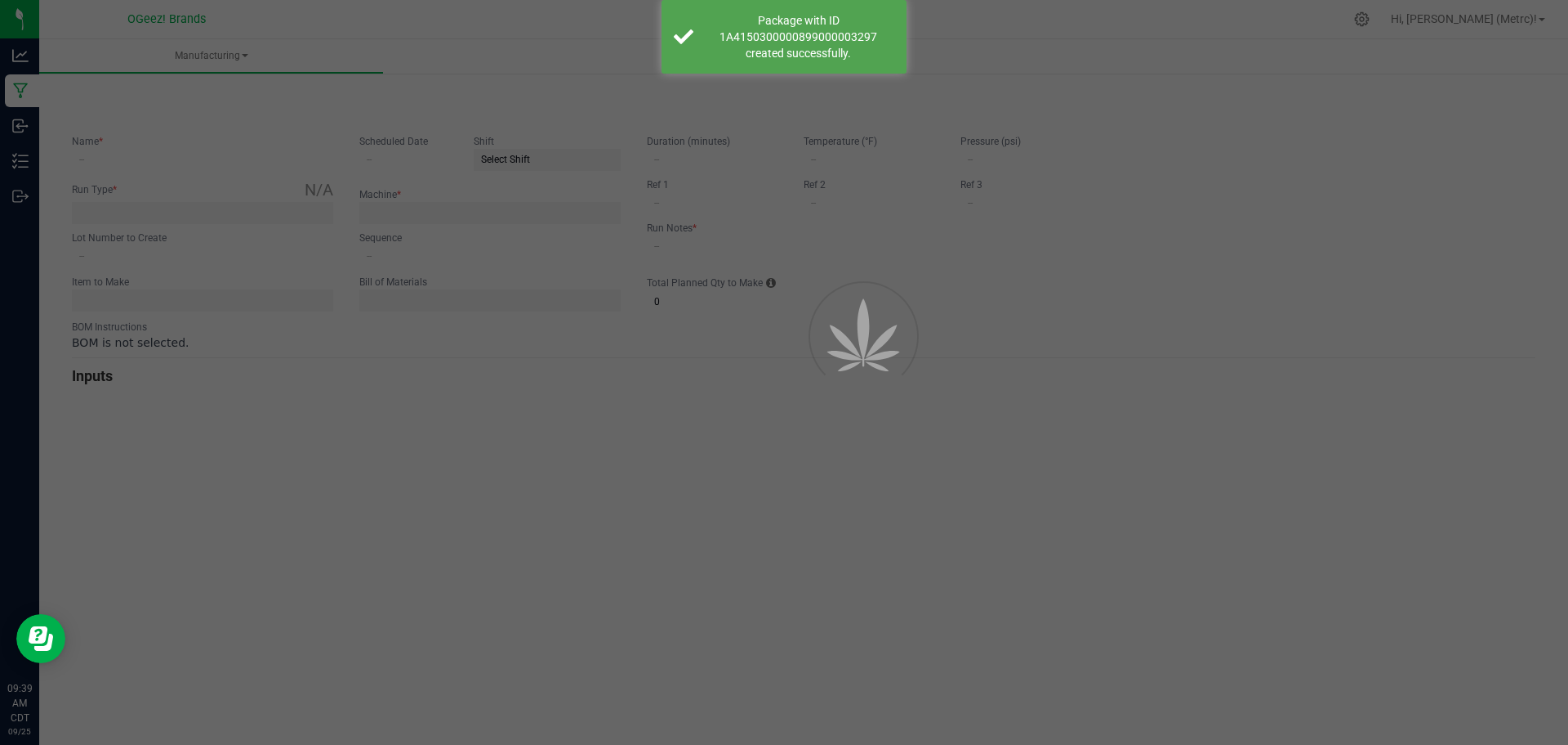
type input "Cook Vegan 9.23.25"
type input "09/23/2025"
type input "I155250923"
type input "0"
type input "None"
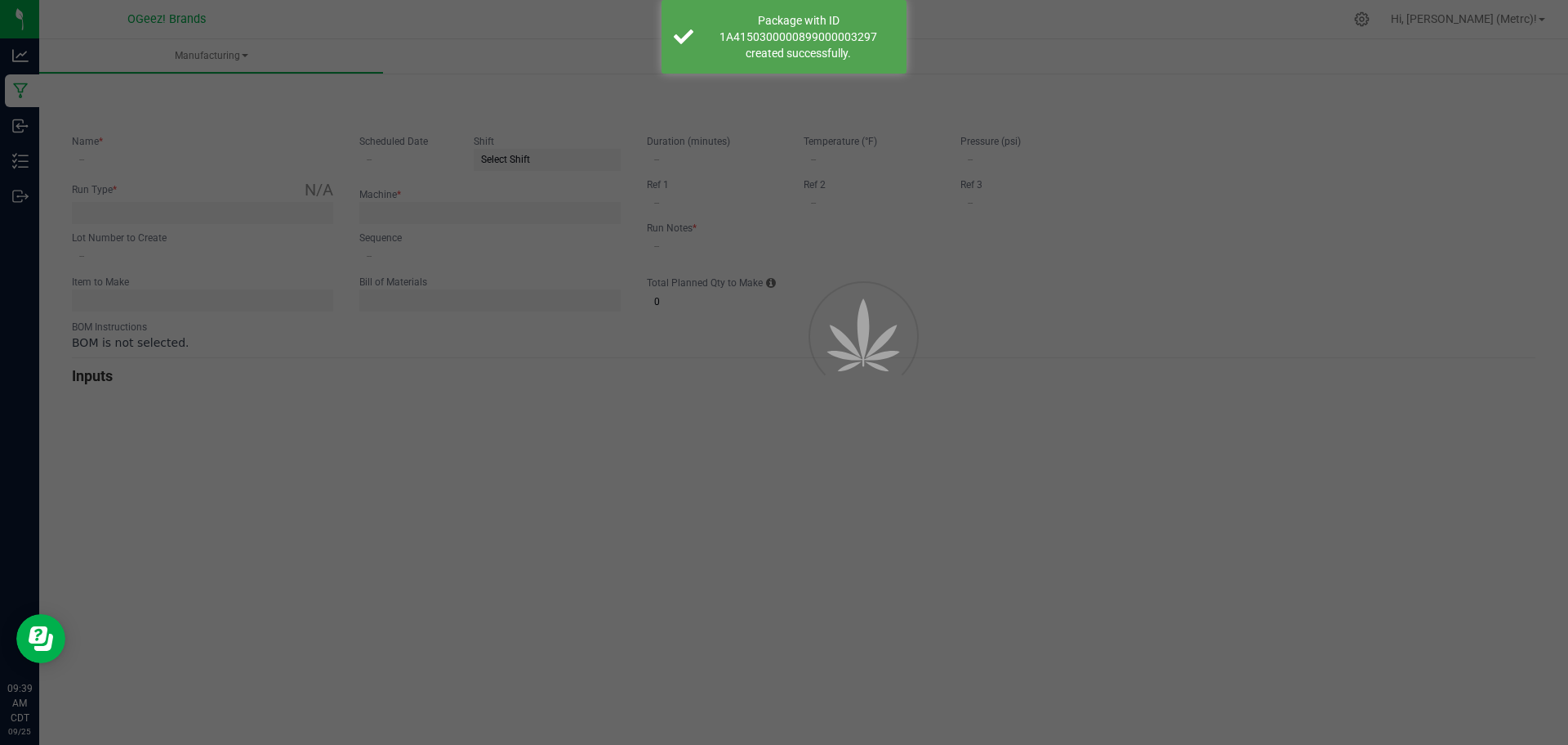
type input "2"
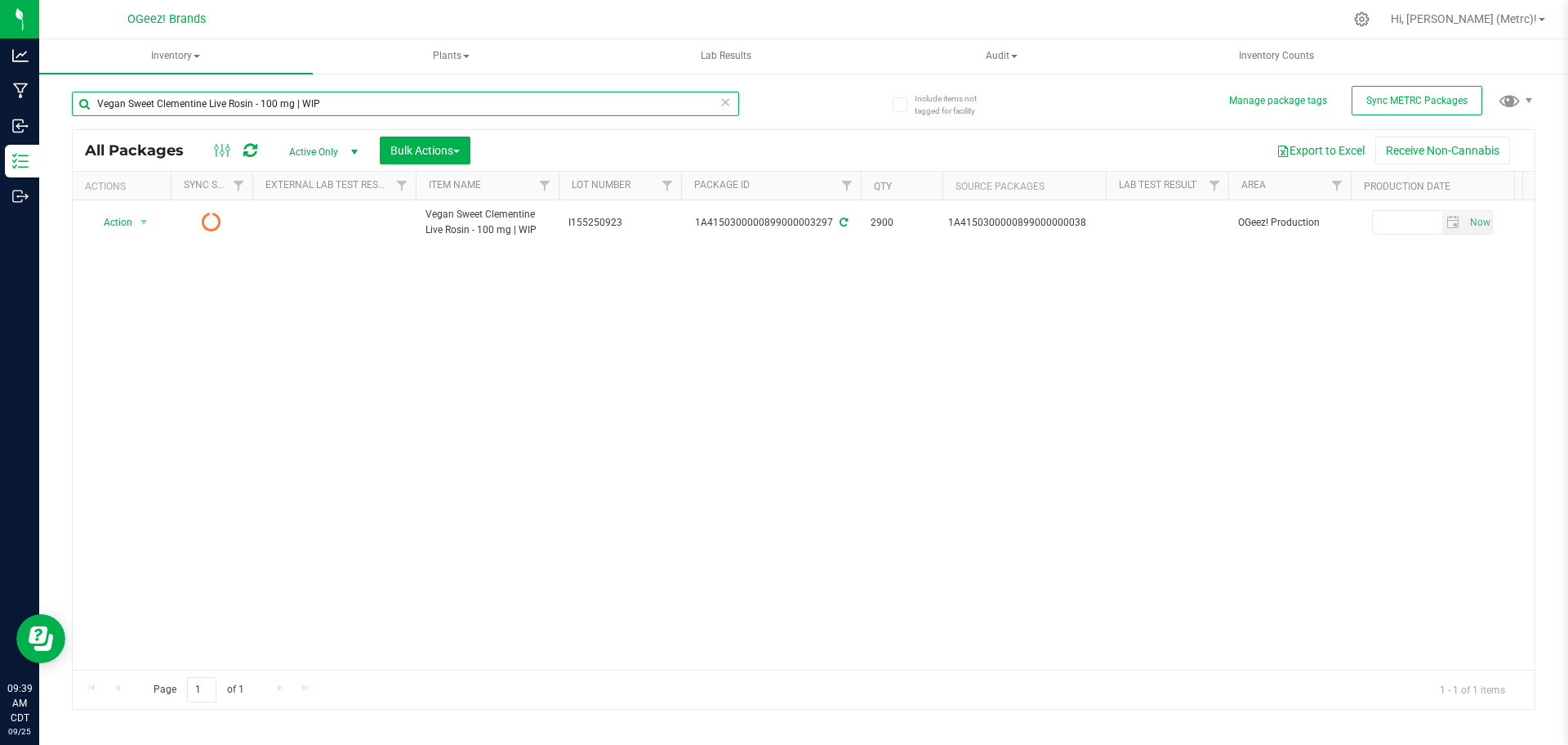
drag, startPoint x: 299, startPoint y: 107, endPoint x: -94, endPoint y: 63, distance: 395.5
click at [0, 63] on html "Analytics Manufacturing Inbound Inventory Outbound 09:39 AM CDT 09/25/2025 09/2…" at bounding box center [784, 372] width 1568 height 745
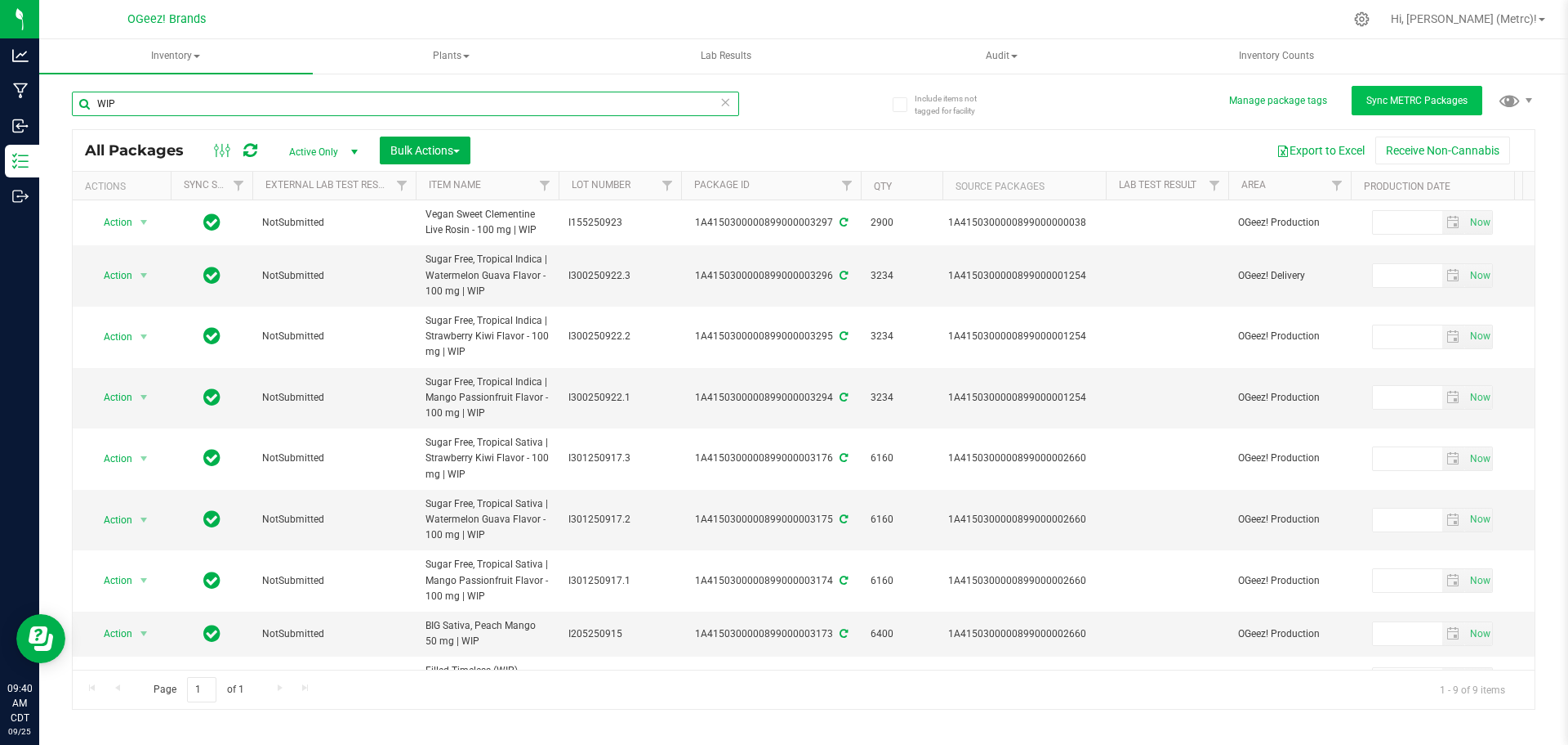
type input "WIP"
click at [1412, 109] on button "Sync METRC Packages" at bounding box center [1417, 100] width 131 height 30
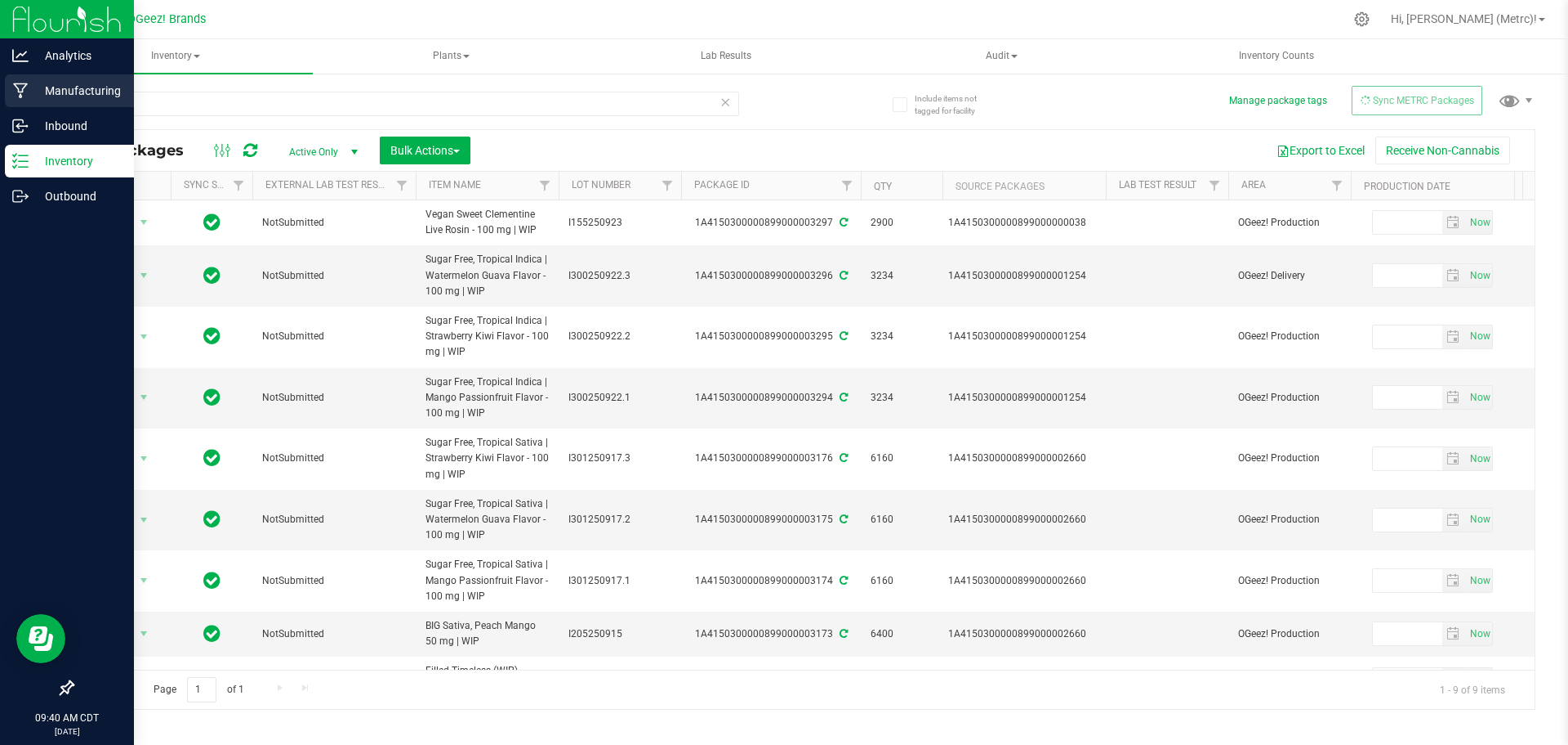
click at [92, 88] on p "Manufacturing" at bounding box center [78, 90] width 98 height 19
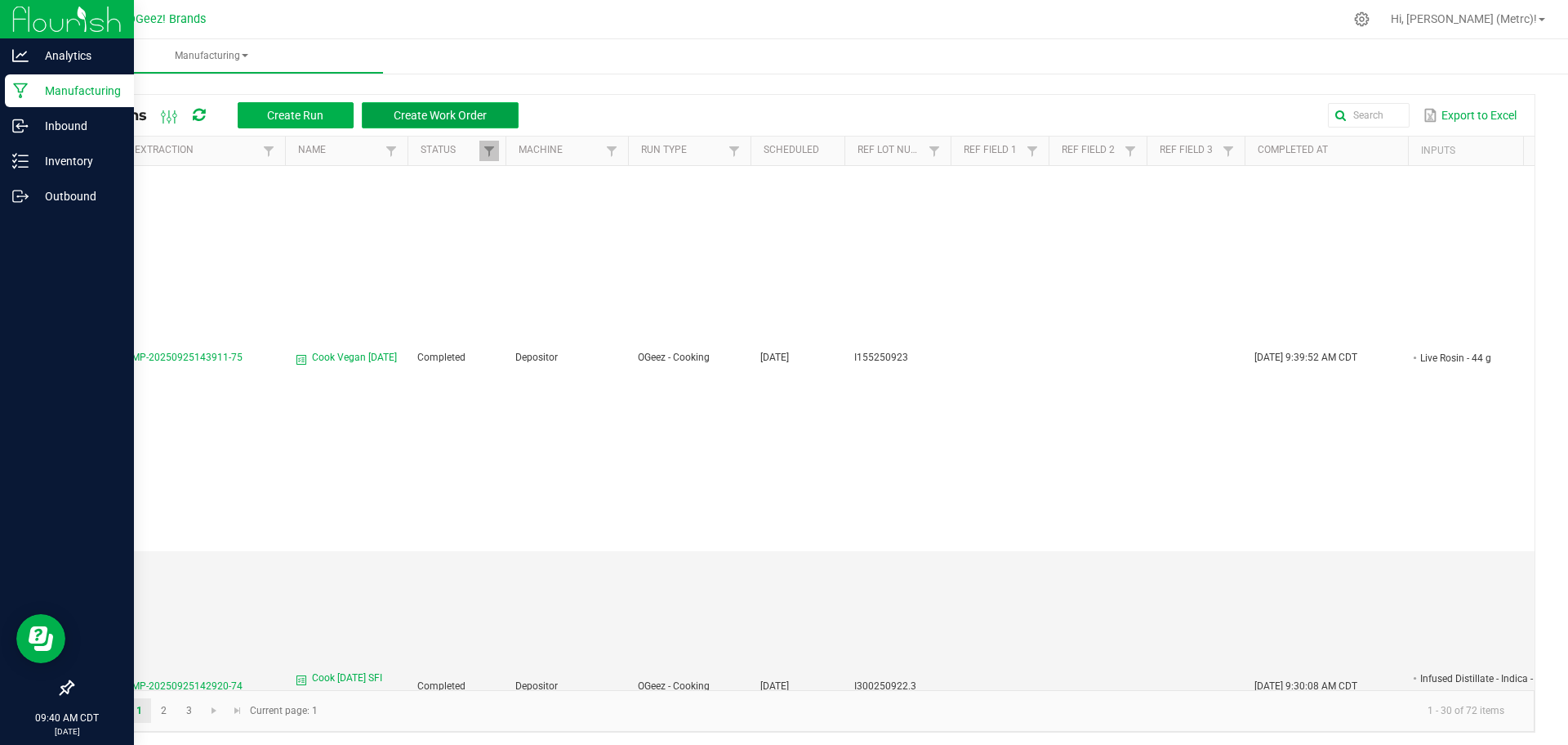
click at [445, 120] on span "Create Work Order" at bounding box center [440, 116] width 93 height 13
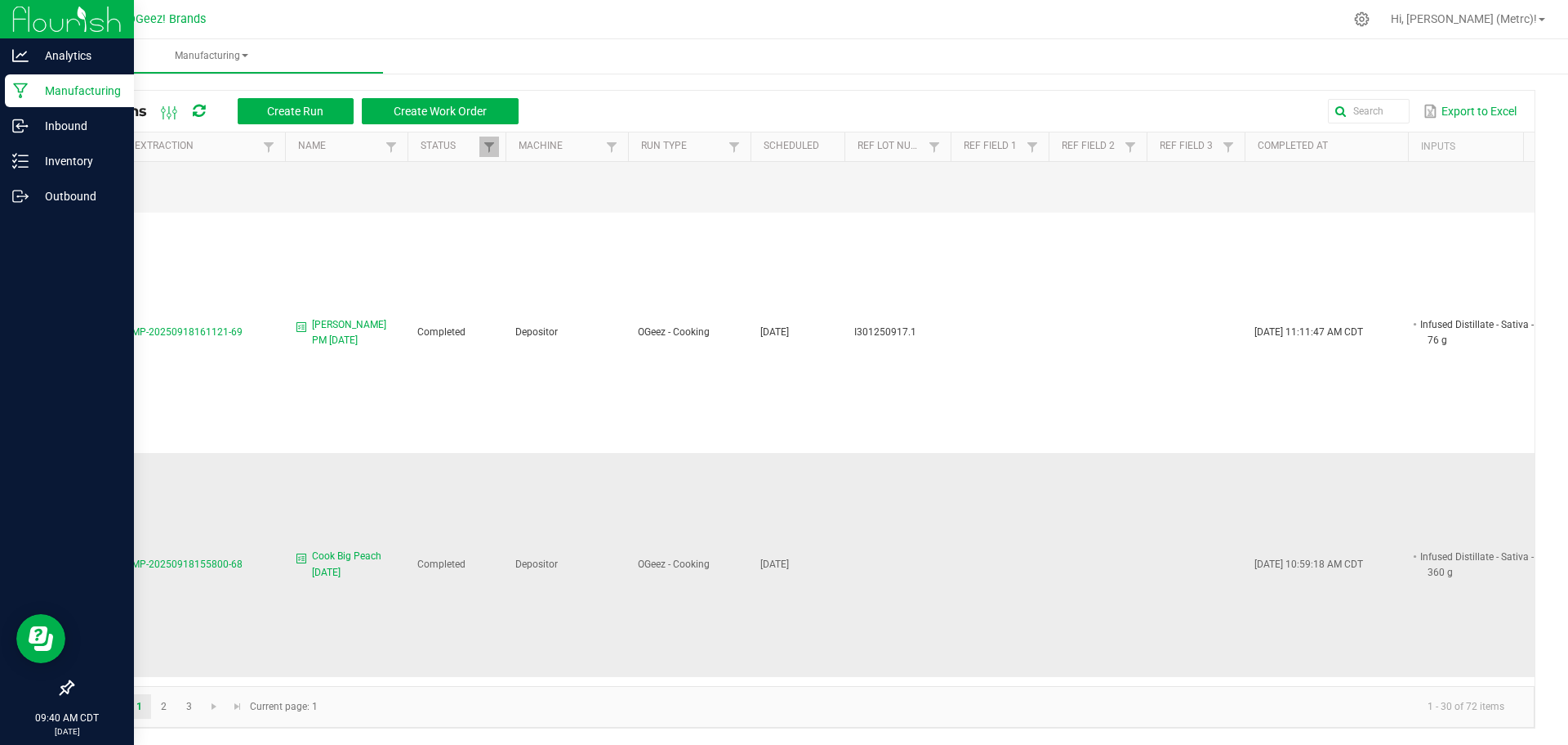
scroll to position [1634, 0]
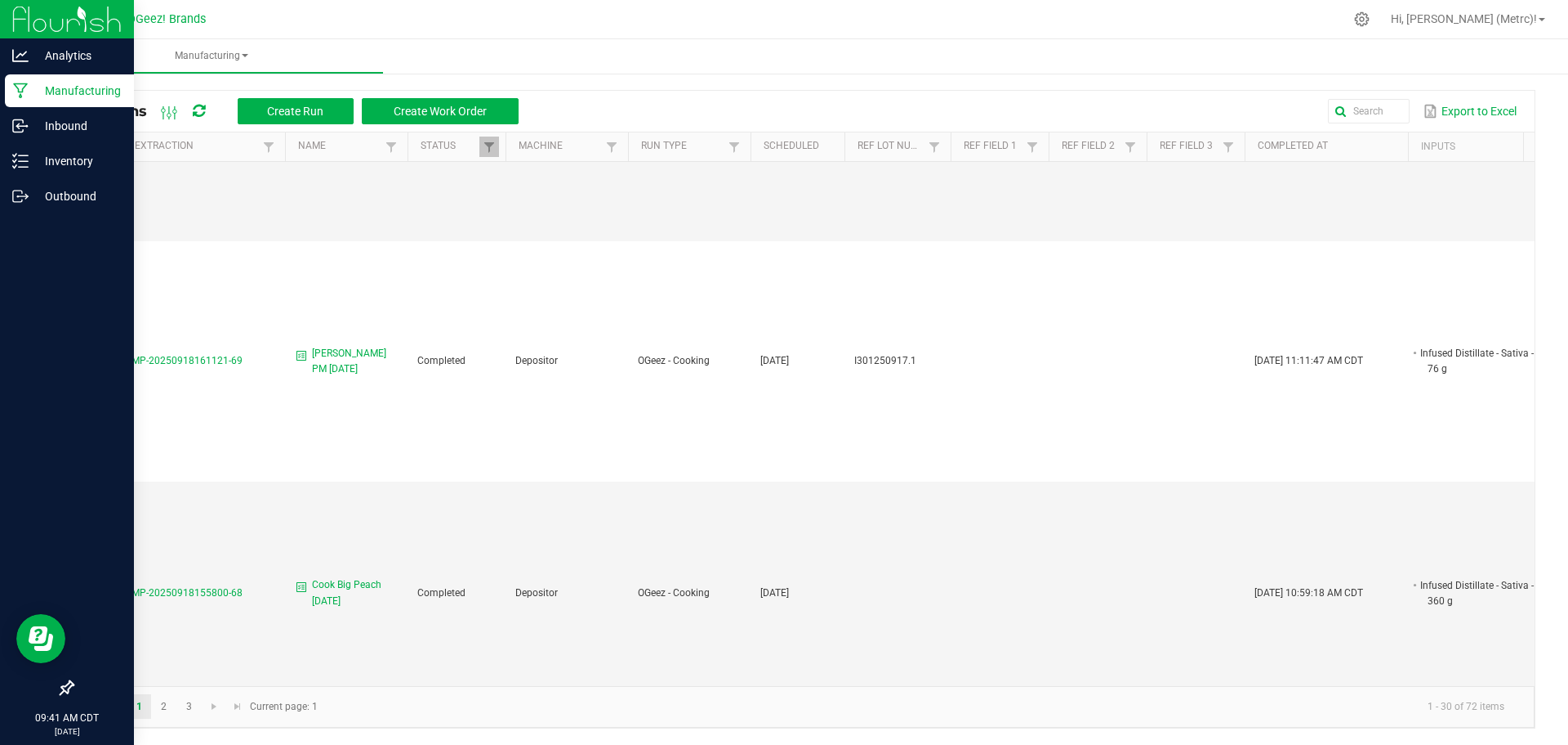
drag, startPoint x: 888, startPoint y: 685, endPoint x: 924, endPoint y: 685, distance: 36.0
click at [923, 685] on kendo-pager "1 2 3 1 - 30 of 72 items Current page: 1" at bounding box center [804, 706] width 1462 height 41
click at [221, 587] on span "MP-20250918155800-68" at bounding box center [187, 593] width 111 height 12
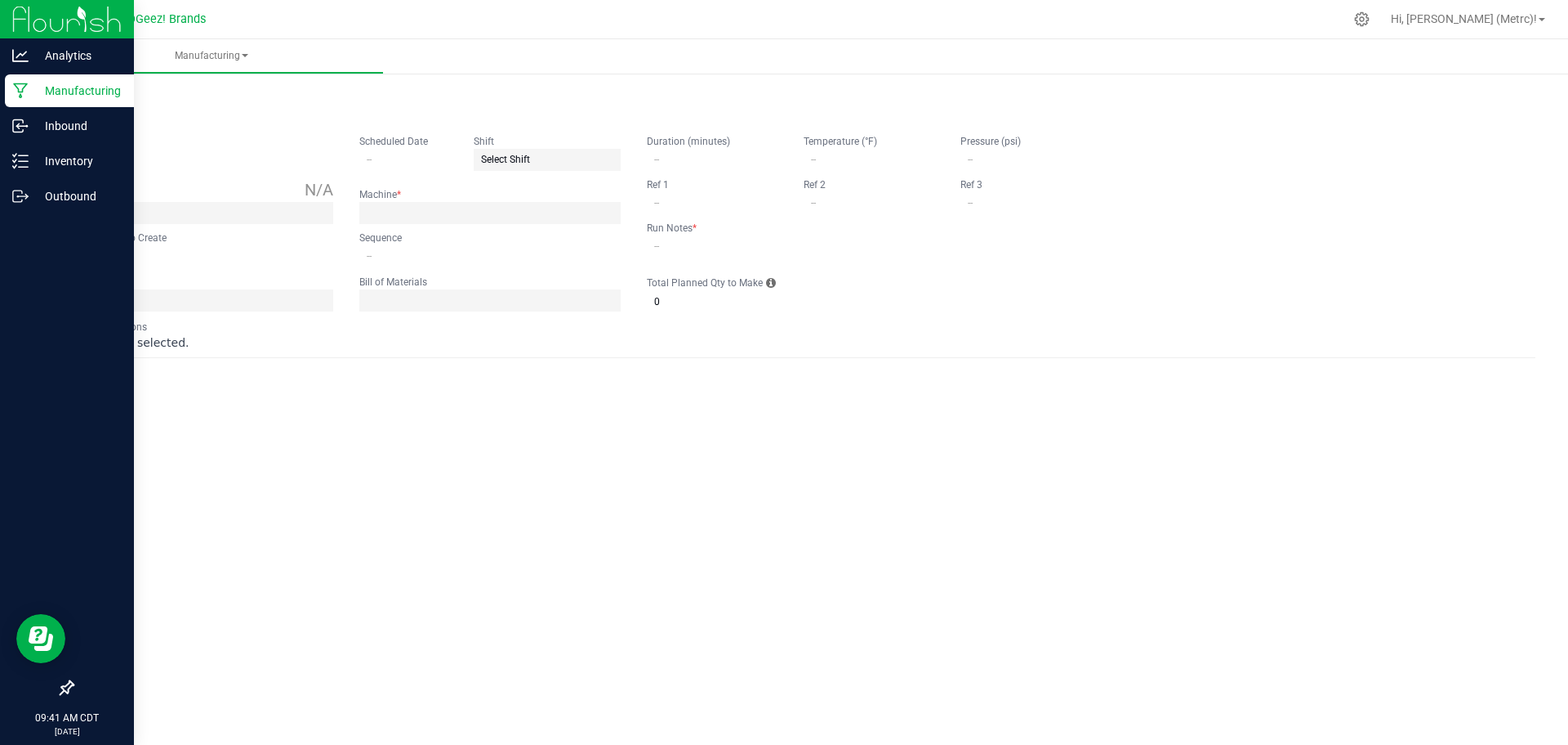
type input "Cook Big Peach [DATE]"
type input "[DATE]"
type input "0"
type input "none"
type input "10"
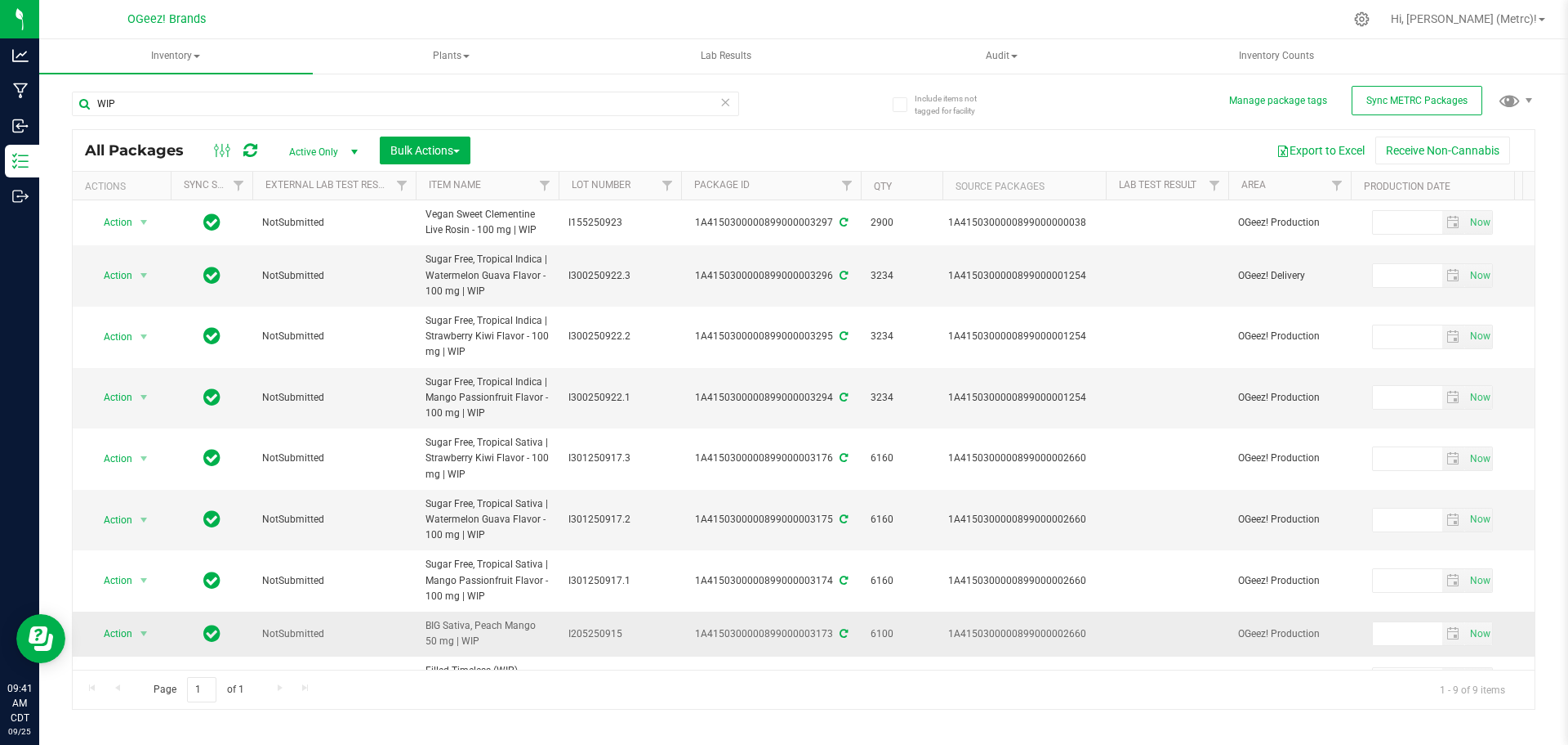
click at [608, 631] on span "I205250915" at bounding box center [620, 633] width 103 height 15
click at [608, 631] on input "I205250915" at bounding box center [616, 633] width 116 height 25
click at [698, 669] on div "Page 1 of 1 1 - 9 of 9 items" at bounding box center [804, 688] width 1462 height 39
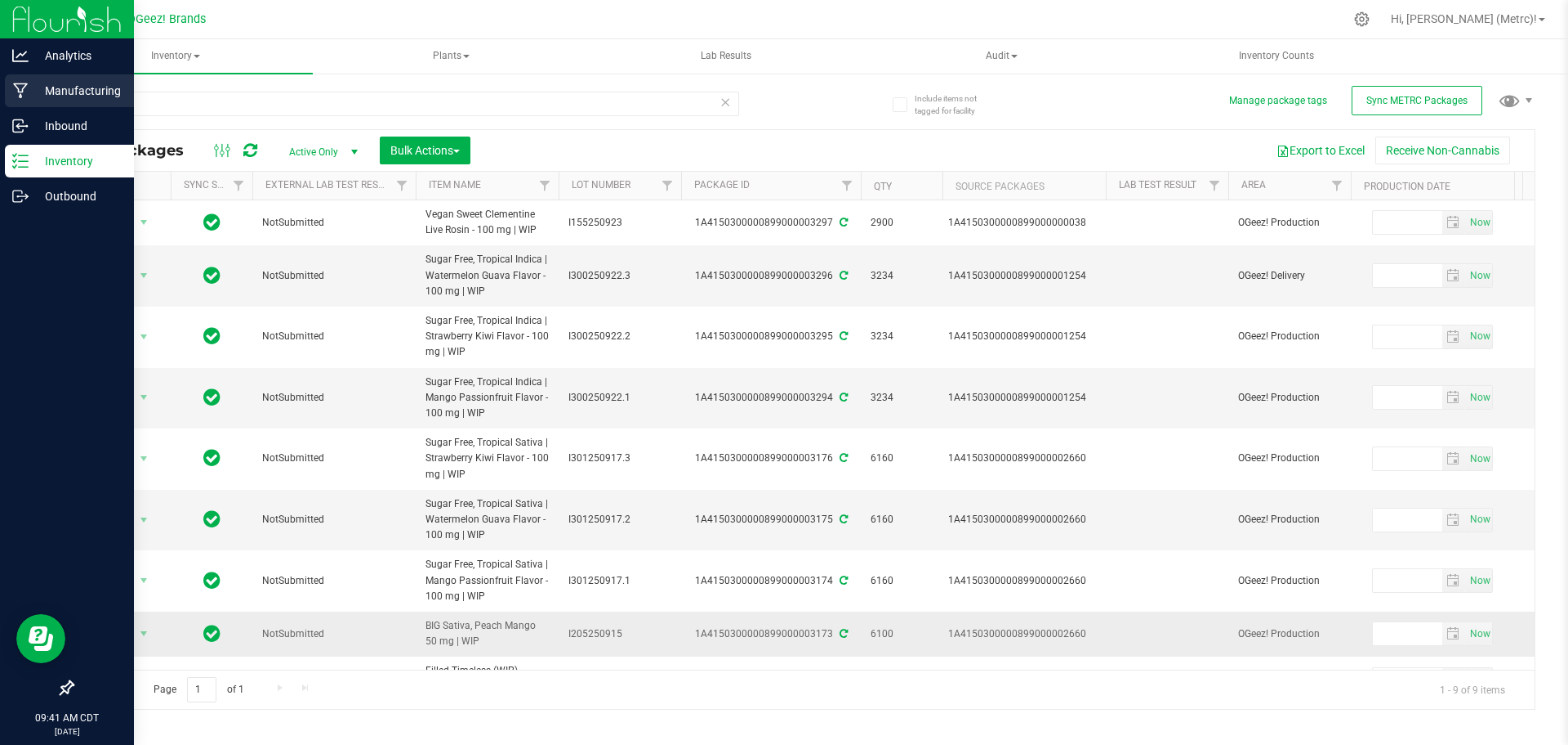
click at [40, 91] on p "Manufacturing" at bounding box center [78, 90] width 98 height 19
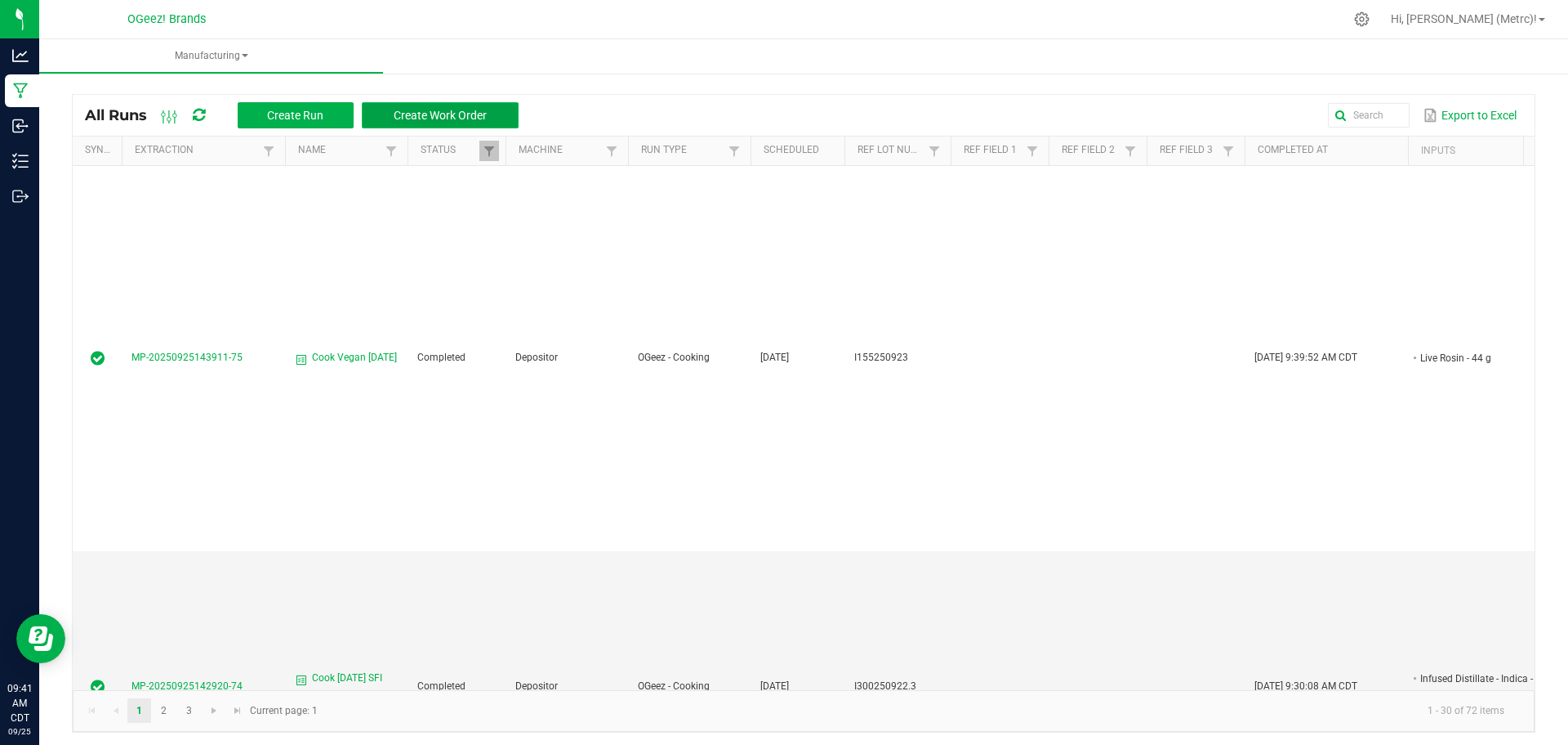
click at [461, 116] on span "Create Work Order" at bounding box center [440, 116] width 93 height 13
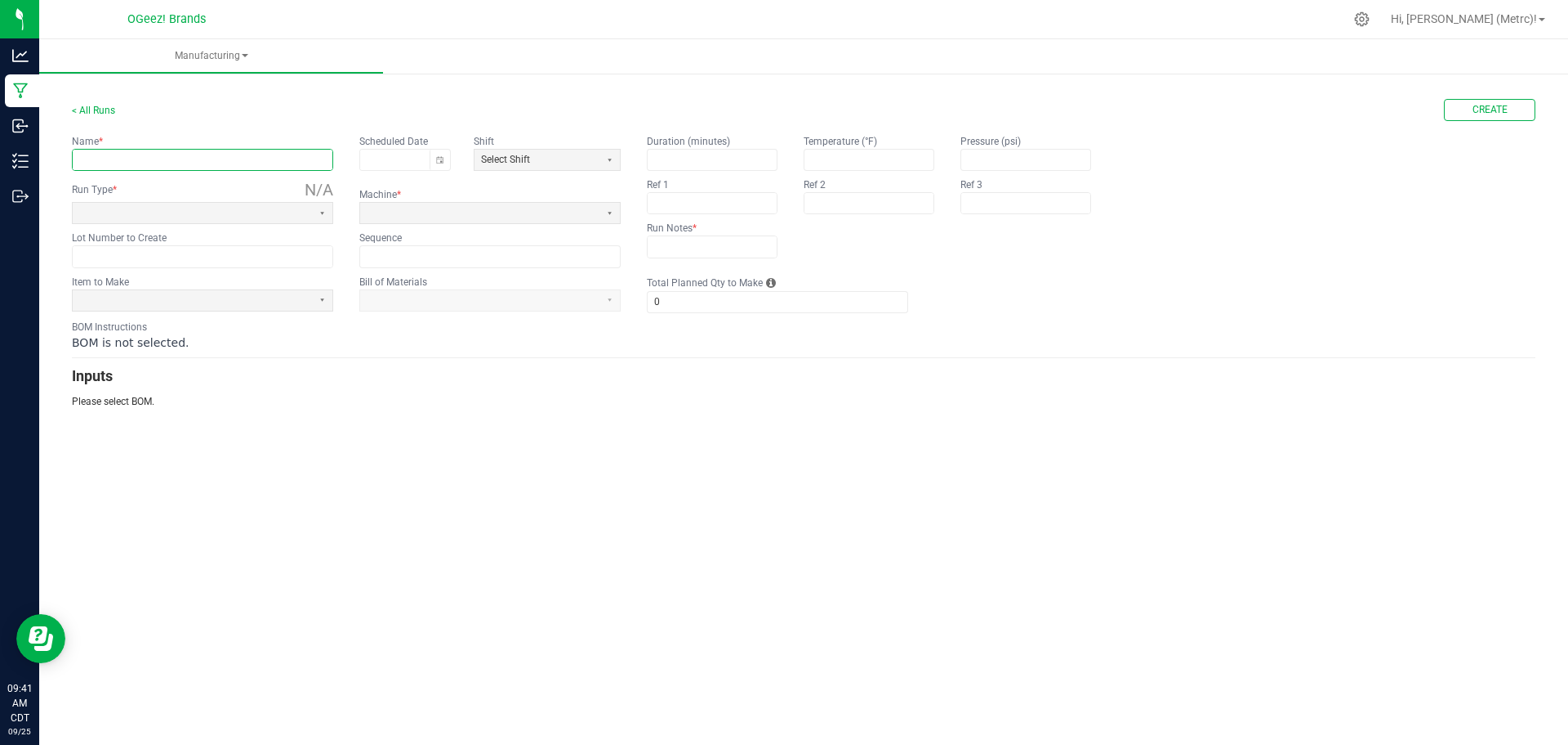
click at [172, 166] on input "text" at bounding box center [203, 159] width 260 height 20
click at [436, 160] on button "Toggle calendar" at bounding box center [440, 159] width 20 height 20
type input "Pack BP [DATE]"
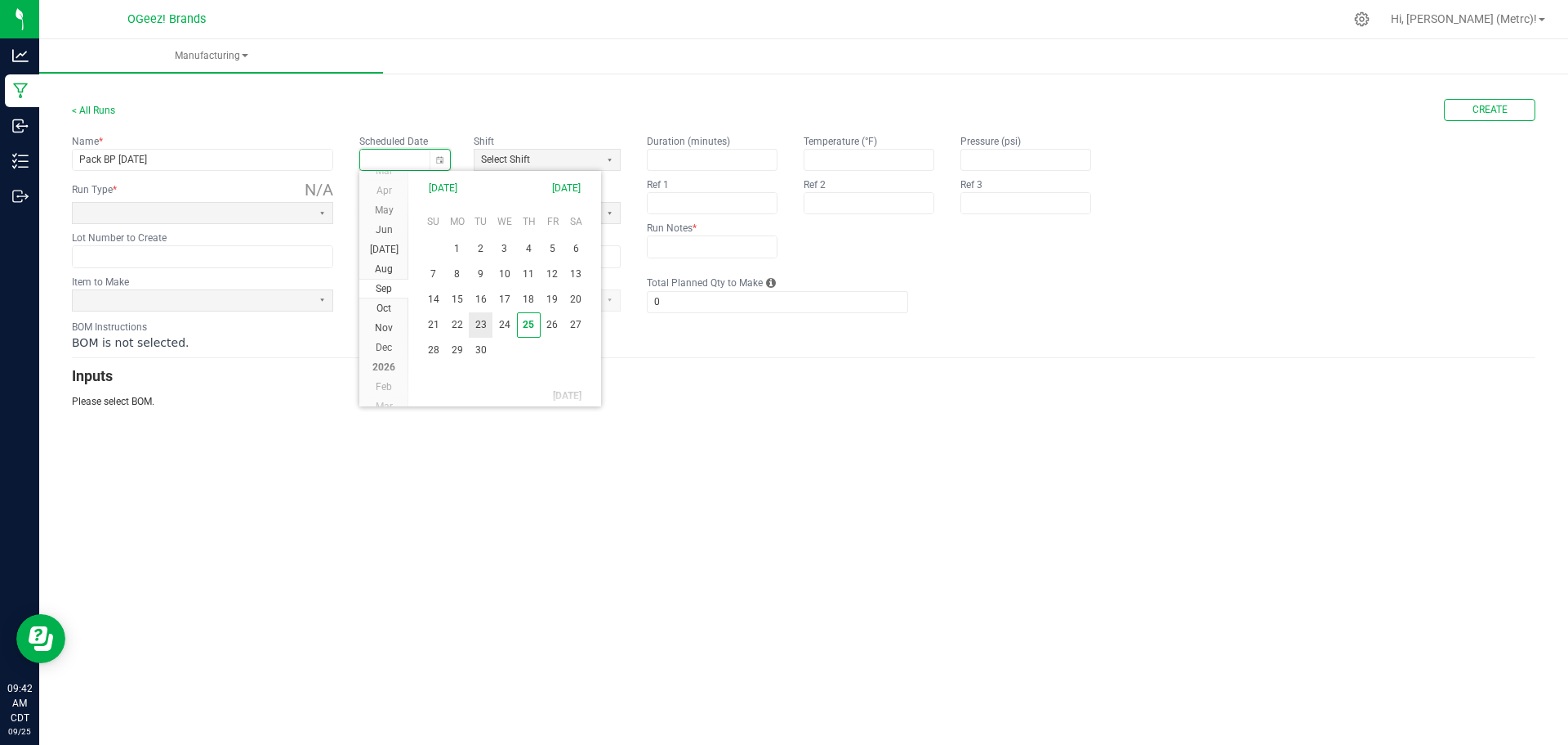
click at [481, 324] on span "23" at bounding box center [480, 324] width 24 height 25
type input "[DATE]"
click at [311, 210] on kendo-dropdownlist at bounding box center [203, 213] width 262 height 22
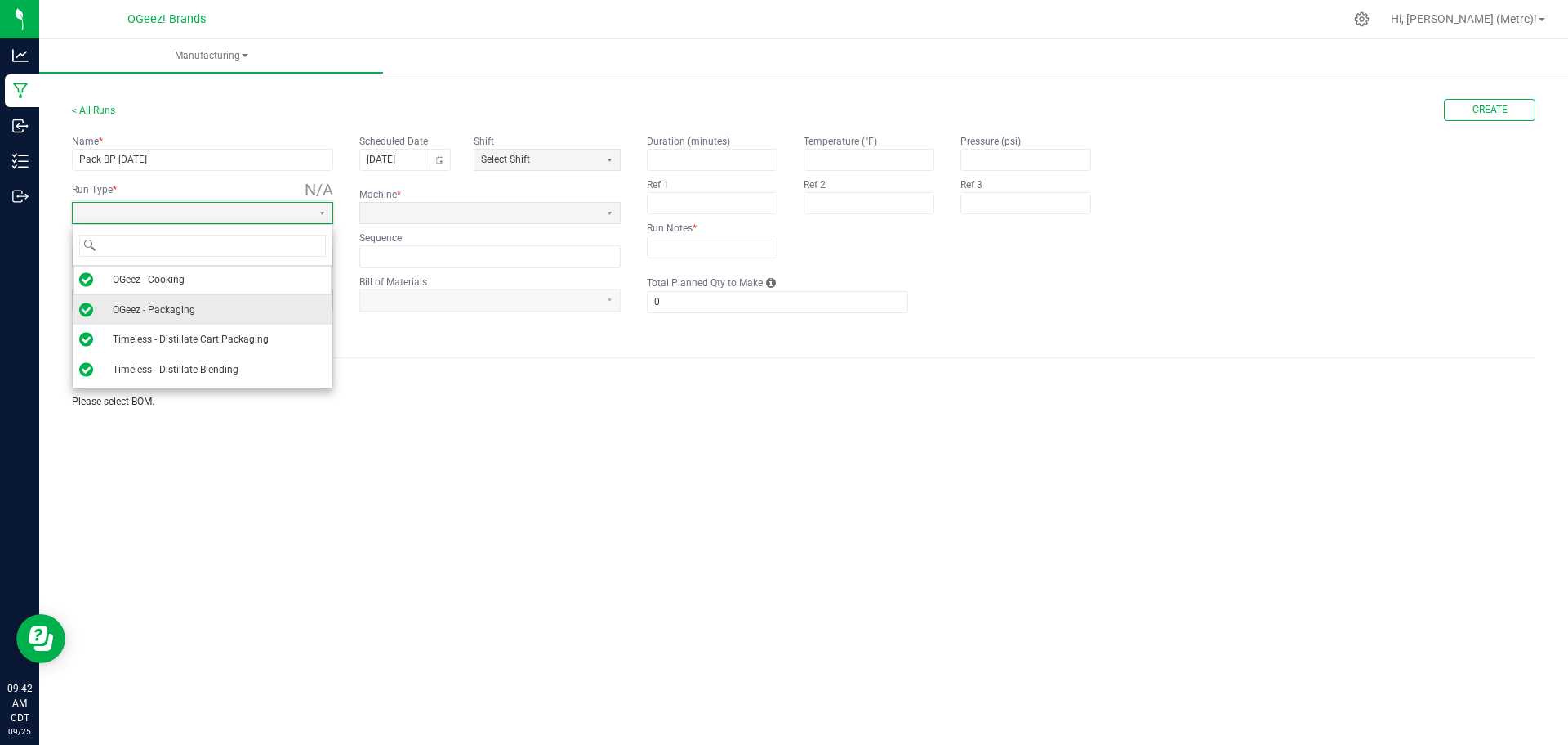
click at [170, 310] on span "OGeez - Packaging" at bounding box center [154, 309] width 83 height 16
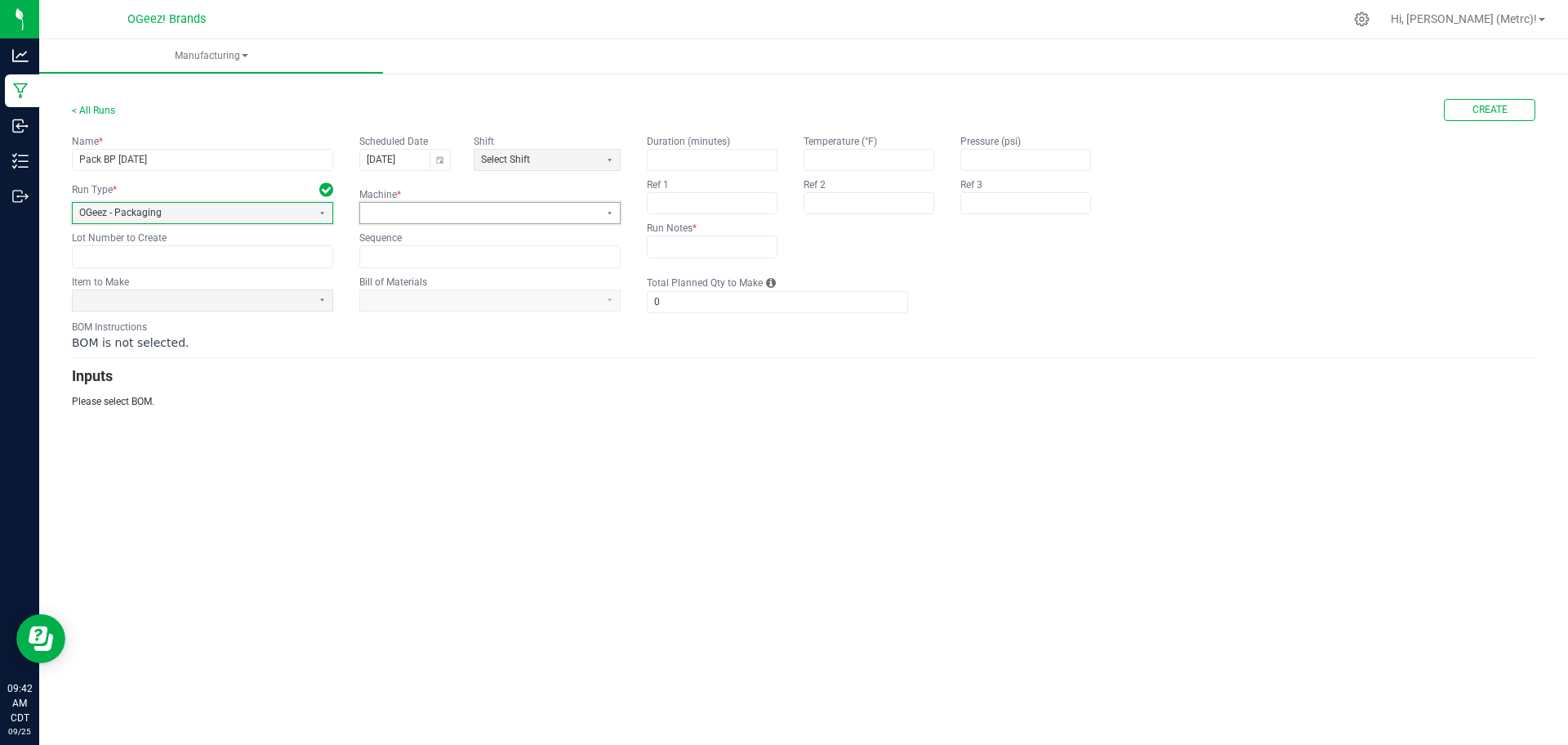
click at [441, 208] on span at bounding box center [479, 213] width 226 height 13
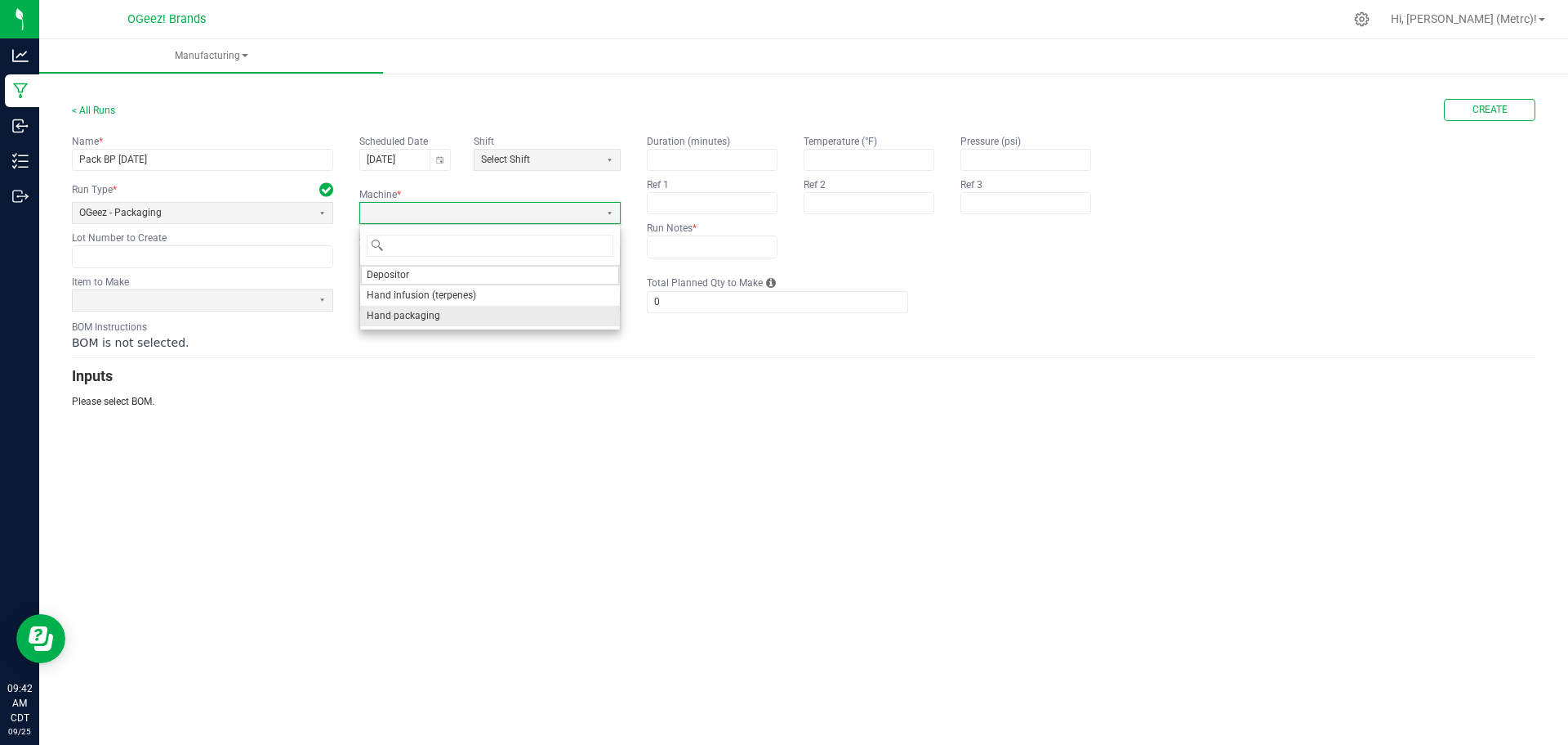
click at [425, 317] on span "Hand packaging" at bounding box center [403, 316] width 73 height 13
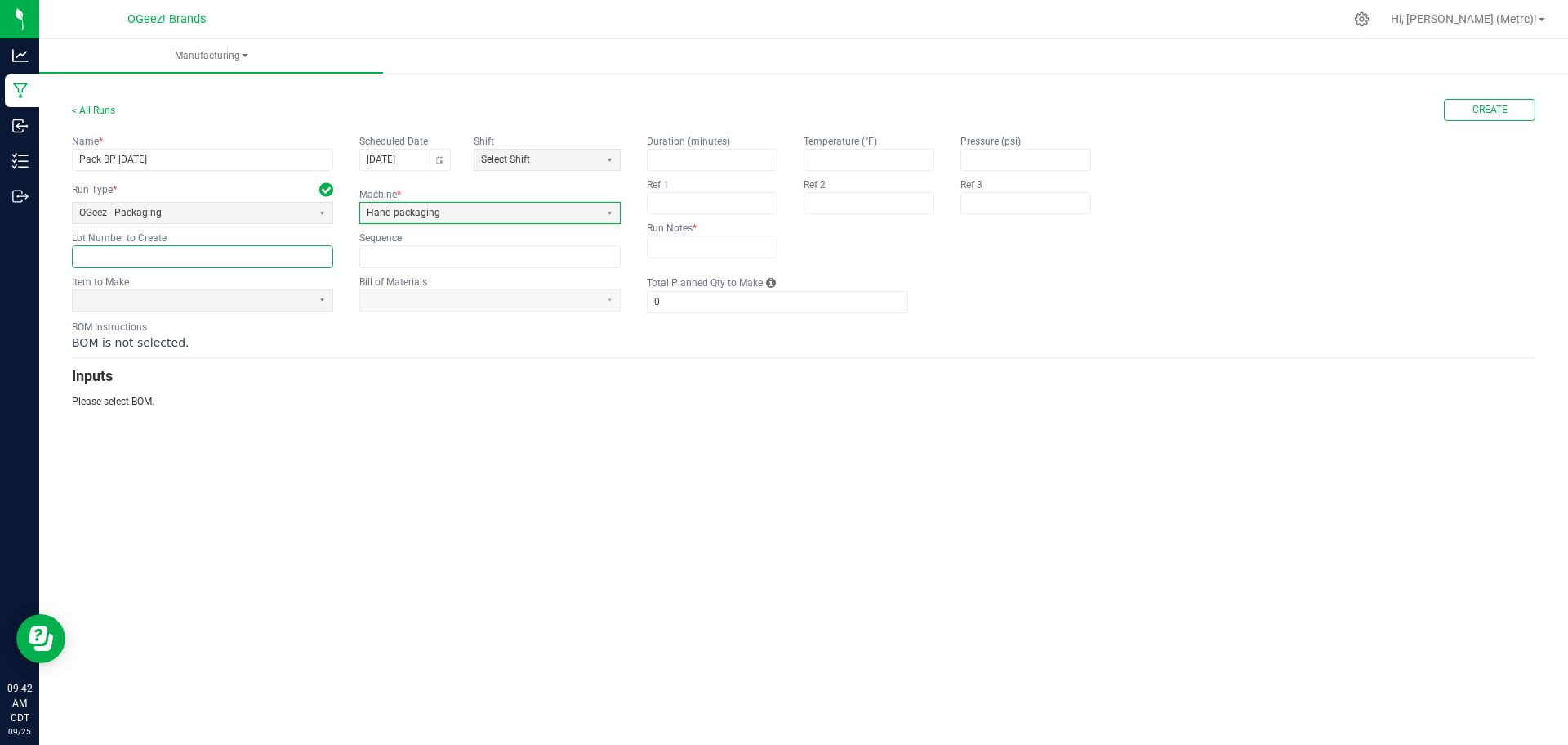
click at [229, 259] on input "text" at bounding box center [203, 256] width 260 height 20
paste input "I205250915"
type input "I205250915"
click at [229, 291] on span at bounding box center [192, 299] width 240 height 20
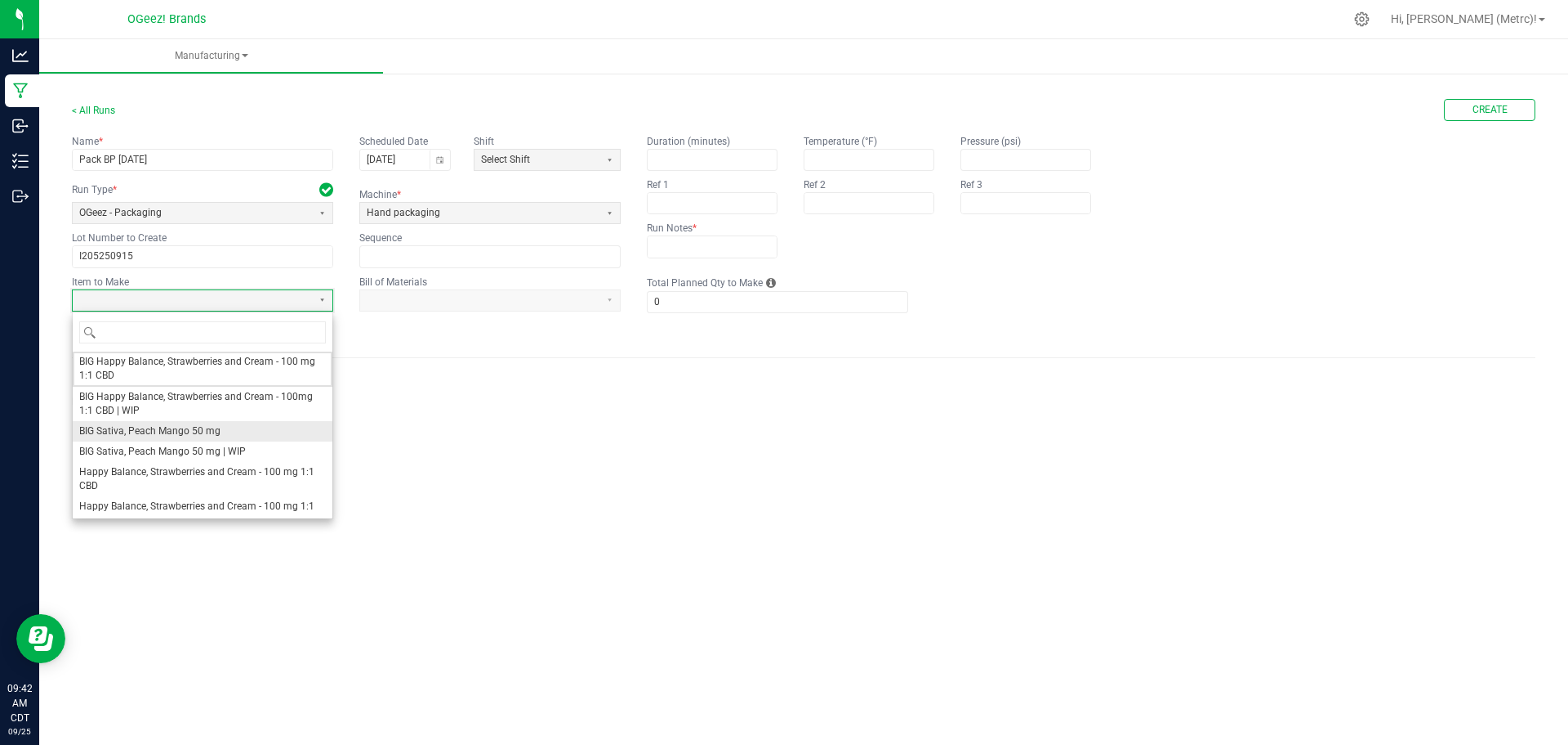
click at [199, 431] on span "BIG Sativa, Peach Mango 50 mg" at bounding box center [149, 431] width 141 height 13
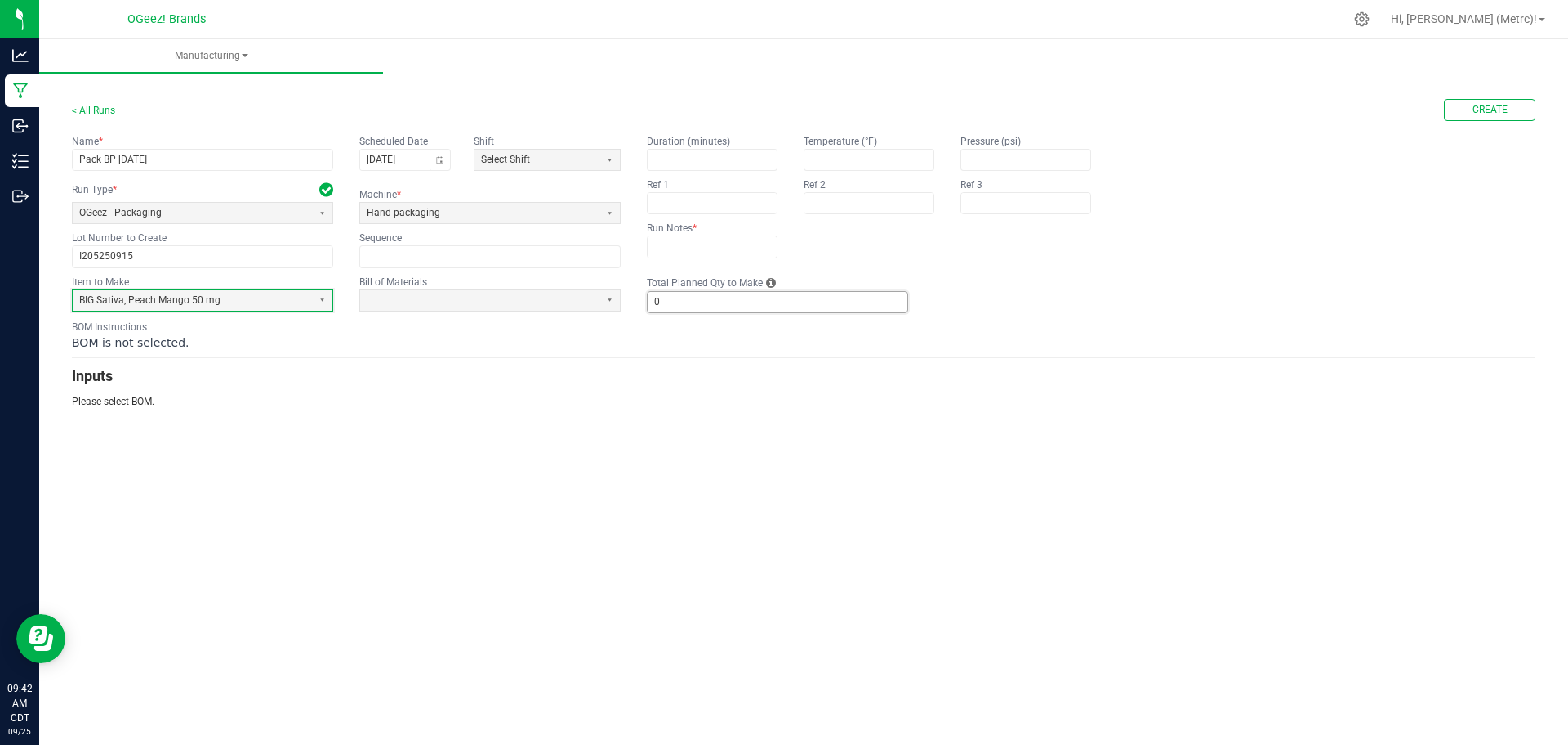
click at [697, 295] on input "0" at bounding box center [777, 301] width 260 height 20
click at [608, 308] on button "Select" at bounding box center [609, 299] width 20 height 20
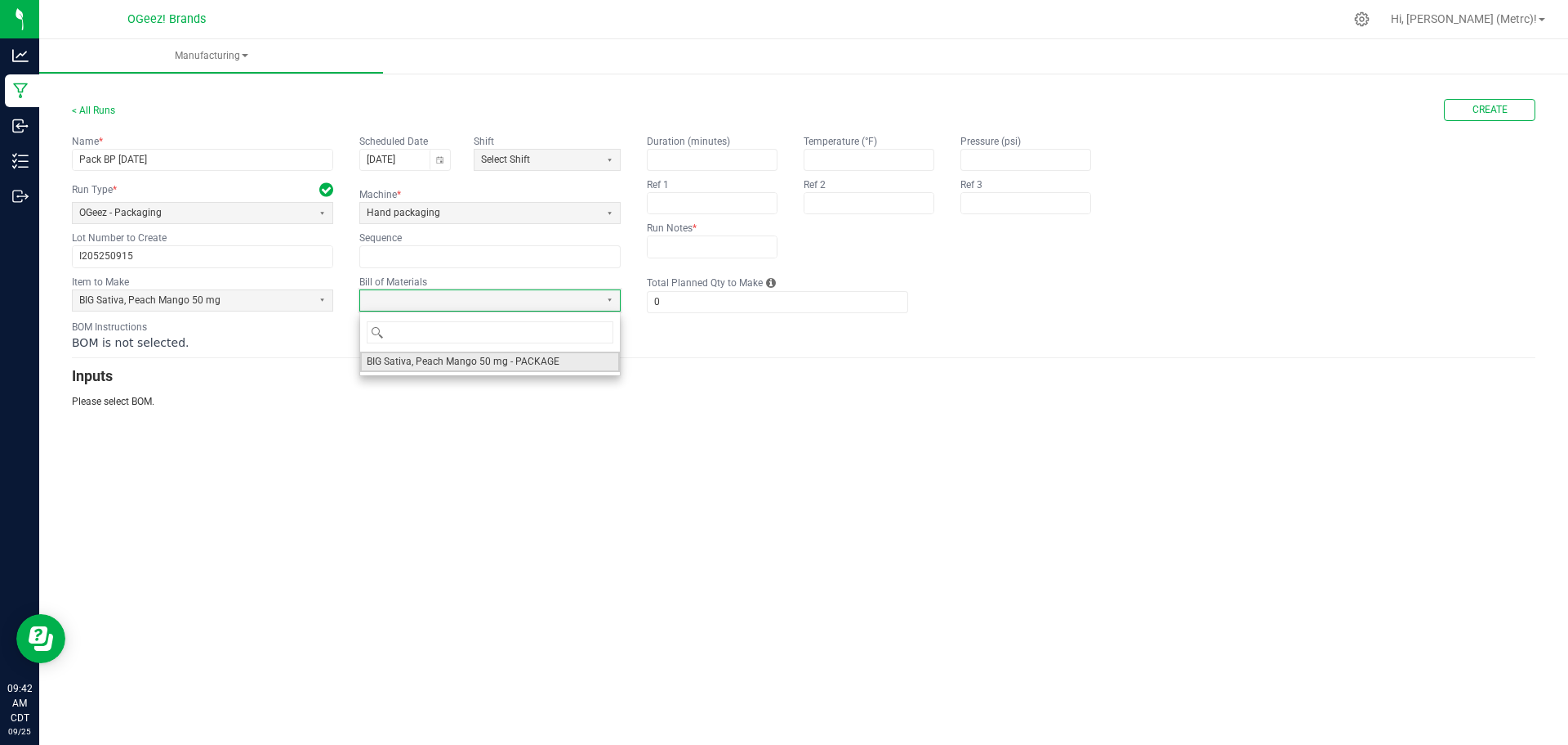
click at [527, 366] on span "BIG Sativa, Peach Mango 50 mg - PACKAGE" at bounding box center [463, 362] width 192 height 13
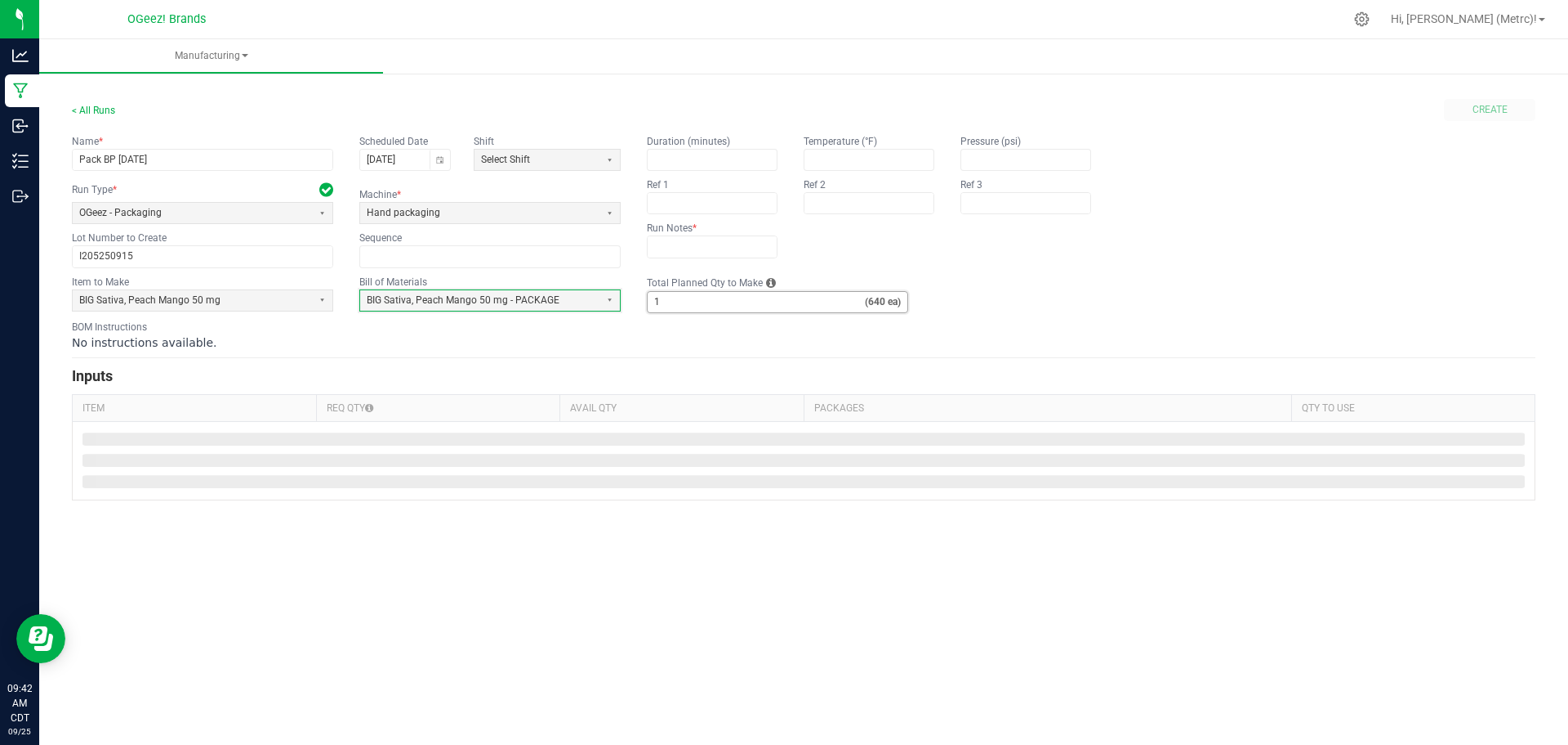
click at [691, 298] on input "1" at bounding box center [756, 301] width 217 height 20
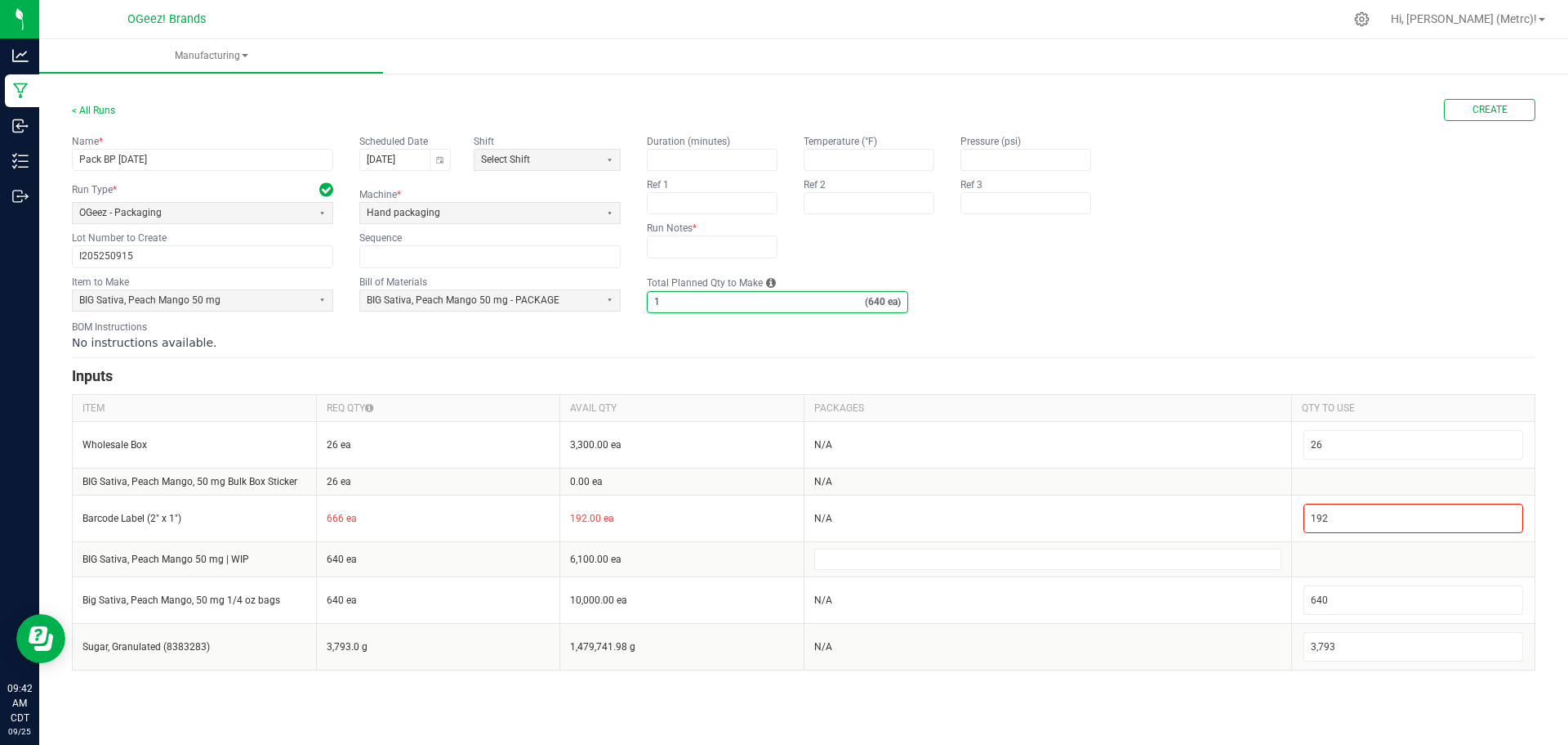
type input "9"
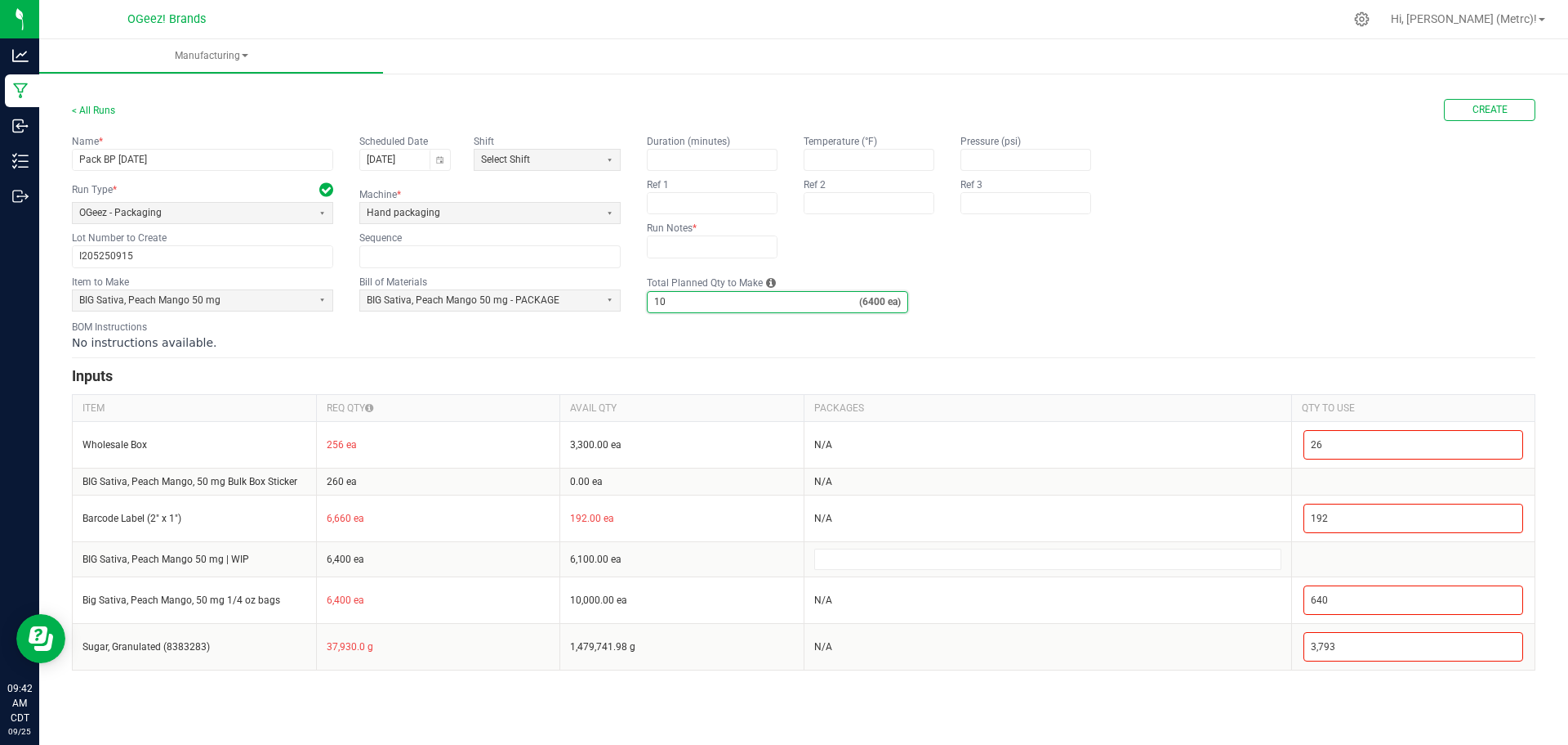
type input "10"
click at [633, 349] on div "No instructions available." at bounding box center [804, 342] width 1464 height 16
click at [1048, 333] on div "BOM Instructions No instructions available." at bounding box center [804, 335] width 1464 height 31
click at [588, 313] on form "< All Runs Create Name * Pack BP 9.23.25 Scheduled Date 09/23/2025 Shift Select…" at bounding box center [804, 385] width 1464 height 572
click at [588, 303] on span "BIG Sativa, Peach Mango 50 mg - PACKAGE" at bounding box center [479, 300] width 226 height 13
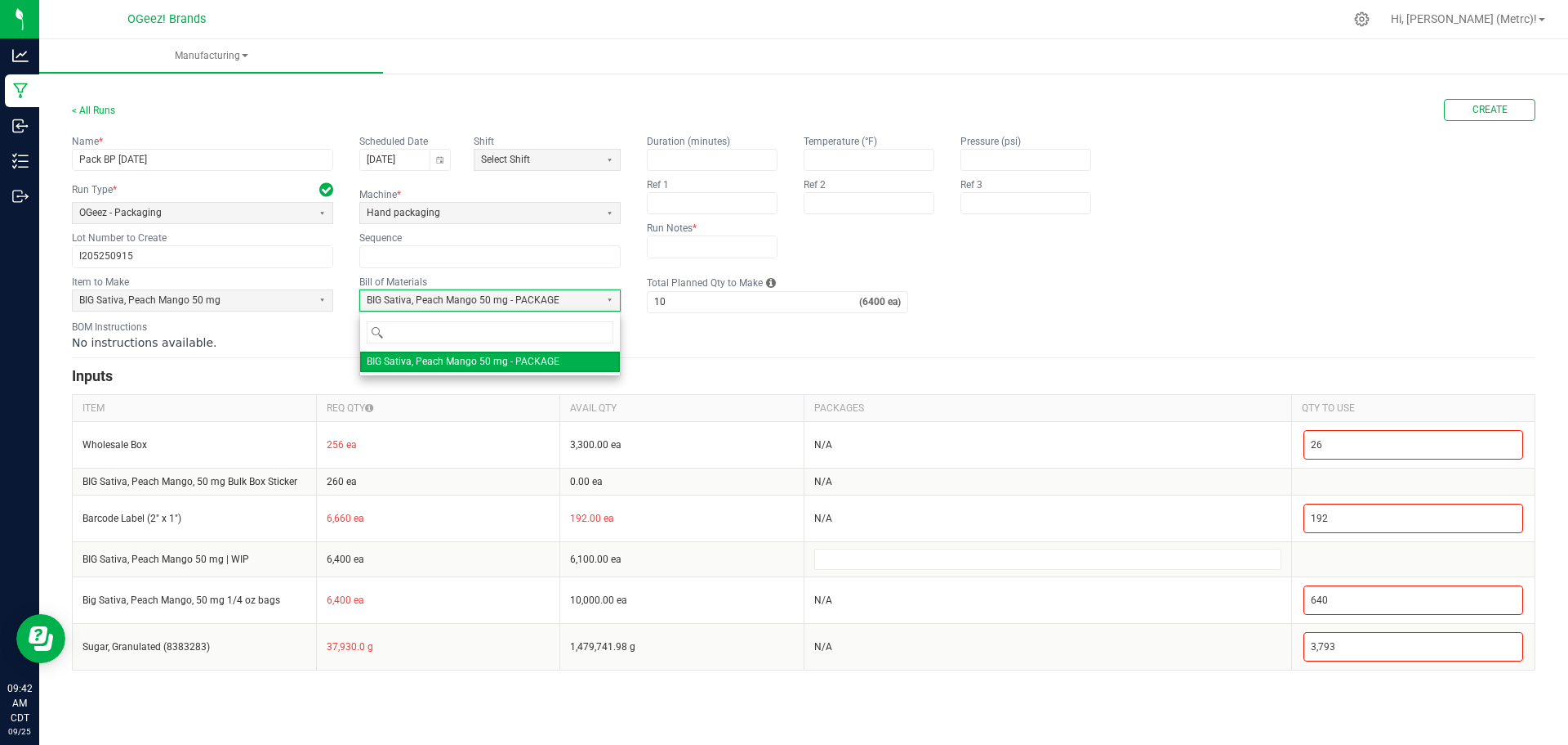
click at [706, 346] on div "No instructions available." at bounding box center [804, 342] width 1464 height 16
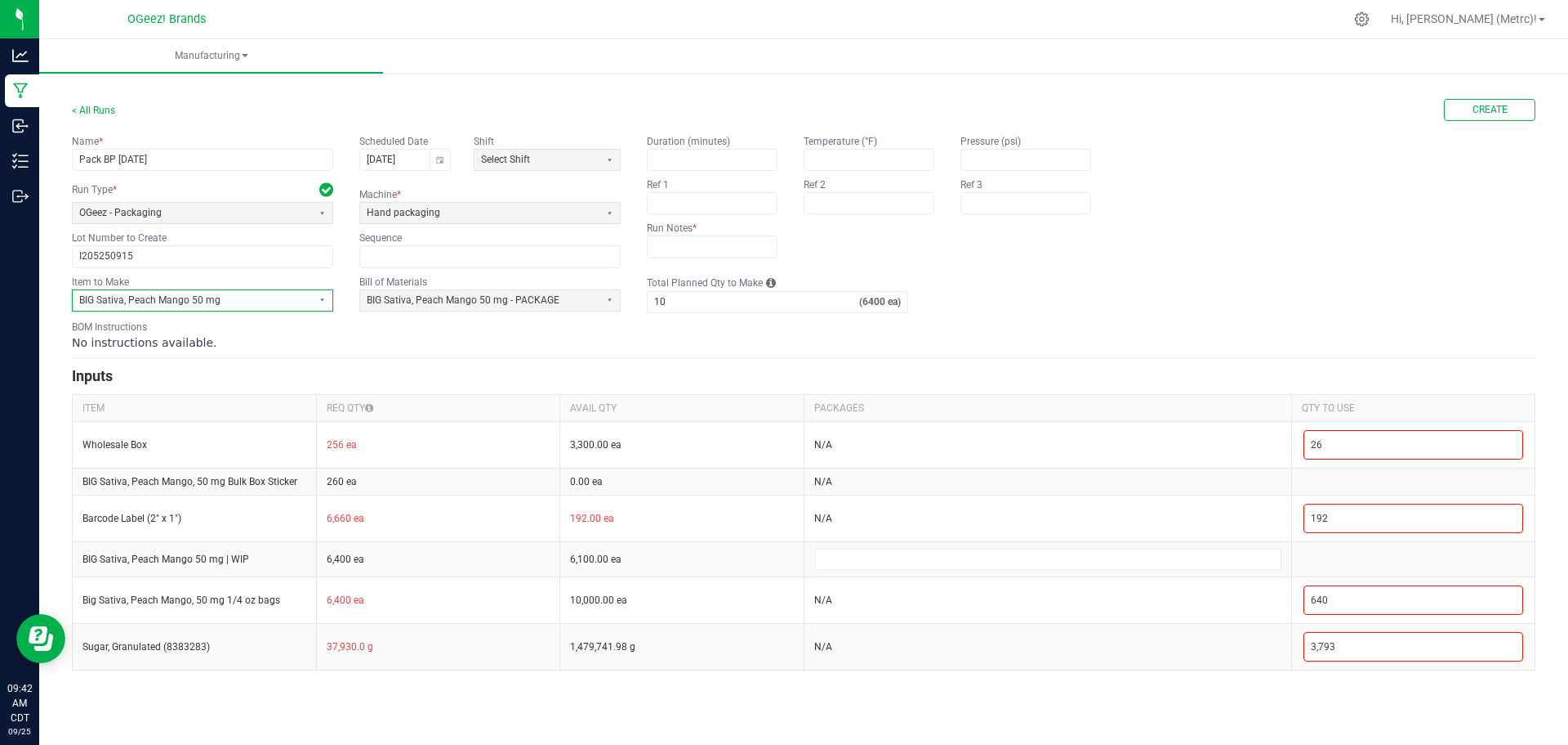
click at [304, 300] on span "BIG Sativa, Peach Mango 50 mg" at bounding box center [191, 300] width 226 height 13
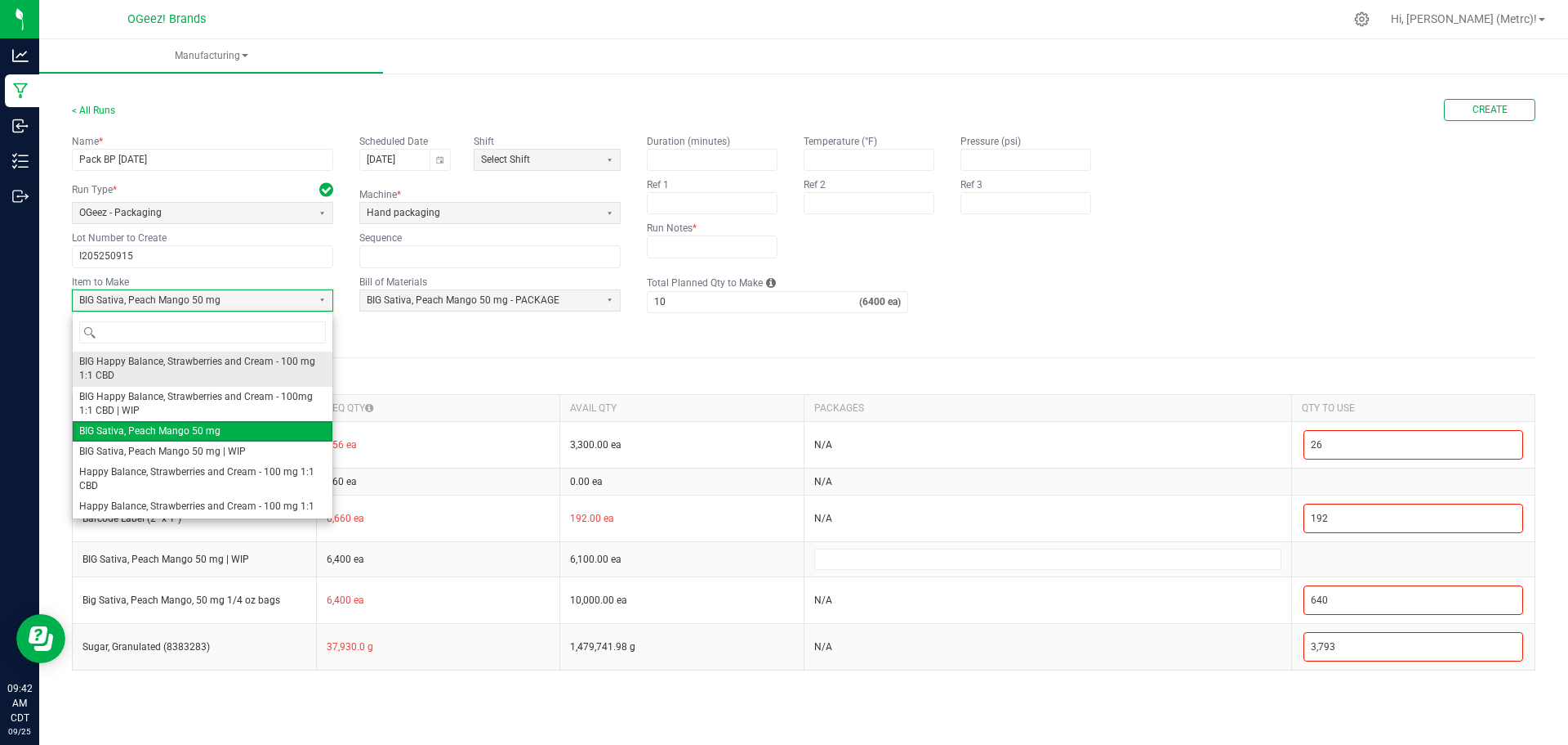
click at [173, 361] on span "BIG Happy Balance, Strawberries and Cream - 100 mg 1:1 CBD" at bounding box center [202, 369] width 246 height 28
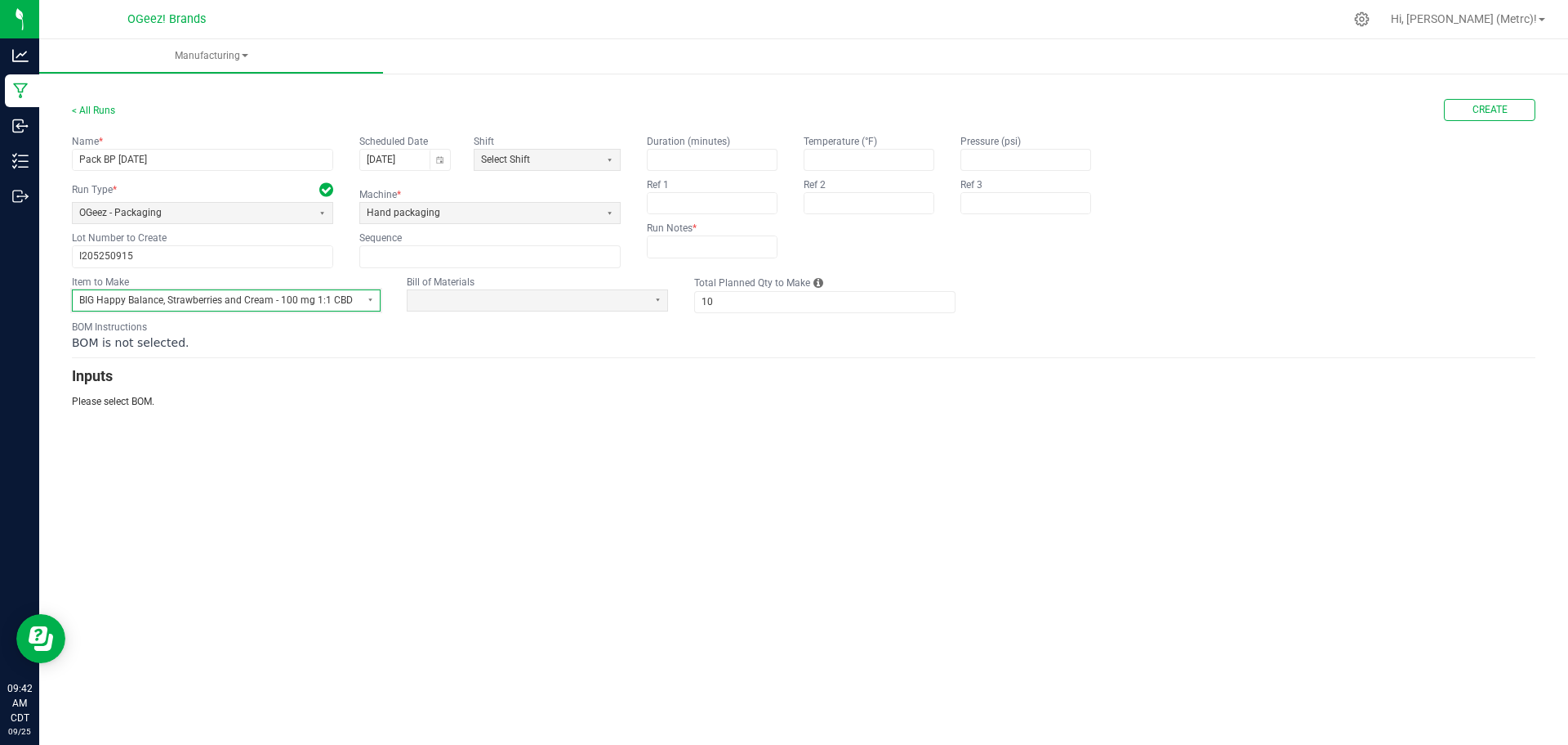
click at [329, 301] on span "BIG Happy Balance, Strawberries and Cream - 100 mg 1:1 CBD" at bounding box center [215, 300] width 273 height 13
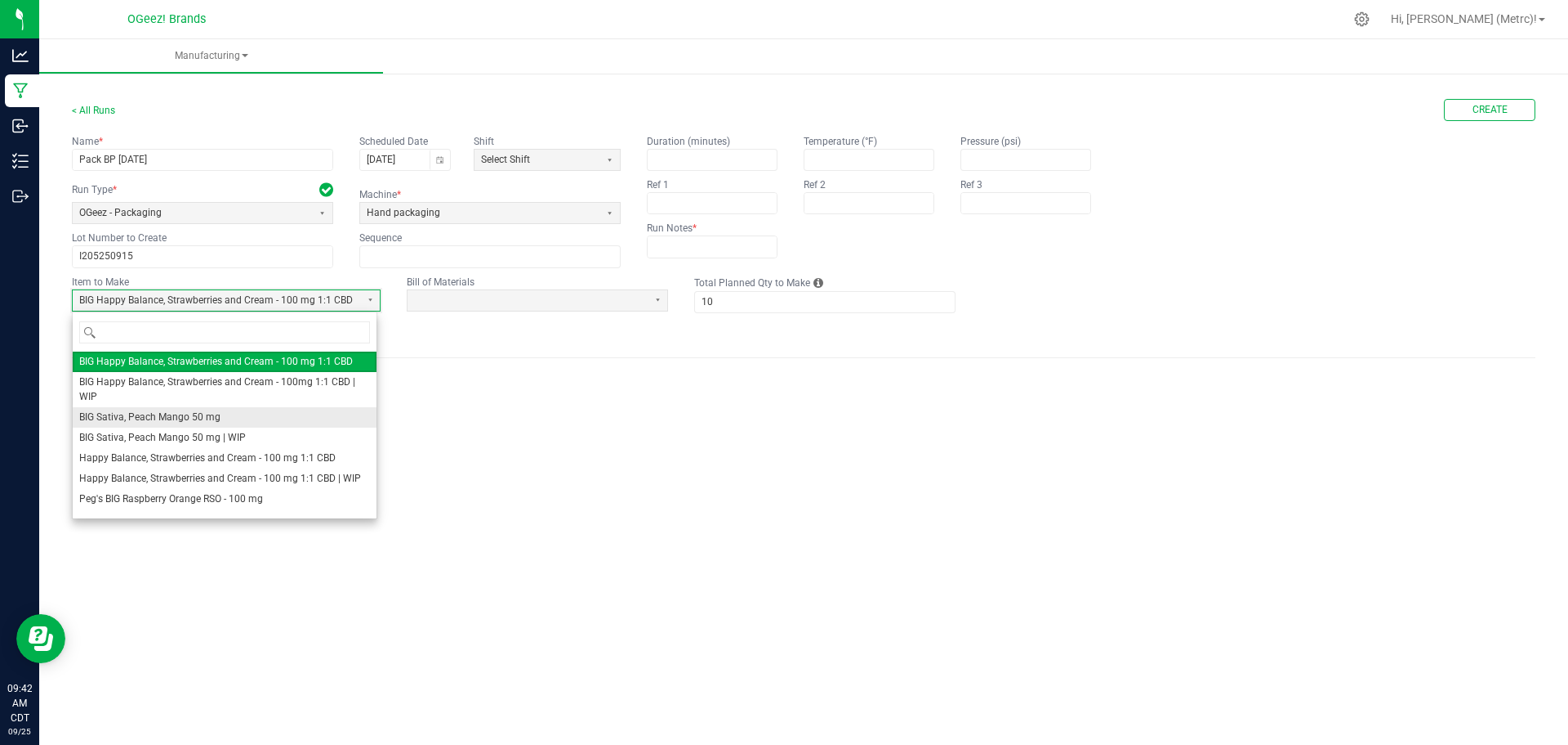
click at [158, 420] on span "BIG Sativa, Peach Mango 50 mg" at bounding box center [149, 417] width 141 height 13
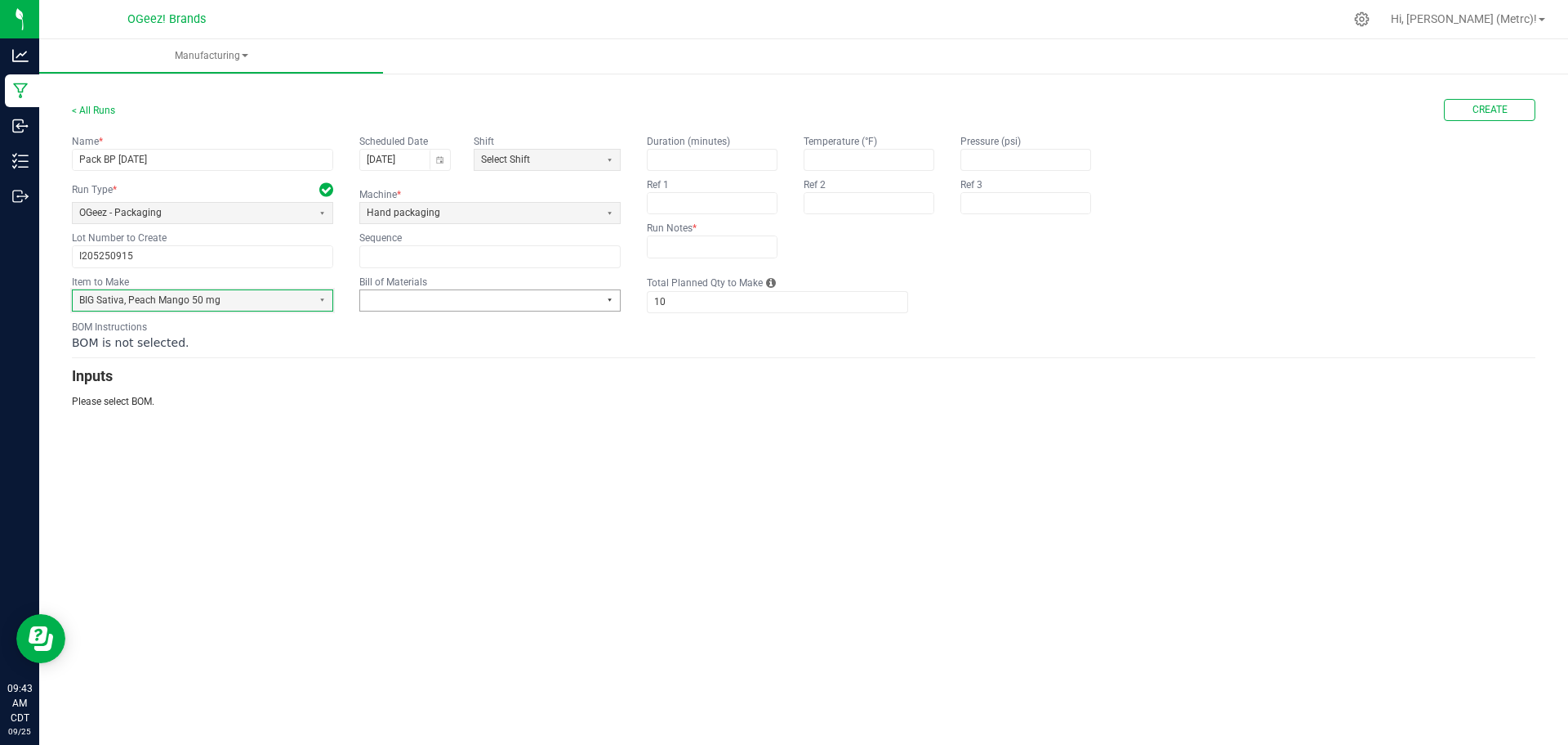
click at [609, 302] on button "Select" at bounding box center [609, 299] width 20 height 20
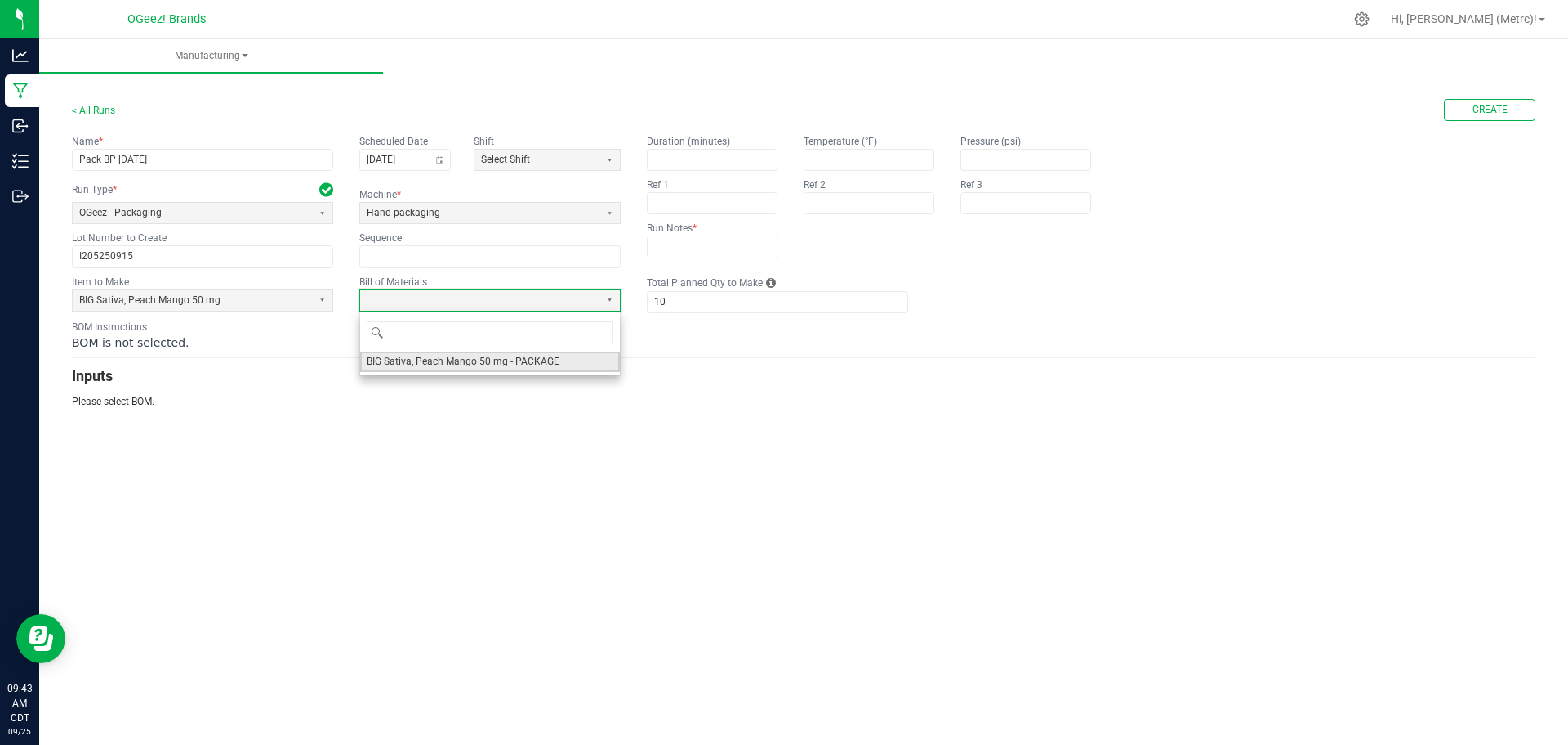
click at [518, 362] on span "BIG Sativa, Peach Mango 50 mg - PACKAGE" at bounding box center [463, 362] width 192 height 13
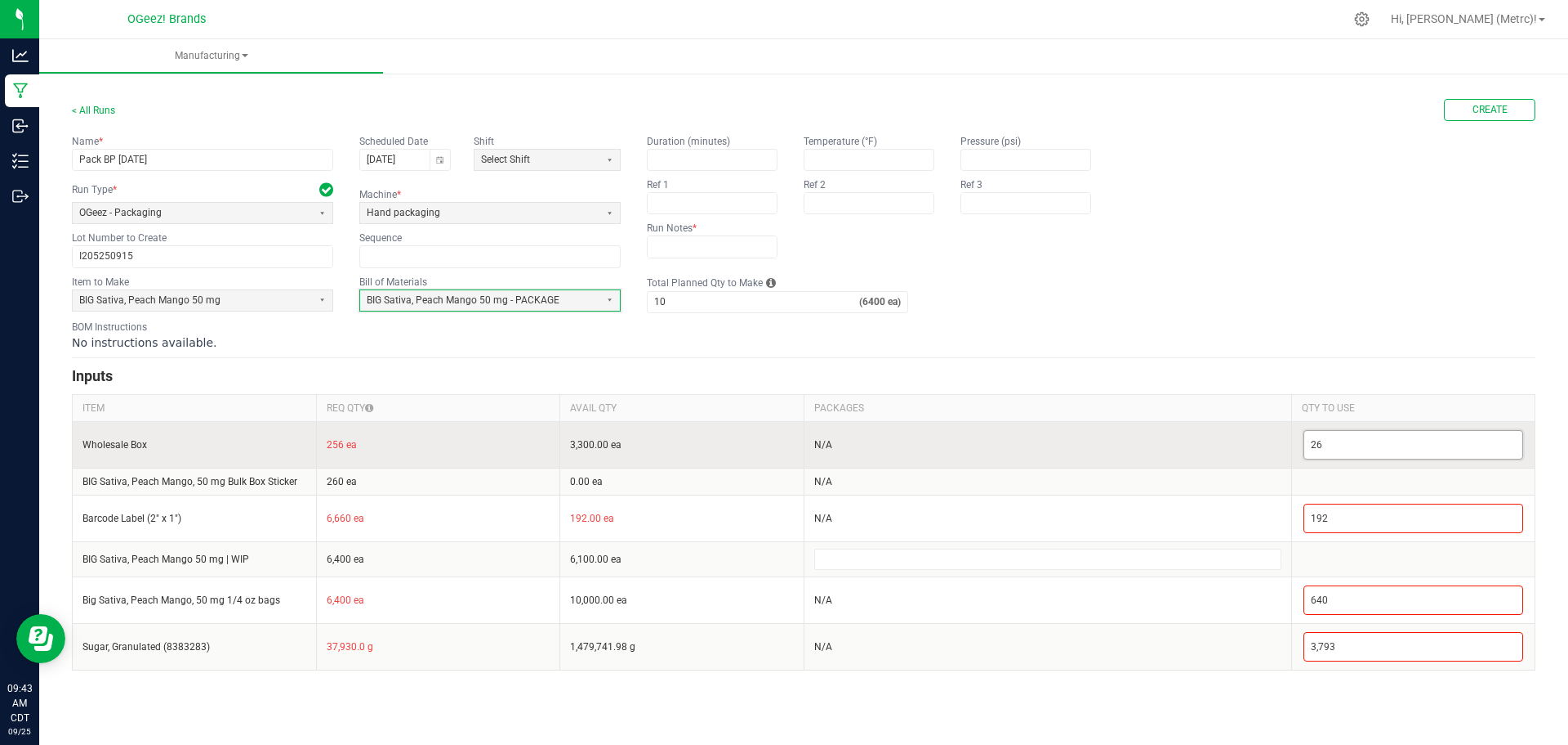
click at [1459, 450] on input "26" at bounding box center [1414, 445] width 219 height 28
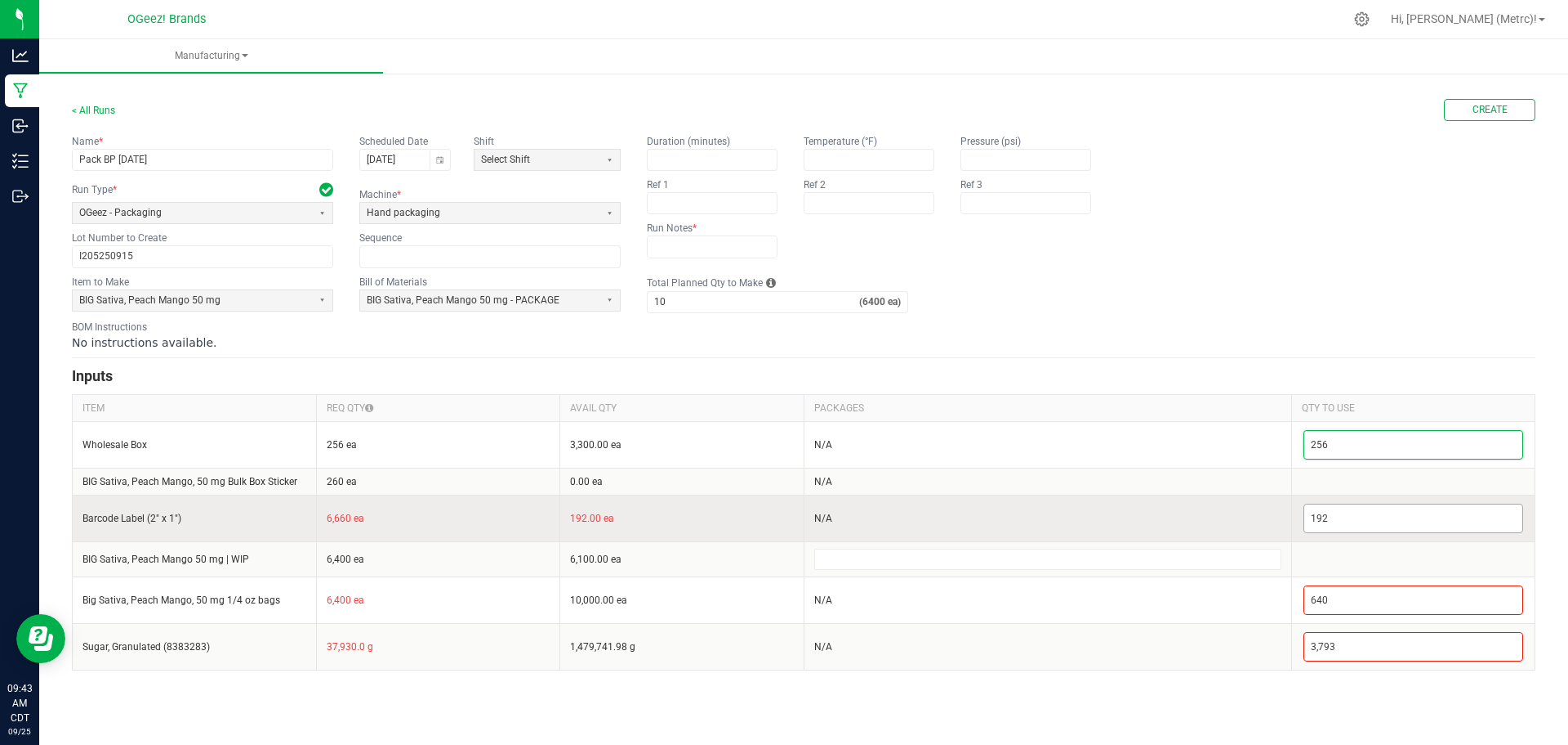
type input "256"
click at [1405, 527] on input "192" at bounding box center [1414, 518] width 219 height 28
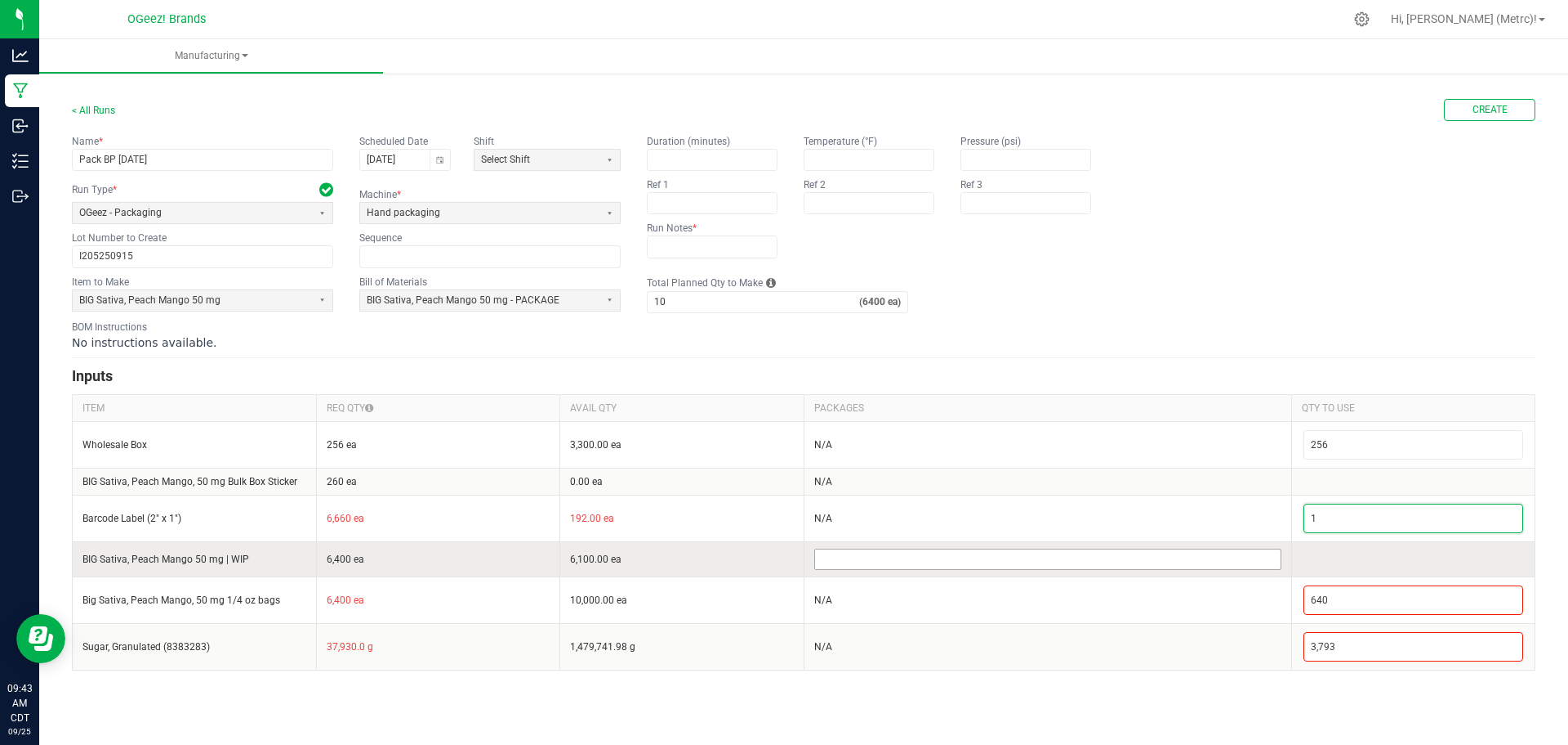
type input "1"
click at [1024, 567] on input at bounding box center [1048, 559] width 466 height 19
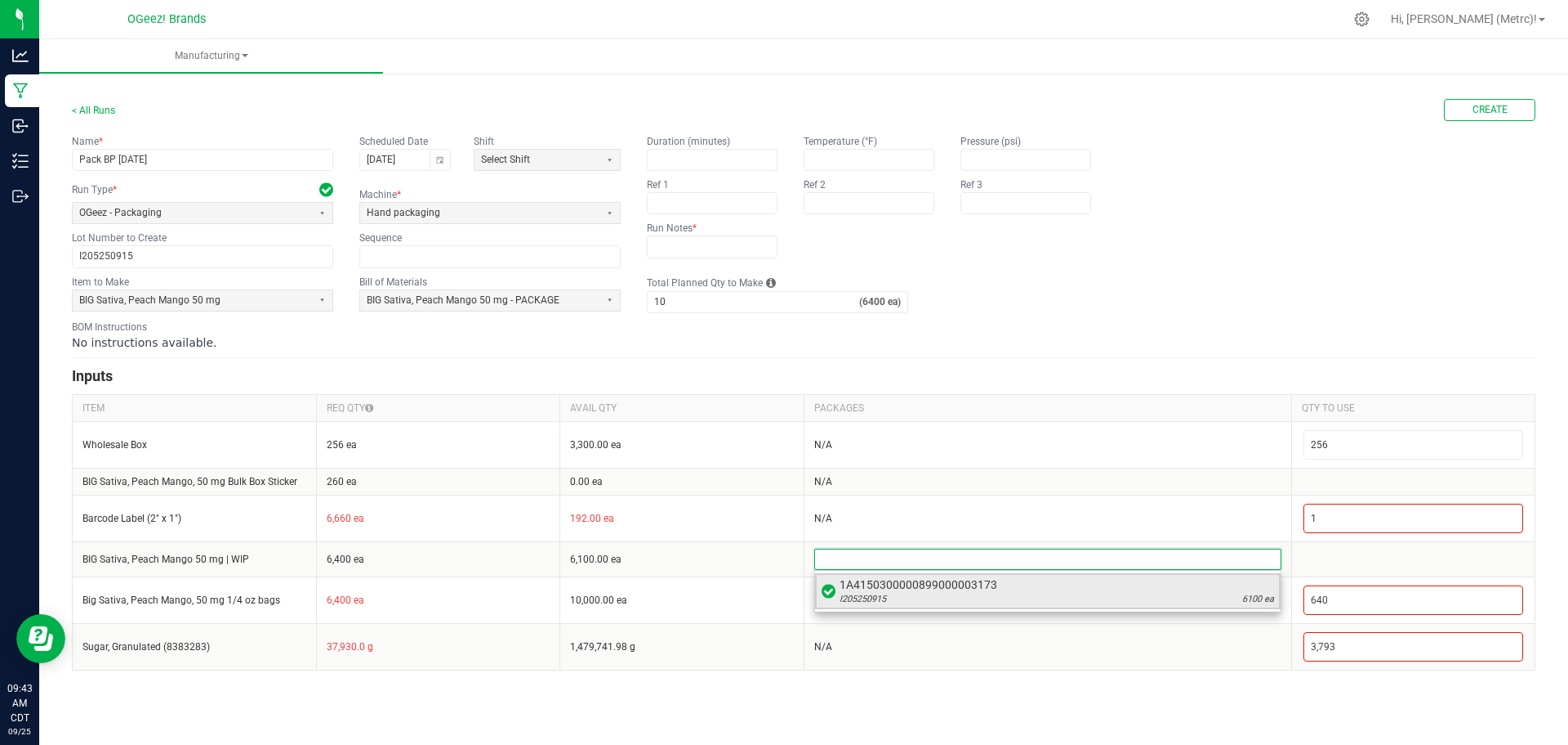
click at [1012, 599] on div "I205250915 6100 ea" at bounding box center [1057, 600] width 435 height 13
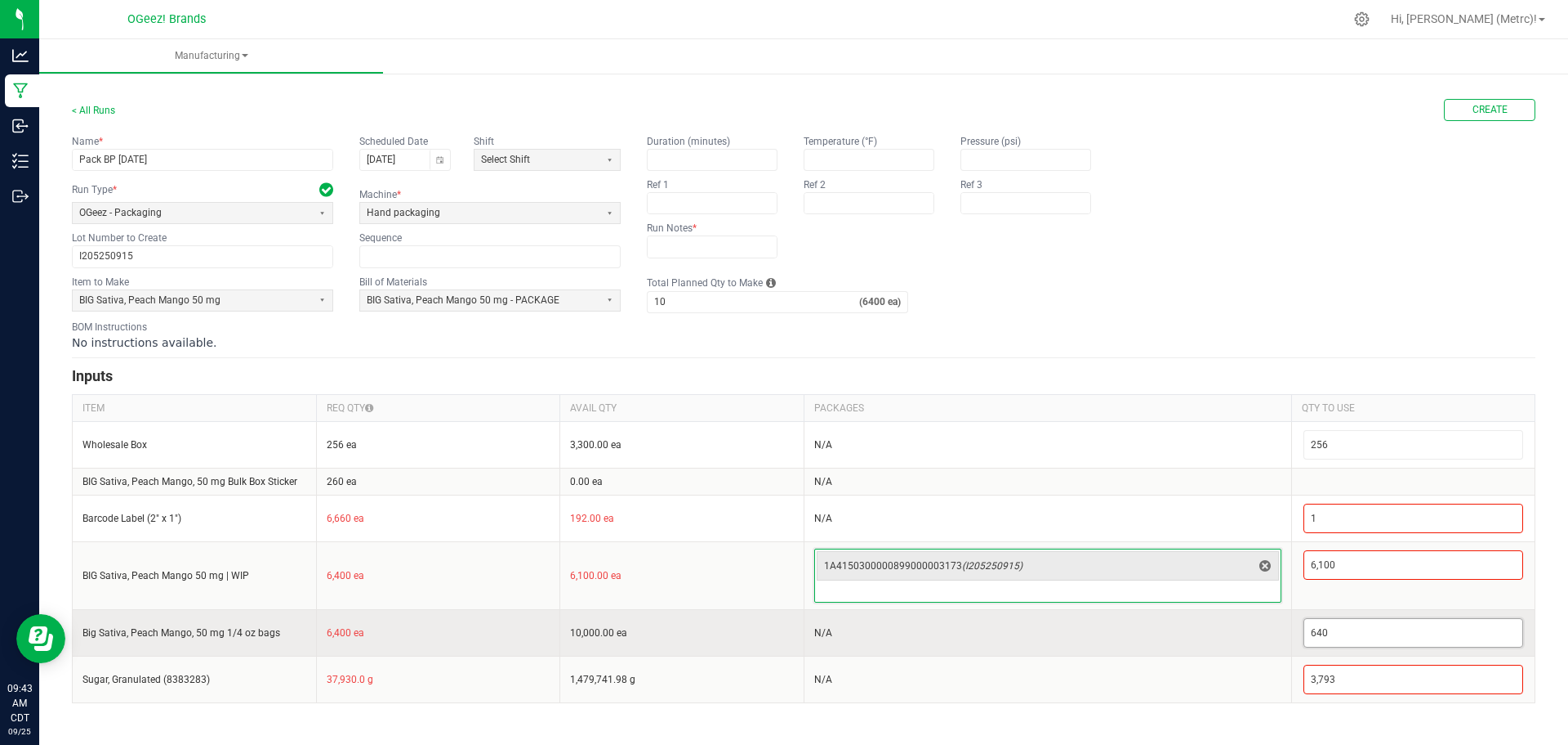
click at [1394, 625] on input "640" at bounding box center [1414, 632] width 219 height 28
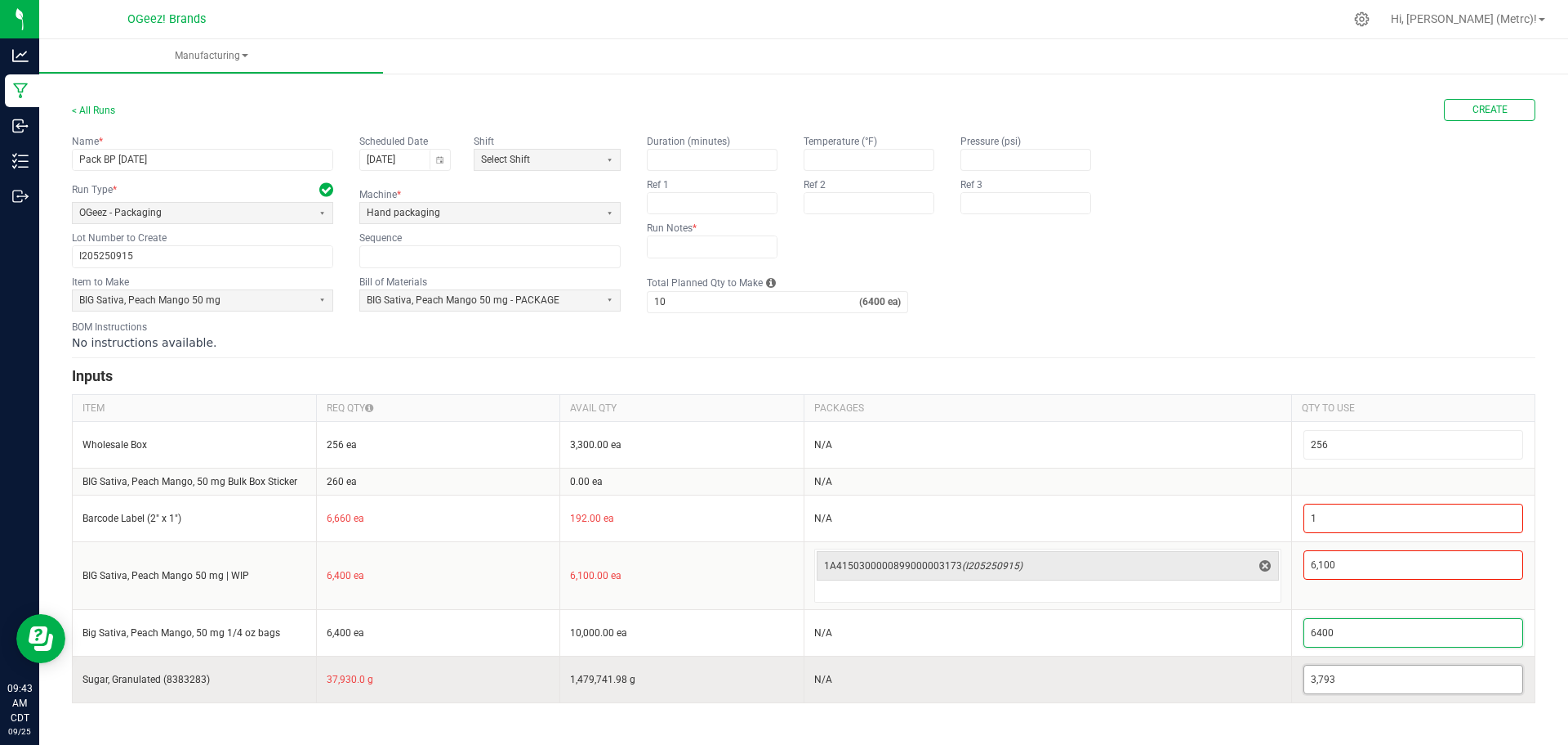
type input "6,400"
click at [1358, 688] on input "3793" at bounding box center [1414, 679] width 219 height 28
type input "37,930"
click at [1234, 698] on td "N/A" at bounding box center [1048, 679] width 488 height 46
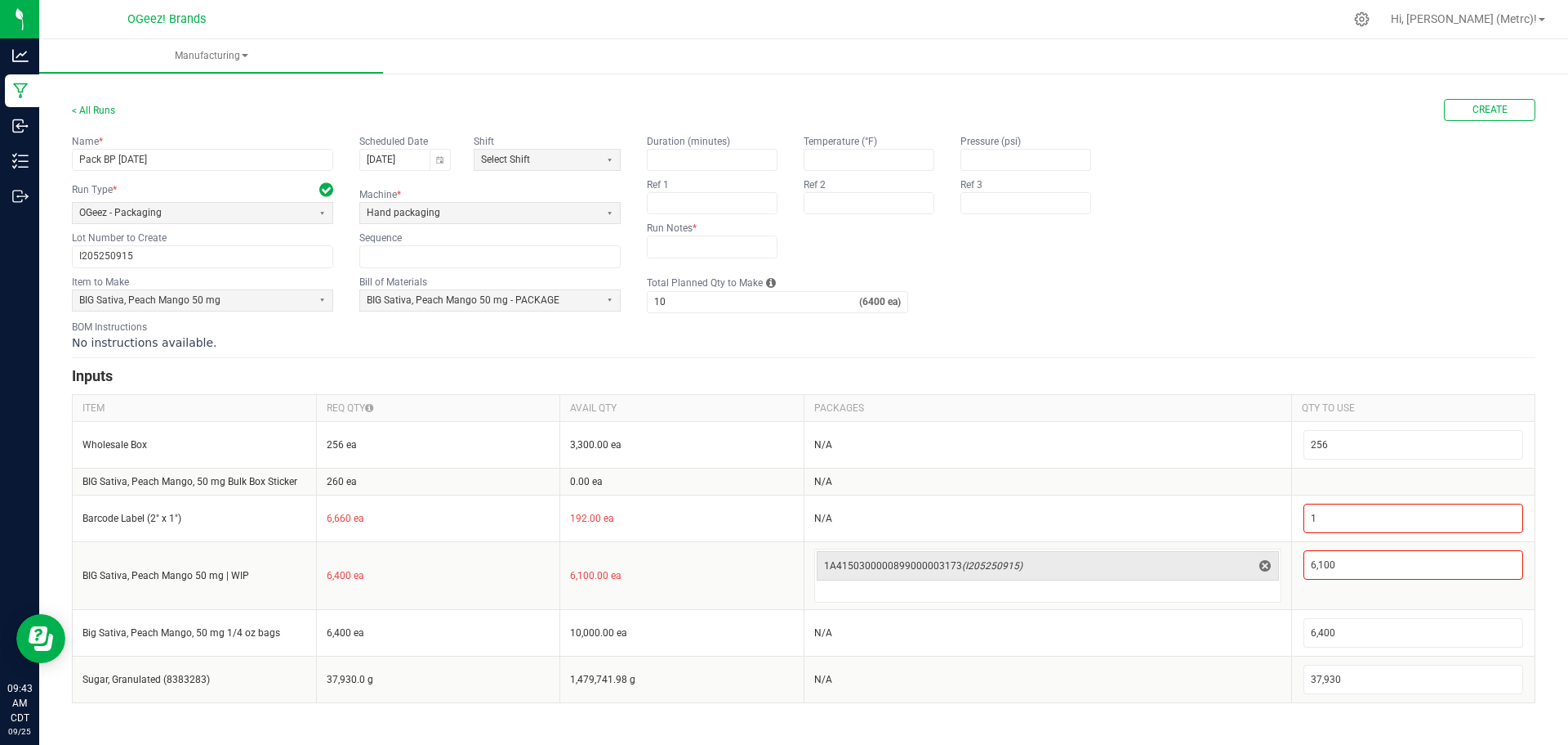
click at [1387, 102] on div "< All Runs Create" at bounding box center [804, 110] width 1464 height 22
click at [1468, 102] on button "Create" at bounding box center [1489, 110] width 91 height 22
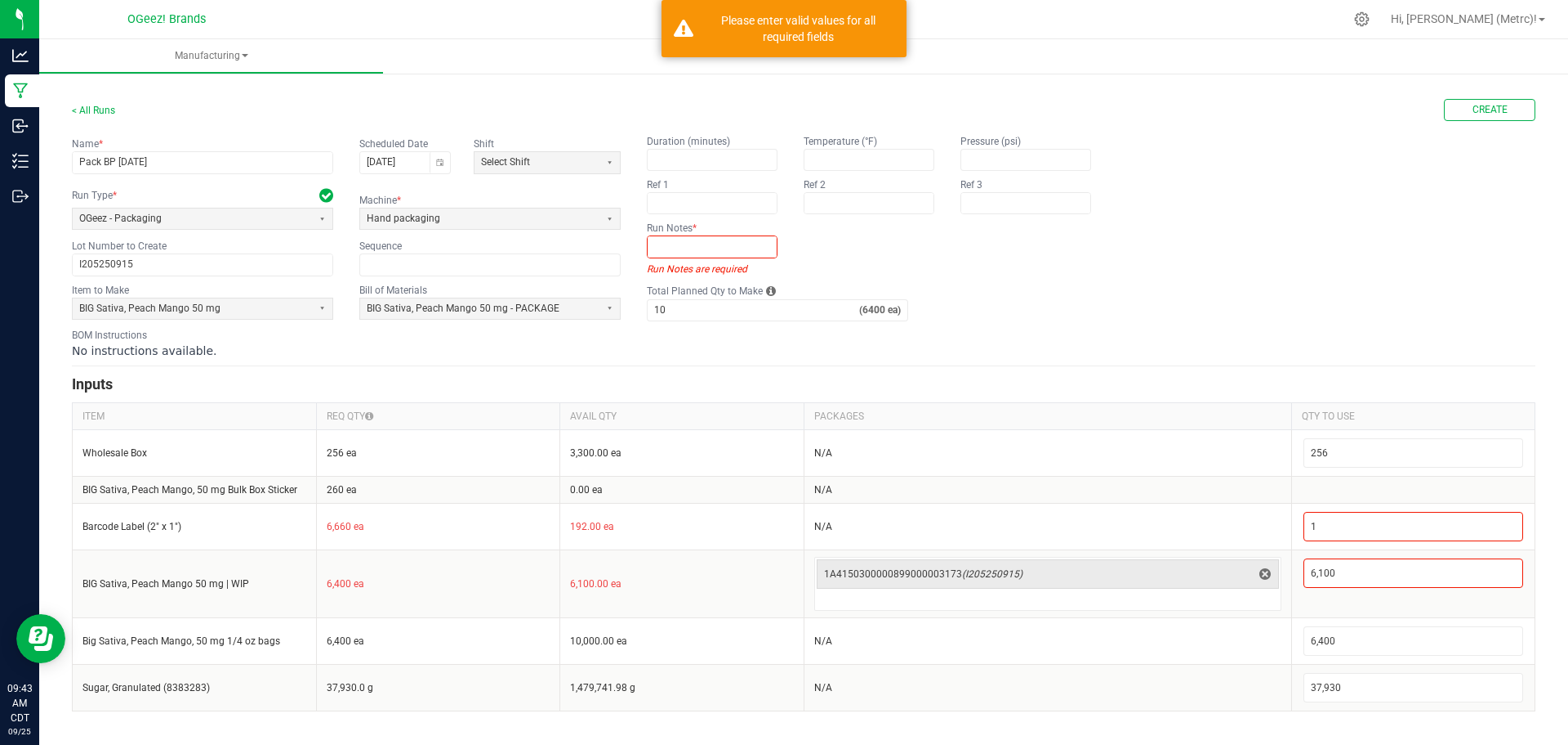
click at [695, 257] on kendo-textbox at bounding box center [713, 246] width 131 height 22
click at [703, 247] on input "text" at bounding box center [712, 245] width 129 height 20
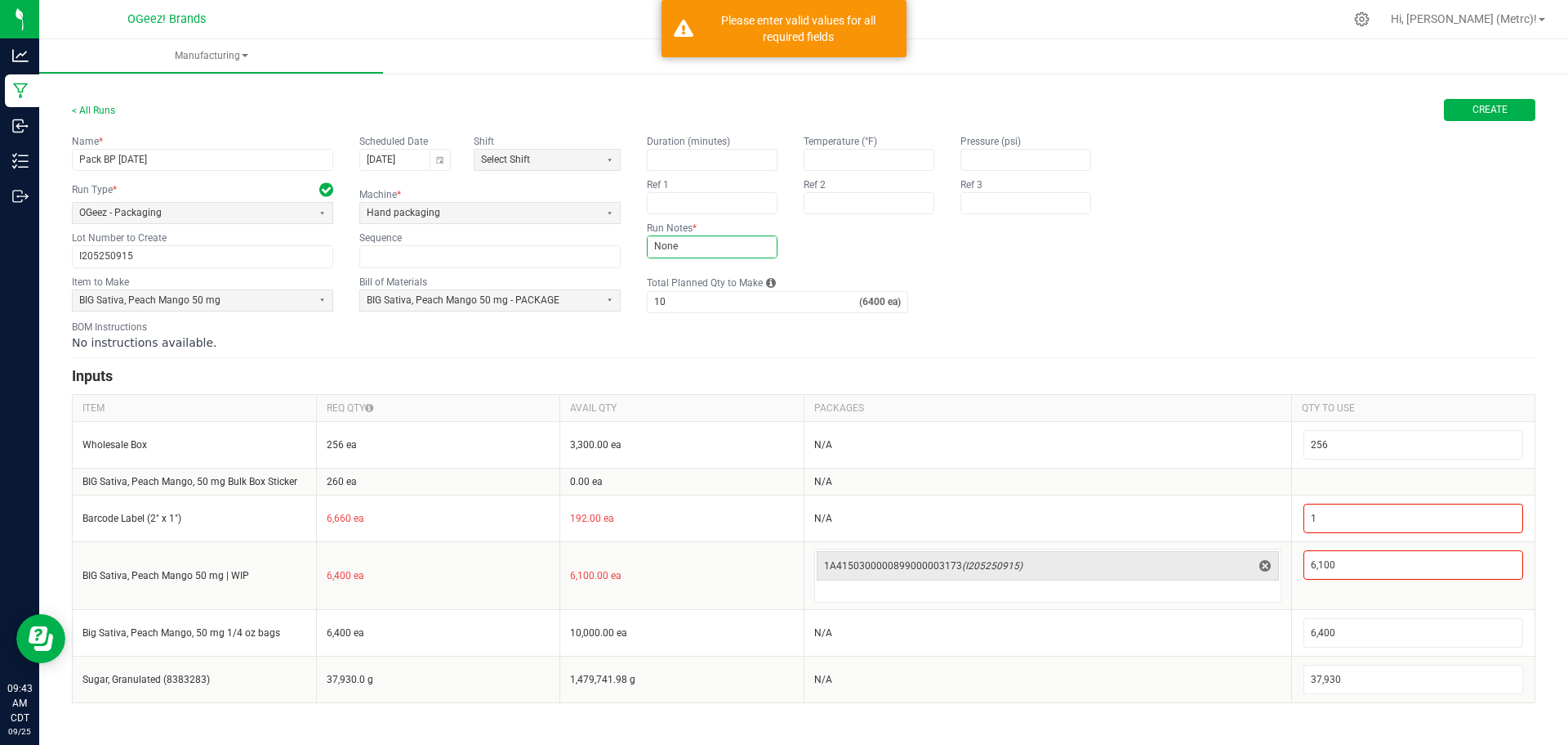
type input "None"
click at [1527, 105] on button "Create" at bounding box center [1489, 110] width 91 height 22
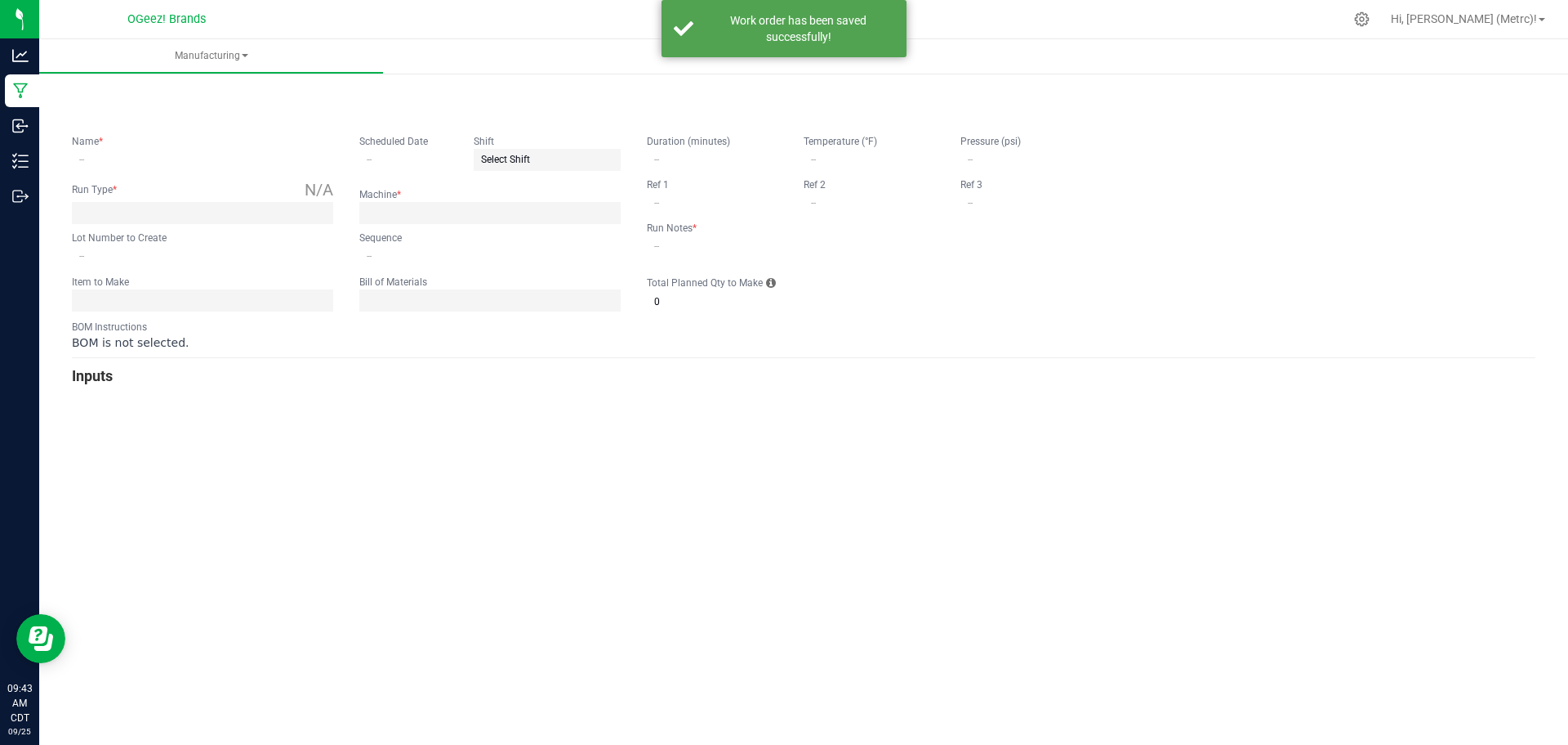
type input "Pack BP [DATE]"
type input "[DATE]"
type input "I205250915"
type input "0"
type input "None"
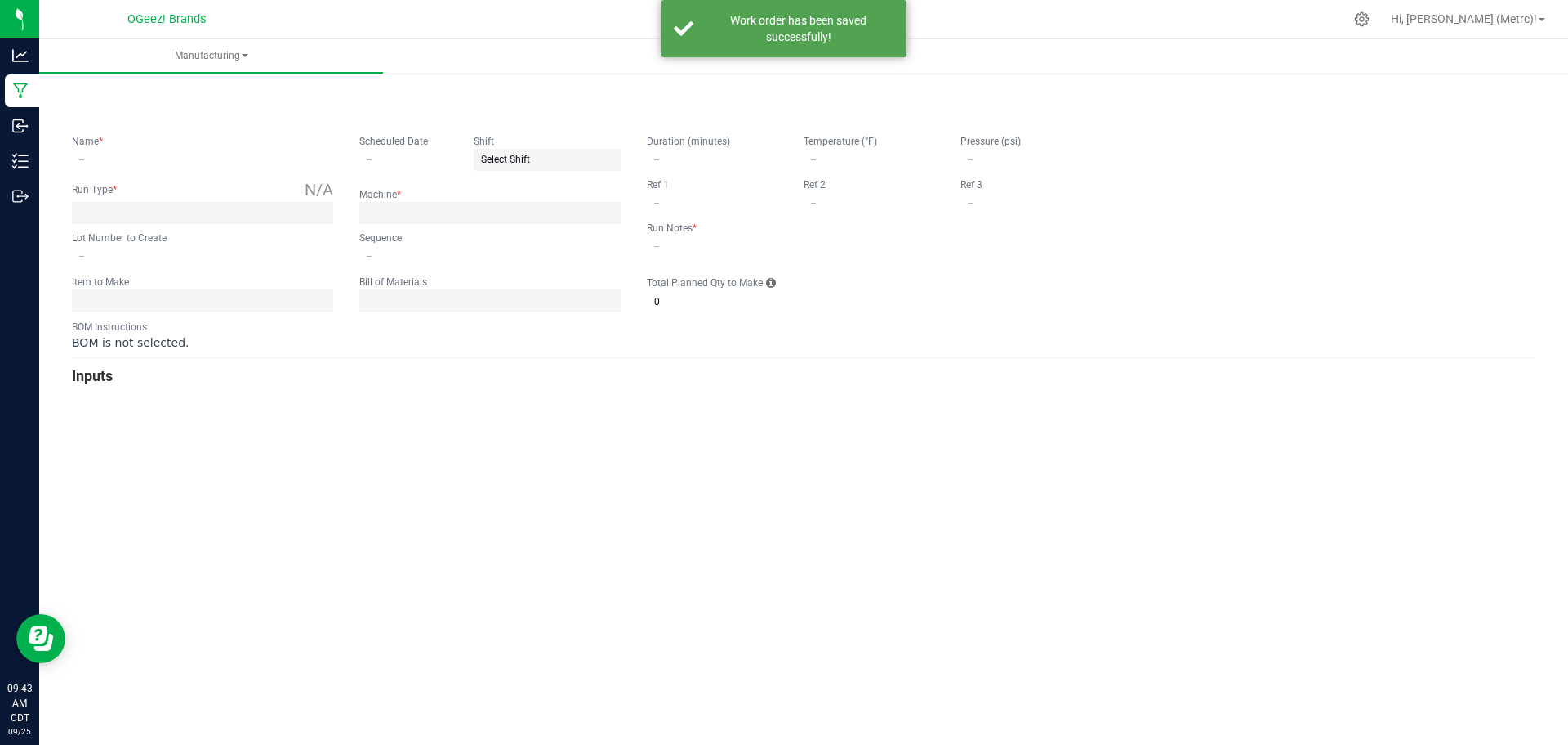
type input "10"
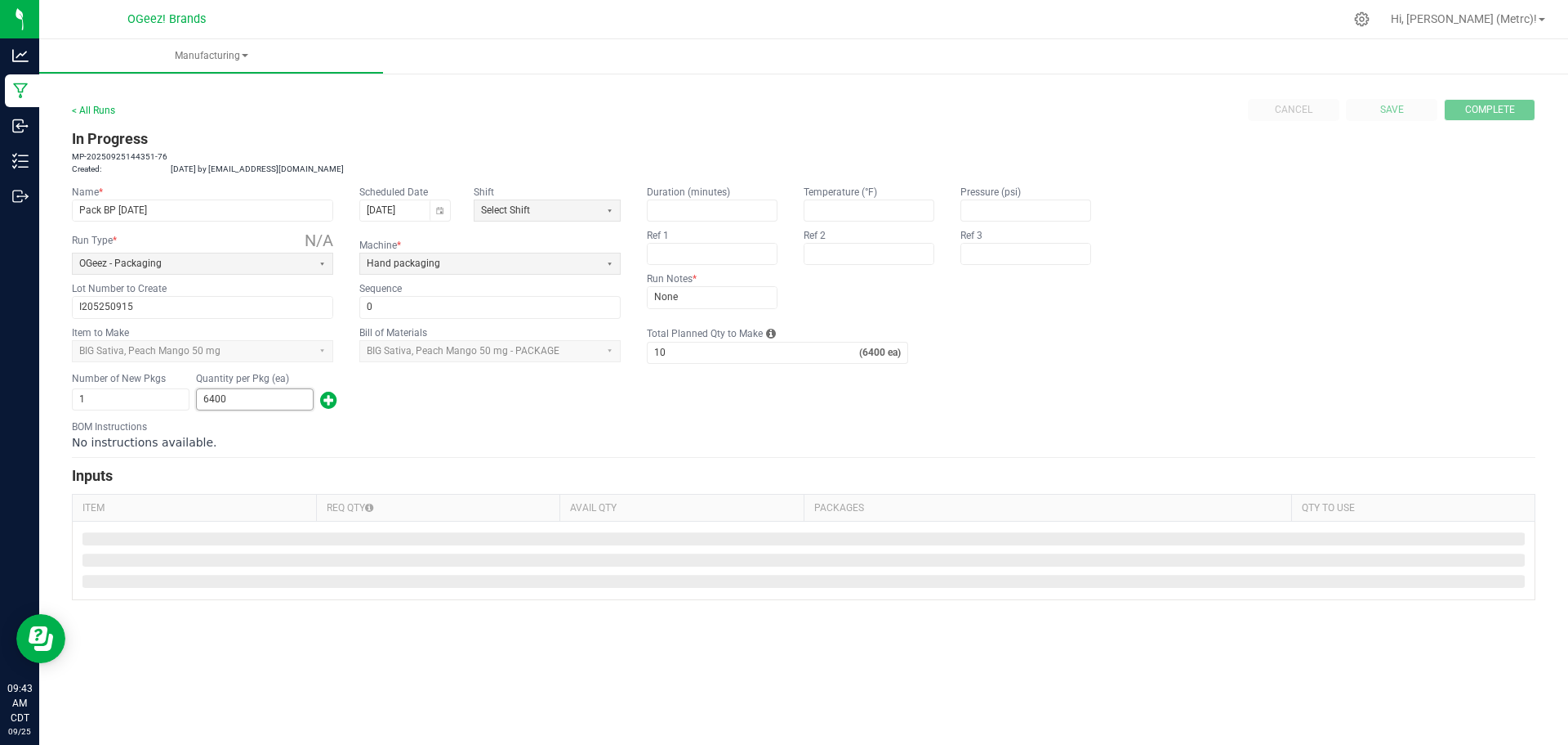
click at [246, 398] on input "6400" at bounding box center [255, 398] width 116 height 20
click at [247, 398] on input "6400" at bounding box center [255, 398] width 116 height 20
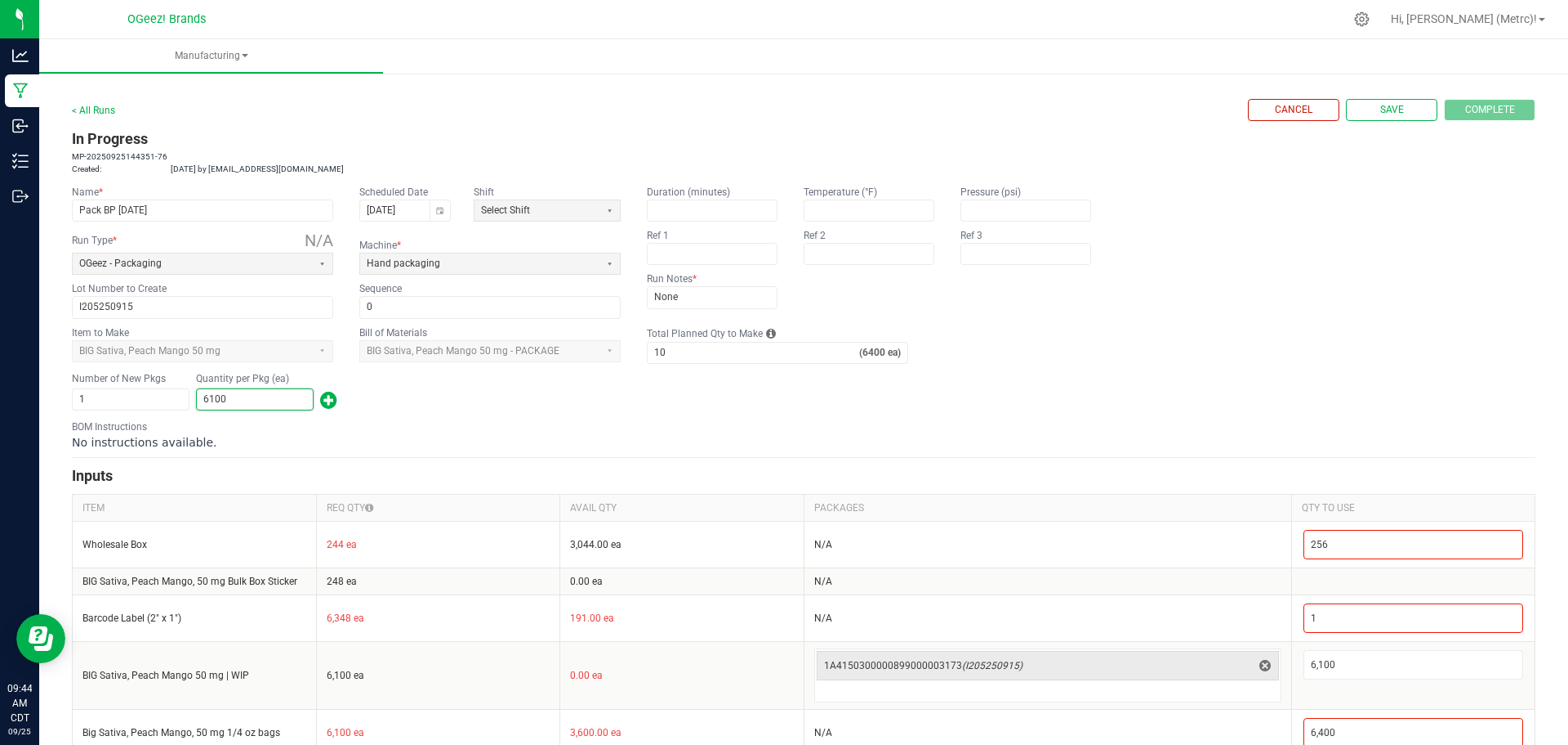
type input "6,100"
click at [453, 417] on form "< All Runs Cancel Save Complete In Progress MP-20250925144351-76 Created: Sep 2…" at bounding box center [804, 450] width 1464 height 704
click at [1495, 111] on div "Cancel Save Complete" at bounding box center [1392, 110] width 288 height 22
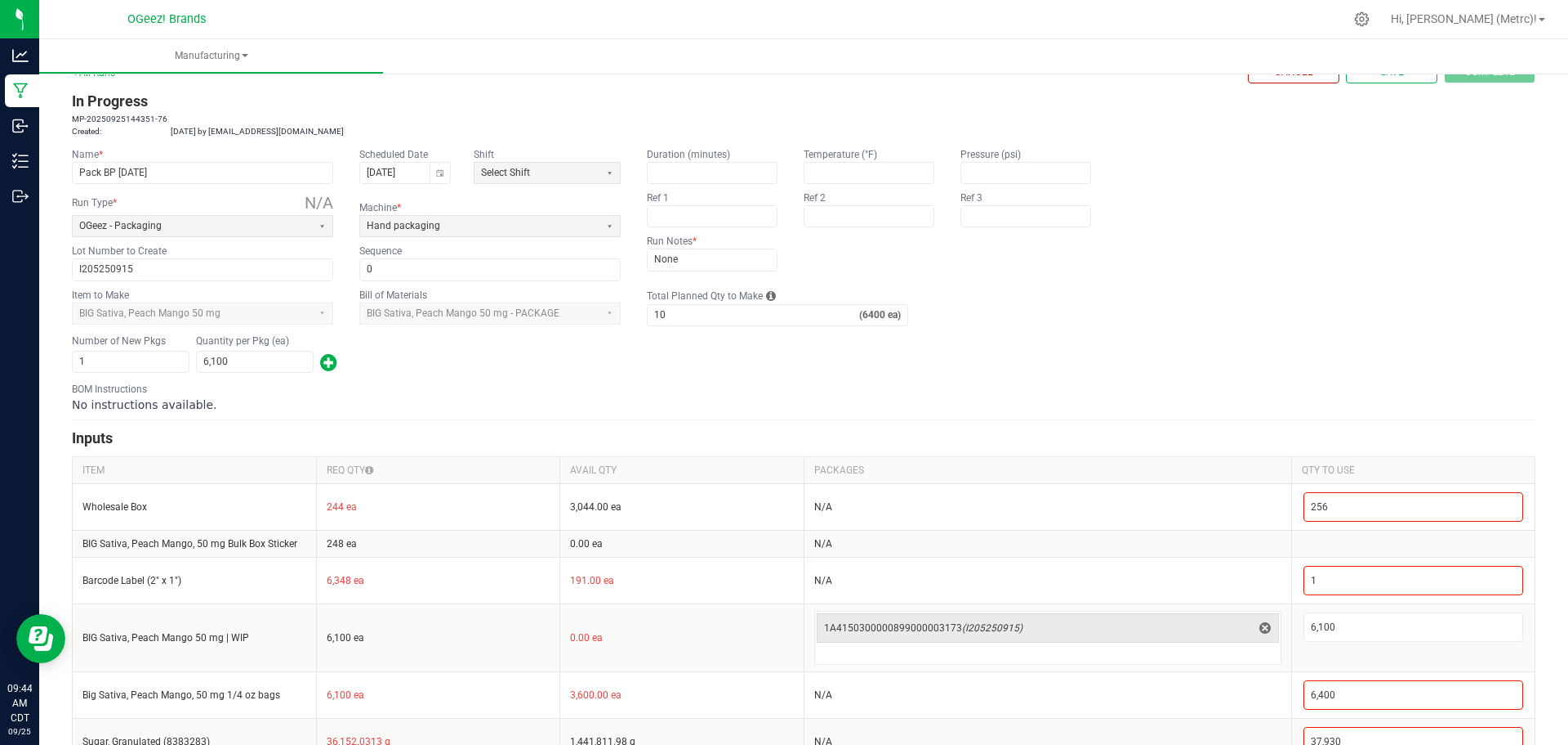
scroll to position [74, 0]
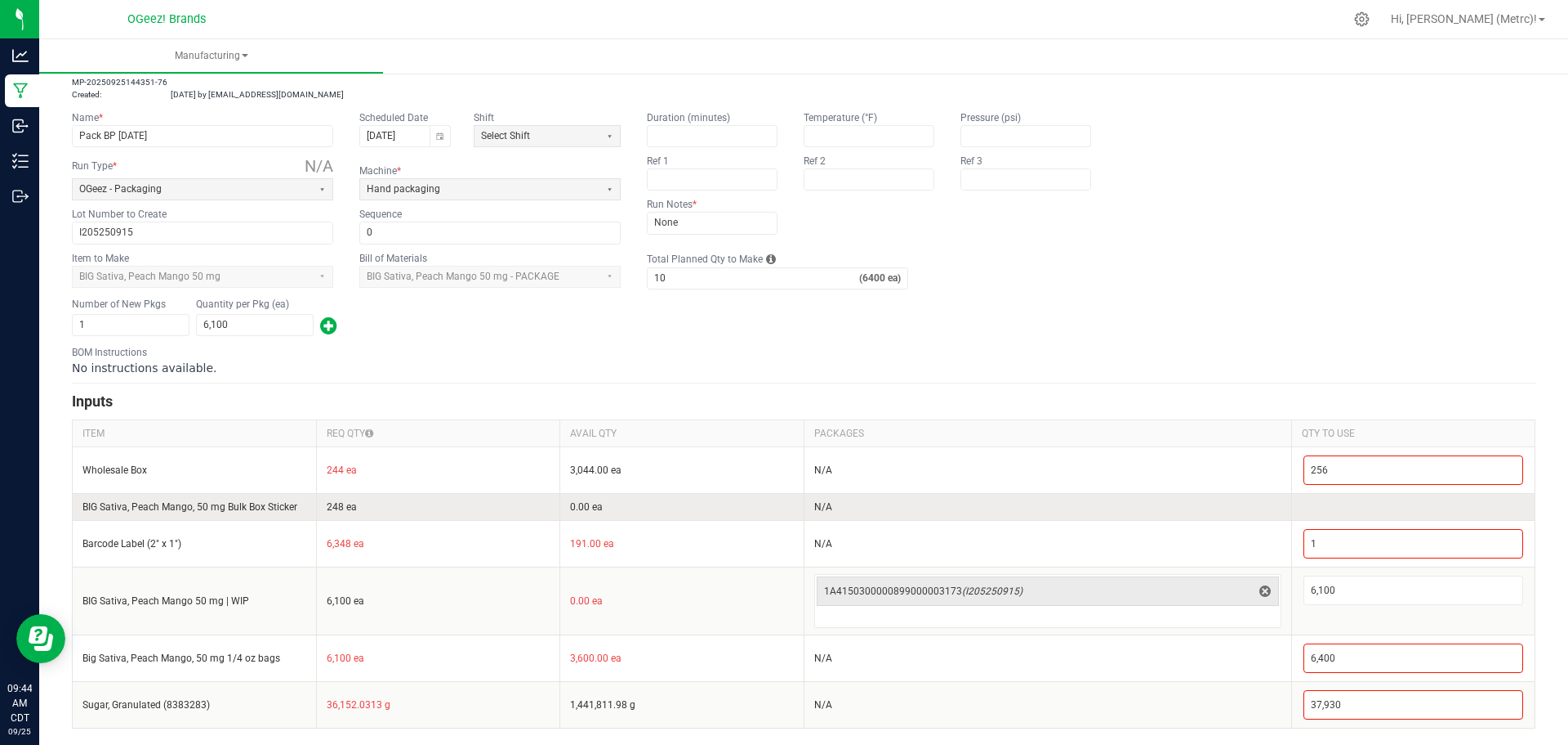
click at [946, 508] on td "N/A" at bounding box center [1048, 506] width 488 height 27
click at [887, 508] on td "N/A" at bounding box center [1048, 506] width 488 height 27
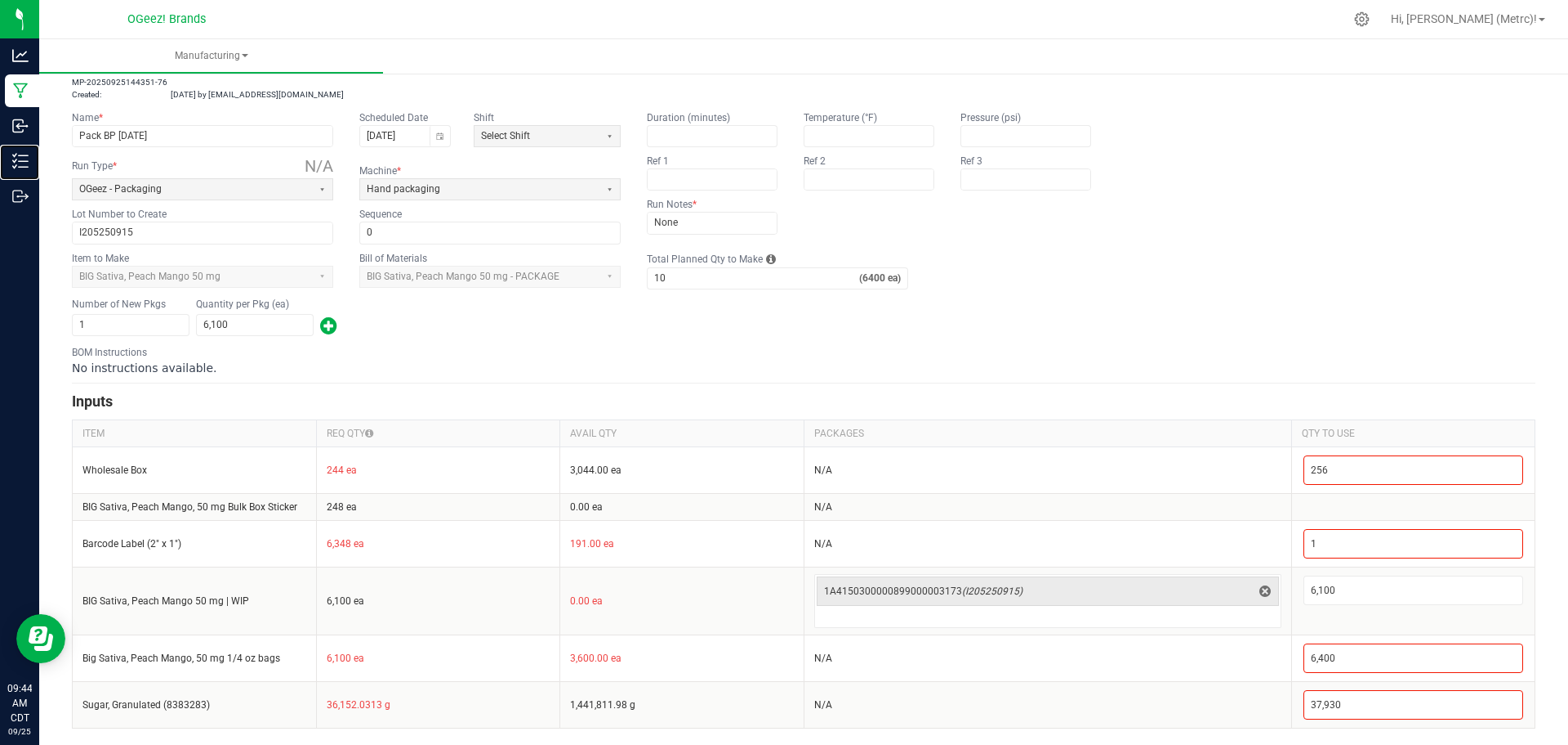
scroll to position [0, 0]
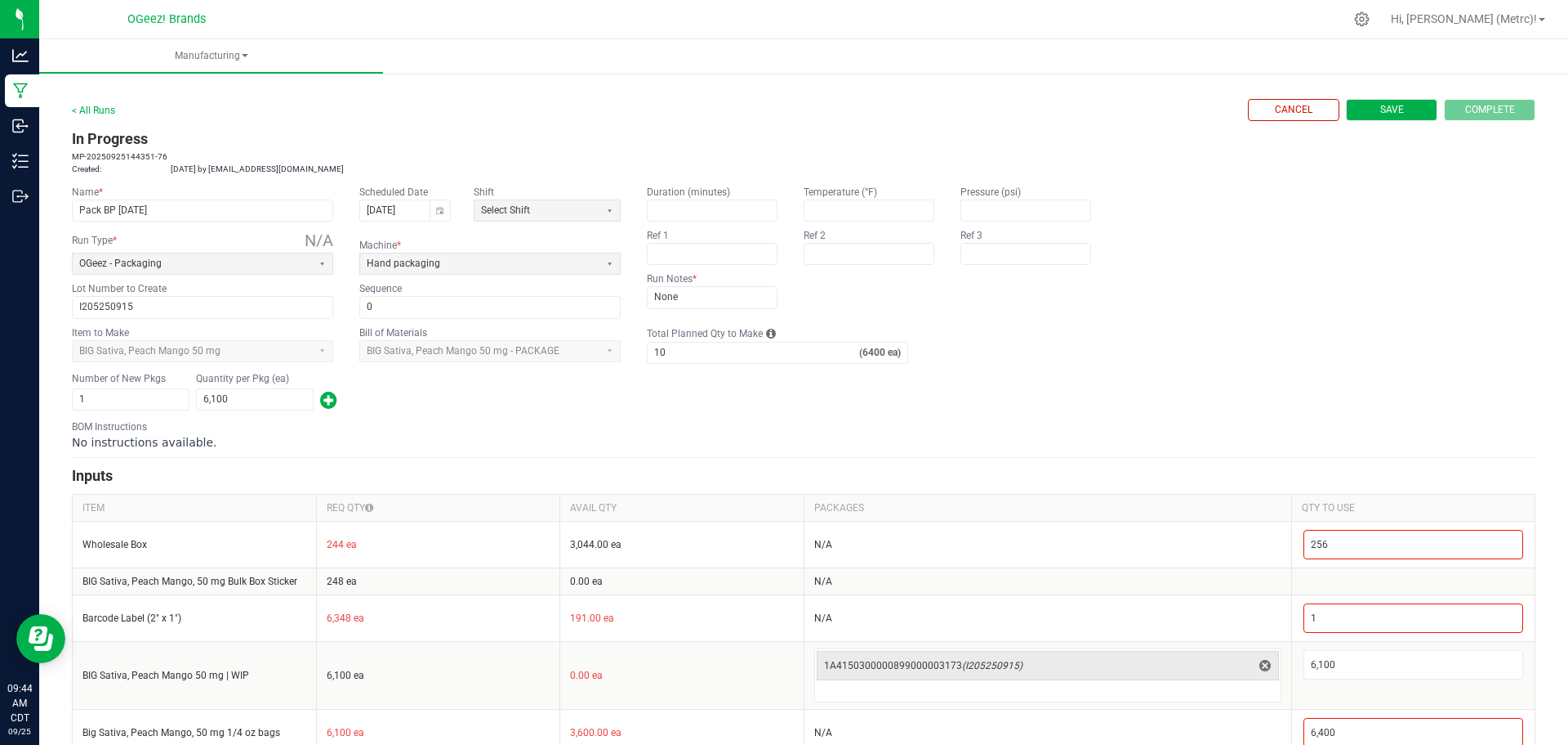
click at [1395, 117] on button "Save" at bounding box center [1391, 110] width 91 height 22
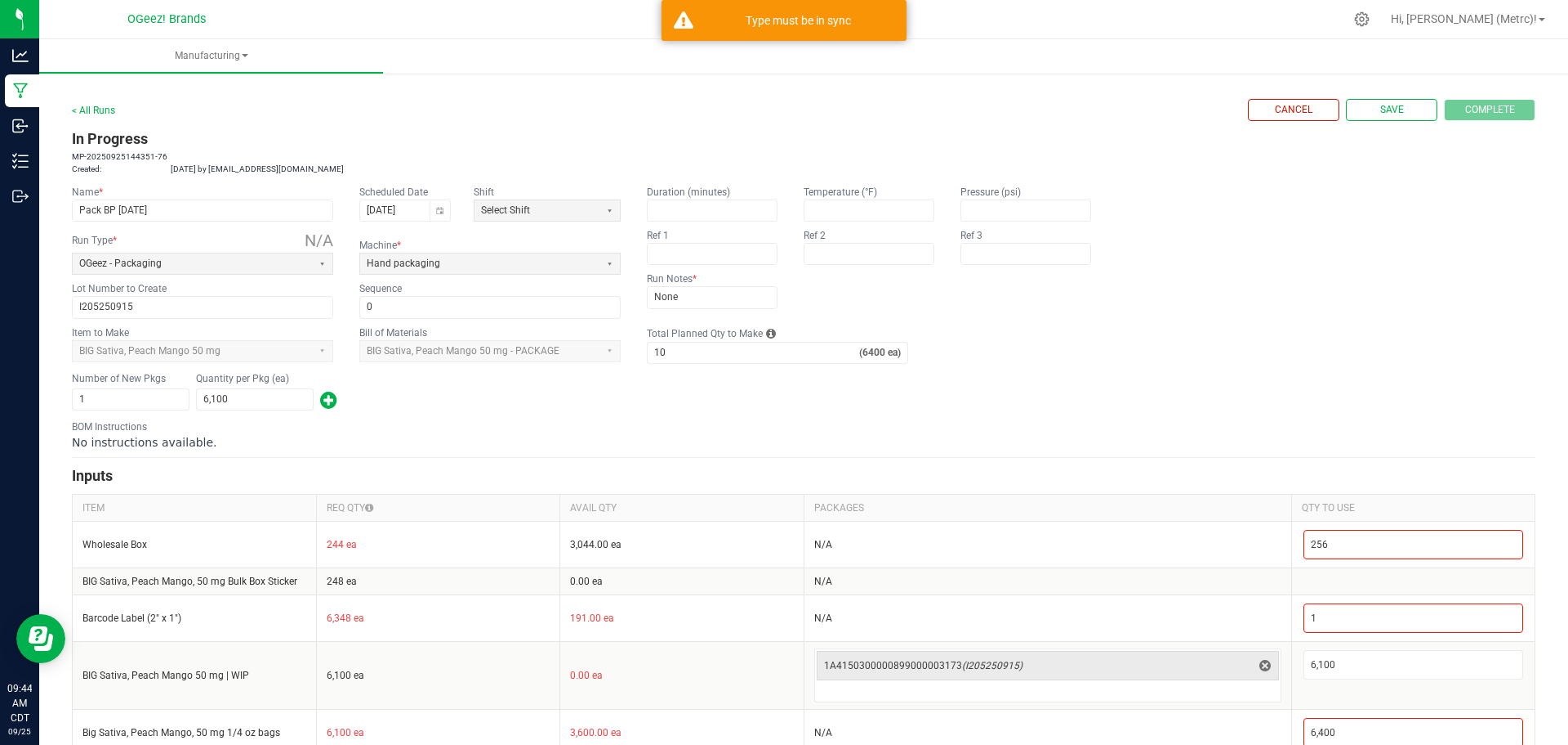
click at [360, 434] on div "No instructions available." at bounding box center [804, 442] width 1464 height 16
click at [418, 438] on div "No instructions available." at bounding box center [804, 442] width 1464 height 16
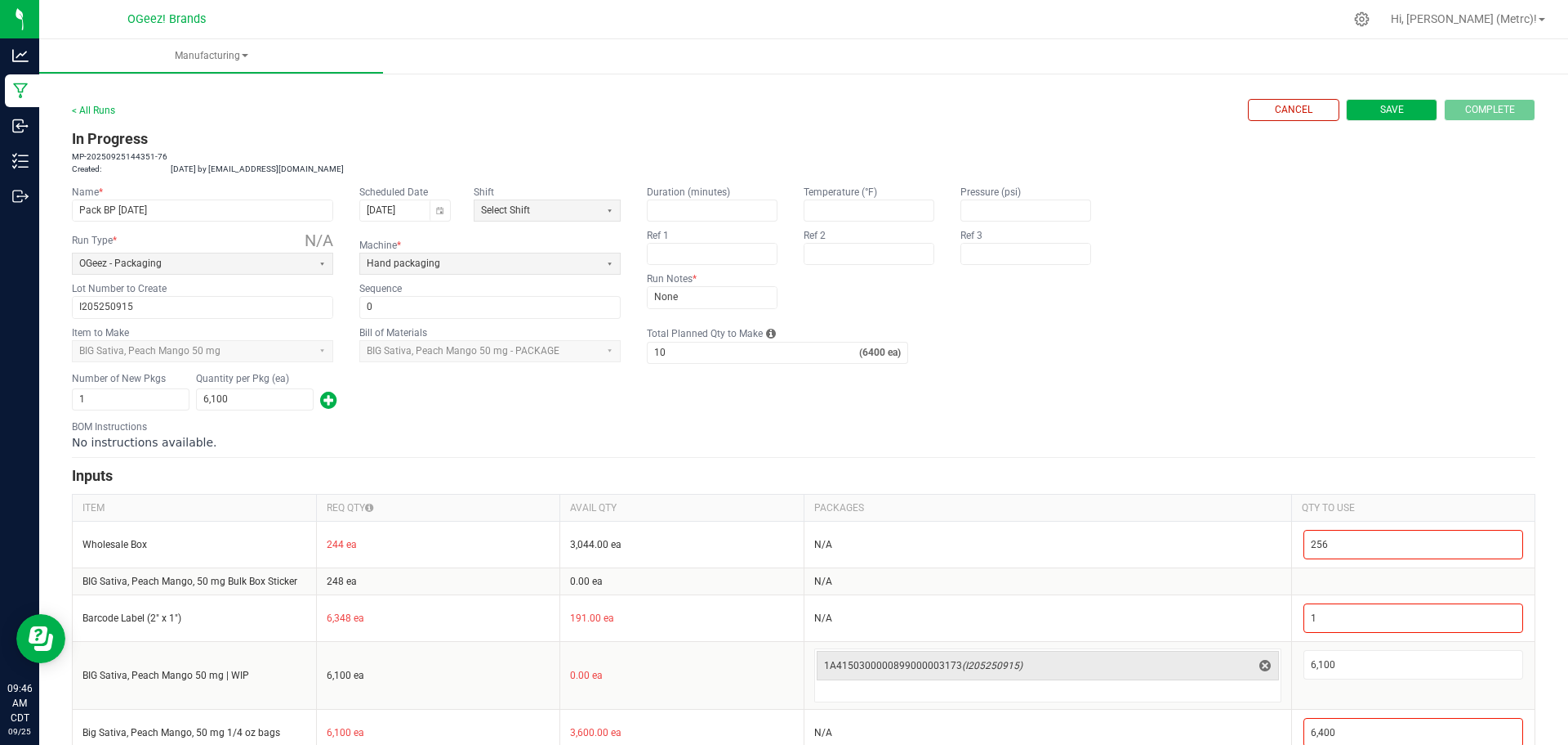
click at [1380, 103] on span "Save" at bounding box center [1392, 110] width 24 height 13
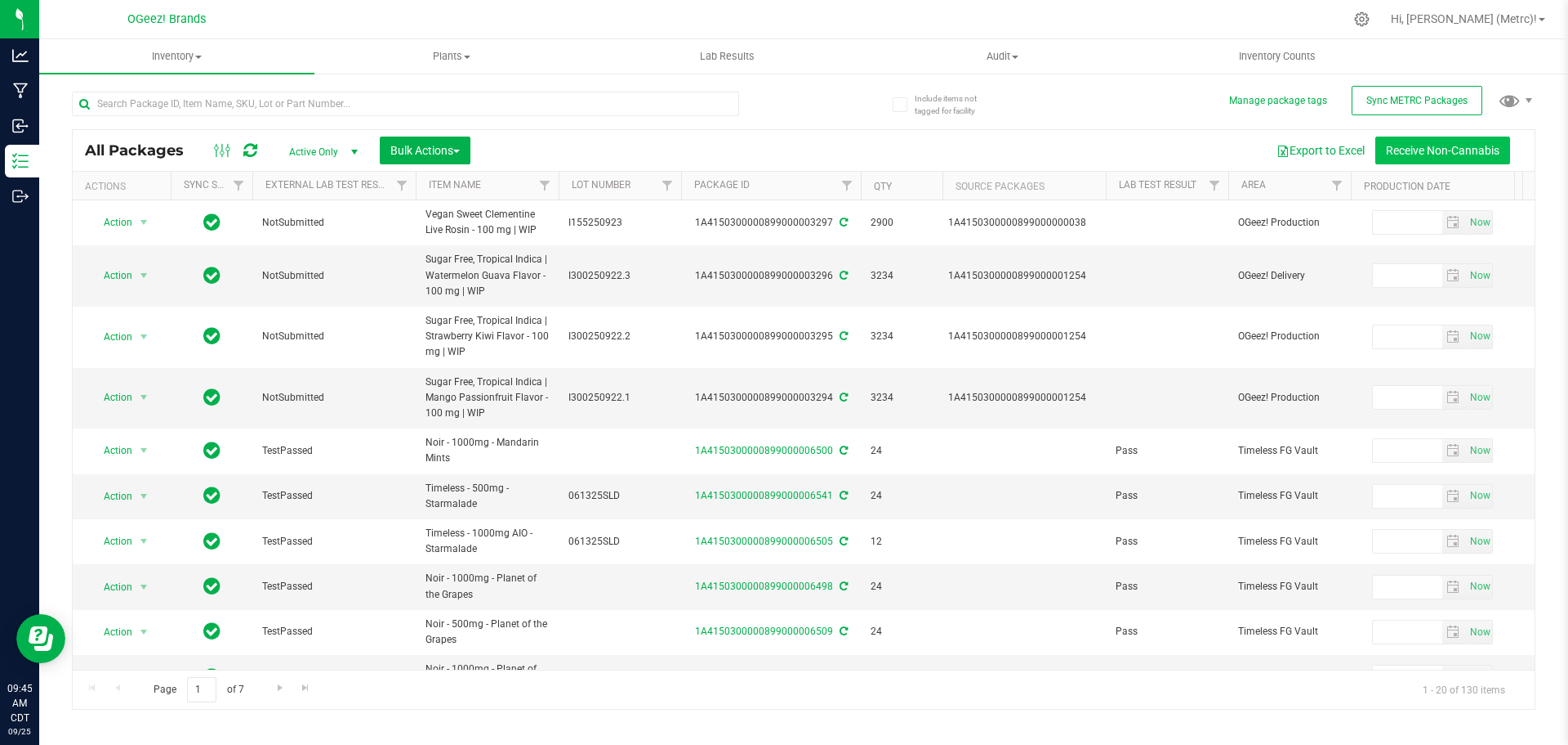
click at [1421, 154] on button "Receive Non-Cannabis" at bounding box center [1443, 150] width 135 height 28
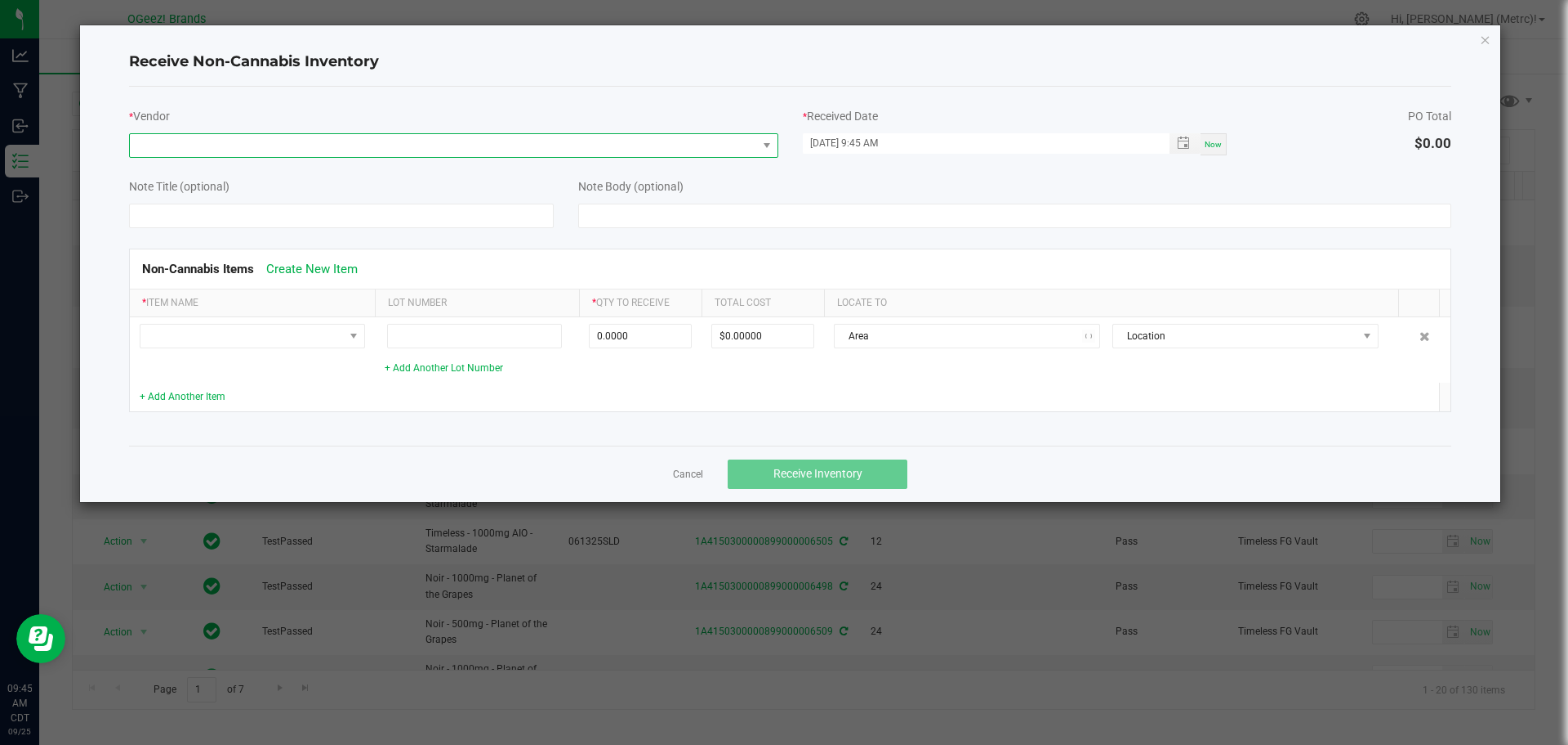
click at [259, 143] on span at bounding box center [443, 145] width 627 height 23
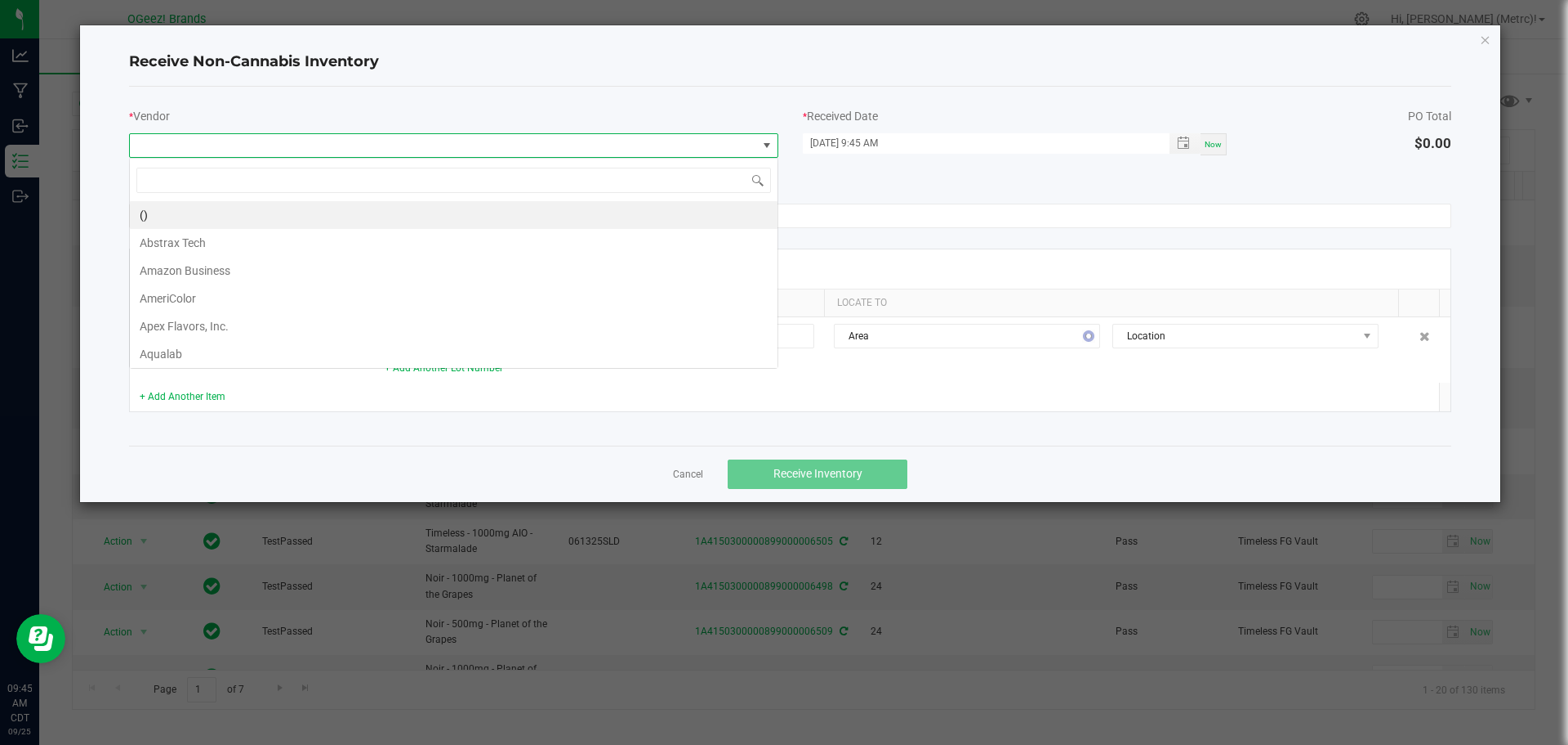
scroll to position [24, 649]
click at [393, 160] on div "() Abstrax Tech Amazon Business AmeriColor Apex Flavors, Inc. Aqualab Baker Per…" at bounding box center [453, 263] width 649 height 211
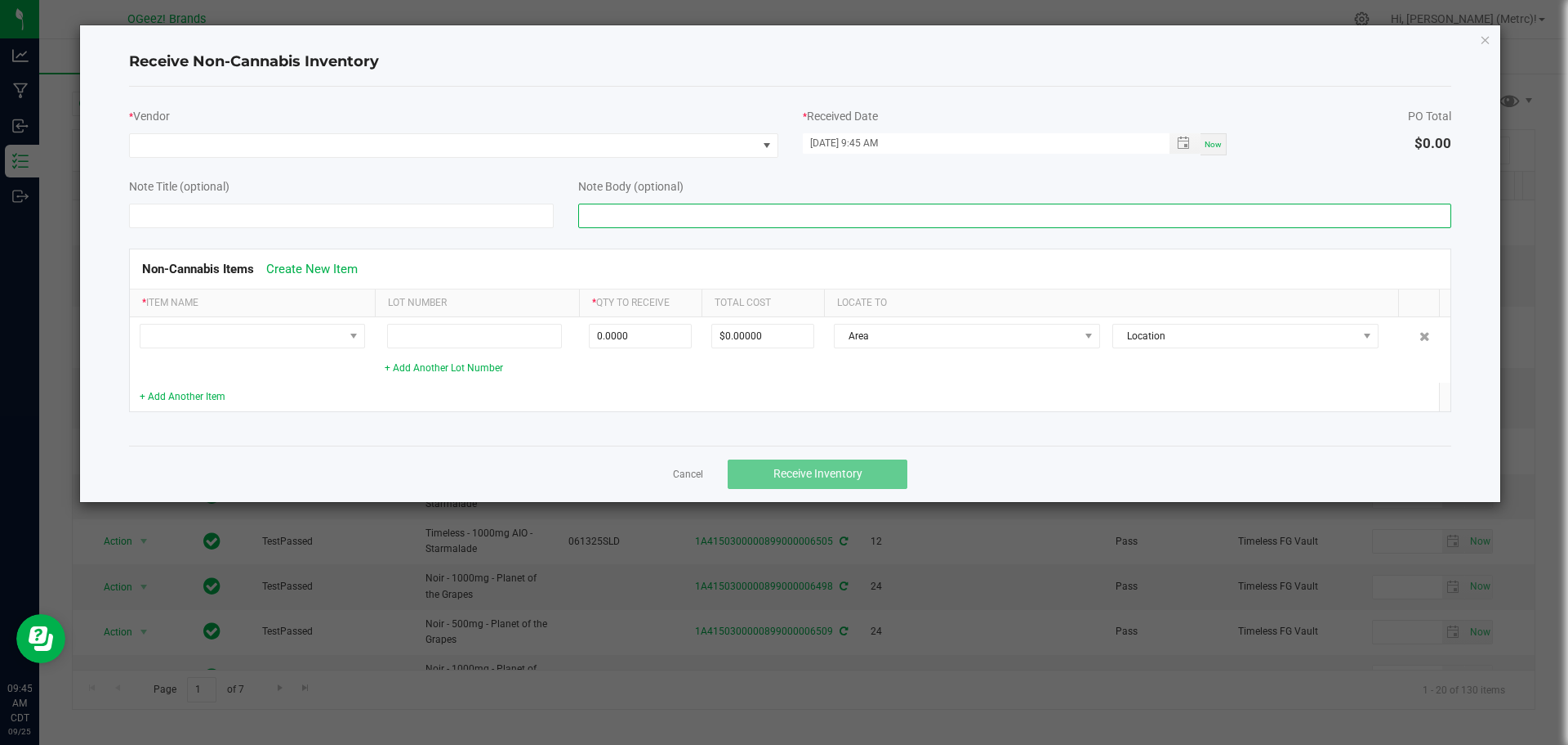
click at [856, 216] on input at bounding box center [1015, 215] width 874 height 24
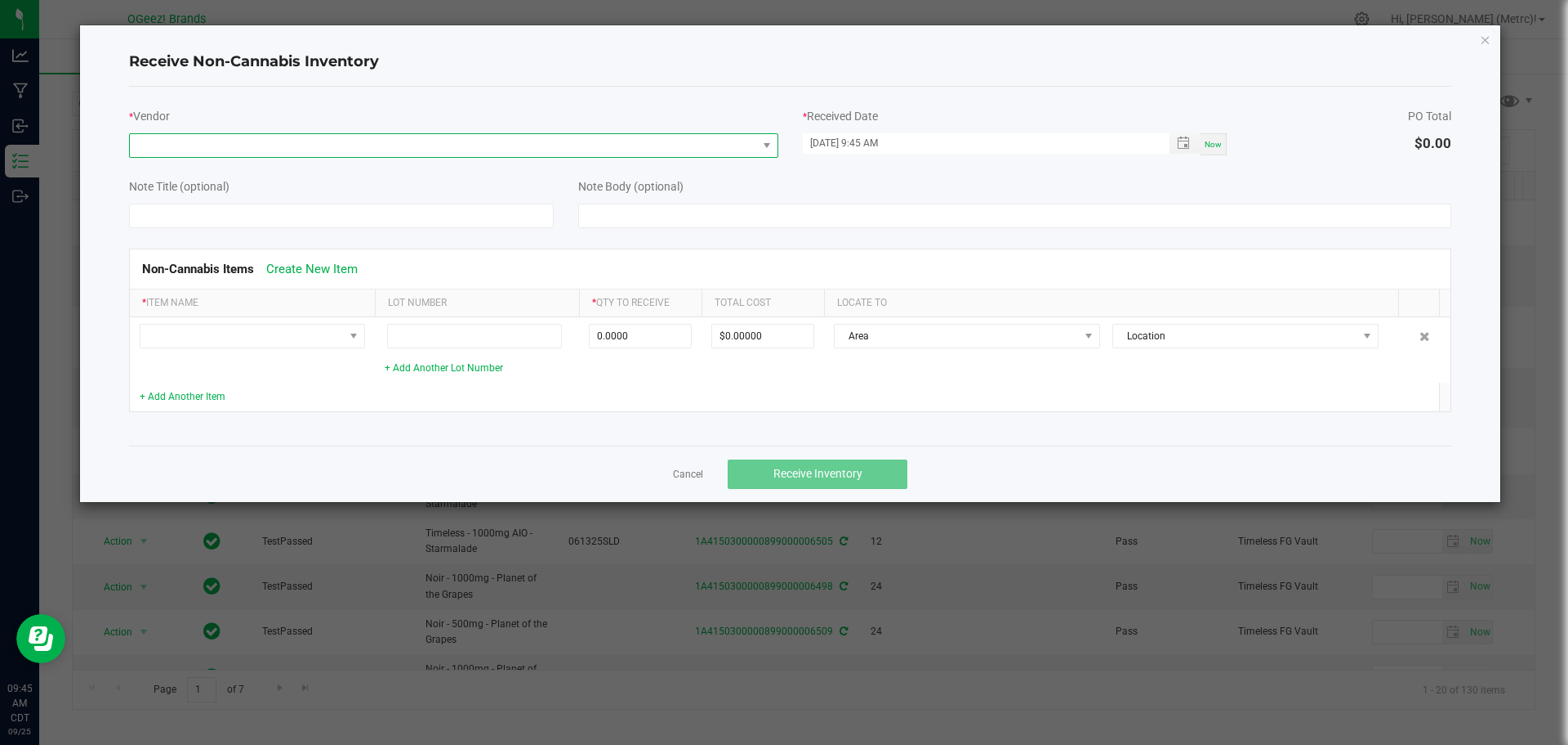
click at [552, 143] on span at bounding box center [443, 145] width 627 height 23
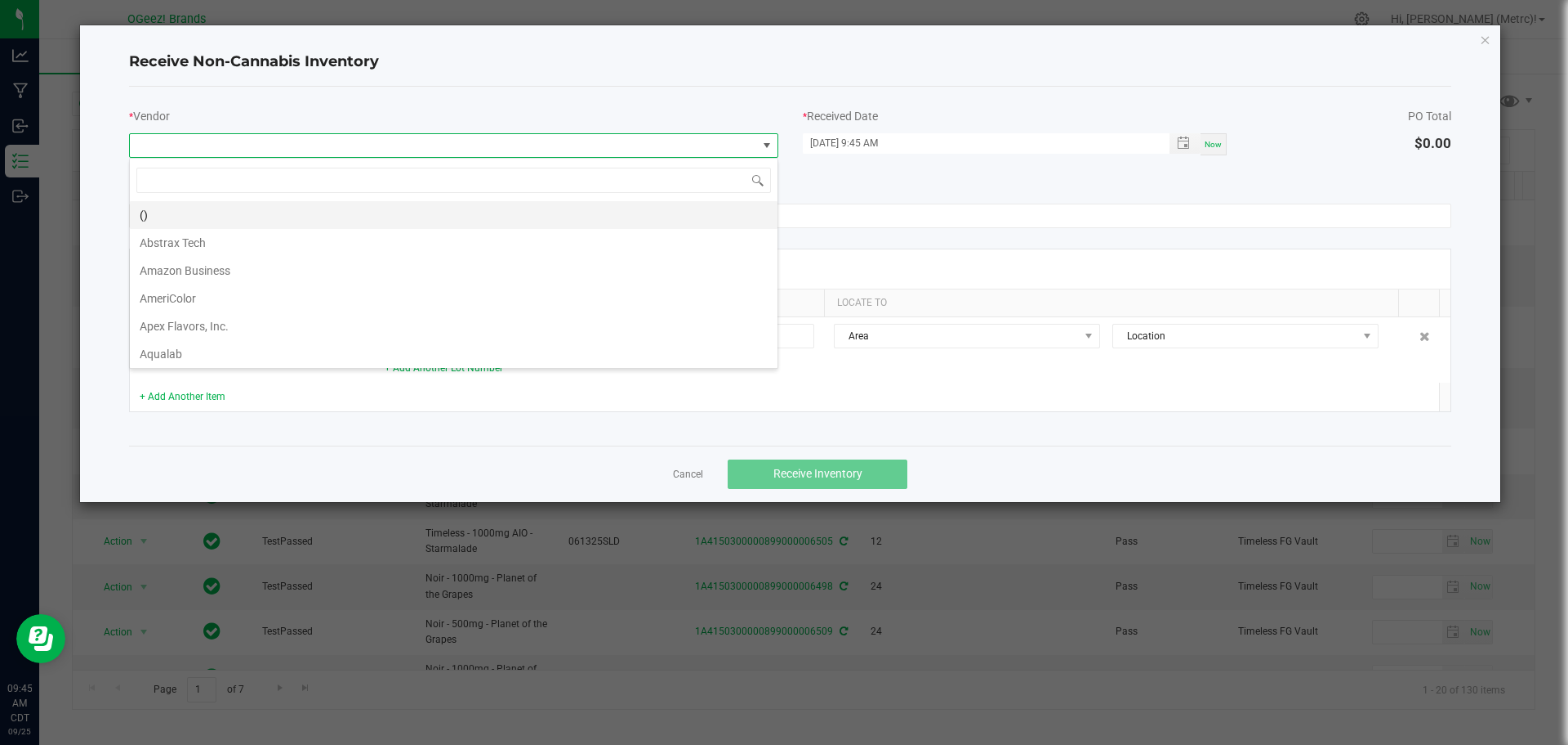
click at [395, 209] on li "()" at bounding box center [453, 215] width 647 height 28
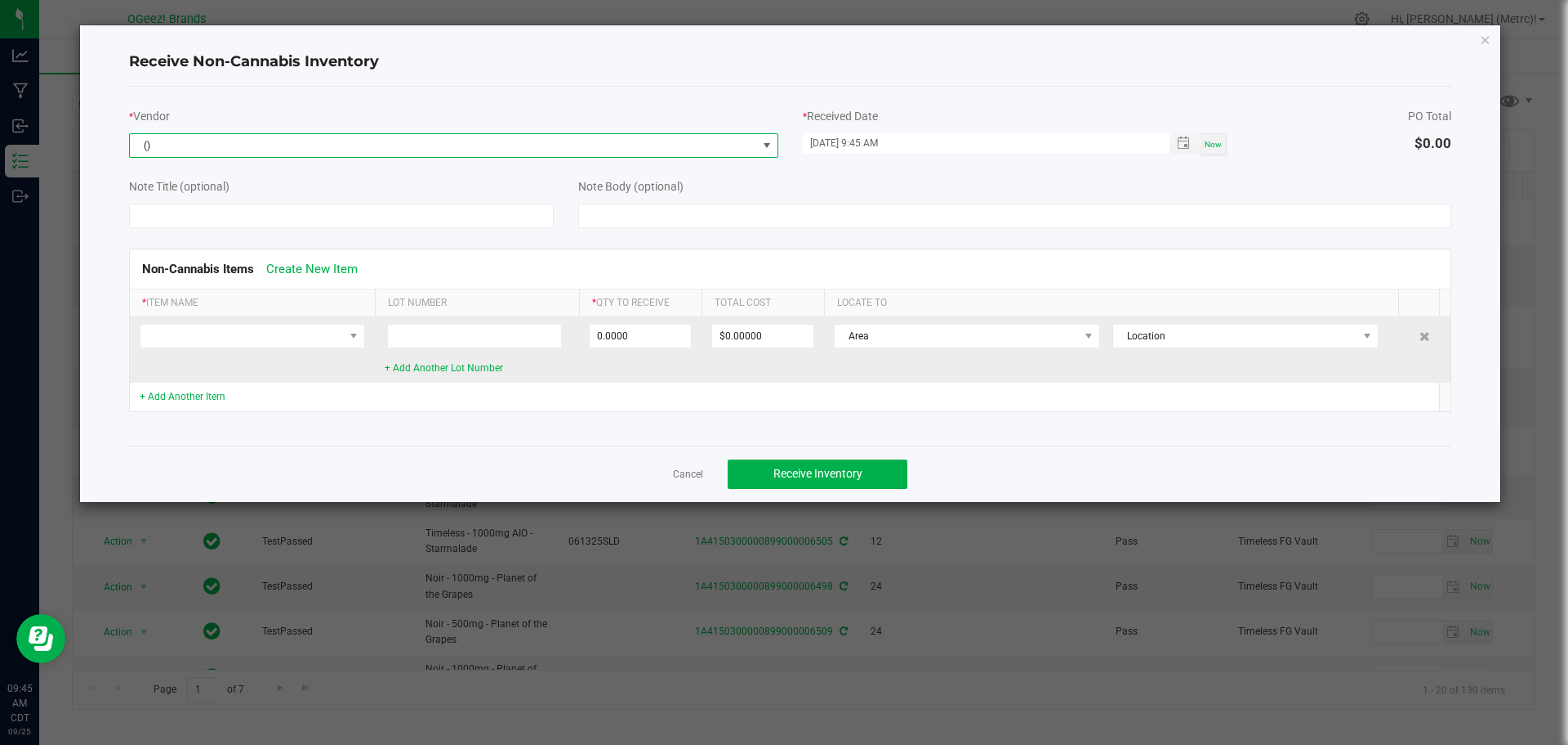
click at [312, 348] on td at bounding box center [252, 349] width 245 height 65
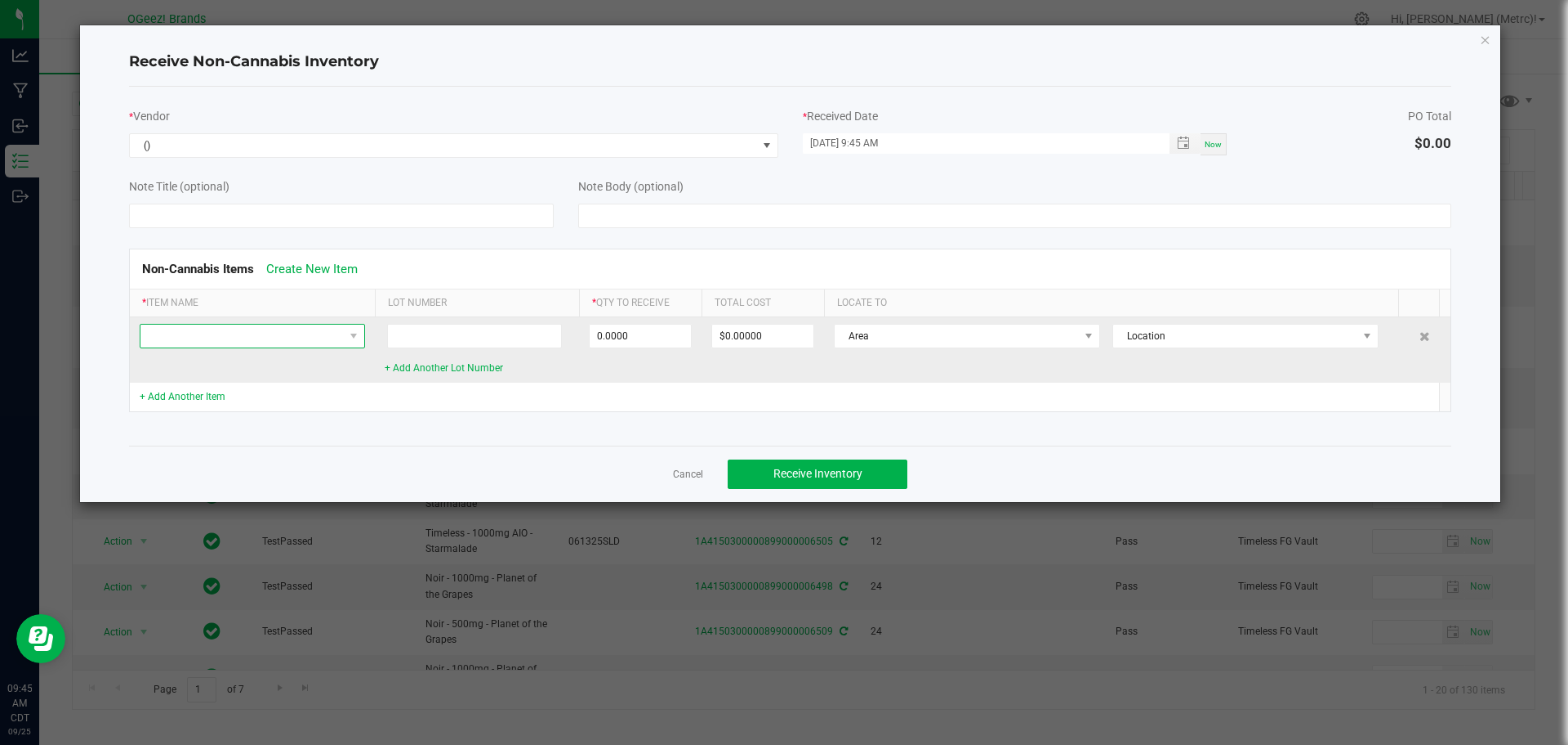
click at [315, 341] on span at bounding box center [241, 336] width 203 height 23
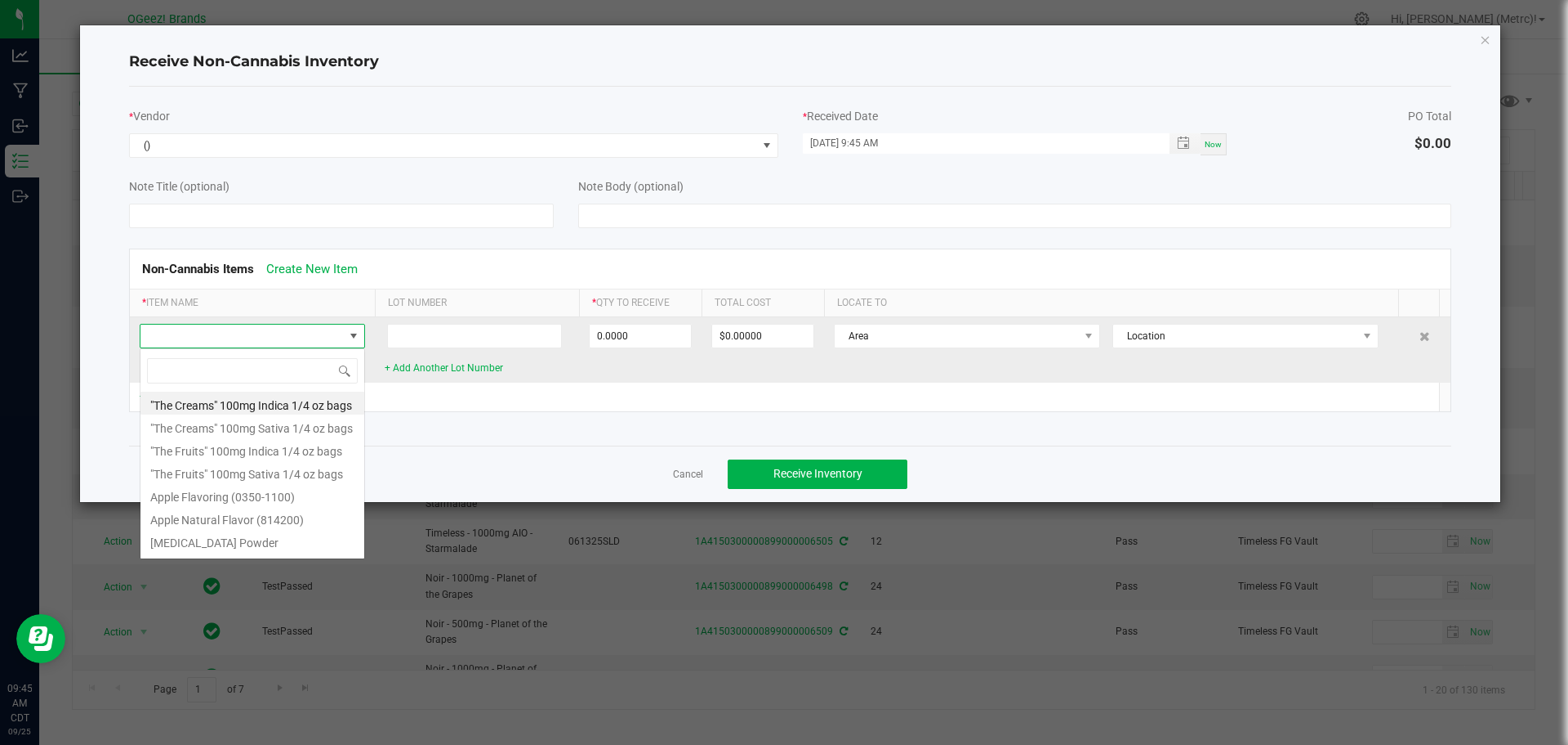
scroll to position [24, 225]
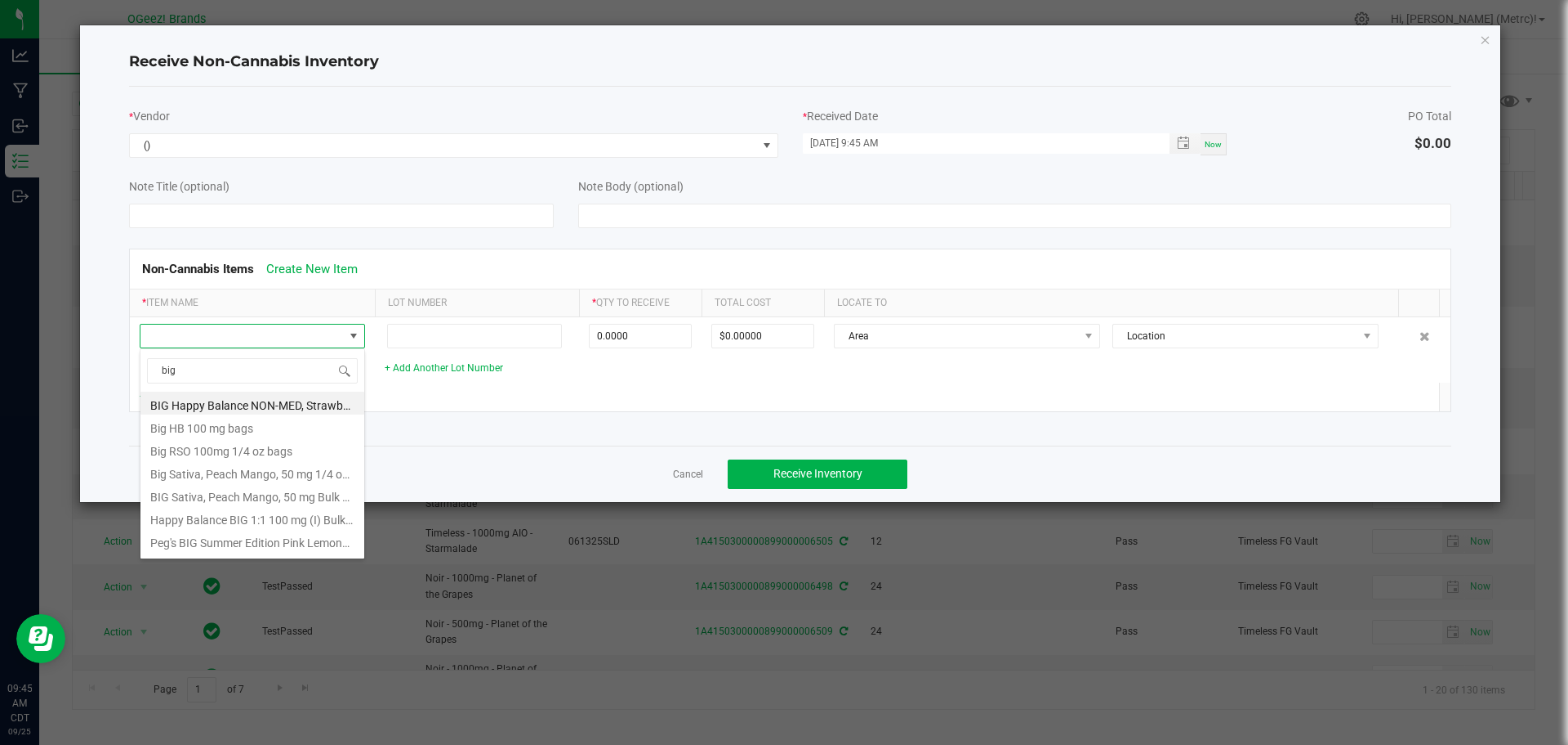
type input "big"
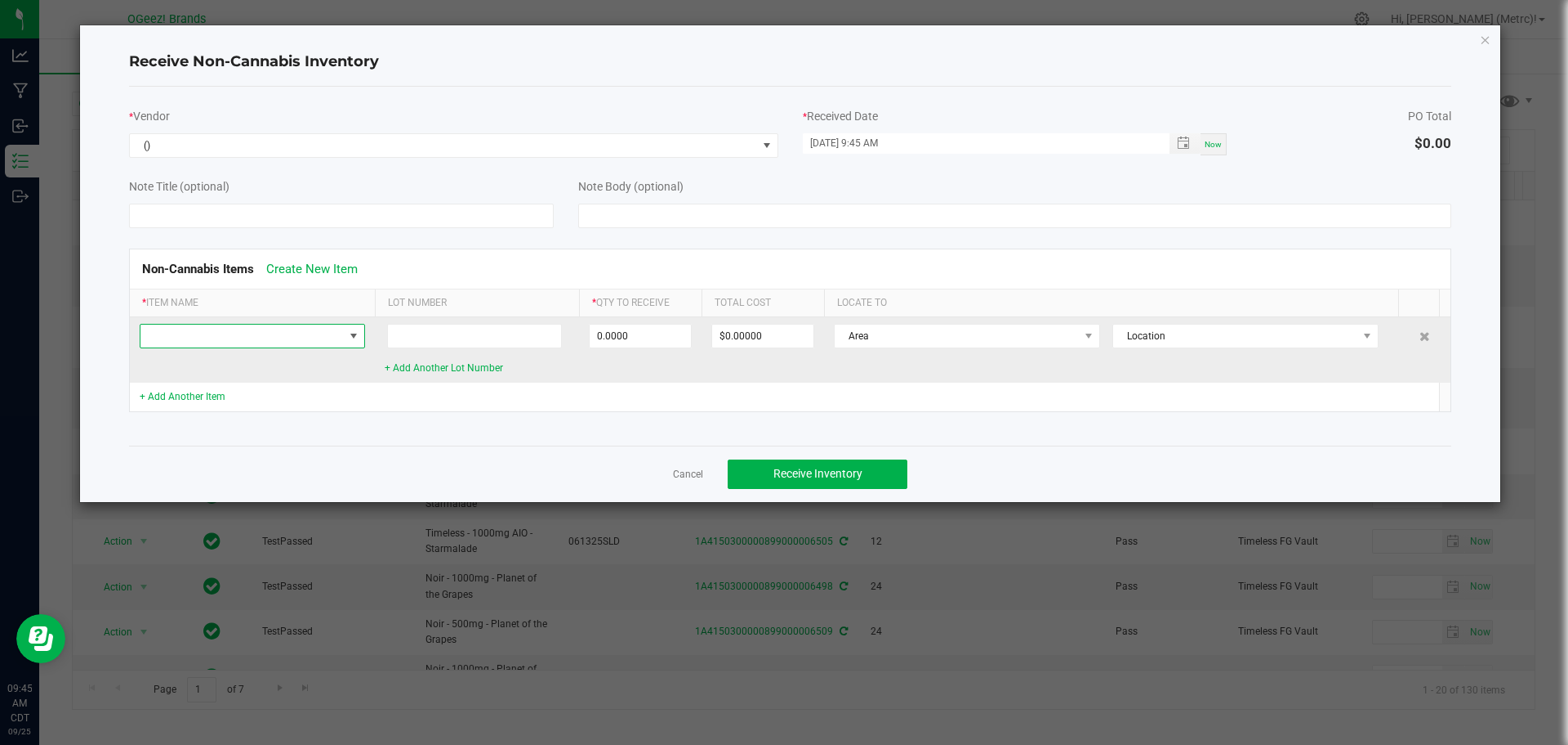
click at [229, 337] on span at bounding box center [241, 336] width 203 height 23
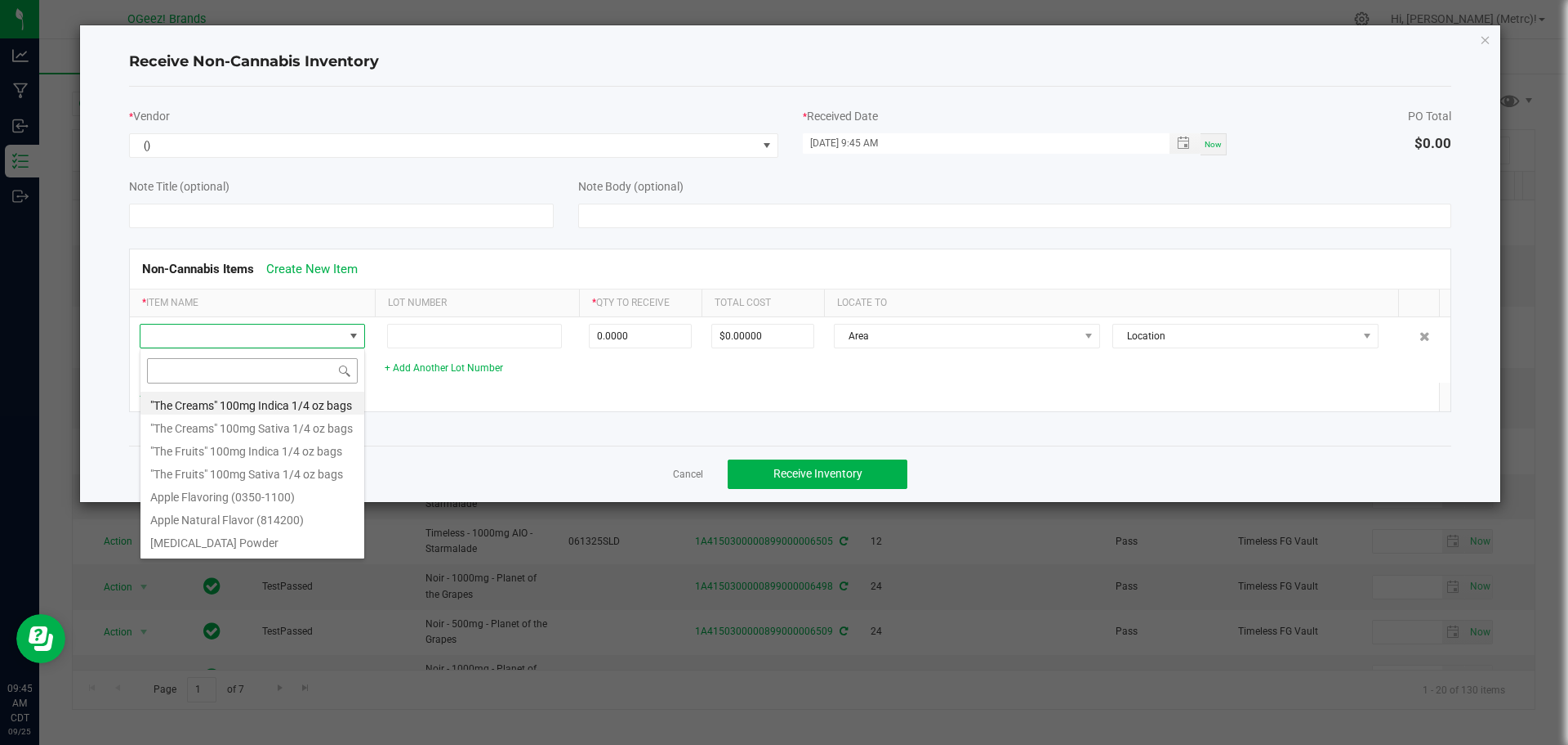
click at [275, 377] on input at bounding box center [252, 371] width 211 height 25
type input "big"
click at [312, 502] on li "BIG Sativa, Peach Mango, 50 mg Bulk Box Sticker" at bounding box center [252, 495] width 224 height 23
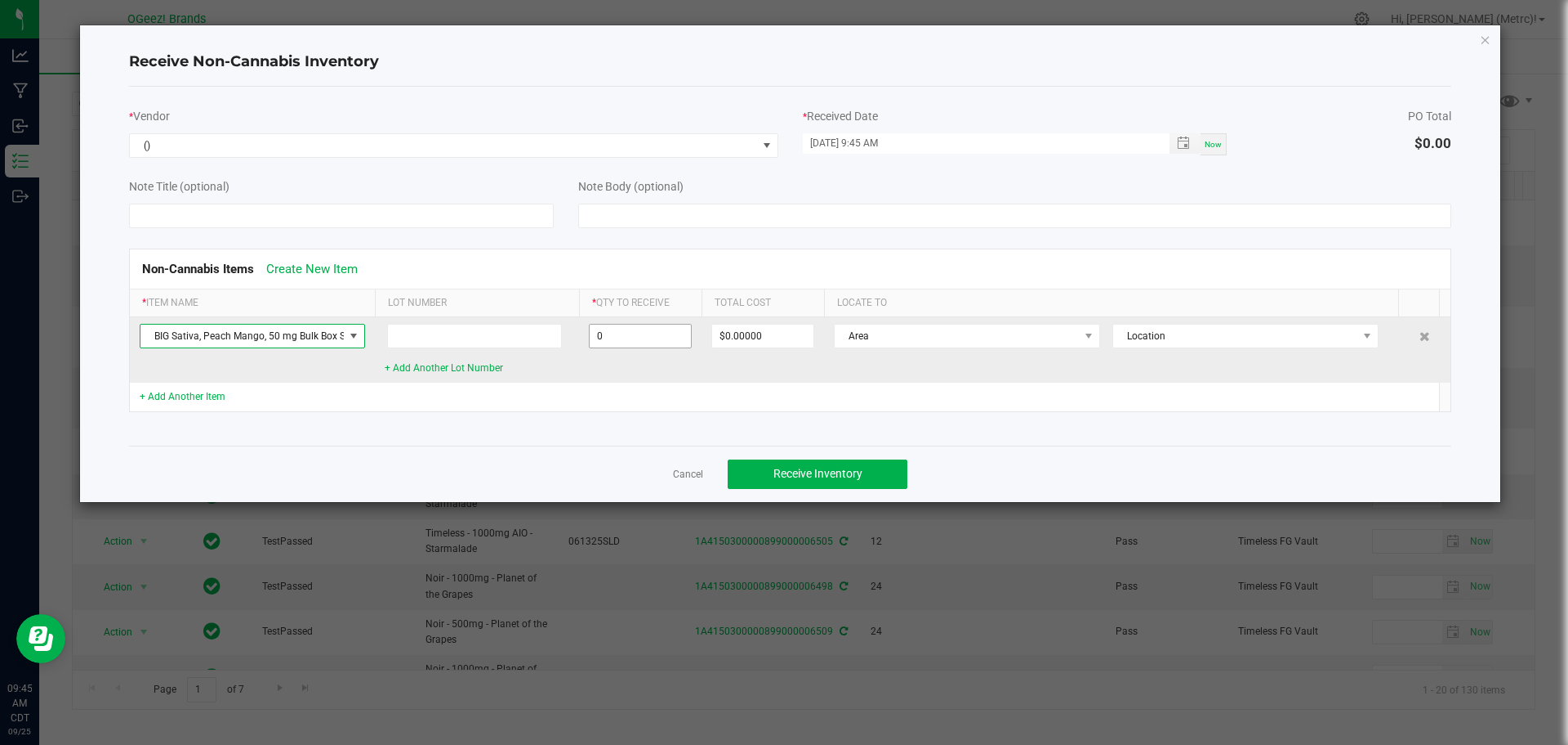
click at [622, 334] on input "0" at bounding box center [640, 336] width 101 height 23
drag, startPoint x: 680, startPoint y: 336, endPoint x: 566, endPoint y: 337, distance: 114.0
click at [566, 337] on tr "BIG Sativa, Peach Mango, 50 mg Bulk Box Sticker + Add Another Lot Number 250 $0…" at bounding box center [791, 349] width 1322 height 65
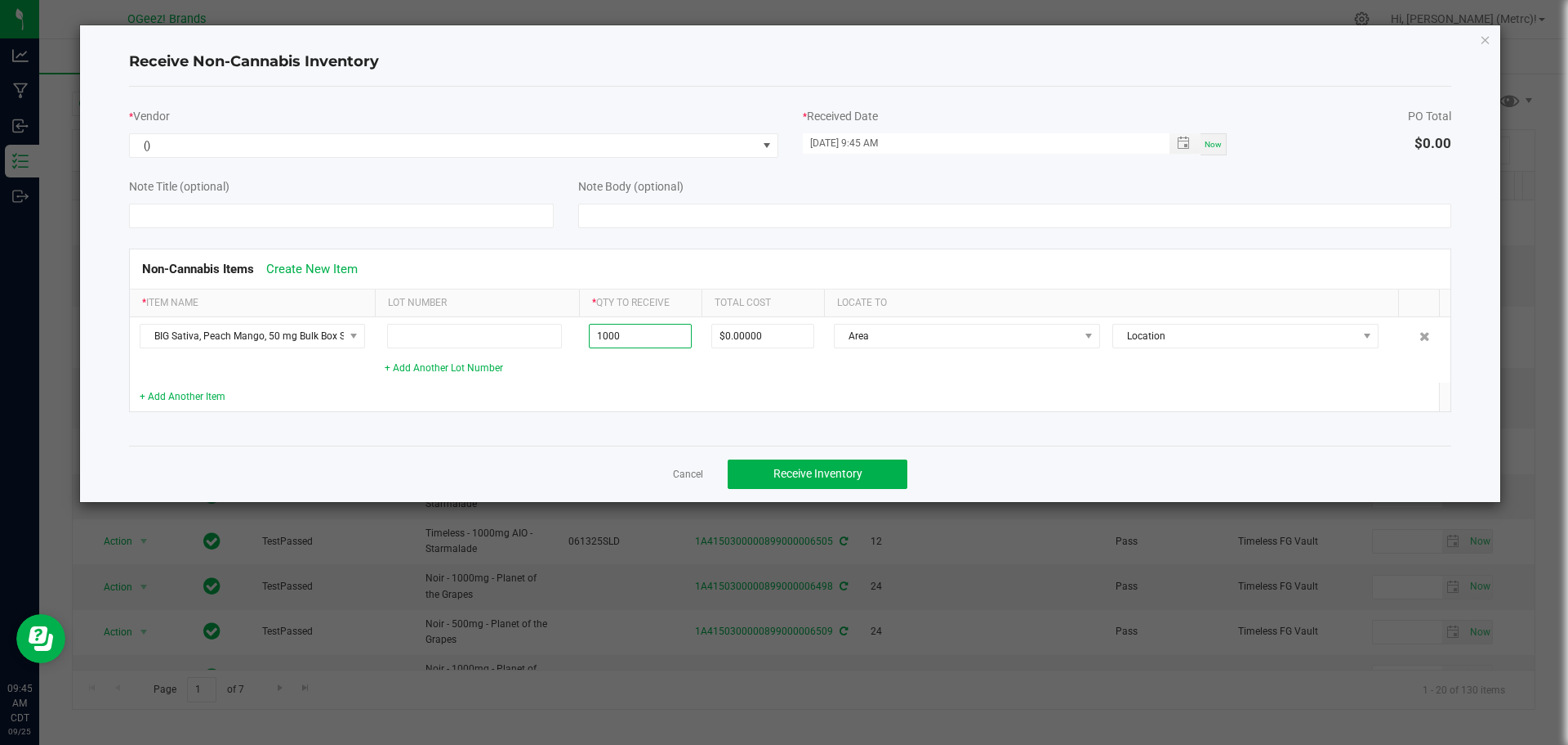
type input "1000 ea"
click at [860, 387] on td at bounding box center [1112, 397] width 575 height 29
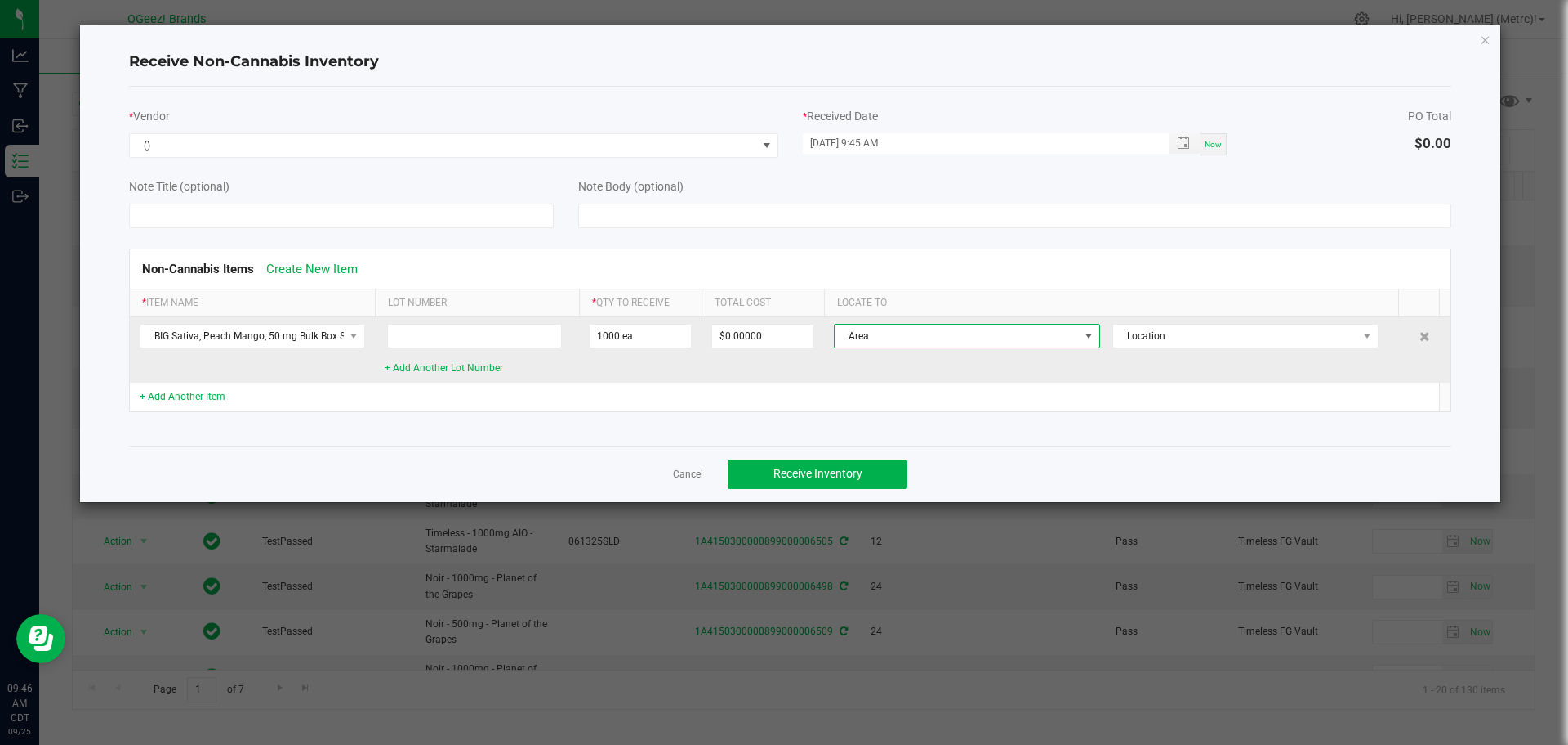
click at [928, 330] on span "Area" at bounding box center [957, 336] width 244 height 23
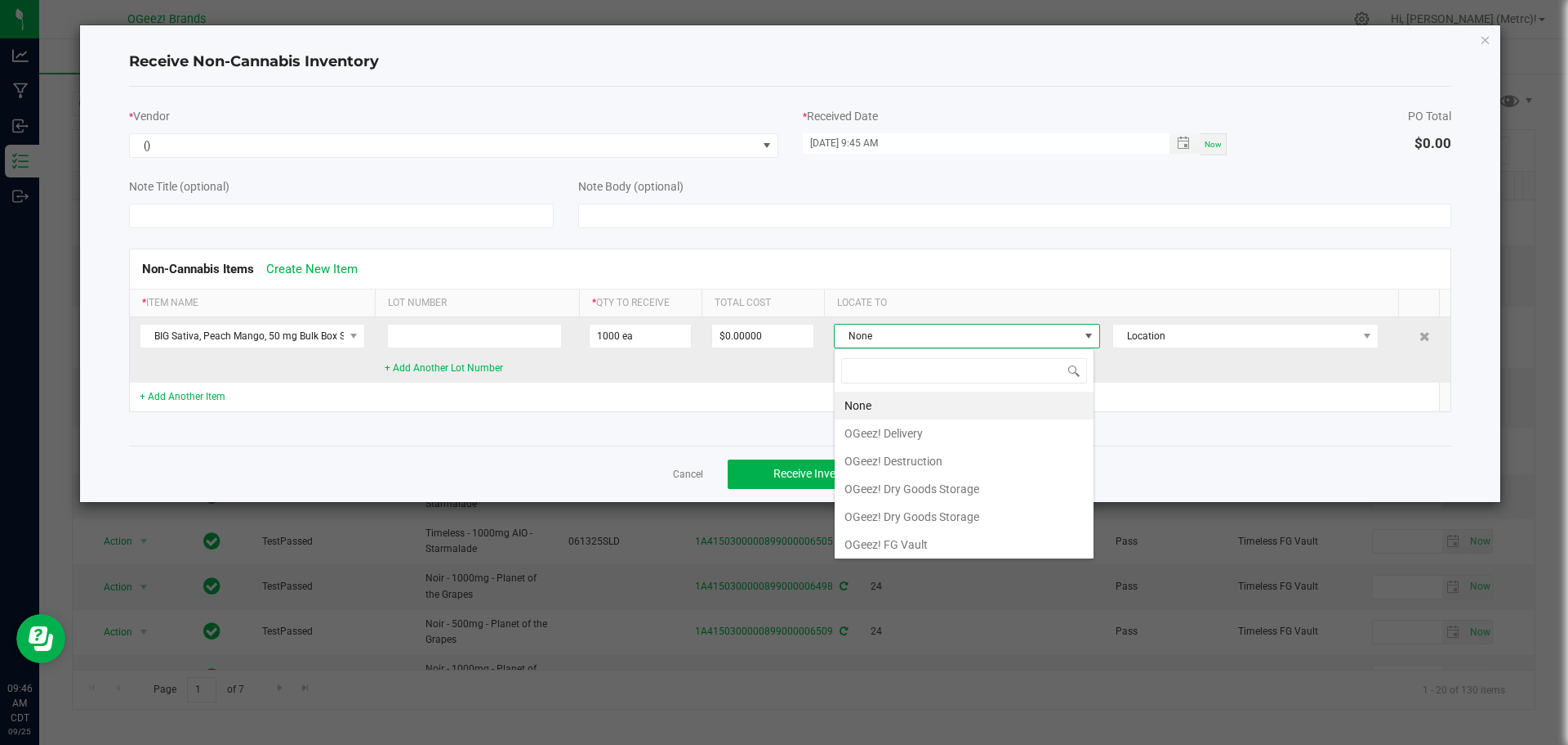
scroll to position [24, 261]
click at [928, 330] on span "None" at bounding box center [957, 336] width 244 height 23
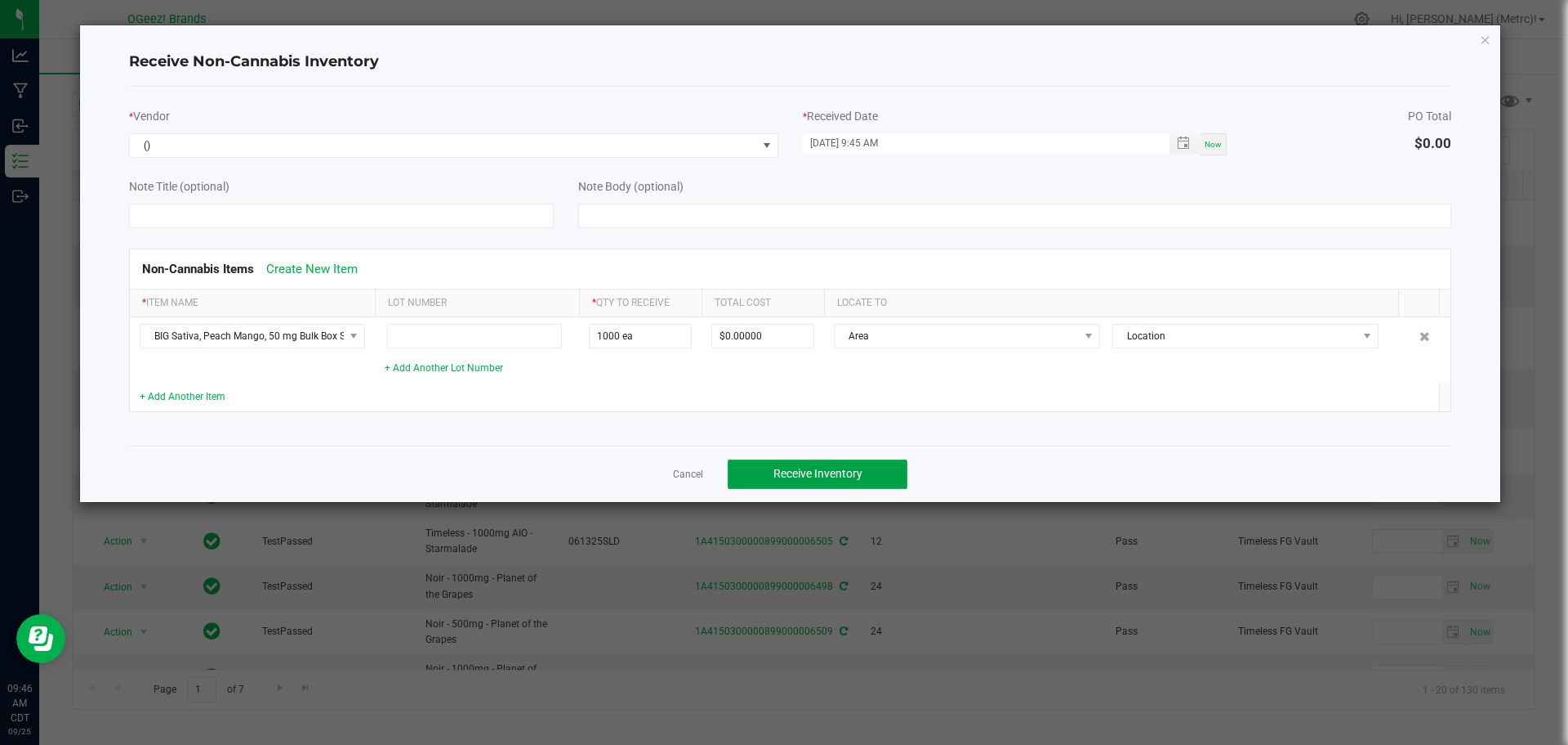
click at [819, 469] on span "Receive Inventory" at bounding box center [818, 474] width 89 height 13
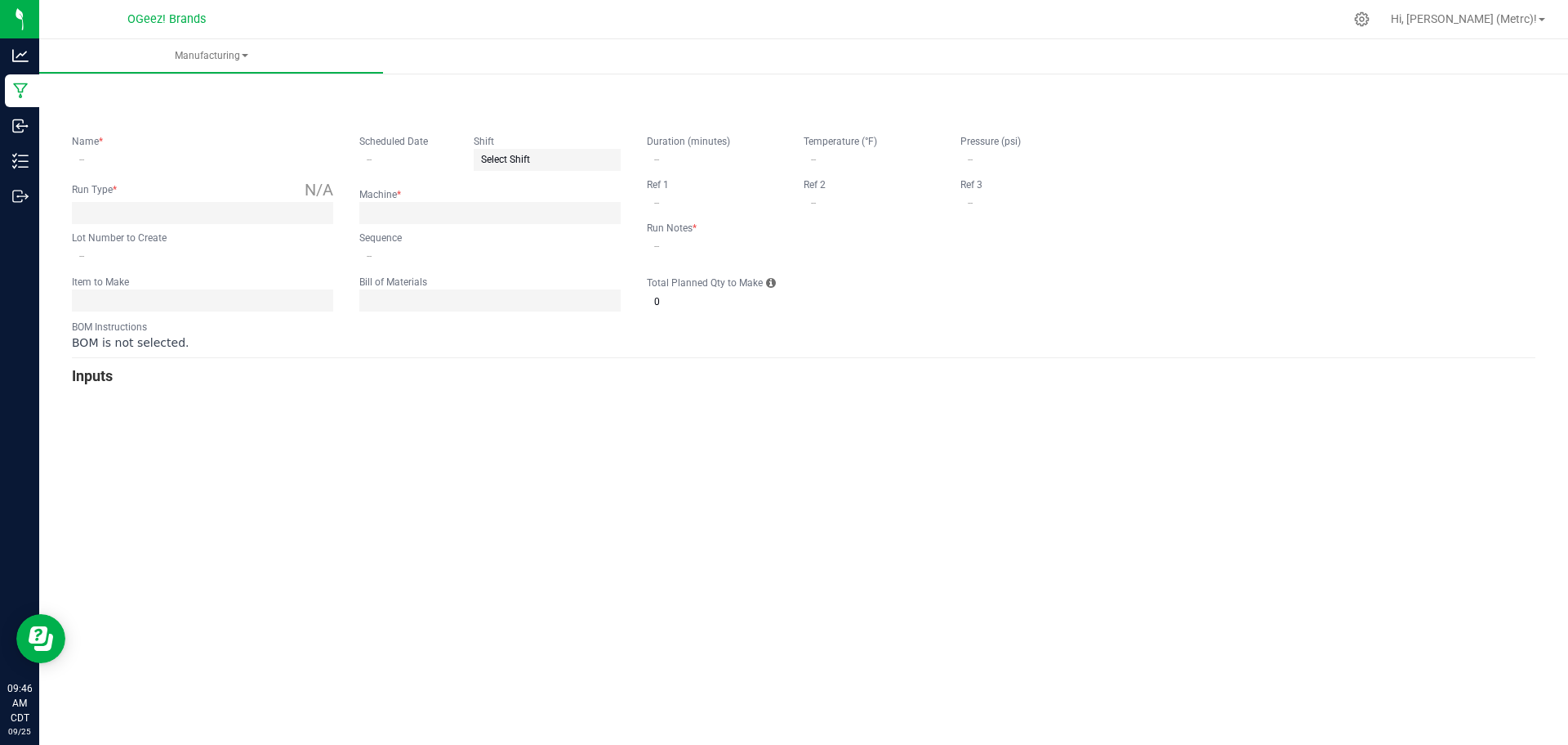
type input "Pack BP [DATE]"
type input "[DATE]"
type input "I205250915"
type input "0"
type input "None"
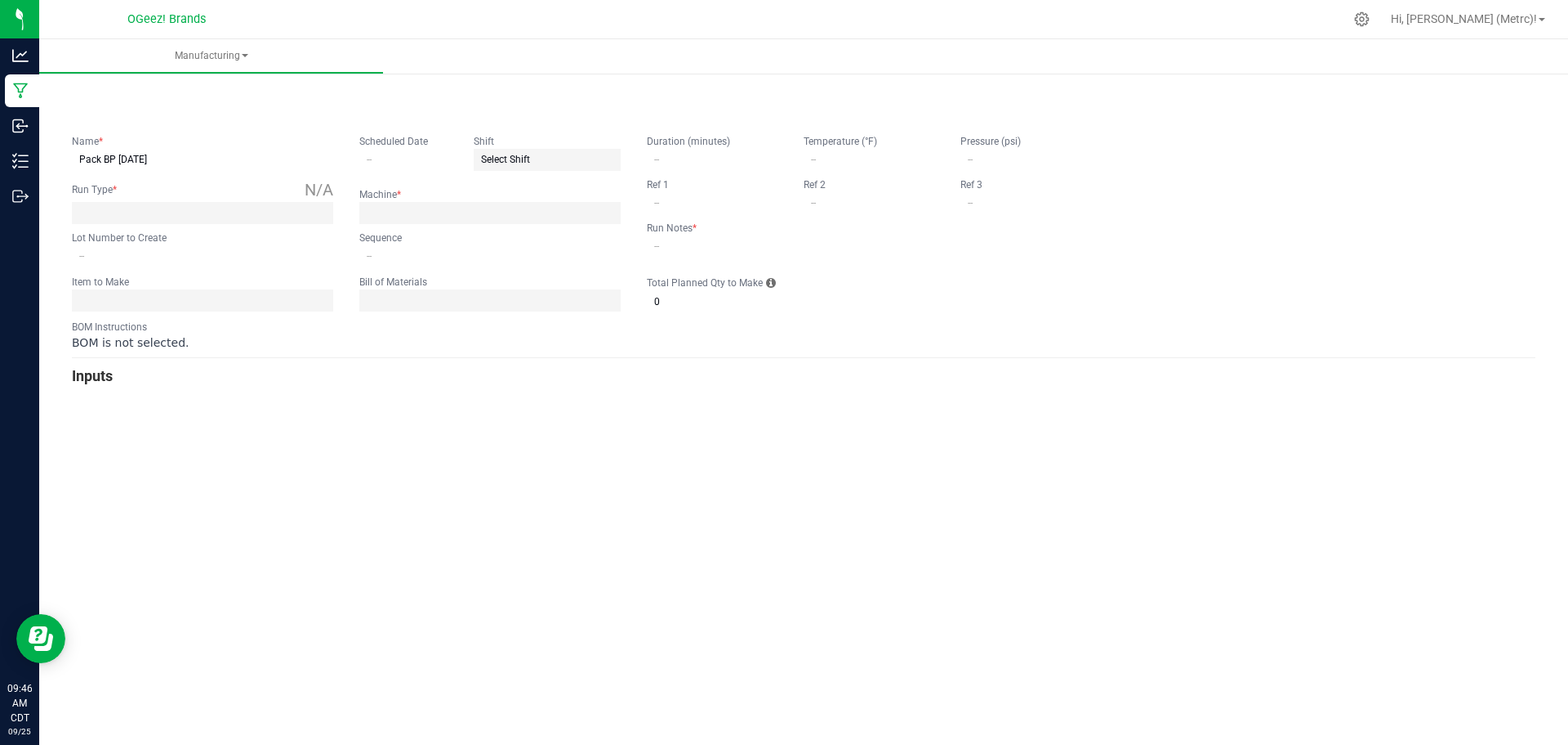
type input "10"
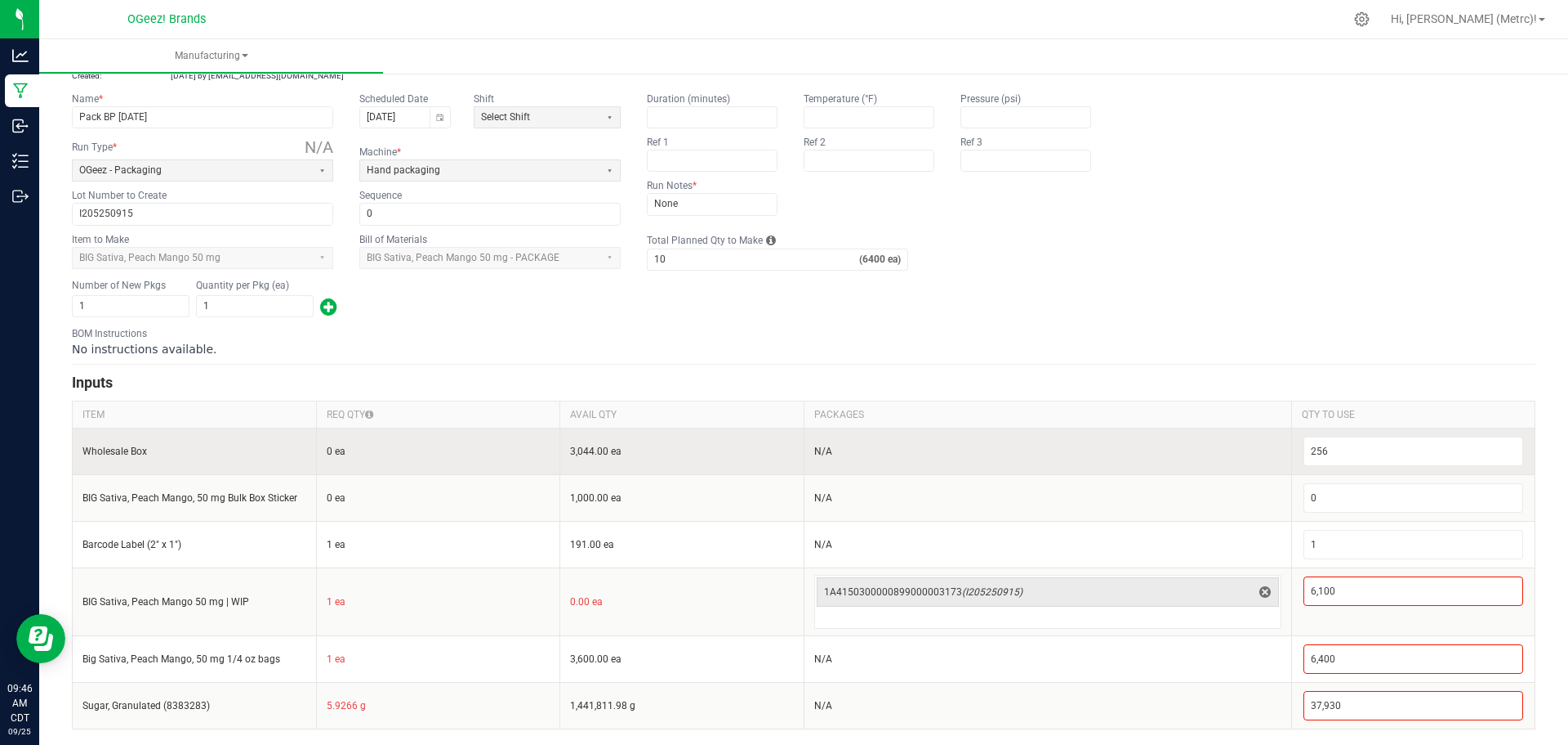
scroll to position [94, 0]
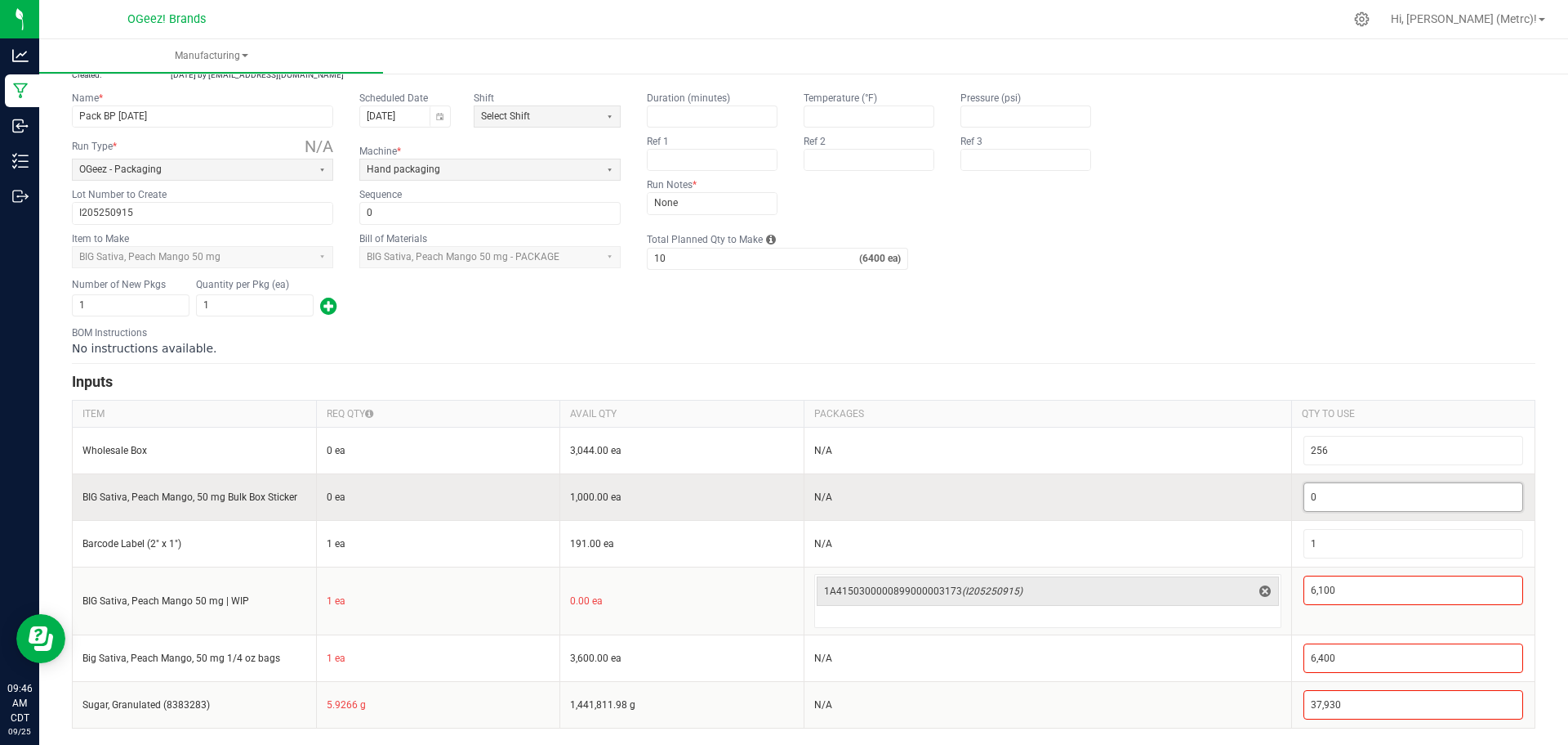
click at [1329, 501] on input "0" at bounding box center [1414, 497] width 219 height 28
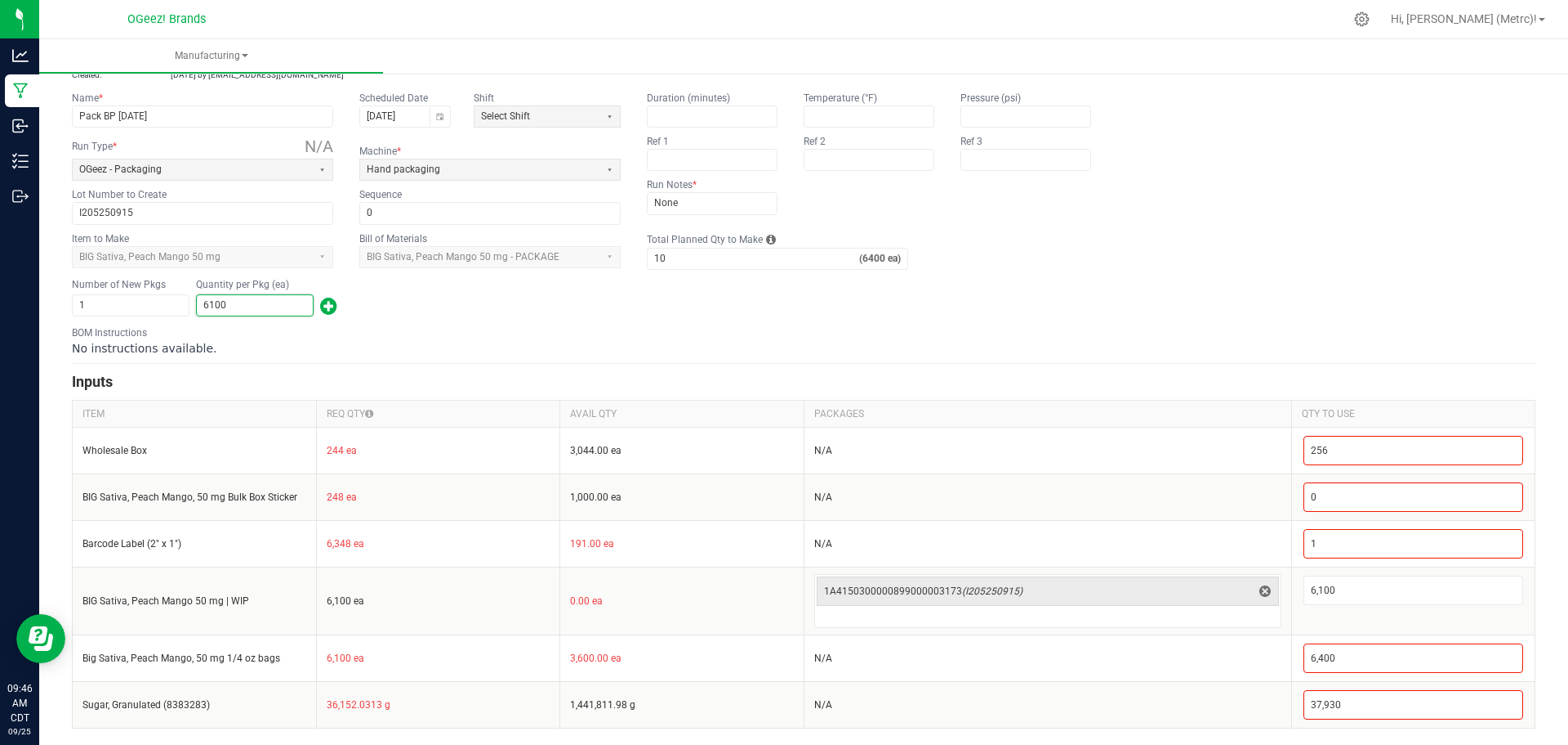
type input "6,100"
click at [380, 315] on div "Number of New Pkgs 1 Quantity per Pkg (ea) 6,100" at bounding box center [804, 297] width 1464 height 42
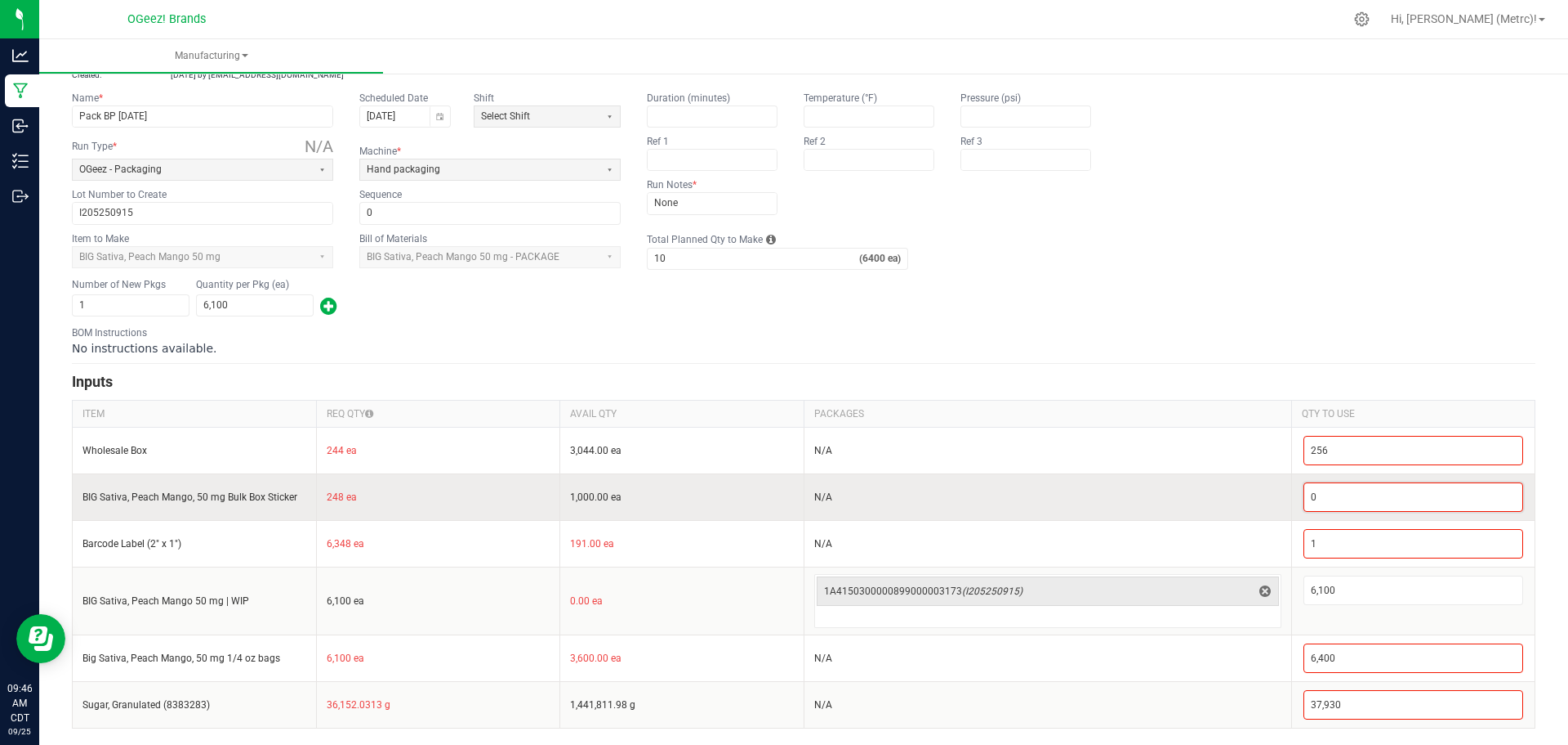
click at [1400, 487] on input "0" at bounding box center [1414, 497] width 219 height 28
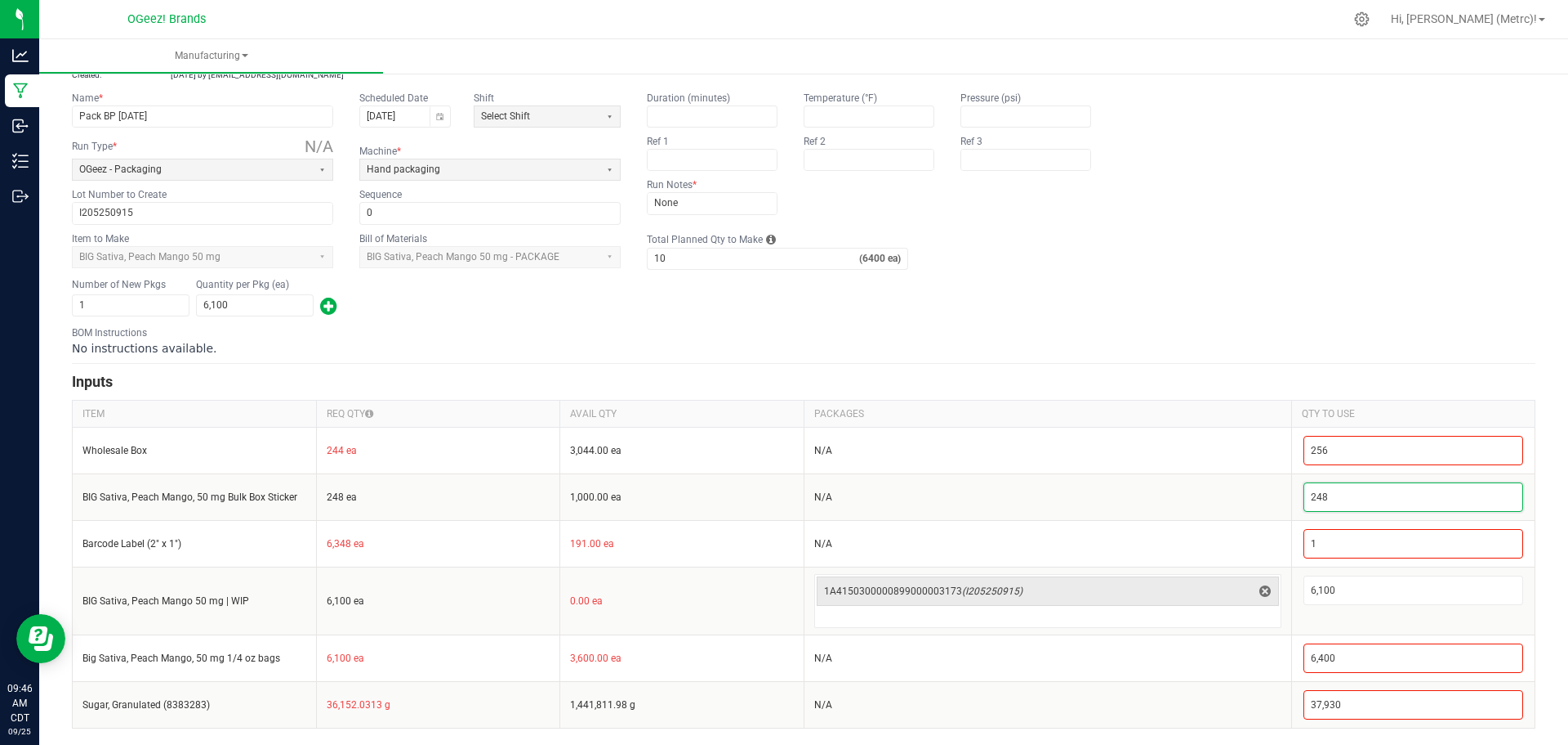
type input "248"
click at [1338, 331] on div "BOM Instructions No instructions available." at bounding box center [804, 341] width 1464 height 31
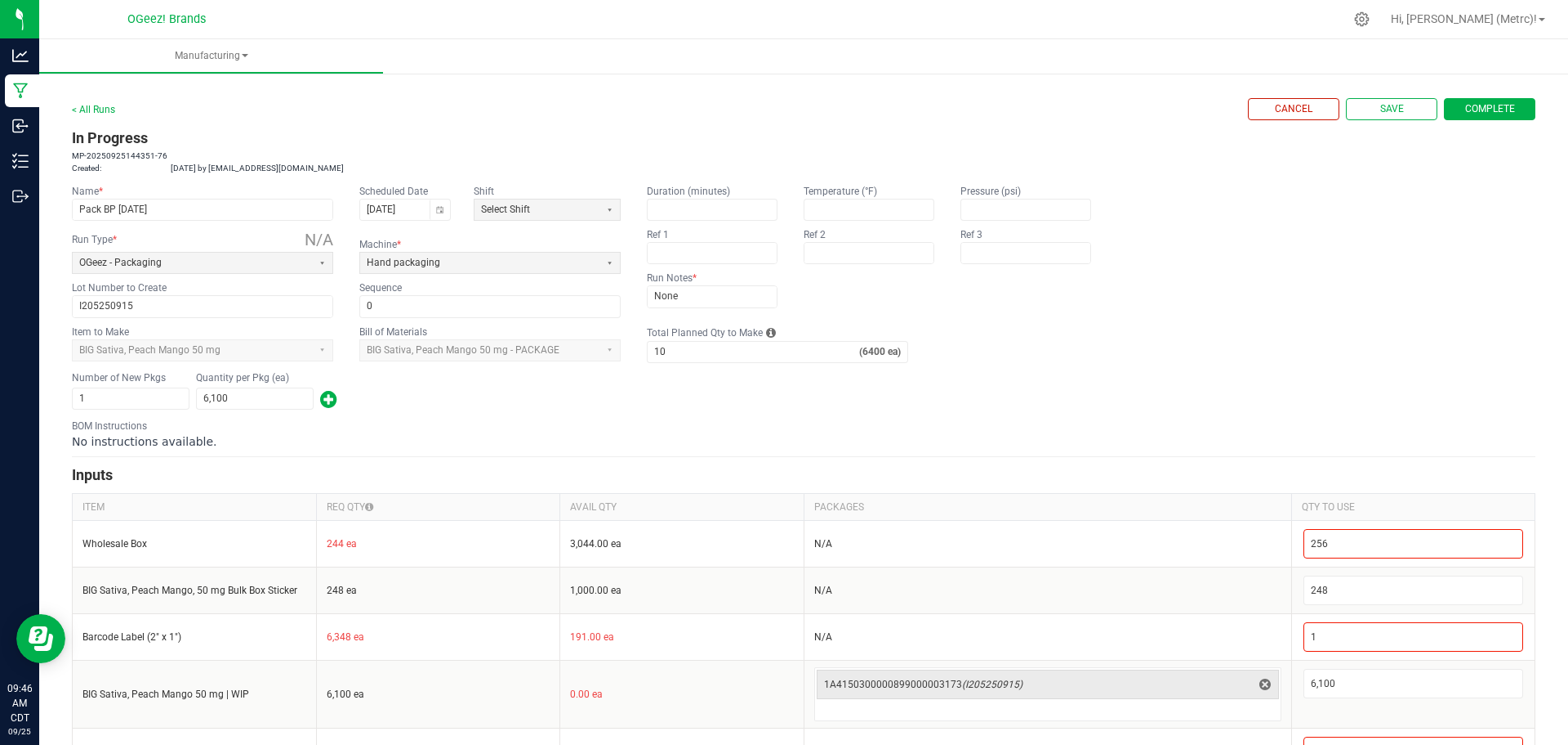
scroll to position [0, 0]
click at [1465, 112] on span "Complete" at bounding box center [1490, 110] width 50 height 13
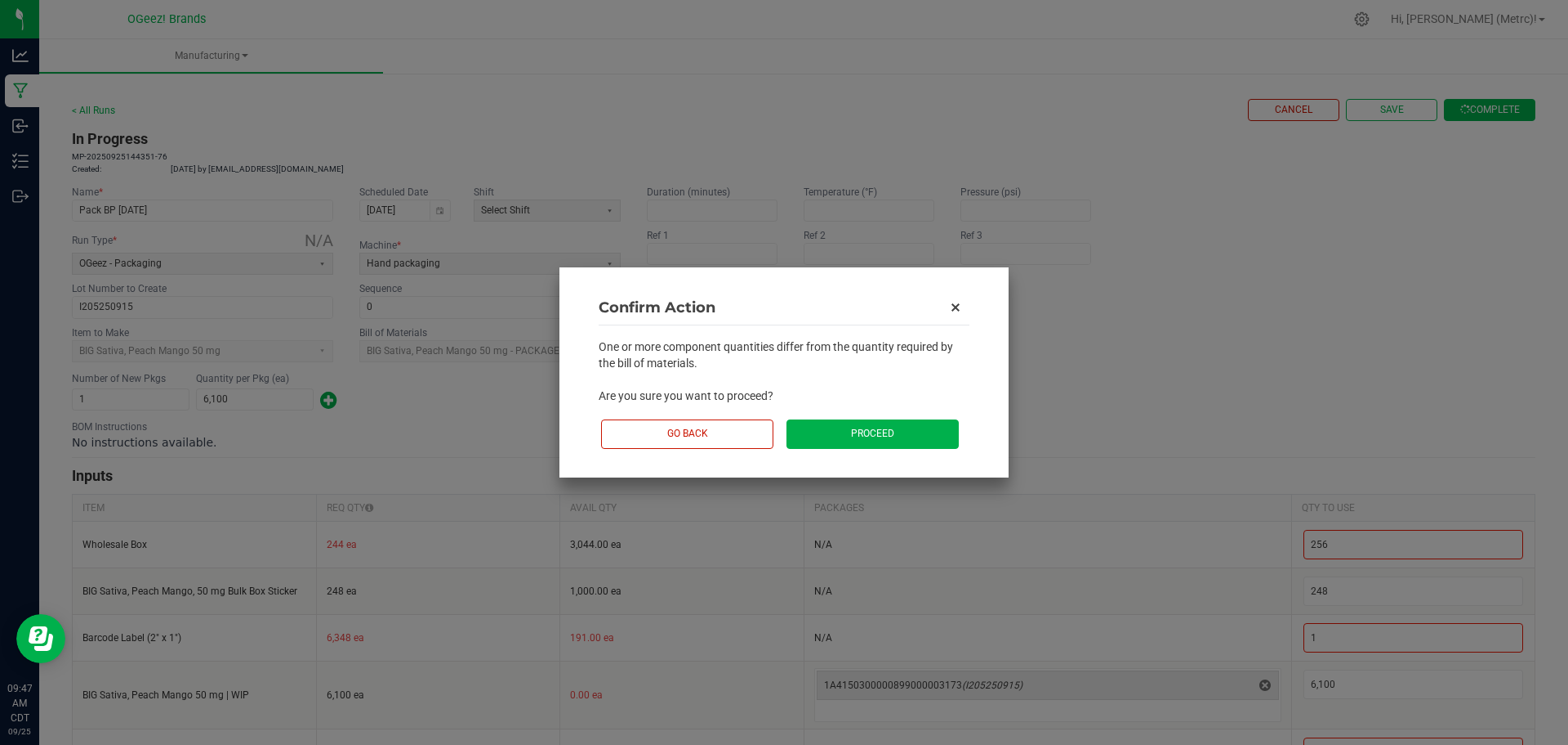
click at [837, 424] on button "Proceed" at bounding box center [873, 434] width 172 height 29
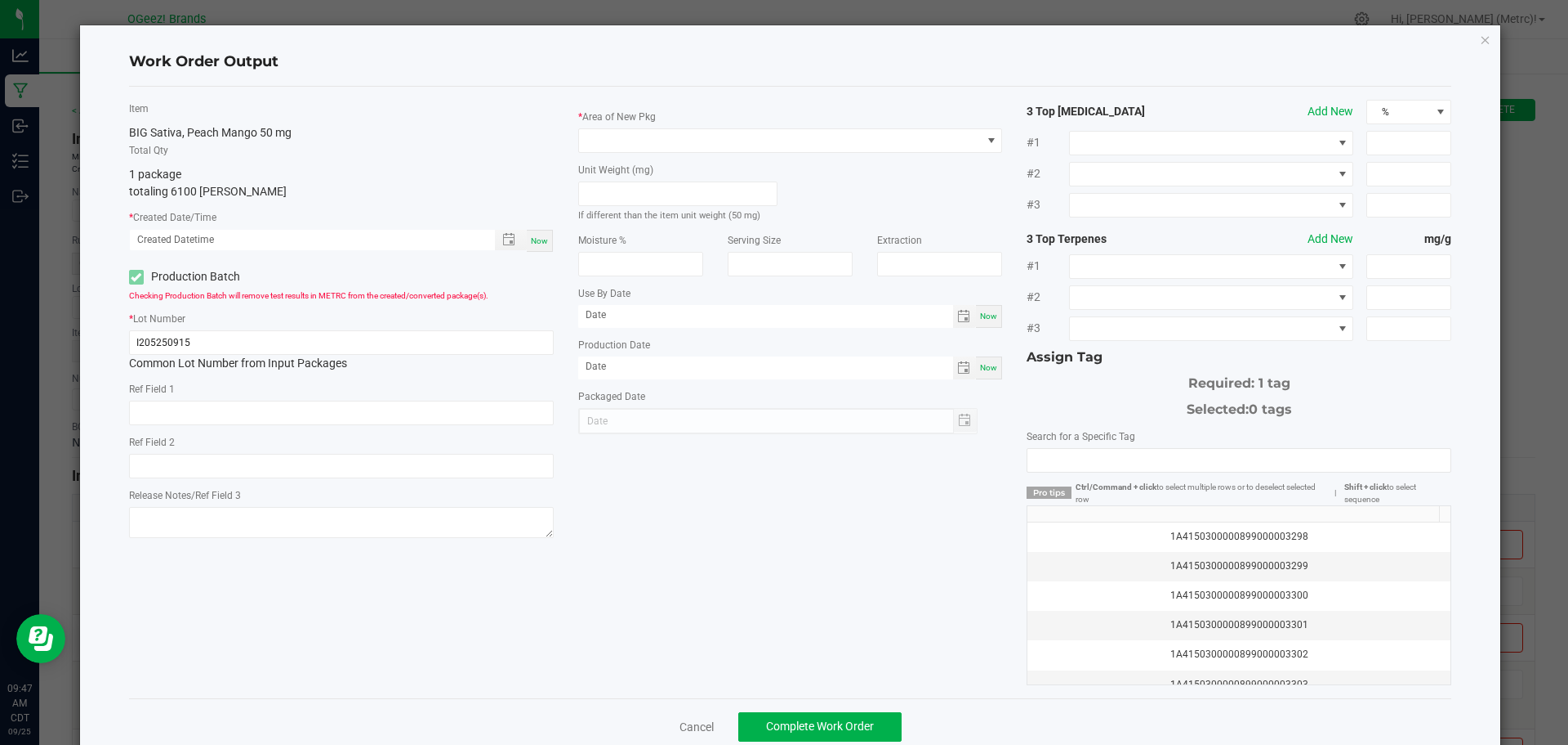
click at [536, 236] on span "Now" at bounding box center [540, 240] width 17 height 9
type input "[DATE] 9:47 AM"
type input "[DATE]"
click at [711, 137] on span at bounding box center [780, 141] width 403 height 23
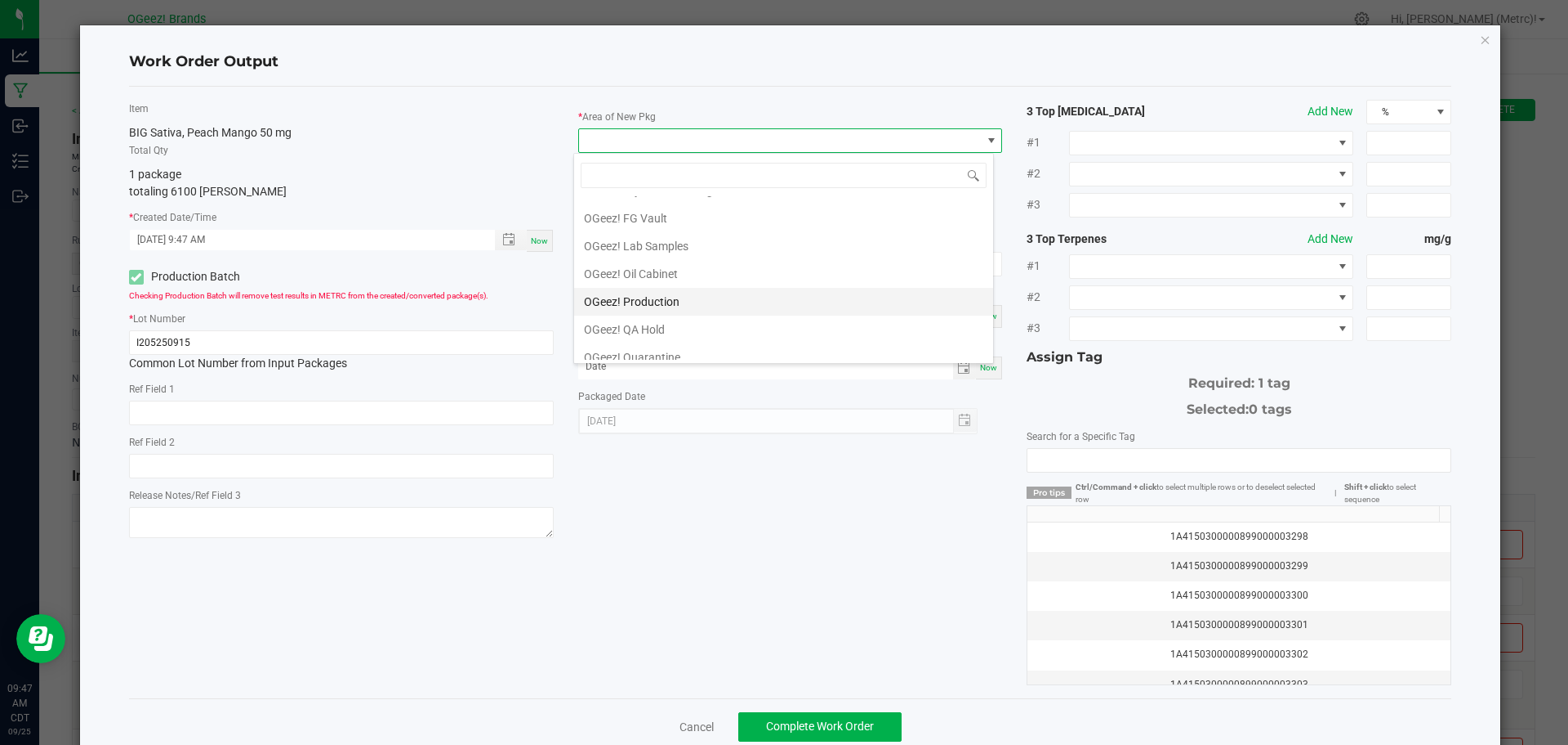
scroll to position [82, 0]
click at [645, 345] on li "OGeez! QA Hold" at bounding box center [784, 350] width 419 height 28
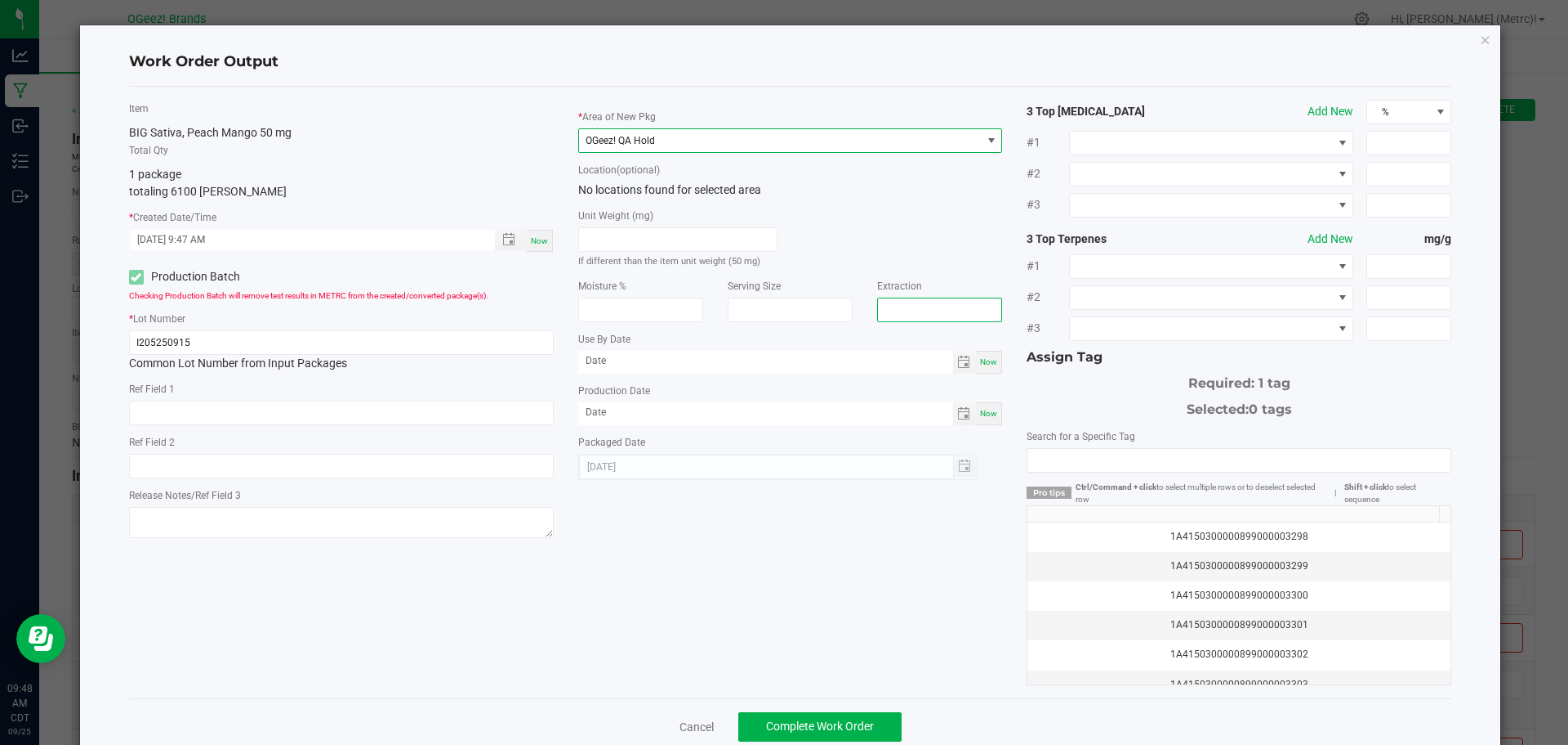
click at [893, 317] on input "text" at bounding box center [940, 309] width 125 height 24
click at [502, 244] on span "Toggle popup" at bounding box center [509, 240] width 13 height 13
type input "[MEDICAL_DATA]"
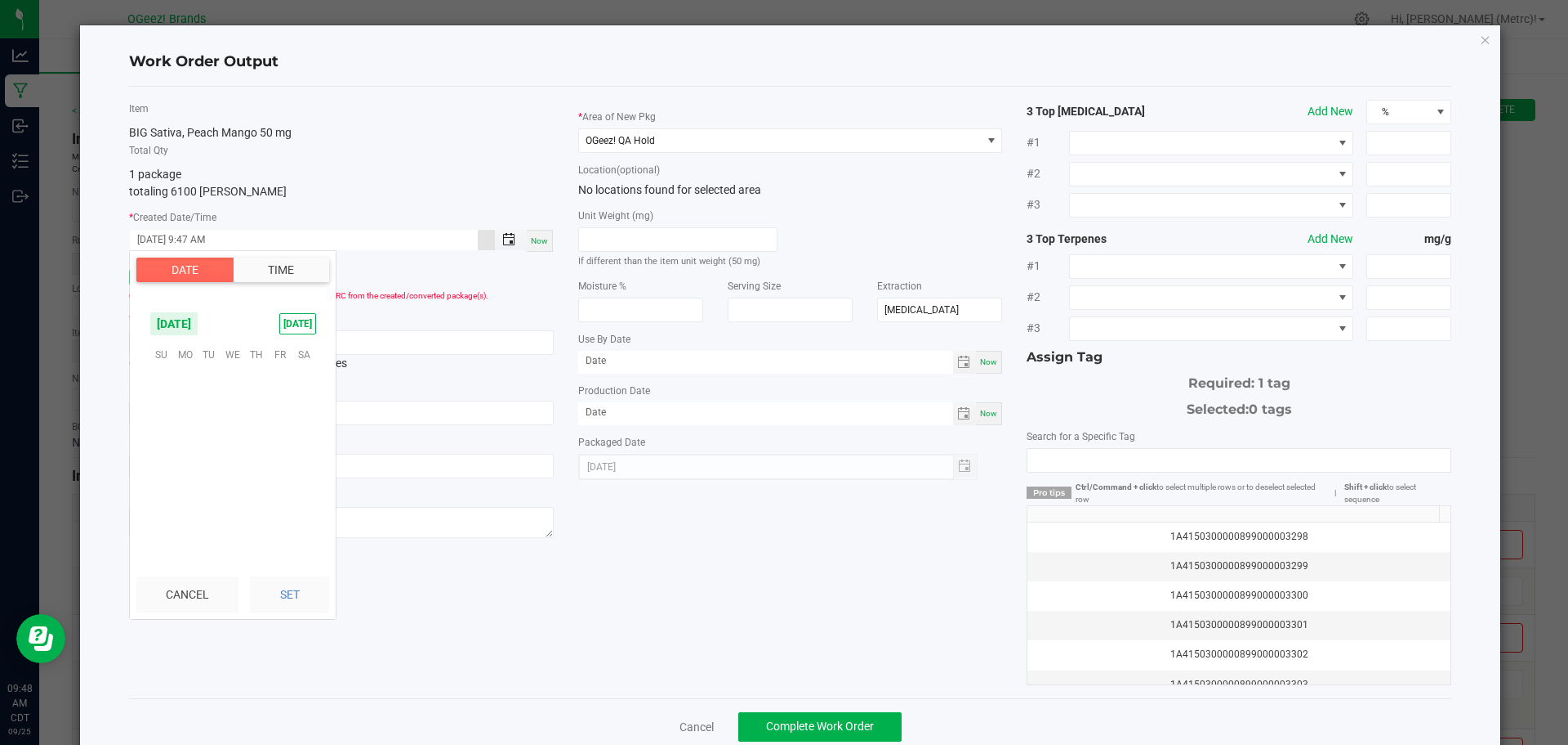
scroll to position [1043, 0]
click at [184, 427] on span "15" at bounding box center [185, 429] width 24 height 25
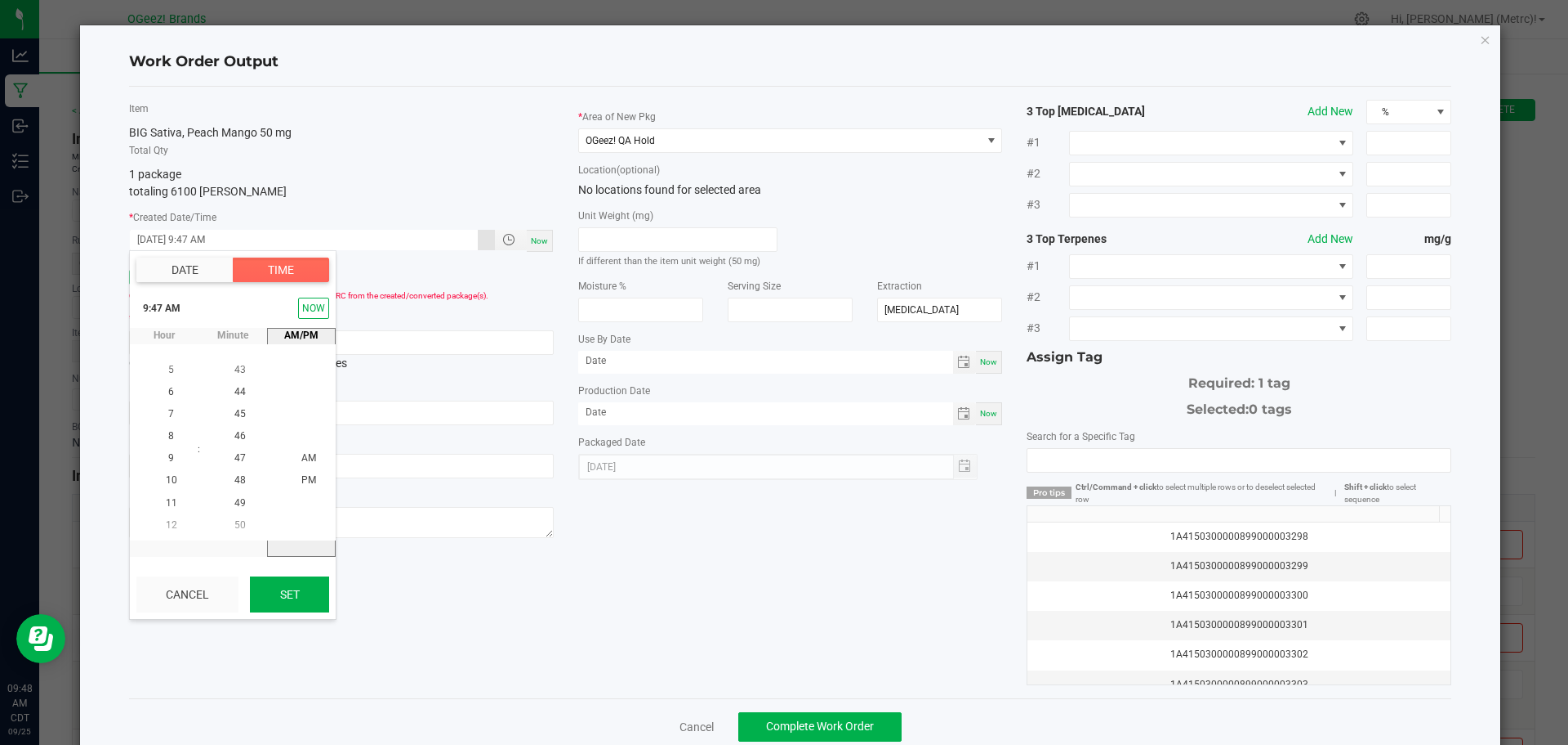
click at [307, 587] on button "Set" at bounding box center [290, 594] width 79 height 36
type input "[DATE] 9:47 AM"
type input "[DATE]"
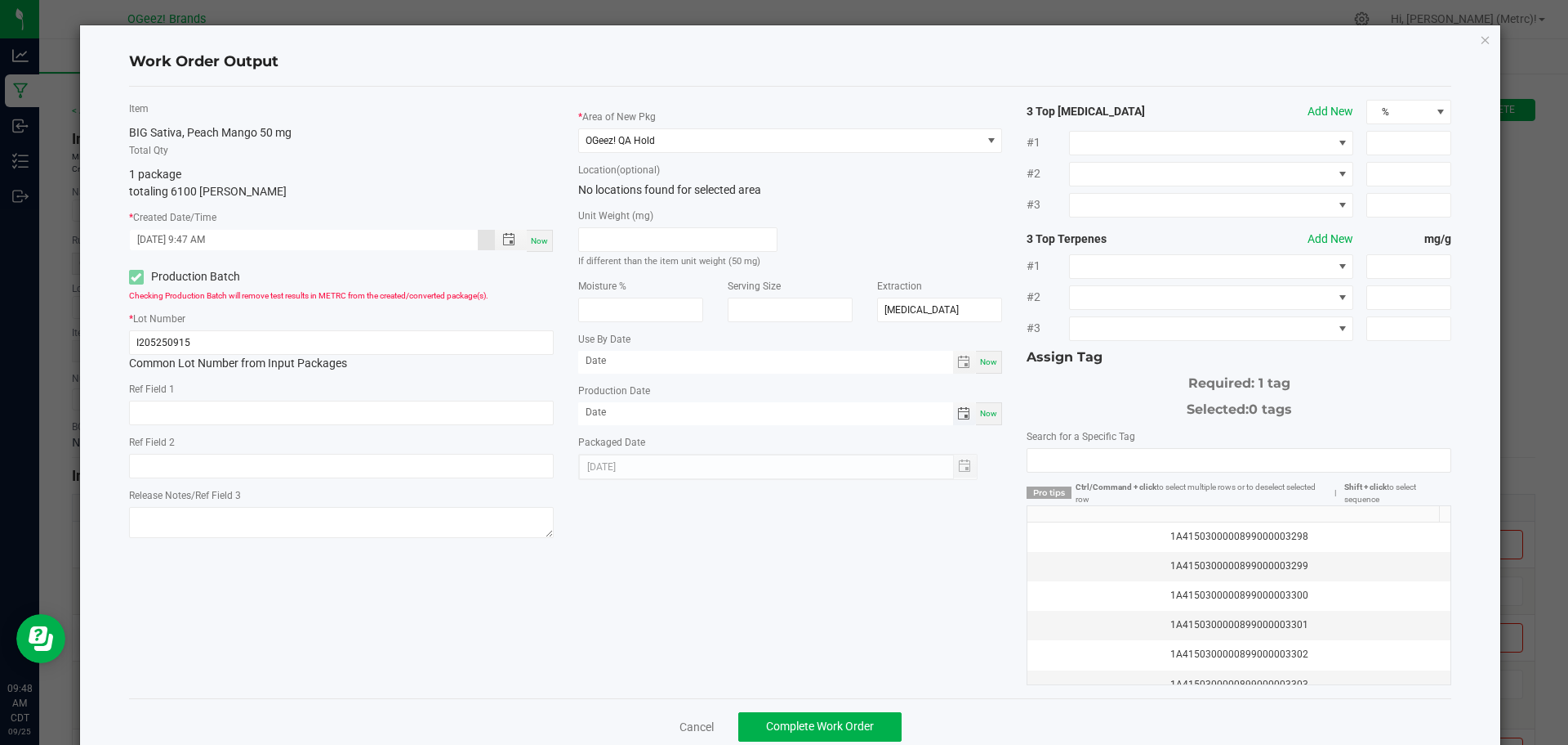
click at [957, 410] on span "Toggle calendar" at bounding box center [964, 414] width 13 height 13
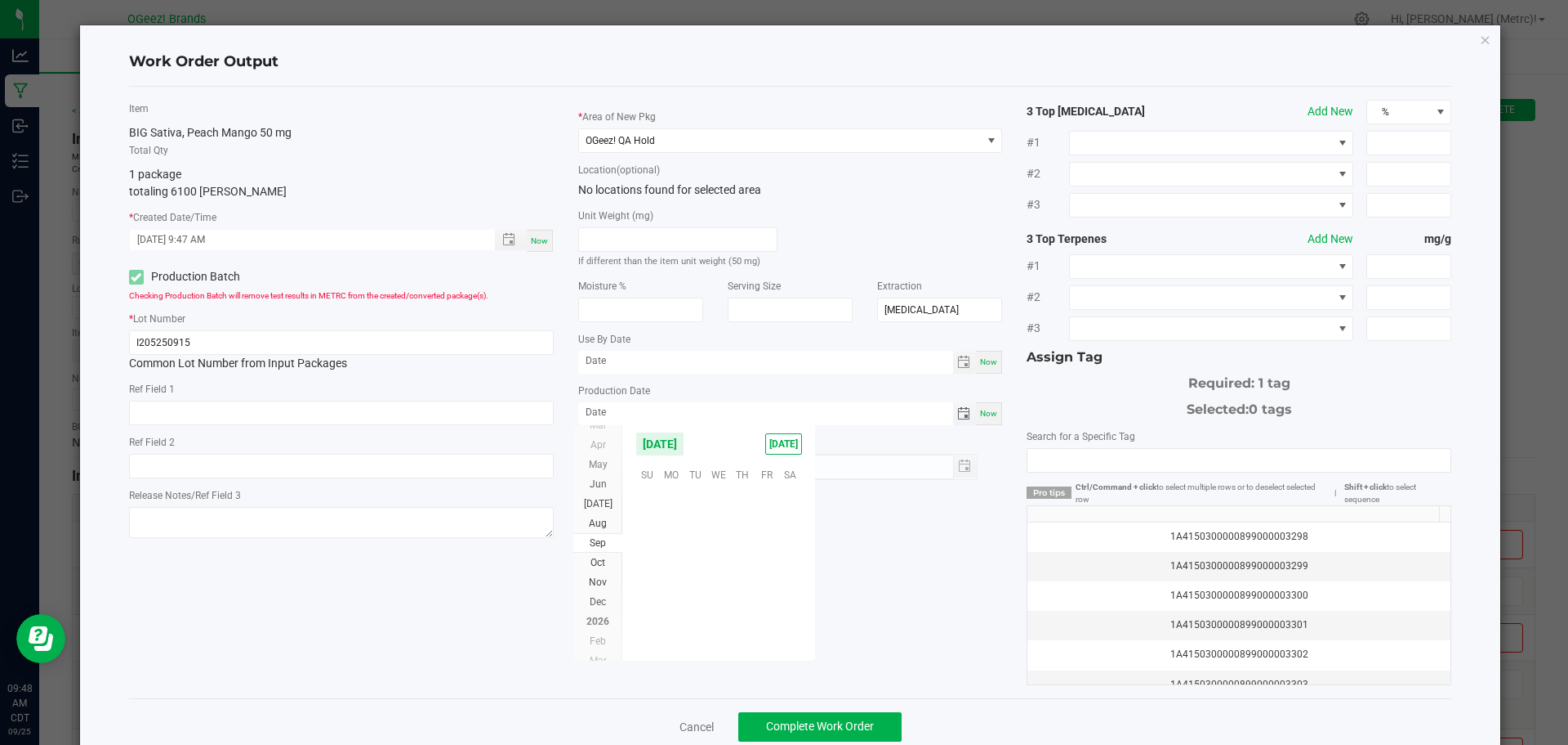
scroll to position [265079, 0]
click at [670, 543] on span "15" at bounding box center [670, 549] width 24 height 25
type input "09/15/2025"
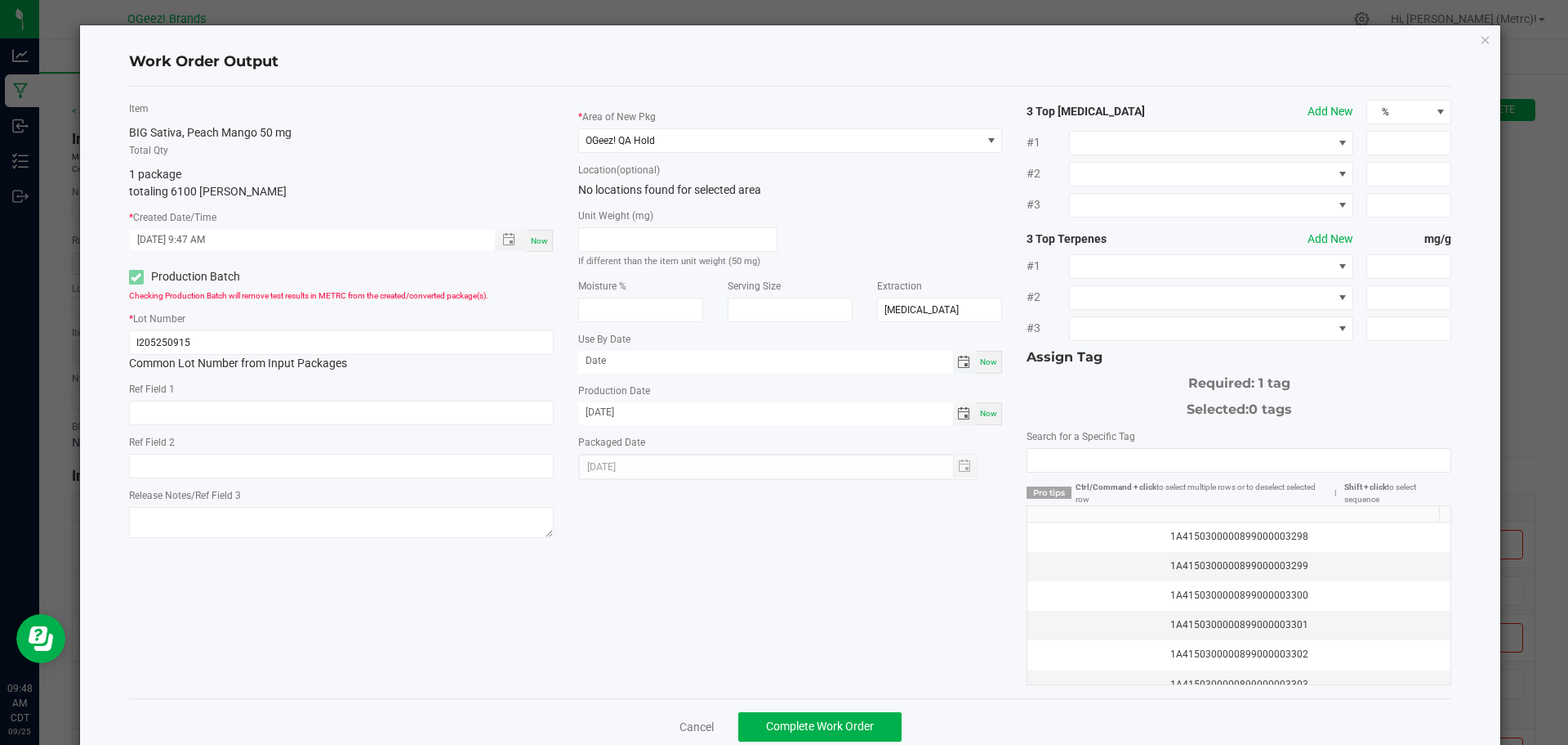
click at [957, 362] on span "Toggle calendar" at bounding box center [964, 362] width 13 height 13
click at [676, 501] on span "15" at bounding box center [670, 498] width 24 height 25
click at [679, 360] on input "09/15/2025" at bounding box center [766, 360] width 375 height 20
type input "09/15/2026"
click at [706, 562] on div "Item BIG Sativa, Peach Mango 50 mg Total Qty 1 package totaling 6100 eaches * C…" at bounding box center [790, 393] width 1348 height 585
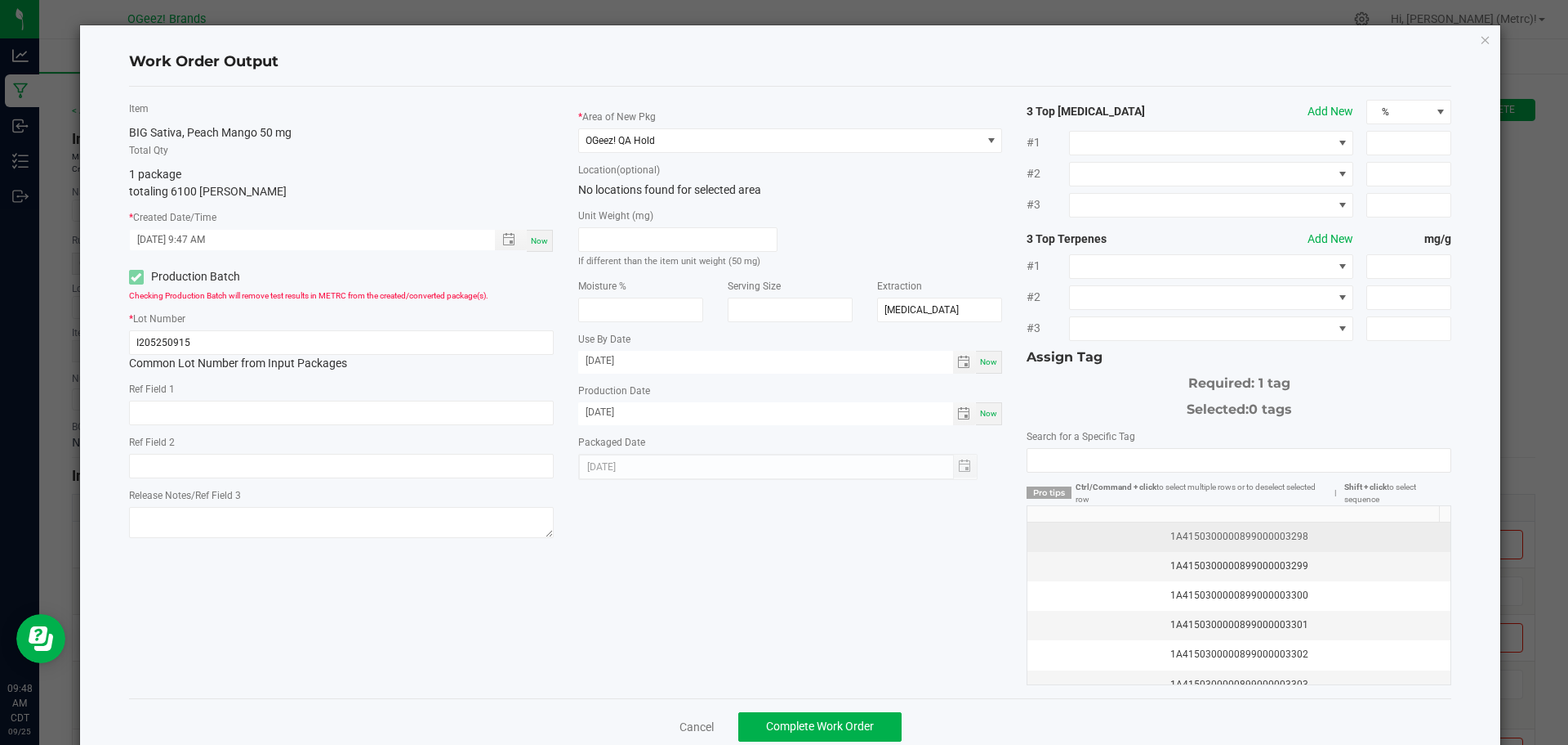
click at [1208, 535] on div "1A4150300000899000003298" at bounding box center [1238, 536] width 403 height 15
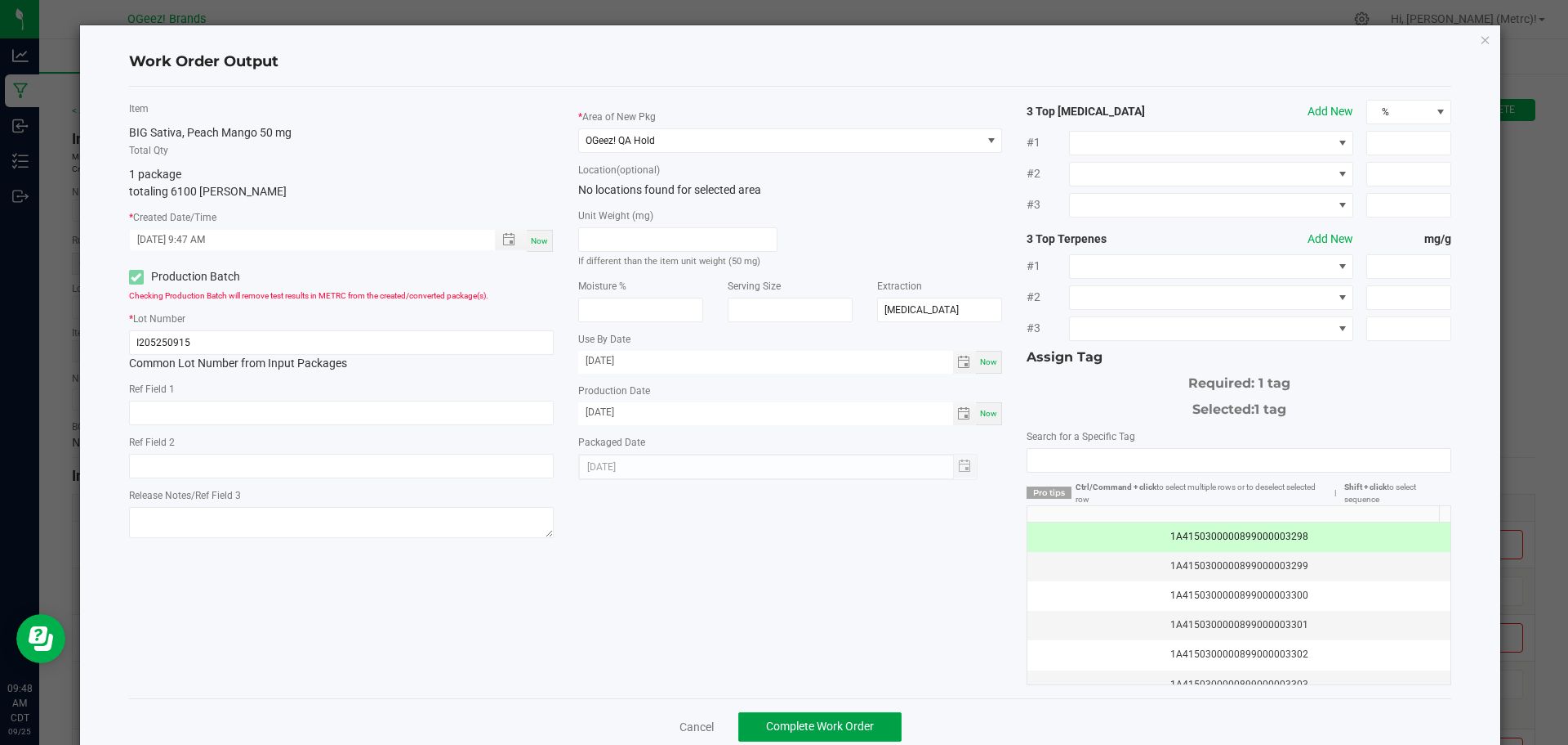
click at [863, 721] on span "Complete Work Order" at bounding box center [821, 726] width 108 height 13
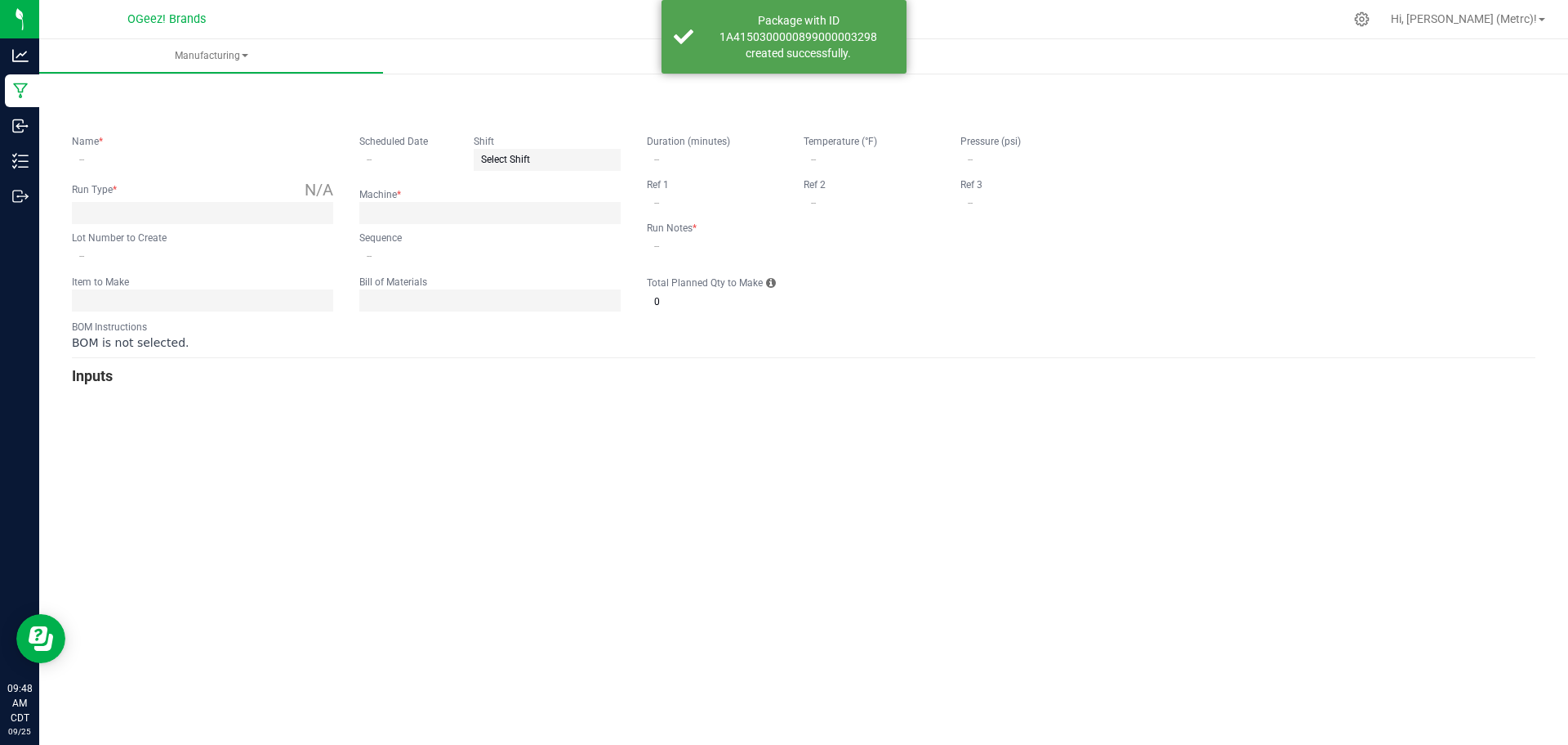
type input "Pack BP 9.23.25"
type input "09/23/2025"
type input "I205250915"
type input "0"
type input "None"
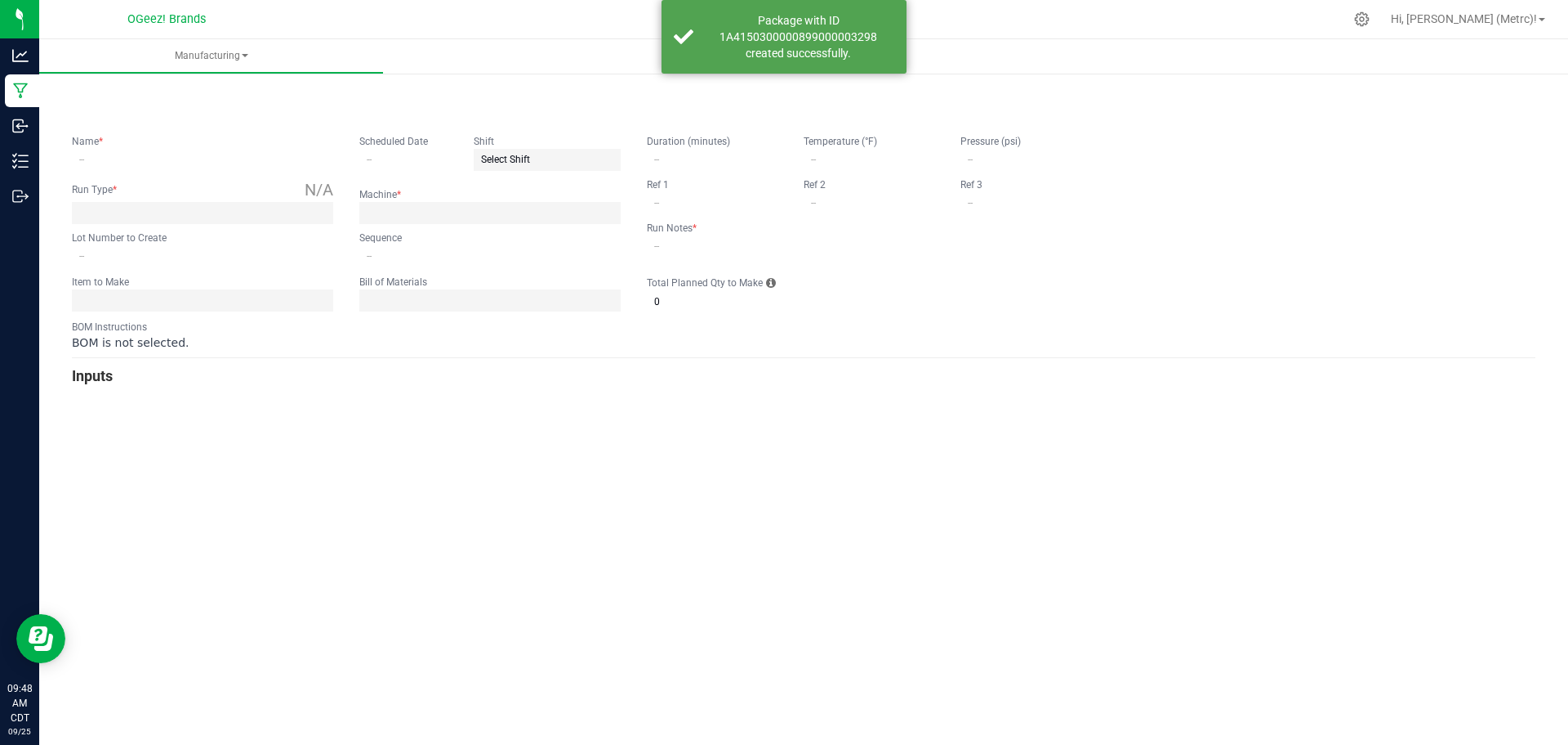
type input "10"
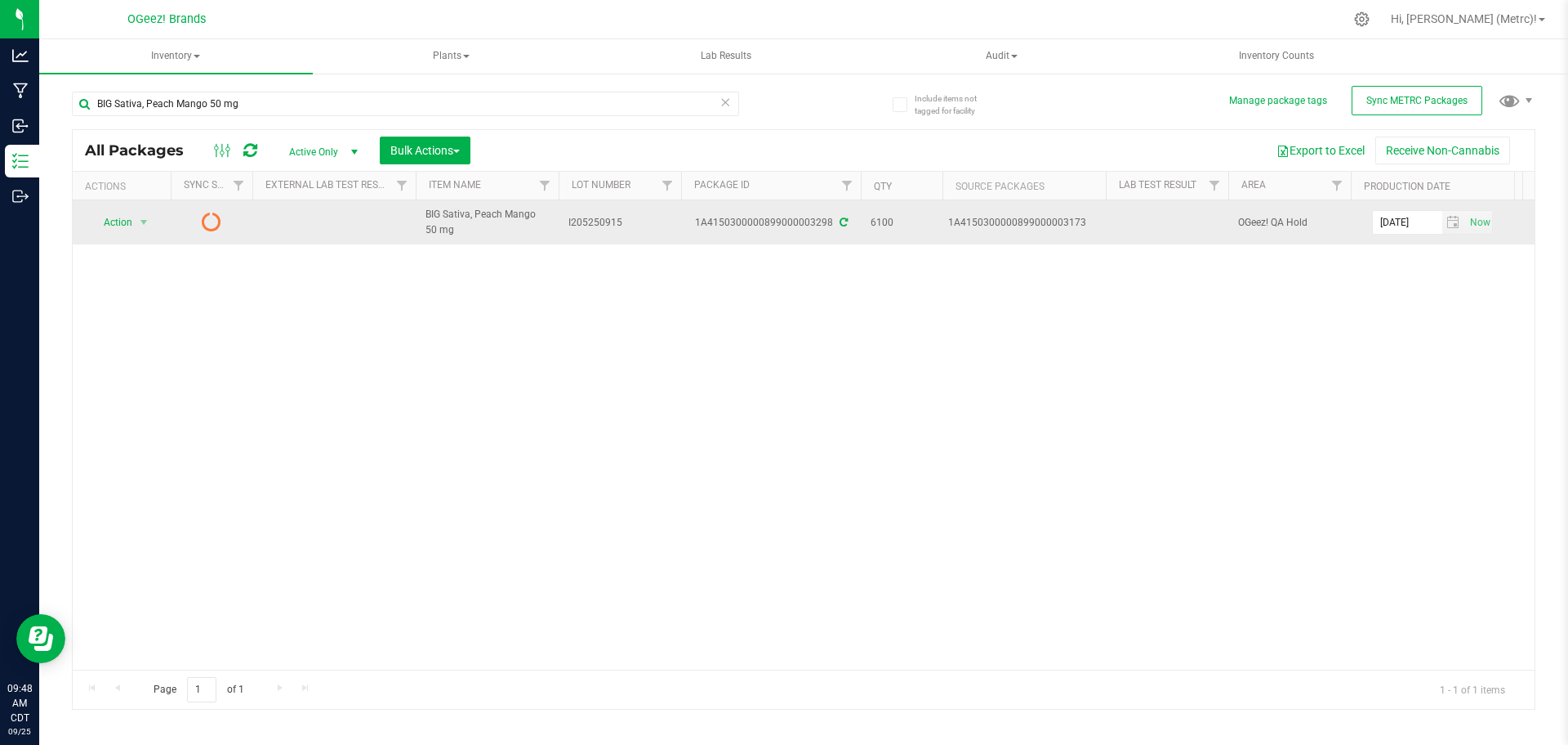
click at [842, 224] on icon at bounding box center [844, 222] width 8 height 10
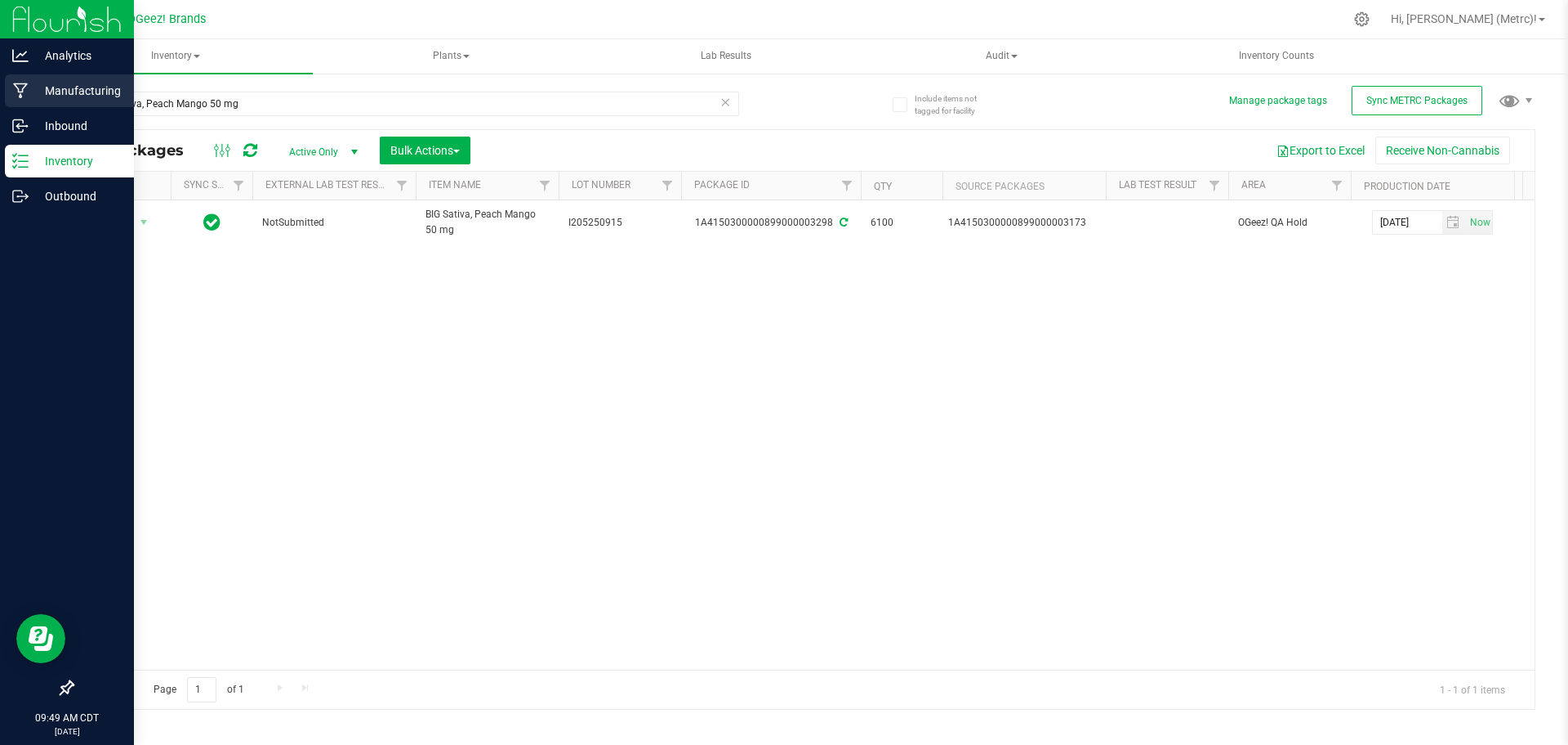
click at [55, 90] on p "Manufacturing" at bounding box center [78, 90] width 98 height 19
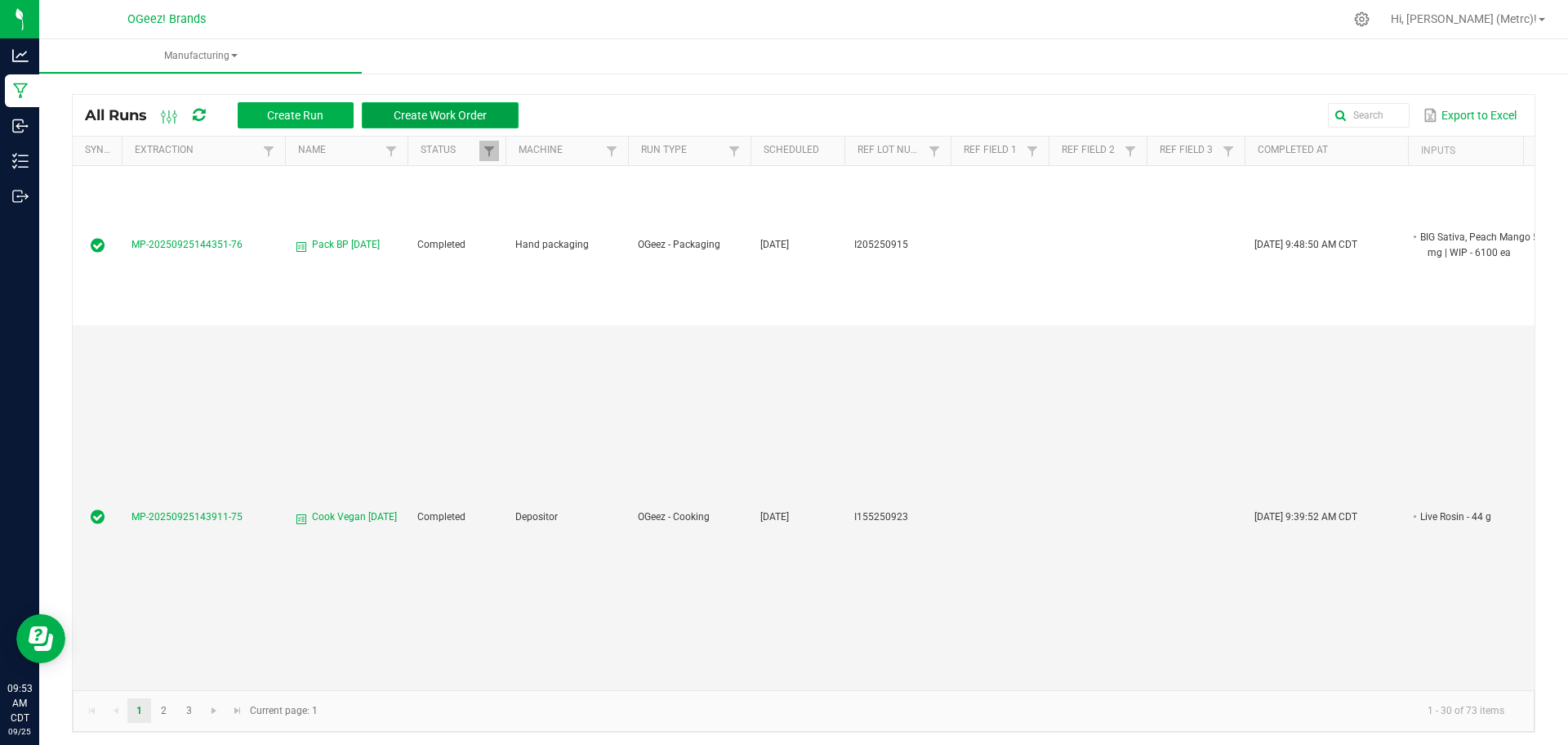
click at [442, 112] on span "Create Work Order" at bounding box center [440, 116] width 93 height 13
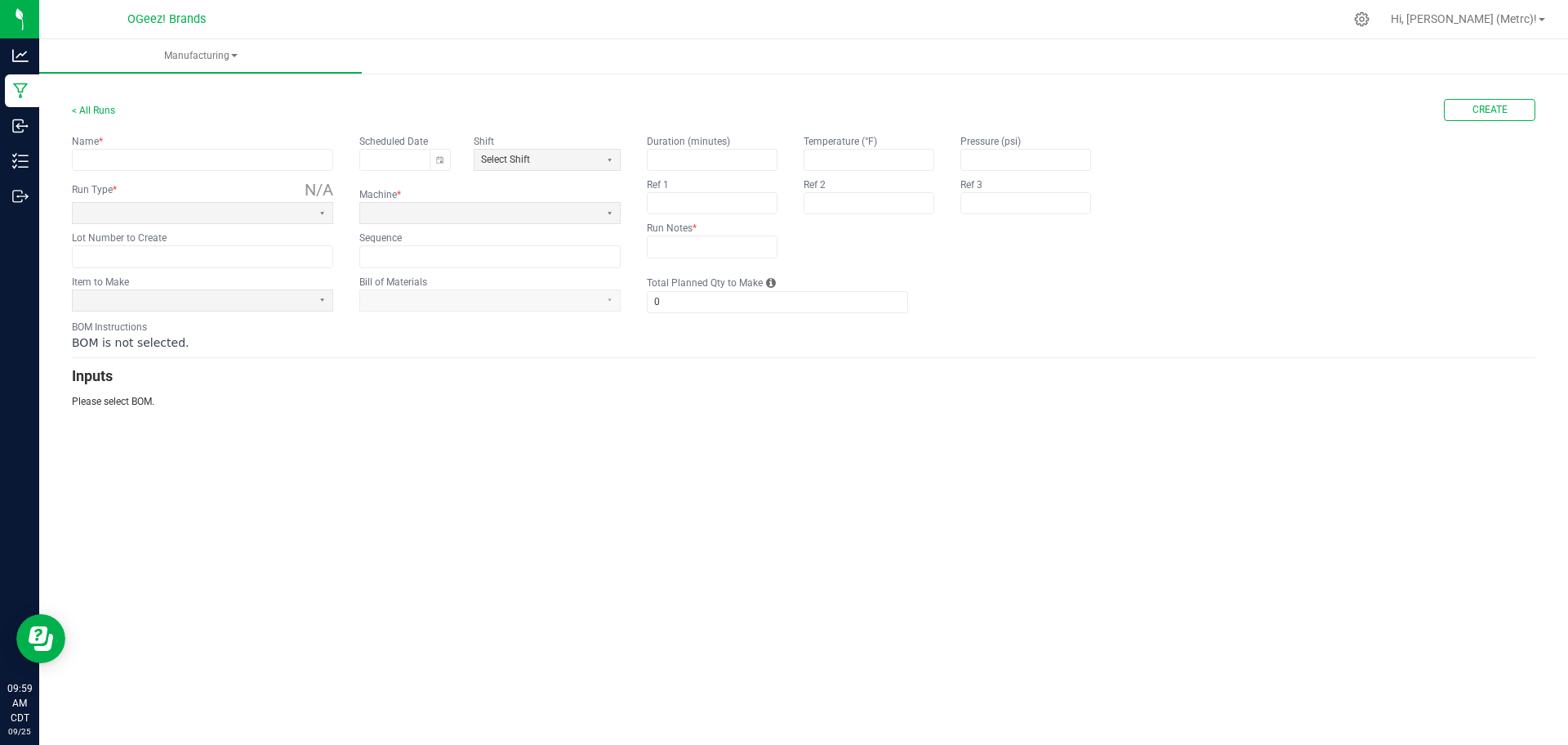
drag, startPoint x: 681, startPoint y: 463, endPoint x: 1038, endPoint y: 392, distance: 364.0
click at [691, 461] on div "Manufacturing < All Runs Create Name * Scheduled Date Shift Select Shift Run Ty…" at bounding box center [804, 392] width 1530 height 706
click at [231, 160] on input "text" at bounding box center [203, 159] width 260 height 20
click at [214, 161] on input "text" at bounding box center [203, 159] width 260 height 20
type input "B"
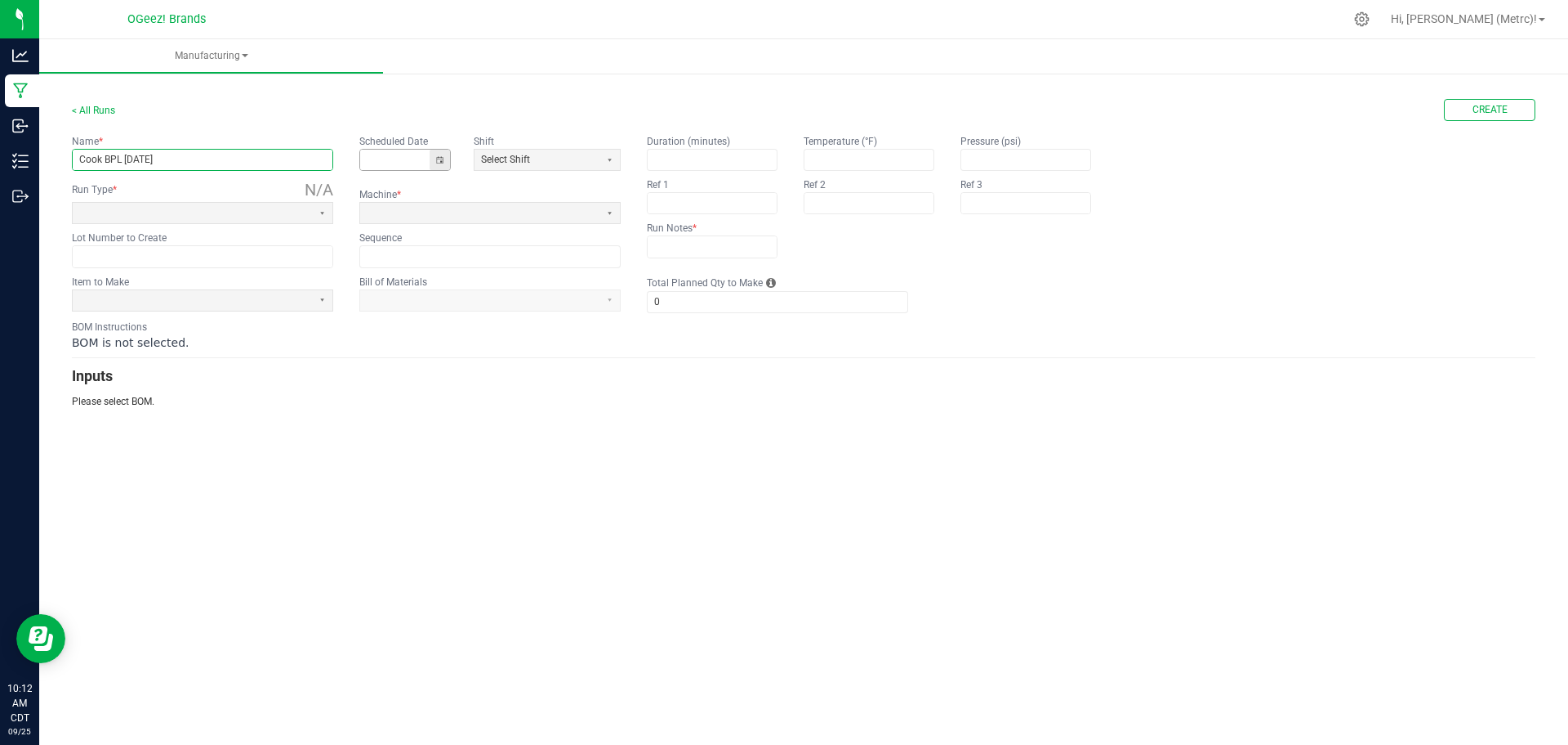
click at [437, 165] on button "Toggle calendar" at bounding box center [440, 159] width 20 height 20
type input "Cook BPL 9.24.25"
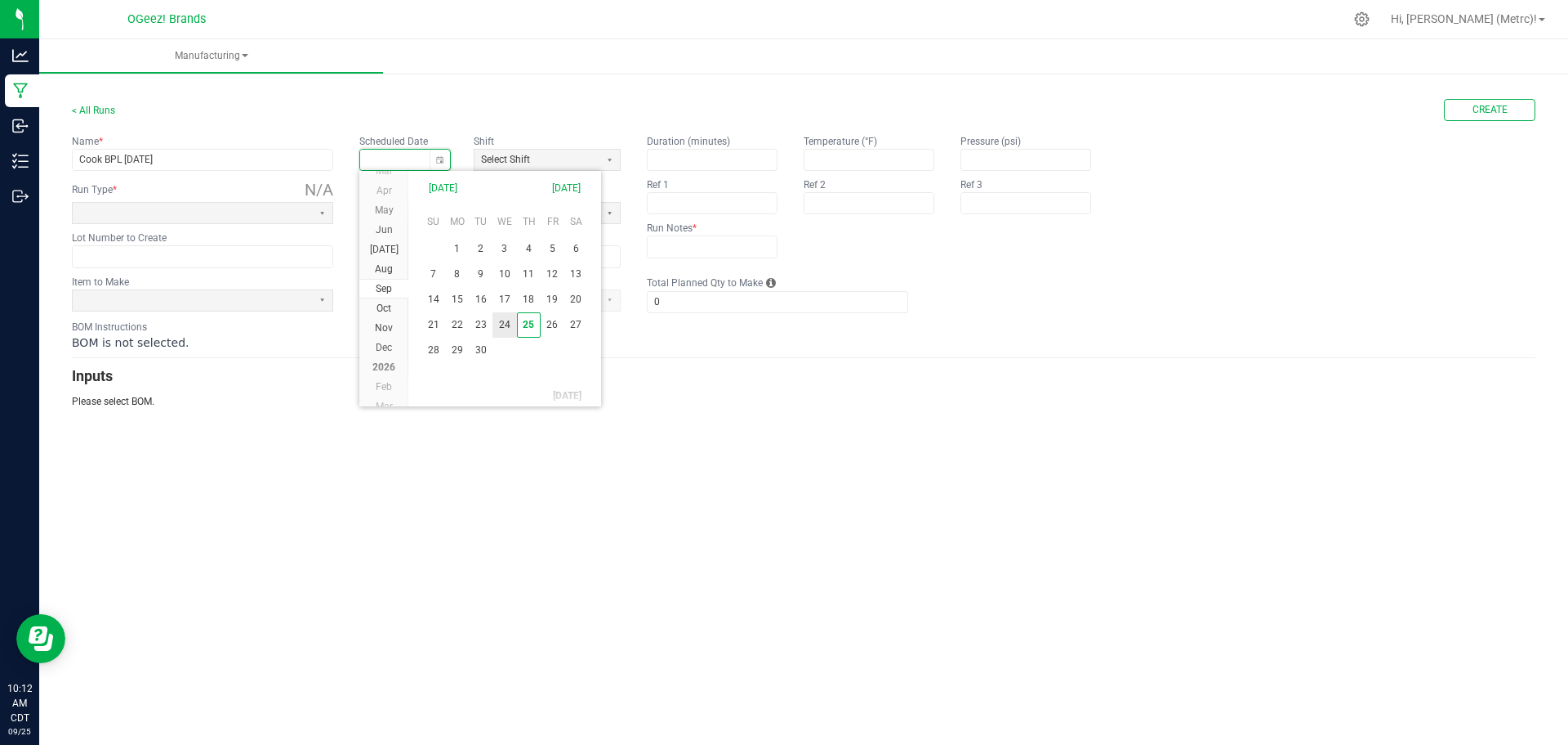
click at [501, 329] on span "24" at bounding box center [504, 324] width 24 height 25
type input "09/24/2025"
click at [290, 220] on span at bounding box center [192, 213] width 240 height 20
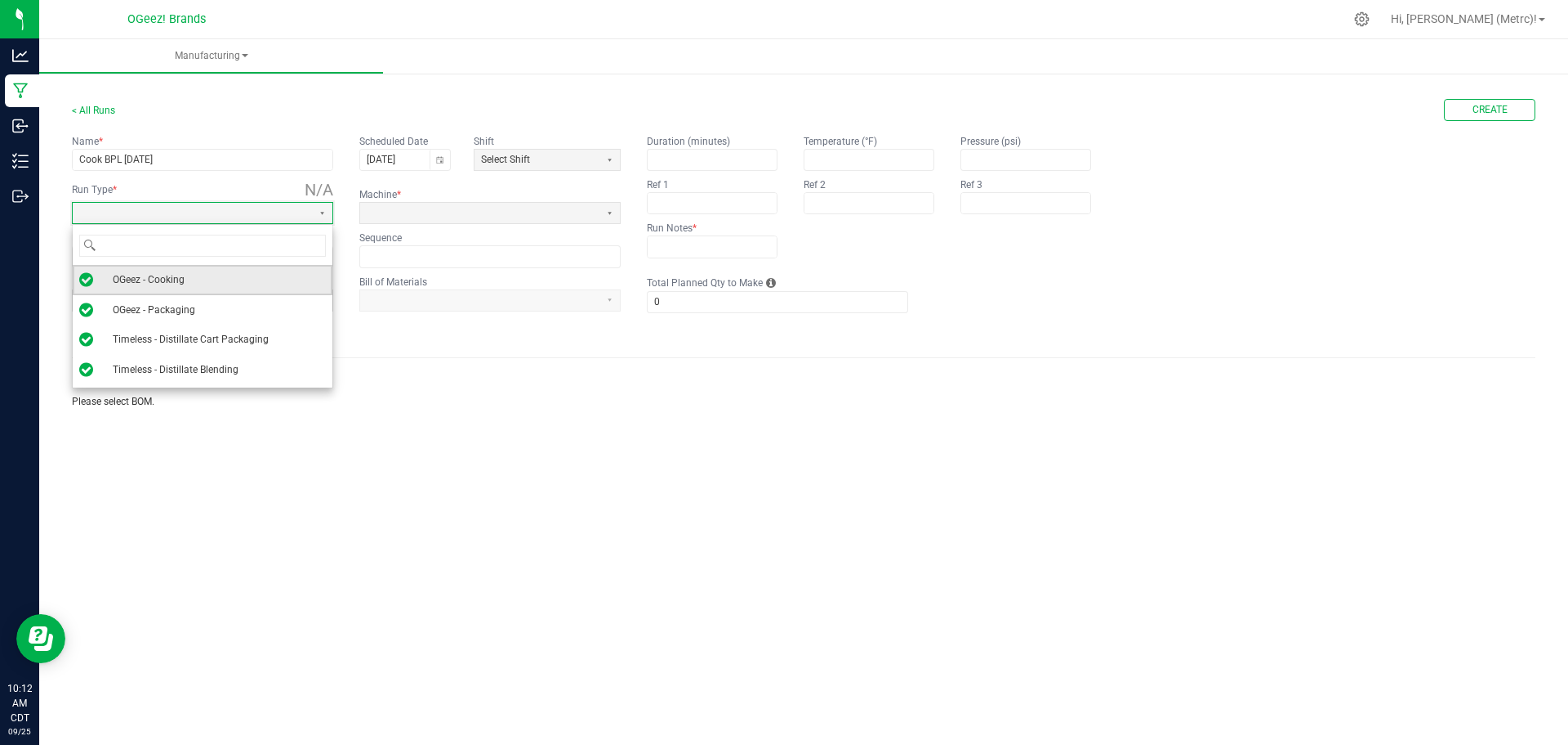
click at [214, 282] on li "OGeez - Cooking" at bounding box center [203, 279] width 260 height 30
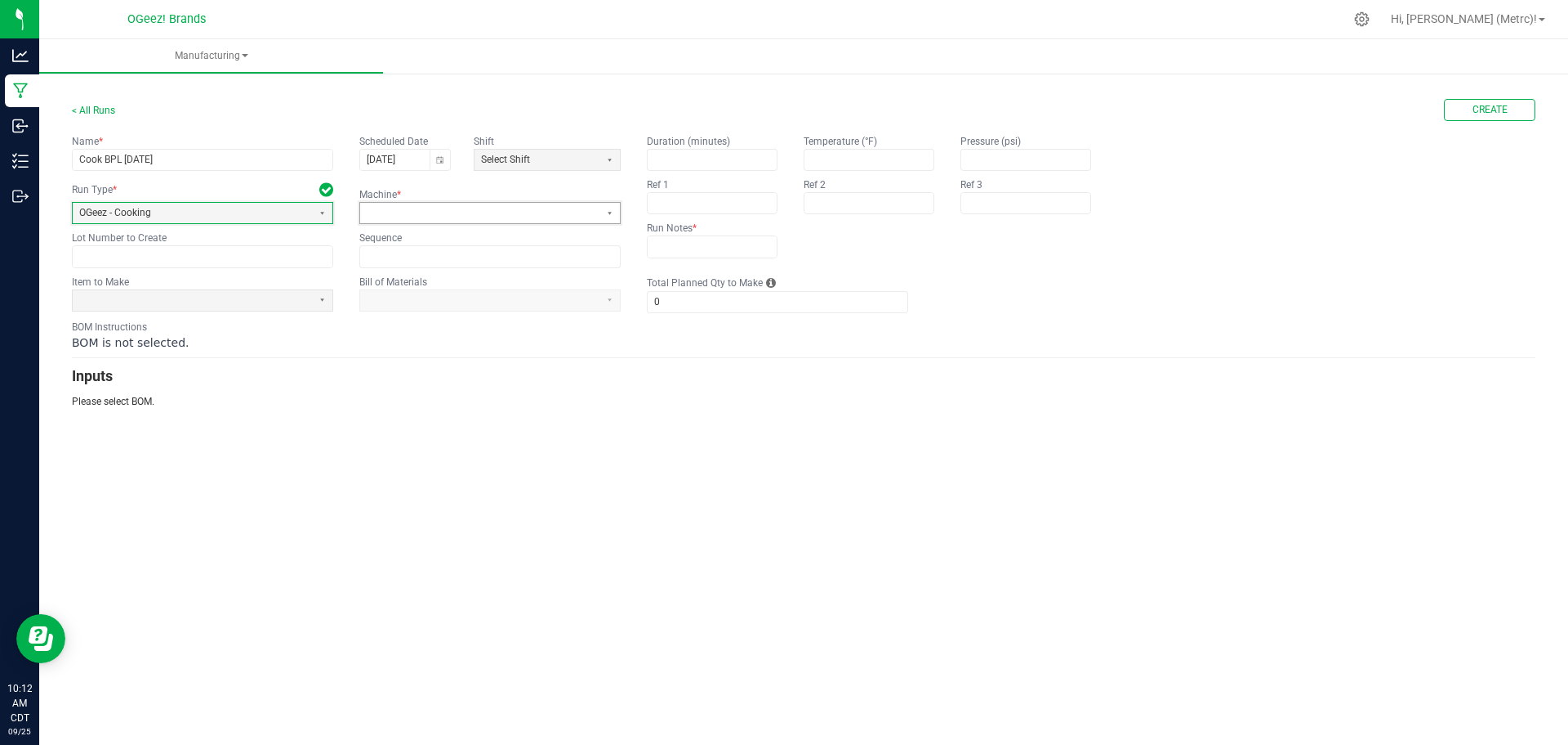
click at [414, 212] on span at bounding box center [479, 213] width 226 height 13
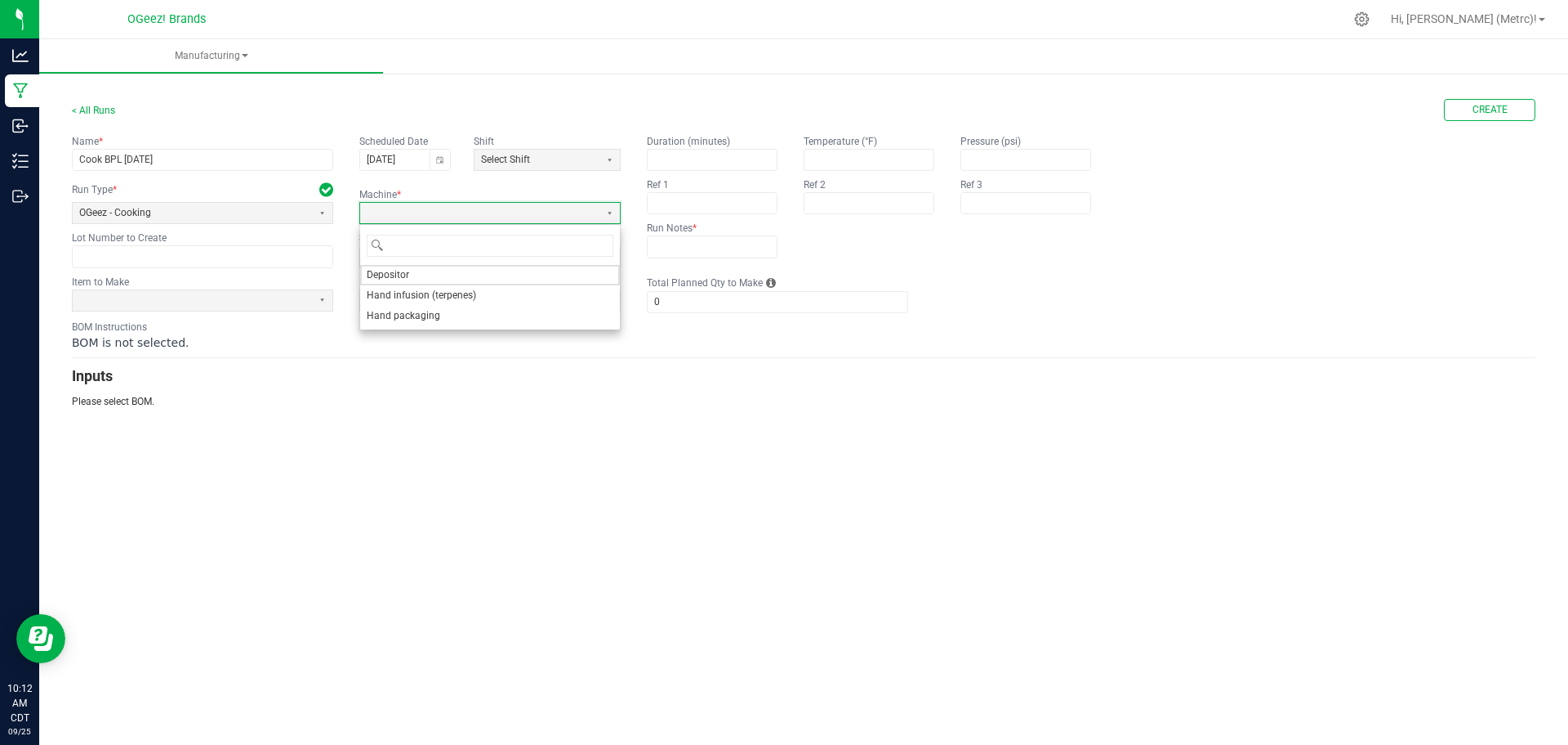
click at [437, 278] on li "Depositor" at bounding box center [490, 274] width 260 height 20
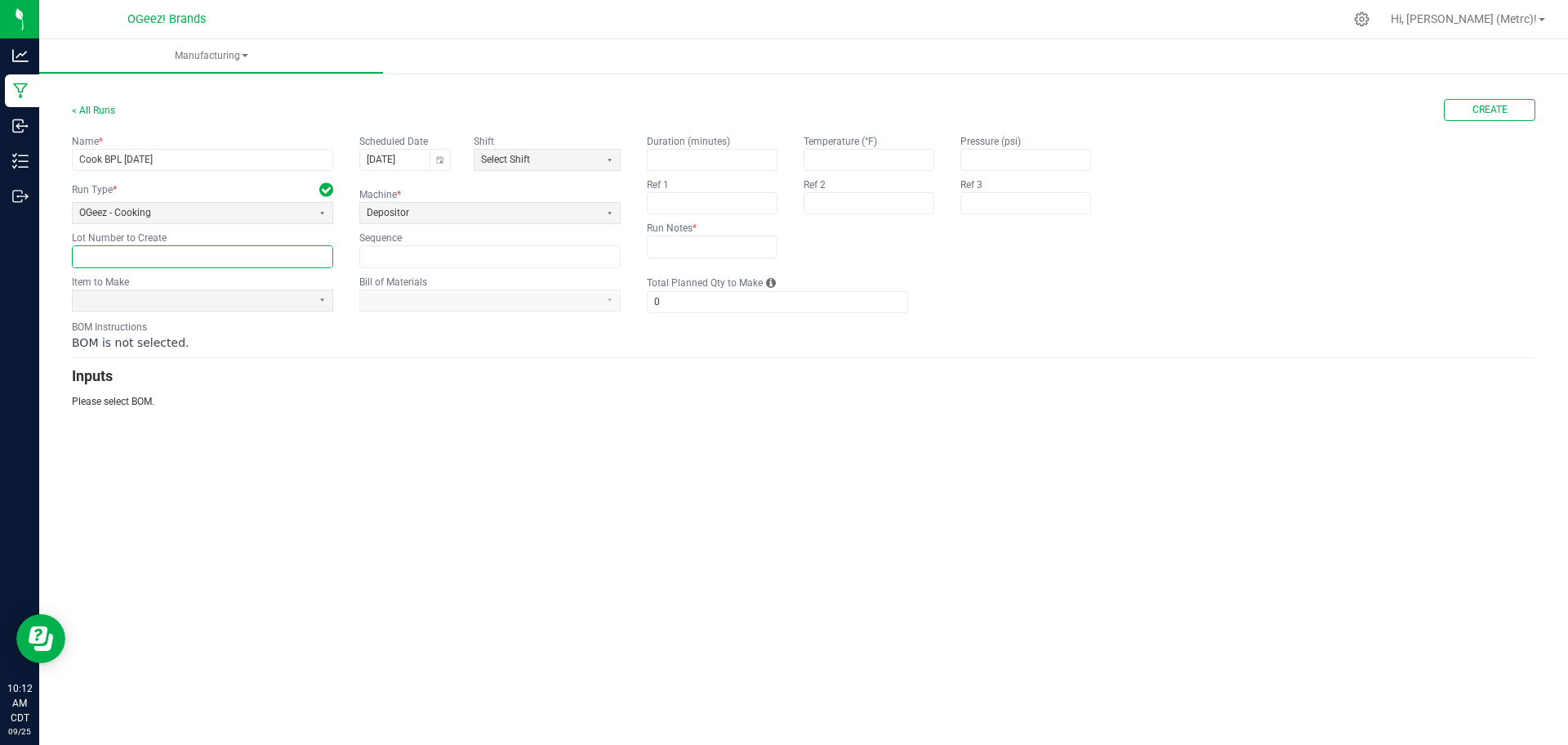
click at [252, 263] on input "text" at bounding box center [203, 256] width 260 height 20
type input "I257250924"
click at [311, 295] on span at bounding box center [192, 299] width 240 height 20
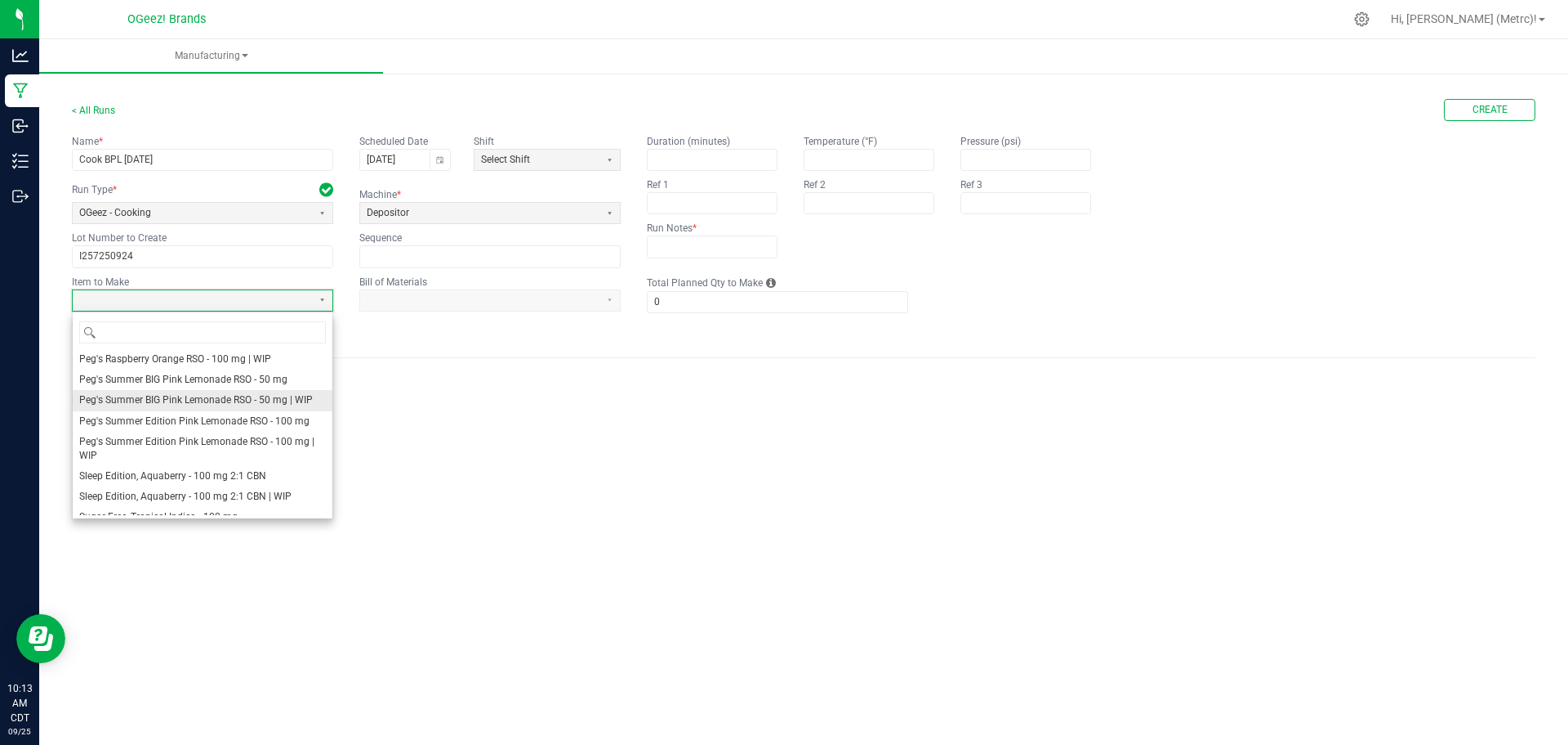
scroll to position [245, 0]
click at [305, 395] on span "Peg's Summer BIG Pink Lemonade RSO - 50 mg | WIP" at bounding box center [195, 398] width 234 height 13
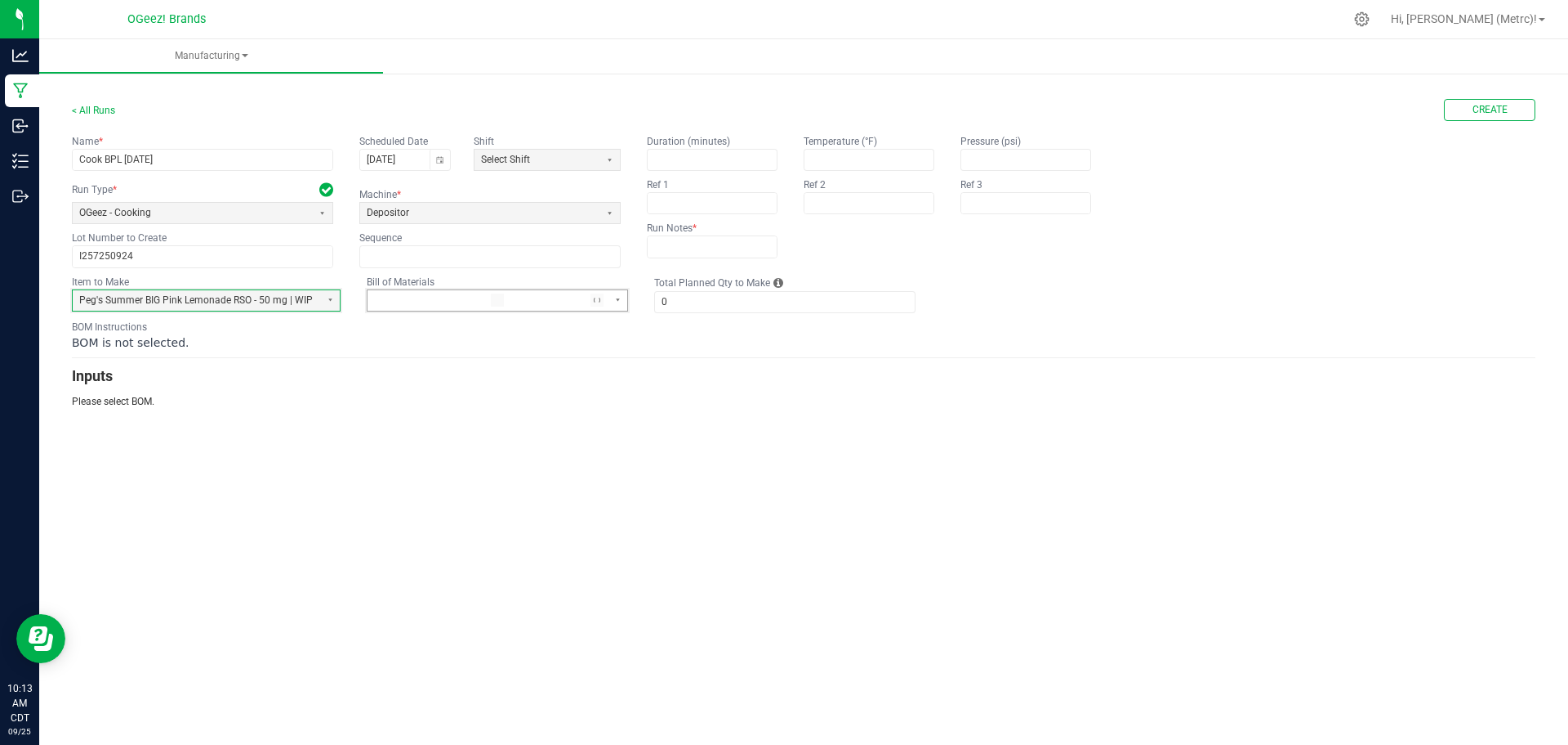
click at [478, 292] on span at bounding box center [477, 299] width 219 height 20
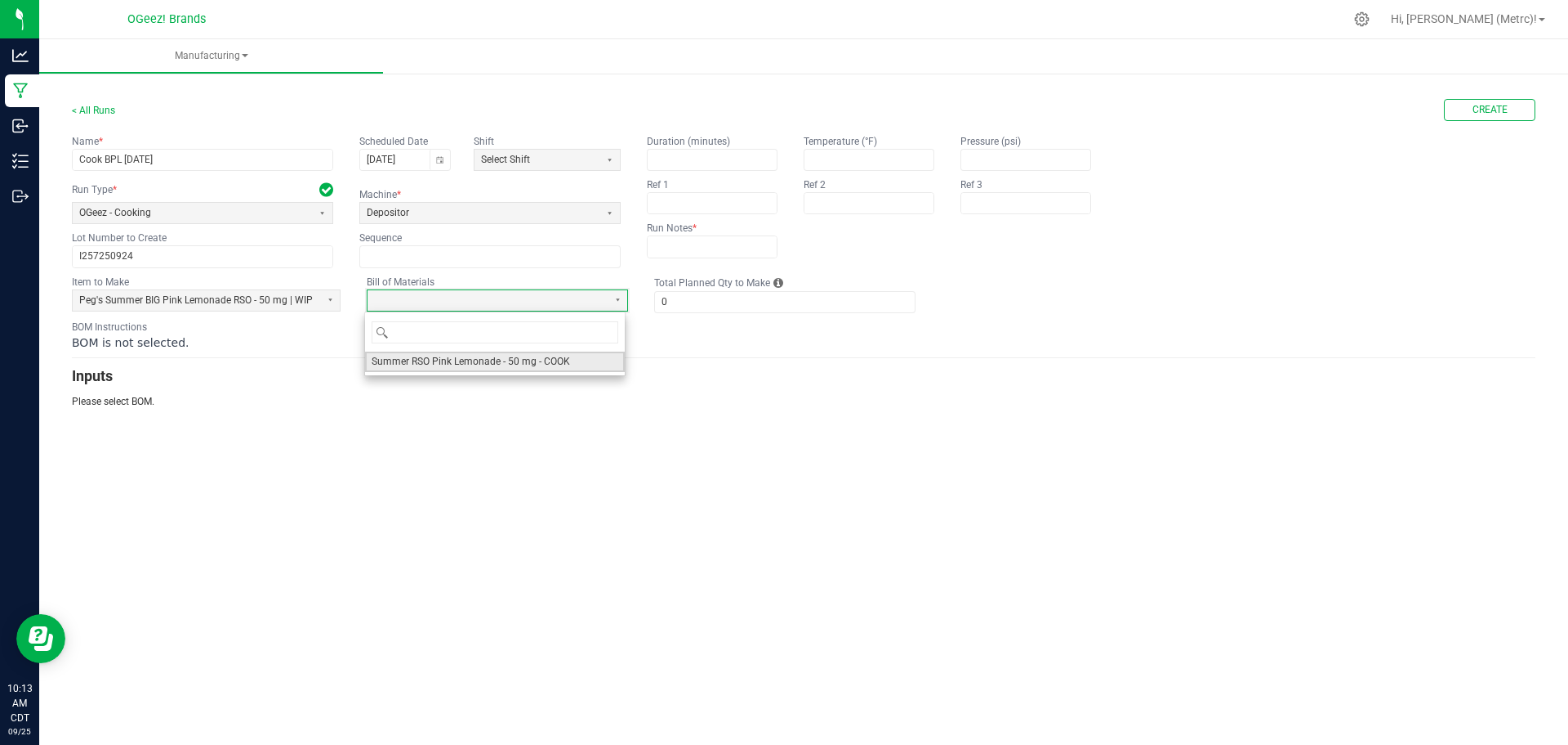
click at [481, 356] on span "Summer RSO Pink Lemonade - 50 mg - COOK" at bounding box center [470, 362] width 198 height 13
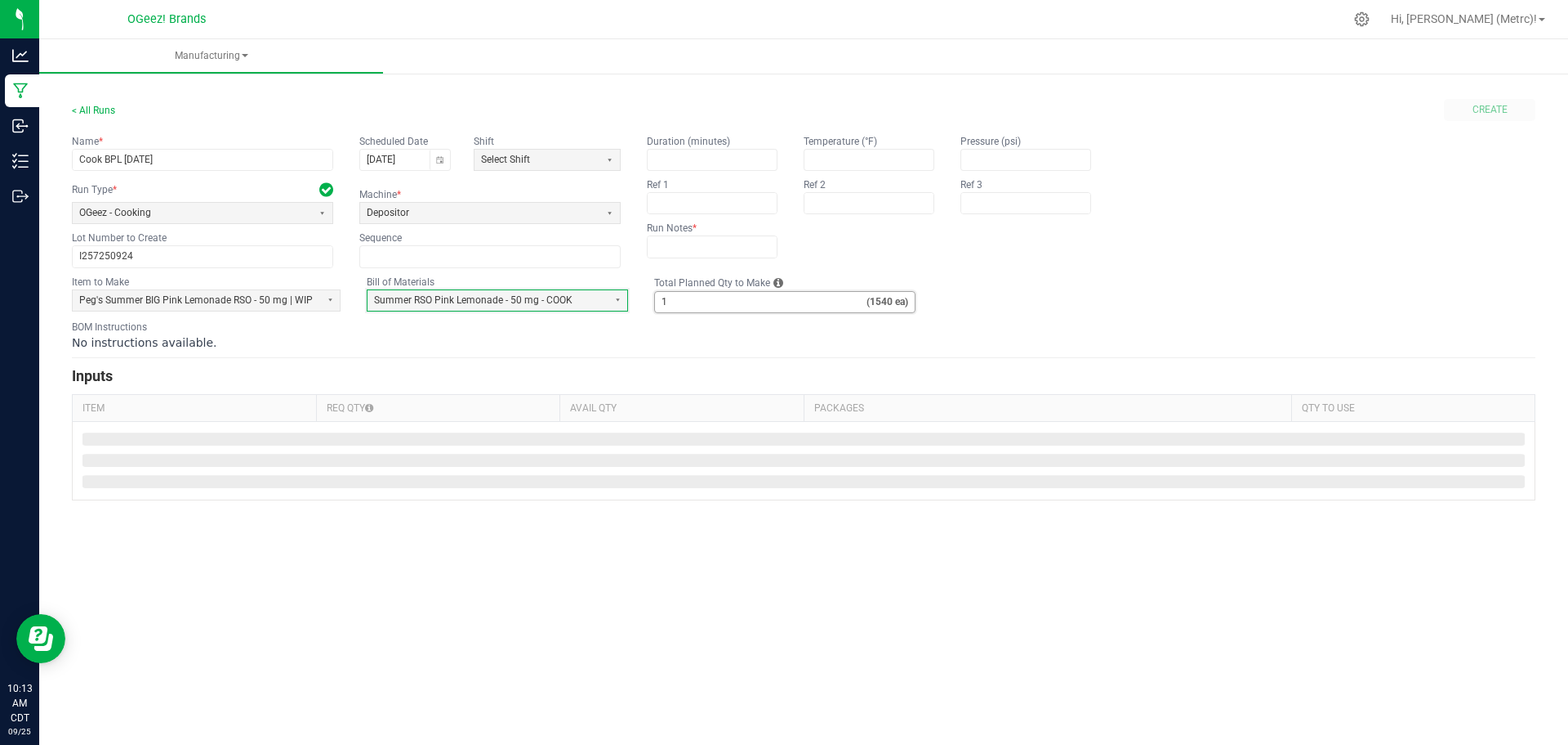
click at [696, 301] on input "1" at bounding box center [761, 301] width 212 height 20
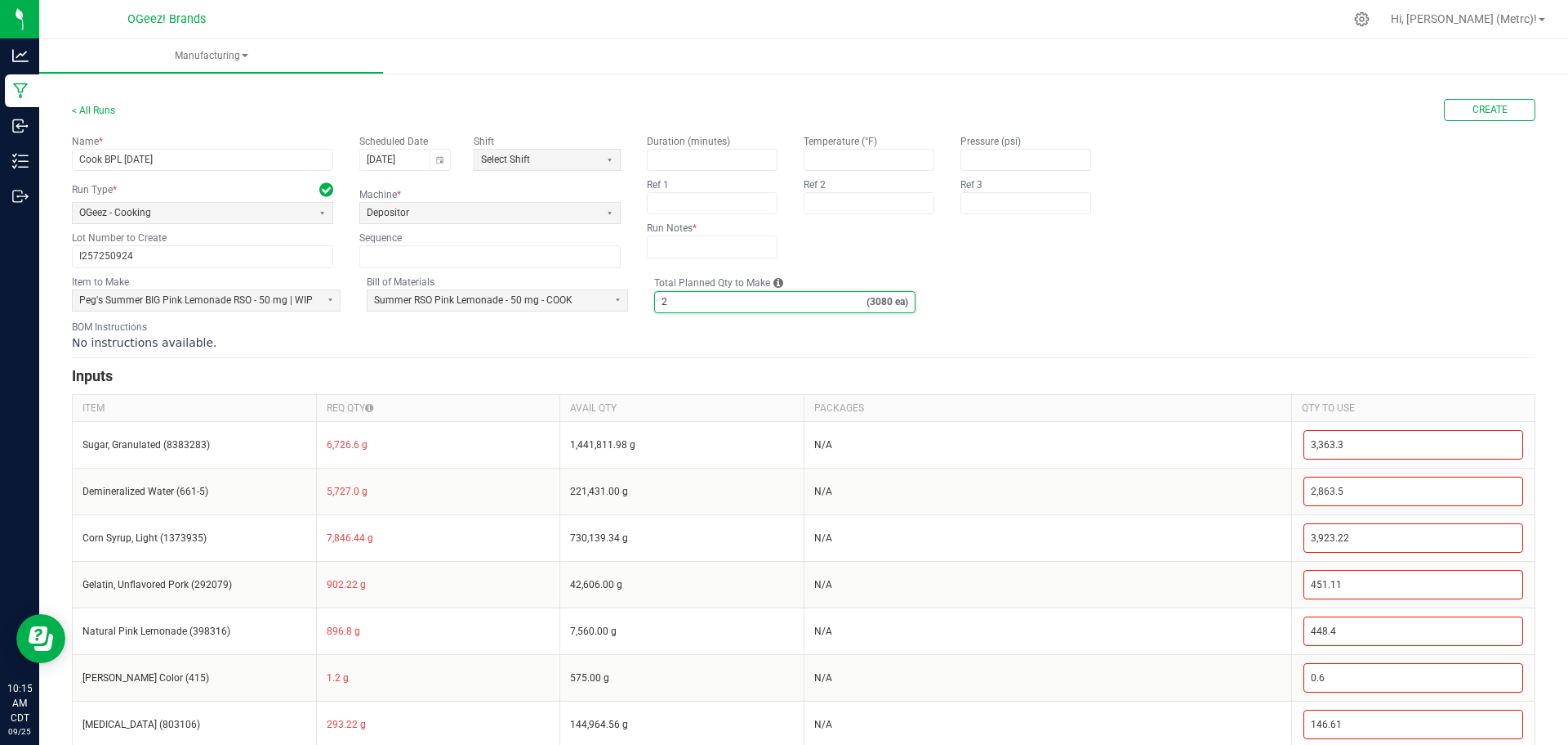
type input "2"
click at [944, 347] on div "No instructions available." at bounding box center [804, 342] width 1464 height 16
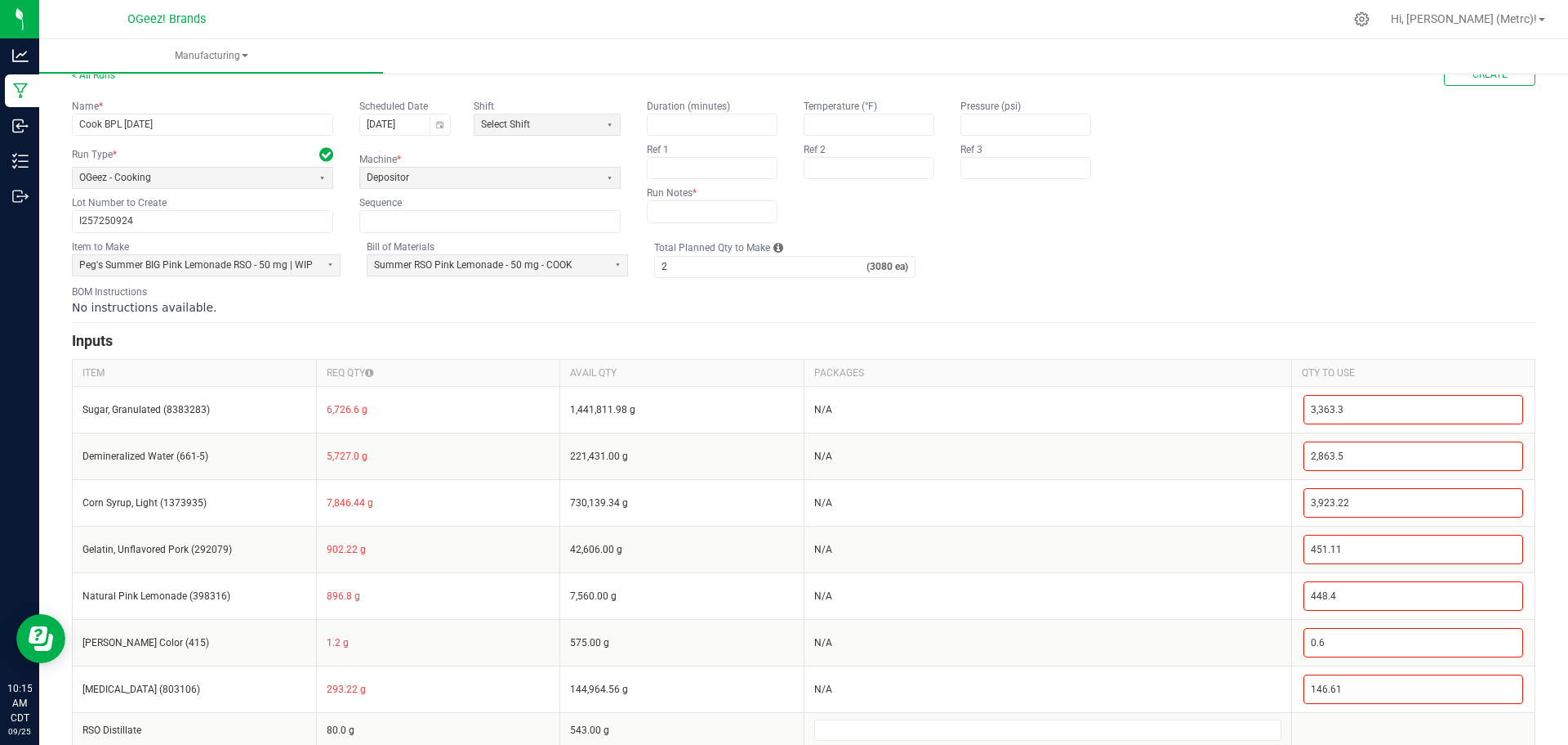
scroll to position [55, 0]
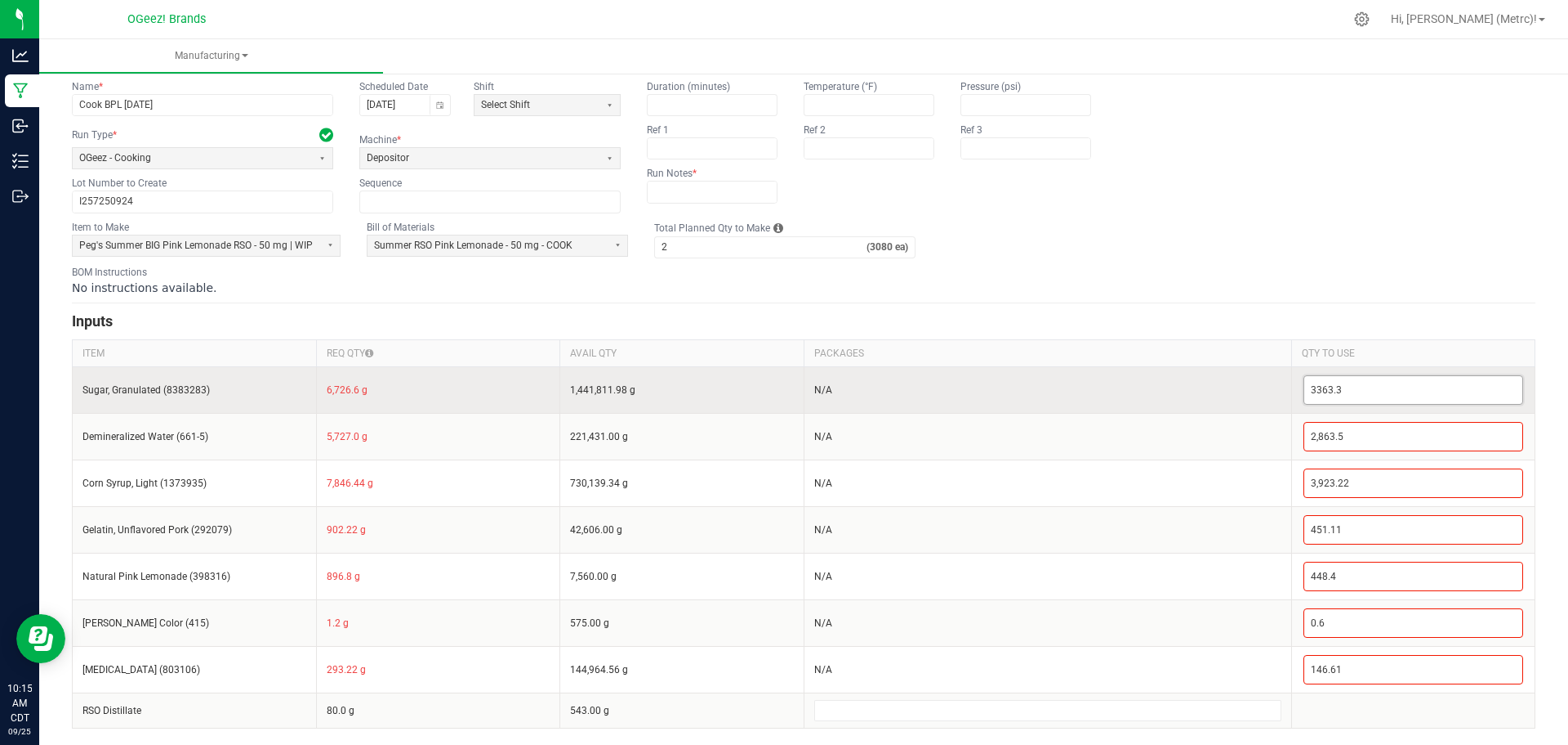
click at [1459, 383] on input "3363.3" at bounding box center [1414, 390] width 219 height 28
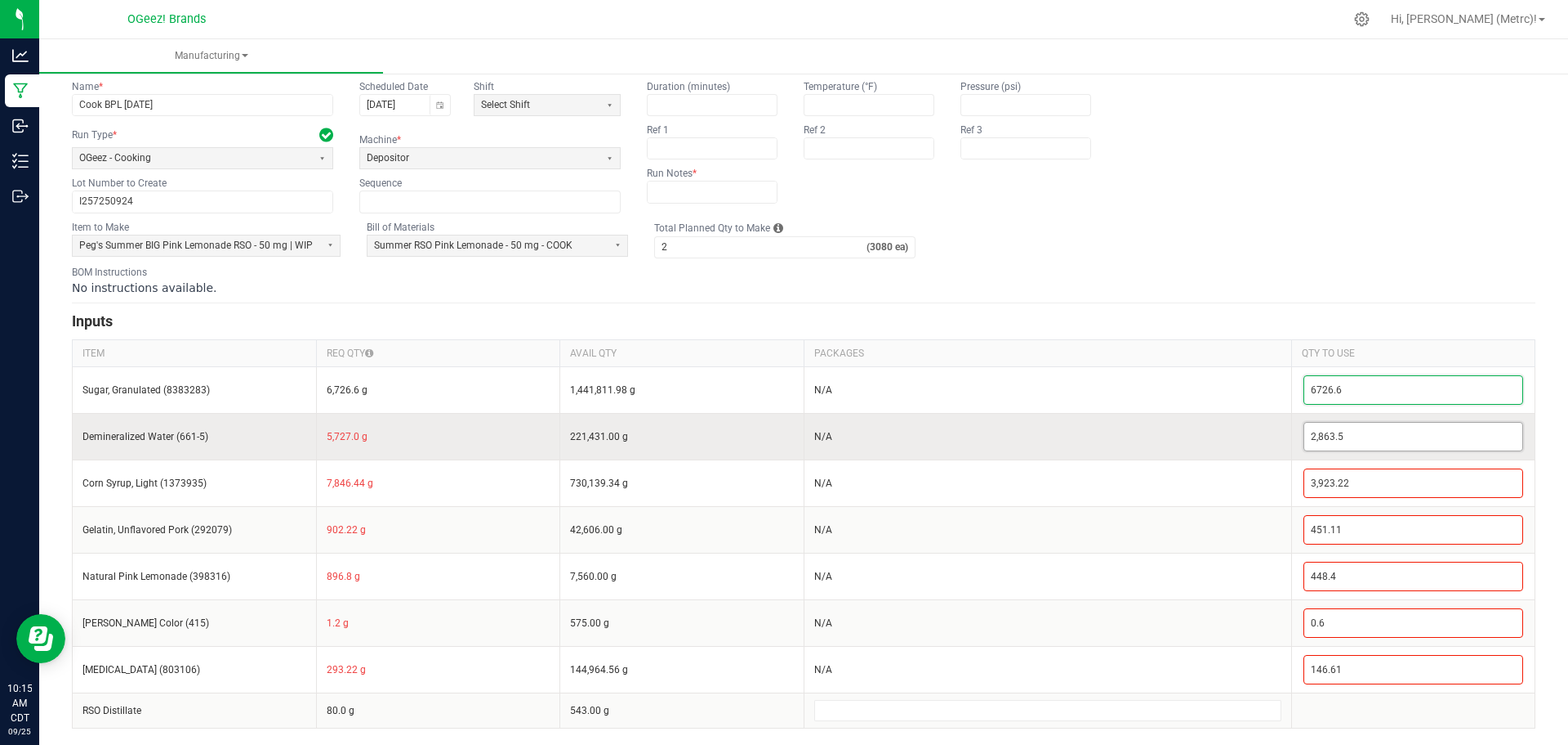
type input "6,726.6"
click at [1326, 428] on input "2863.5" at bounding box center [1414, 436] width 219 height 28
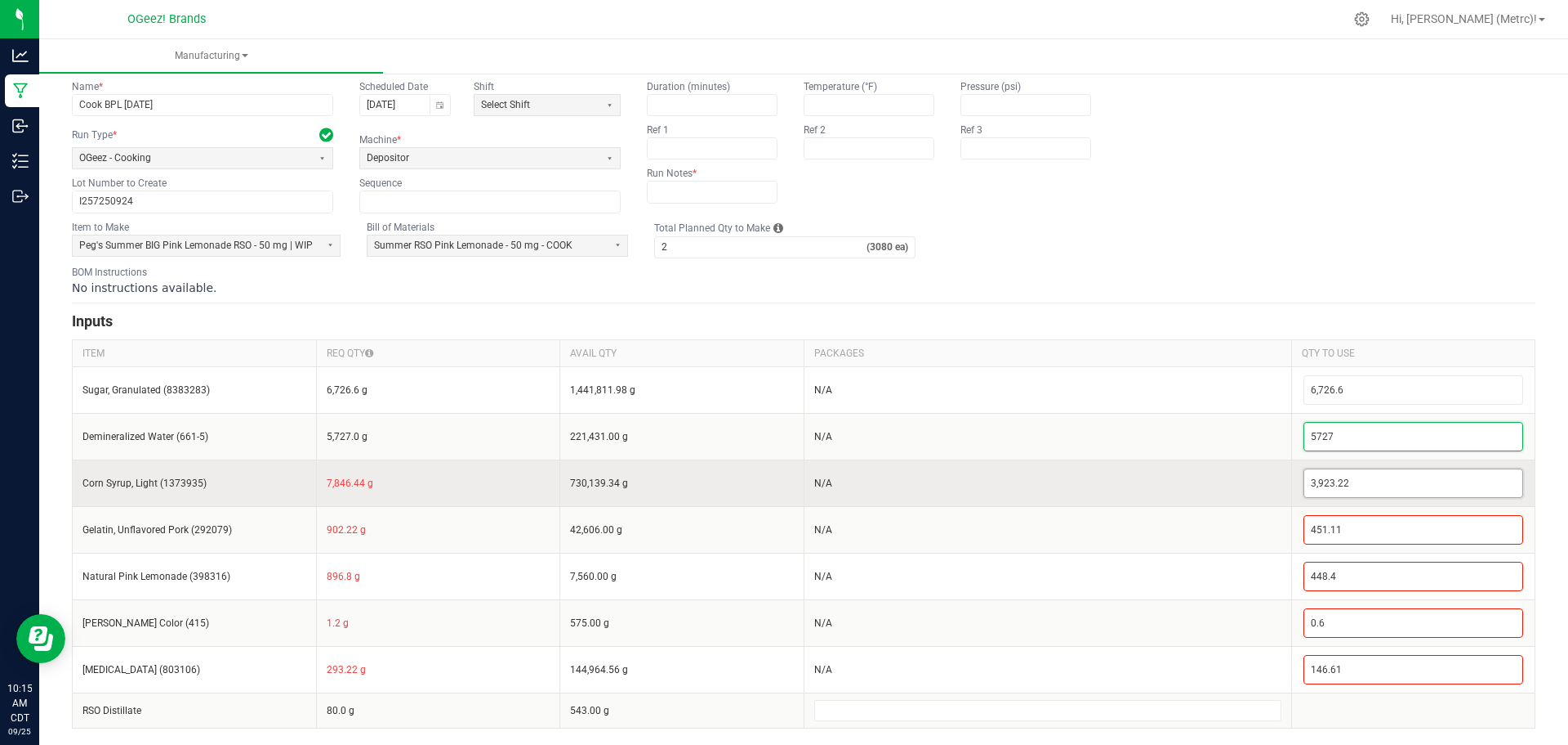
type input "5,727"
click at [1356, 469] on input "3923.22" at bounding box center [1414, 482] width 219 height 28
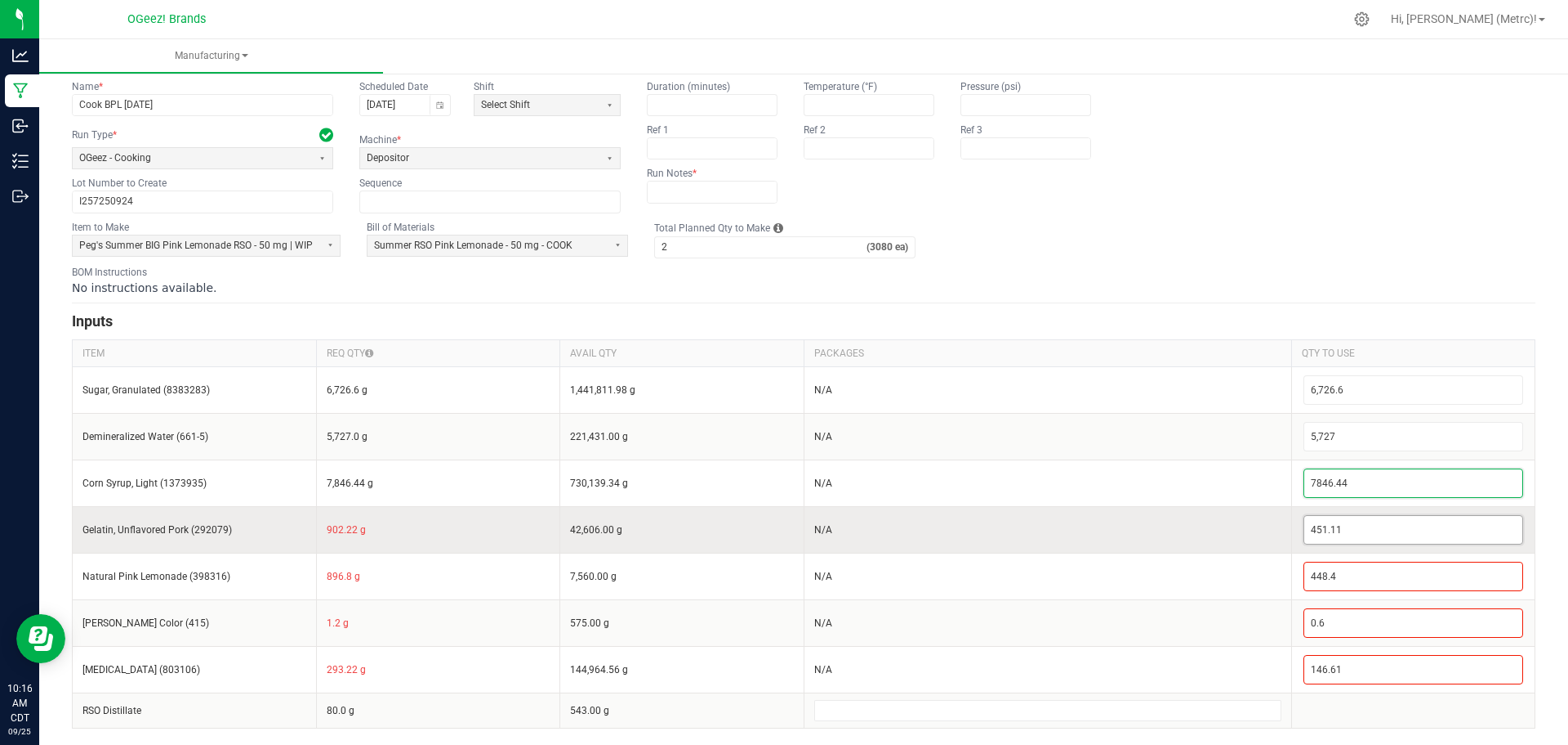
type input "7,846.44"
click at [1351, 523] on input "451.11" at bounding box center [1414, 529] width 219 height 28
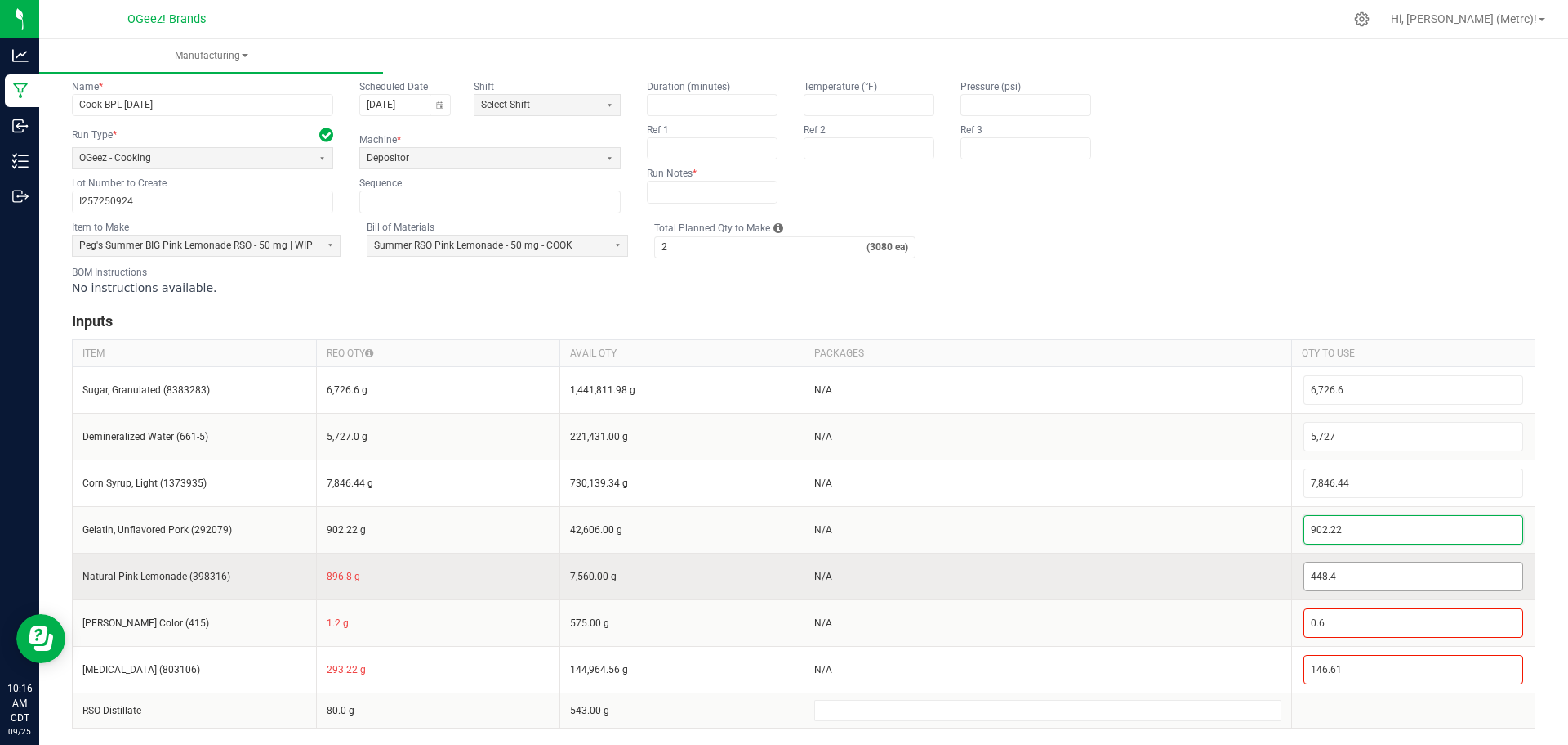
type input "902.22"
click at [1379, 565] on input "448.4" at bounding box center [1414, 576] width 219 height 28
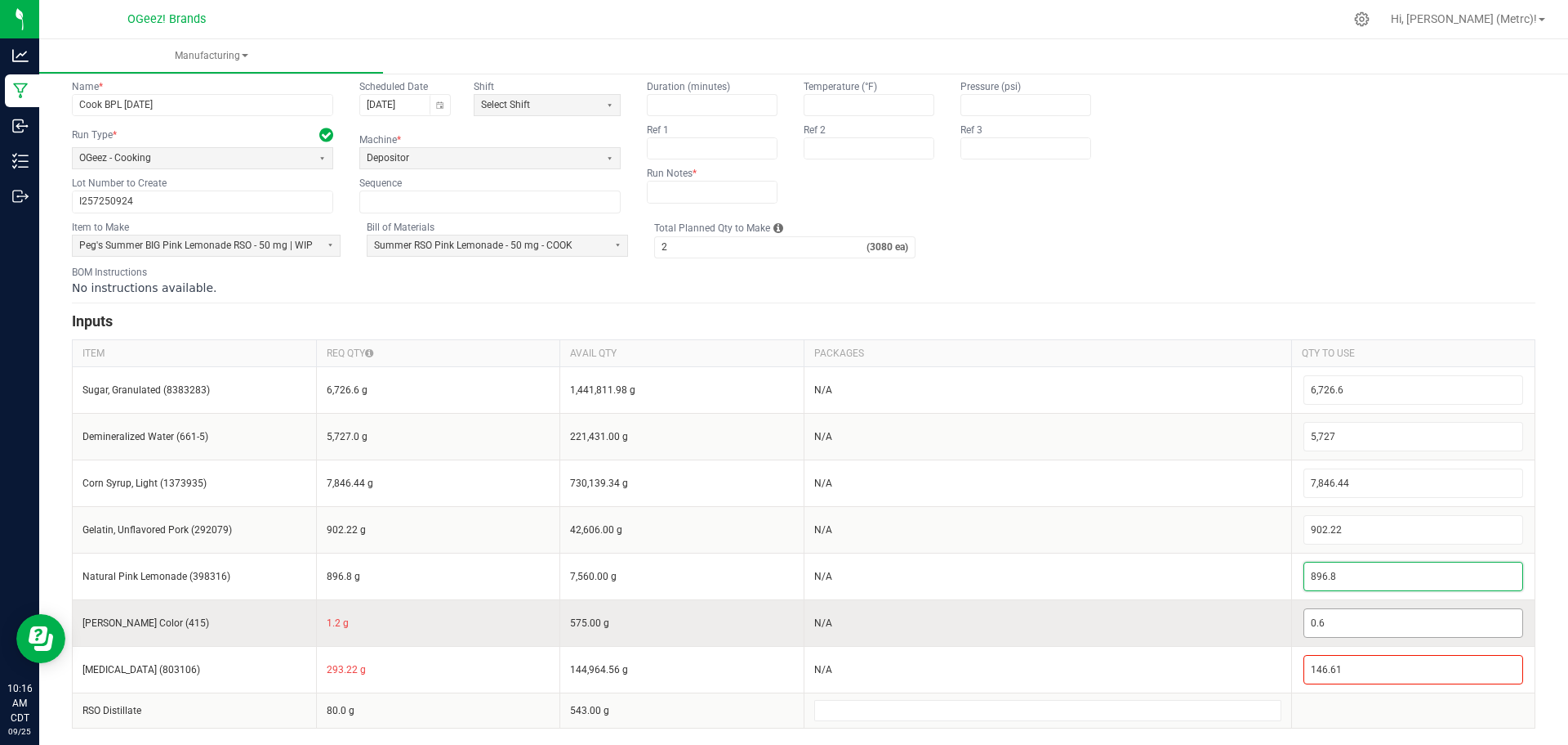
type input "896.8"
click at [1370, 611] on input "0.6" at bounding box center [1414, 623] width 219 height 28
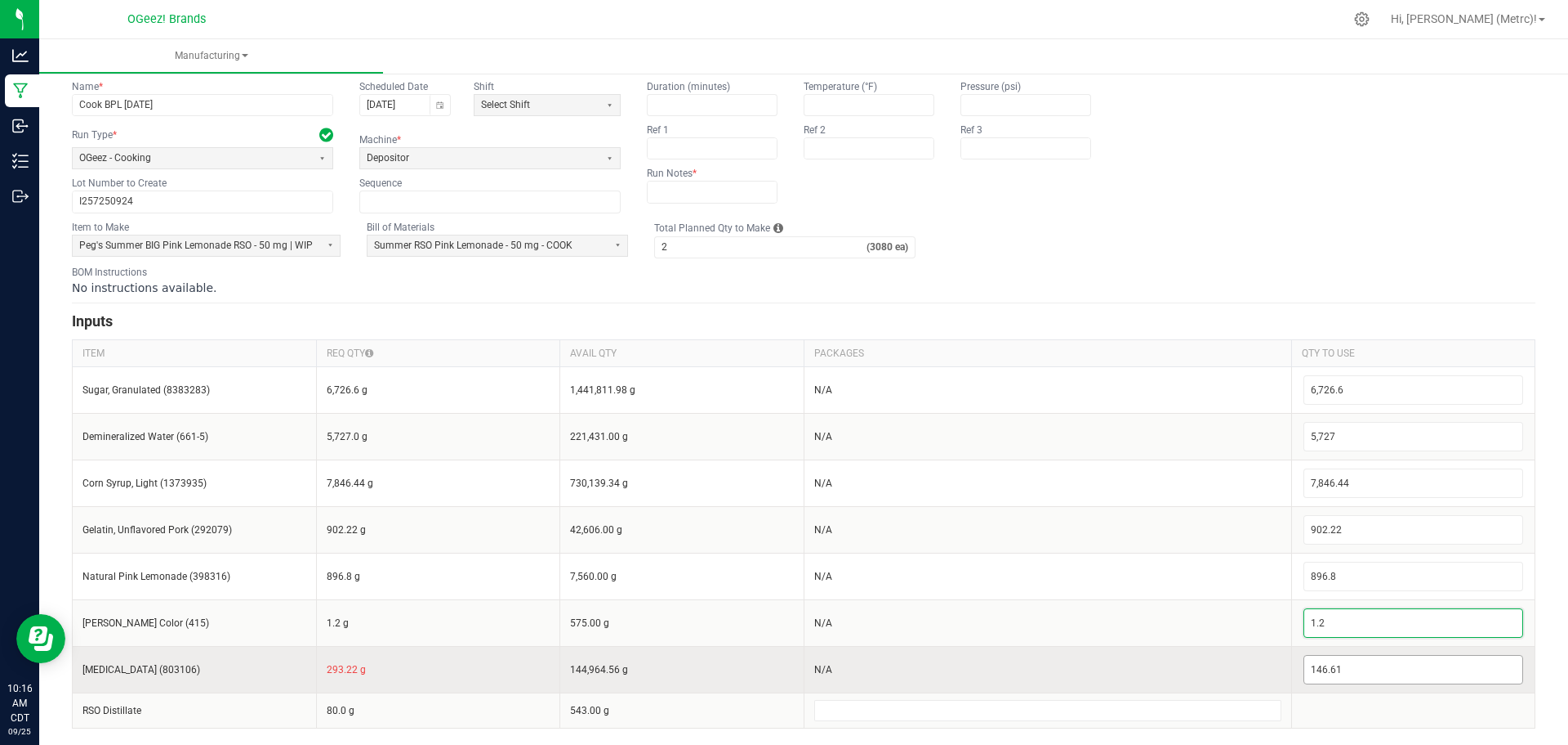
type input "1.2"
click at [1378, 667] on input "146.61" at bounding box center [1414, 669] width 219 height 28
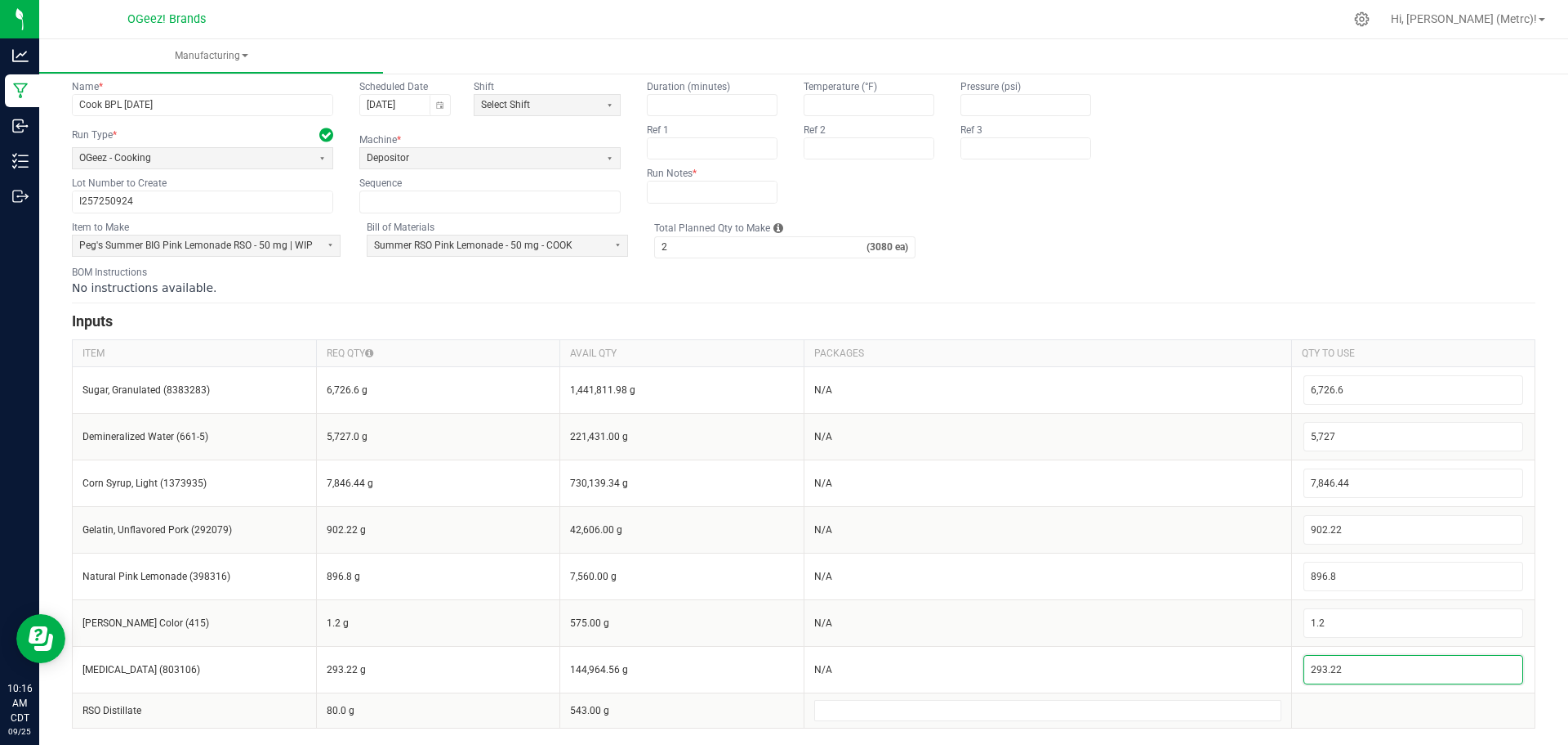
type input "293.22"
click at [1541, 608] on div "< All Runs Create Name * Cook BPL 9.24.25 Scheduled Date 09/24/2025 Shift Selec…" at bounding box center [804, 379] width 1530 height 730
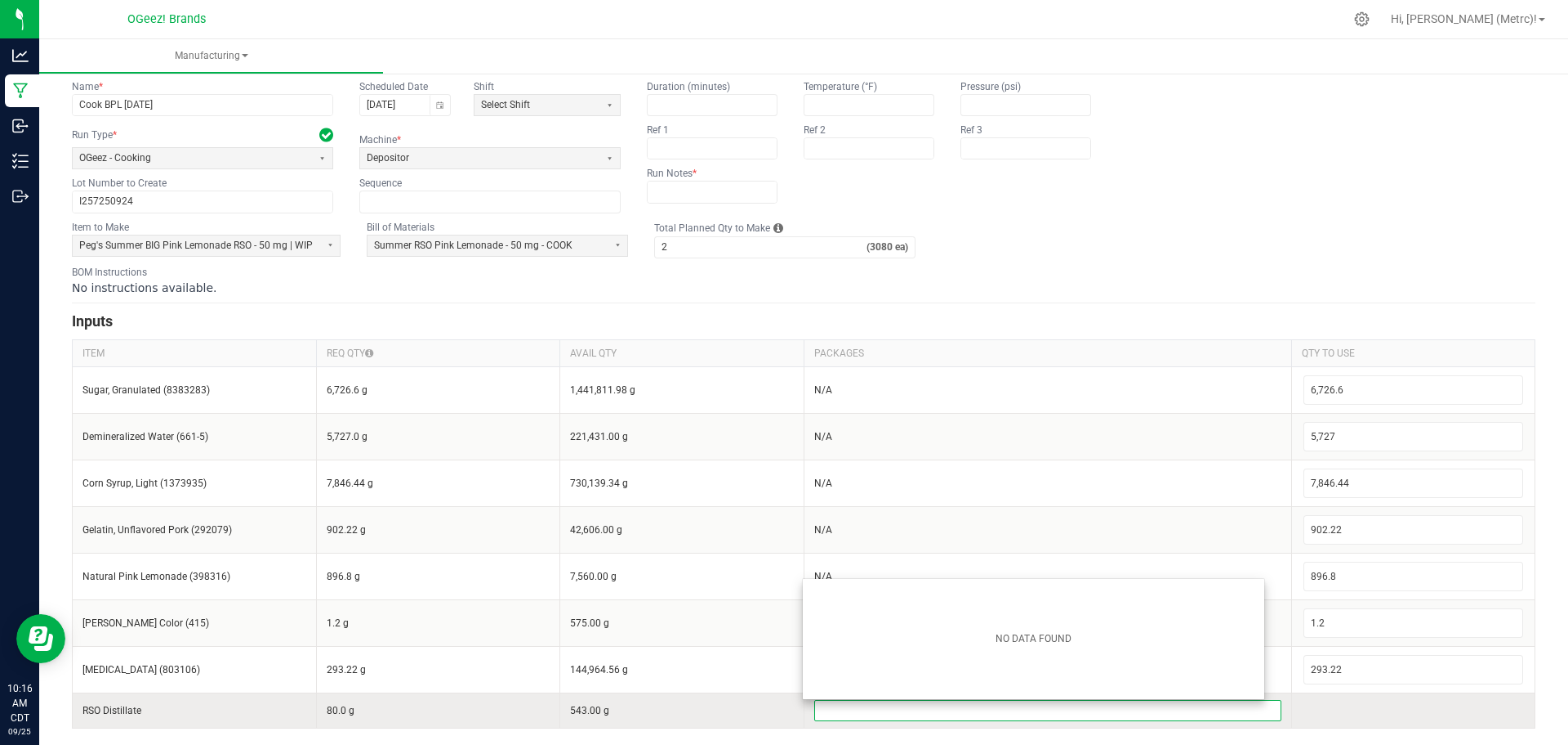
click at [989, 702] on input at bounding box center [1048, 710] width 466 height 19
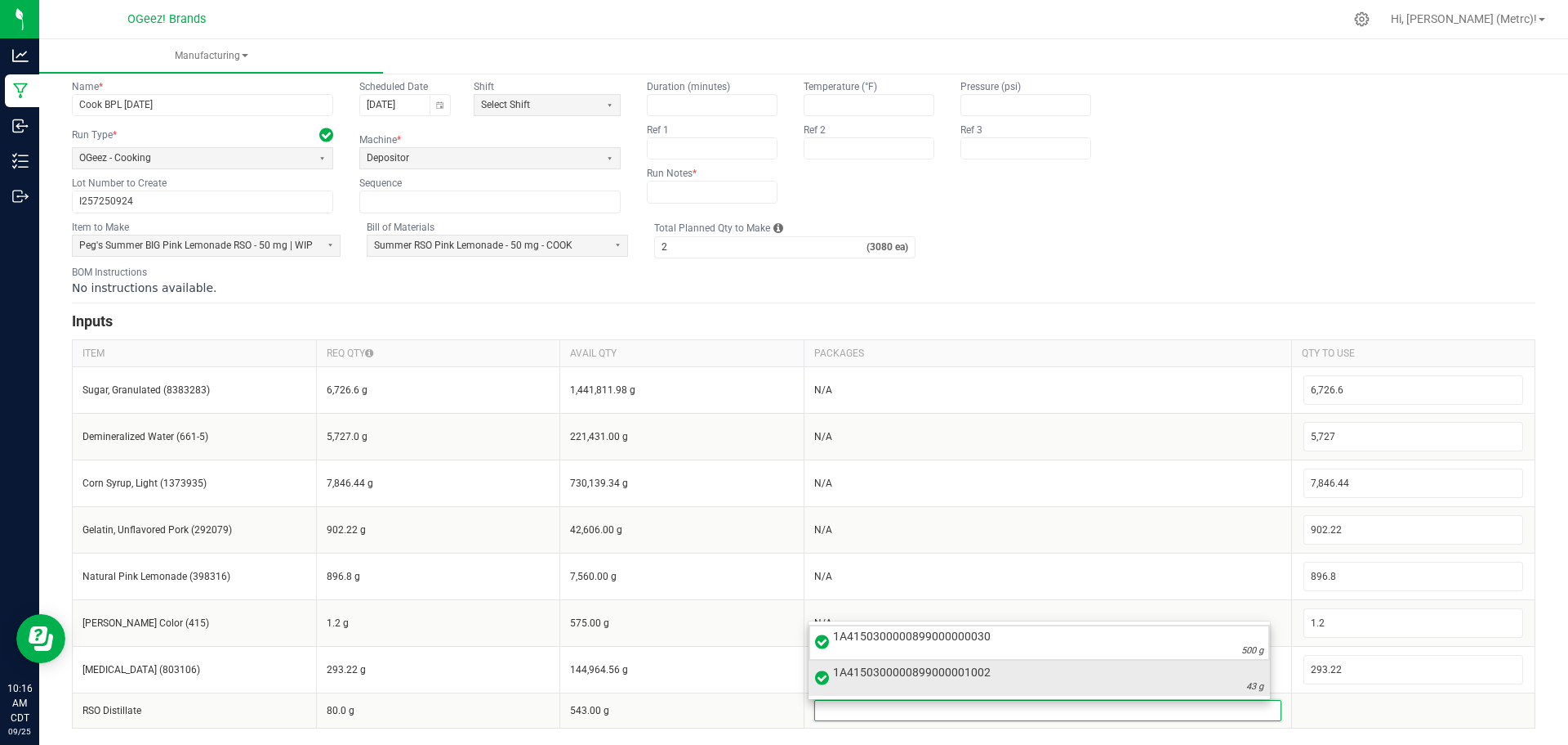
click at [1239, 683] on div "43 g" at bounding box center [1049, 687] width 431 height 13
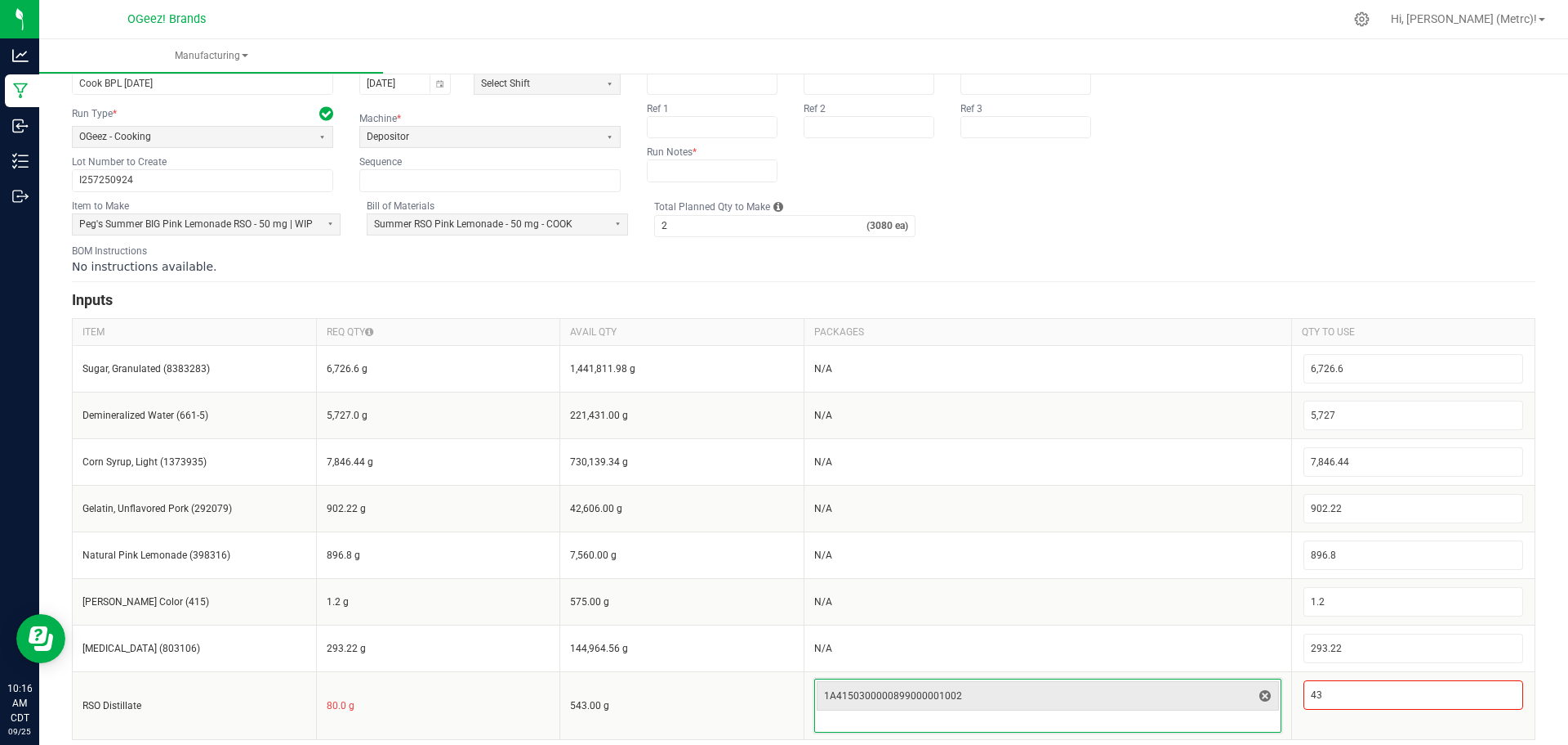
scroll to position [88, 0]
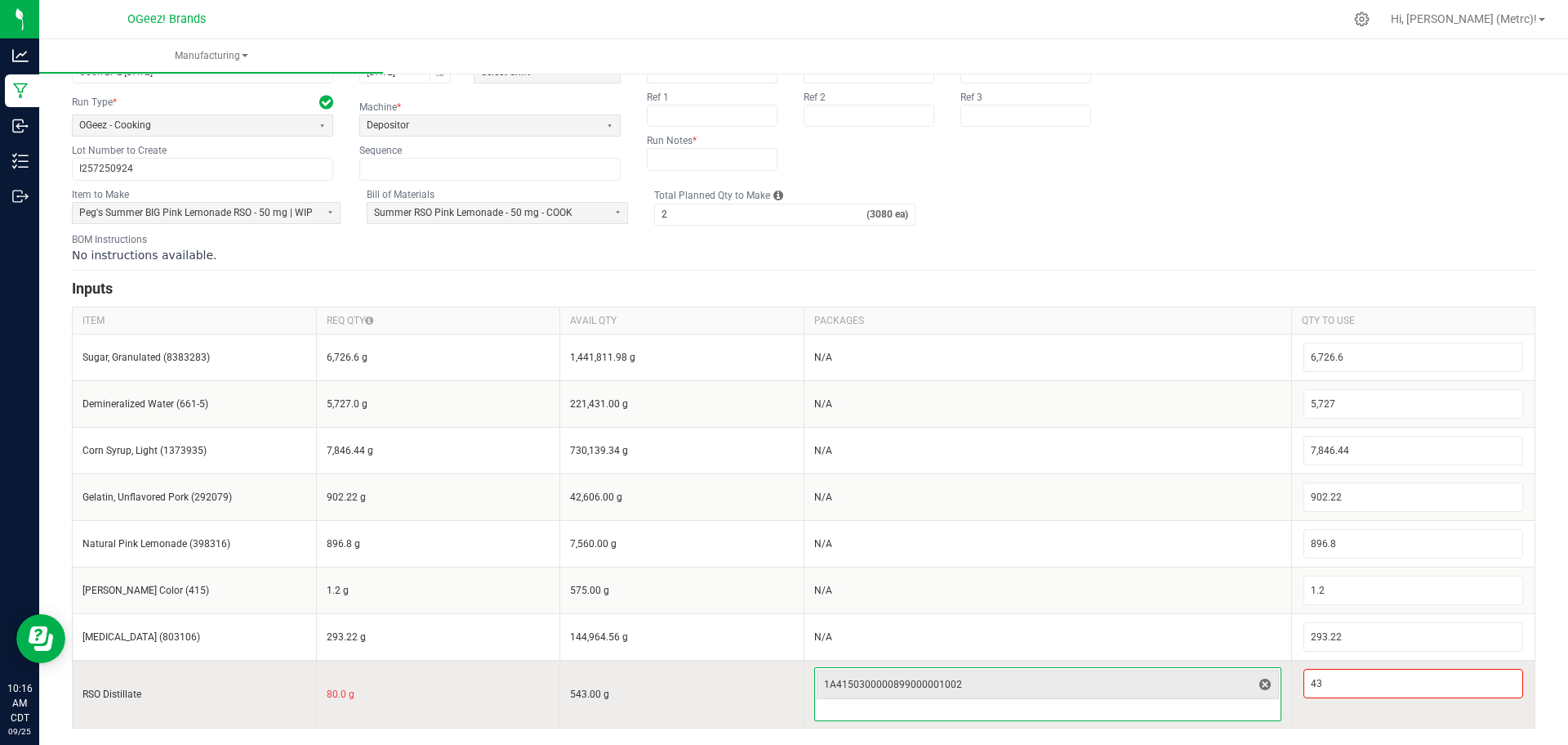
click at [1096, 710] on input at bounding box center [1048, 710] width 466 height 19
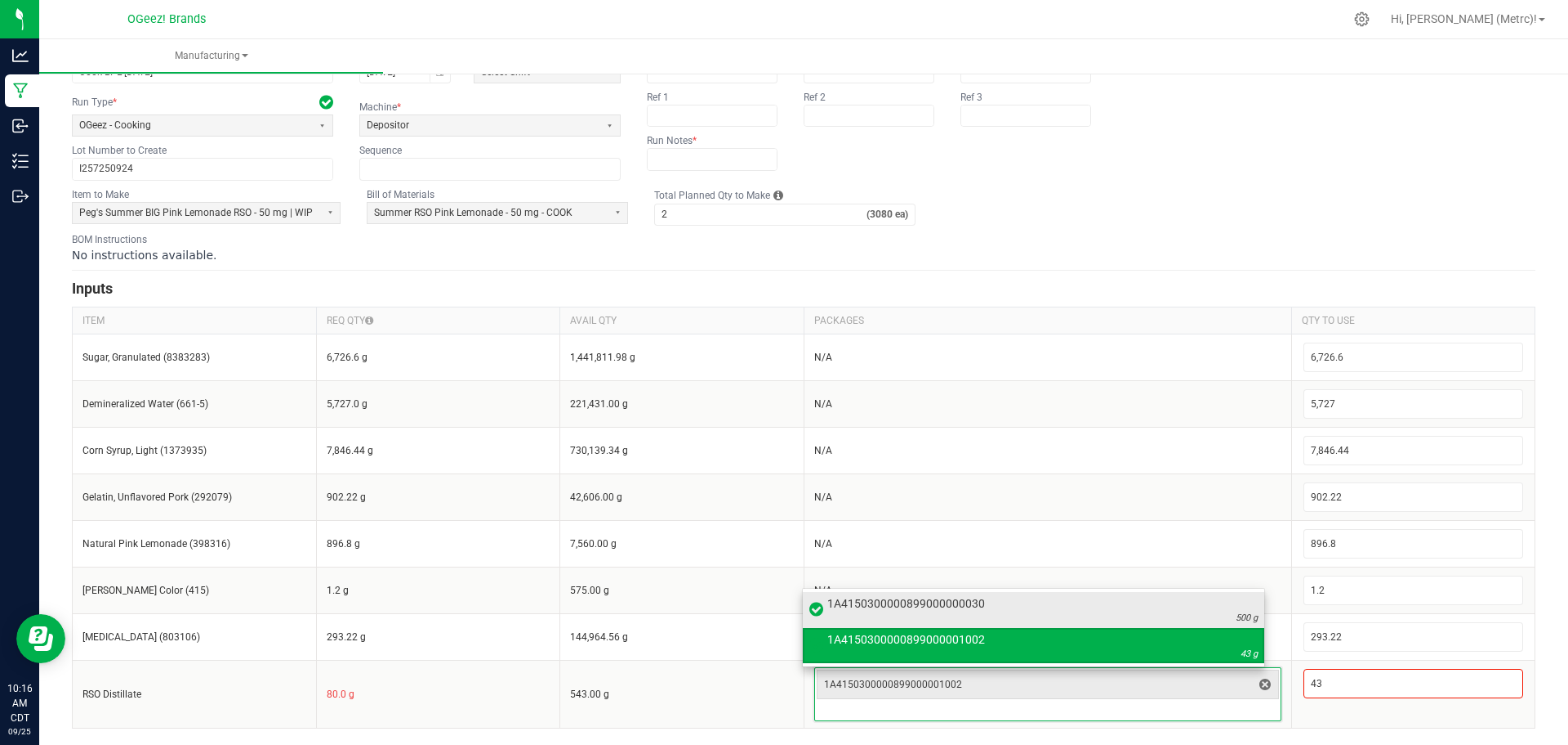
click at [1059, 609] on span "1A4150300000899000000030" at bounding box center [1043, 603] width 431 height 16
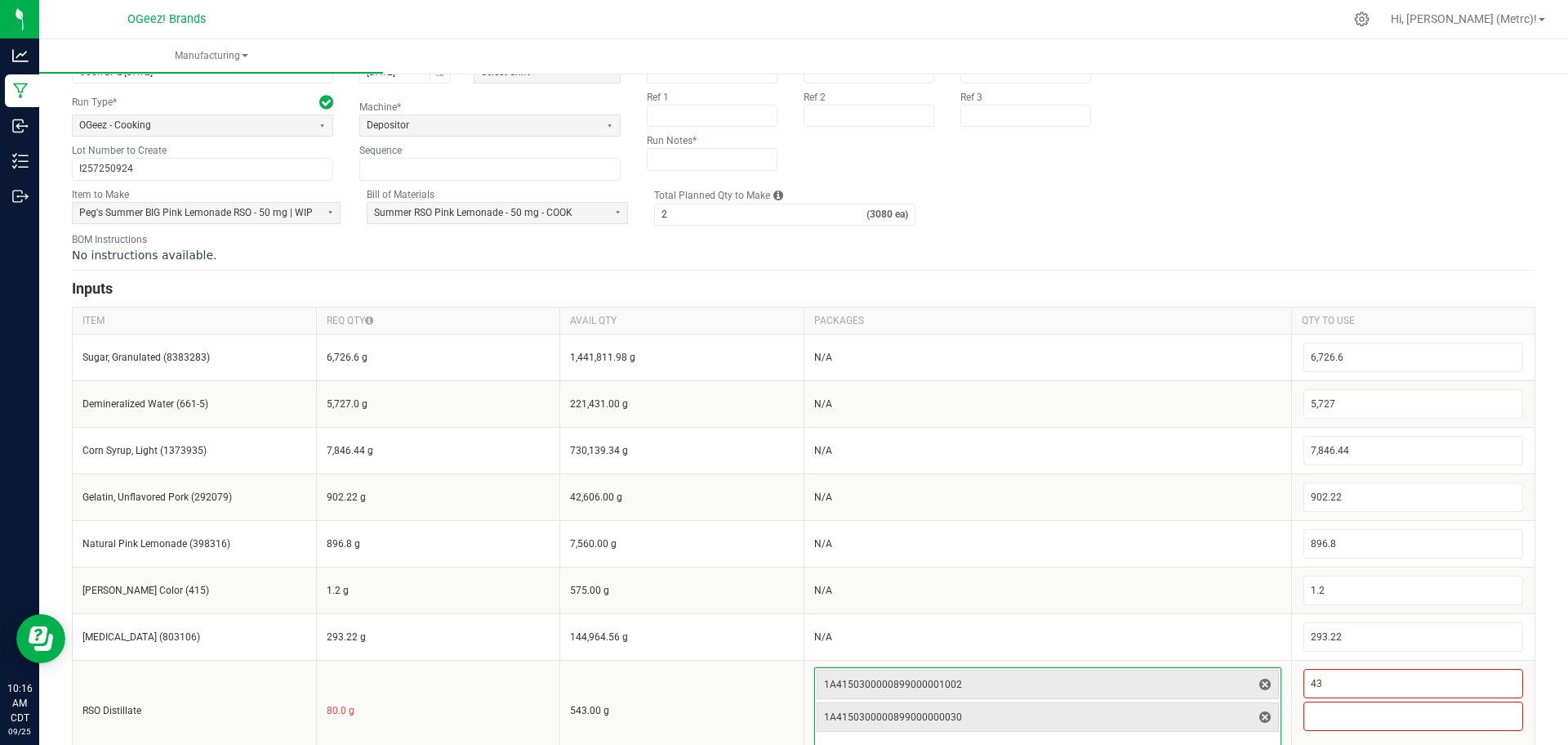
click at [1540, 610] on div "< All Runs Create Name * Cook BPL 9.24.25 Scheduled Date 09/24/2025 Shift Selec…" at bounding box center [804, 379] width 1530 height 795
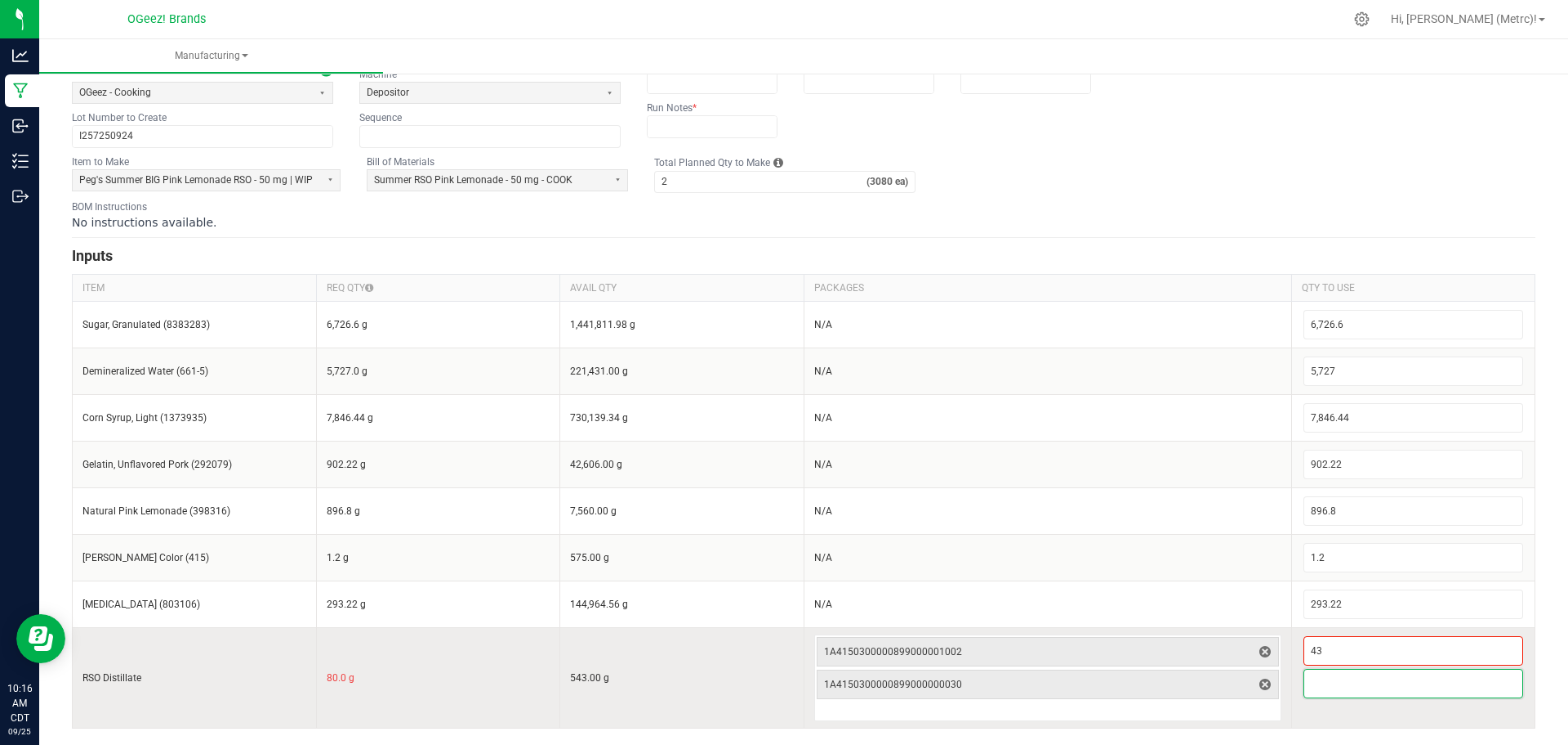
click at [1383, 680] on input at bounding box center [1414, 682] width 219 height 28
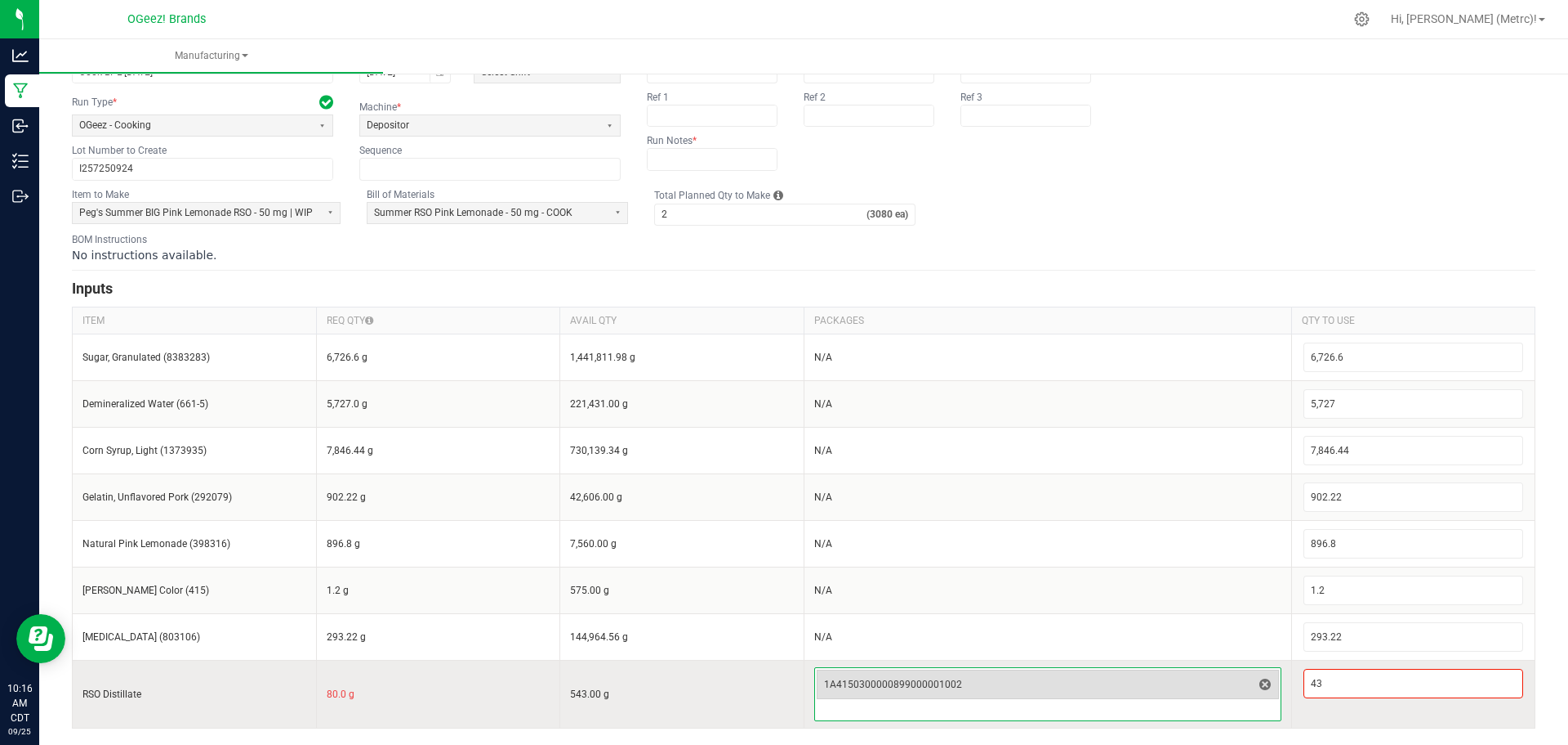
click at [1222, 697] on div "1A4150300000899000001002" at bounding box center [1048, 683] width 463 height 30
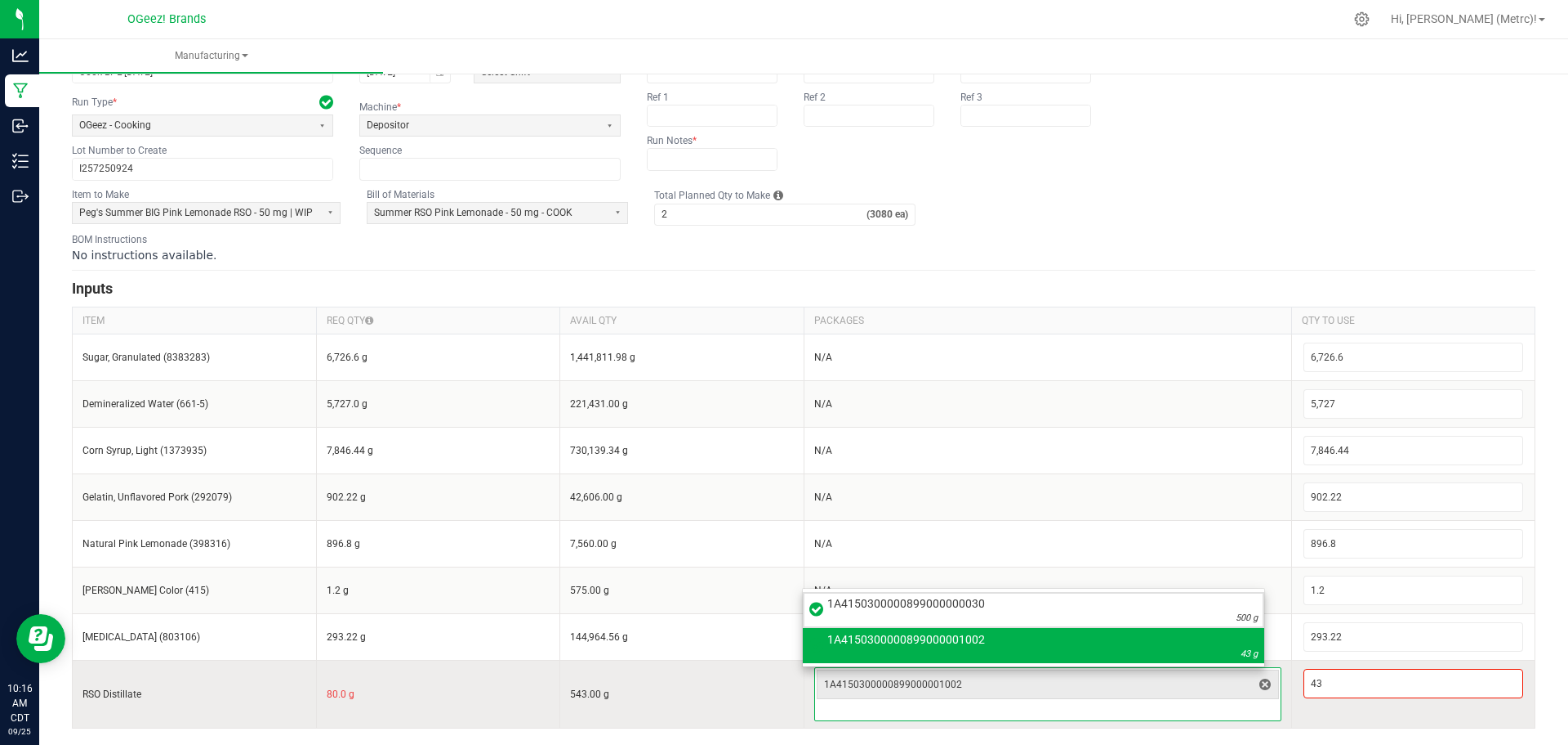
click at [1222, 705] on input at bounding box center [1048, 710] width 466 height 19
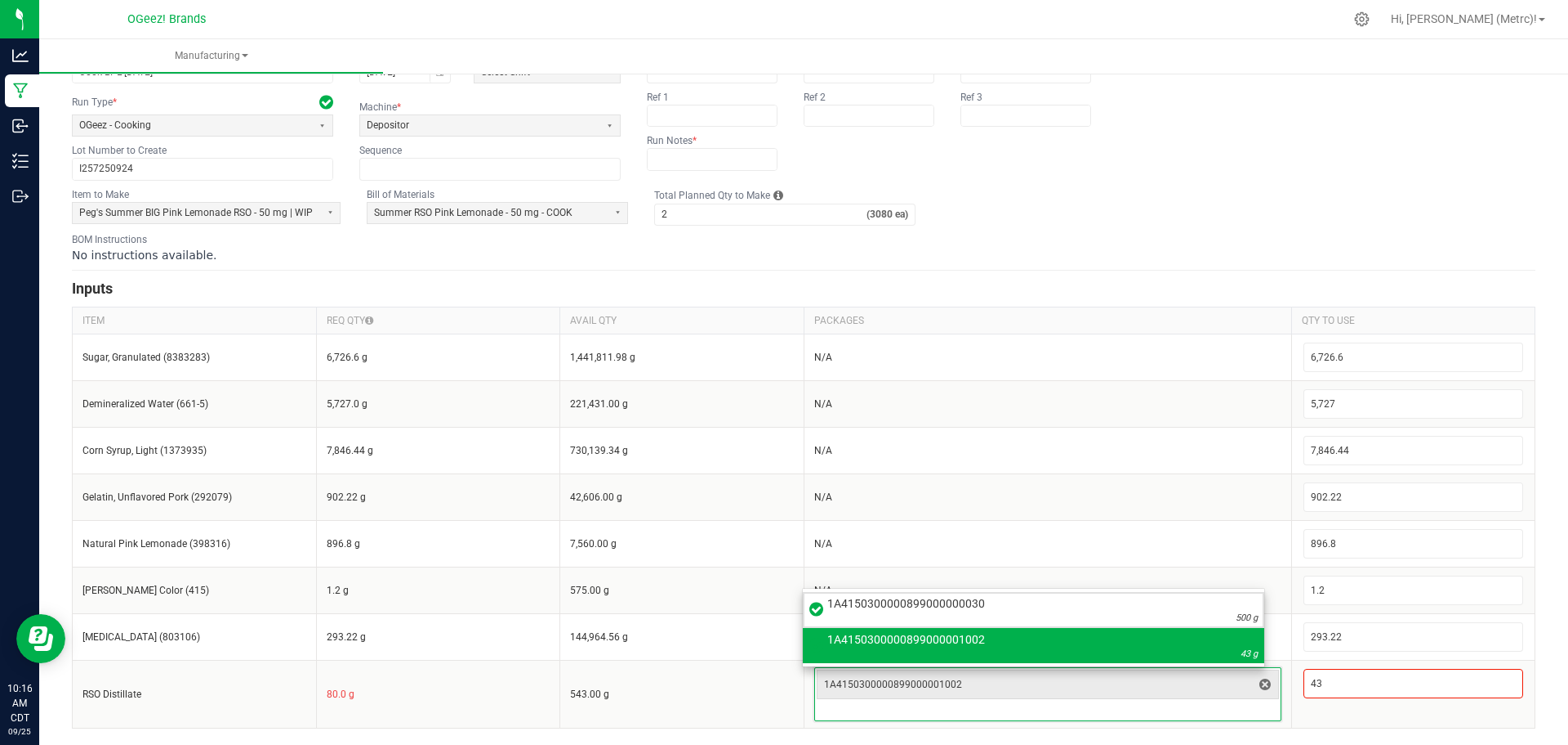
click at [1323, 224] on fieldset "Item to Make Peg's Summer BIG Pink Lemonade RSO - 50 mg | WIP Bill of Materials…" at bounding box center [804, 206] width 1464 height 39
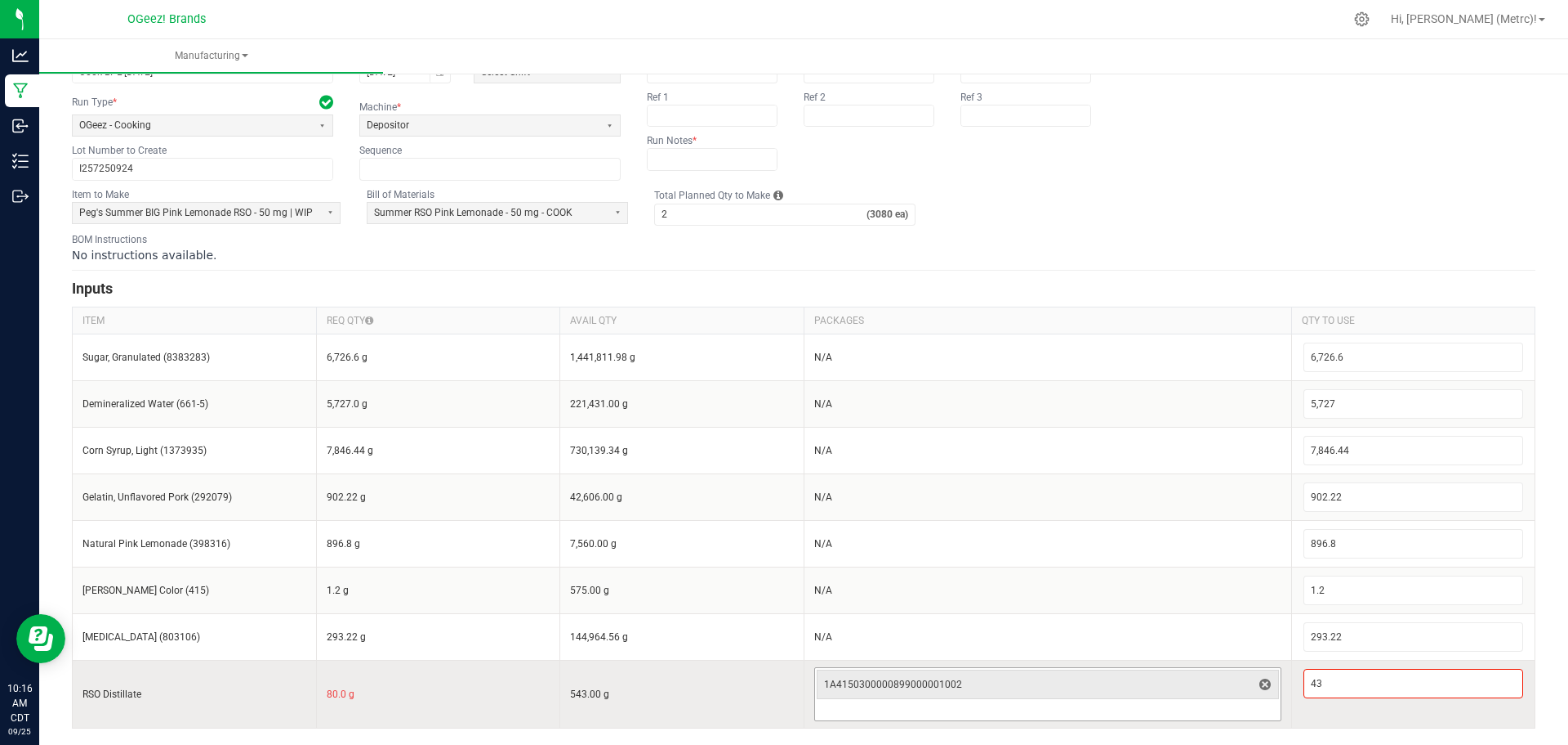
click at [1060, 715] on input at bounding box center [1048, 710] width 466 height 19
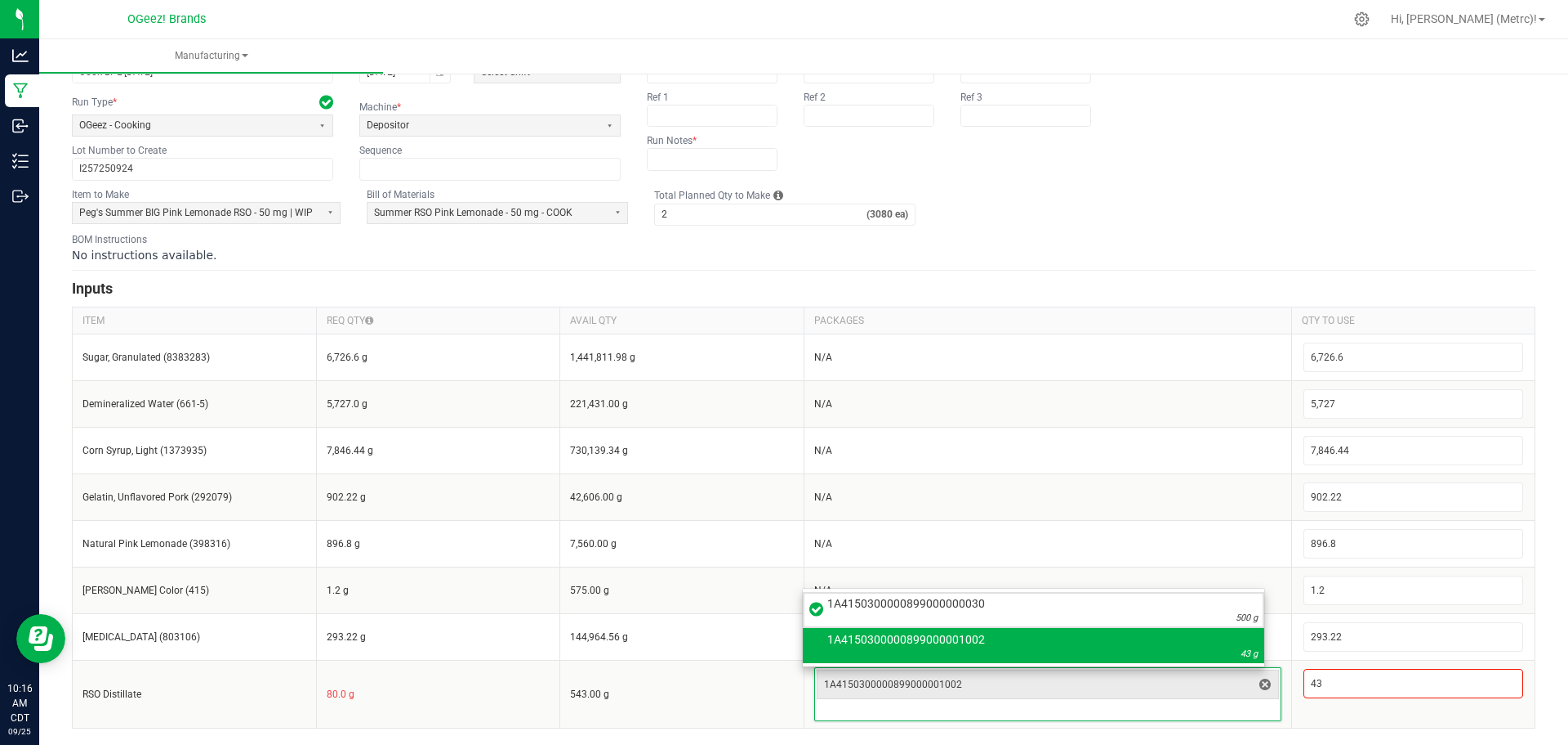
click at [912, 263] on form "< All Runs Create Name * Cook BPL 9.24.25 Scheduled Date 09/24/2025 Shift Selec…" at bounding box center [804, 370] width 1464 height 717
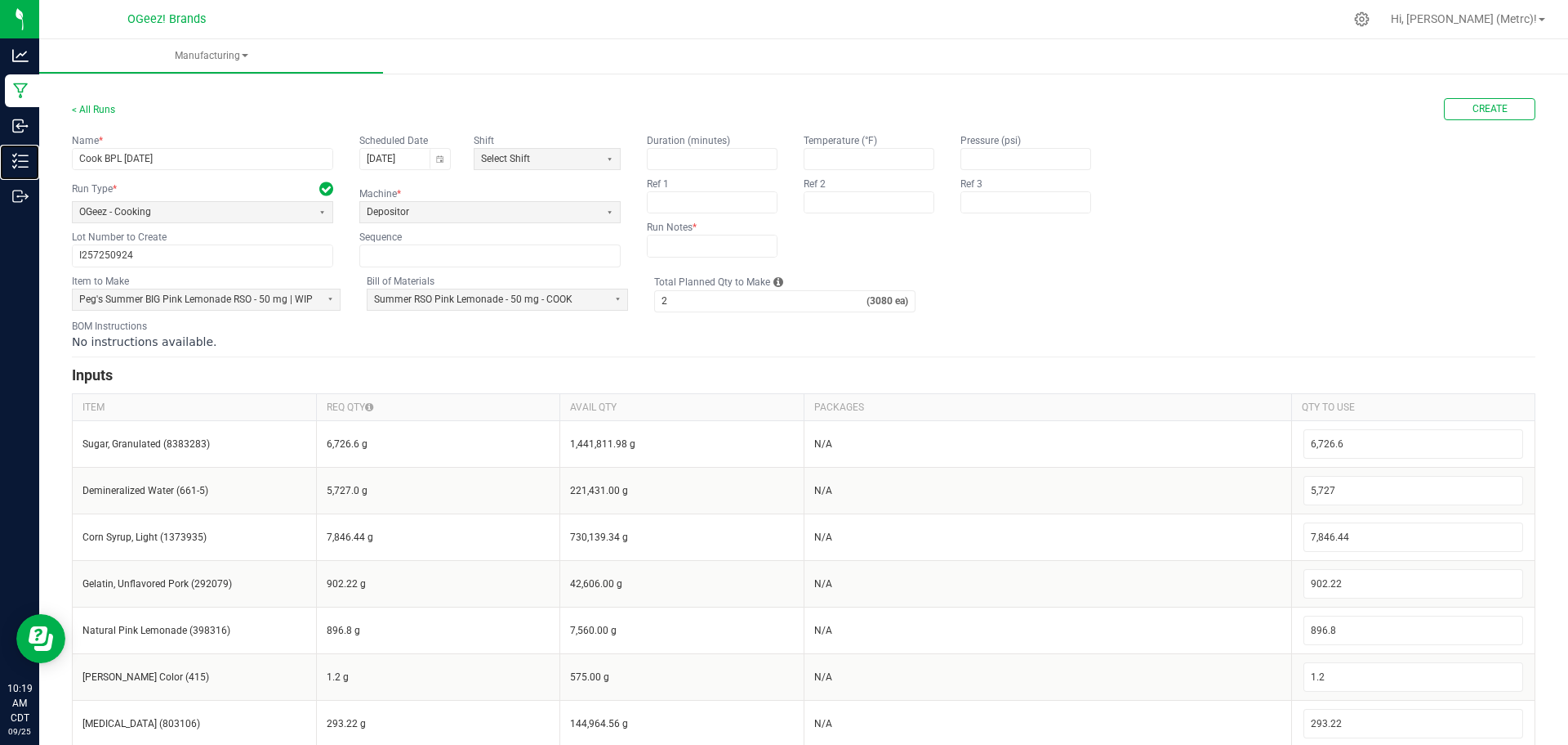
scroll to position [0, 0]
click at [1473, 111] on span "Create" at bounding box center [1490, 110] width 36 height 13
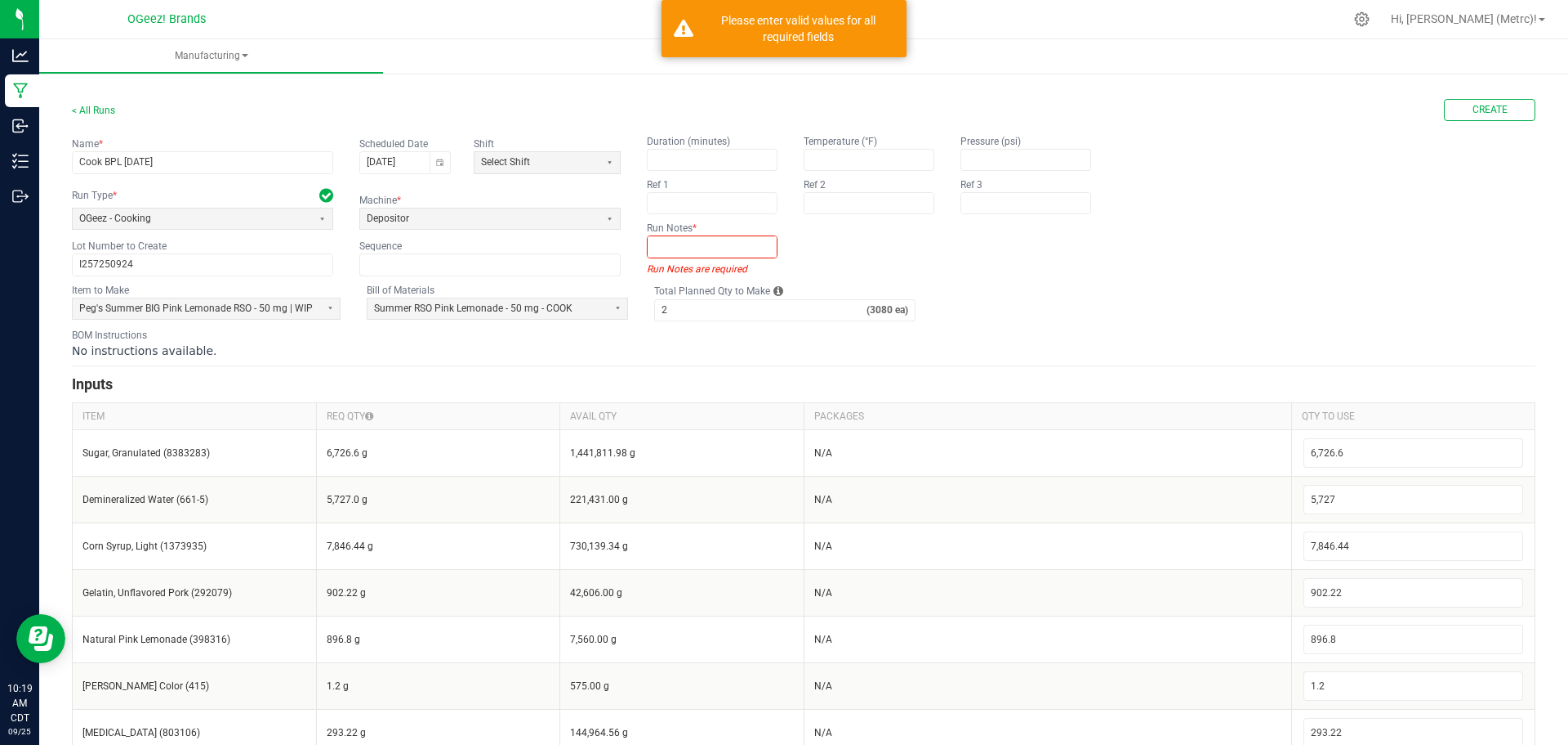
click at [691, 254] on input "text" at bounding box center [712, 245] width 129 height 20
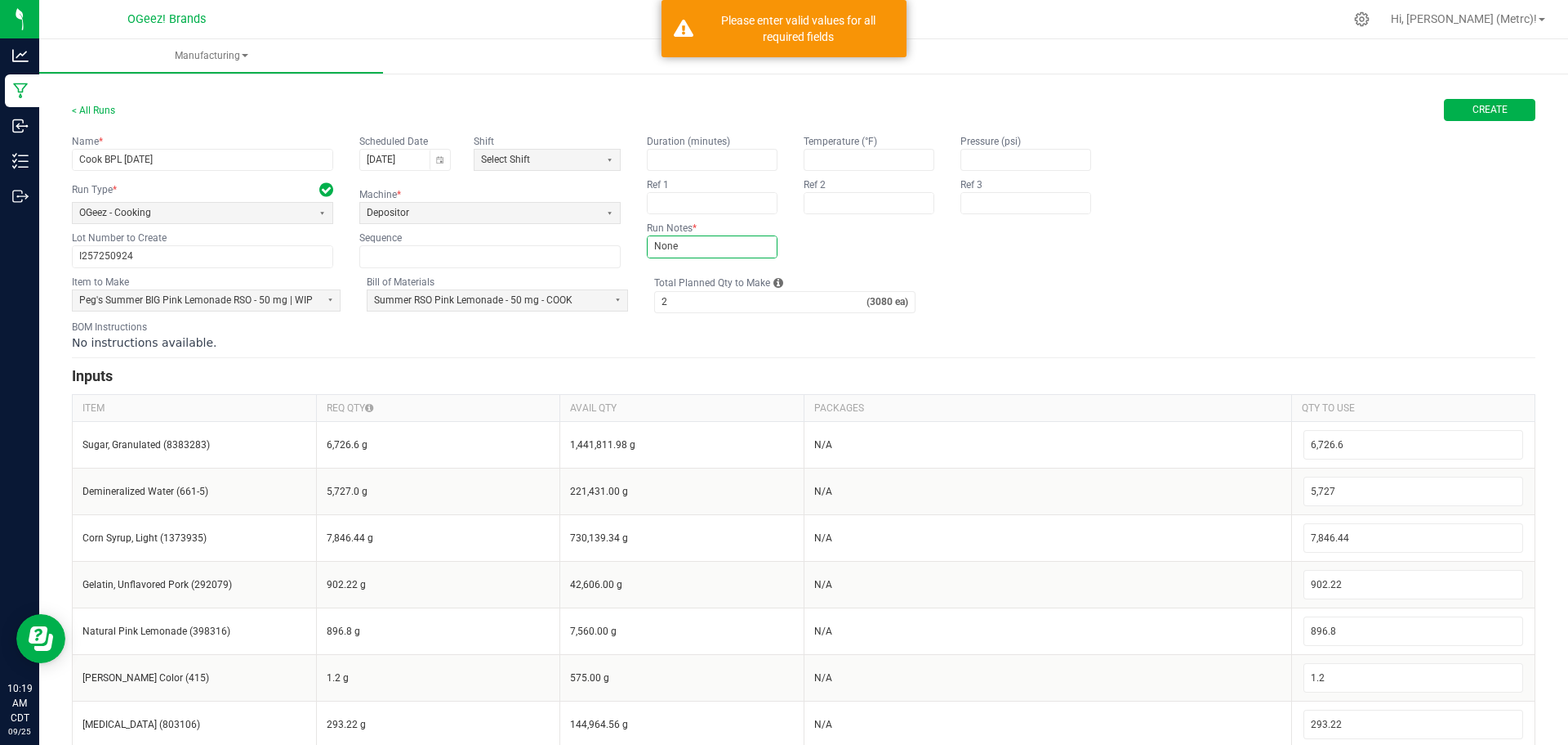
type input "None"
click at [1473, 114] on span "Create" at bounding box center [1490, 110] width 36 height 13
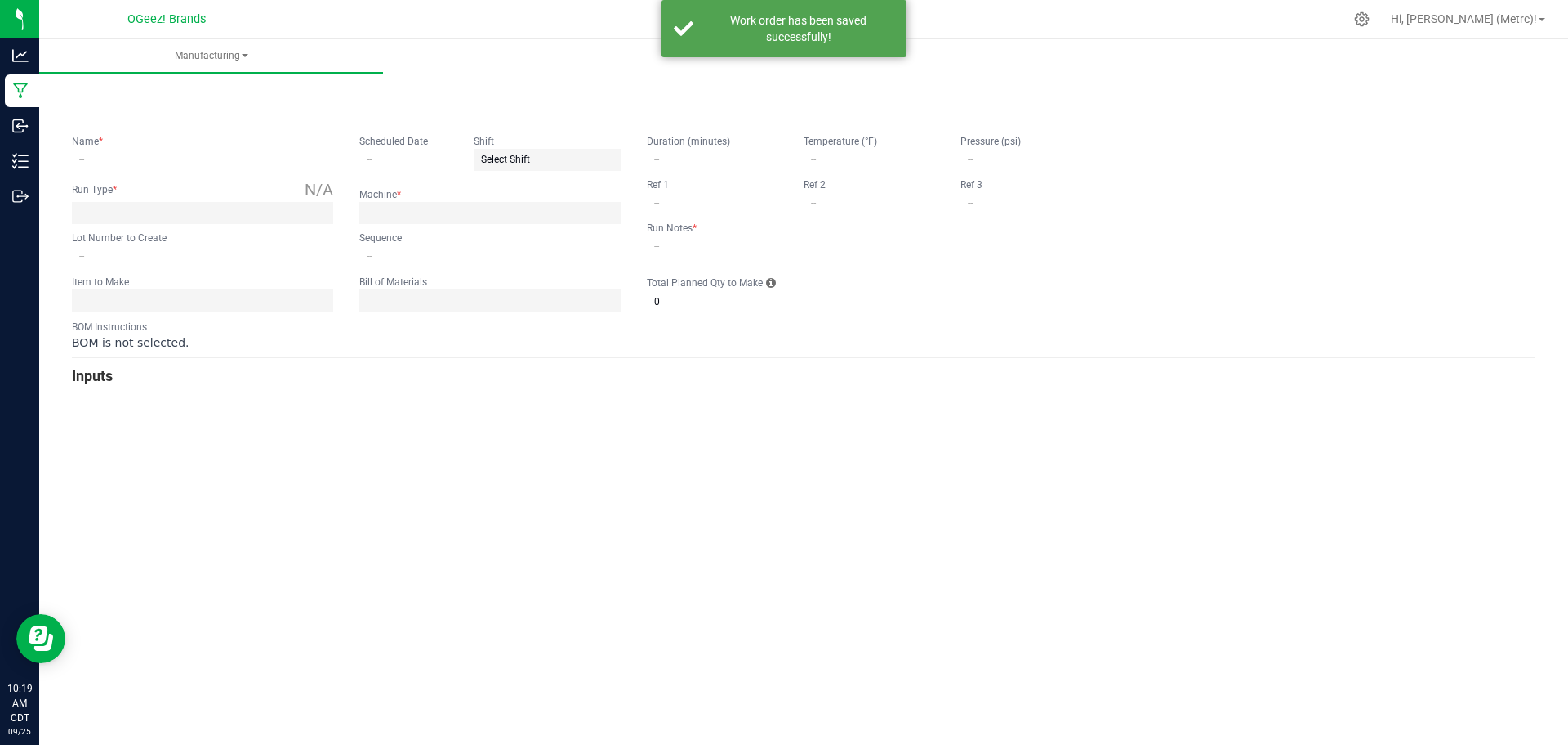
type input "Cook BPL 9.24.25"
type input "09/24/2025"
type input "I257250924"
type input "0"
type input "None"
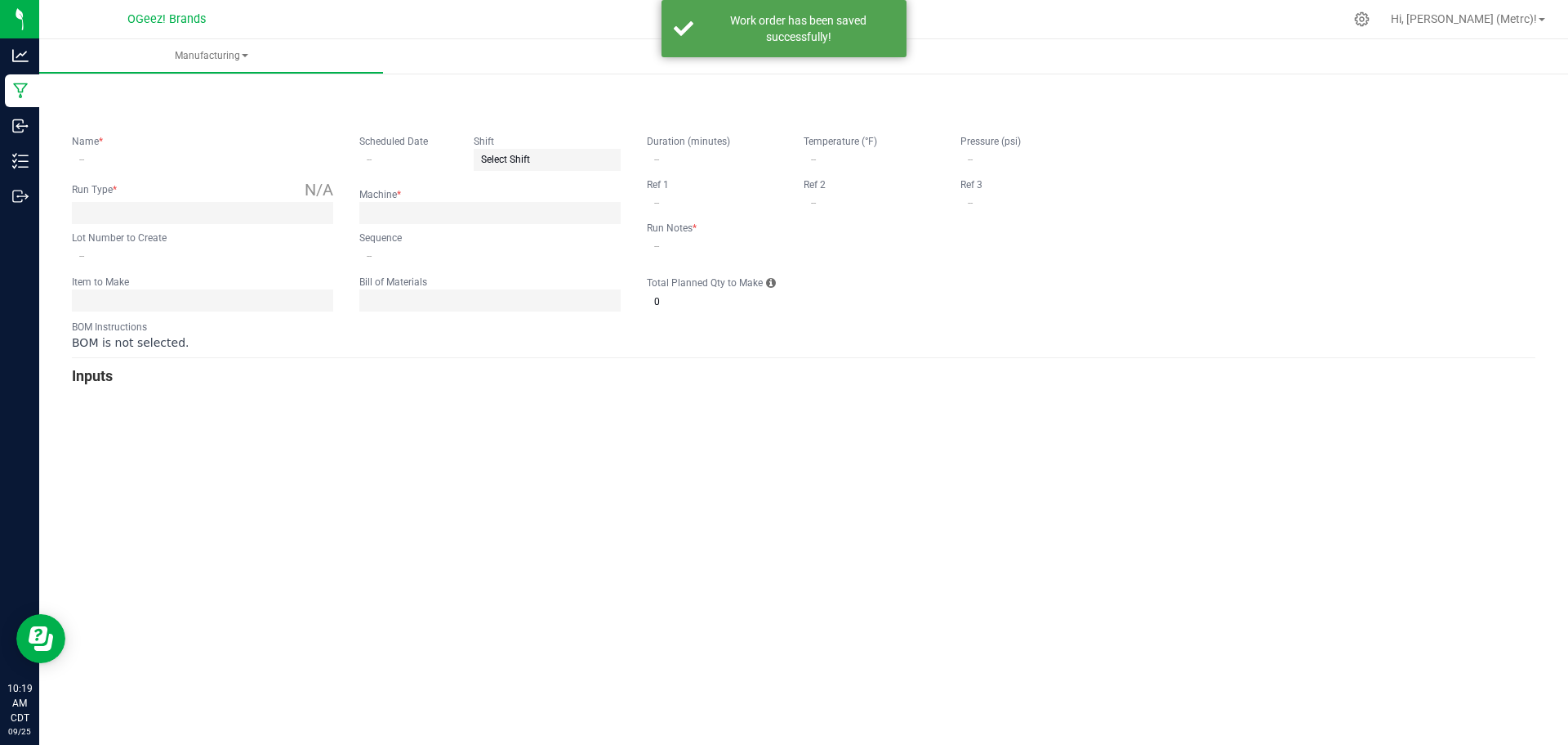
type input "2"
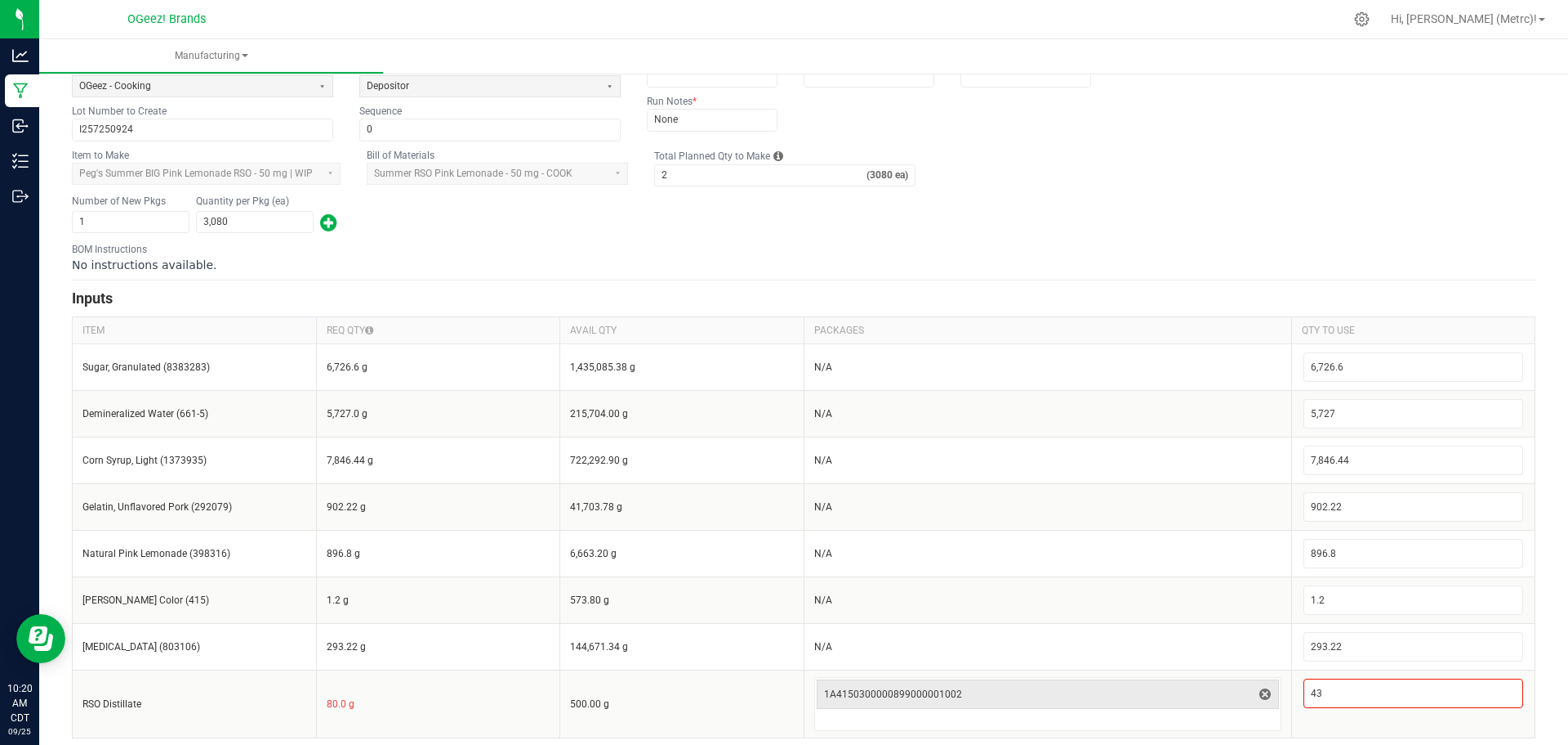
scroll to position [187, 0]
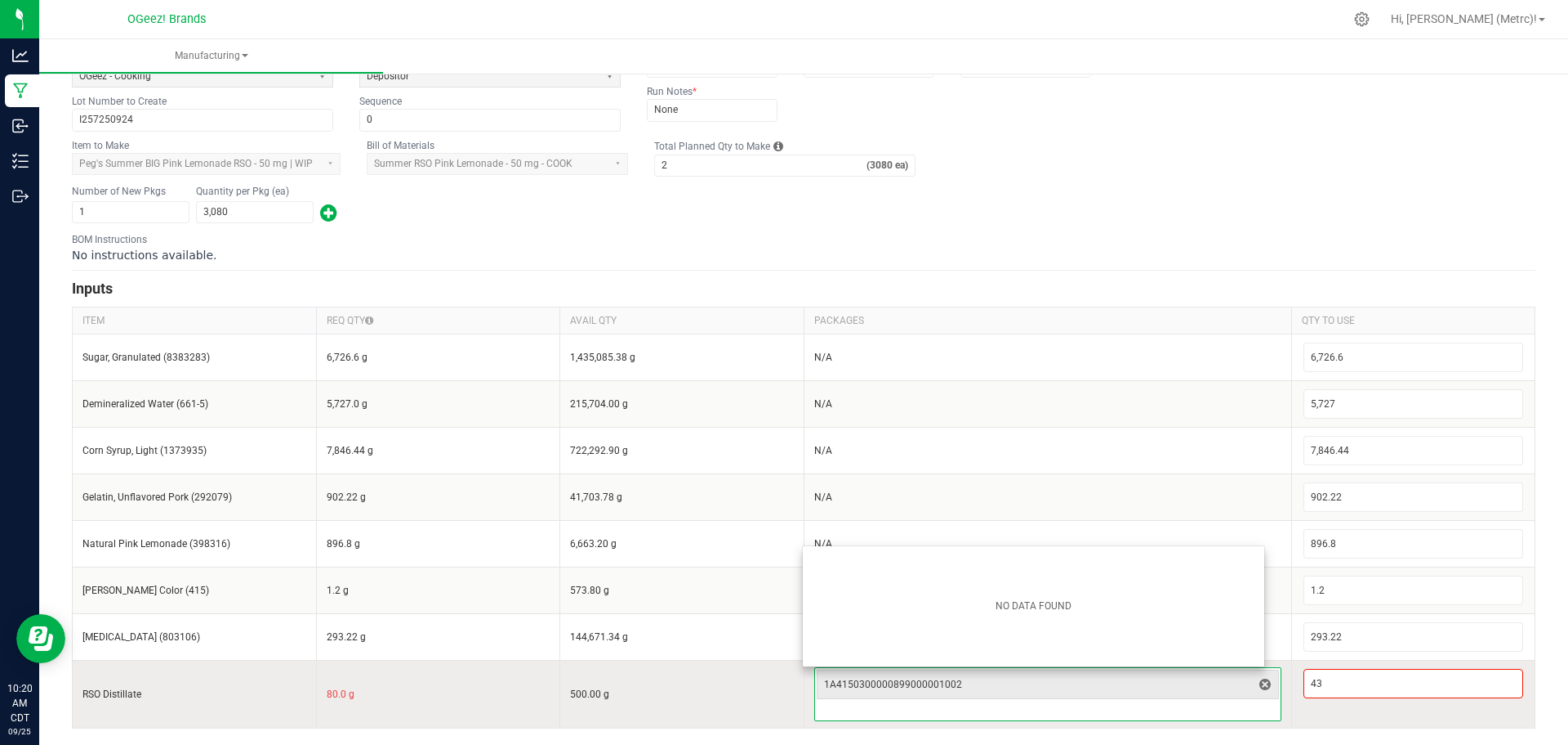
click at [1185, 711] on input at bounding box center [1048, 710] width 466 height 19
click at [1186, 708] on input at bounding box center [1048, 710] width 466 height 19
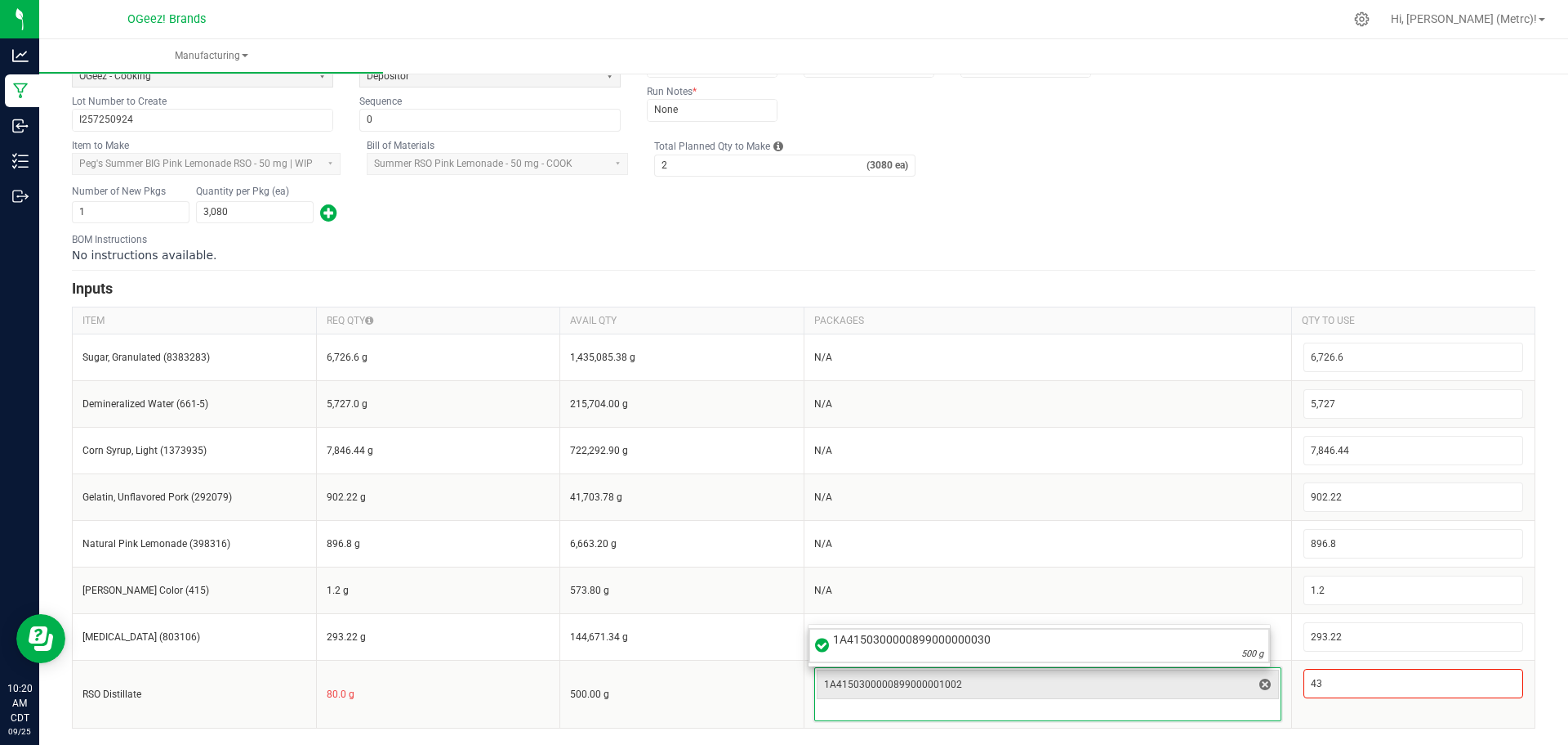
click at [1004, 126] on div "Duration (minutes) Temperature (°F) Pressure (psi) Ref 1 Ref 2 Ref 3 Run Notes …" at bounding box center [882, 64] width 470 height 133
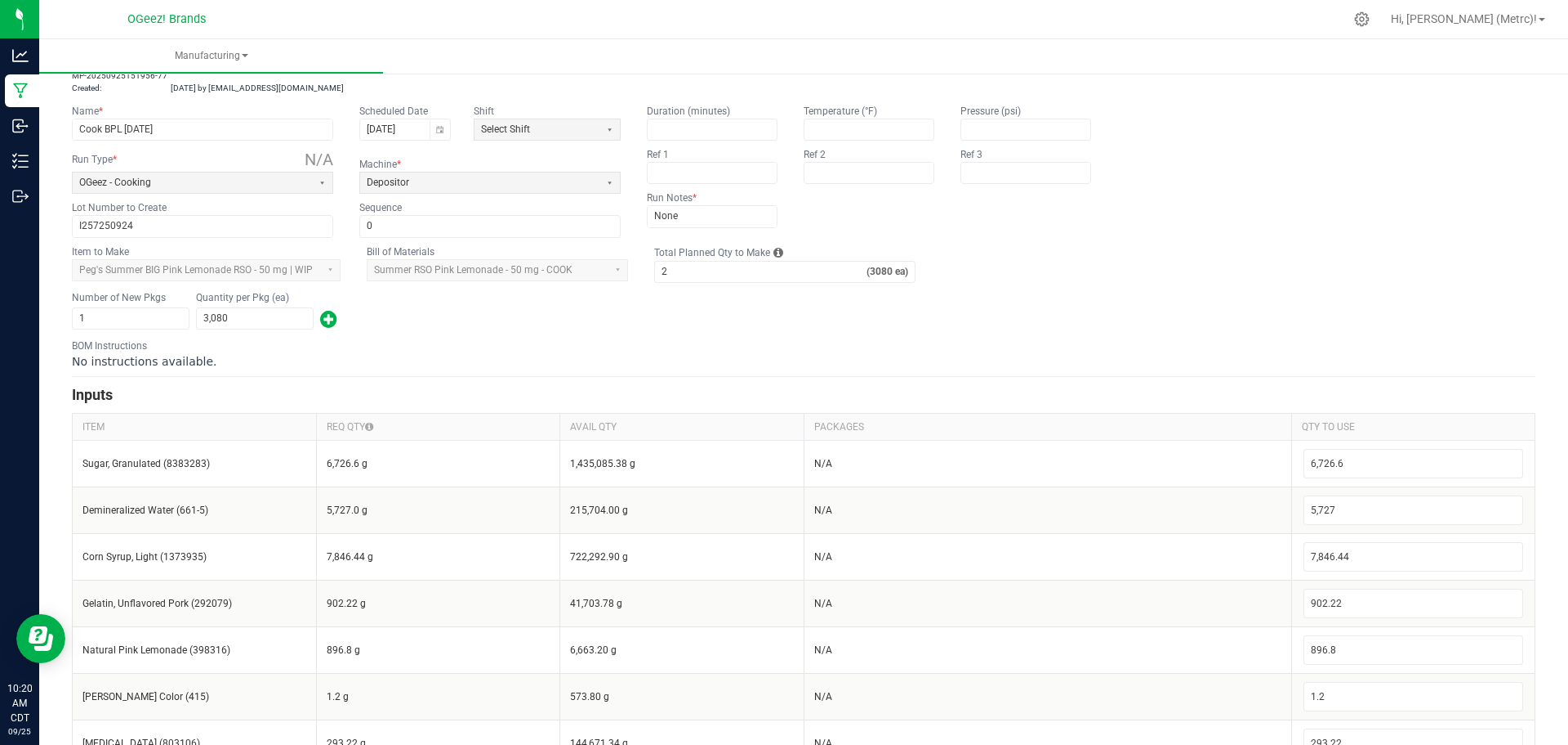
scroll to position [0, 0]
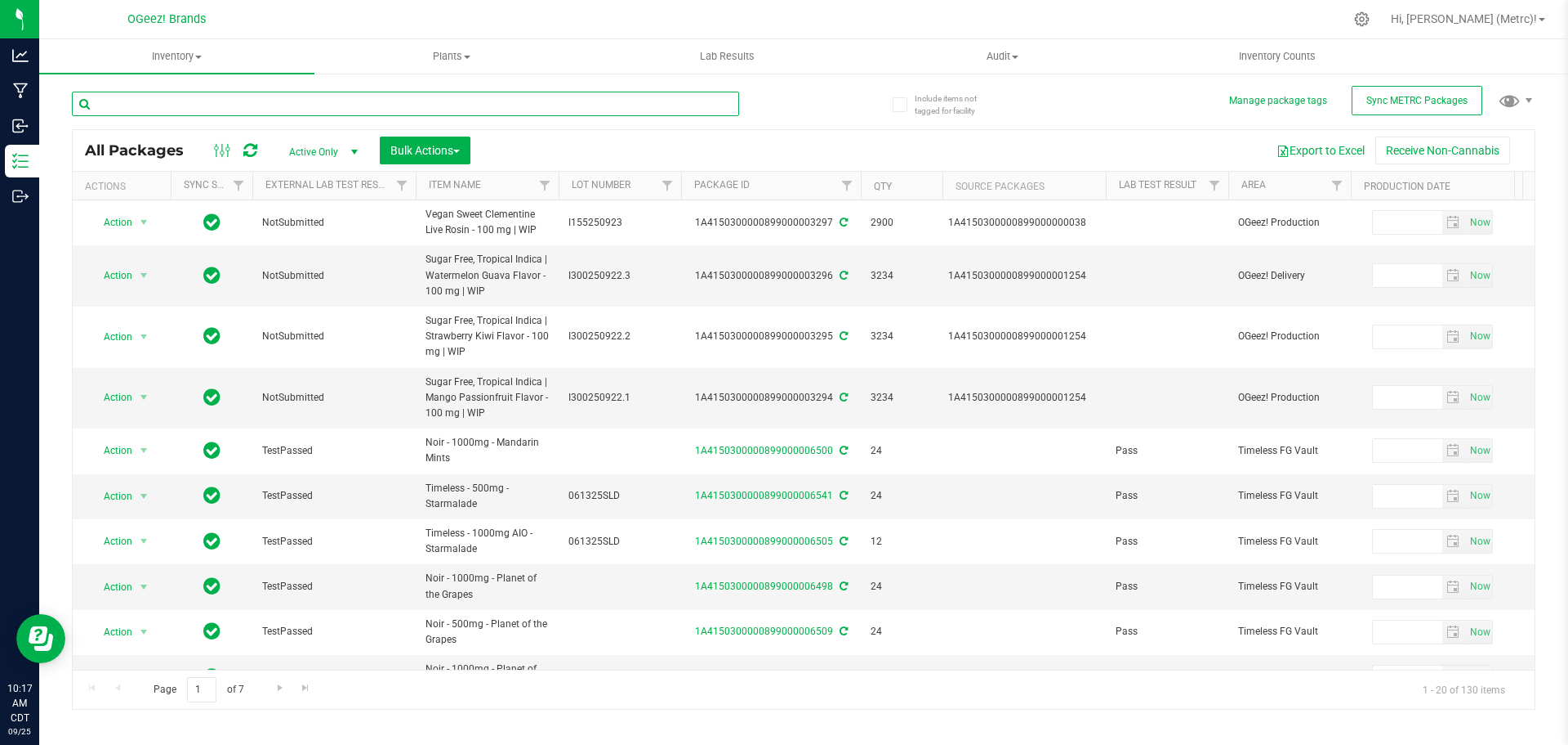
click at [379, 104] on input "text" at bounding box center [406, 103] width 668 height 24
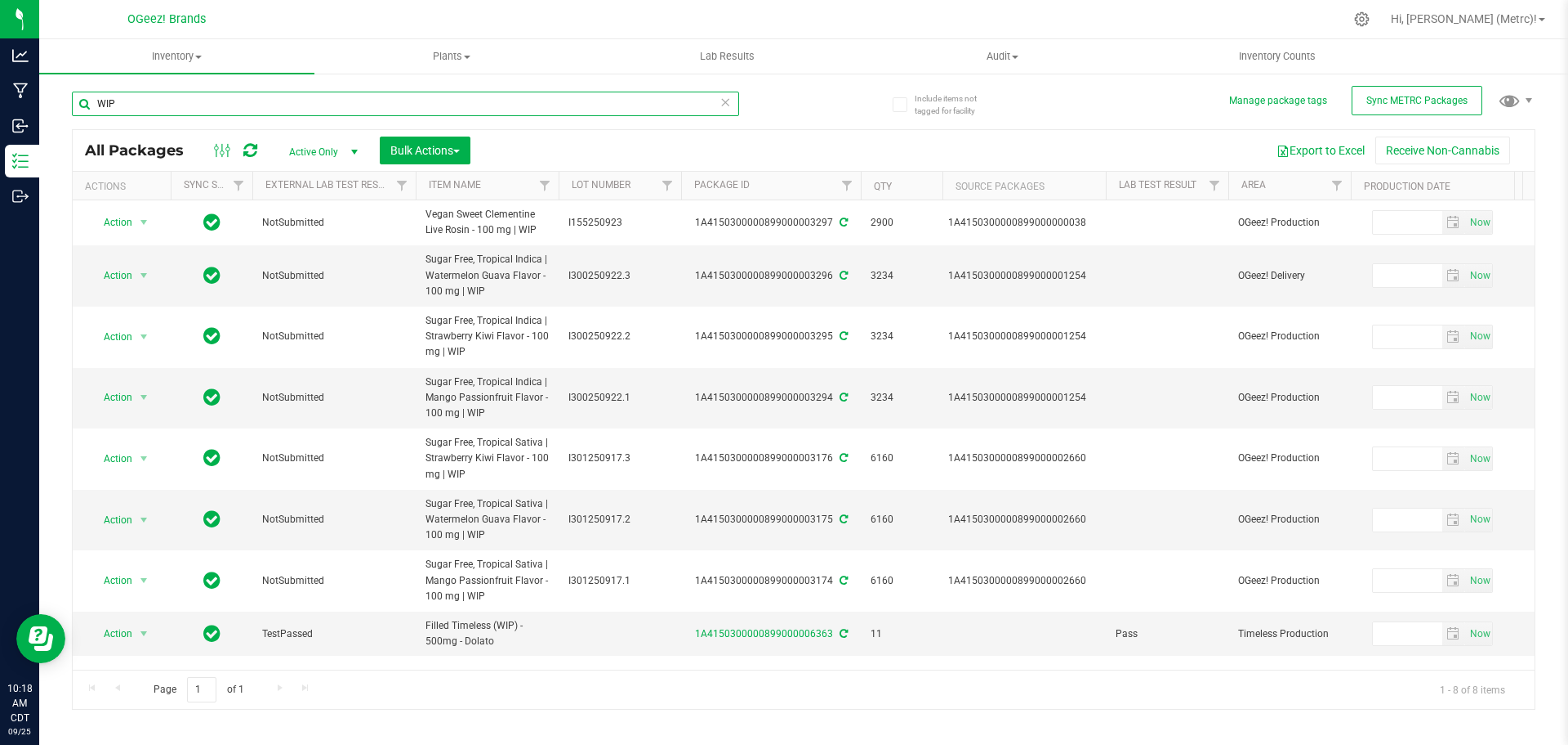
type input "WIP"
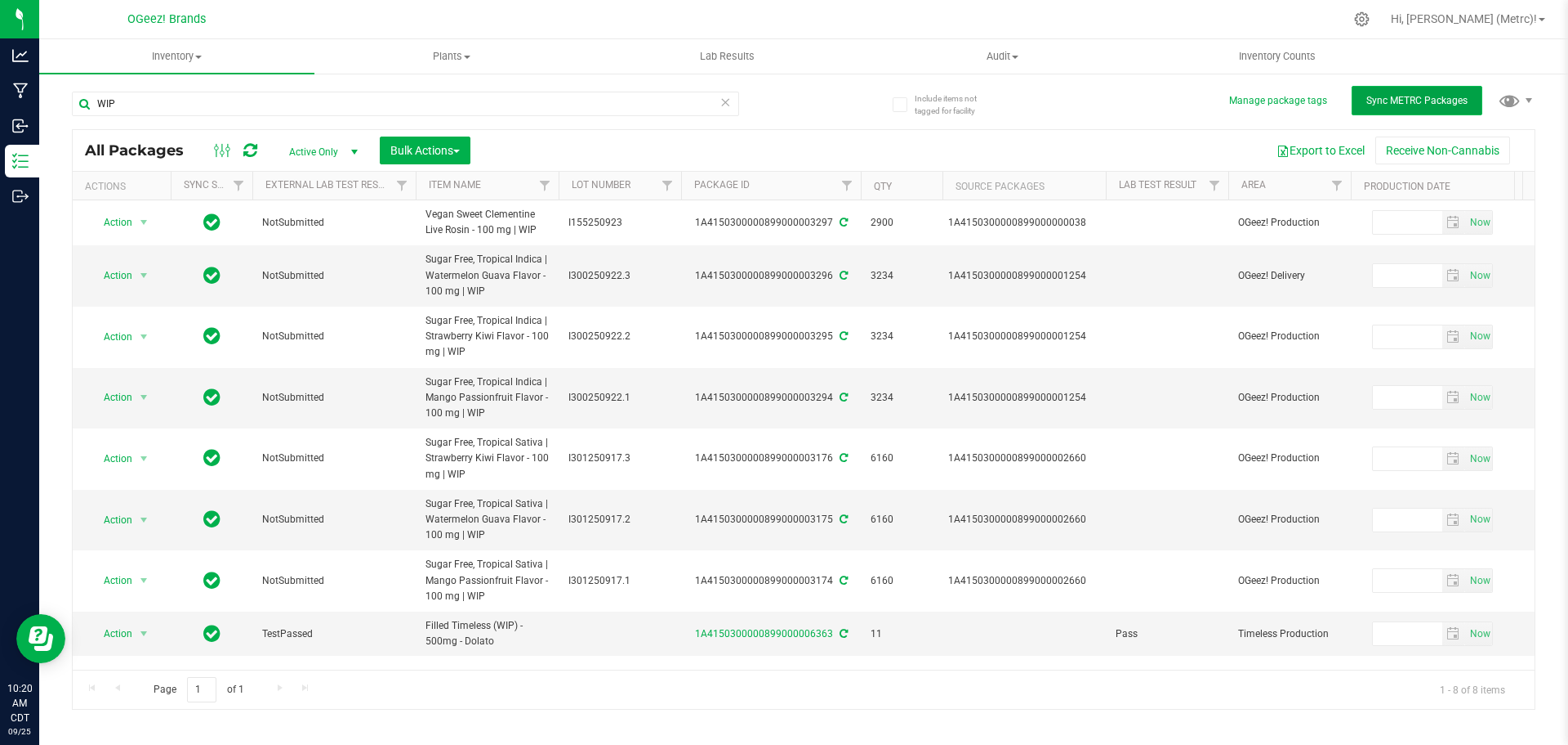
click at [1392, 102] on span "Sync METRC Packages" at bounding box center [1417, 101] width 101 height 12
click at [1432, 106] on button "Sync METRC Packages" at bounding box center [1417, 100] width 131 height 30
drag, startPoint x: 154, startPoint y: 84, endPoint x: 140, endPoint y: 106, distance: 26.1
drag, startPoint x: 140, startPoint y: 106, endPoint x: 723, endPoint y: 100, distance: 583.0
click at [723, 100] on icon at bounding box center [725, 101] width 12 height 19
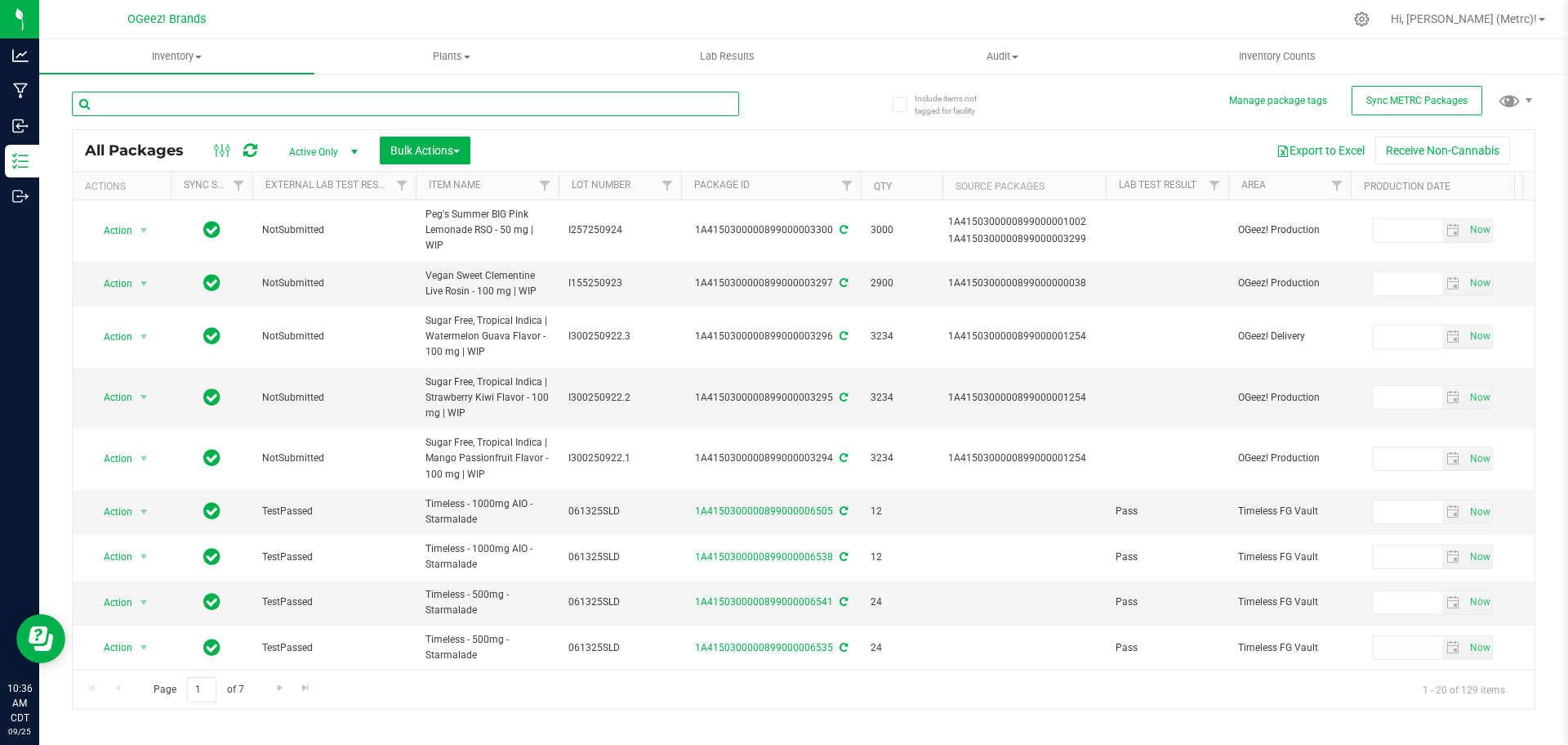
click at [204, 100] on input "text" at bounding box center [406, 103] width 668 height 24
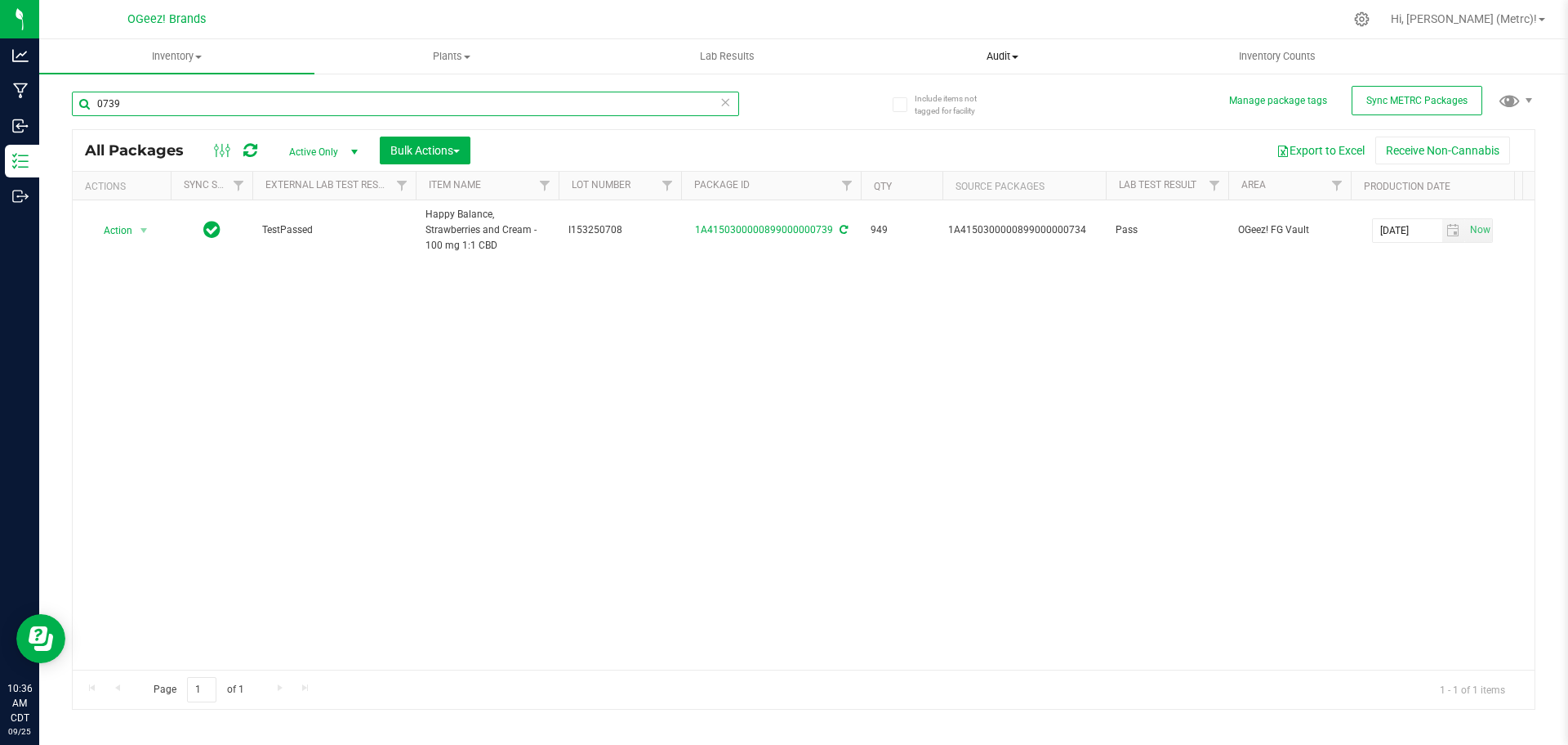
type input "0739"
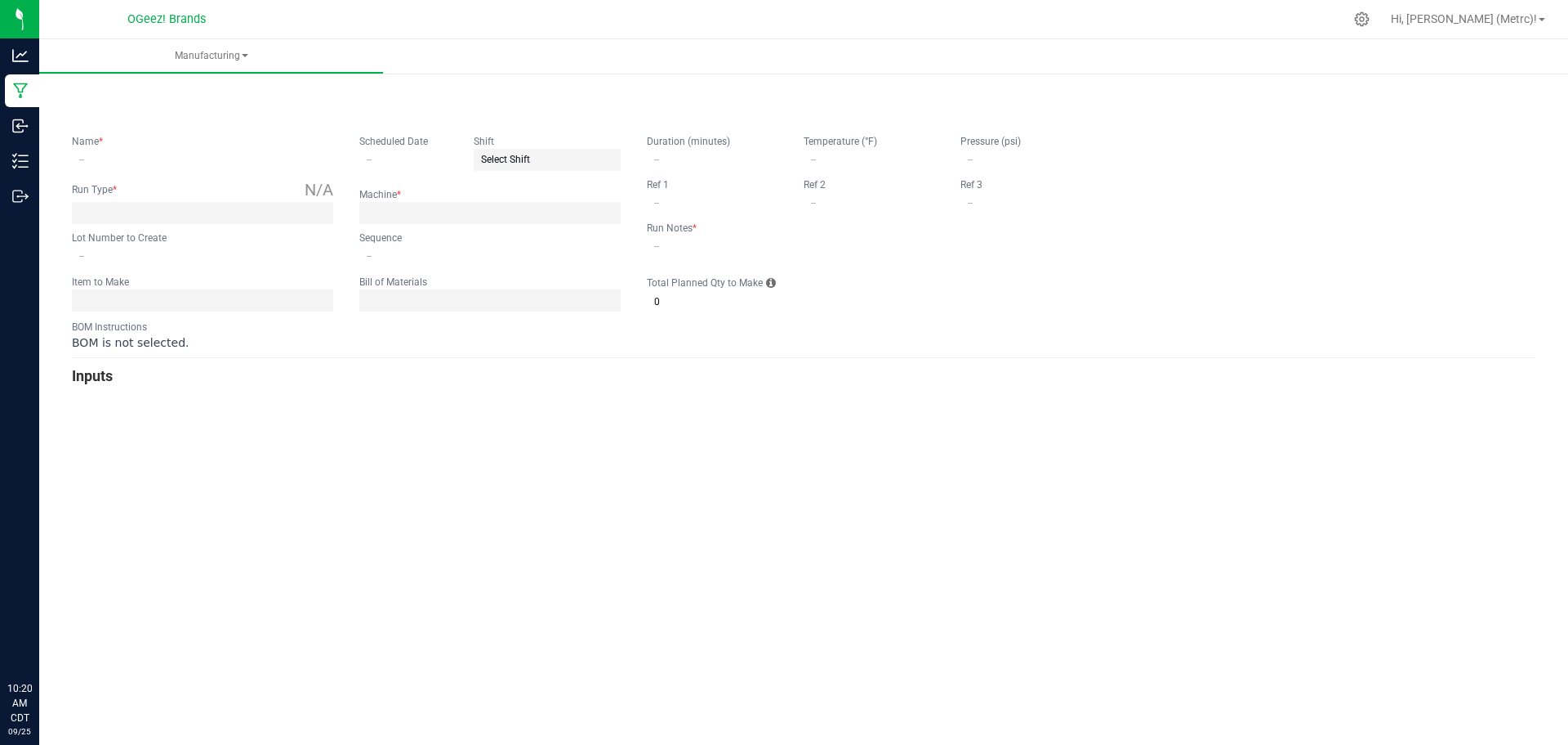
type input "Cook BPL [DATE]"
type input "[DATE]"
type input "I257250924"
type input "0"
type input "None"
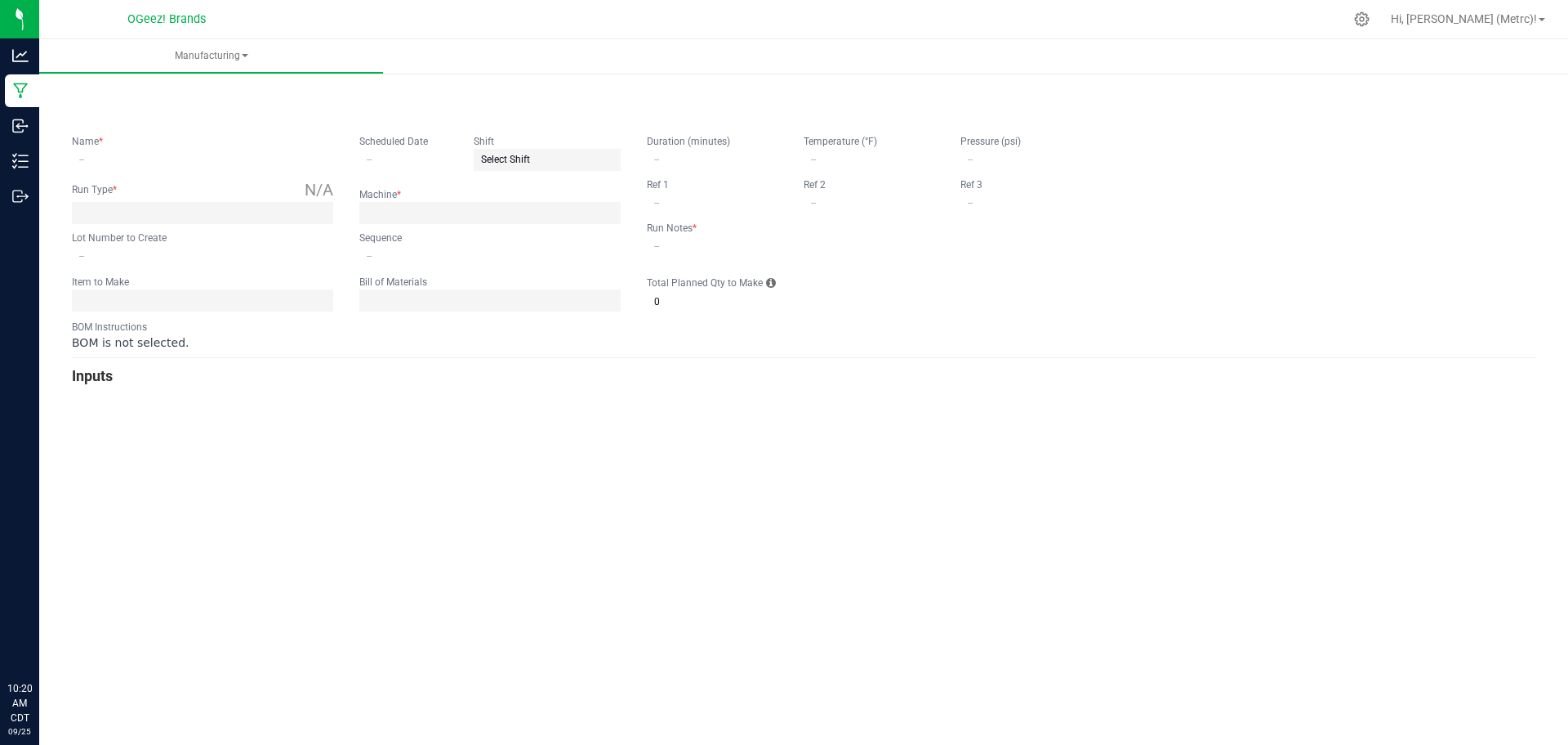
type input "2"
type input "Cook BPL 9.24.25"
type input "09/24/2025"
type input "I257250924"
type input "0"
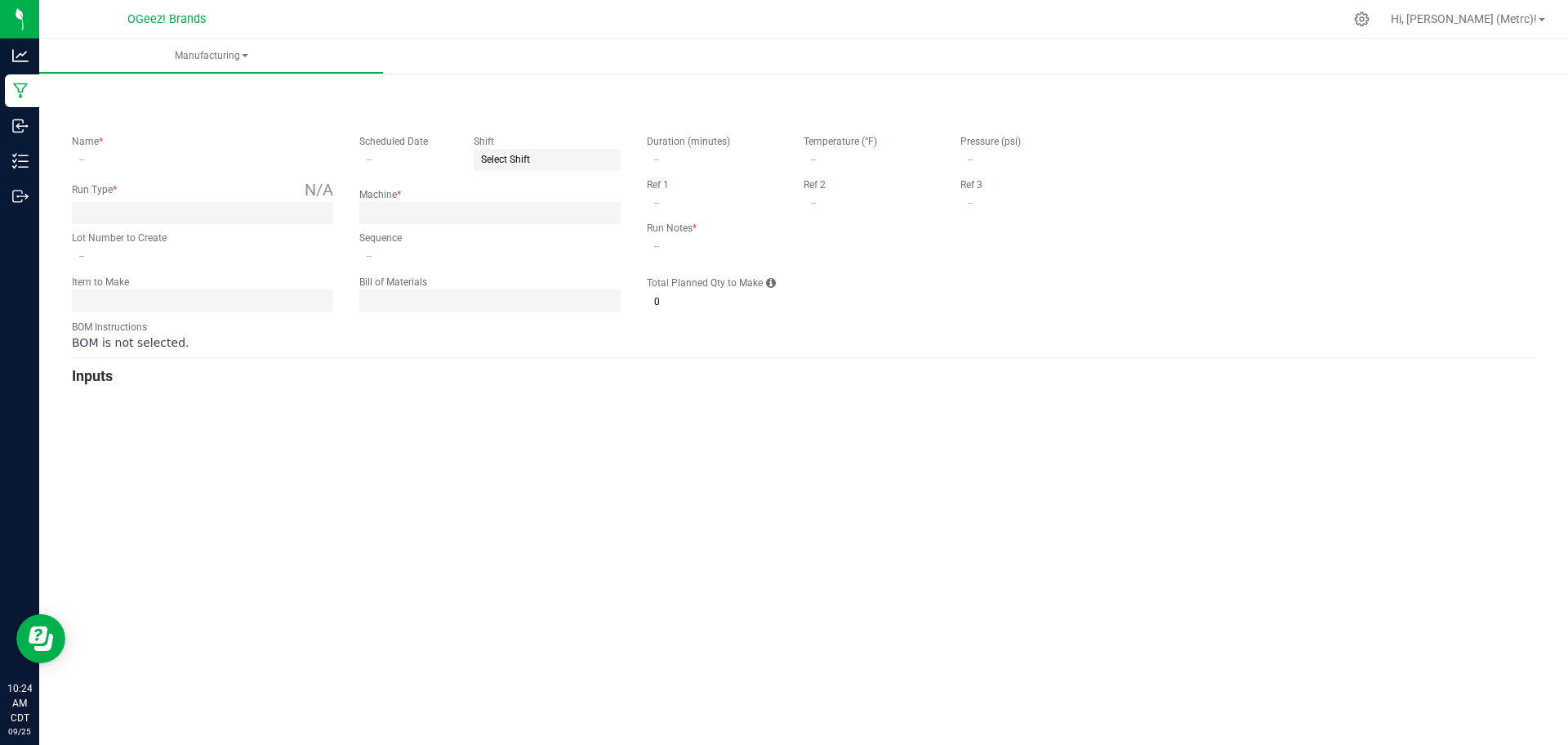
type input "None"
type input "2"
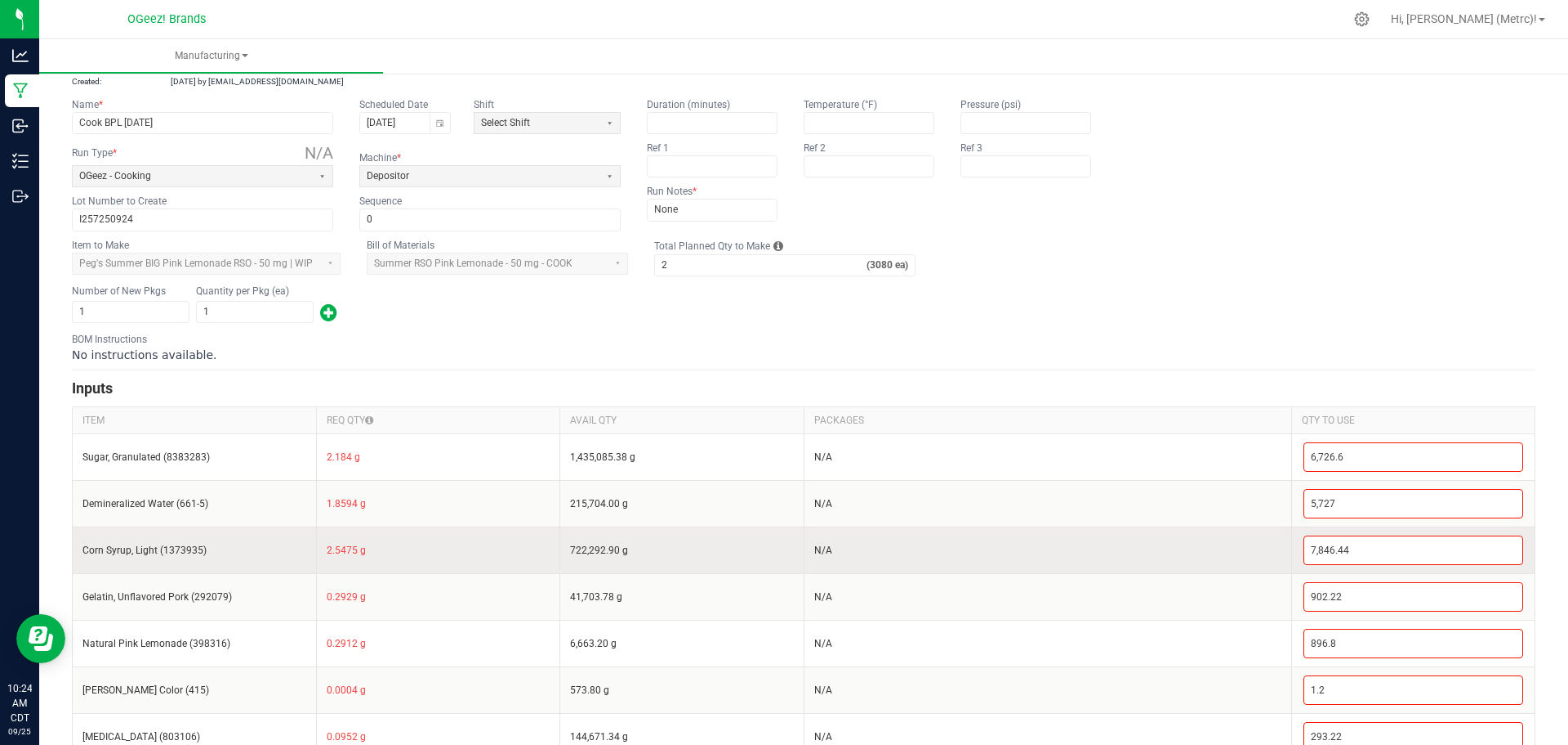
scroll to position [187, 0]
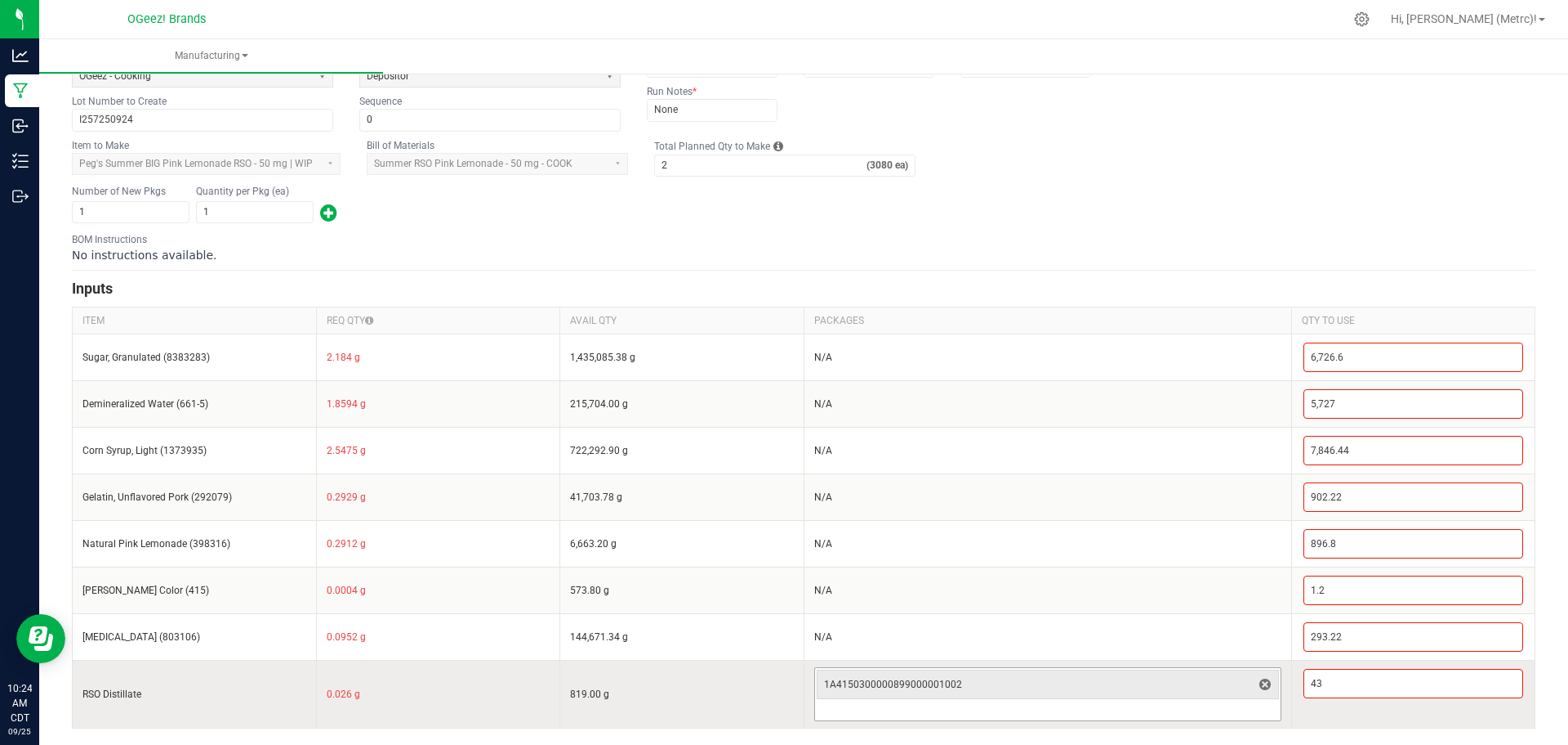
click at [1144, 705] on input at bounding box center [1048, 710] width 466 height 19
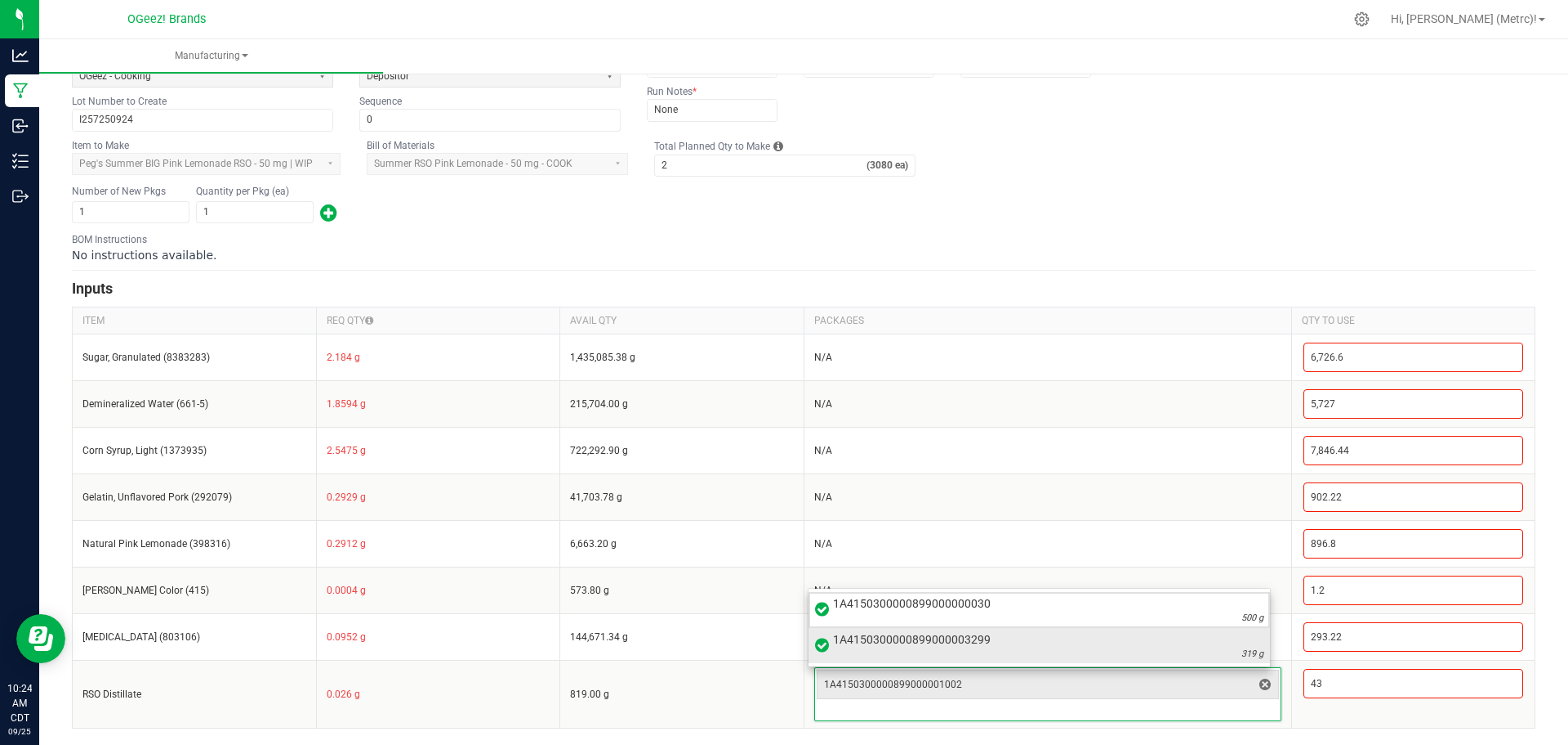
click at [1107, 644] on span "1A4150300000899000003299" at bounding box center [1049, 639] width 431 height 16
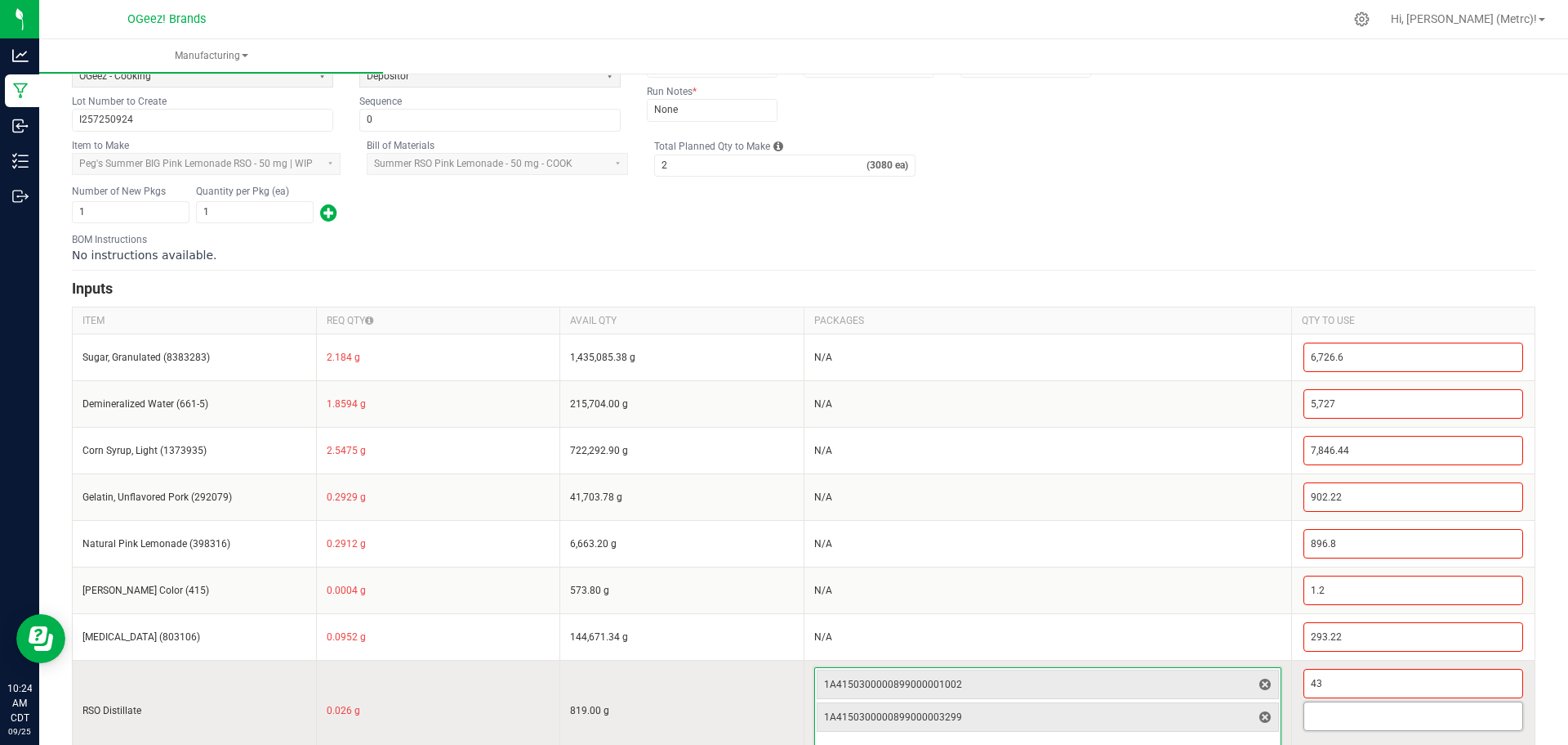
click at [1363, 726] on input at bounding box center [1414, 715] width 219 height 28
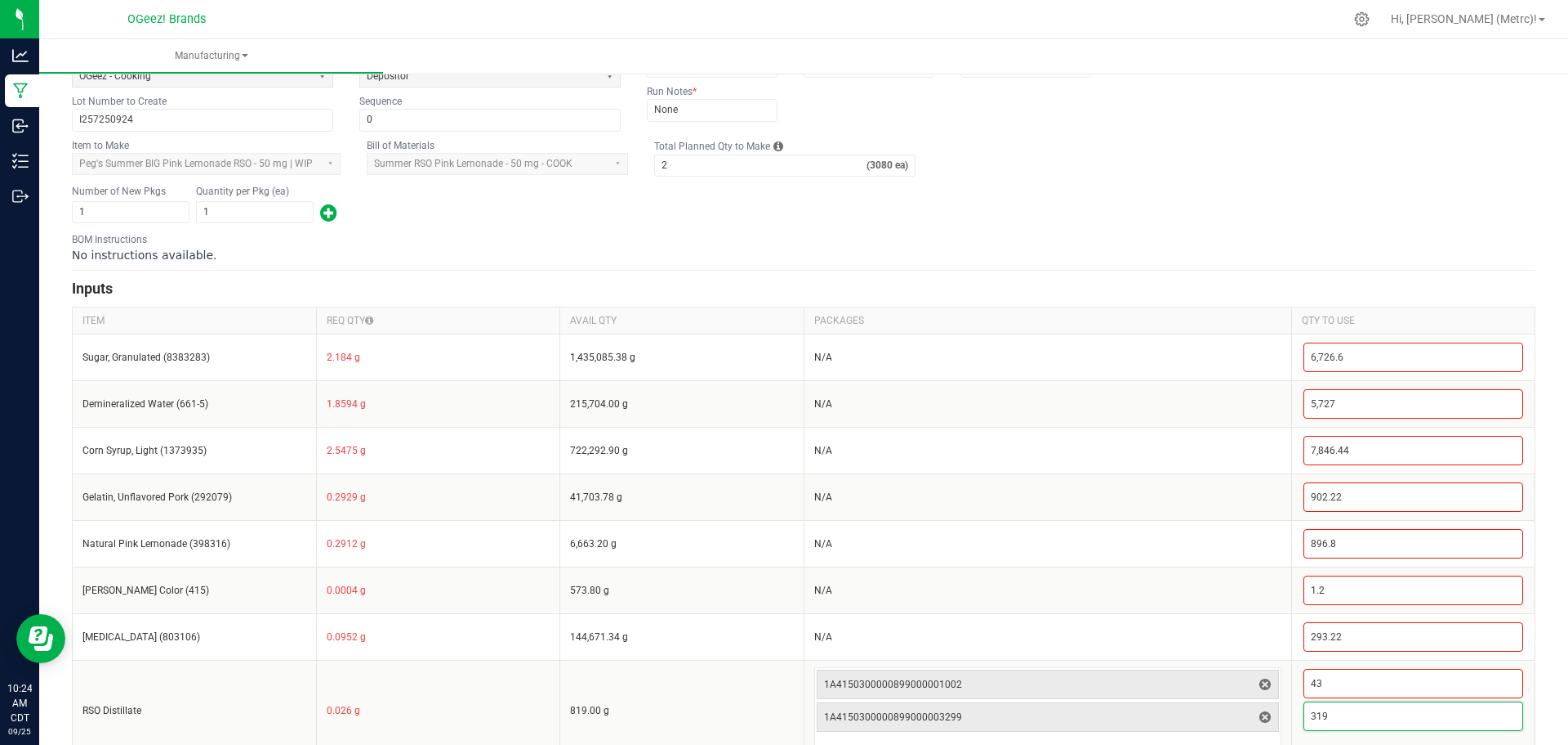
type input "319"
click at [1410, 115] on div "Name * Cook BPL 9.24.25 Scheduled Date 09/24/2025 Shift Select Shift Run Type *…" at bounding box center [804, 64] width 1464 height 133
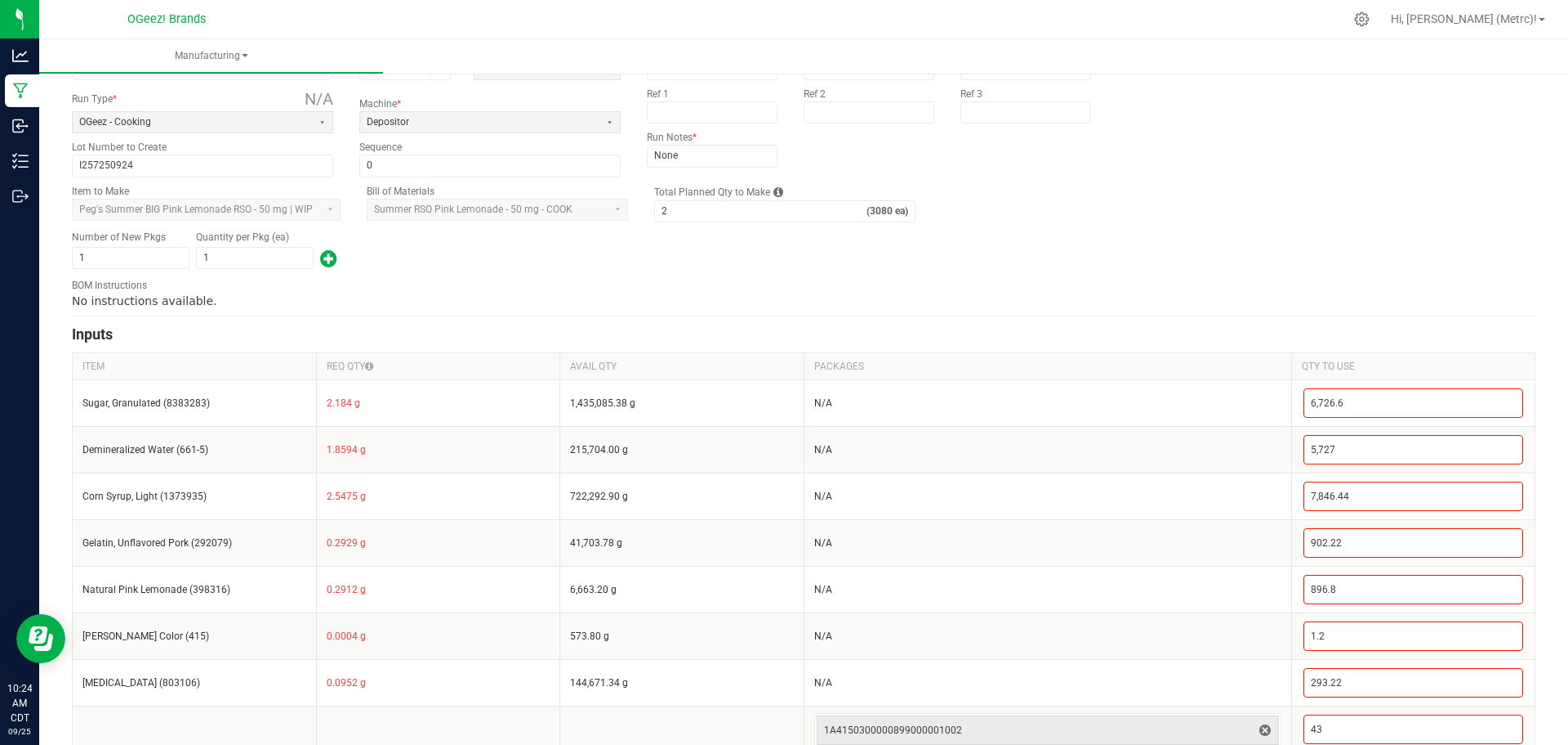
scroll to position [164, 0]
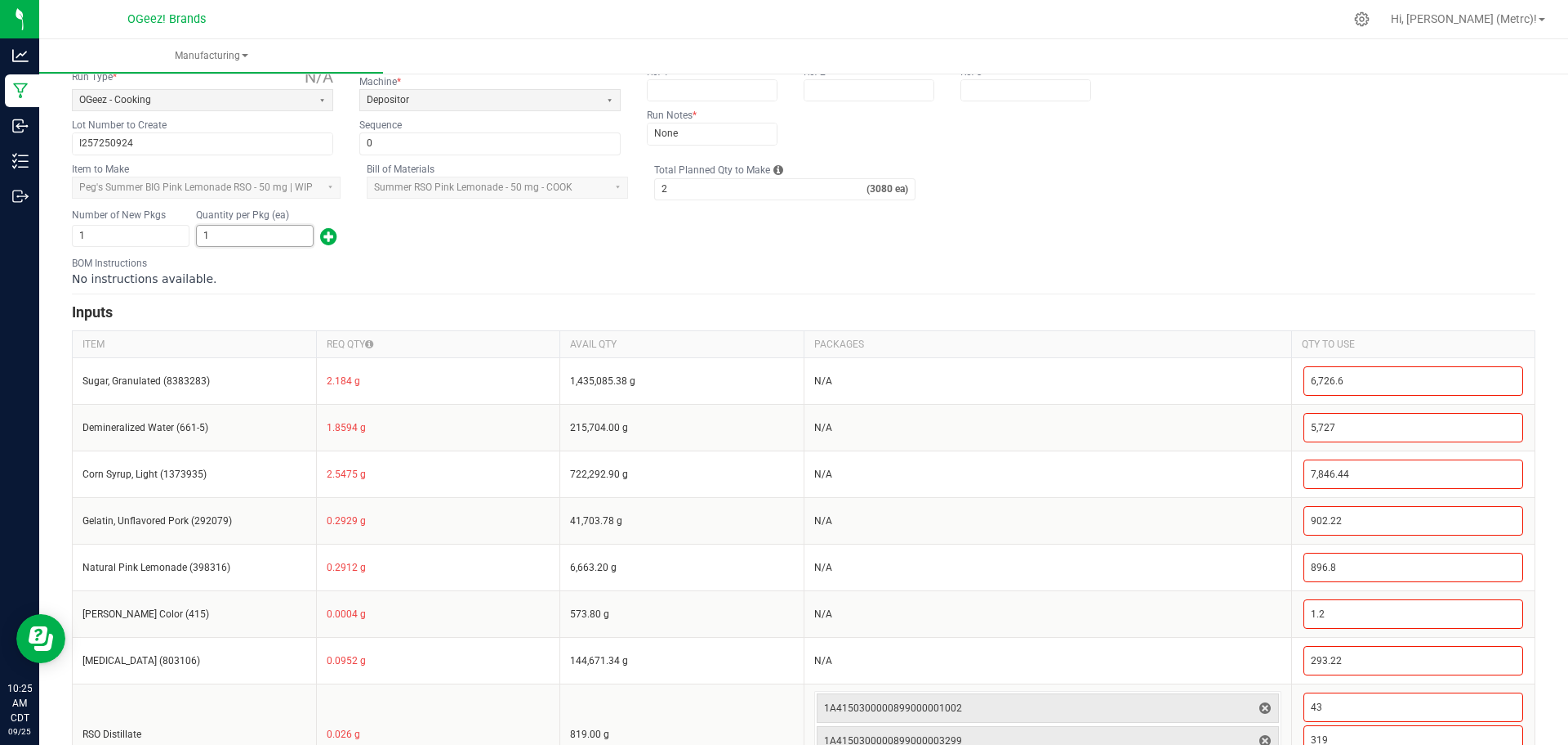
click at [259, 235] on input "1" at bounding box center [255, 235] width 116 height 20
type input "3,000"
click at [470, 244] on div "Number of New Pkgs 1 Quantity per Pkg (ea) 3,000" at bounding box center [804, 228] width 1464 height 42
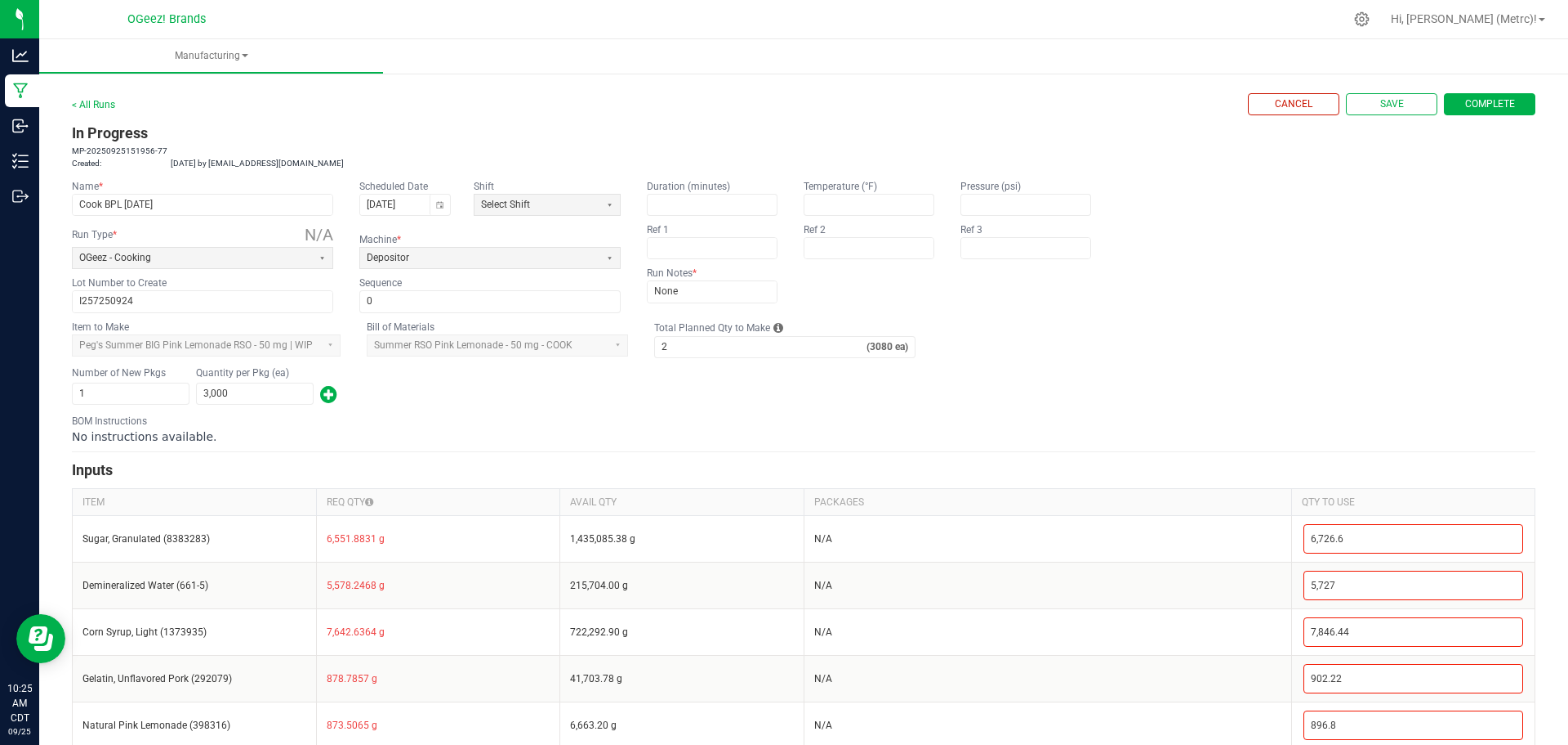
scroll to position [0, 0]
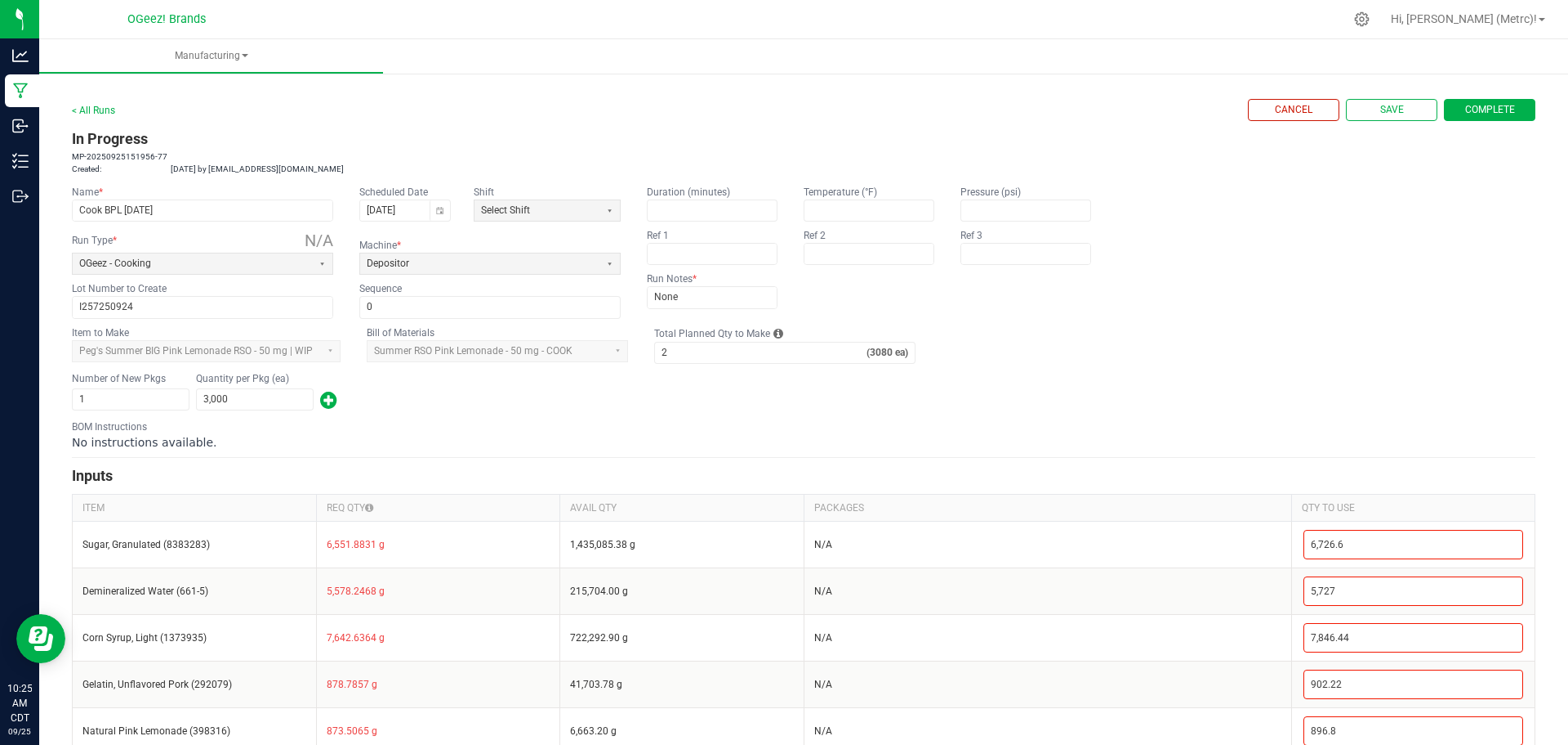
click at [1498, 104] on span "Complete" at bounding box center [1490, 110] width 50 height 13
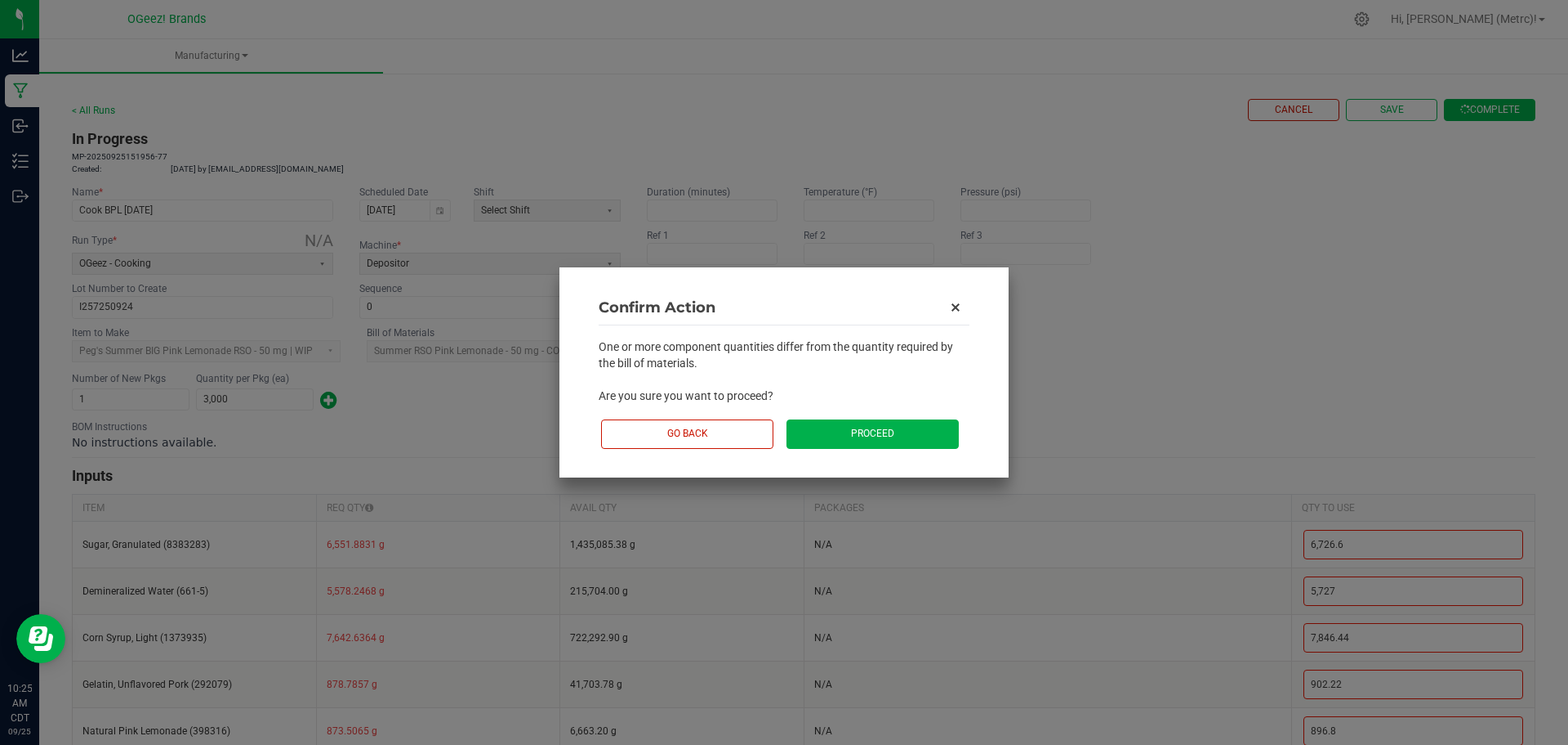
click at [880, 433] on button "Proceed" at bounding box center [873, 434] width 172 height 29
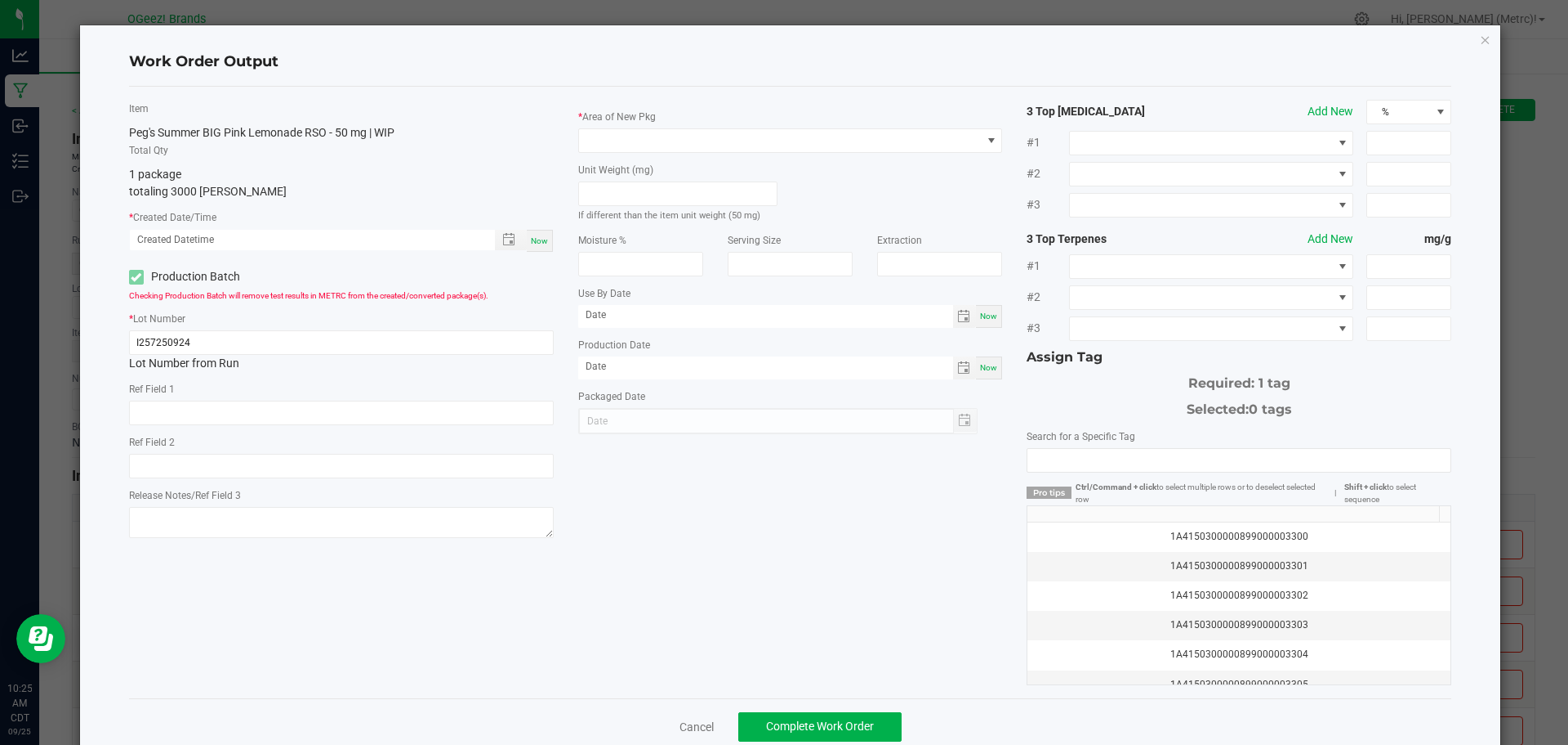
click at [534, 236] on span "Now" at bounding box center [540, 240] width 17 height 9
type input "09/25/2025 10:25 AM"
type input "[DATE]"
click at [679, 143] on span at bounding box center [780, 141] width 403 height 23
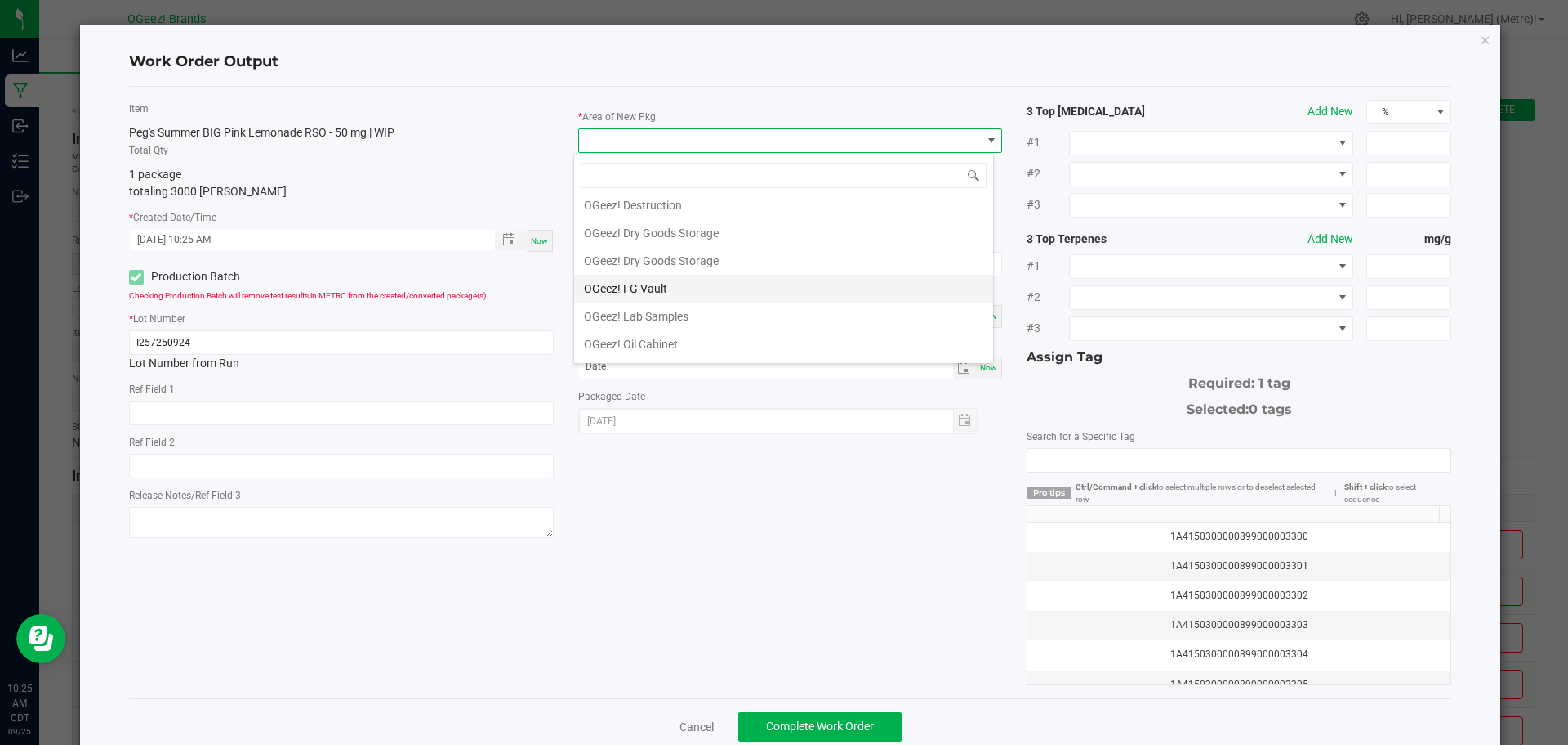
scroll to position [82, 0]
click at [674, 320] on li "OGeez! Production" at bounding box center [784, 322] width 419 height 28
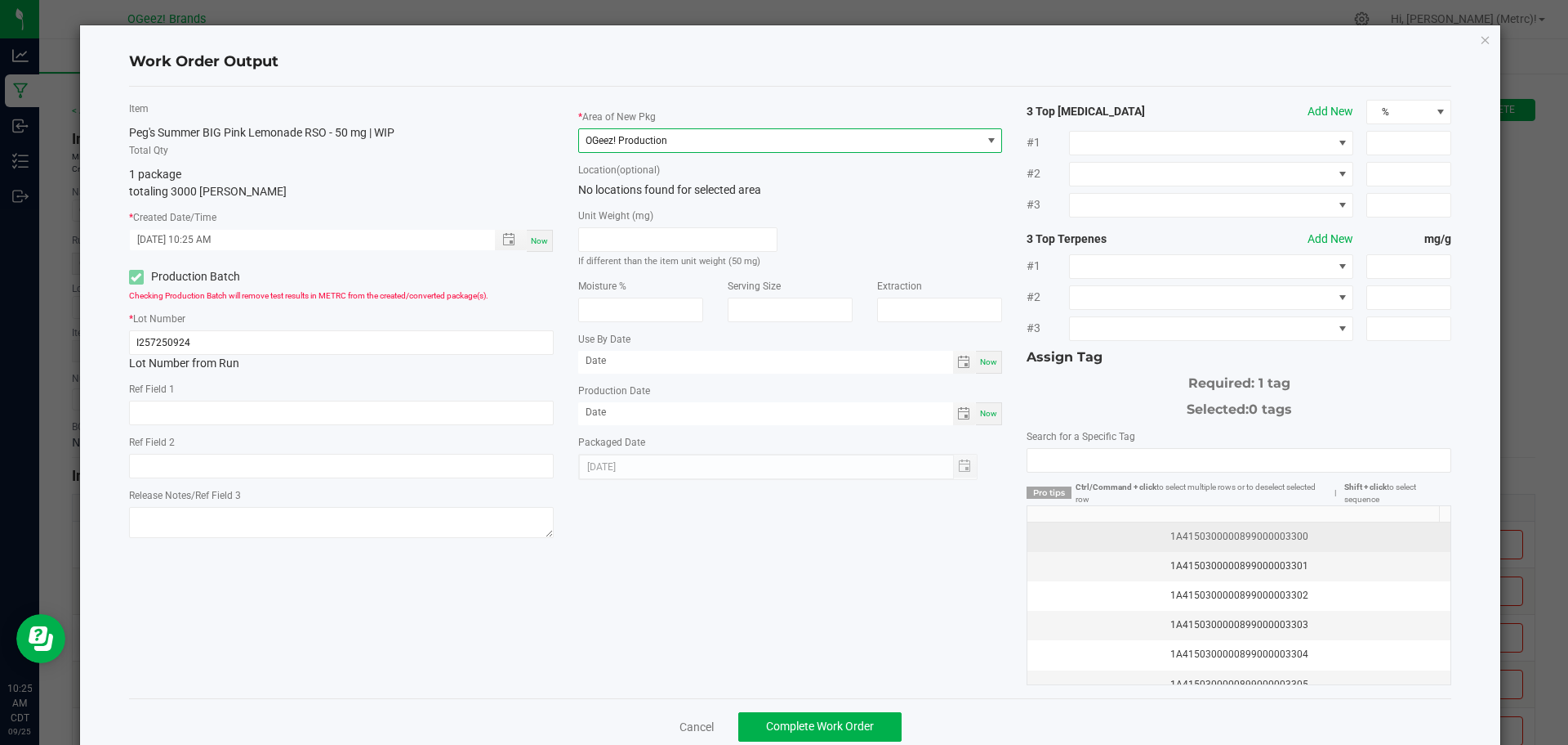
click at [1339, 534] on div "1A4150300000899000003300" at bounding box center [1238, 536] width 403 height 15
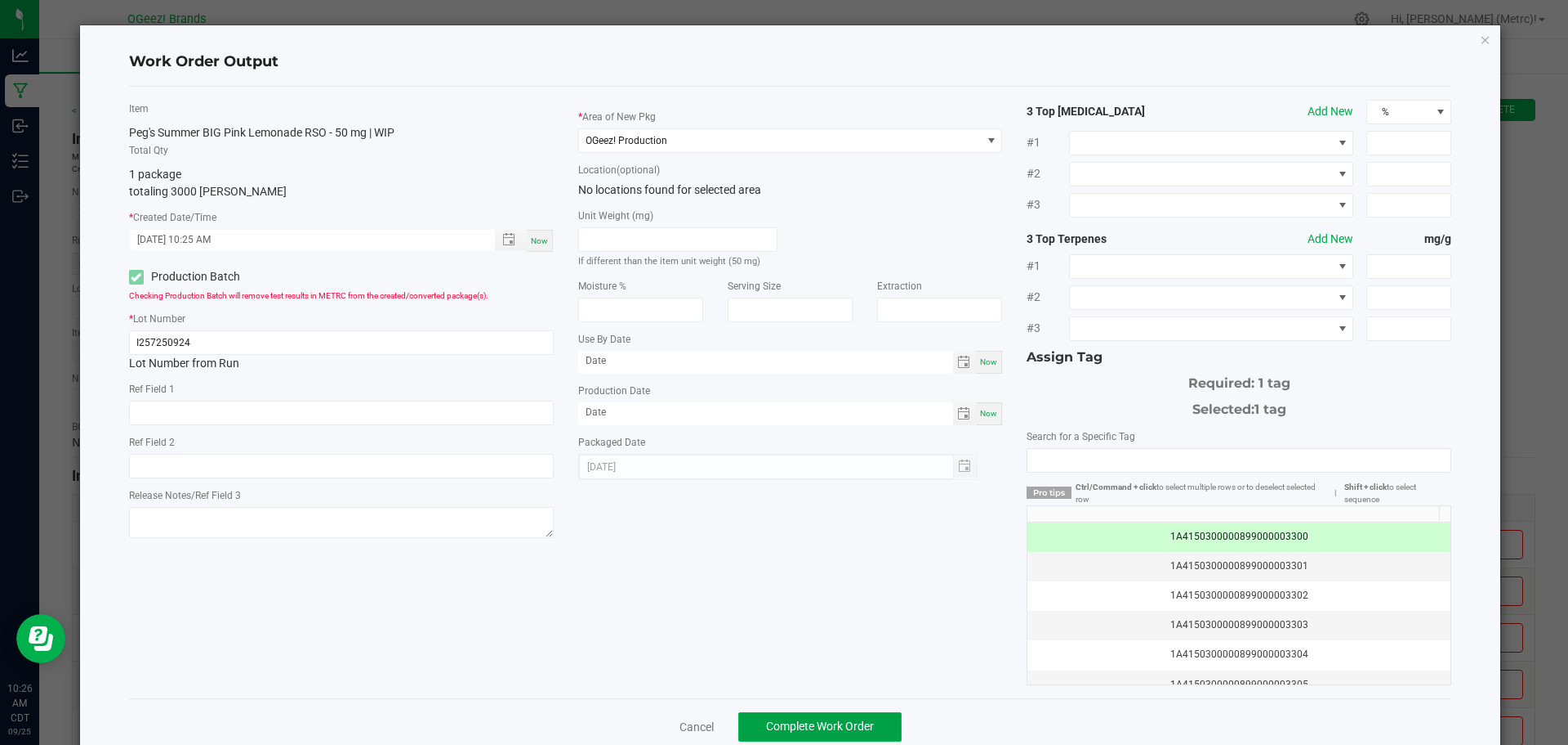
click at [863, 720] on span "Complete Work Order" at bounding box center [821, 726] width 108 height 13
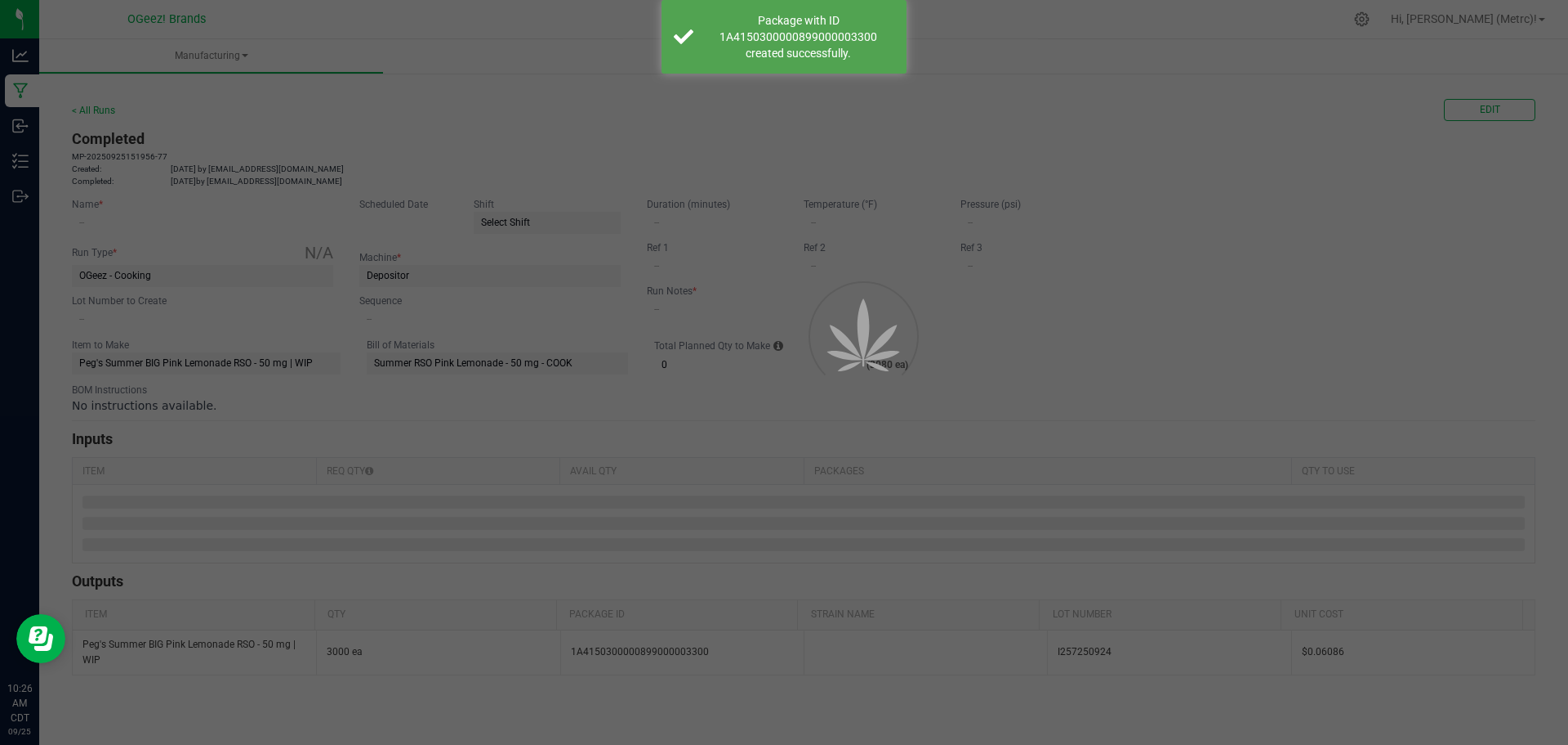
type input "Cook BPL 9.24.25"
type input "09/24/2025"
type input "I257250924"
type input "0"
type input "None"
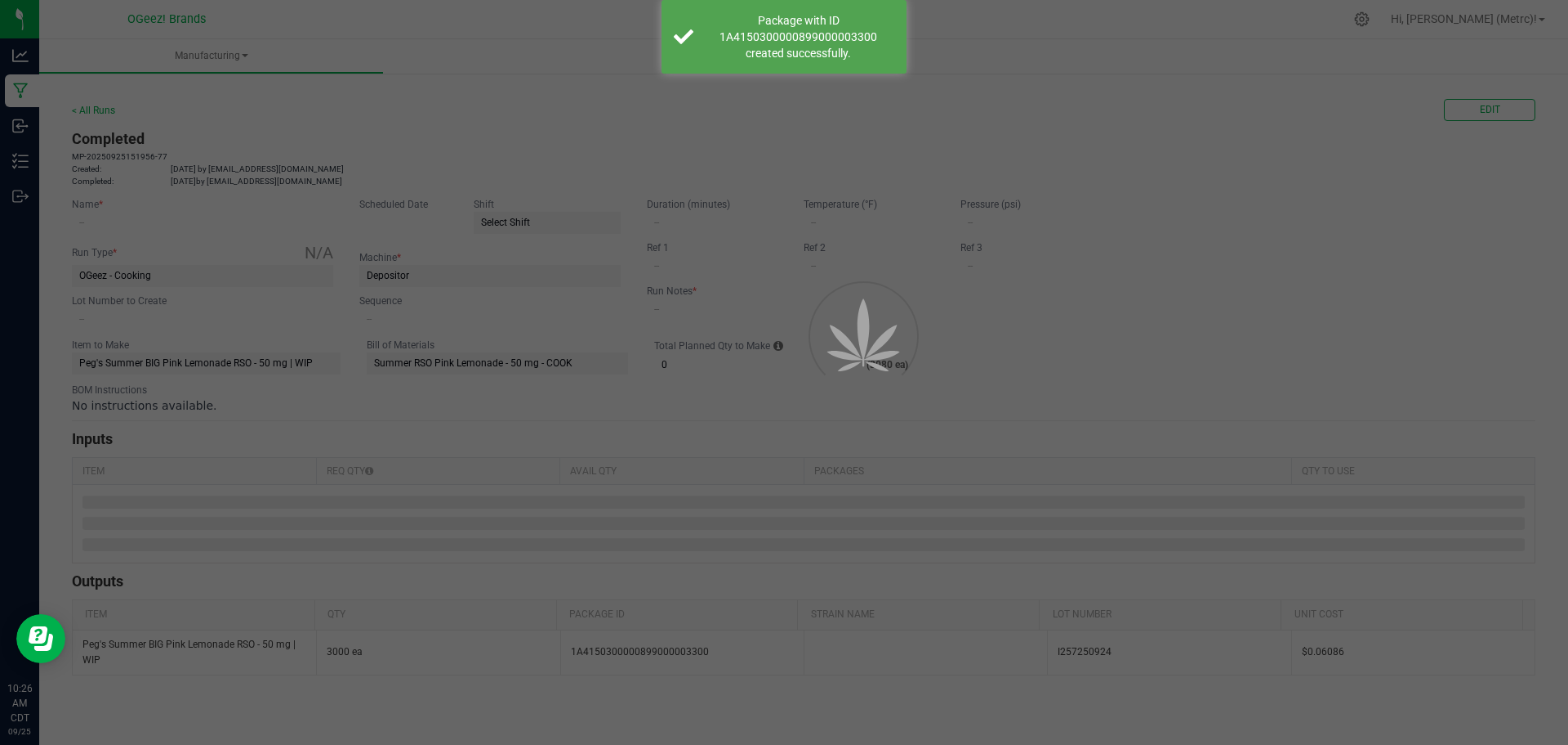
type input "2"
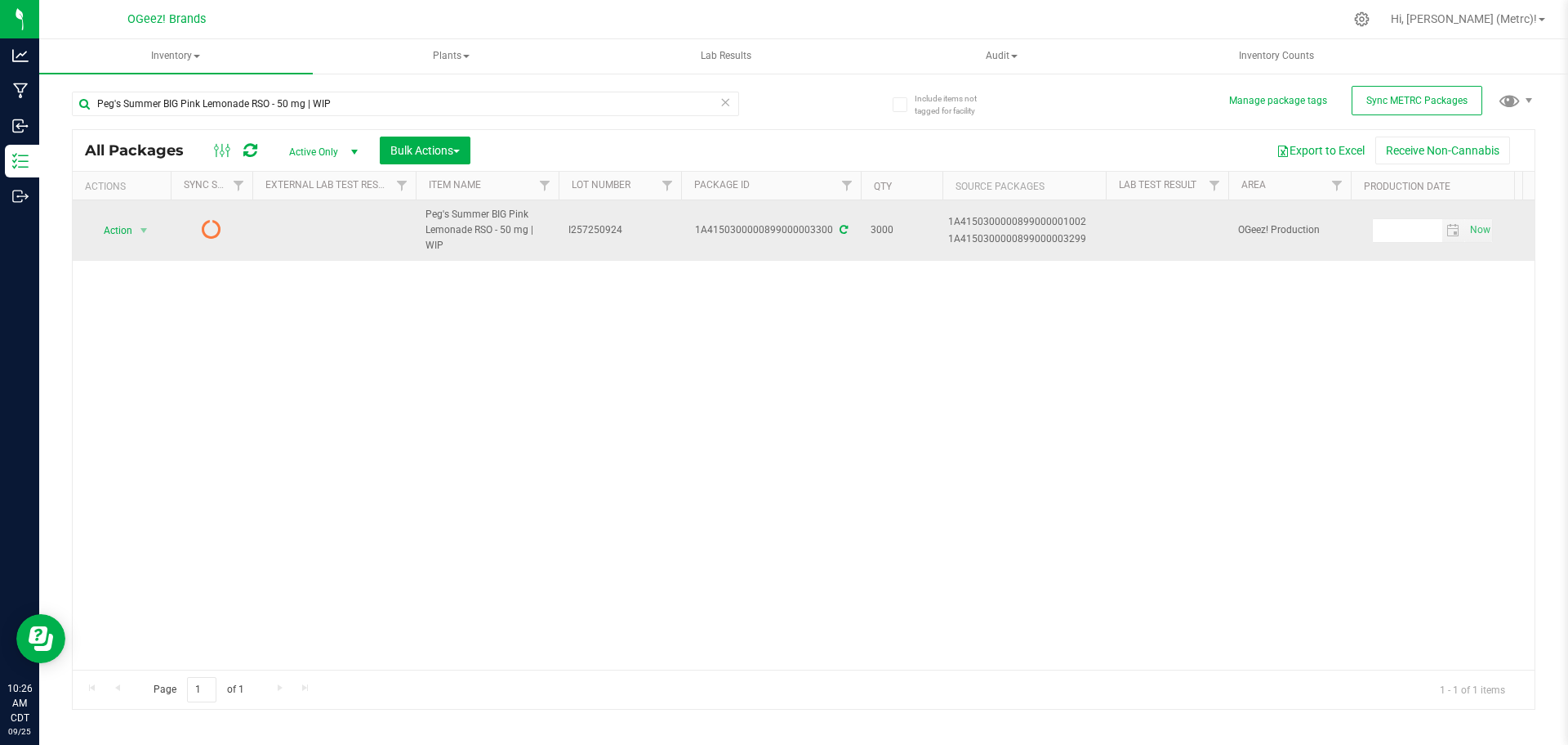
click at [840, 226] on icon at bounding box center [844, 230] width 8 height 10
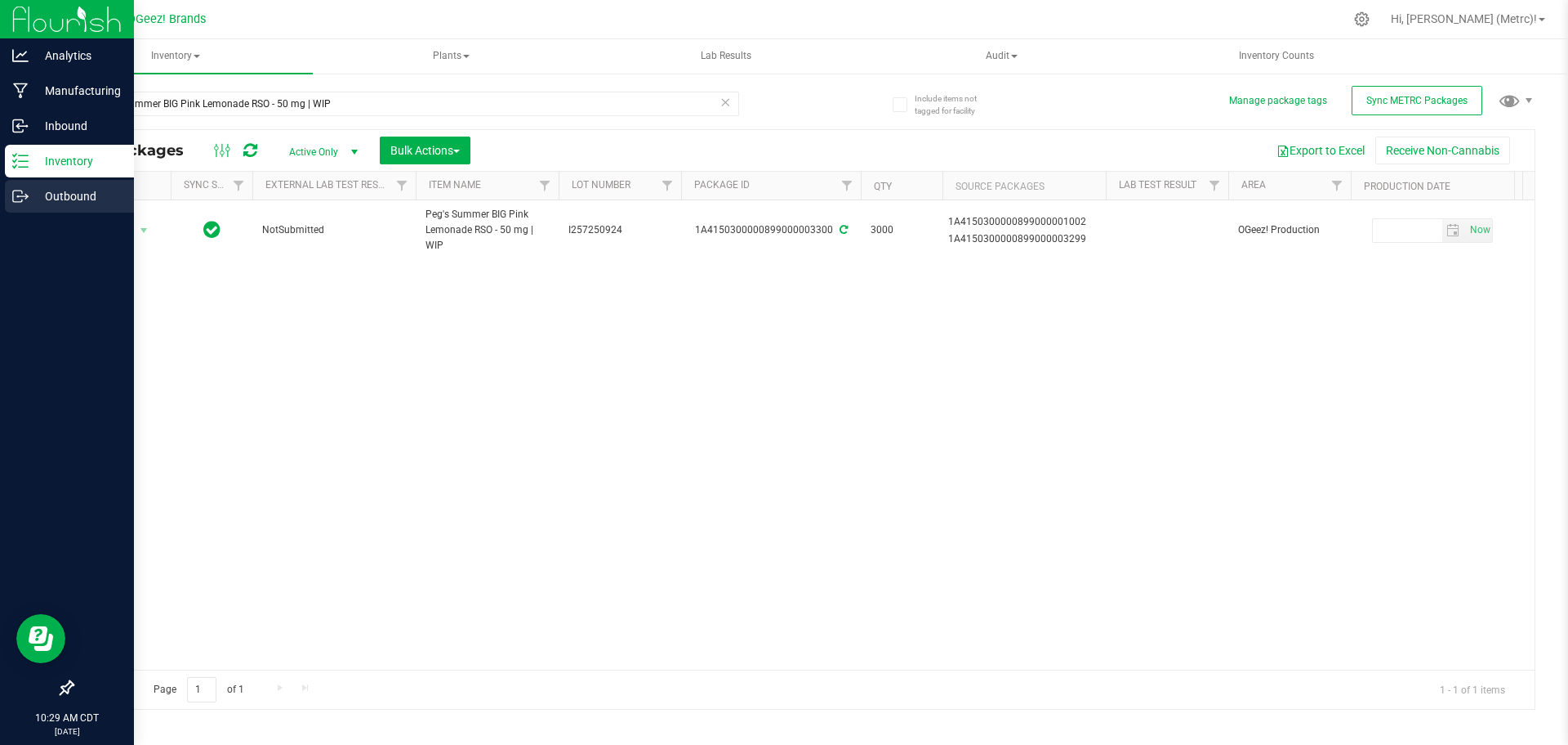
click at [28, 191] on icon at bounding box center [20, 195] width 16 height 16
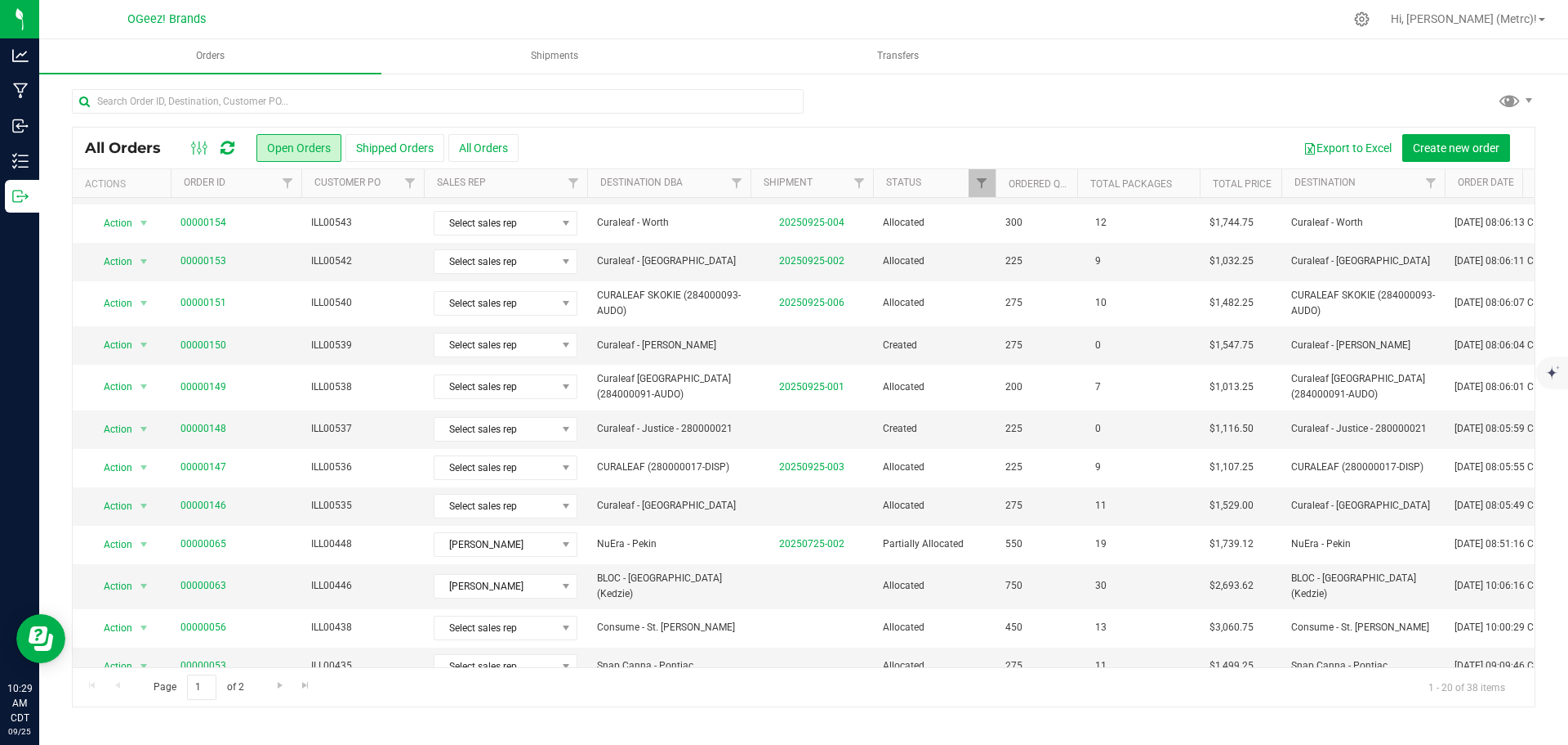
scroll to position [4, 0]
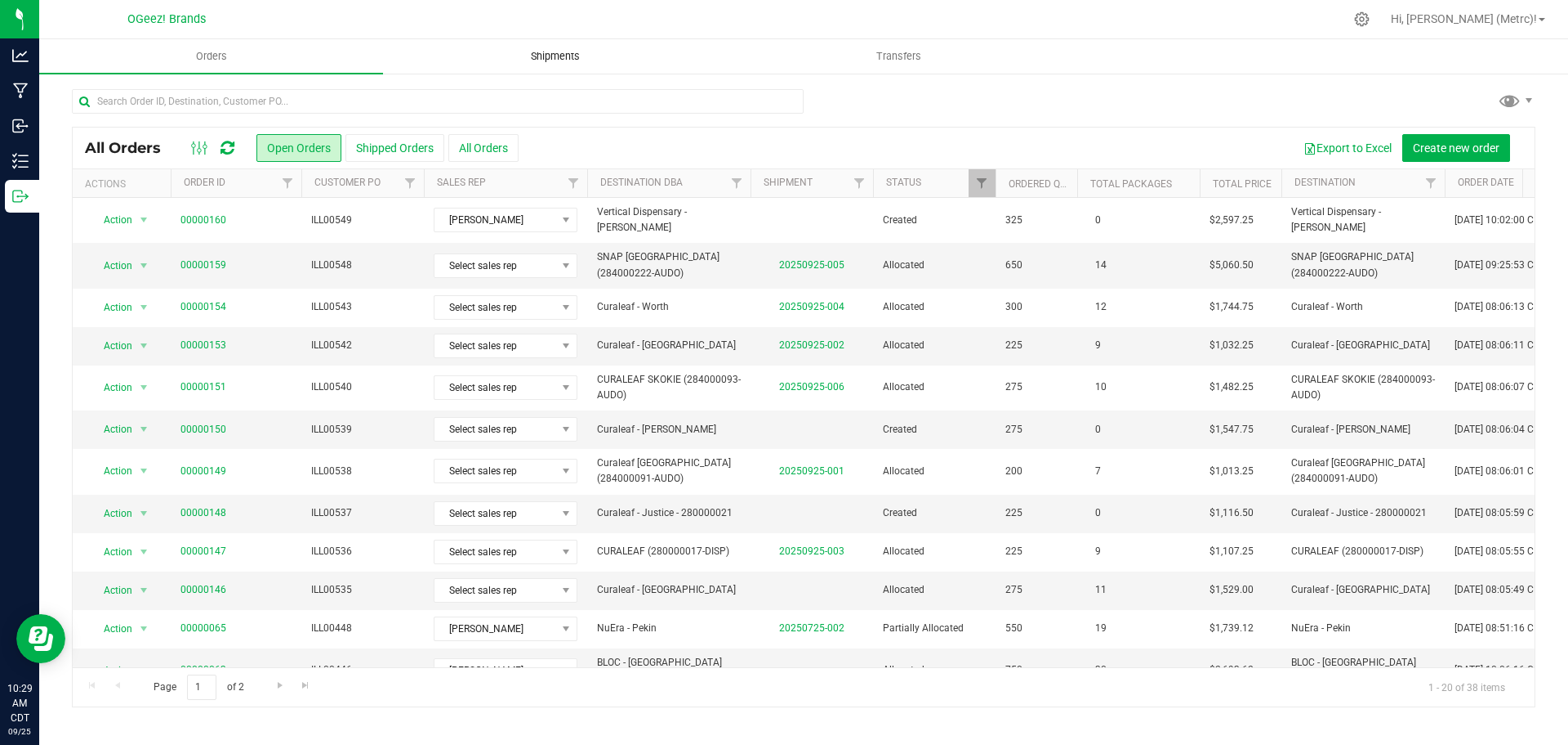
click at [556, 58] on span "Shipments" at bounding box center [555, 56] width 93 height 14
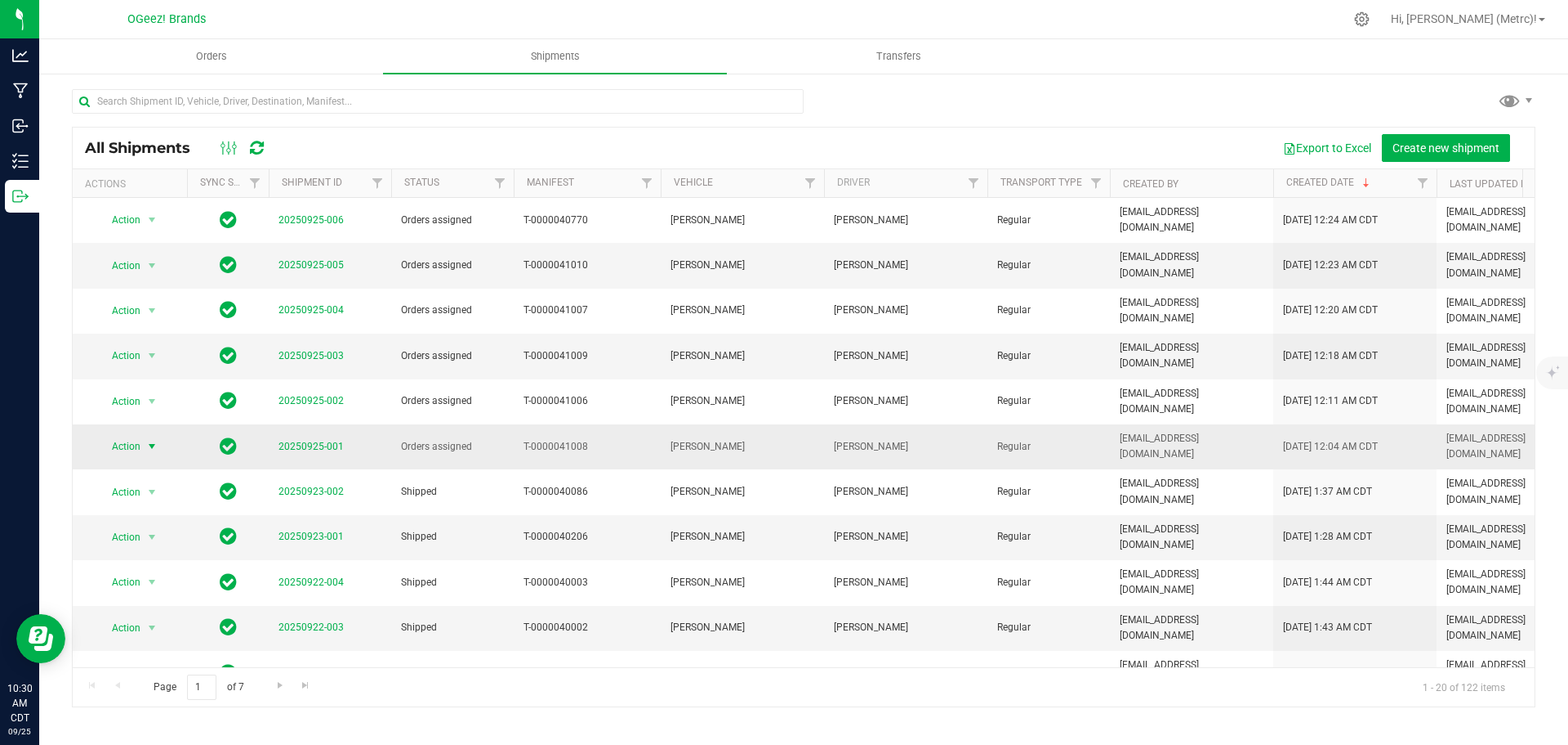
click at [131, 435] on span "Action" at bounding box center [119, 447] width 44 height 23
click at [147, 578] on li "Ship shipment" at bounding box center [159, 590] width 122 height 24
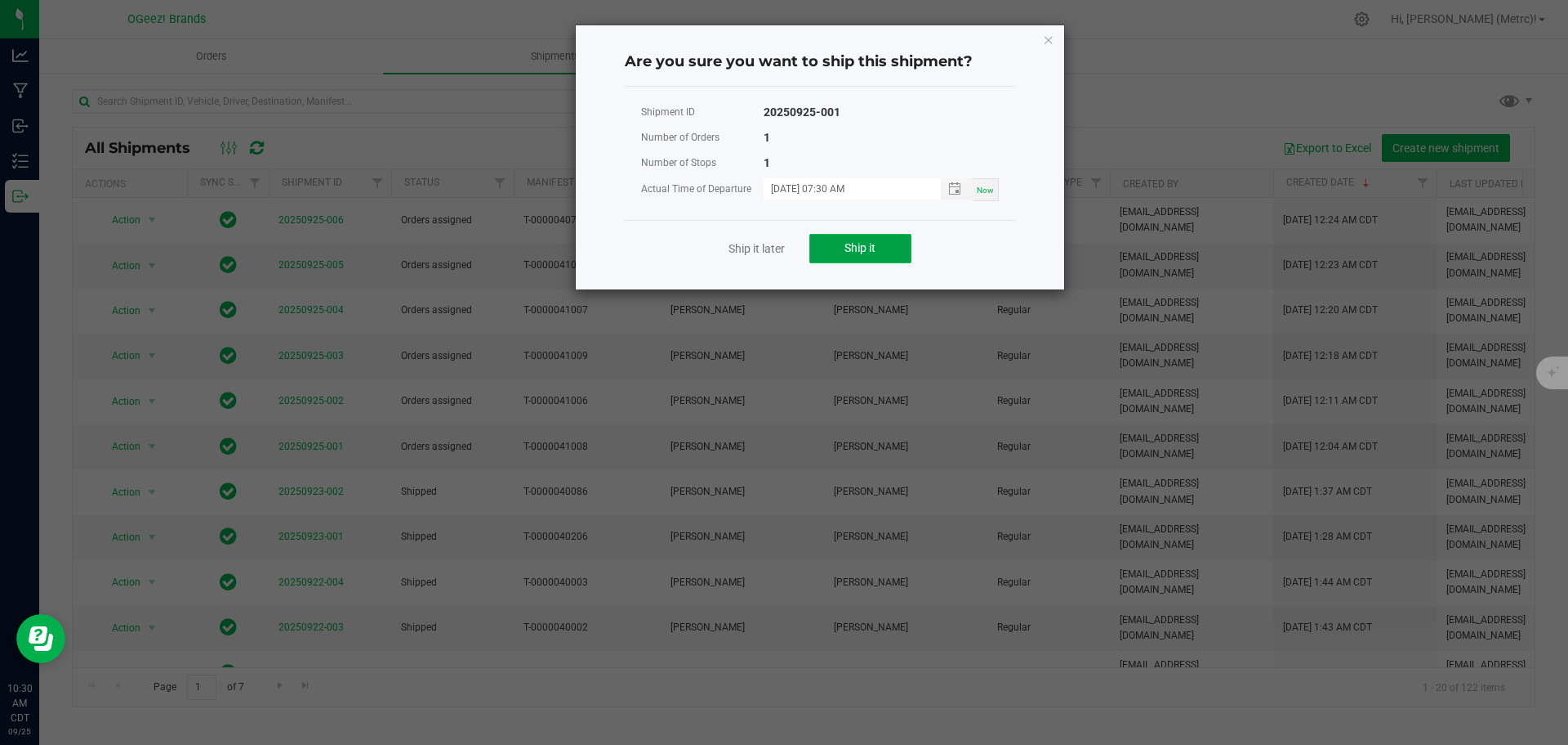
click at [849, 253] on span "Ship it" at bounding box center [860, 248] width 31 height 13
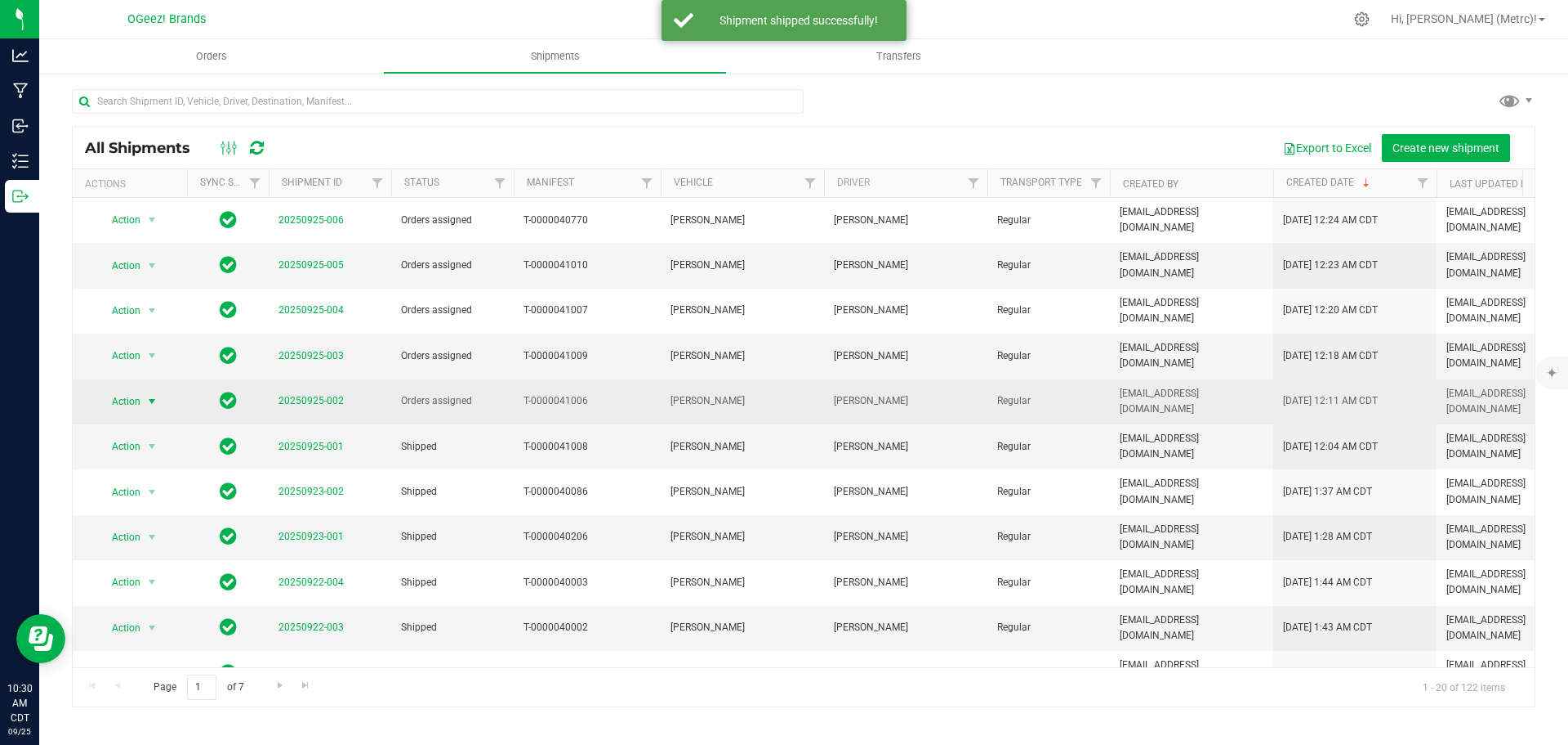
click at [147, 395] on span "select" at bounding box center [152, 401] width 13 height 13
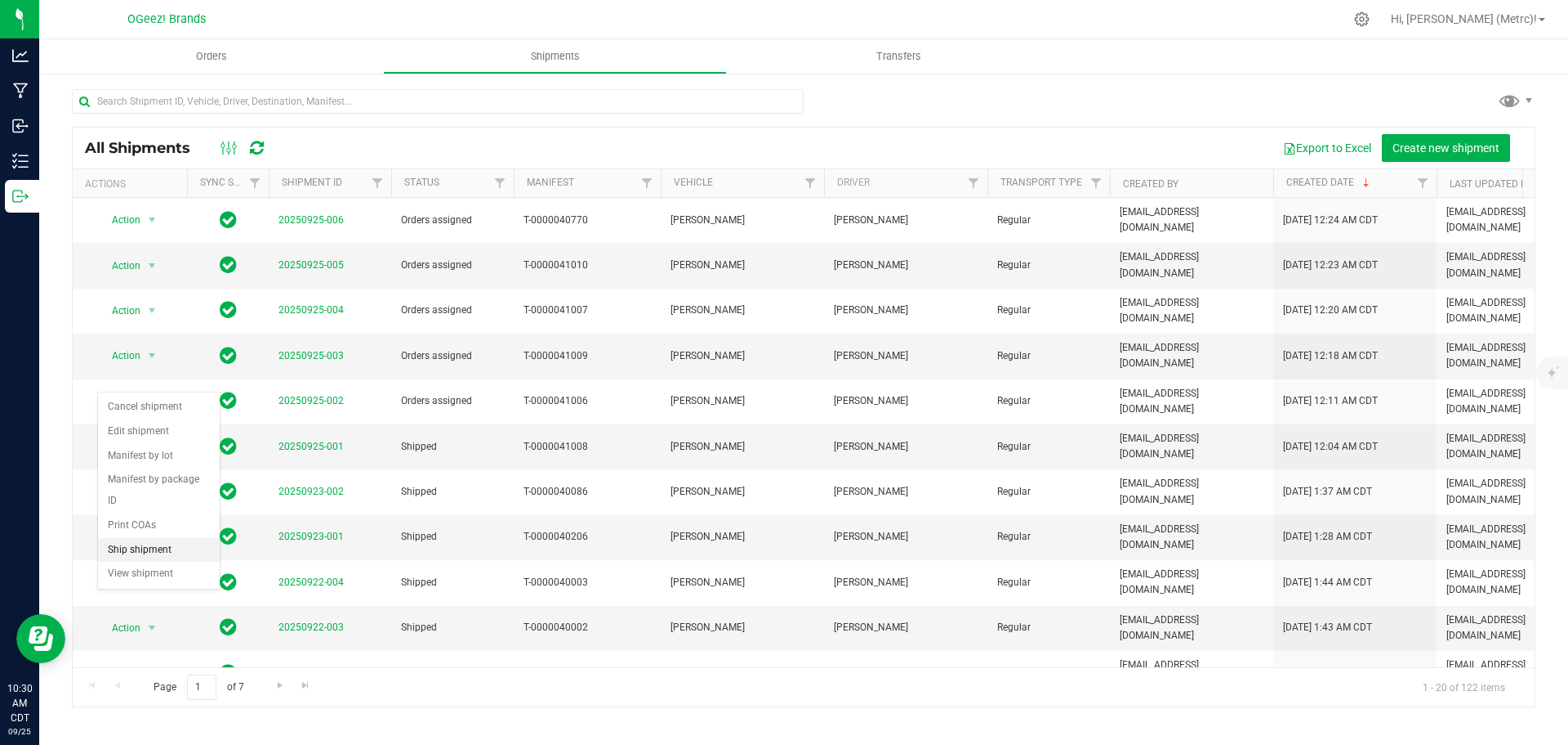
click at [164, 538] on li "Ship shipment" at bounding box center [159, 550] width 122 height 24
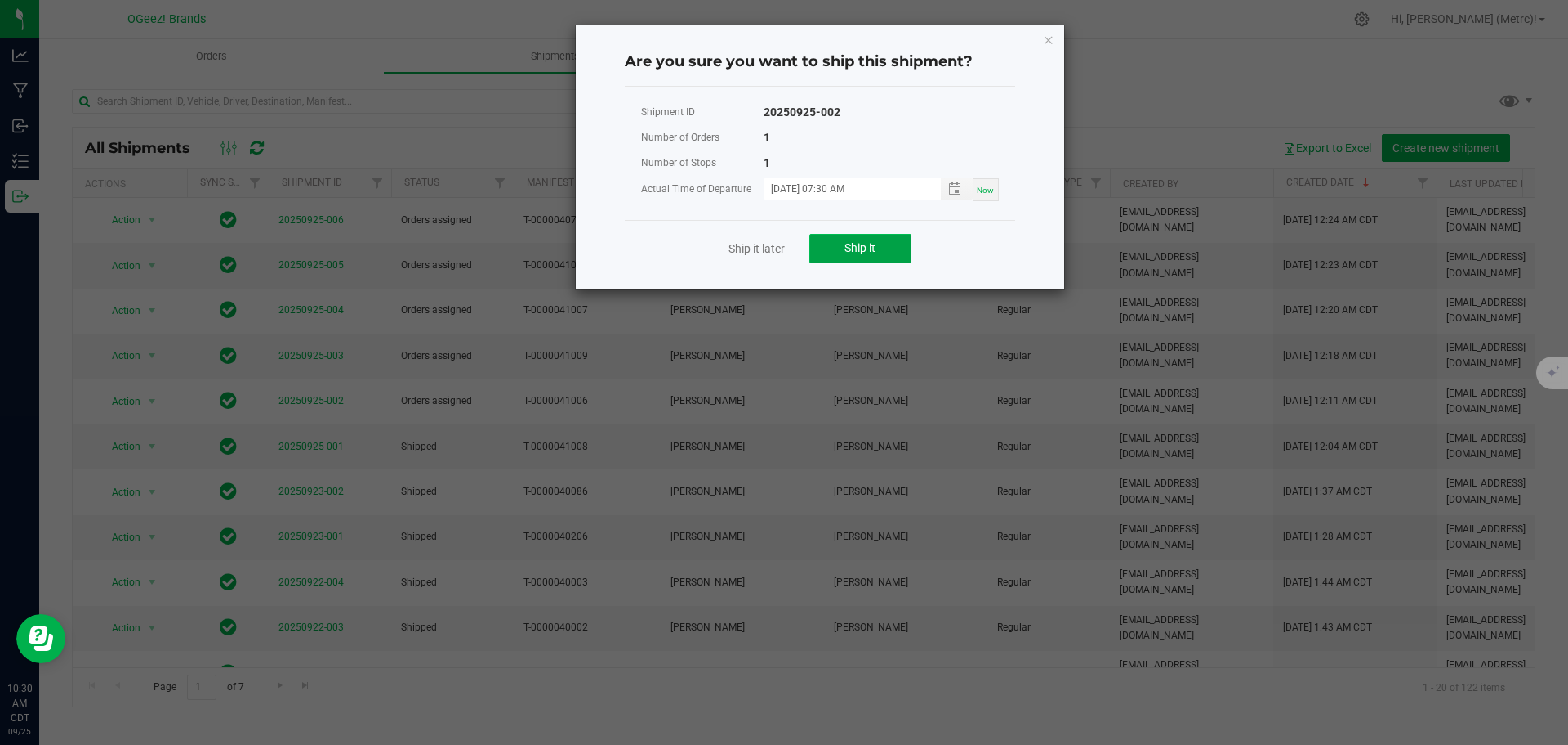
click at [873, 246] on span "Ship it" at bounding box center [860, 248] width 31 height 13
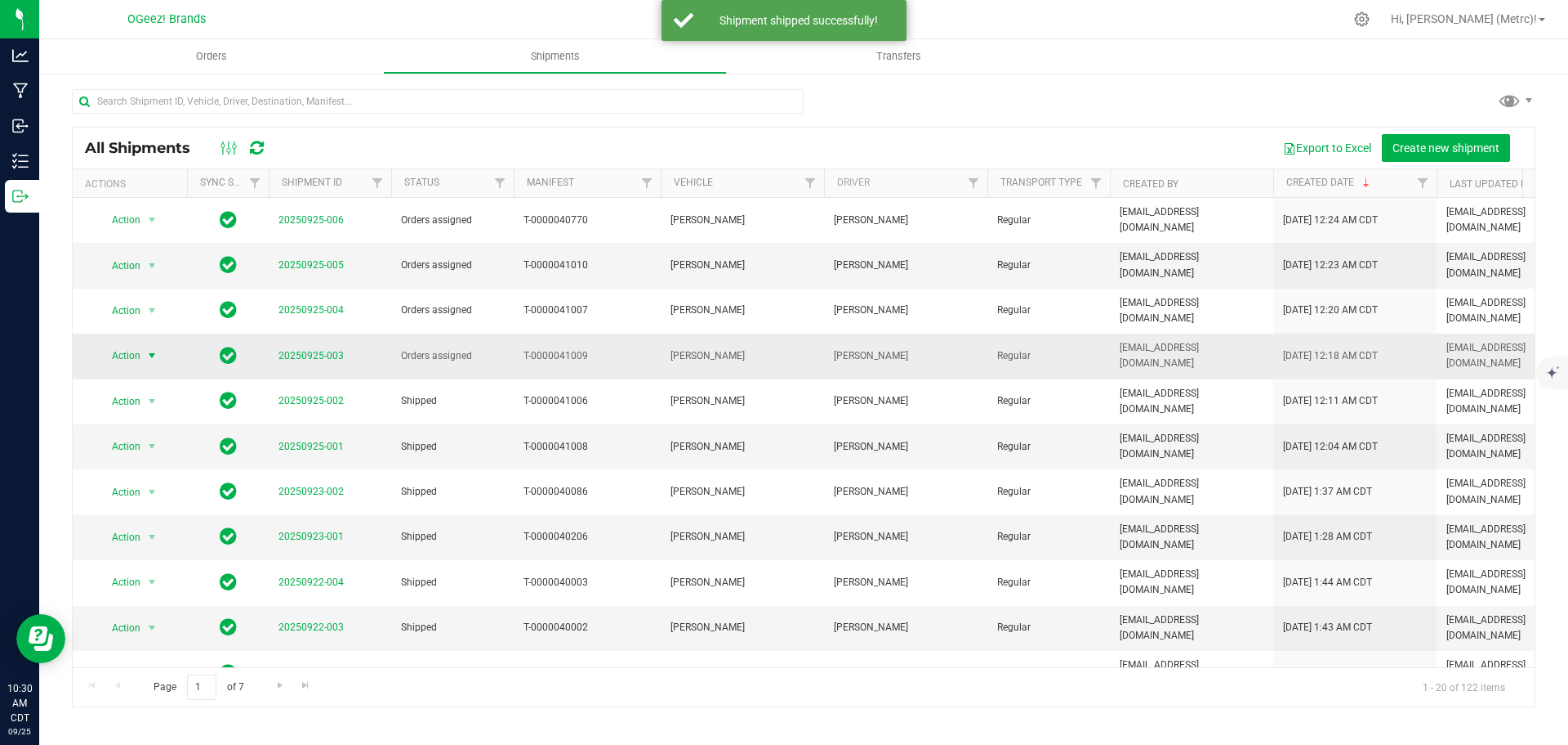
click at [154, 349] on span "select" at bounding box center [152, 356] width 13 height 13
click at [160, 501] on li "Ship shipment" at bounding box center [159, 513] width 122 height 24
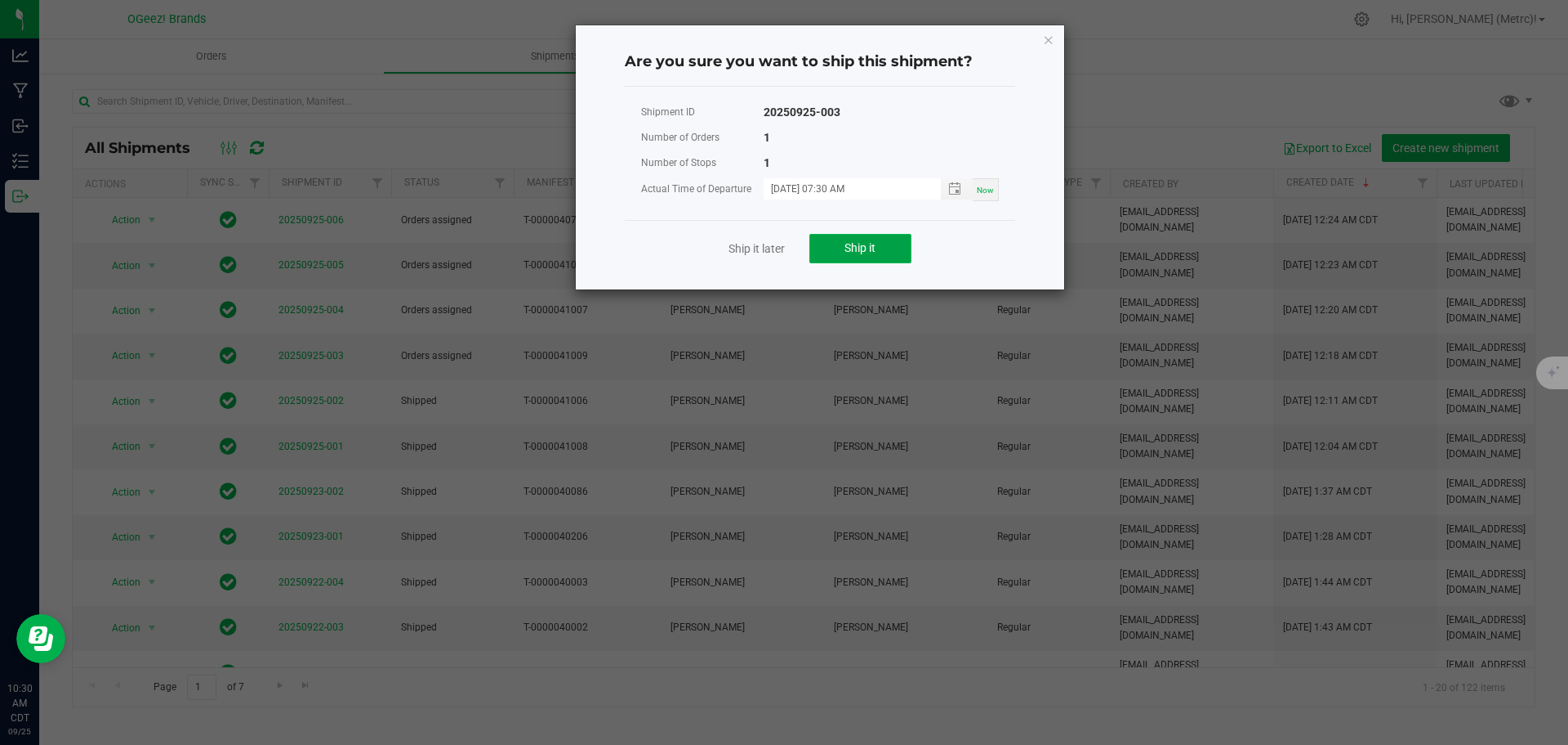
click at [855, 257] on button "Ship it" at bounding box center [861, 248] width 102 height 30
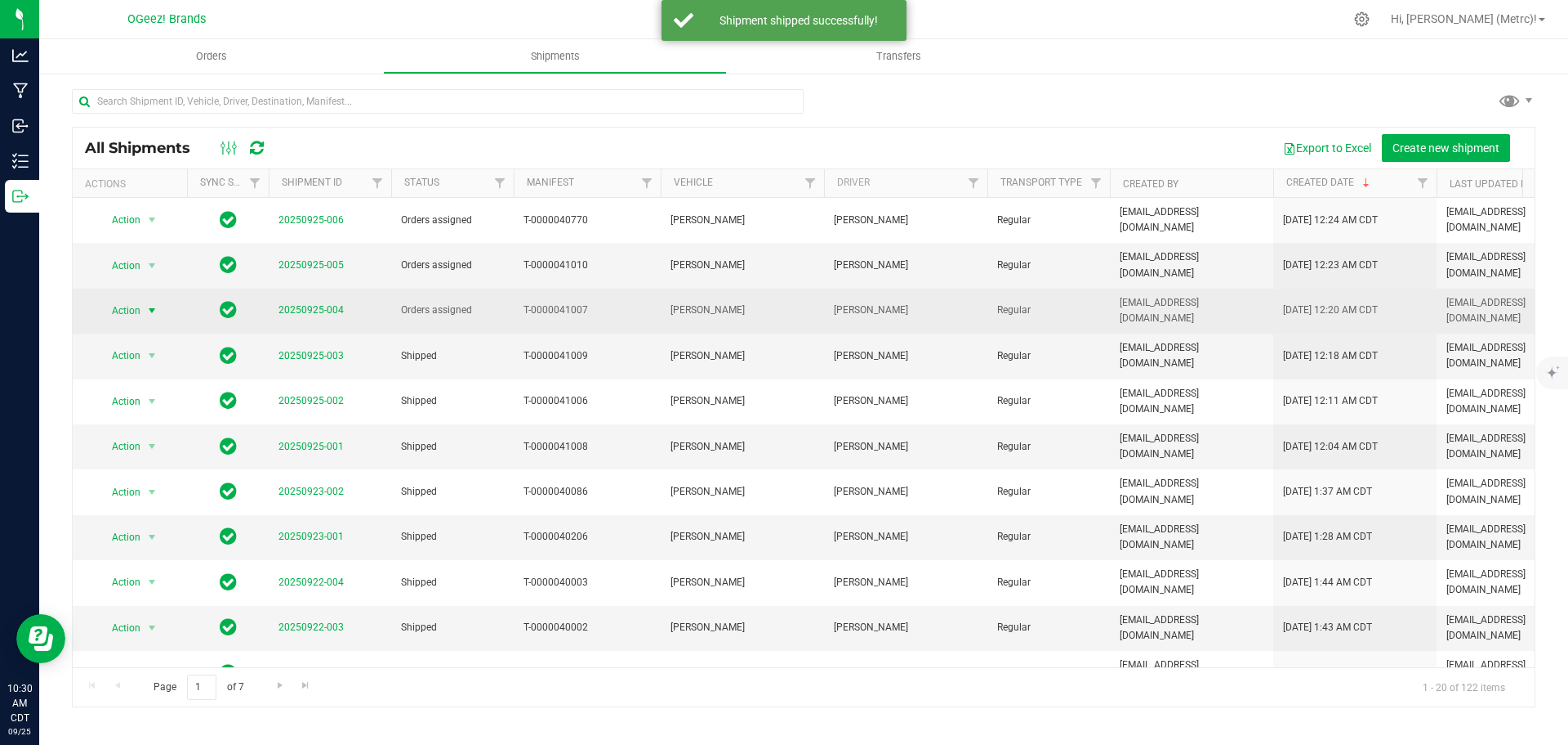
click at [143, 306] on span "select" at bounding box center [152, 311] width 20 height 23
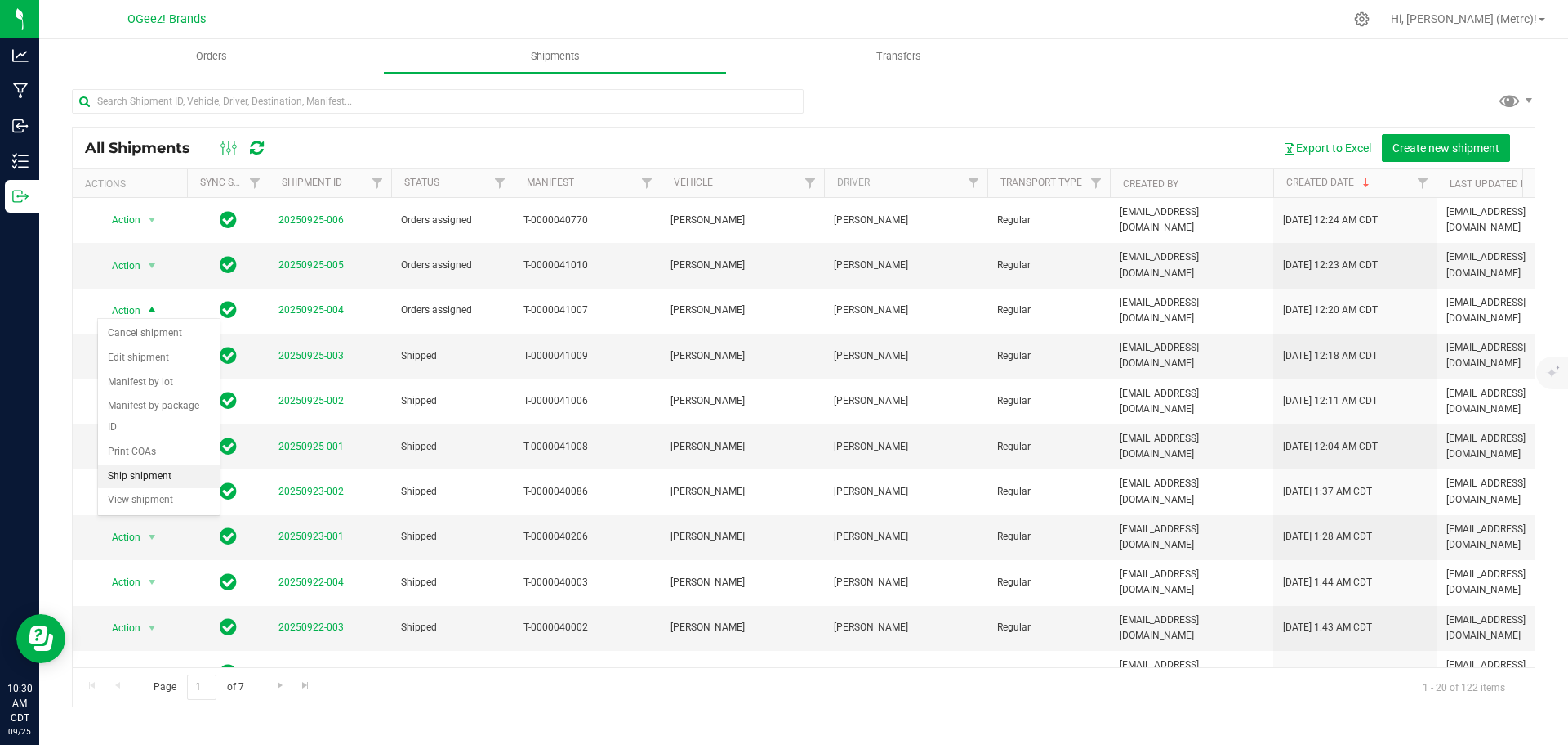
click at [146, 464] on li "Ship shipment" at bounding box center [159, 475] width 122 height 24
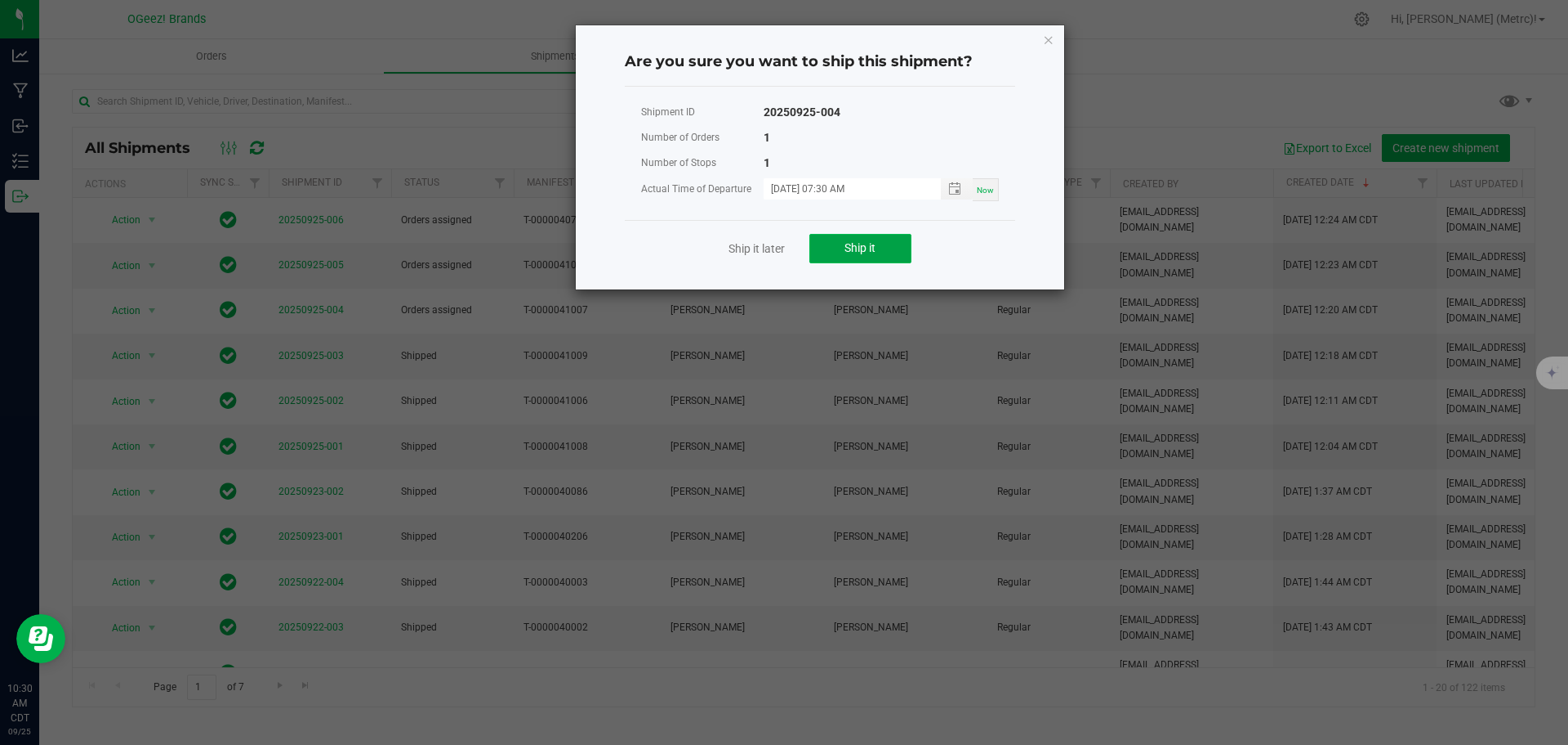
click at [882, 246] on button "Ship it" at bounding box center [861, 248] width 102 height 30
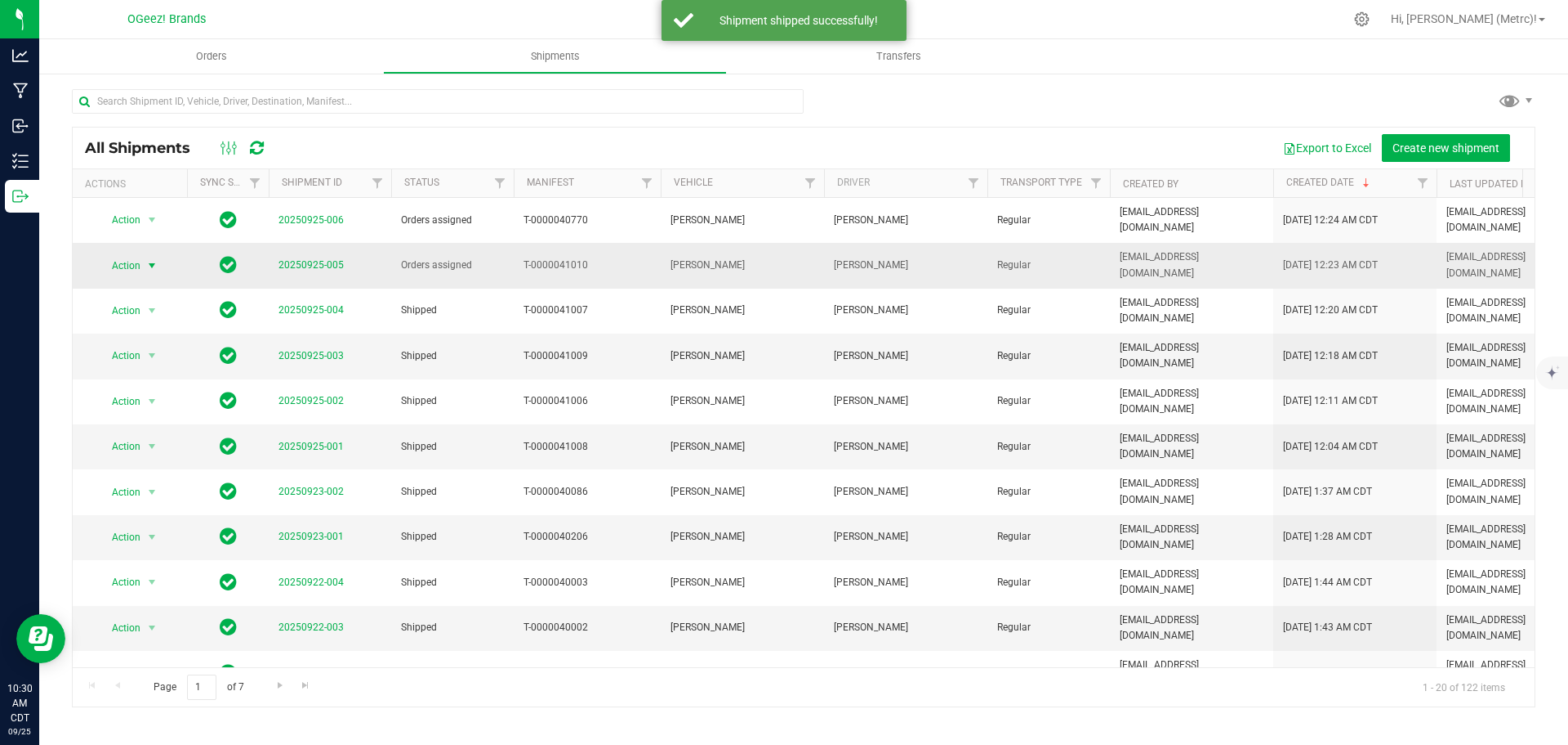
click at [156, 271] on span "select" at bounding box center [152, 266] width 13 height 13
click at [172, 423] on li "Ship shipment" at bounding box center [159, 434] width 122 height 24
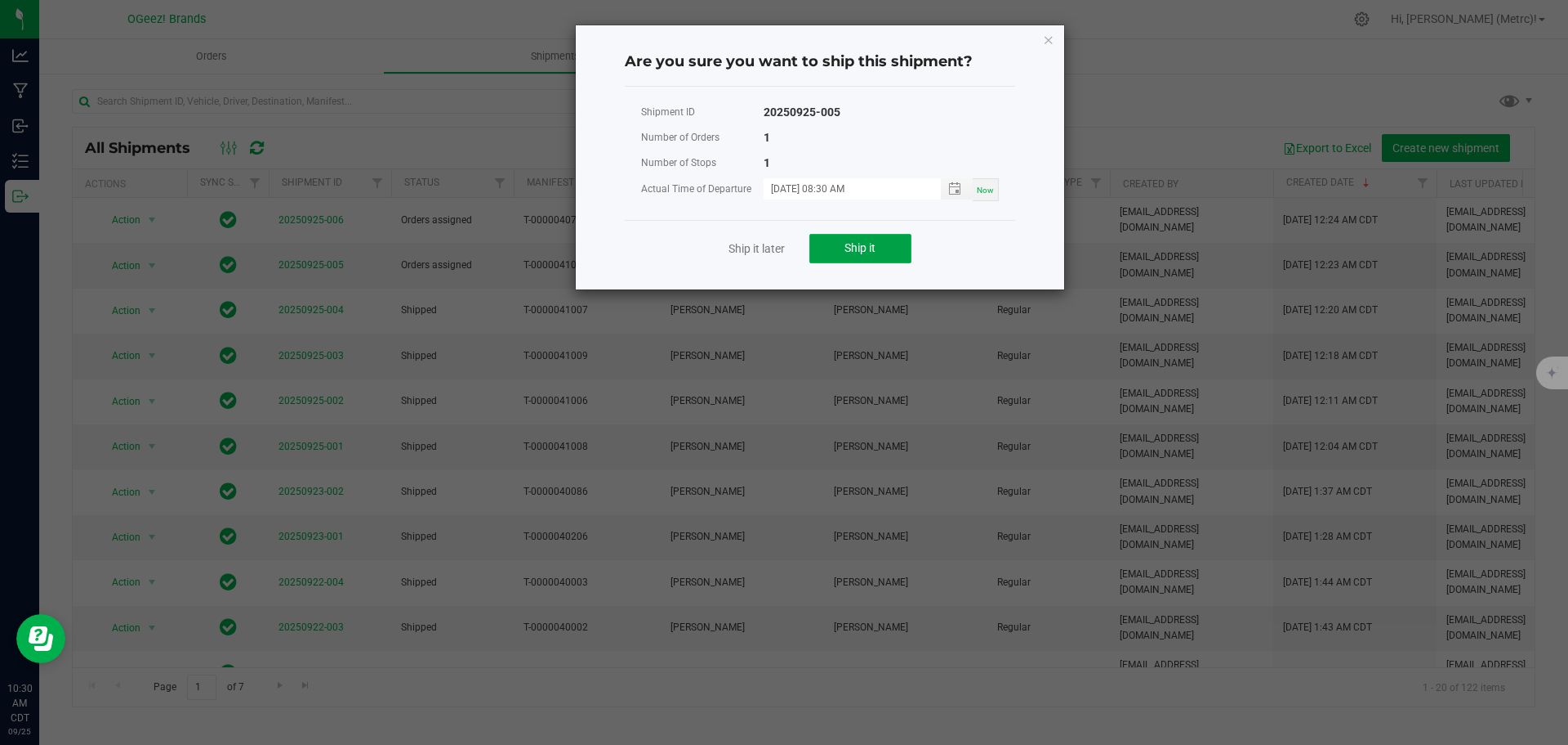
click at [866, 255] on button "Ship it" at bounding box center [861, 248] width 102 height 30
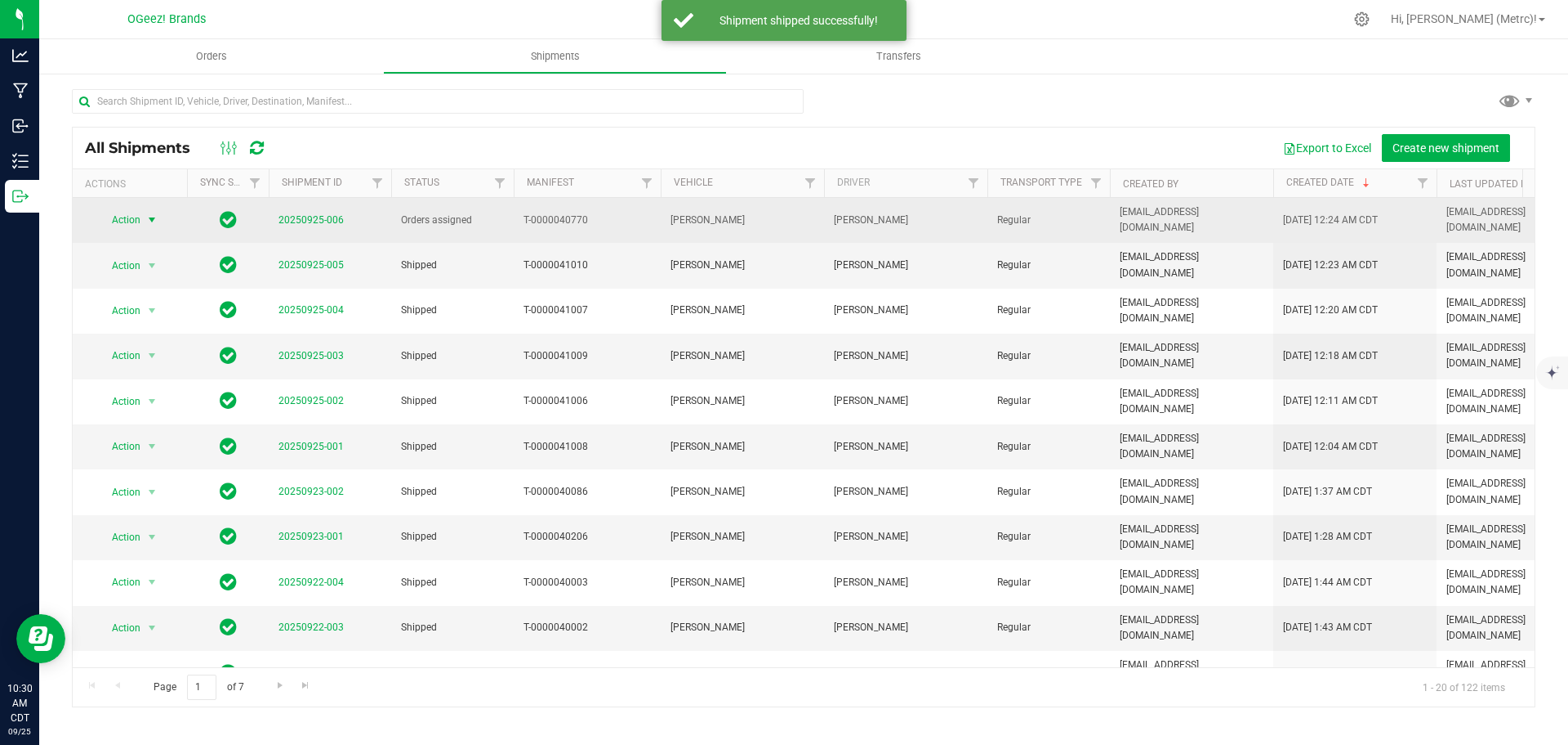
click at [149, 218] on span "select" at bounding box center [152, 220] width 13 height 13
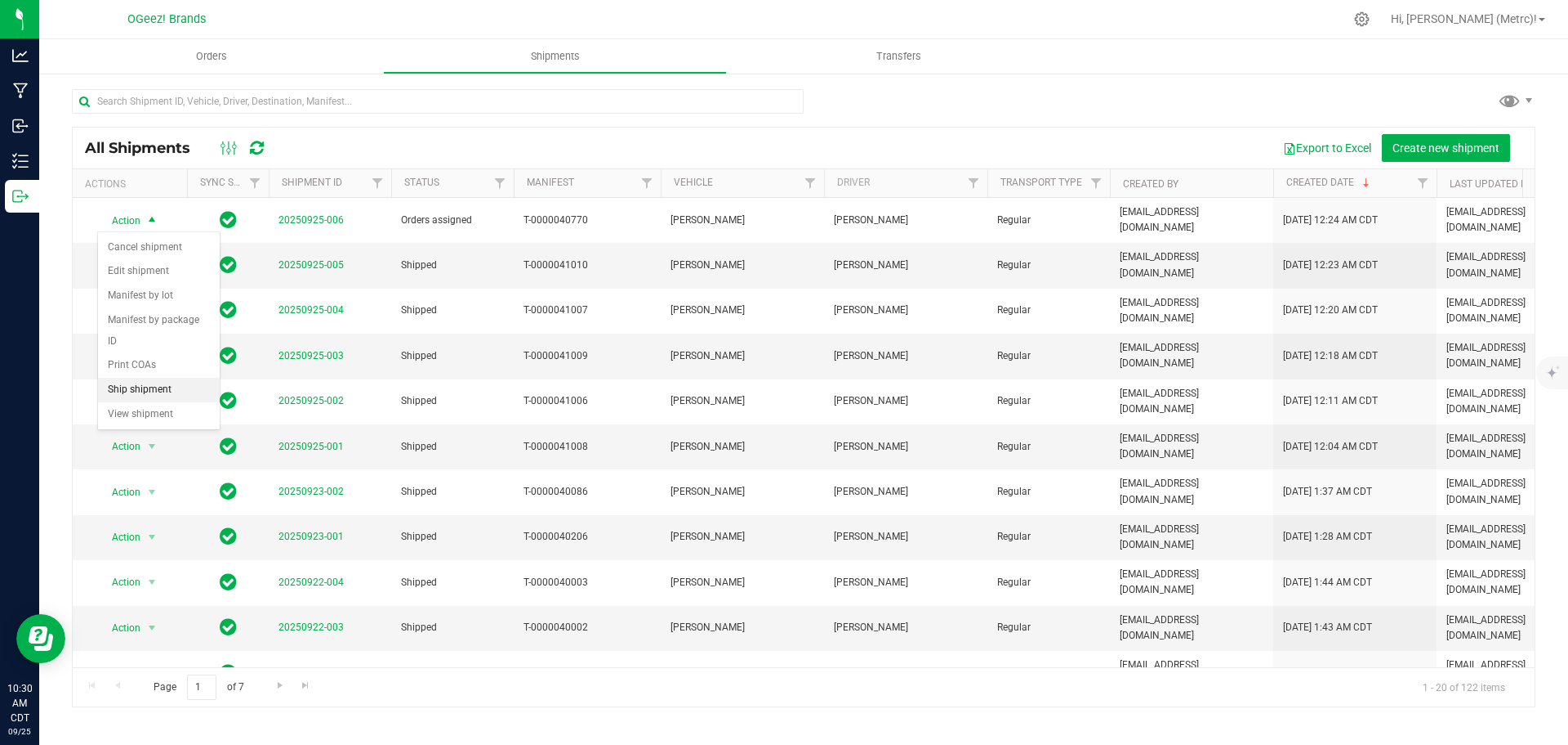
click at [190, 377] on li "Ship shipment" at bounding box center [159, 389] width 122 height 24
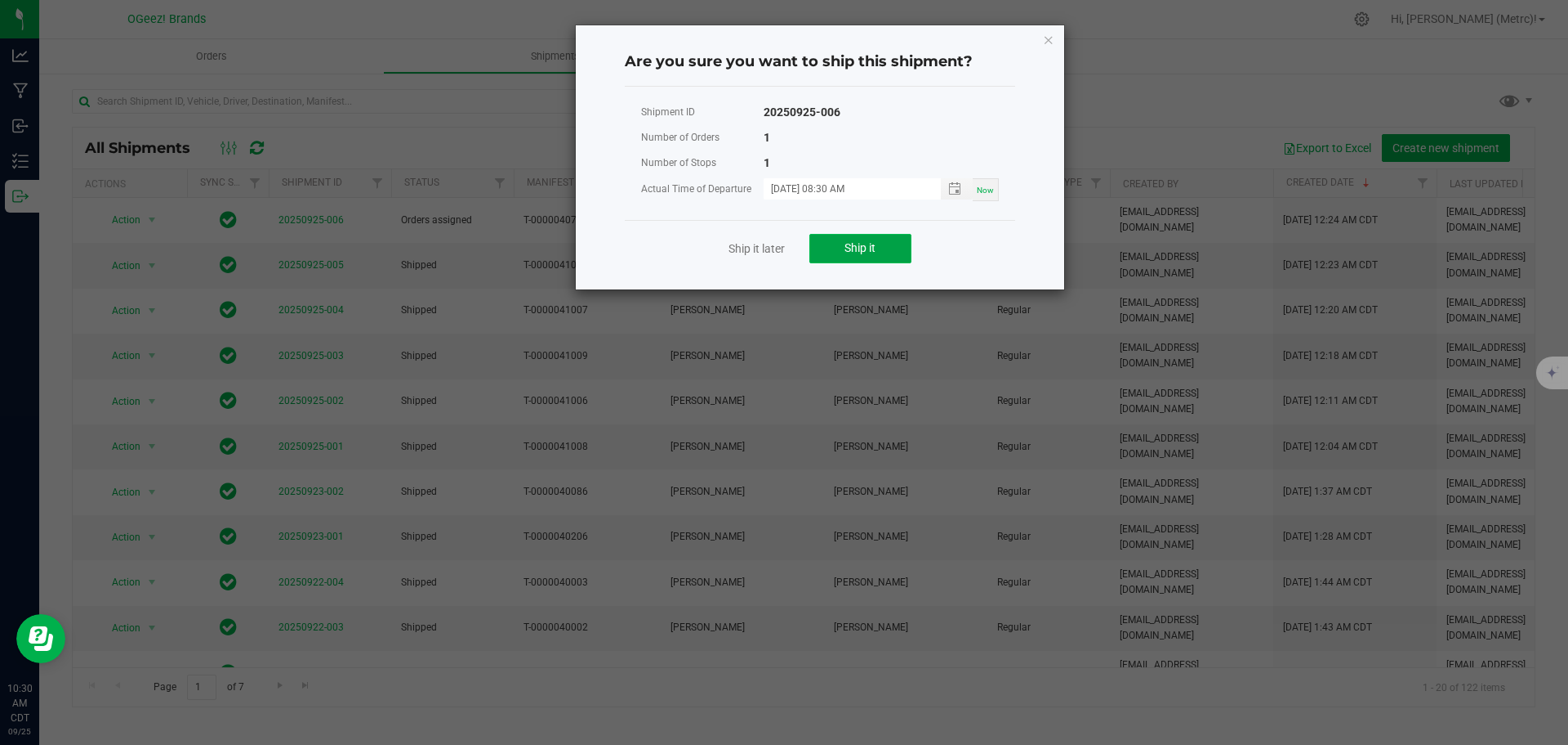
click at [866, 244] on span "Ship it" at bounding box center [860, 248] width 31 height 13
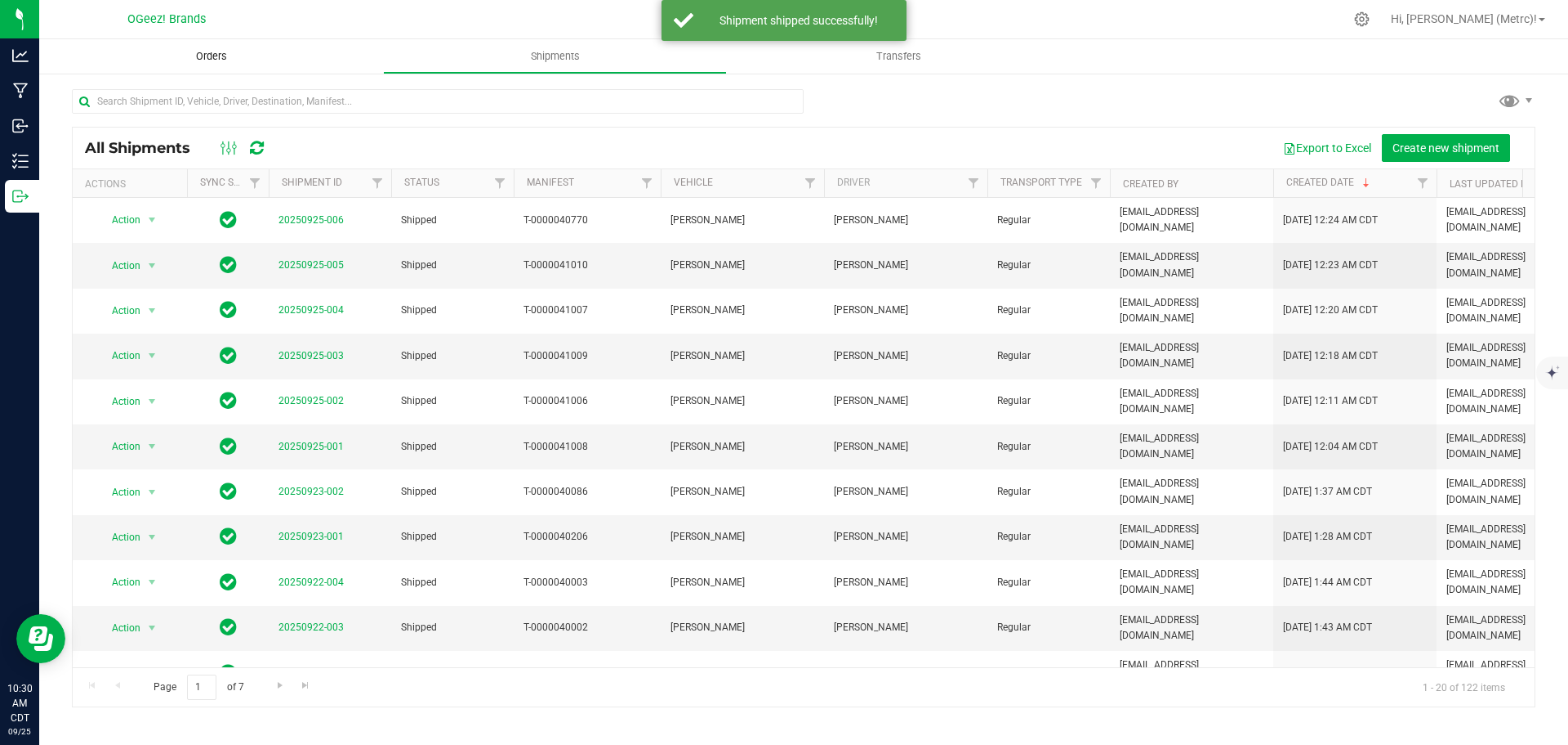
click at [219, 60] on span "Orders" at bounding box center [212, 56] width 75 height 14
